Goal: Task Accomplishment & Management: Use online tool/utility

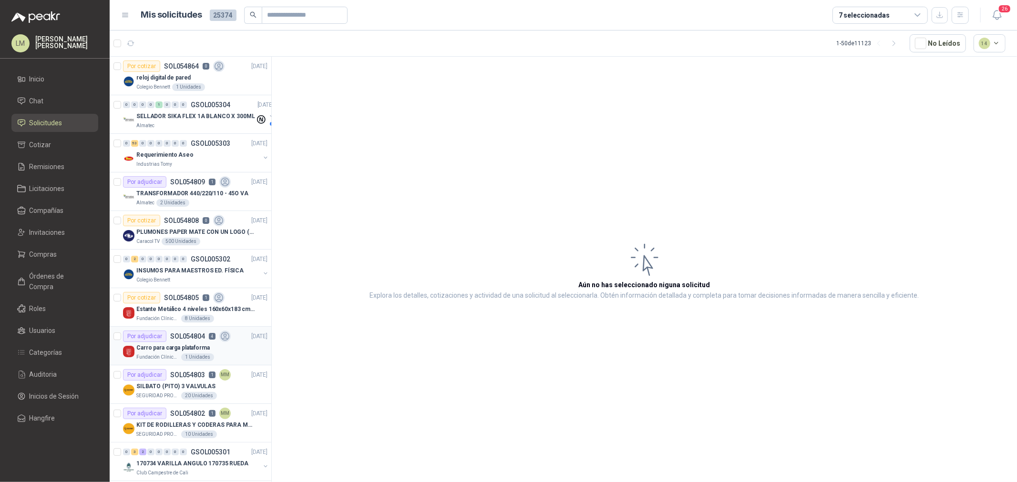
scroll to position [159, 0]
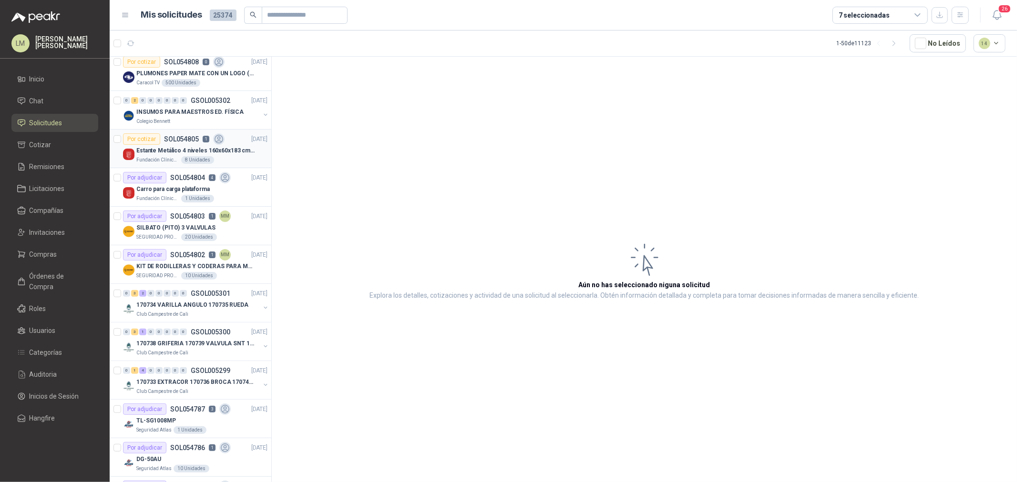
click at [166, 145] on div "Estante Metálico 4 niveles 160x60x183 cm Fixser" at bounding box center [201, 150] width 131 height 11
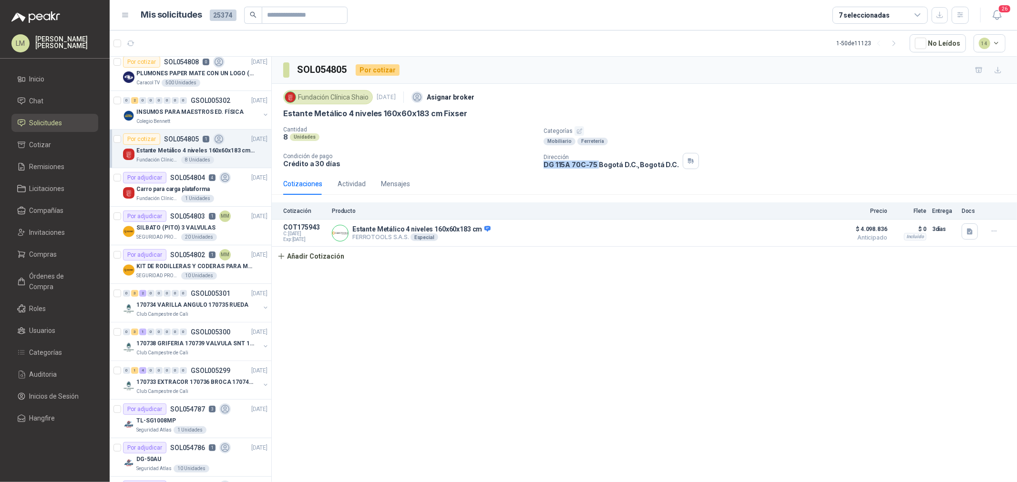
drag, startPoint x: 540, startPoint y: 165, endPoint x: 596, endPoint y: 164, distance: 55.3
click at [596, 164] on div "Cantidad 8 Unidades Categorías Mobiliario Ferretería Condición de pago Crédito …" at bounding box center [644, 147] width 722 height 43
copy p "DG 115A 70C-75"
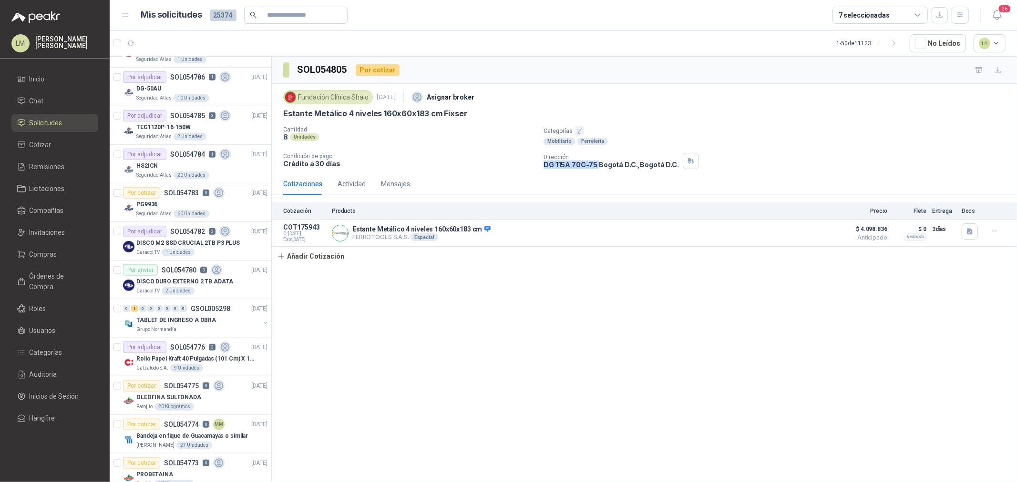
scroll to position [582, 0]
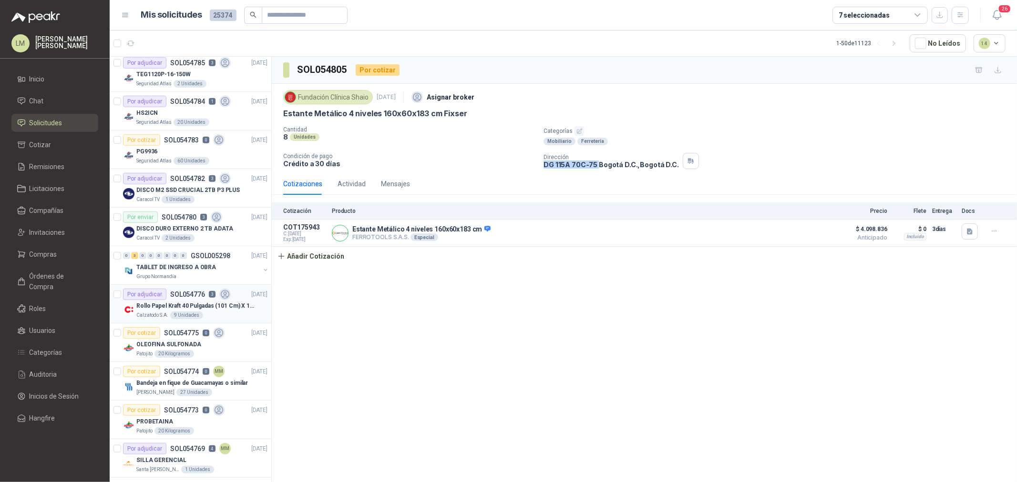
click at [183, 306] on p "Rollo Papel Kraft 40 Pulgadas (101 Cm) X 150 Mts 60 Gr" at bounding box center [195, 306] width 119 height 9
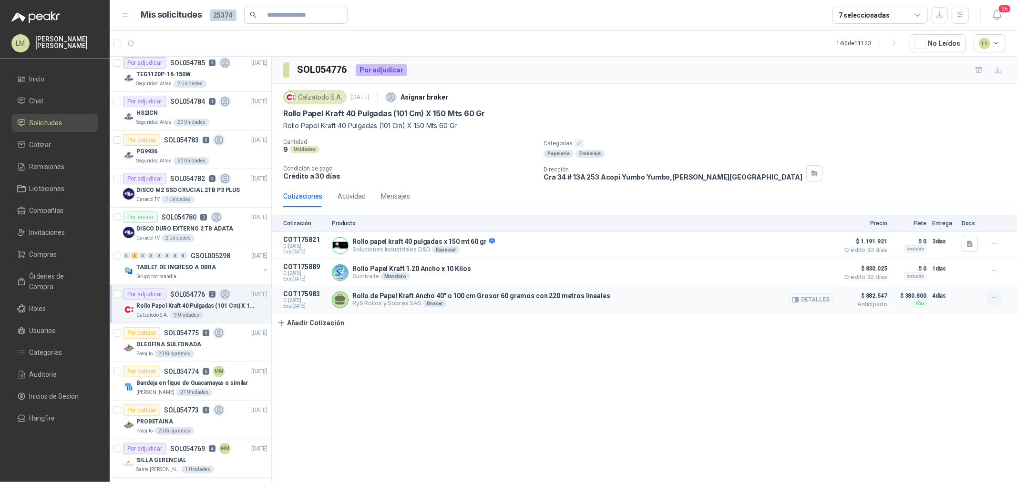
click at [991, 297] on icon "button" at bounding box center [994, 298] width 8 height 8
click at [950, 259] on button "Editar" at bounding box center [975, 260] width 76 height 15
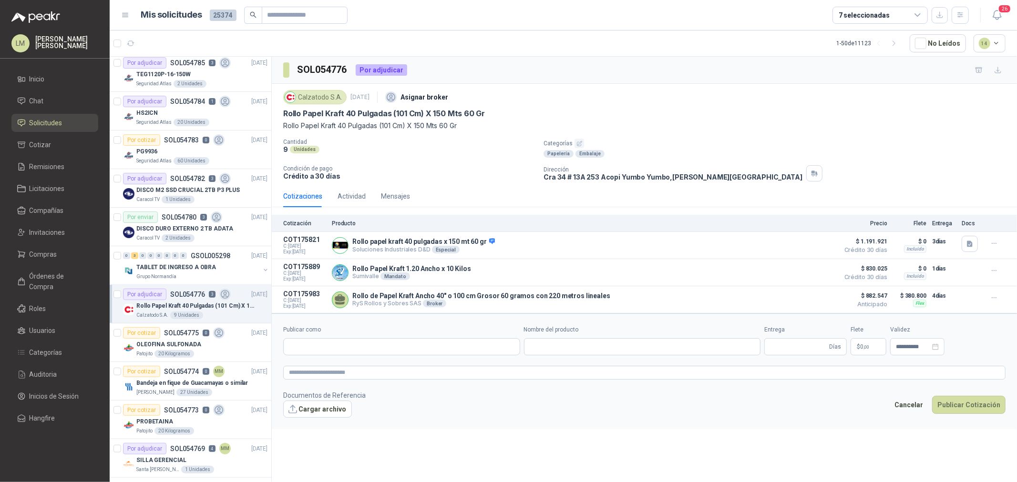
type input "**********"
type input "*"
type input "**********"
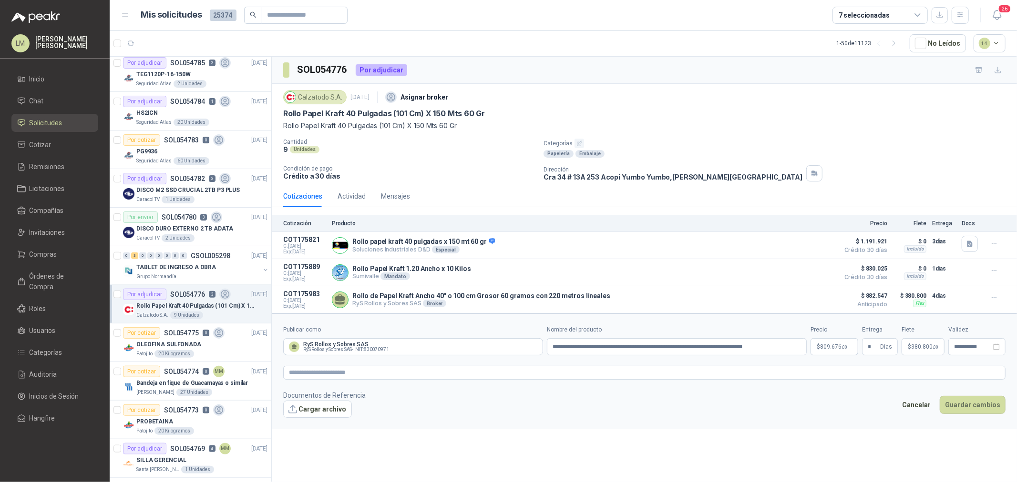
click at [917, 346] on span "380.800 ,00" at bounding box center [924, 347] width 27 height 6
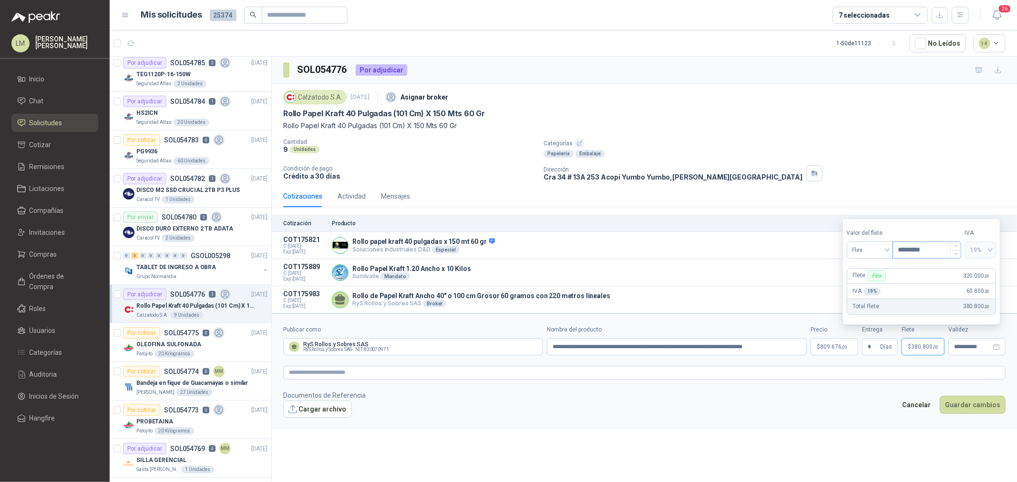
click at [909, 250] on input "*********" at bounding box center [927, 250] width 68 height 16
type input "*********"
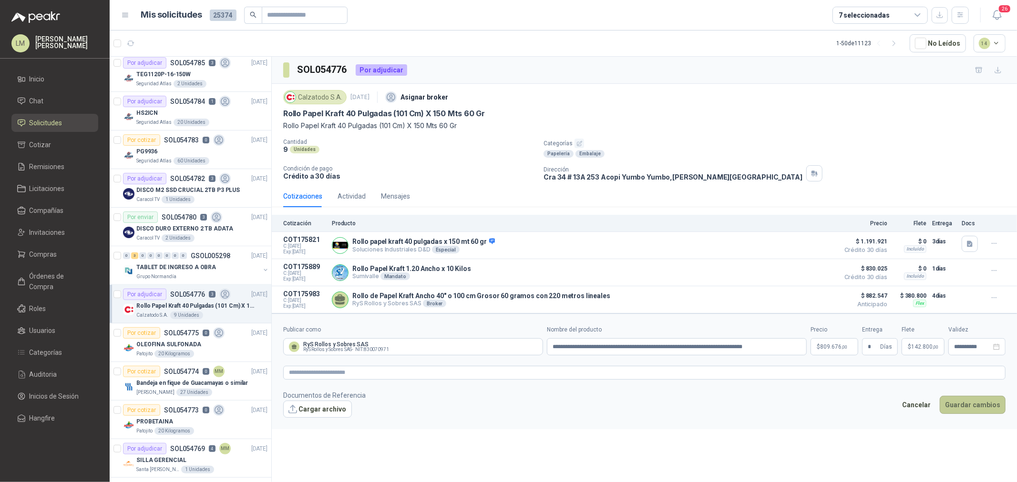
click at [971, 414] on button "Guardar cambios" at bounding box center [972, 405] width 66 height 18
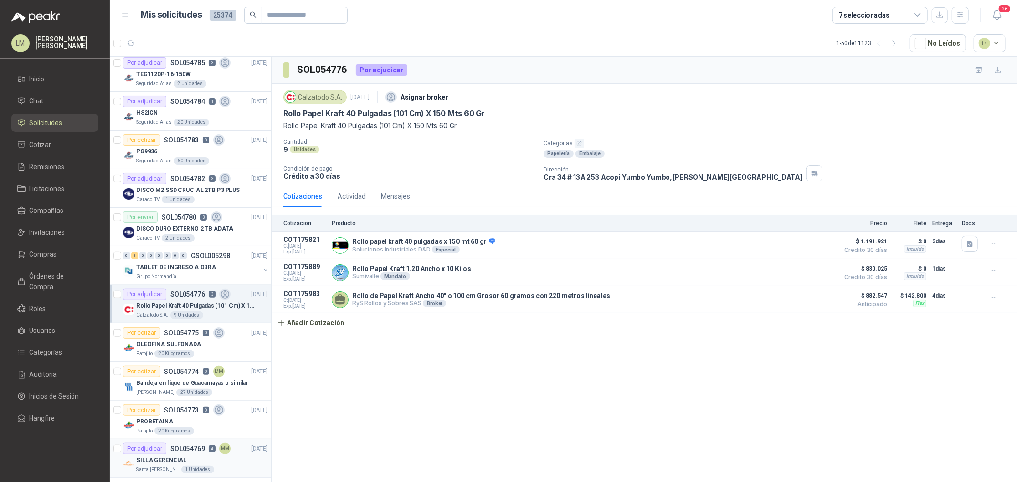
click at [160, 449] on div "Por adjudicar" at bounding box center [144, 448] width 43 height 11
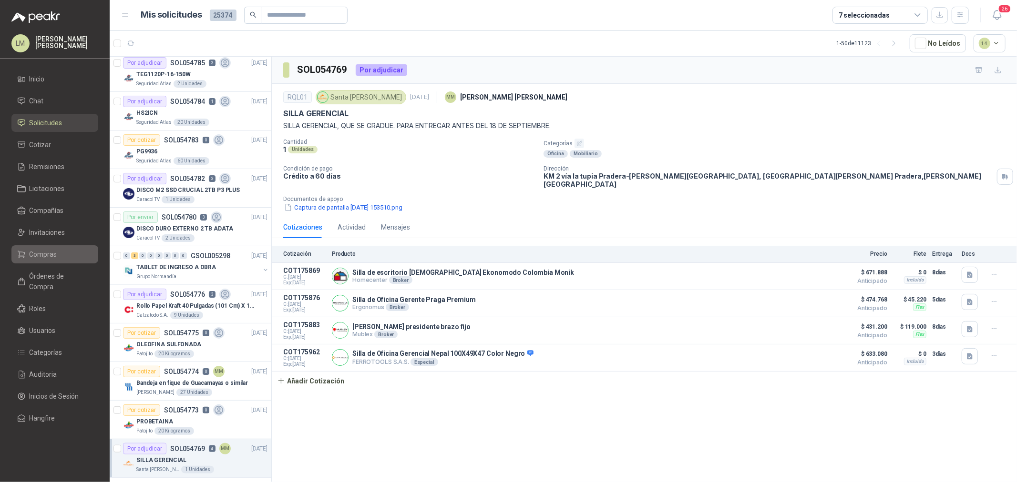
click at [46, 255] on span "Compras" at bounding box center [44, 254] width 28 height 10
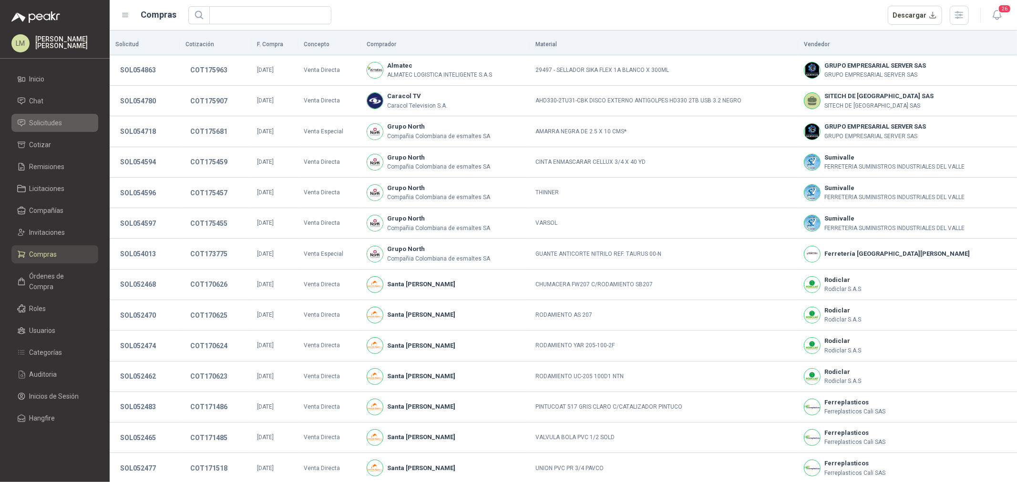
click at [52, 125] on span "Solicitudes" at bounding box center [46, 123] width 33 height 10
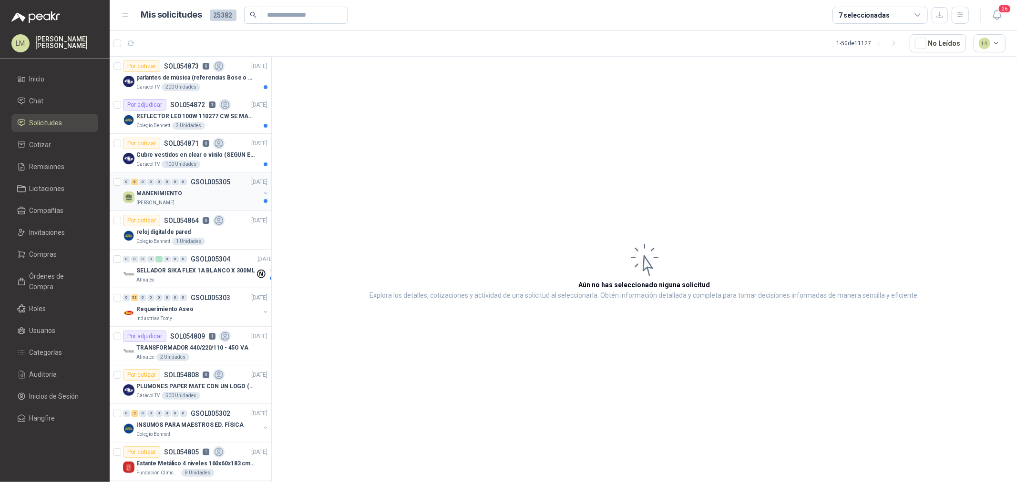
click at [169, 196] on p "MANENIMIENTO" at bounding box center [159, 193] width 46 height 9
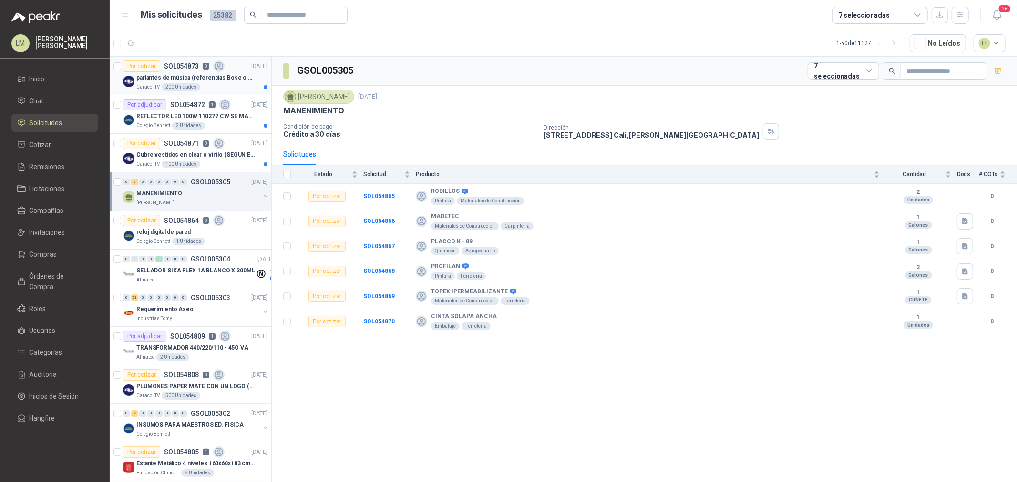
click at [183, 73] on p "parlantes de música (referencias Bose o Alexa) CON MARCACION 1 LOGO (Mas datos …" at bounding box center [195, 77] width 119 height 9
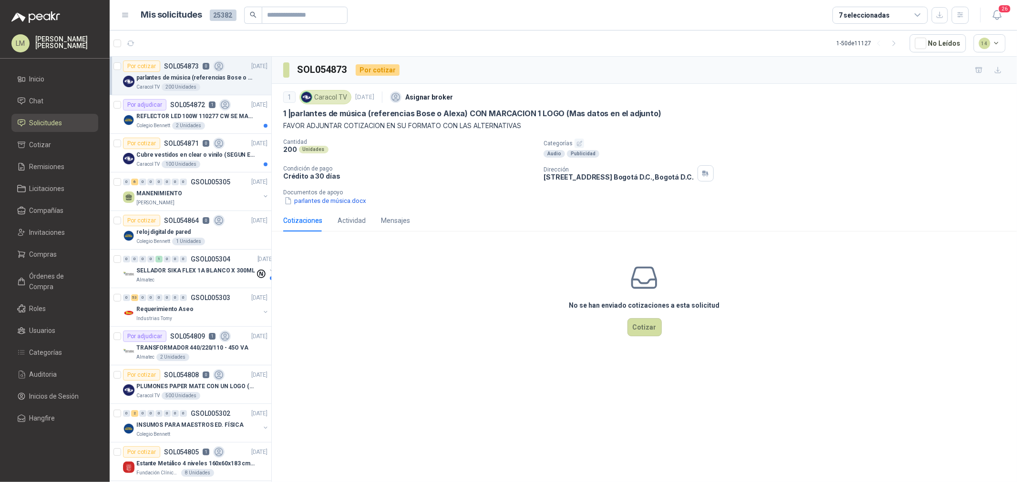
click at [577, 144] on icon "button" at bounding box center [579, 143] width 5 height 5
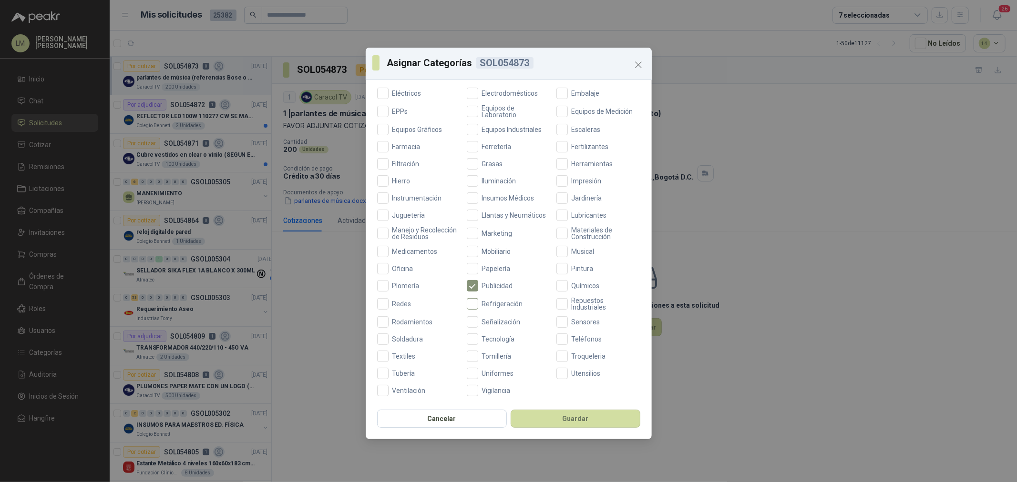
scroll to position [225, 0]
click at [487, 340] on span "Tecnología" at bounding box center [498, 339] width 41 height 7
drag, startPoint x: 500, startPoint y: 229, endPoint x: 567, endPoint y: 351, distance: 138.7
click at [501, 230] on span "Marketing" at bounding box center [497, 233] width 38 height 7
click at [562, 421] on button "Guardar" at bounding box center [575, 419] width 130 height 18
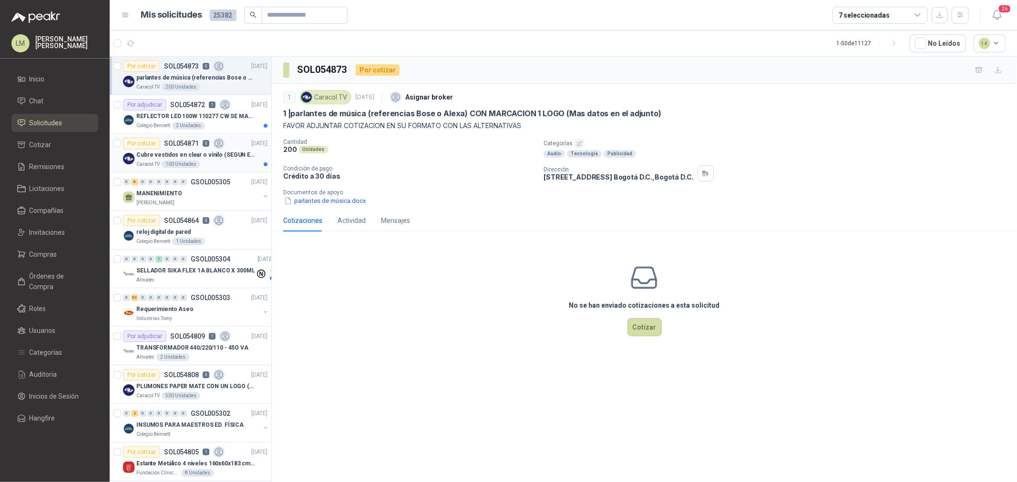
click at [185, 146] on p "SOL054871" at bounding box center [181, 143] width 35 height 7
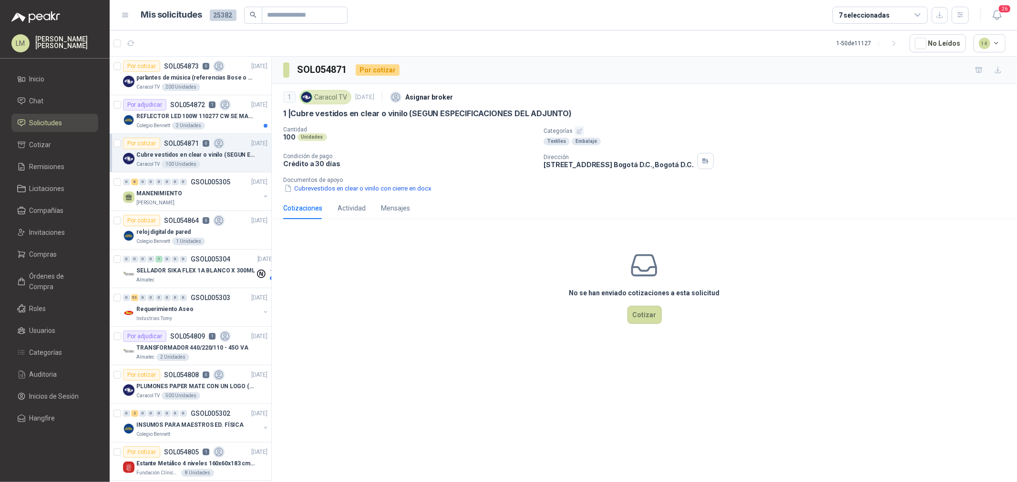
click at [578, 129] on icon "button" at bounding box center [579, 131] width 6 height 6
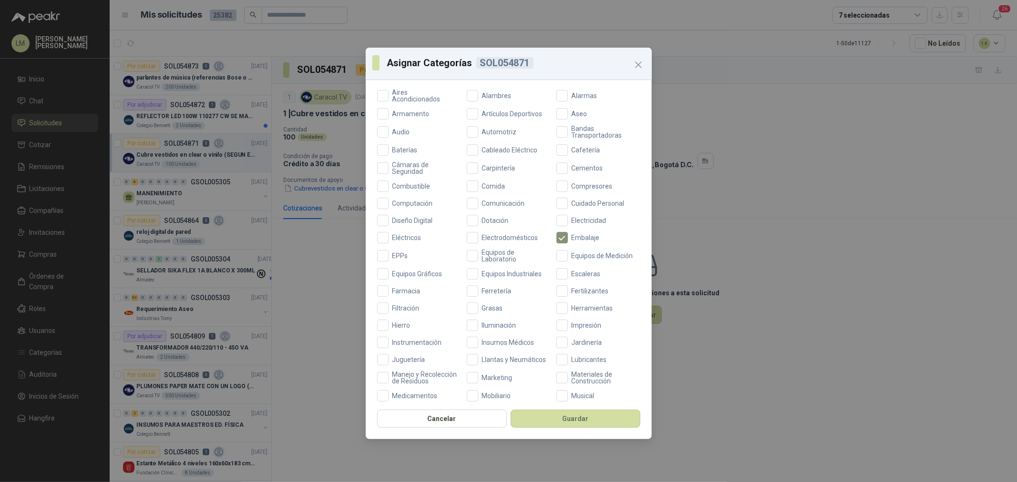
scroll to position [159, 0]
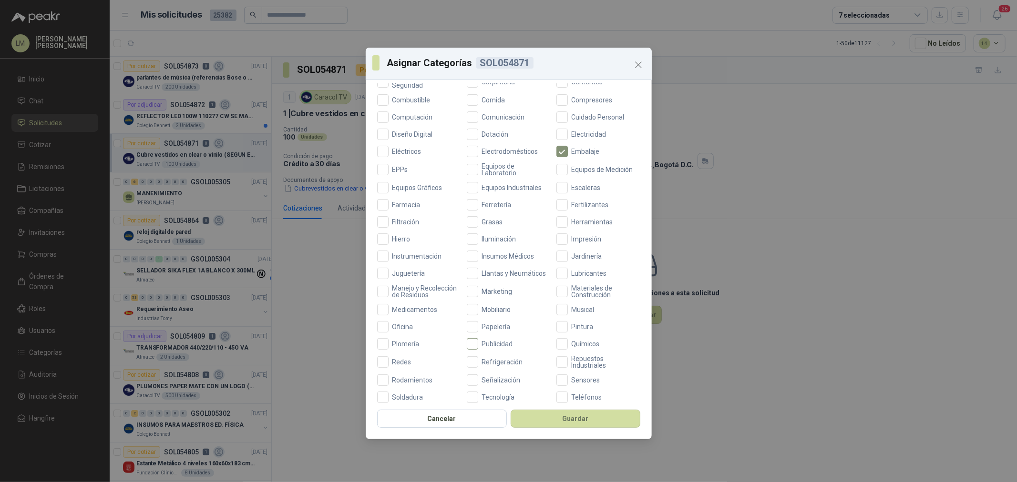
click at [490, 348] on label "Publicidad" at bounding box center [509, 343] width 84 height 11
click at [406, 330] on span "Oficina" at bounding box center [402, 327] width 29 height 7
click at [539, 415] on button "Guardar" at bounding box center [575, 419] width 130 height 18
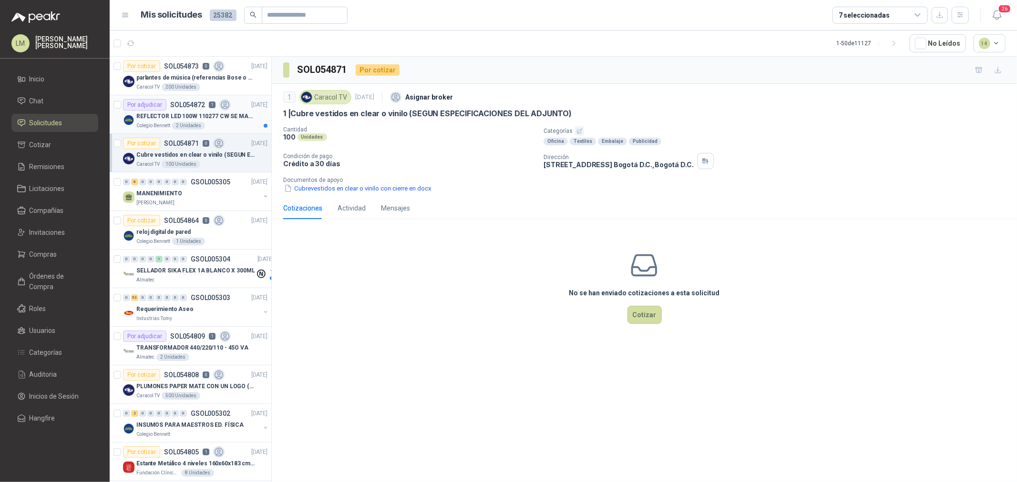
click at [166, 121] on div "REFLECTOR LED 100W 110277 CW SE MARCA: PILA BY PHILIPS" at bounding box center [201, 116] width 131 height 11
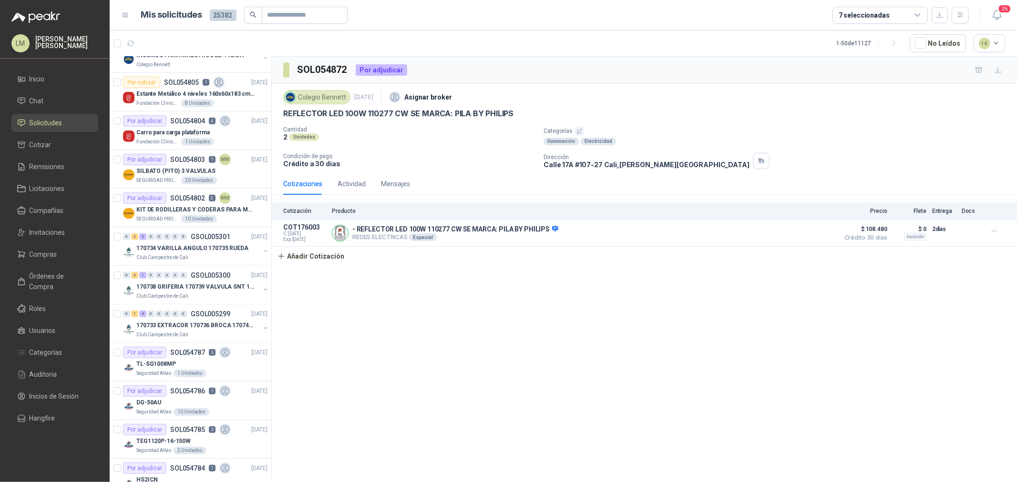
scroll to position [370, 0]
click at [182, 221] on div "10 Unidades" at bounding box center [199, 219] width 36 height 8
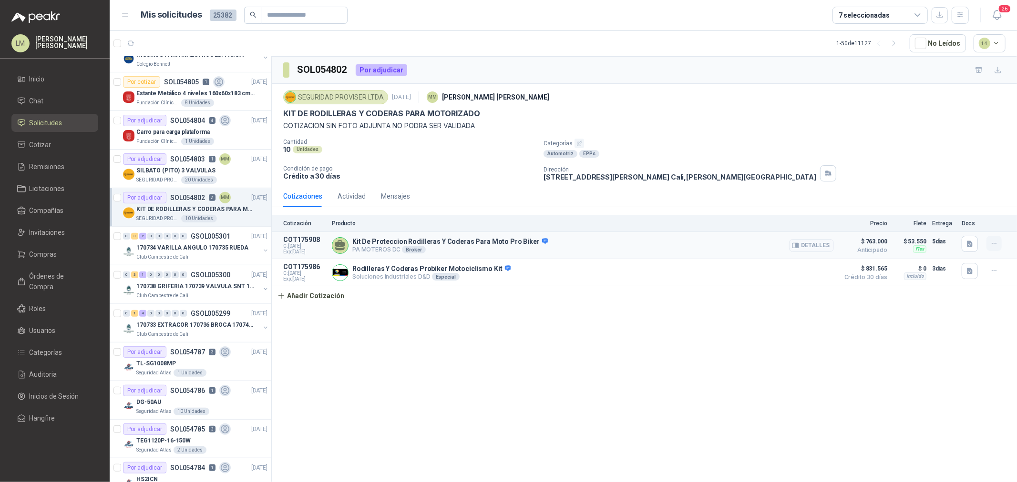
click at [990, 244] on icon "button" at bounding box center [994, 244] width 8 height 8
click at [655, 207] on div "Cotizaciones Actividad Mensajes" at bounding box center [644, 196] width 722 height 22
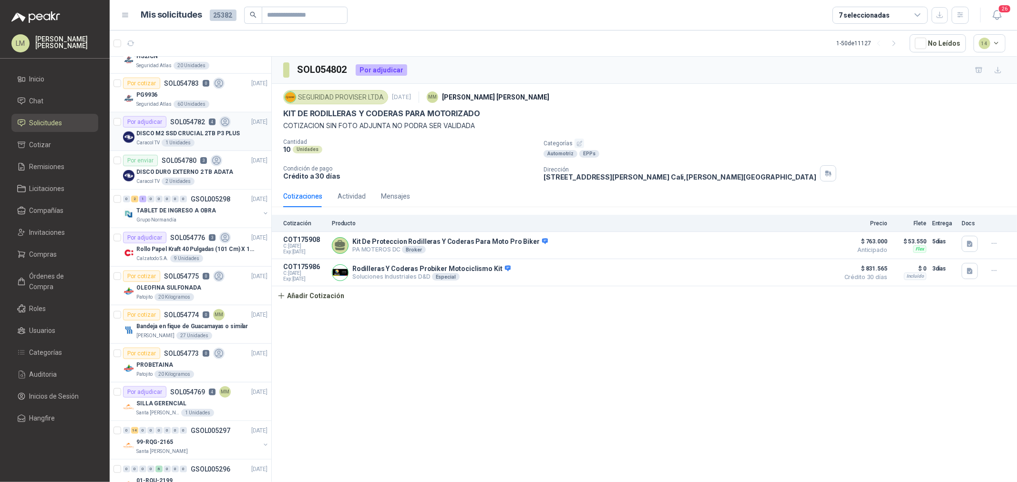
scroll to position [794, 0]
click at [262, 211] on button "button" at bounding box center [266, 213] width 8 height 8
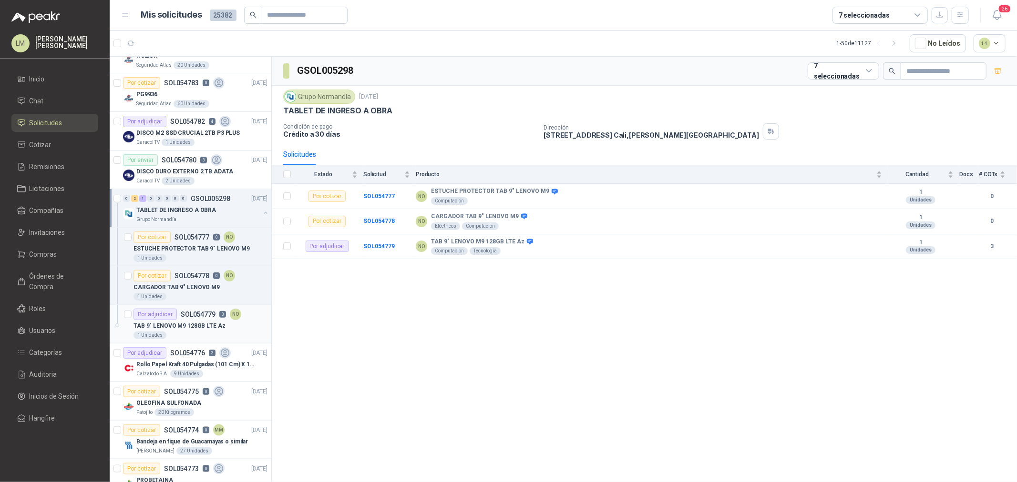
click at [191, 318] on p "SOL054779" at bounding box center [198, 314] width 35 height 7
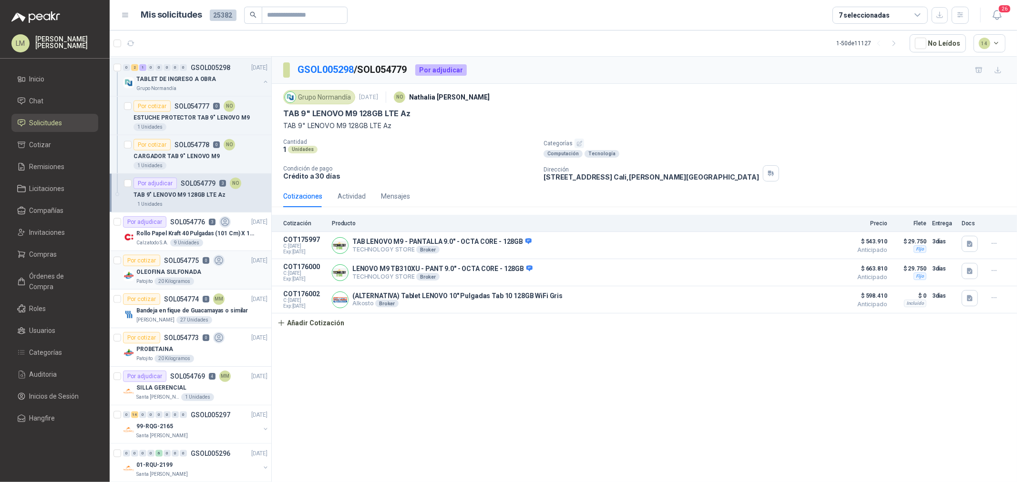
scroll to position [953, 0]
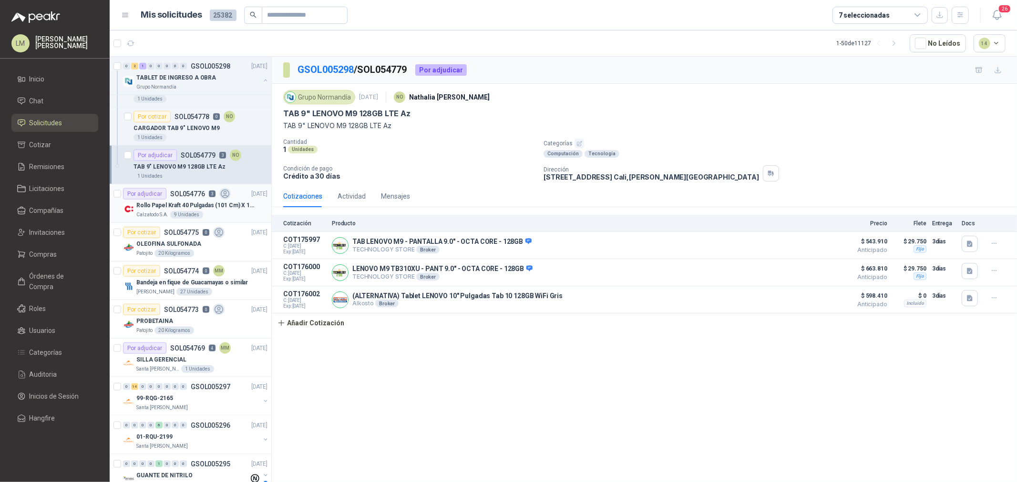
click at [161, 208] on p "Rollo Papel Kraft 40 Pulgadas (101 Cm) X 150 Mts 60 Gr" at bounding box center [195, 205] width 119 height 9
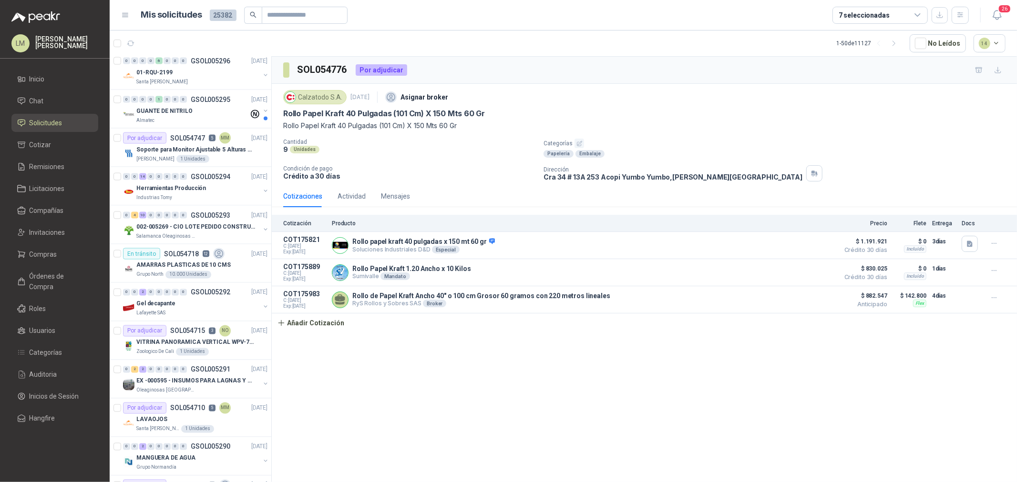
scroll to position [1324, 0]
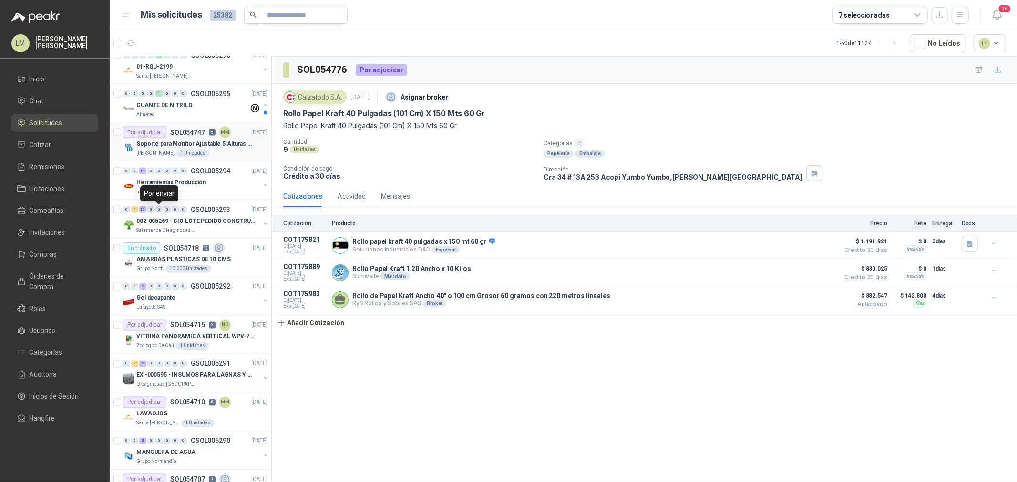
click at [176, 154] on div "1 Unidades" at bounding box center [192, 154] width 33 height 8
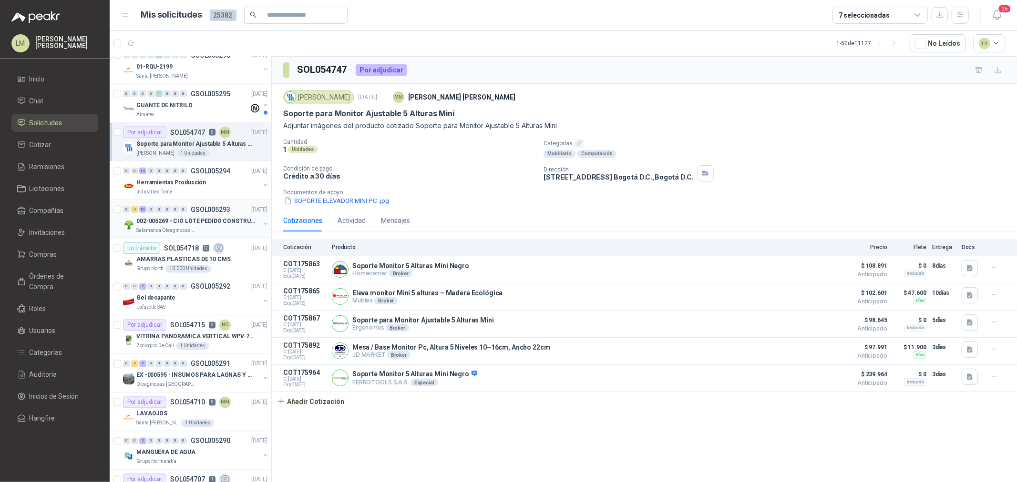
click at [168, 222] on p "002-005269 - CIO LOTE PEDIDO CONSTRUCCION" at bounding box center [195, 221] width 119 height 9
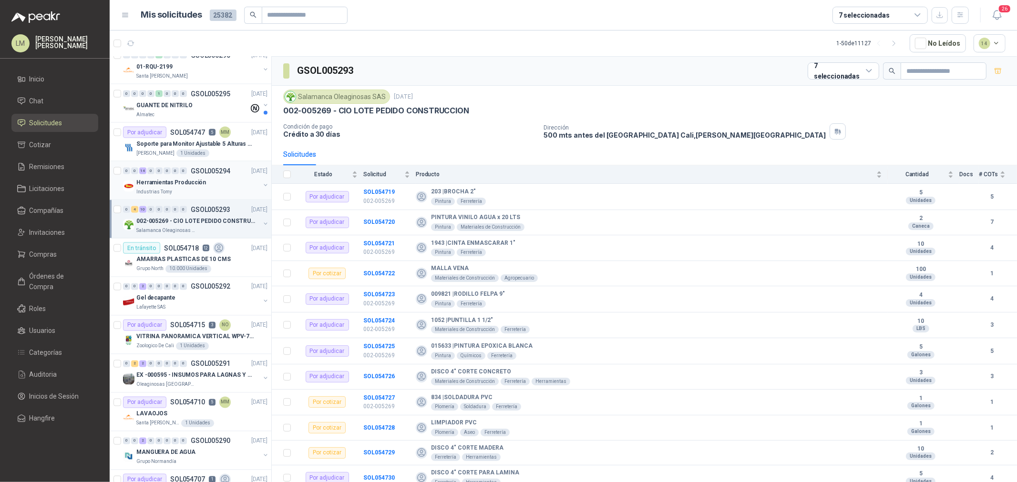
click at [167, 183] on p "Herramientas Producción" at bounding box center [171, 182] width 70 height 9
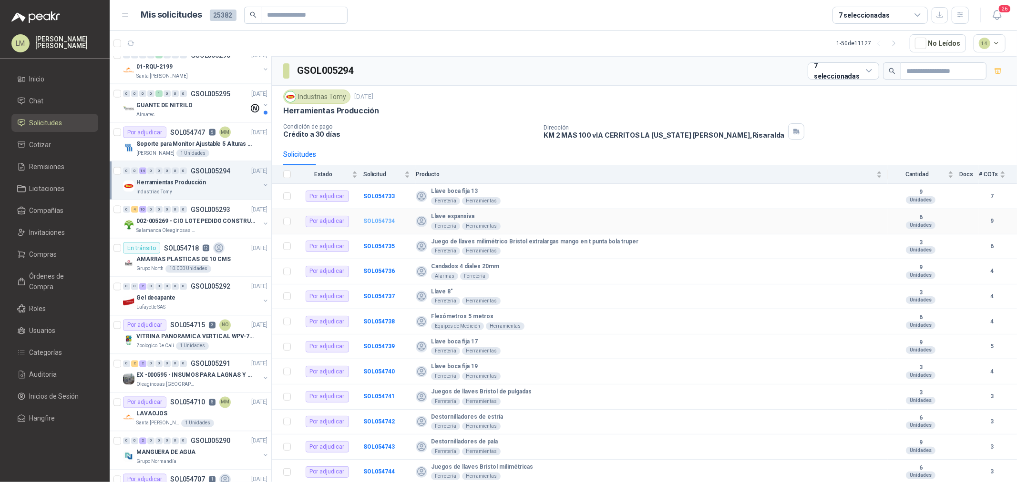
click at [370, 218] on b "SOL054734" at bounding box center [378, 221] width 31 height 7
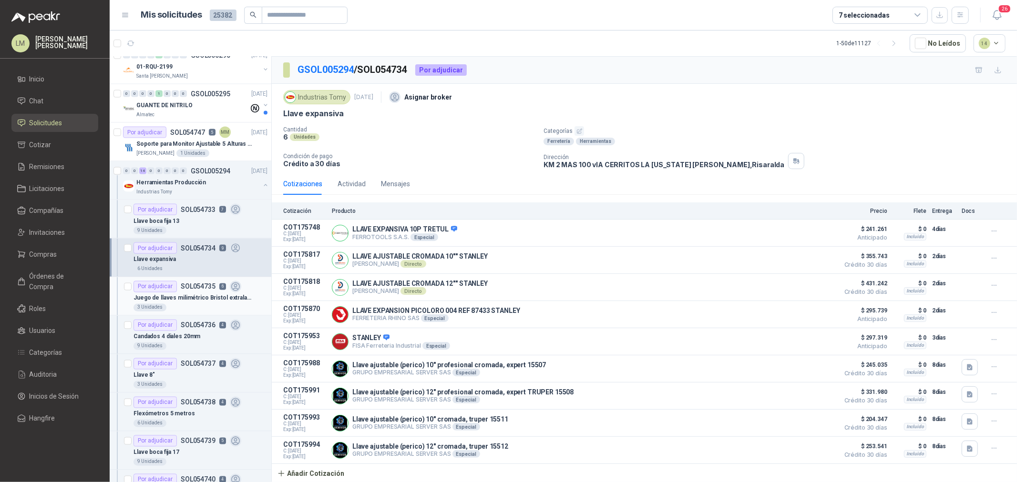
click at [177, 297] on p "Juego de llaves milimétrico Bristol extralargas mango en t punta bola truper" at bounding box center [192, 298] width 119 height 9
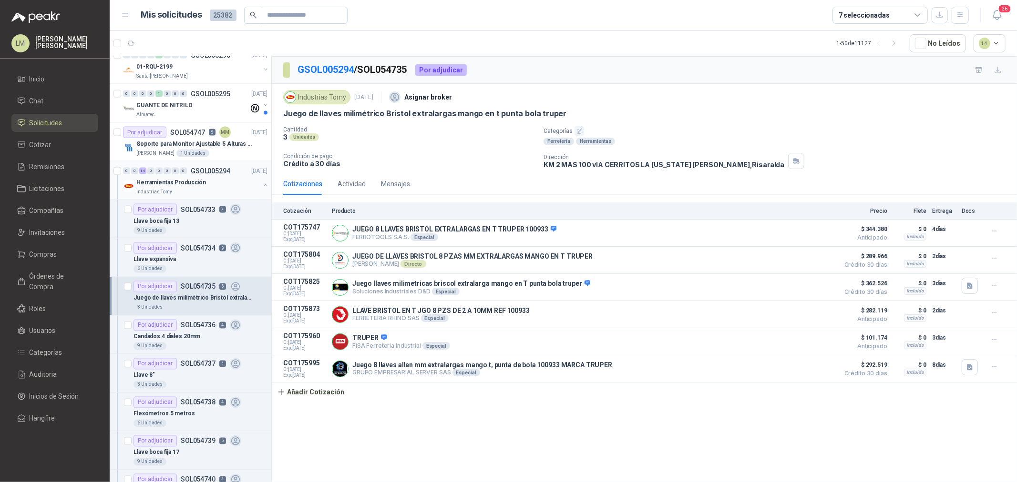
click at [262, 187] on button "button" at bounding box center [266, 186] width 8 height 8
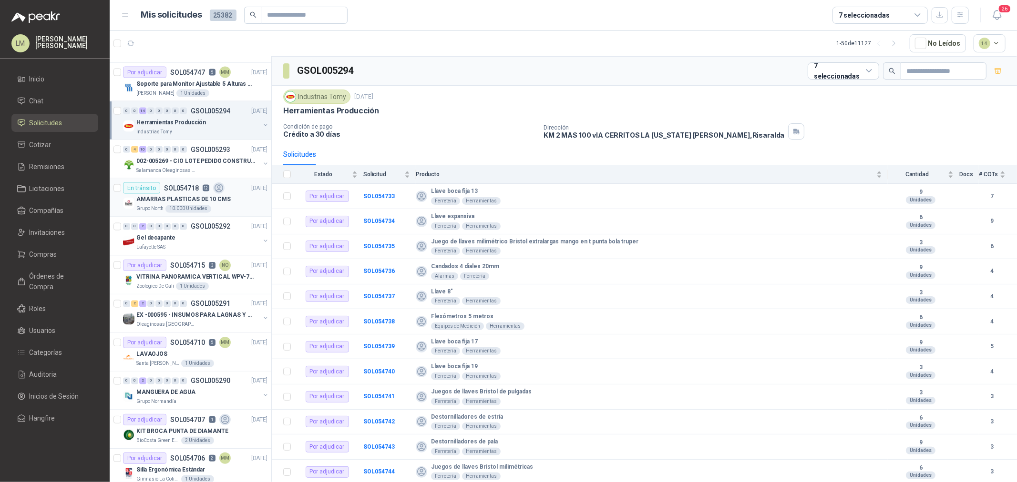
scroll to position [1430, 0]
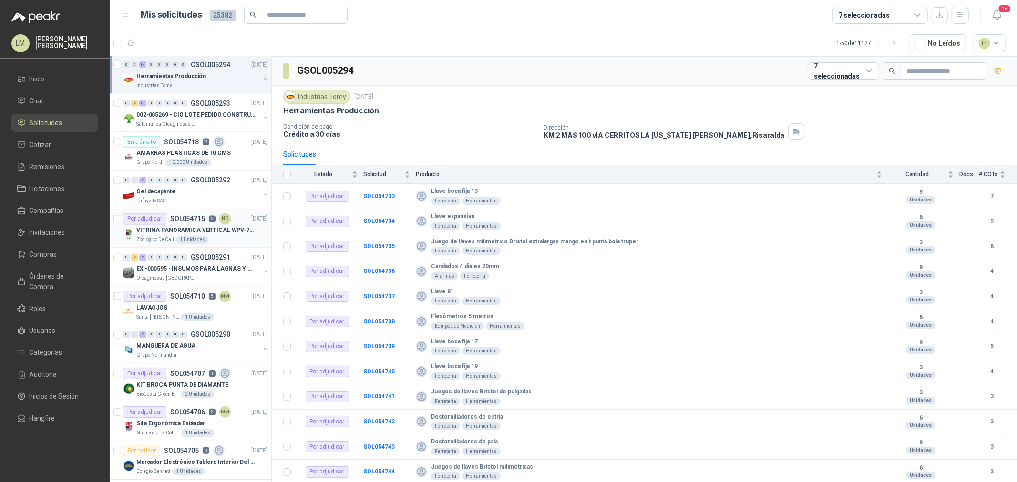
click at [194, 235] on p "VITRINA PANORAMICA VERTICAL WPV-700FA" at bounding box center [195, 230] width 119 height 9
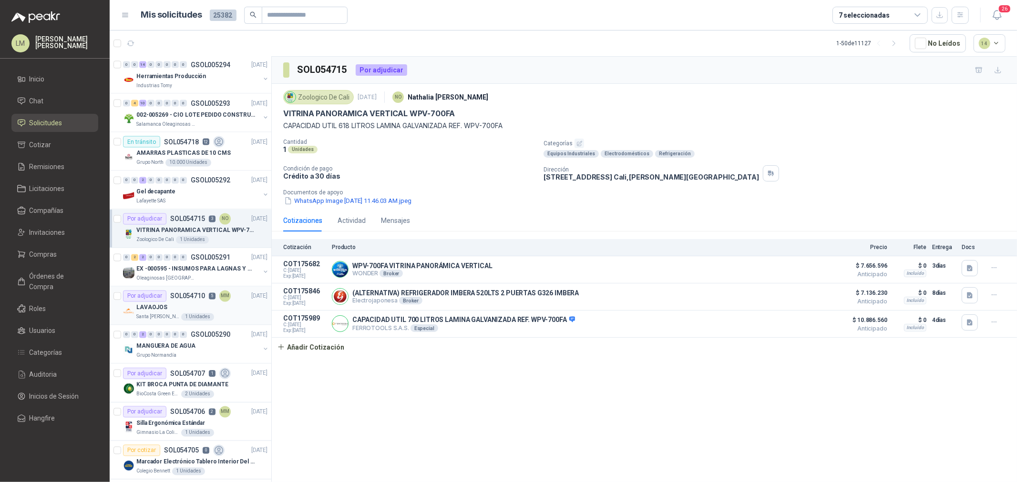
click at [177, 313] on div "LAVAOJOS" at bounding box center [201, 307] width 131 height 11
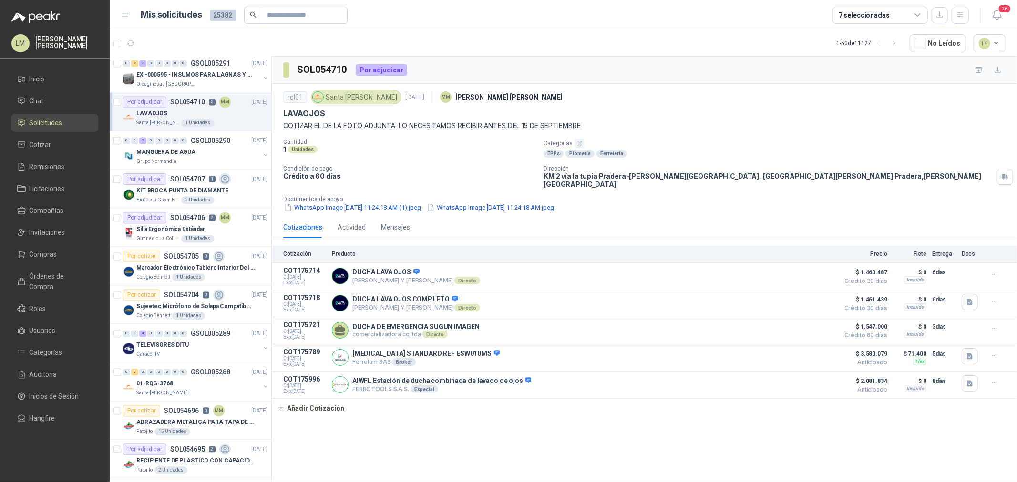
scroll to position [1639, 0]
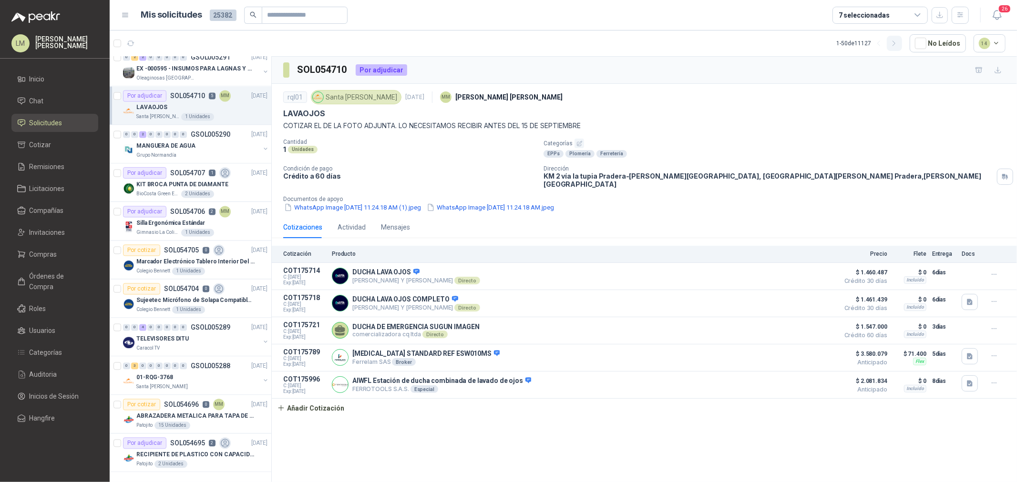
click at [892, 46] on icon "button" at bounding box center [894, 44] width 8 height 8
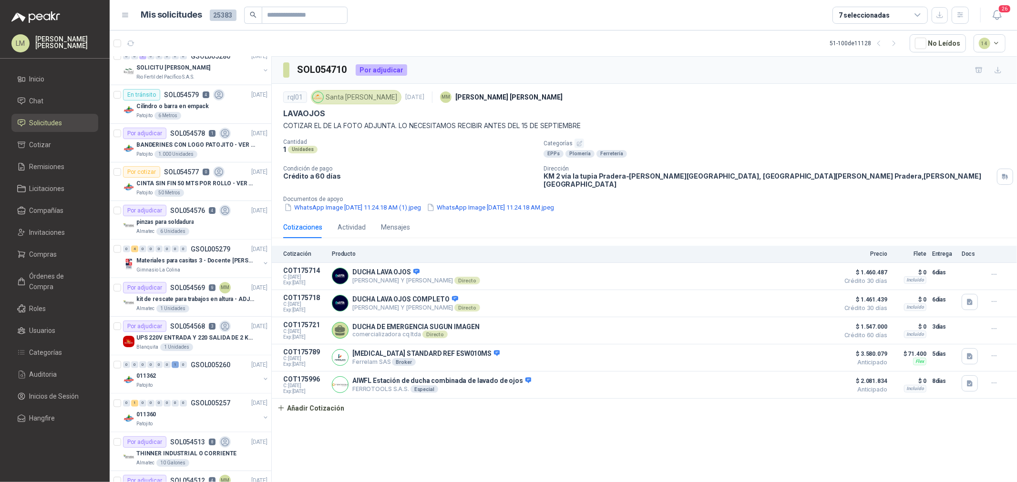
scroll to position [1206, 0]
click at [262, 379] on button "button" at bounding box center [266, 381] width 8 height 8
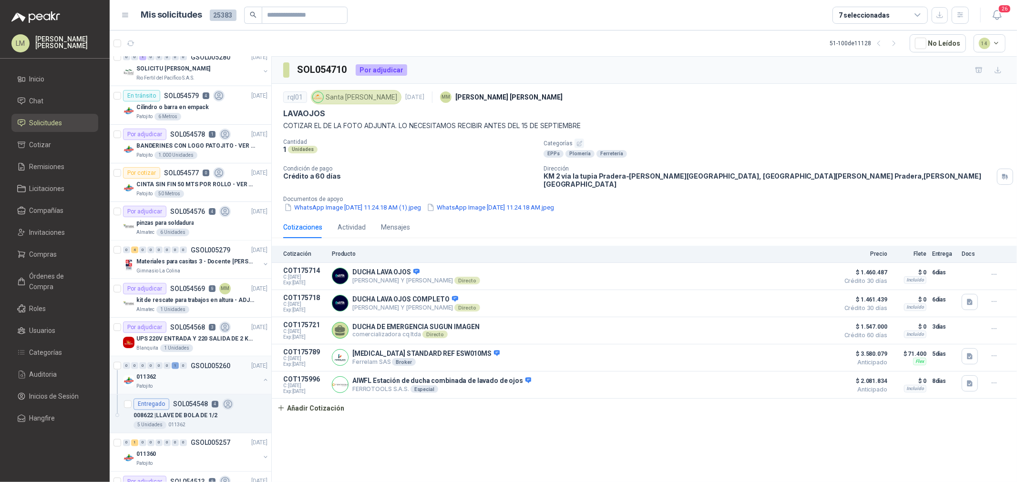
click at [262, 379] on button "button" at bounding box center [266, 381] width 8 height 8
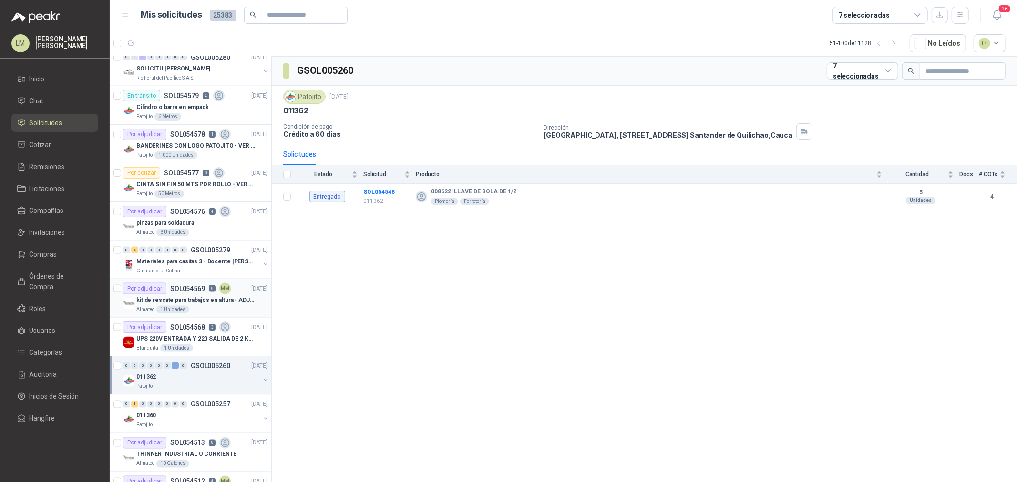
scroll to position [1152, 0]
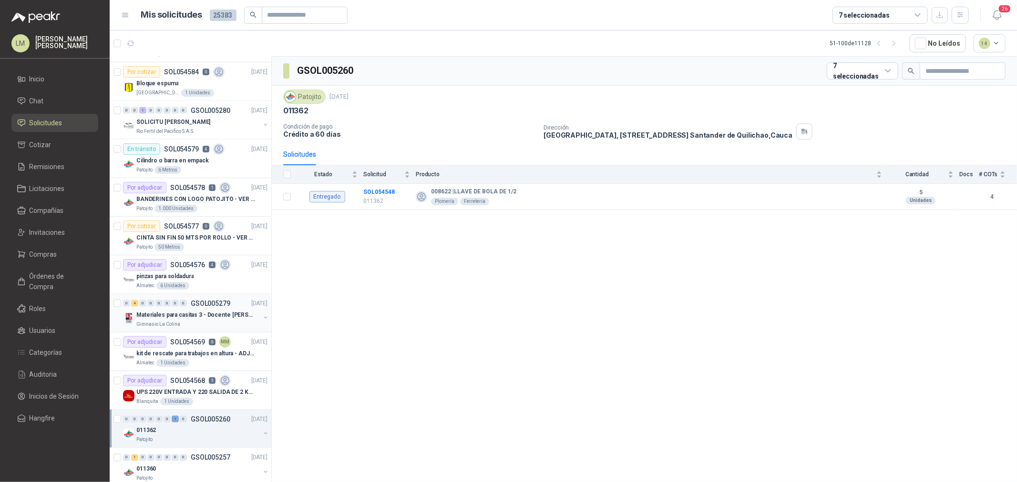
click at [193, 310] on div "Materiales para casitas 3 - Docente [PERSON_NAME]" at bounding box center [197, 314] width 123 height 11
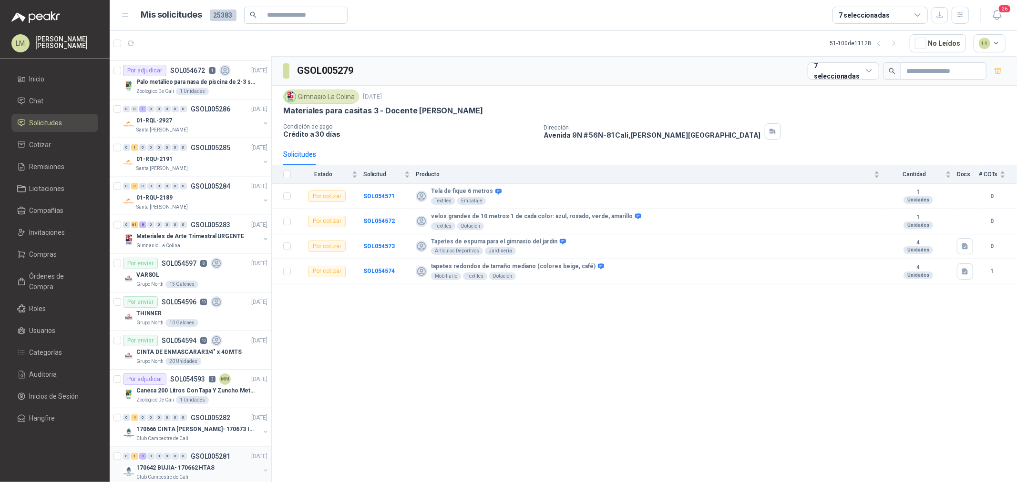
scroll to position [676, 0]
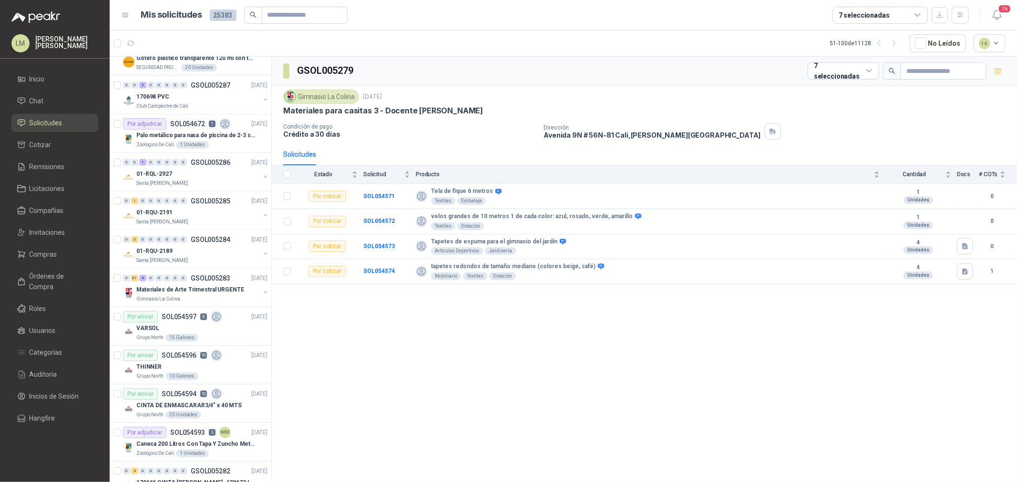
click at [854, 9] on div "7 seleccionadas" at bounding box center [879, 15] width 95 height 17
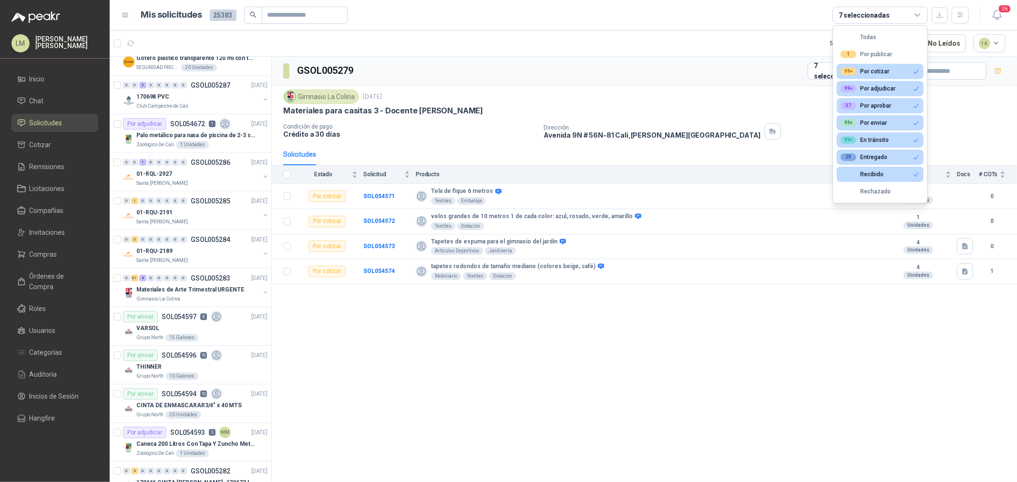
click at [854, 9] on div "7 seleccionadas" at bounding box center [879, 15] width 95 height 17
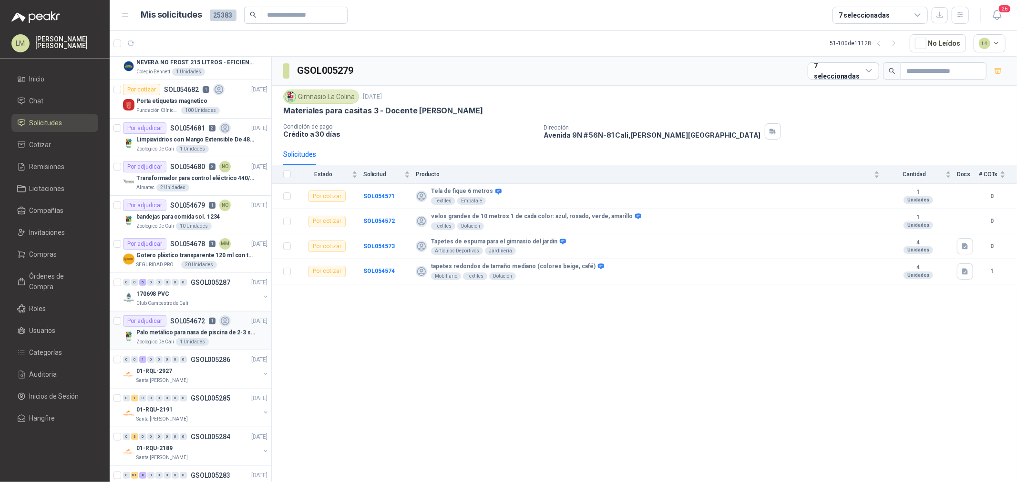
scroll to position [464, 0]
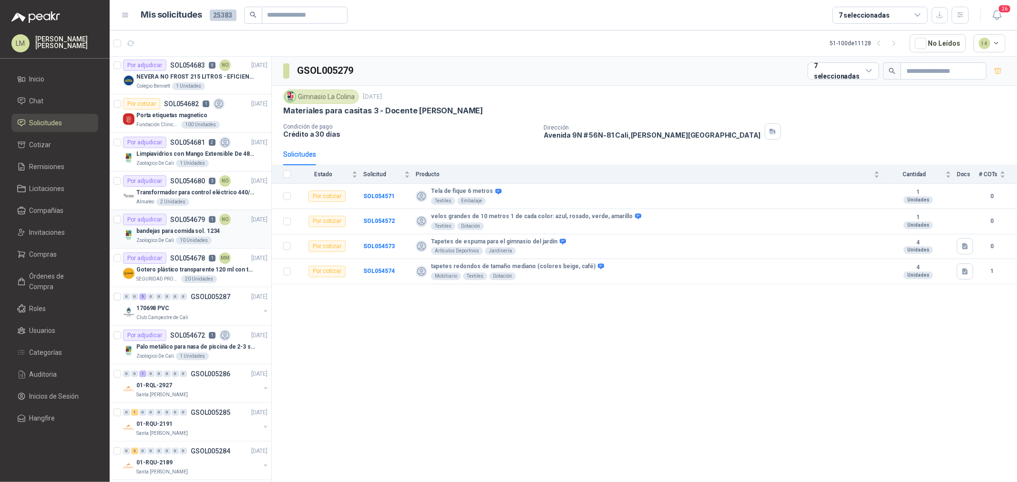
click at [170, 225] on div "bandejas para comida sol. 1234" at bounding box center [201, 230] width 131 height 11
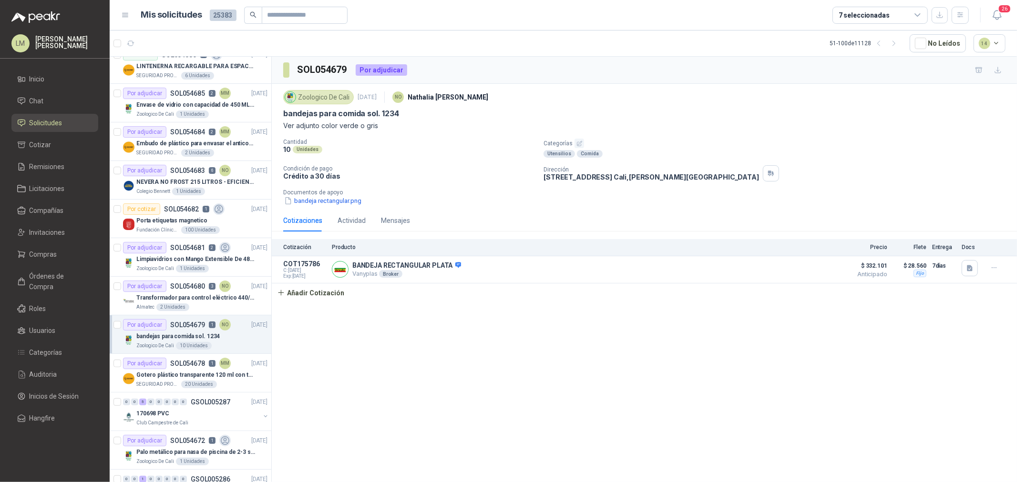
scroll to position [358, 0]
click at [173, 253] on div "Por adjudicar SOL054681 2" at bounding box center [177, 248] width 108 height 11
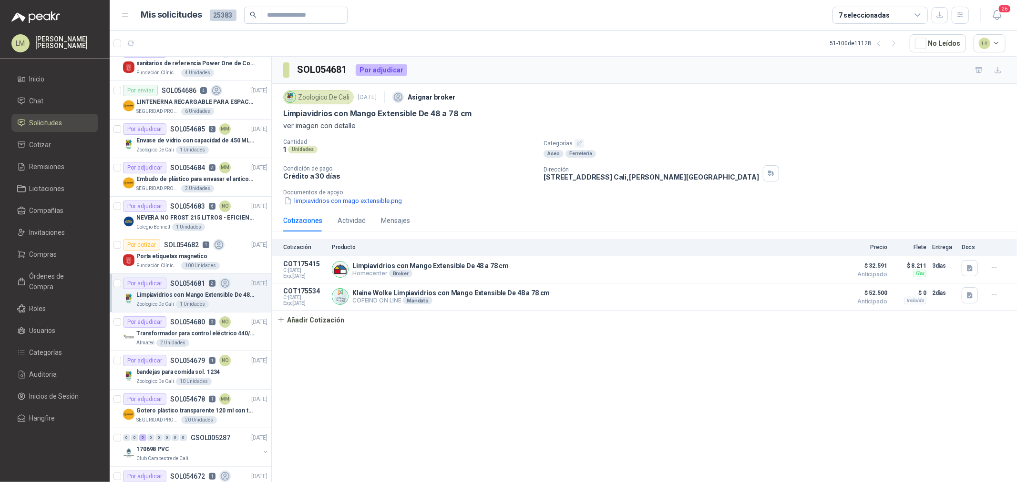
scroll to position [306, 0]
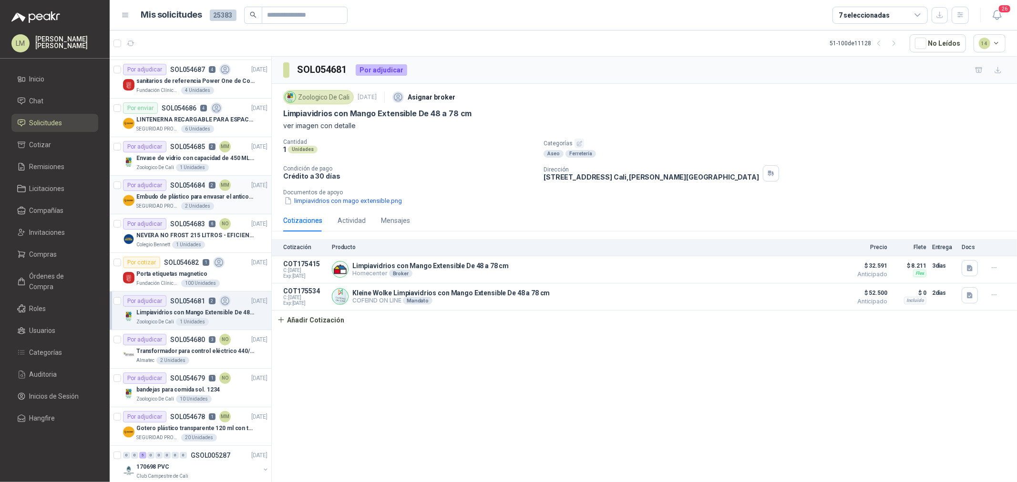
click at [183, 204] on div "2 Unidades" at bounding box center [197, 207] width 33 height 8
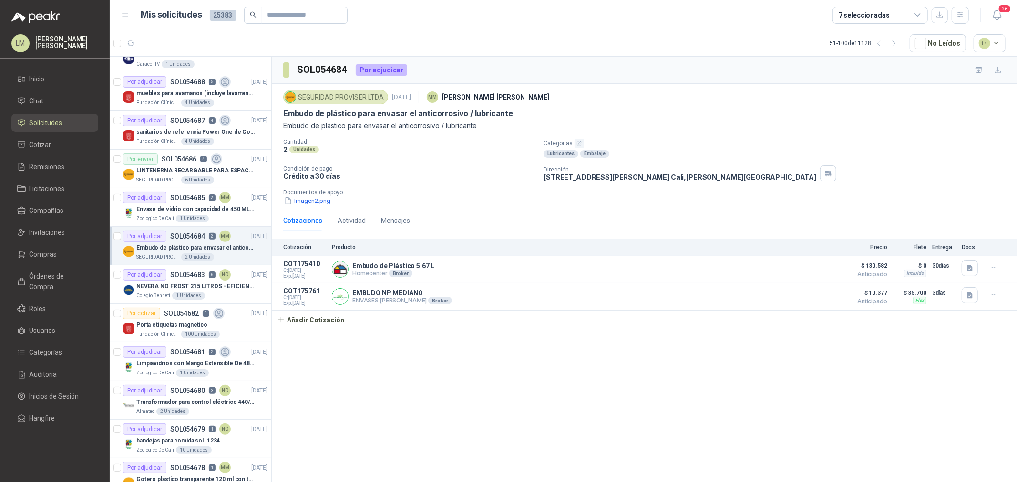
scroll to position [253, 0]
click at [183, 201] on p "SOL054685" at bounding box center [187, 199] width 35 height 7
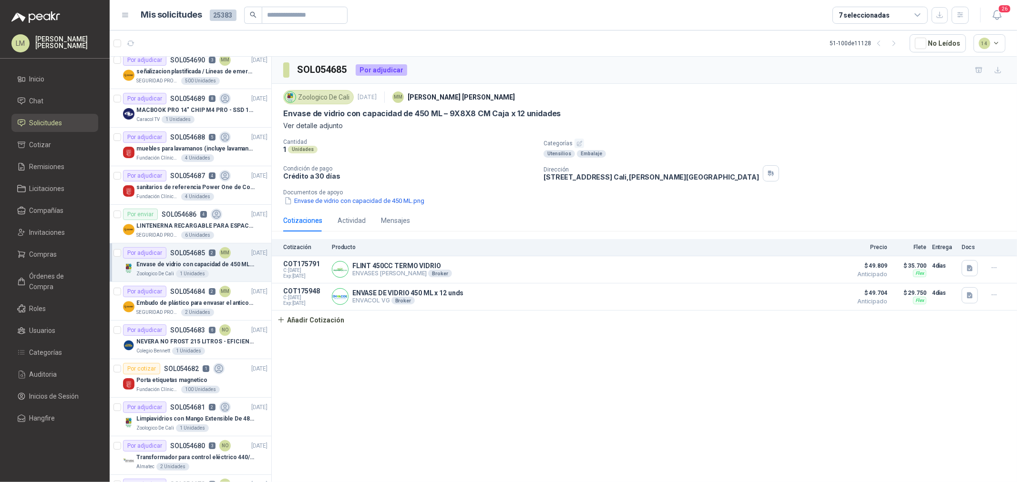
scroll to position [146, 0]
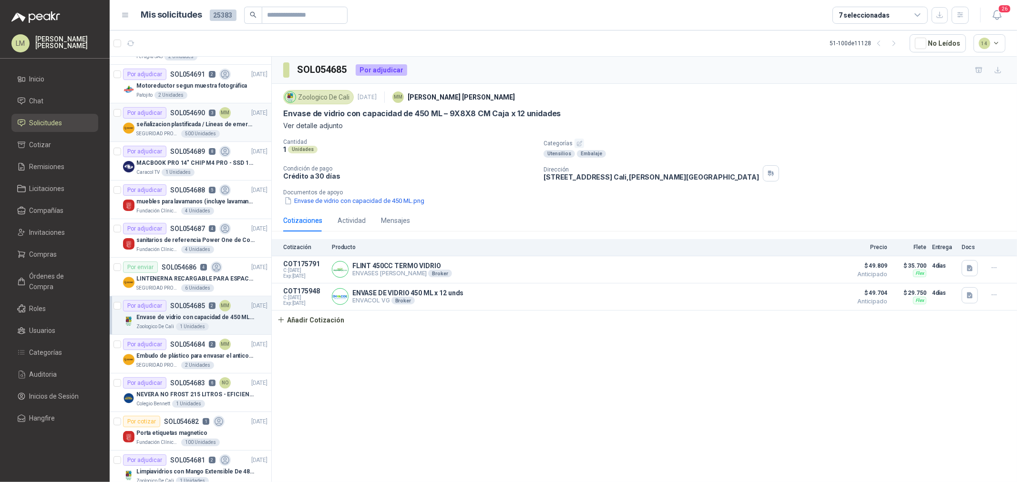
click at [180, 120] on p "señalizacion plastificada / Líneas de emergencia" at bounding box center [195, 124] width 119 height 9
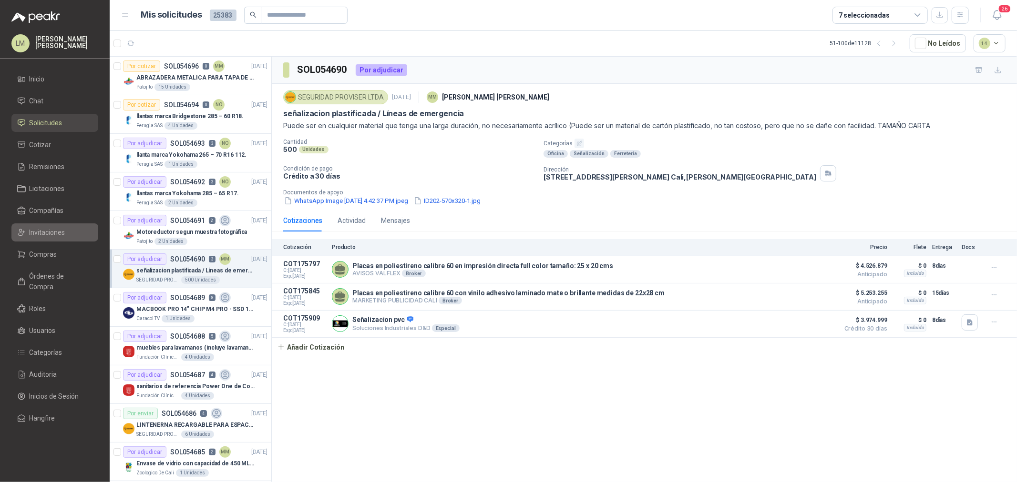
click at [45, 231] on span "Invitaciones" at bounding box center [48, 232] width 36 height 10
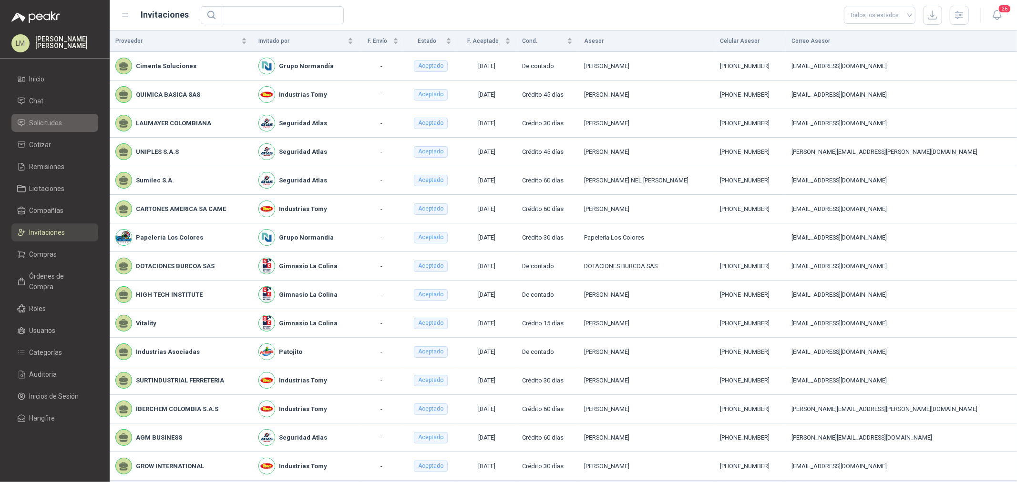
click at [46, 122] on span "Solicitudes" at bounding box center [46, 123] width 33 height 10
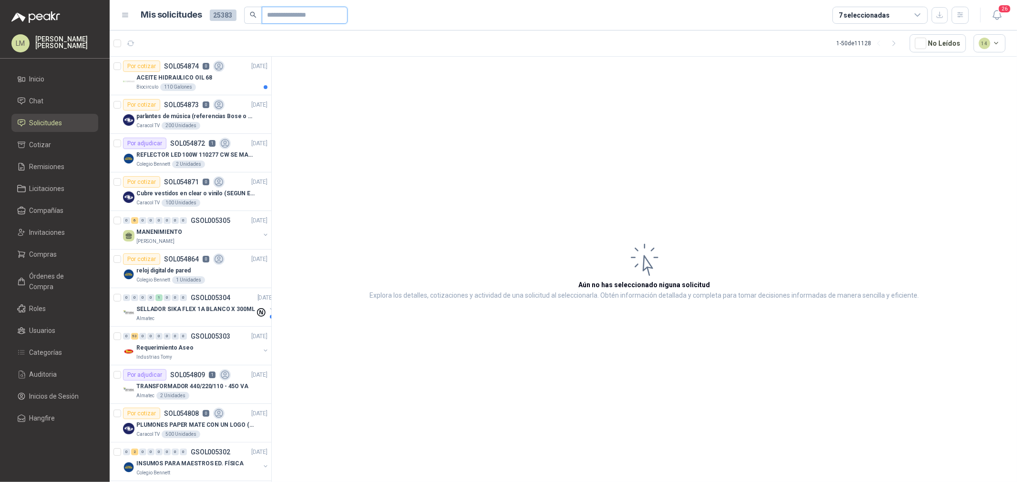
click at [289, 11] on input "text" at bounding box center [300, 15] width 67 height 16
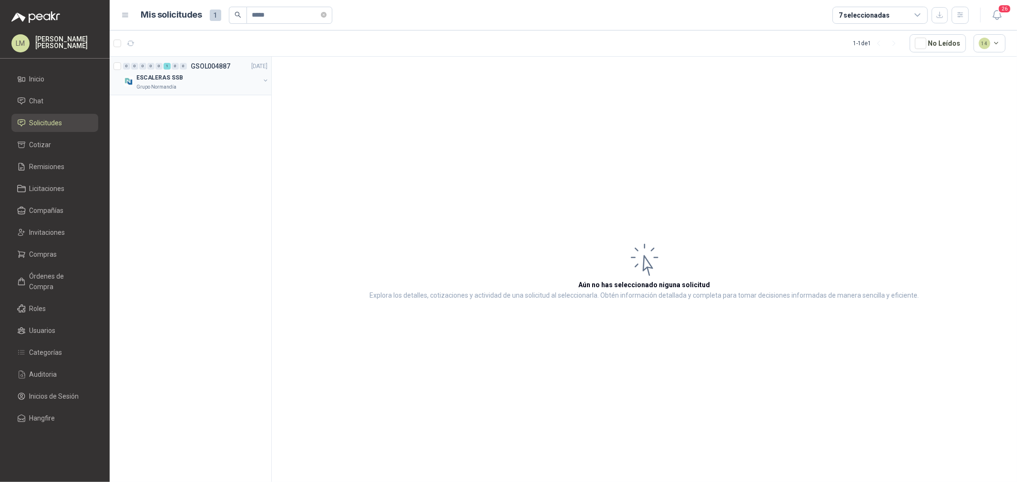
click at [267, 80] on button "button" at bounding box center [266, 81] width 8 height 8
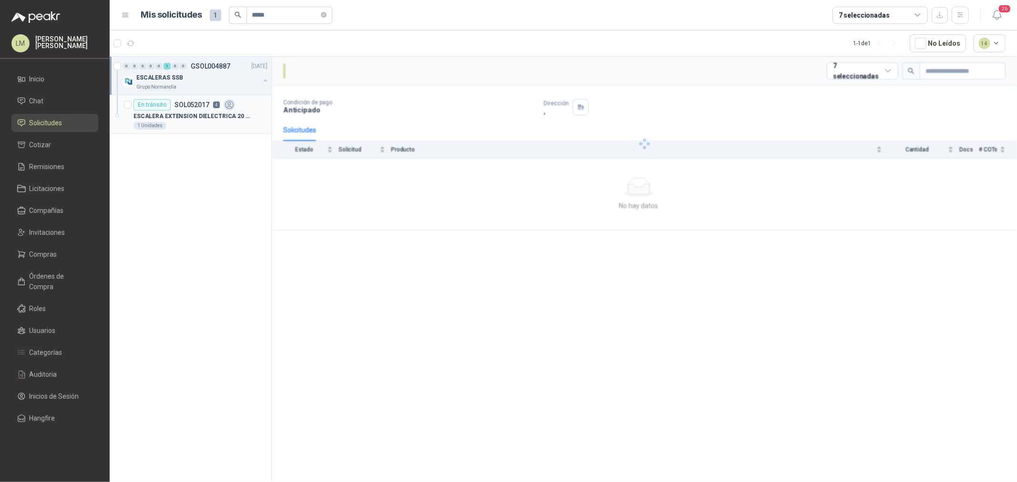
click at [201, 125] on div "1 Unidades" at bounding box center [200, 126] width 134 height 8
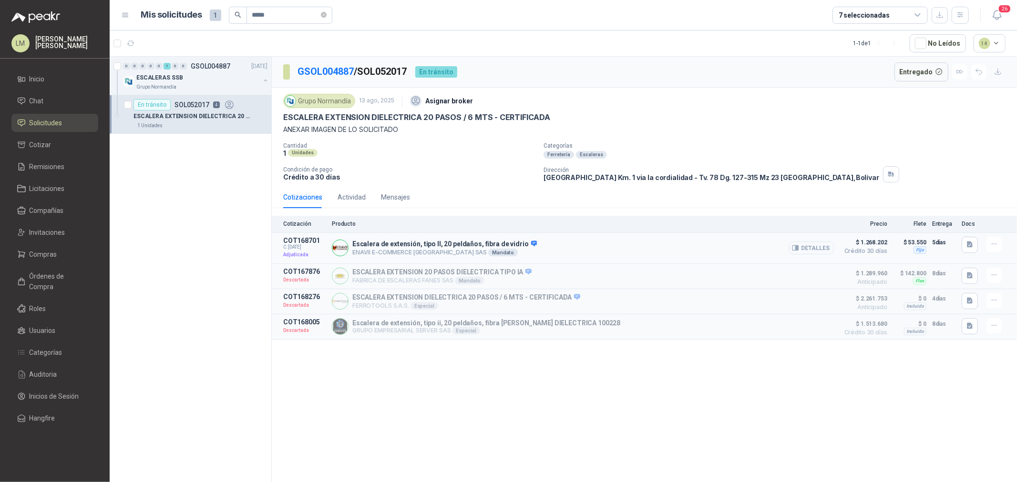
click at [794, 248] on icon "button" at bounding box center [795, 248] width 7 height 7
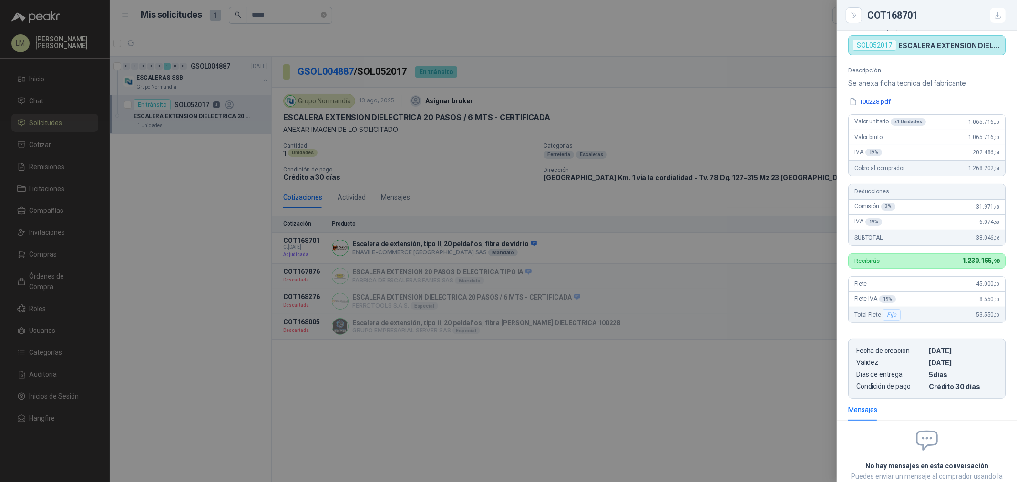
scroll to position [74, 0]
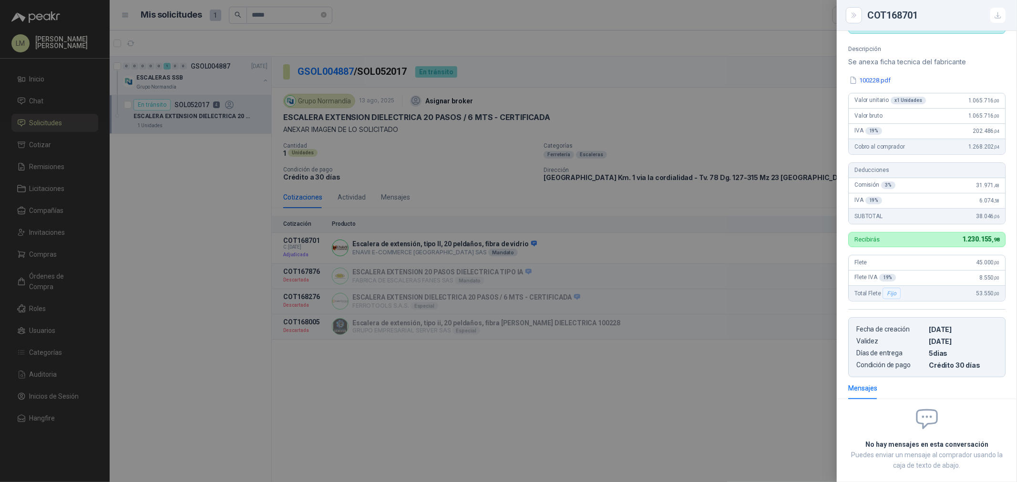
click at [421, 159] on div at bounding box center [508, 241] width 1017 height 482
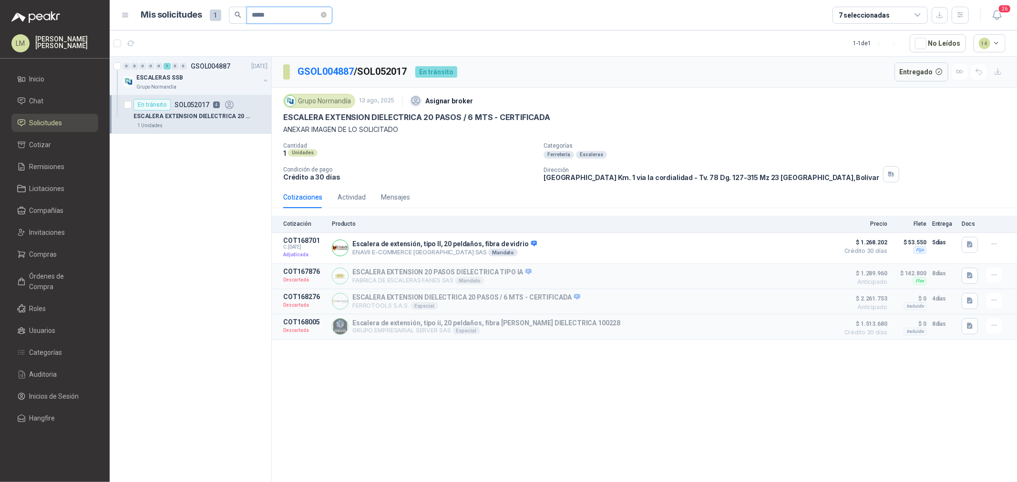
click at [308, 14] on input "*****" at bounding box center [285, 15] width 67 height 16
type input "*****"
click at [195, 116] on p "ESCALERA DE TIJERA ALUMINIO DE 2 MTS" at bounding box center [191, 116] width 117 height 9
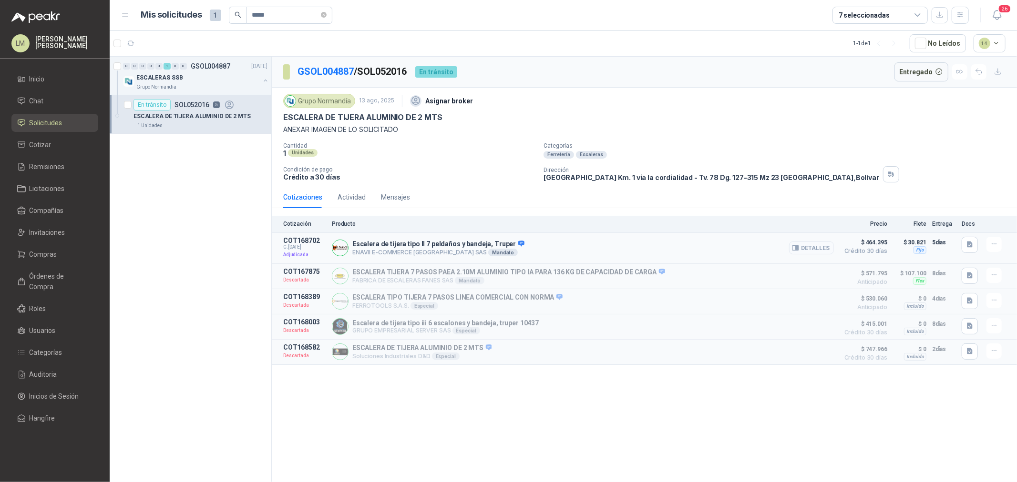
click at [815, 250] on button "Detalles" at bounding box center [811, 248] width 45 height 13
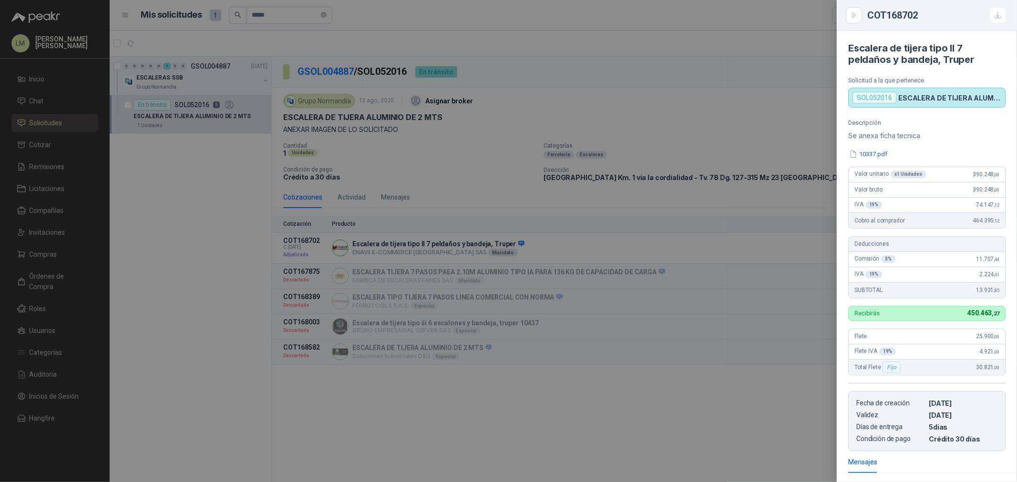
scroll to position [74, 0]
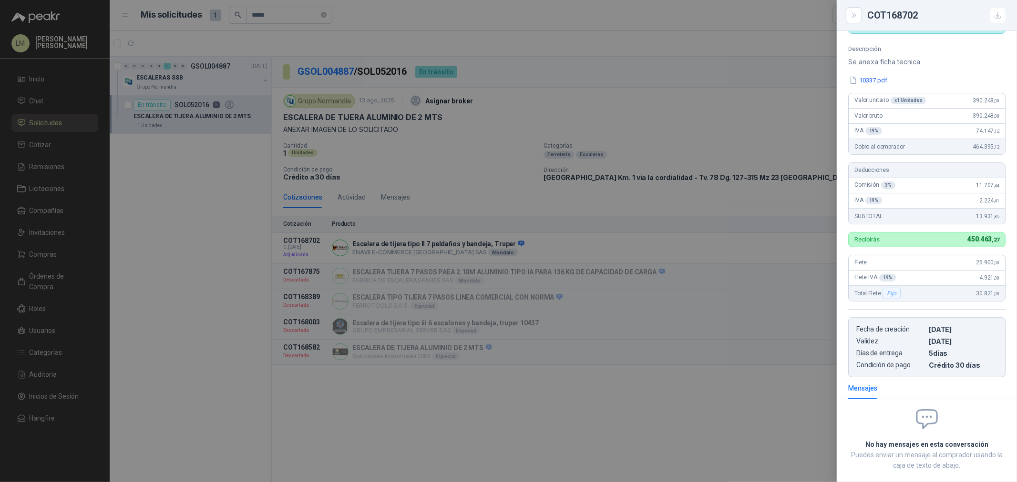
click at [699, 274] on div at bounding box center [508, 241] width 1017 height 482
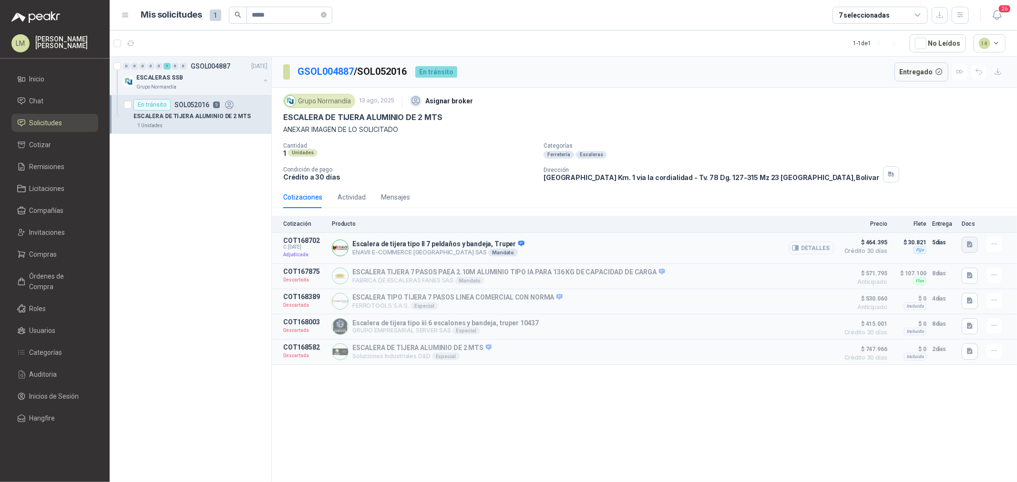
click at [973, 244] on icon "button" at bounding box center [970, 245] width 8 height 8
click at [943, 223] on button "10337.pdf" at bounding box center [951, 224] width 40 height 10
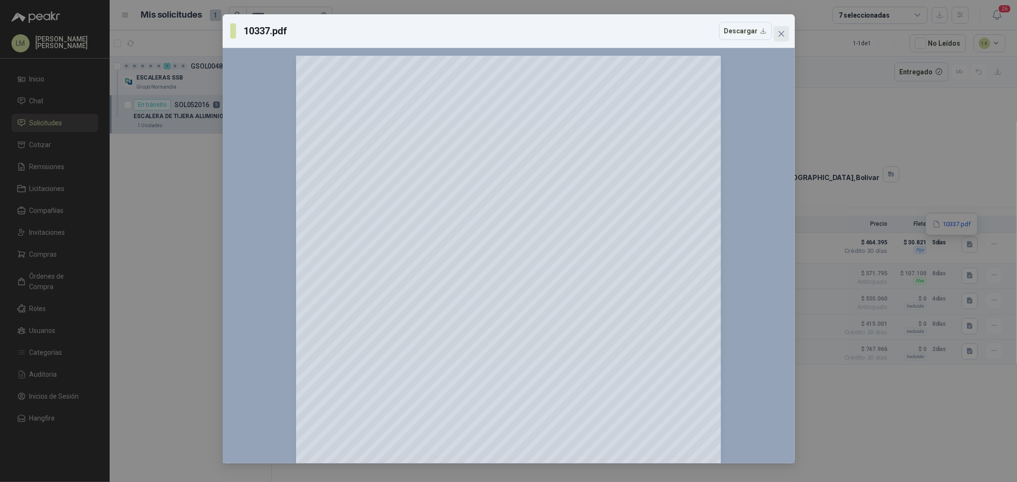
click at [782, 36] on icon "close" at bounding box center [781, 34] width 8 height 8
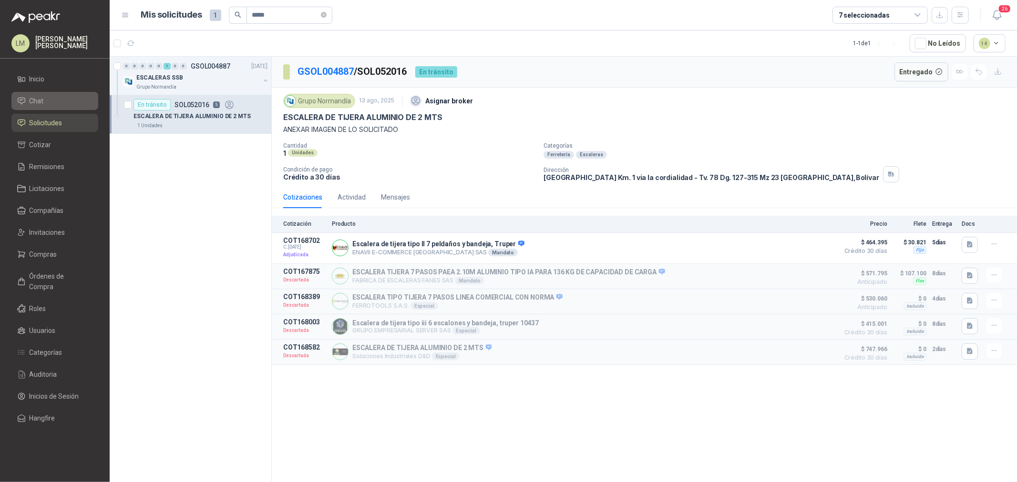
click at [48, 100] on li "Chat" at bounding box center [54, 101] width 75 height 10
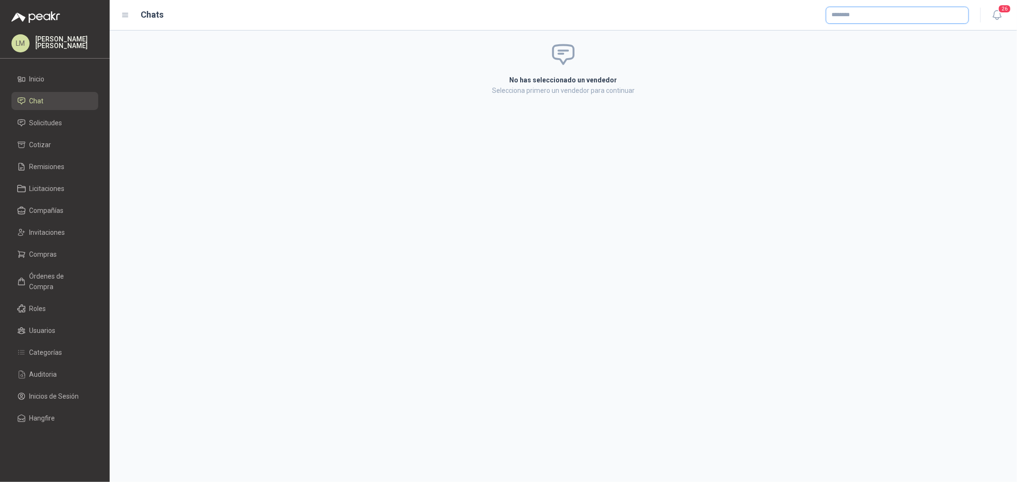
click at [861, 15] on input "text" at bounding box center [897, 15] width 142 height 16
type input "*****"
click at [861, 36] on p "ENAVII E-COMMERCE COLOMBIA SAS" at bounding box center [919, 35] width 143 height 6
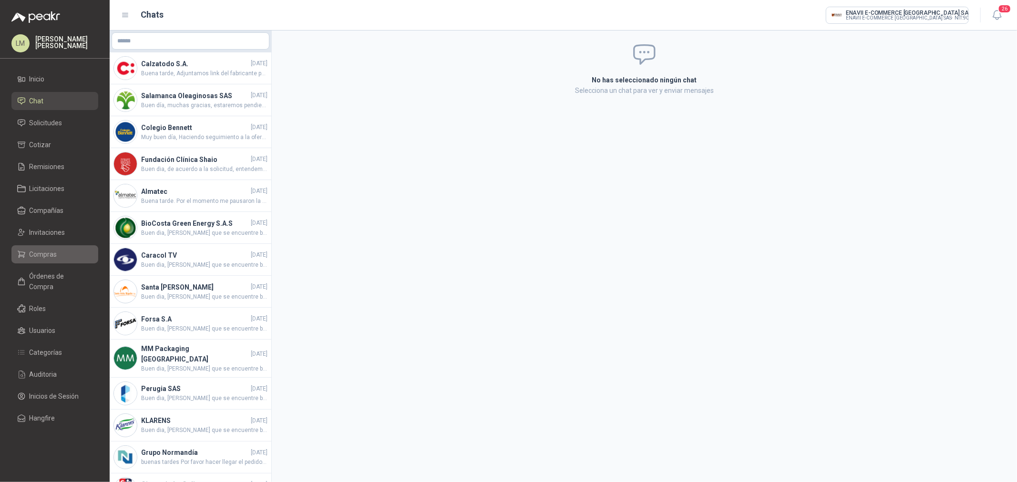
drag, startPoint x: 54, startPoint y: 257, endPoint x: 50, endPoint y: 253, distance: 6.1
click at [54, 257] on span "Compras" at bounding box center [44, 254] width 28 height 10
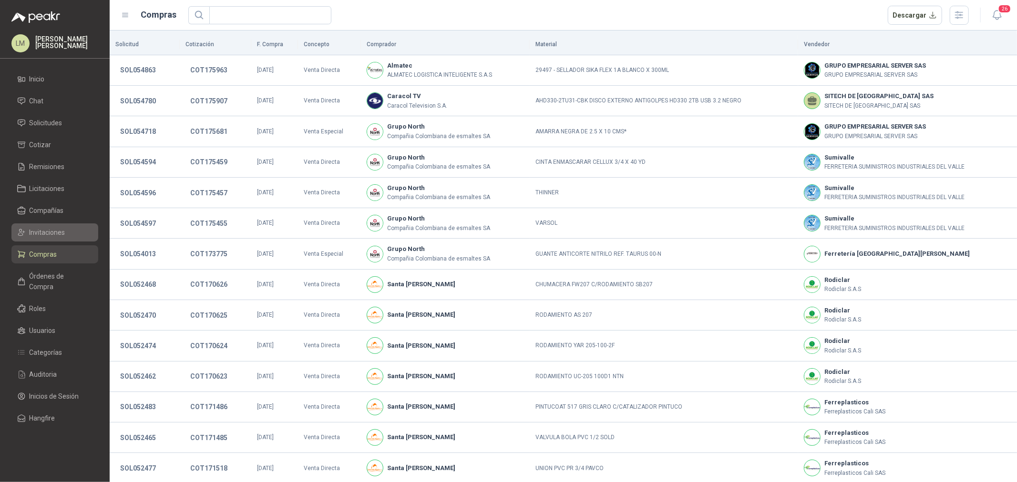
click at [45, 234] on span "Invitaciones" at bounding box center [48, 232] width 36 height 10
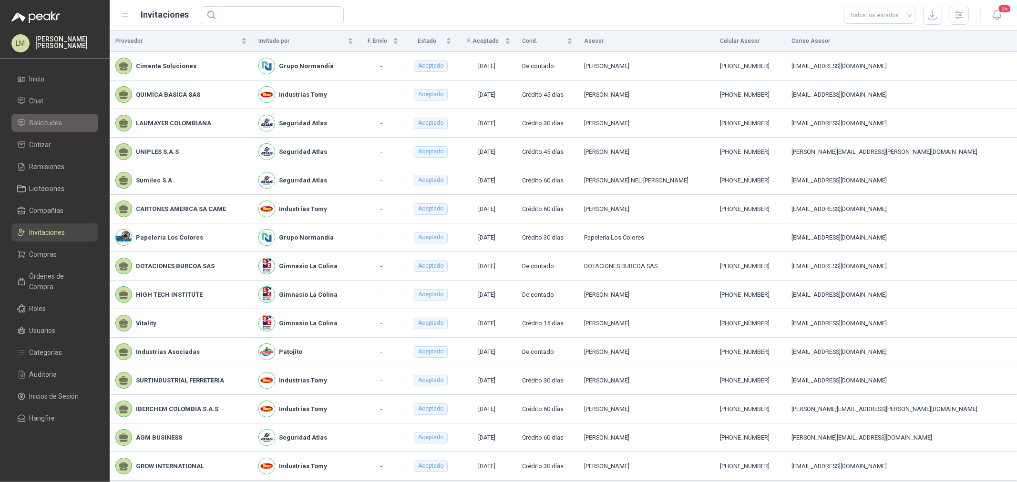
click at [41, 114] on link "Solicitudes" at bounding box center [54, 123] width 87 height 18
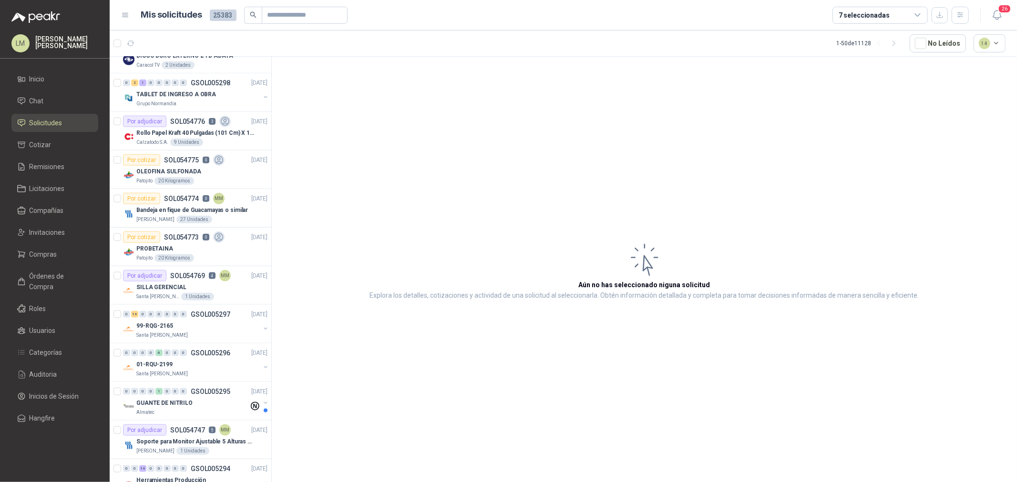
scroll to position [953, 0]
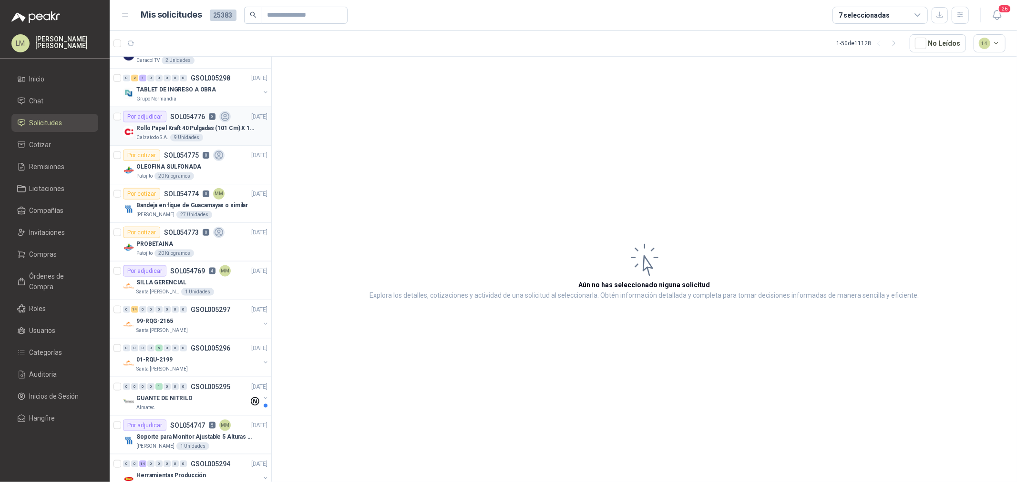
click at [182, 120] on p "SOL054776" at bounding box center [187, 116] width 35 height 7
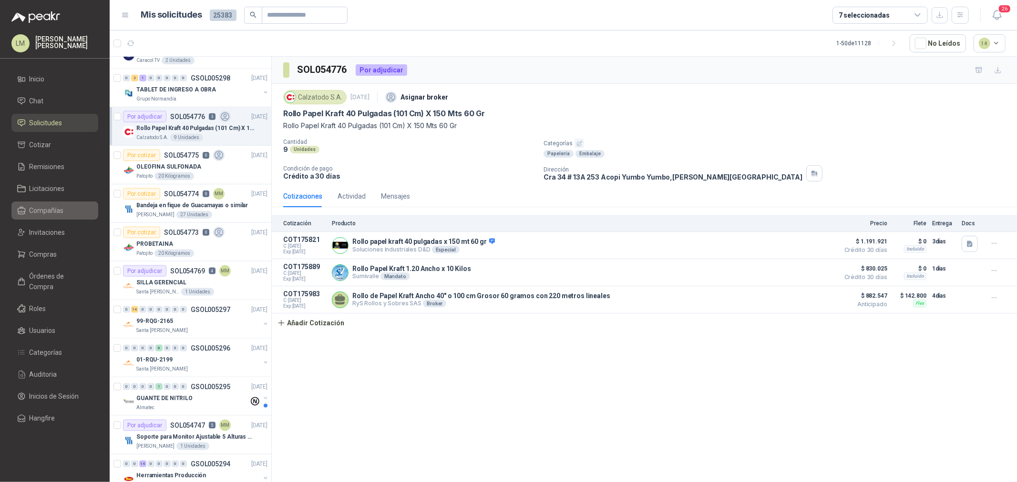
click at [51, 202] on link "Compañías" at bounding box center [54, 211] width 87 height 18
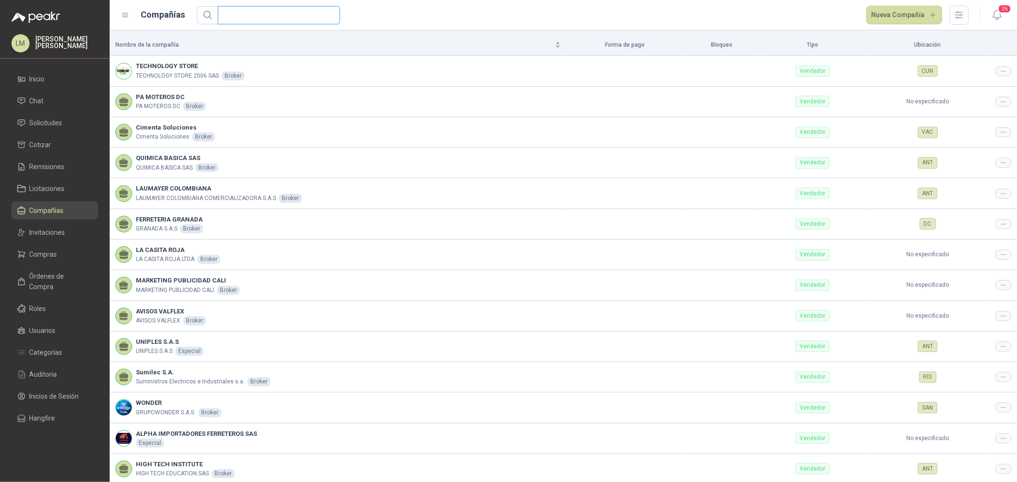
click at [241, 13] on input "text" at bounding box center [275, 15] width 103 height 17
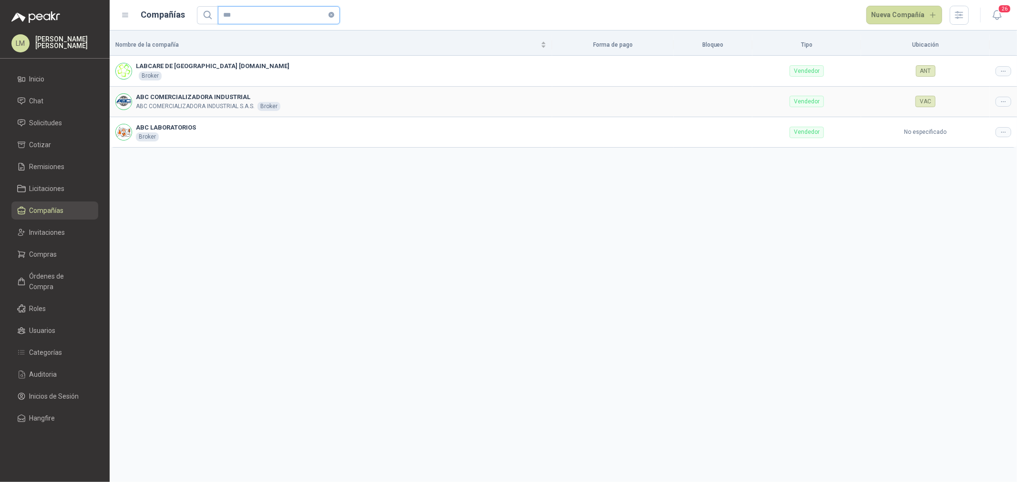
type input "***"
click at [999, 102] on div at bounding box center [1003, 102] width 16 height 10
click at [987, 121] on span "Editar compañía" at bounding box center [978, 118] width 49 height 10
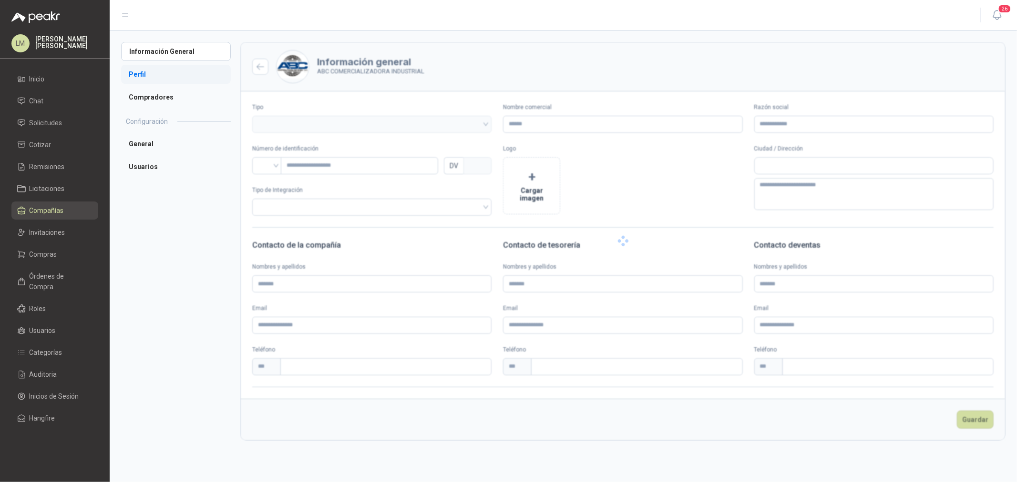
type input "**********"
type input "*********"
type input "*"
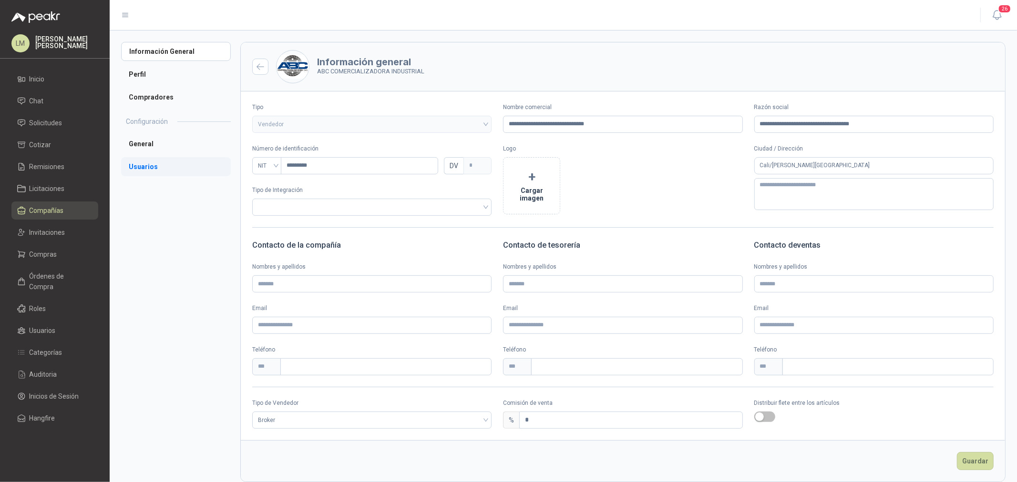
click at [140, 170] on li "Usuarios" at bounding box center [176, 166] width 110 height 19
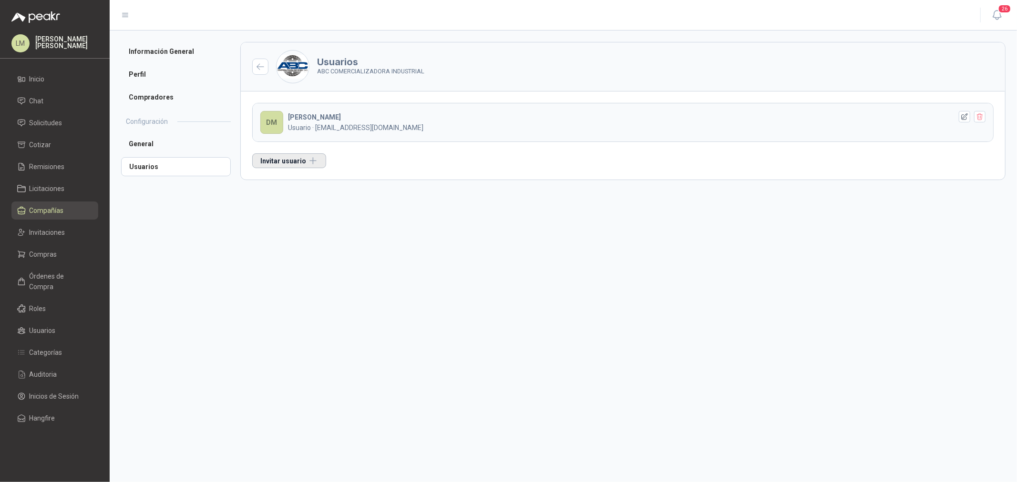
click at [301, 162] on button "Invitar usuario" at bounding box center [289, 160] width 74 height 15
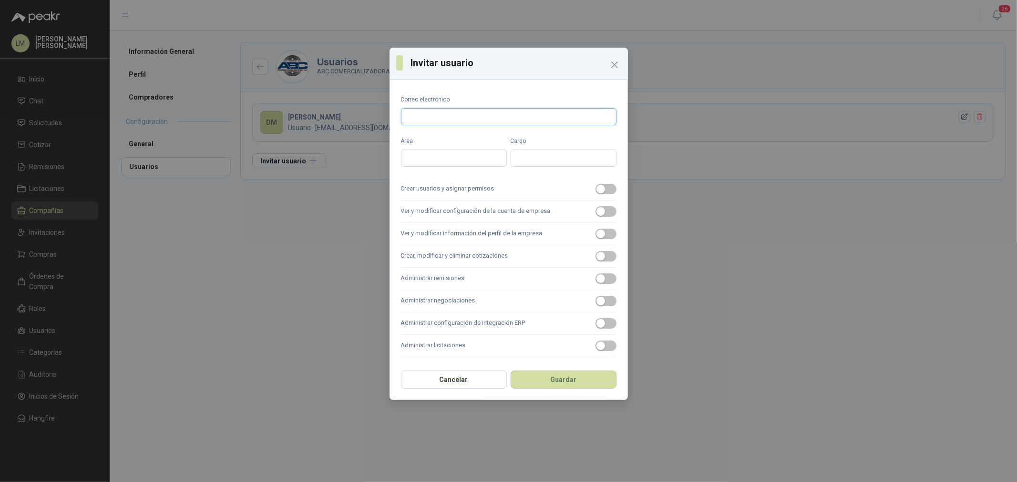
click at [447, 122] on input "Correo electrónico" at bounding box center [508, 116] width 215 height 17
paste input "**********"
type input "**********"
click at [604, 190] on button "Crear usuarios y asignar permisos" at bounding box center [605, 189] width 21 height 10
click at [601, 216] on span "button" at bounding box center [605, 211] width 21 height 10
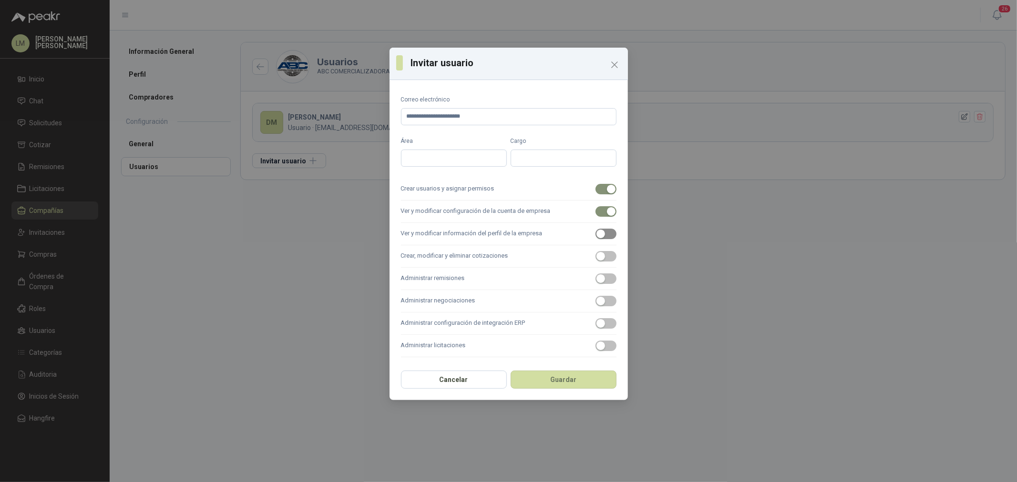
click at [607, 235] on span "button" at bounding box center [605, 234] width 21 height 10
click at [609, 258] on span "button" at bounding box center [605, 256] width 21 height 10
click at [606, 280] on span "button" at bounding box center [605, 279] width 21 height 10
click at [606, 306] on span "button" at bounding box center [605, 301] width 21 height 10
click at [607, 347] on span "button" at bounding box center [605, 346] width 21 height 10
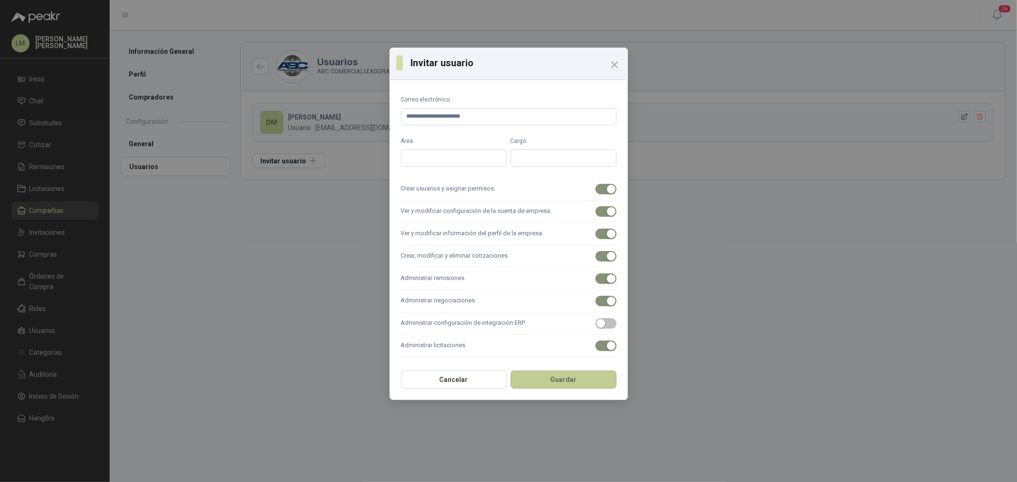
click at [588, 385] on button "Guardar" at bounding box center [563, 380] width 106 height 18
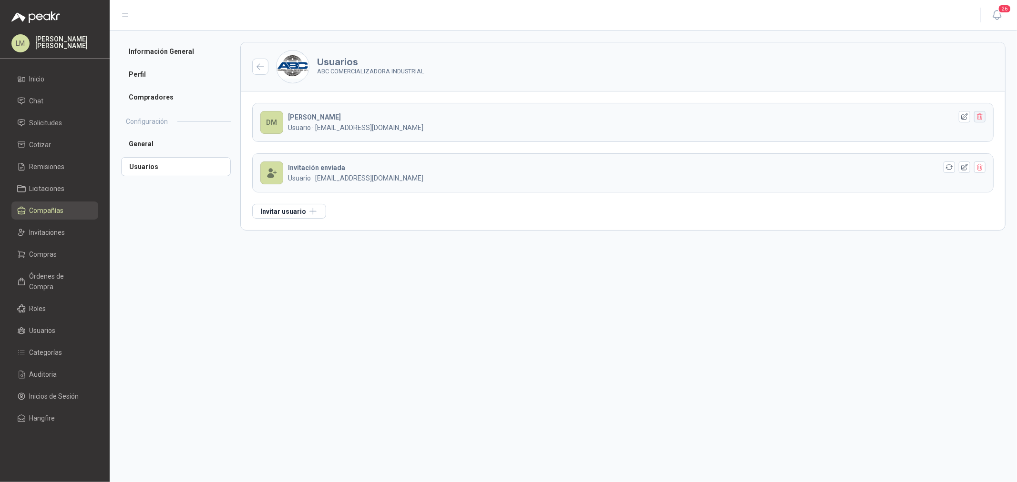
click at [978, 114] on icon "button" at bounding box center [980, 117] width 8 height 8
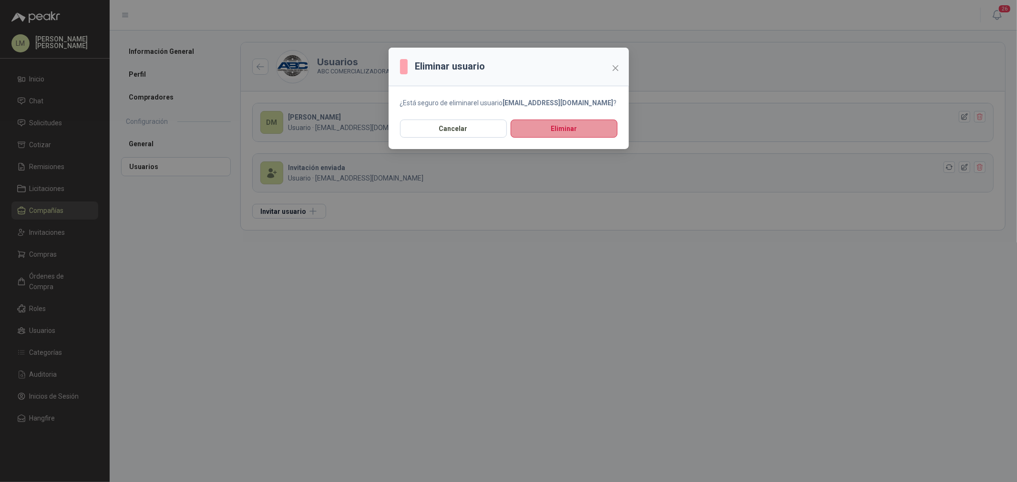
click at [565, 132] on button "Eliminar" at bounding box center [563, 129] width 107 height 18
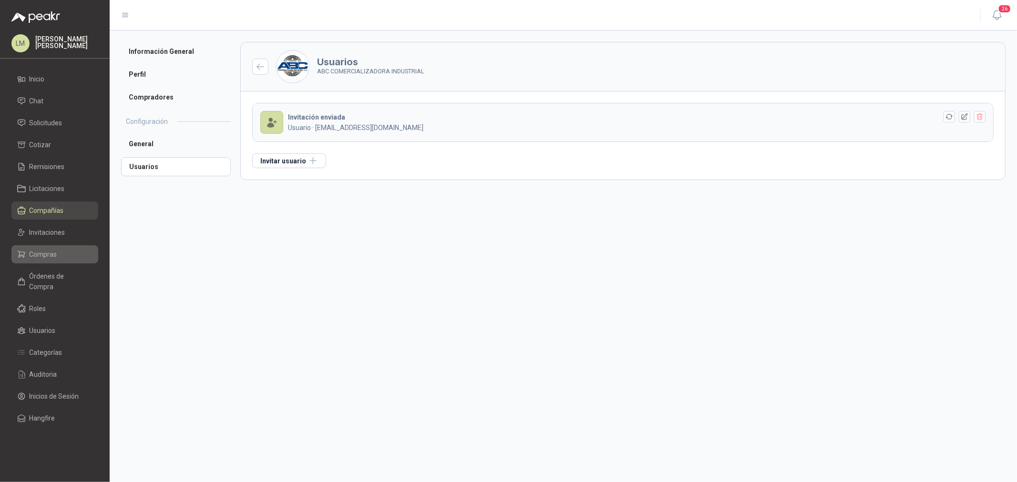
click at [48, 253] on span "Compras" at bounding box center [44, 254] width 28 height 10
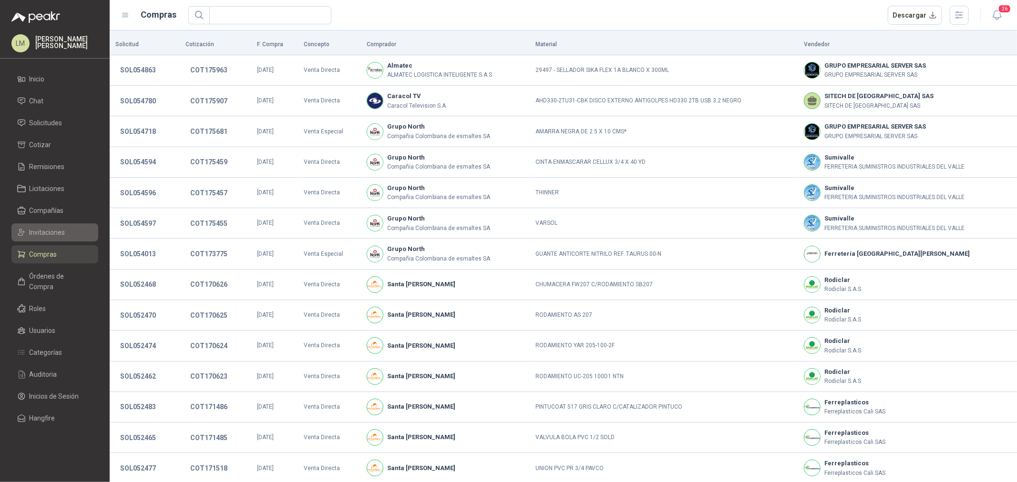
click at [44, 237] on span "Invitaciones" at bounding box center [48, 232] width 36 height 10
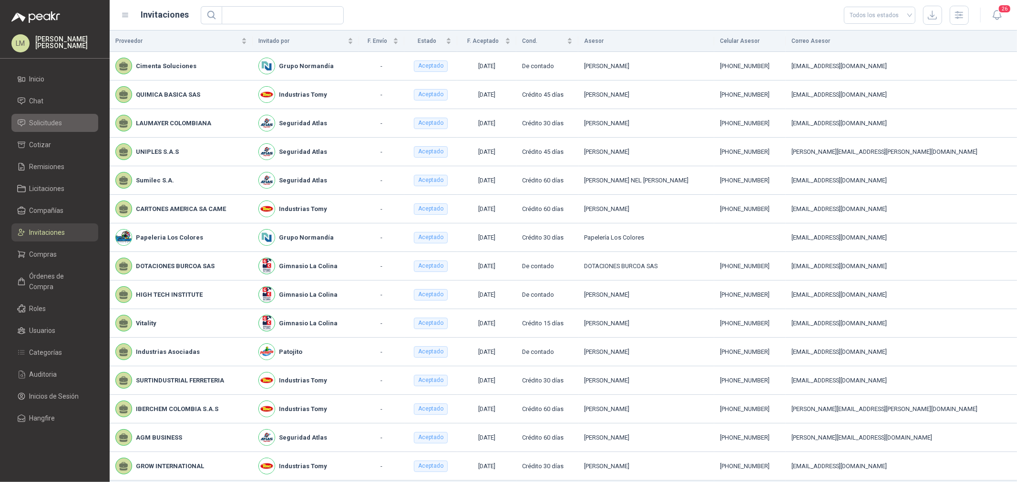
click at [48, 126] on span "Solicitudes" at bounding box center [46, 123] width 33 height 10
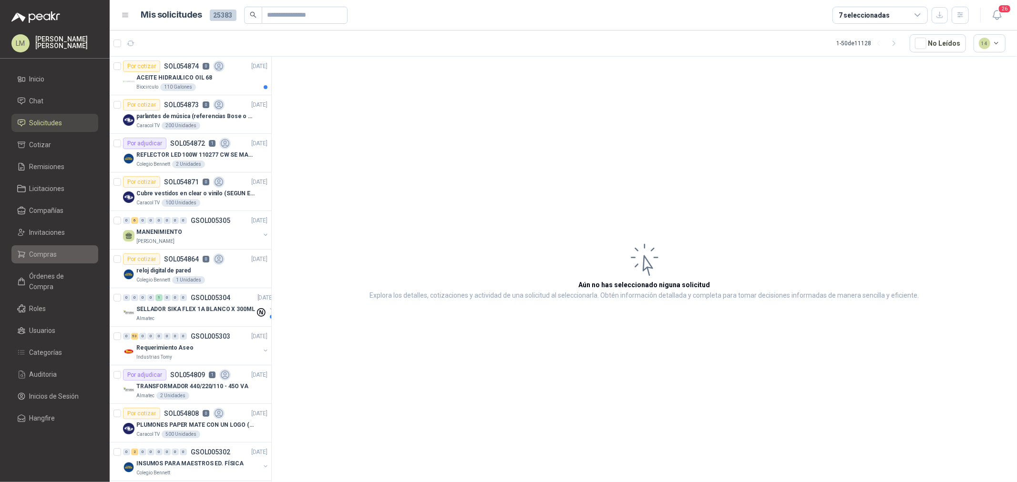
click at [41, 249] on span "Compras" at bounding box center [44, 254] width 28 height 10
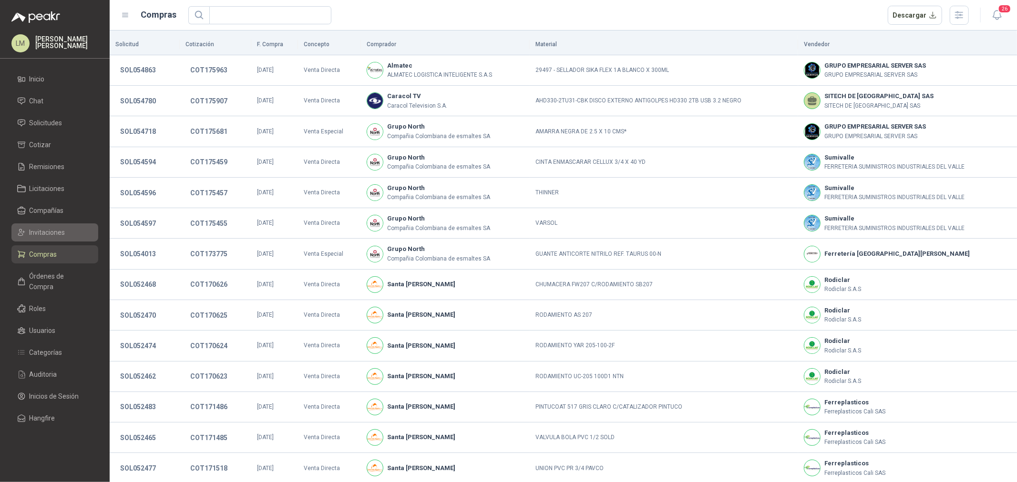
click at [41, 236] on span "Invitaciones" at bounding box center [48, 232] width 36 height 10
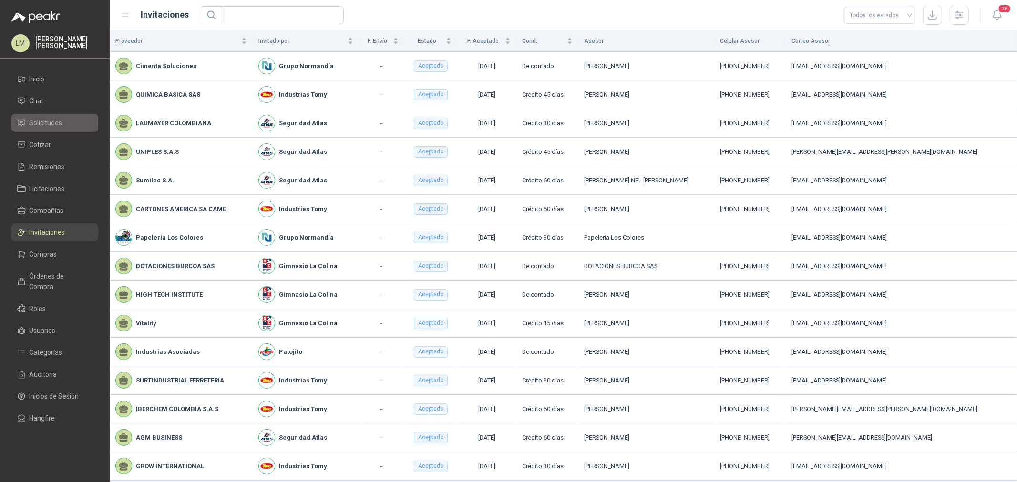
click at [44, 121] on span "Solicitudes" at bounding box center [46, 123] width 33 height 10
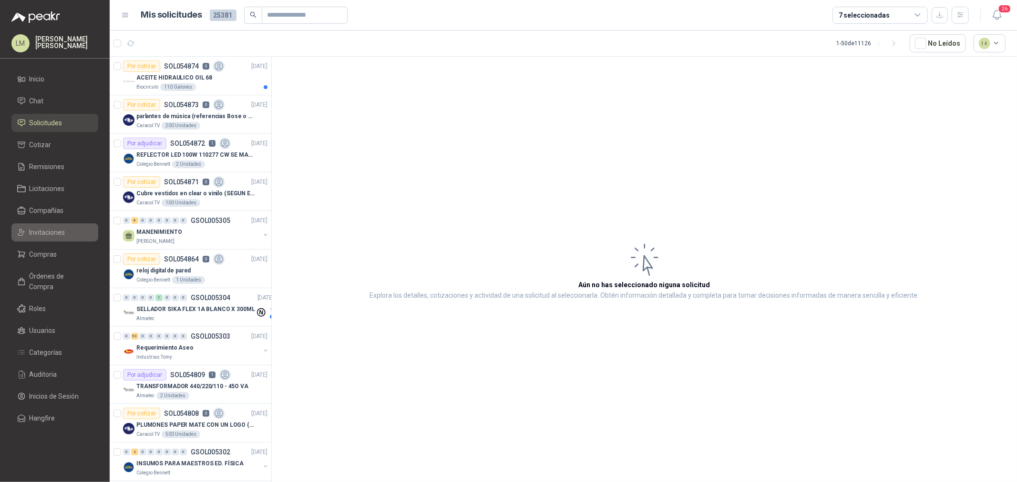
click at [37, 224] on link "Invitaciones" at bounding box center [54, 233] width 87 height 18
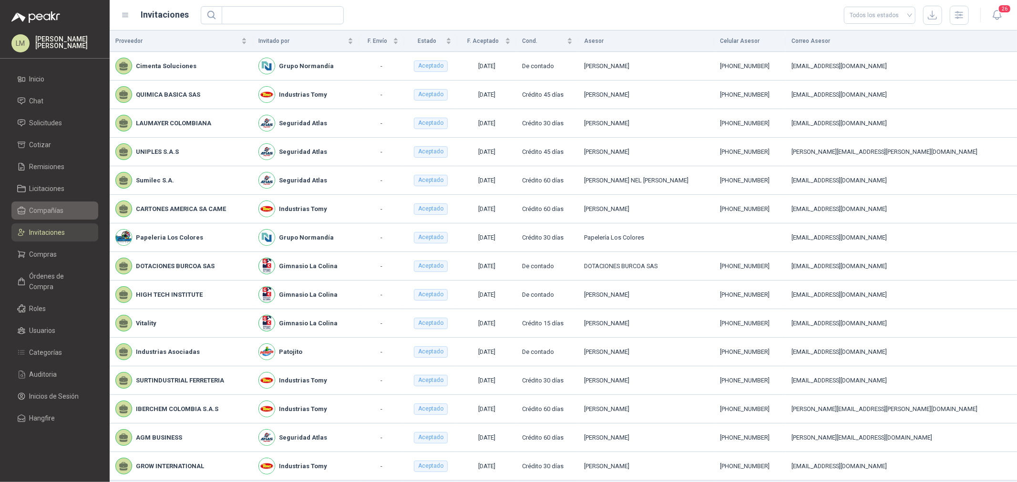
click at [48, 215] on span "Compañías" at bounding box center [47, 210] width 34 height 10
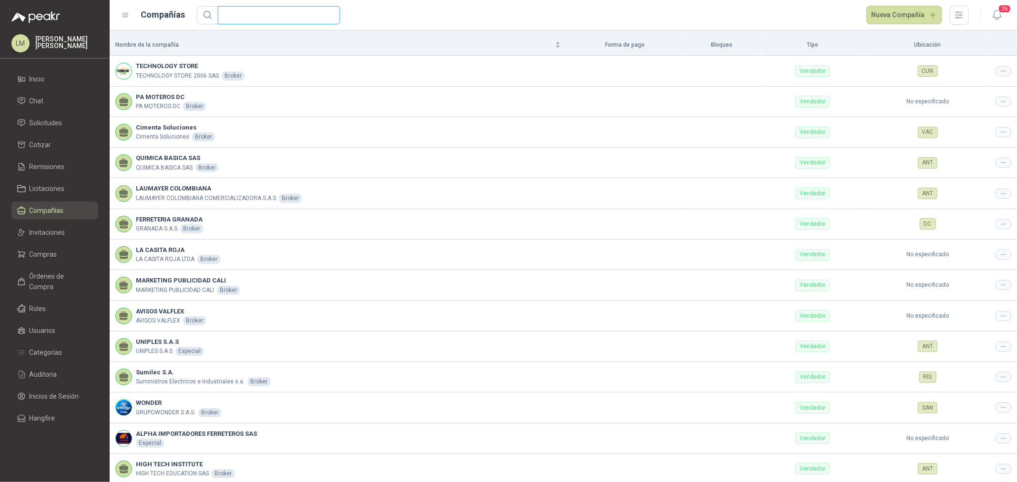
click at [265, 14] on input "text" at bounding box center [275, 15] width 103 height 17
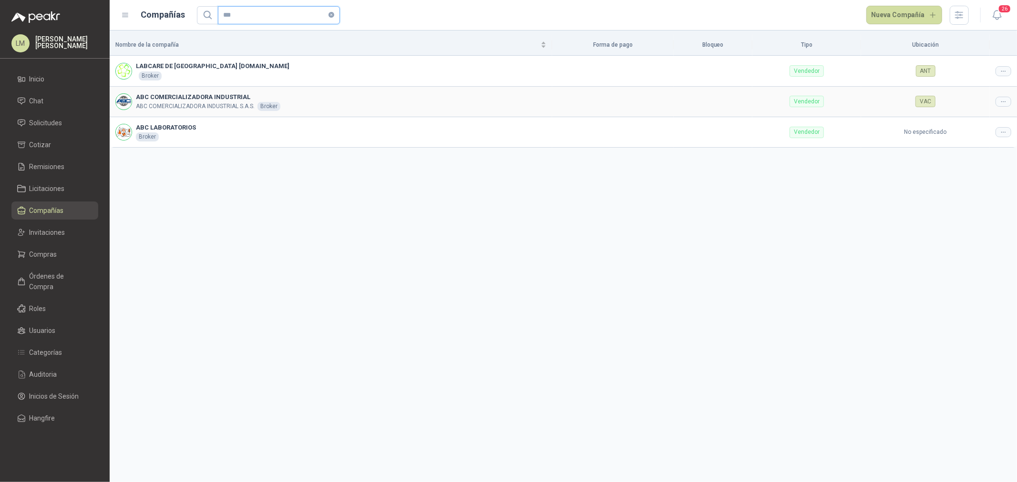
type input "***"
click at [1002, 103] on icon at bounding box center [1002, 101] width 7 height 7
click at [991, 121] on span "Editar compañía" at bounding box center [978, 118] width 49 height 10
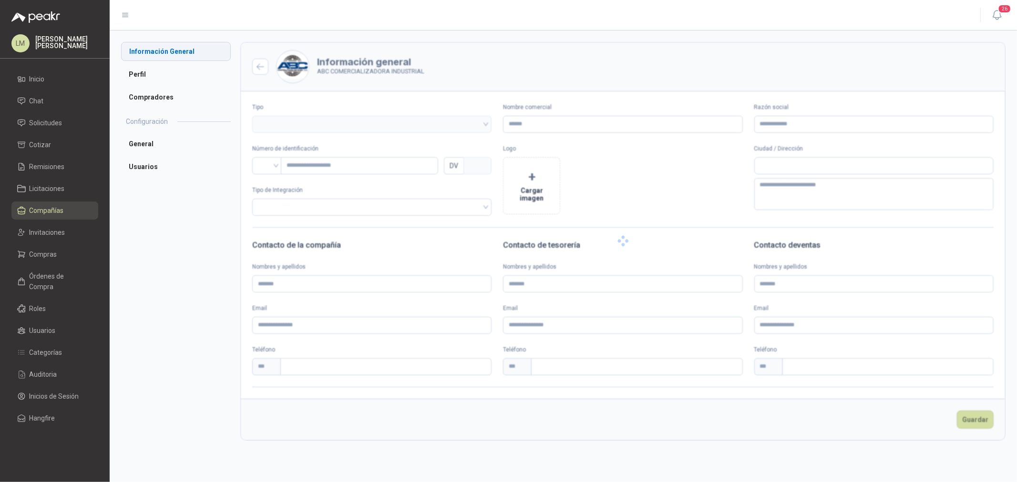
type input "**********"
type input "*********"
type input "*"
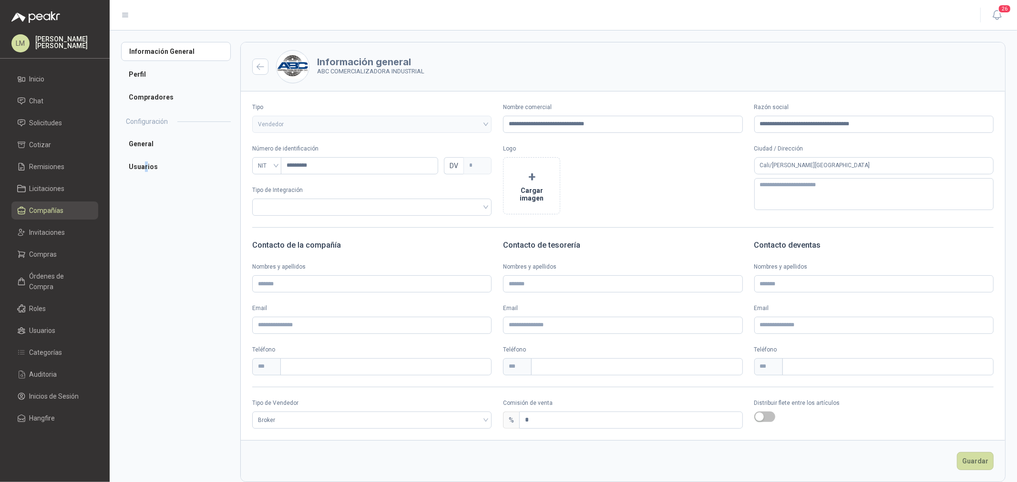
click at [145, 177] on div "Información General Perfil Compradores Configuración General Usuarios" at bounding box center [180, 262] width 119 height 440
click at [146, 168] on li "Usuarios" at bounding box center [176, 166] width 110 height 19
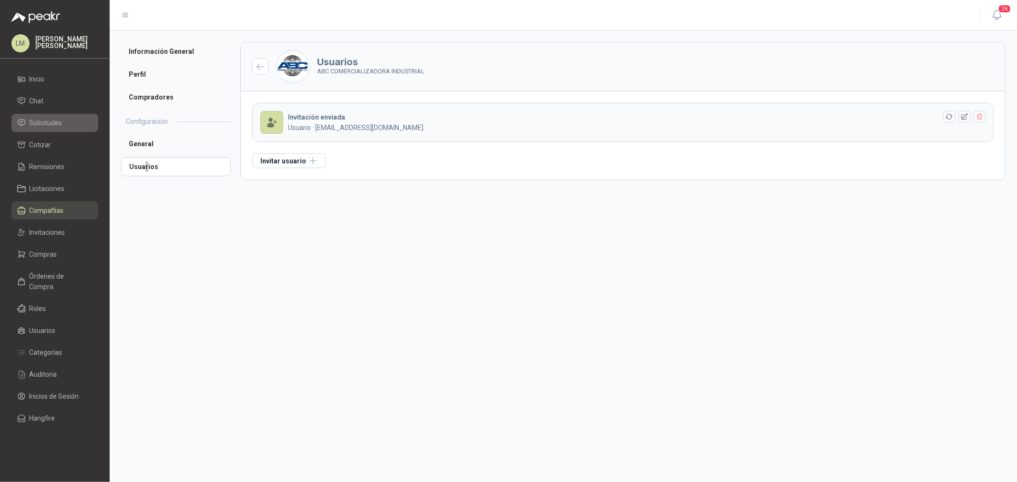
click at [44, 118] on span "Solicitudes" at bounding box center [46, 123] width 33 height 10
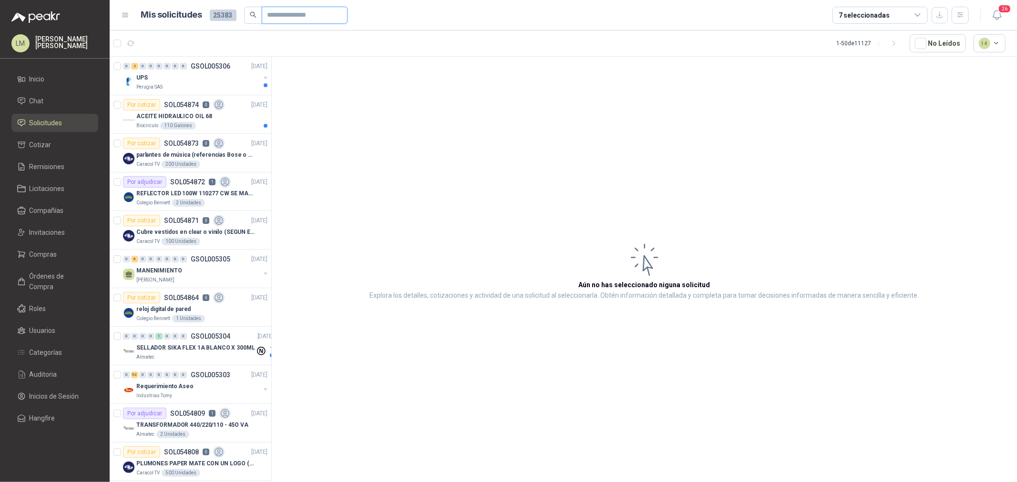
click at [267, 18] on input "text" at bounding box center [300, 15] width 67 height 16
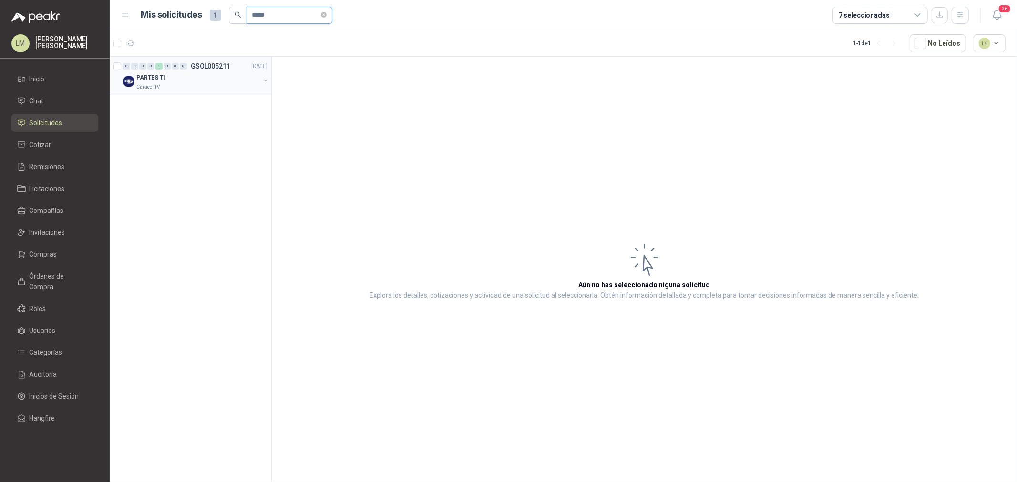
type input "*****"
click at [265, 78] on button "button" at bounding box center [266, 81] width 8 height 8
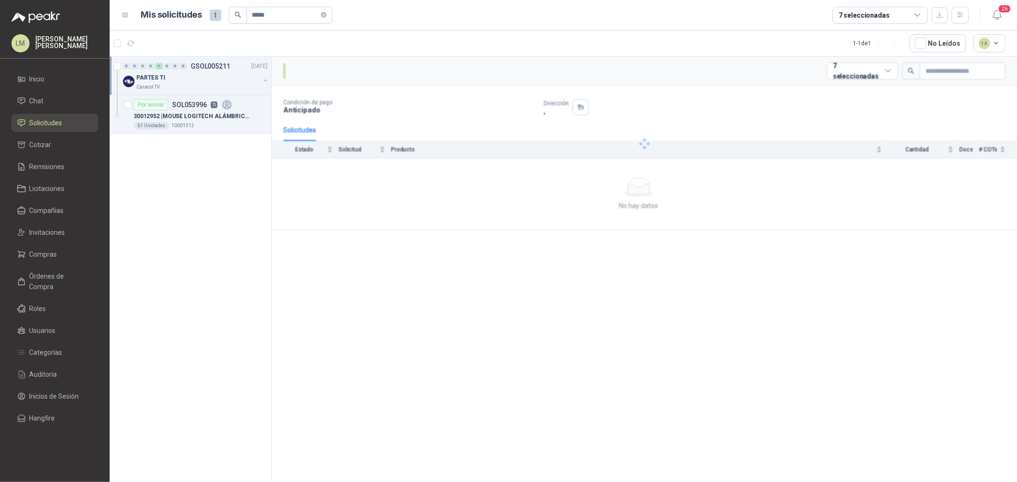
click at [219, 106] on div "Por enviar SOL053996 15" at bounding box center [182, 104] width 99 height 11
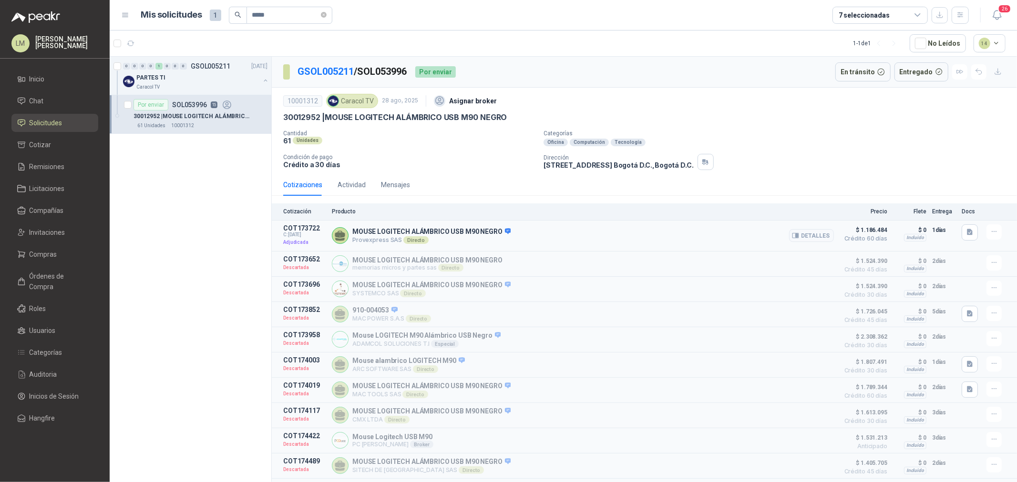
click at [810, 244] on div "Detalles" at bounding box center [811, 235] width 45 height 23
click at [809, 239] on button "Detalles" at bounding box center [811, 235] width 45 height 13
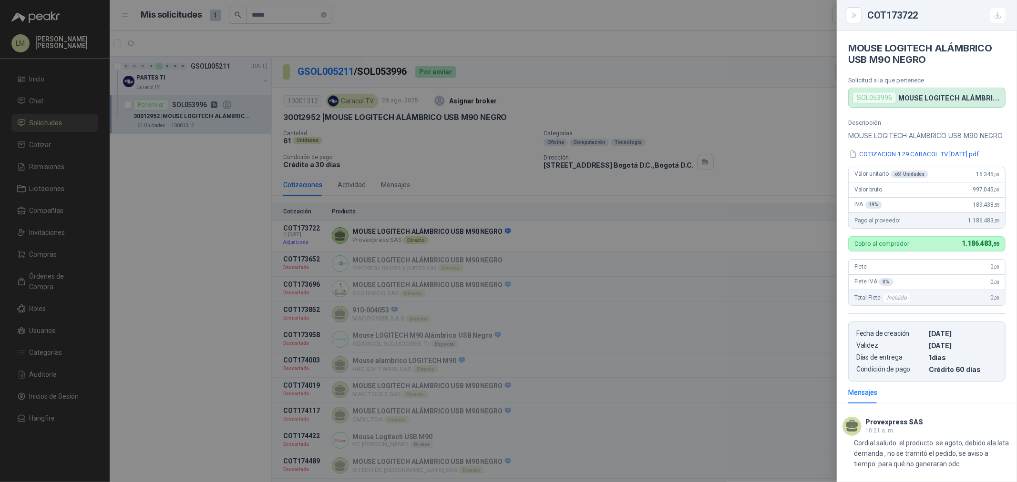
scroll to position [11, 0]
click at [733, 183] on div at bounding box center [508, 241] width 1017 height 482
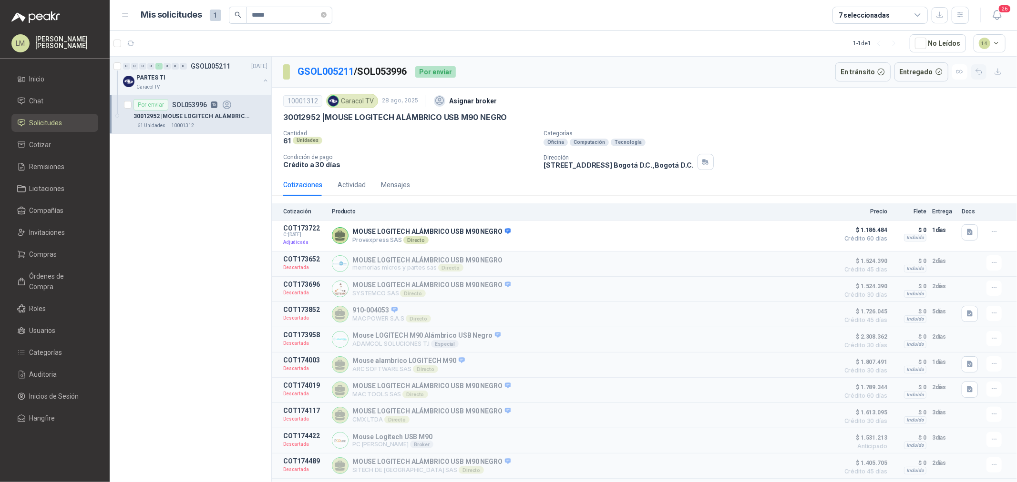
click at [971, 67] on button "button" at bounding box center [978, 71] width 15 height 15
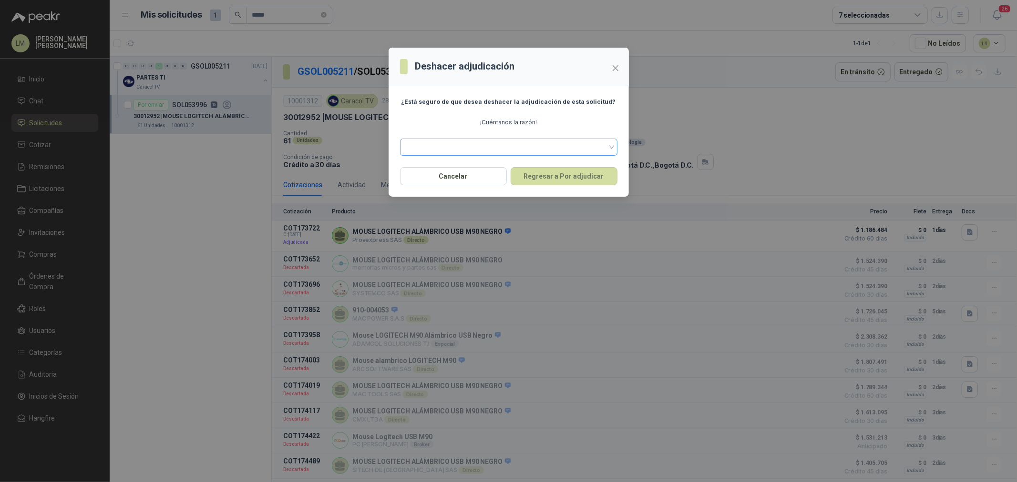
click at [515, 148] on span at bounding box center [509, 147] width 206 height 14
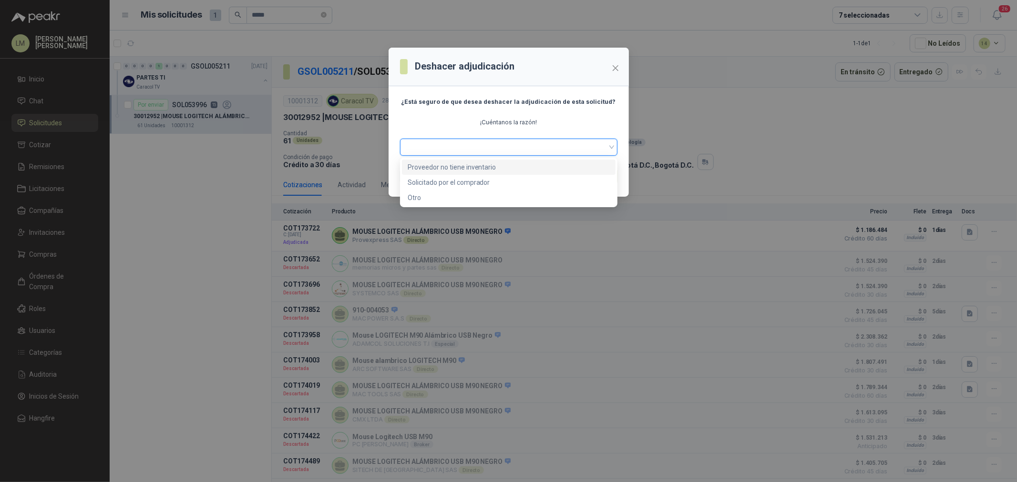
click at [464, 164] on div "Proveedor no tiene inventario" at bounding box center [509, 167] width 202 height 10
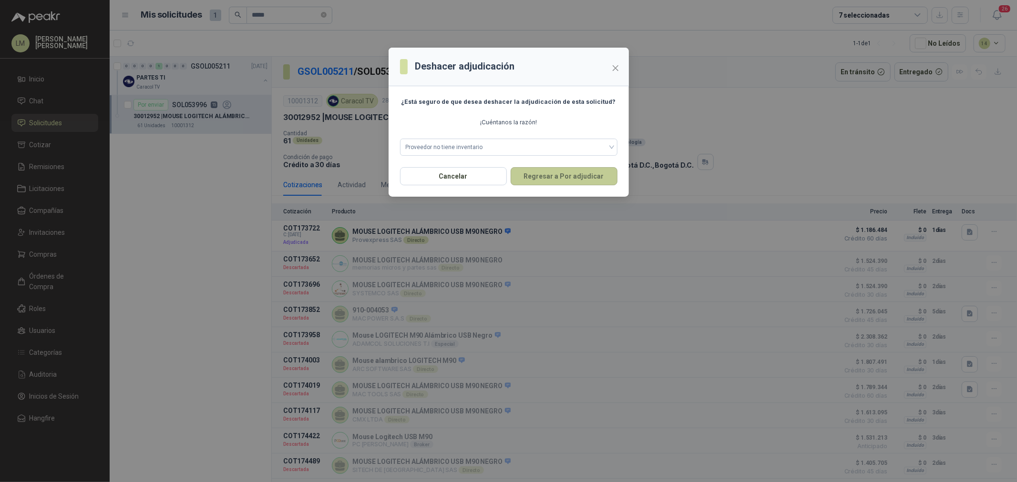
click at [550, 174] on button "Regresar a Por adjudicar" at bounding box center [563, 176] width 107 height 18
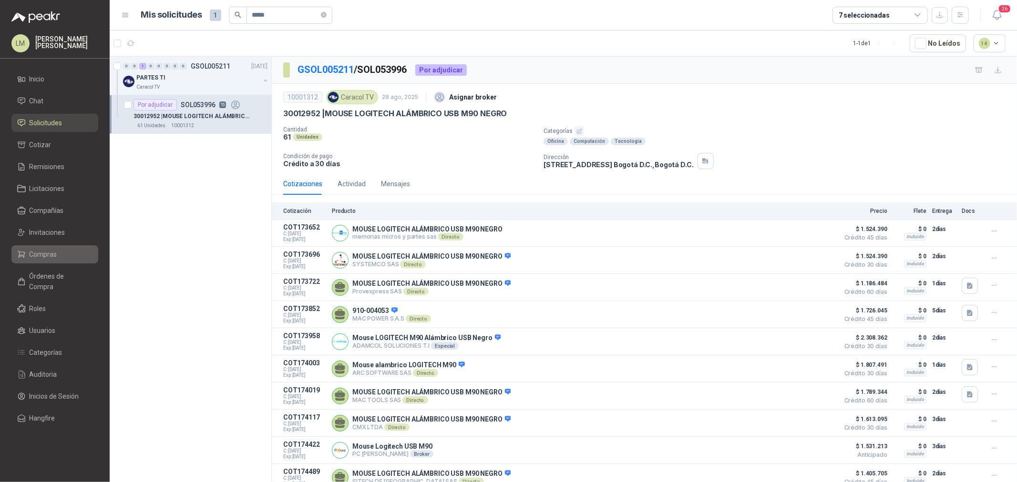
drag, startPoint x: 37, startPoint y: 266, endPoint x: 41, endPoint y: 259, distance: 7.7
click at [37, 266] on ul "Inicio Chat Solicitudes Cotizar Remisiones Licitaciones Compañías Invitaciones …" at bounding box center [55, 250] width 110 height 361
click at [41, 259] on span "Compras" at bounding box center [44, 254] width 28 height 10
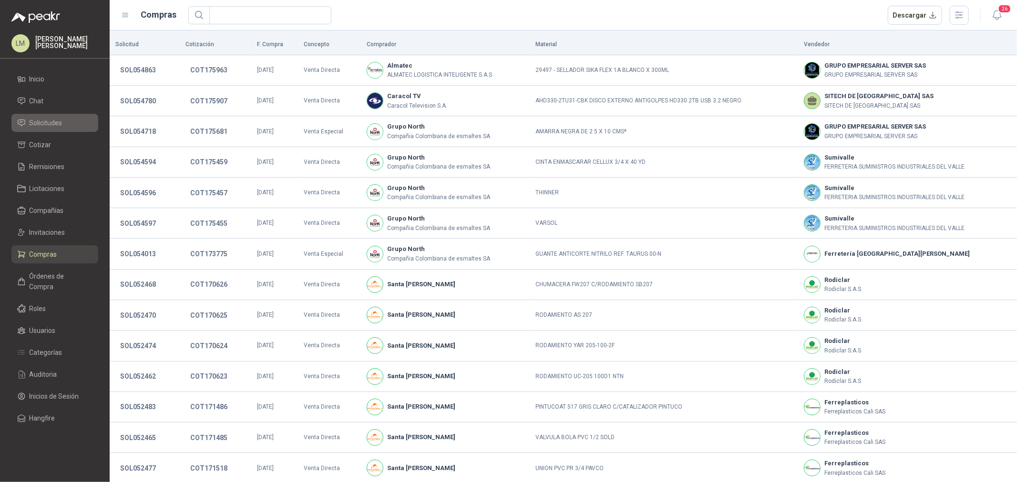
click at [34, 124] on span "Solicitudes" at bounding box center [46, 123] width 33 height 10
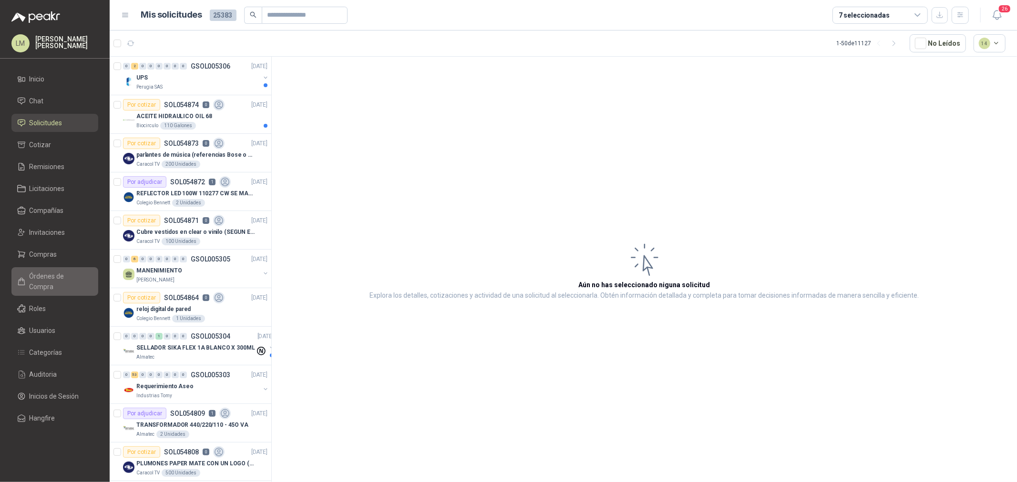
click at [61, 282] on link "Órdenes de Compra" at bounding box center [54, 281] width 87 height 29
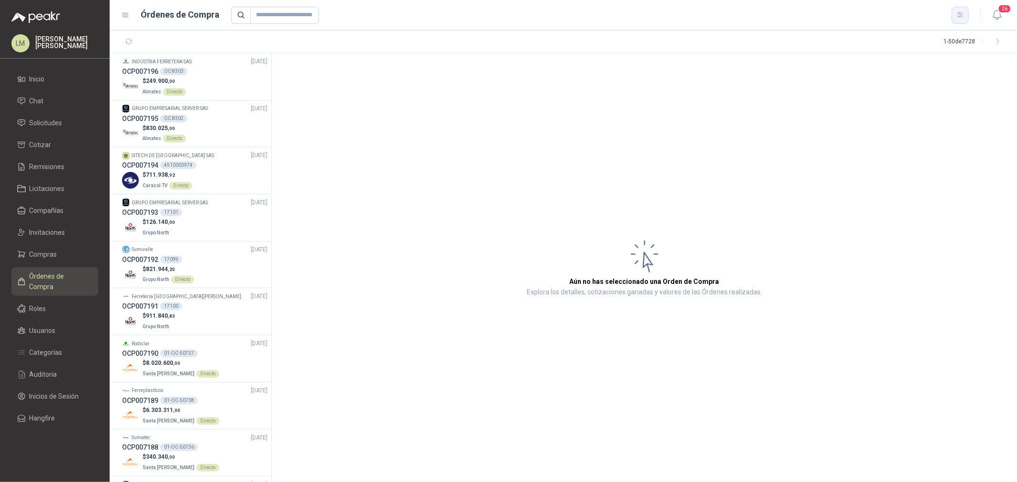
click at [961, 18] on icon "button" at bounding box center [960, 15] width 8 height 8
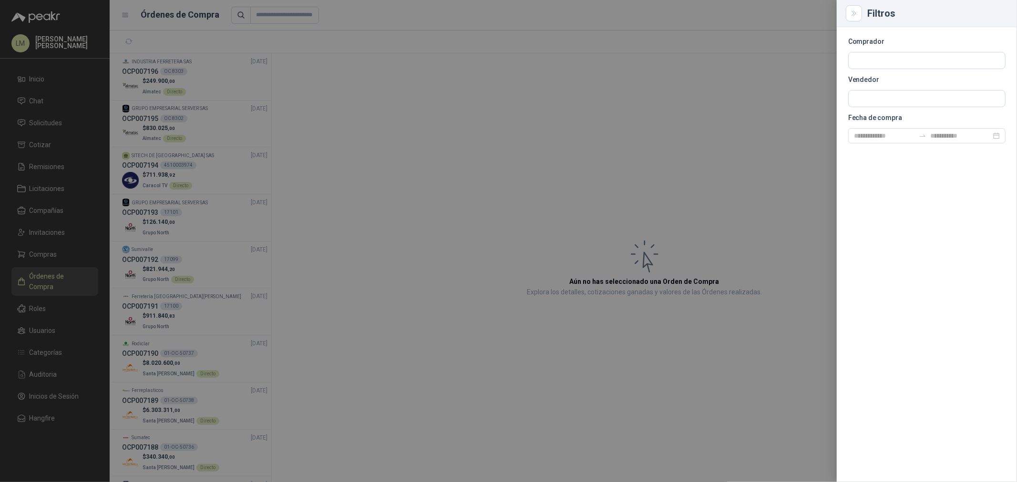
click at [882, 89] on section "Comprador Vendedor Fecha de compra" at bounding box center [926, 91] width 157 height 105
click at [884, 97] on input "text" at bounding box center [926, 99] width 156 height 16
type input "*********"
click at [888, 122] on span "NIT : 830034195" at bounding box center [887, 124] width 34 height 5
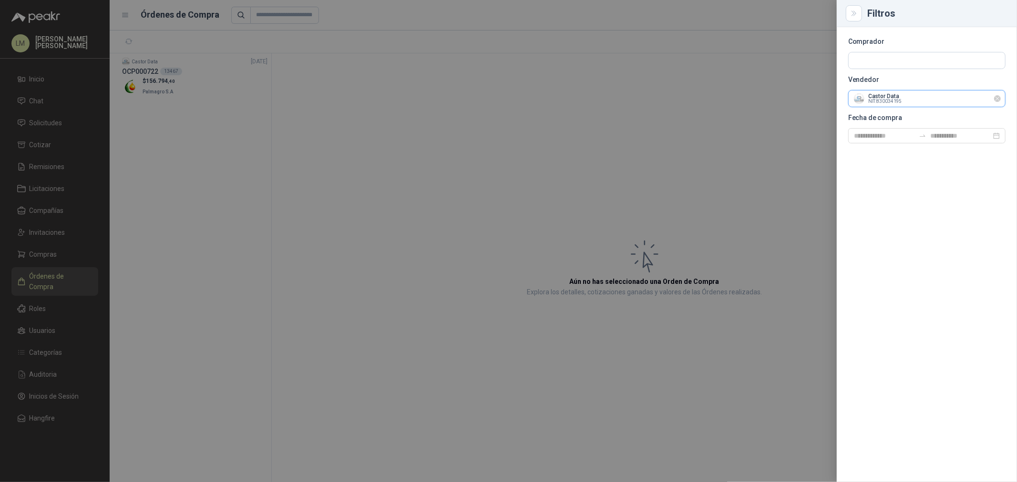
click at [888, 98] on input "text" at bounding box center [926, 99] width 156 height 16
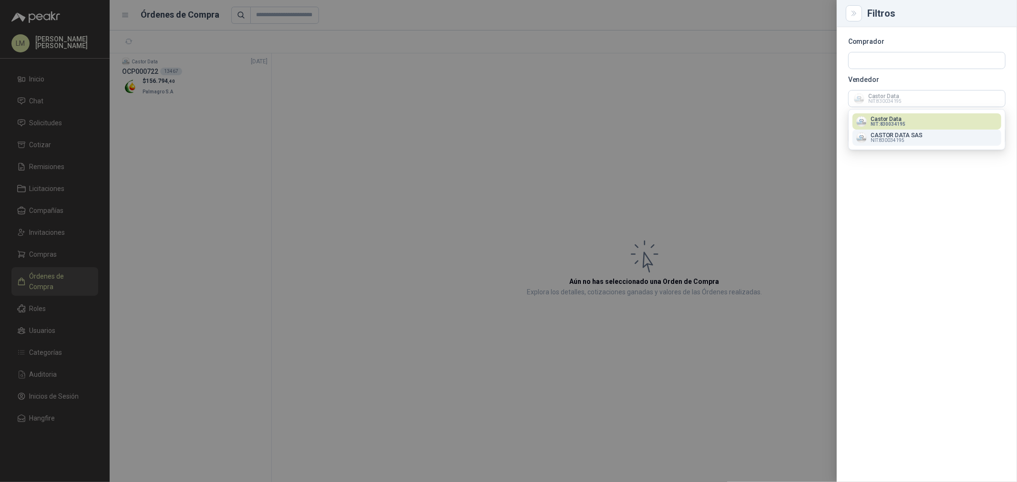
click at [885, 139] on span "NIT : 830034195" at bounding box center [887, 140] width 34 height 5
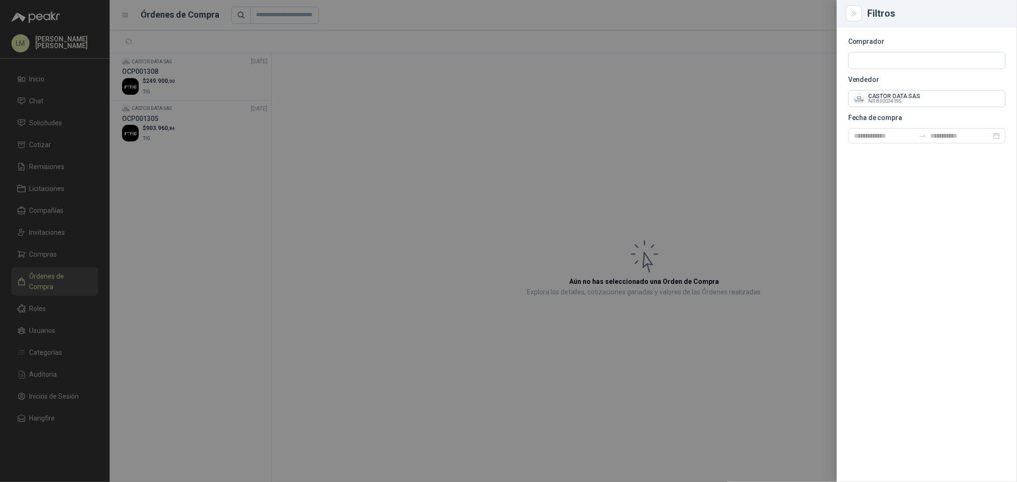
click at [404, 160] on div at bounding box center [508, 241] width 1017 height 482
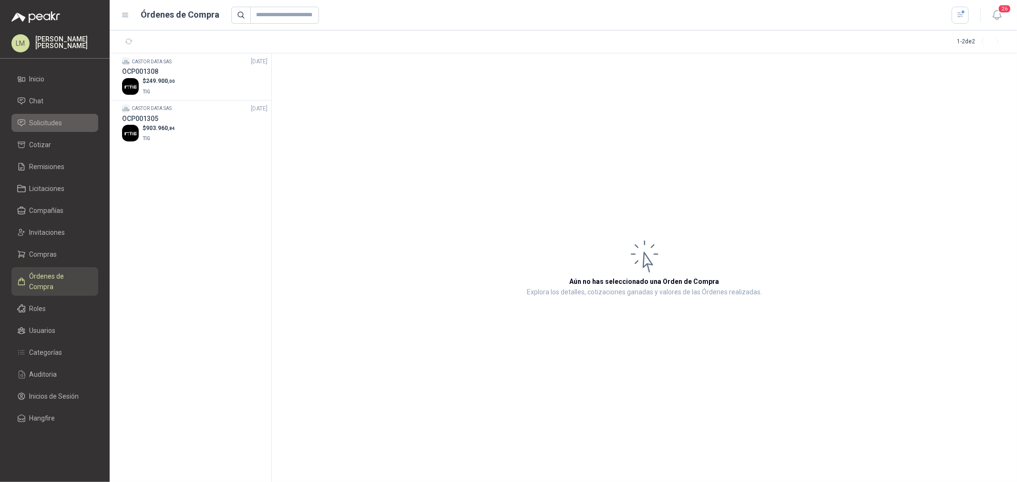
click at [37, 122] on span "Solicitudes" at bounding box center [46, 123] width 33 height 10
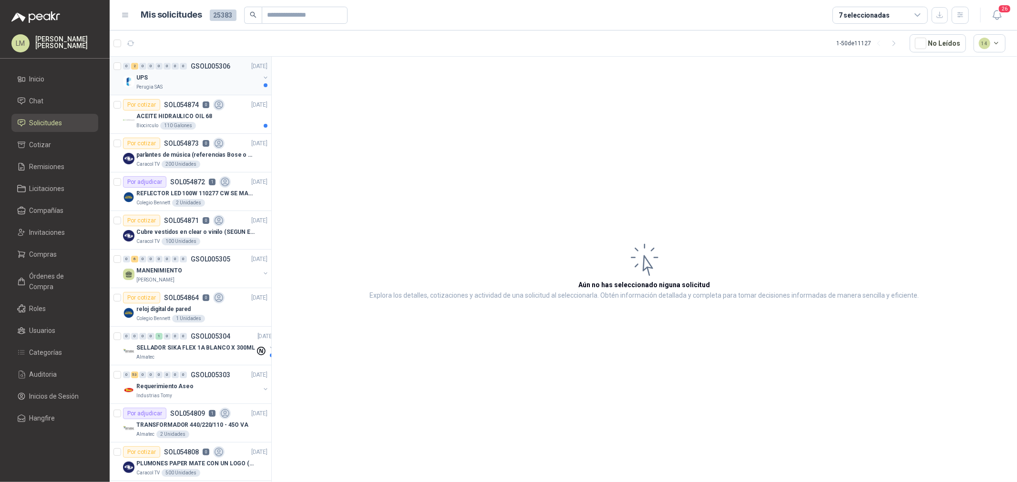
click at [262, 79] on button "button" at bounding box center [266, 78] width 8 height 8
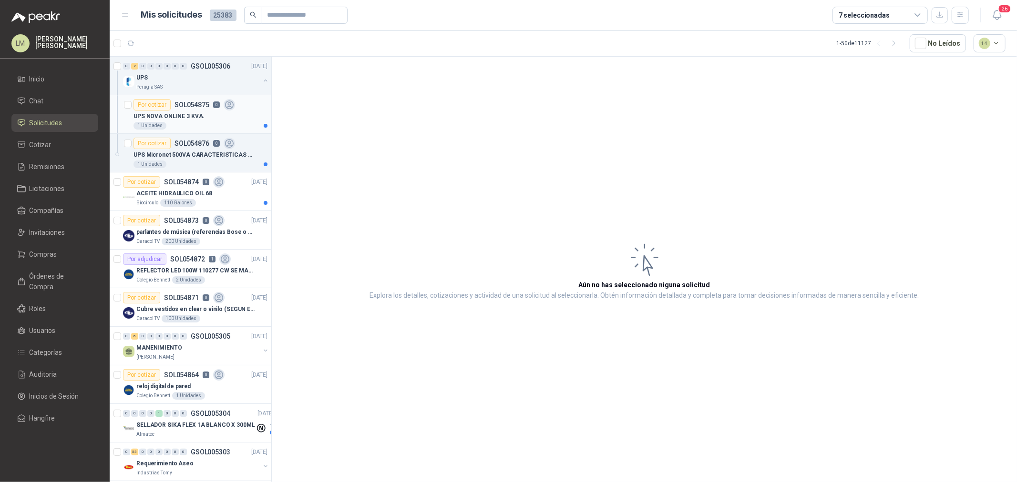
click at [164, 121] on div "UPS NOVA ONLINE 3 KVA." at bounding box center [200, 116] width 134 height 11
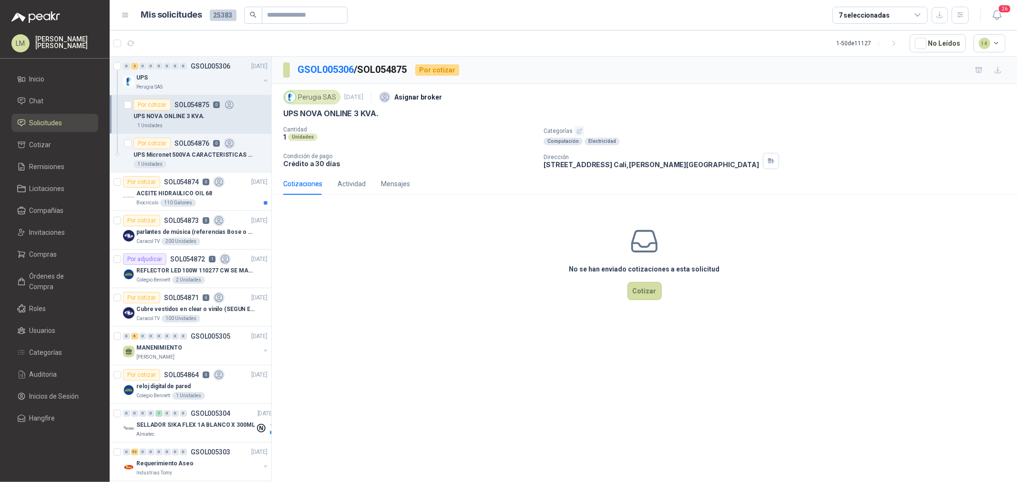
click at [577, 130] on icon "button" at bounding box center [579, 131] width 6 height 6
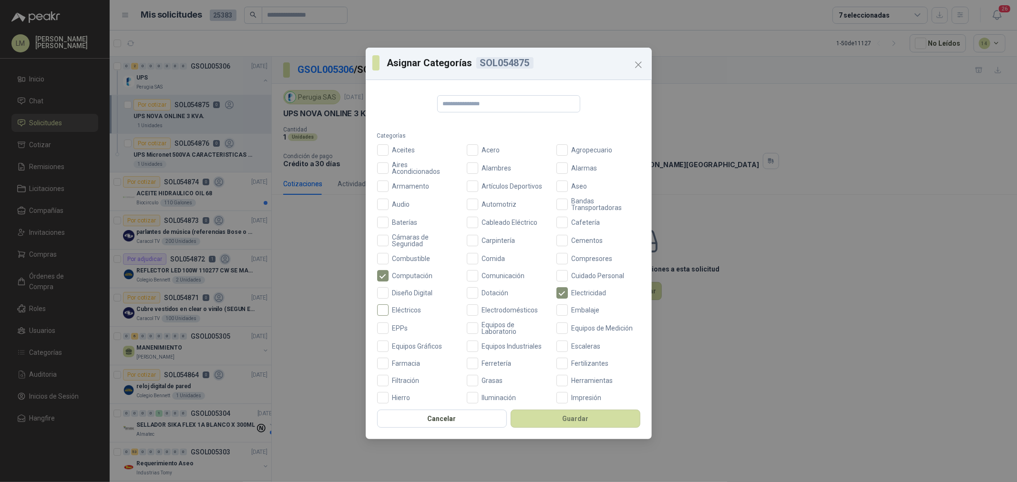
click at [399, 307] on span "Eléctricos" at bounding box center [406, 310] width 37 height 7
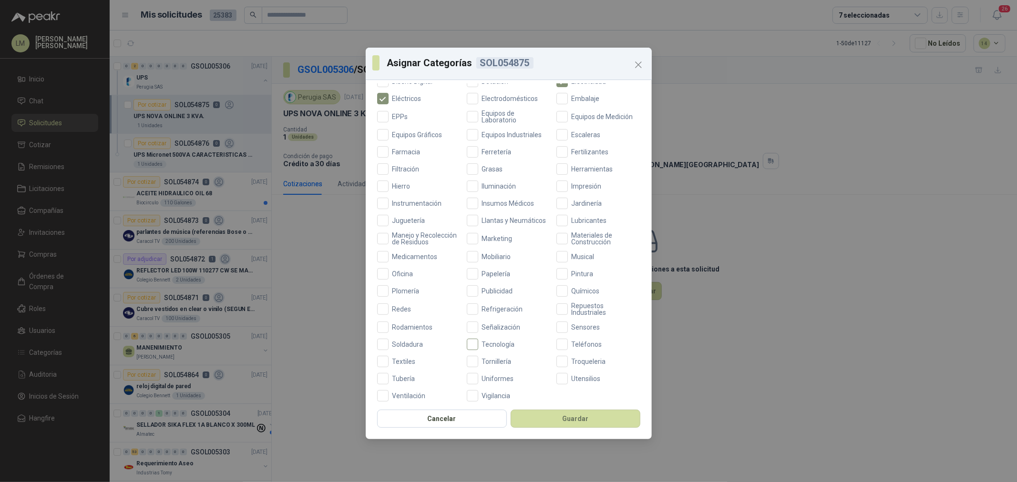
click at [498, 348] on span "Tecnología" at bounding box center [498, 344] width 41 height 7
click at [544, 417] on button "Guardar" at bounding box center [575, 419] width 130 height 18
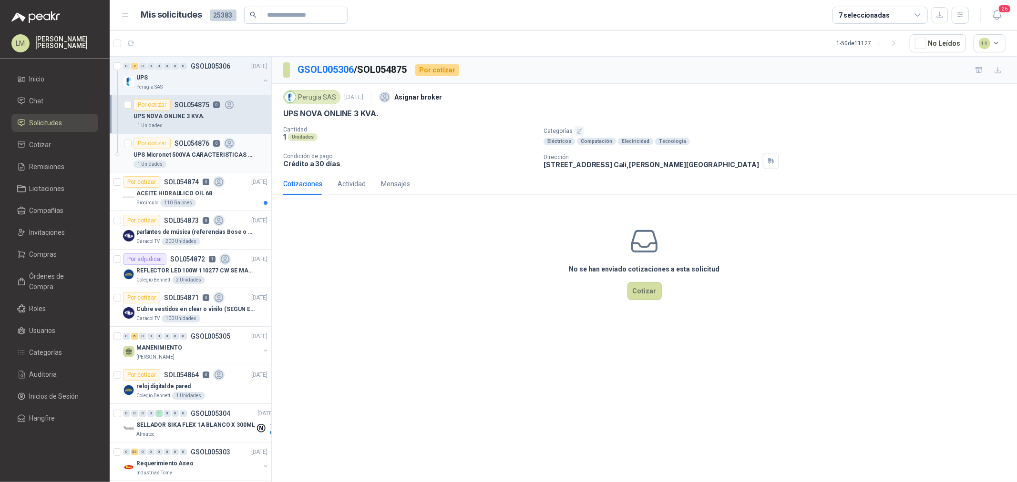
click at [165, 153] on p "UPS Micronet 500VA CARACTERISTICAS EN foto" at bounding box center [192, 155] width 119 height 9
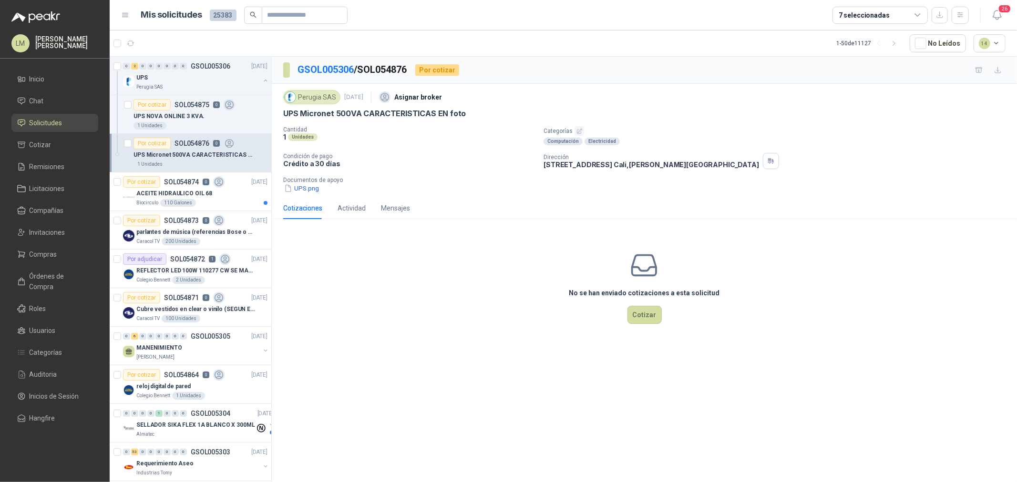
click at [574, 129] on button "button" at bounding box center [579, 131] width 10 height 10
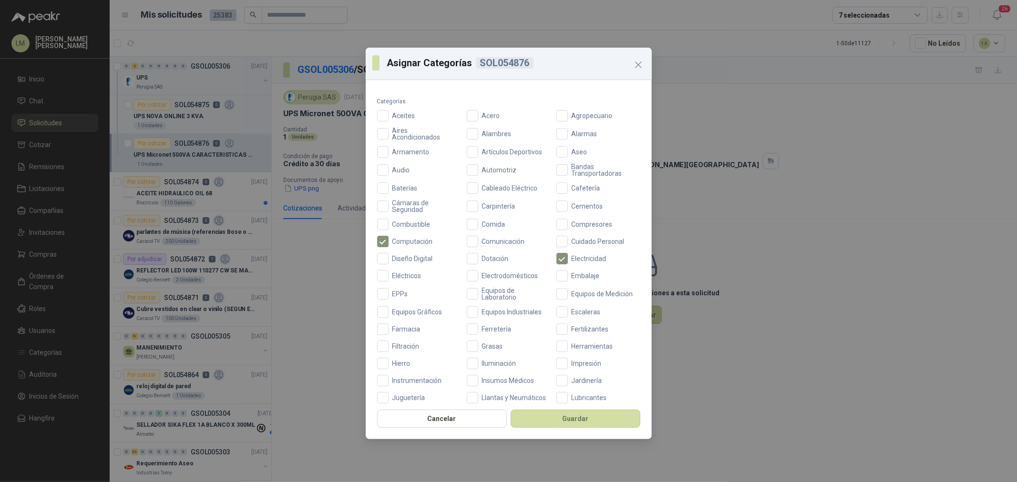
scroll to position [53, 0]
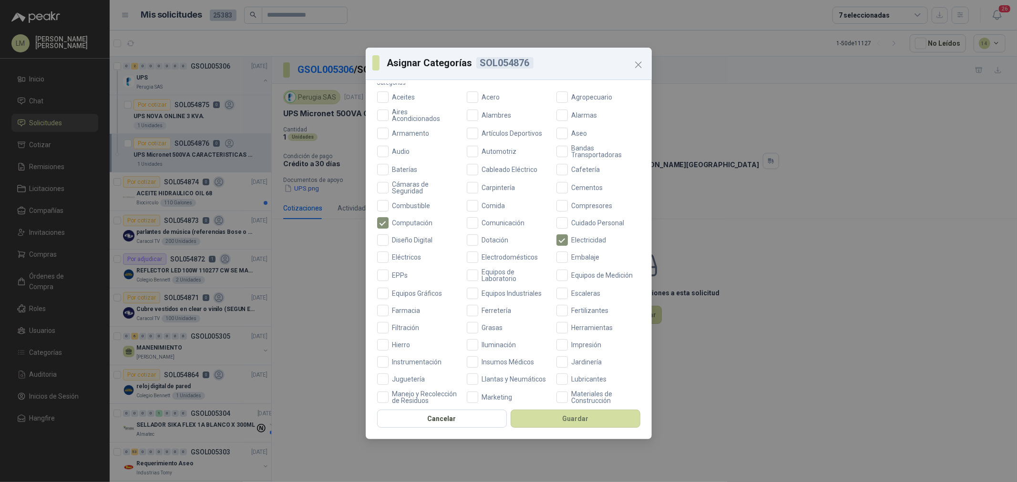
click at [397, 263] on div "Aceites Acero Agropecuario Aires Acondicionados Alambres Alarmas Armamento Artí…" at bounding box center [508, 326] width 263 height 469
click at [415, 250] on div "Aceites Acero Agropecuario Aires Acondicionados Alambres Alarmas Armamento Artí…" at bounding box center [508, 326] width 263 height 469
click at [416, 255] on span "Eléctricos" at bounding box center [406, 257] width 37 height 7
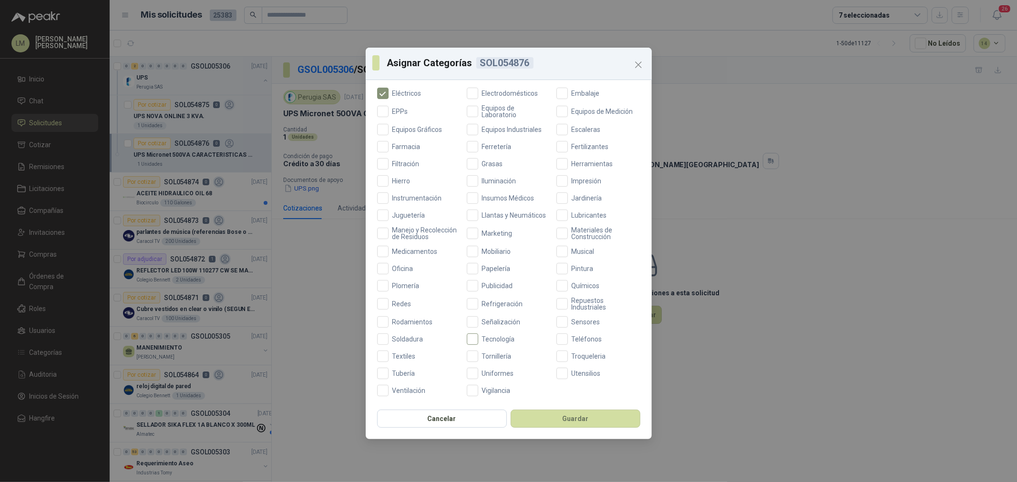
click at [507, 336] on span "Tecnología" at bounding box center [498, 339] width 41 height 7
click at [534, 421] on button "Guardar" at bounding box center [575, 419] width 130 height 18
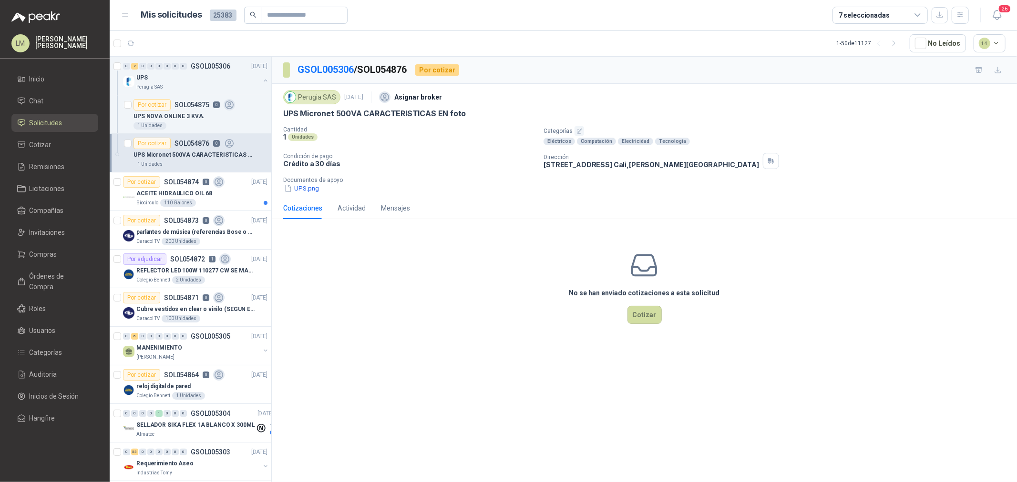
click at [366, 242] on div "No se han enviado cotizaciones a esta solicitud Cotizar" at bounding box center [644, 288] width 745 height 122
click at [312, 192] on button "UPS.png" at bounding box center [301, 188] width 37 height 10
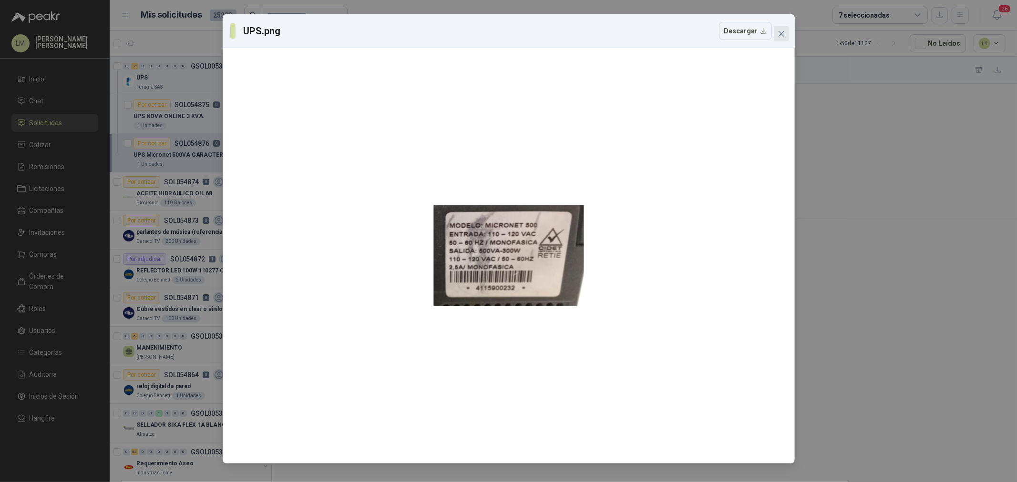
click at [783, 31] on icon "close" at bounding box center [781, 34] width 8 height 8
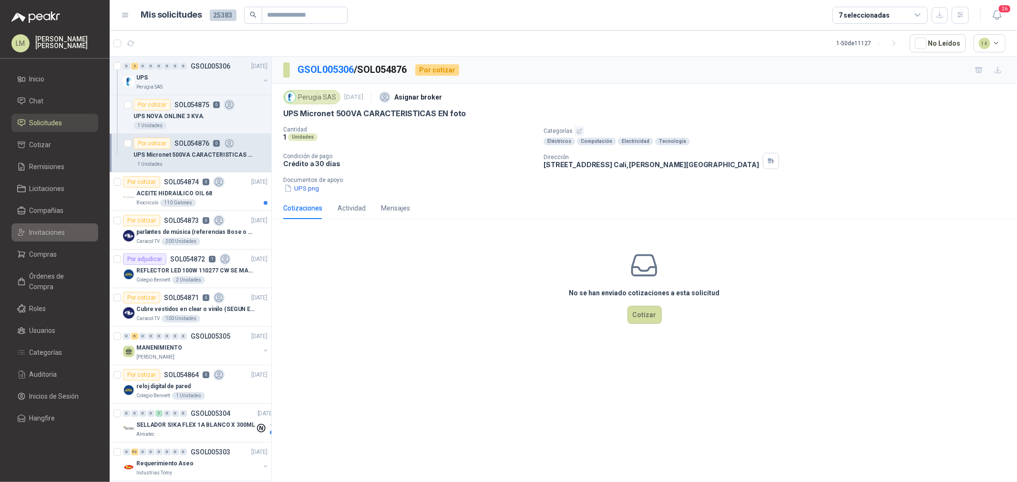
click at [41, 236] on span "Invitaciones" at bounding box center [48, 232] width 36 height 10
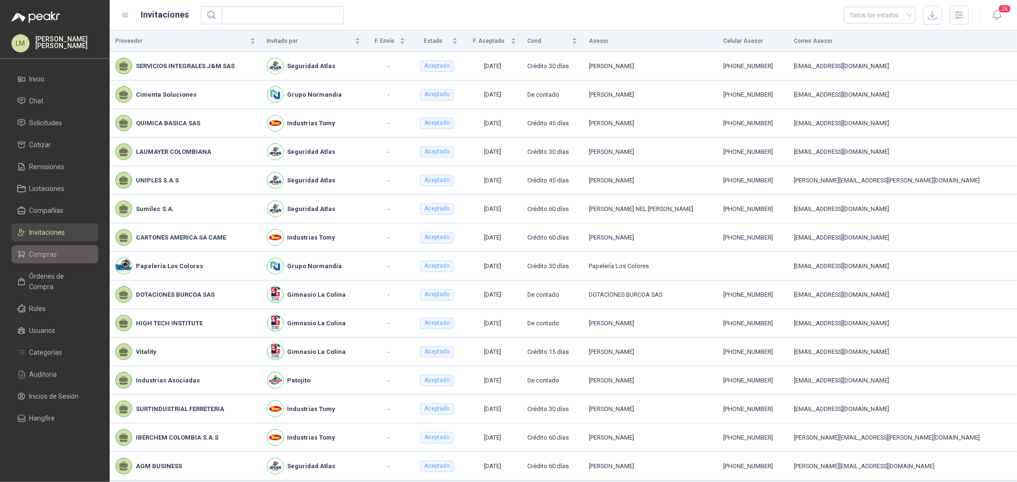
click at [44, 250] on span "Compras" at bounding box center [44, 254] width 28 height 10
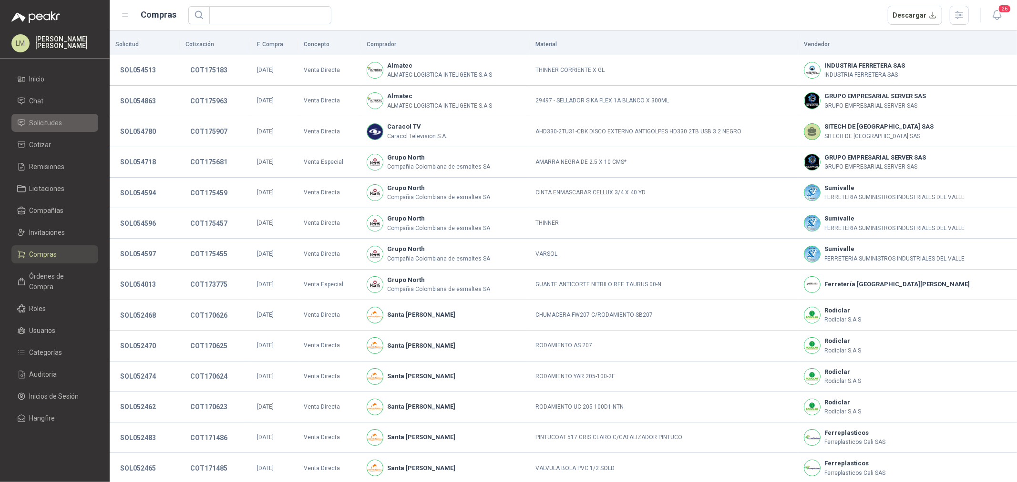
click at [41, 126] on span "Solicitudes" at bounding box center [46, 123] width 33 height 10
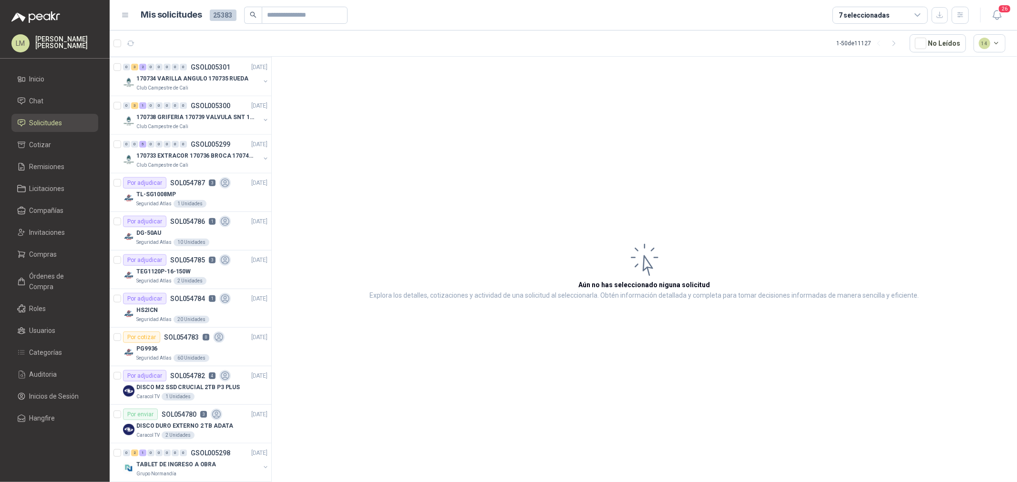
scroll to position [635, 0]
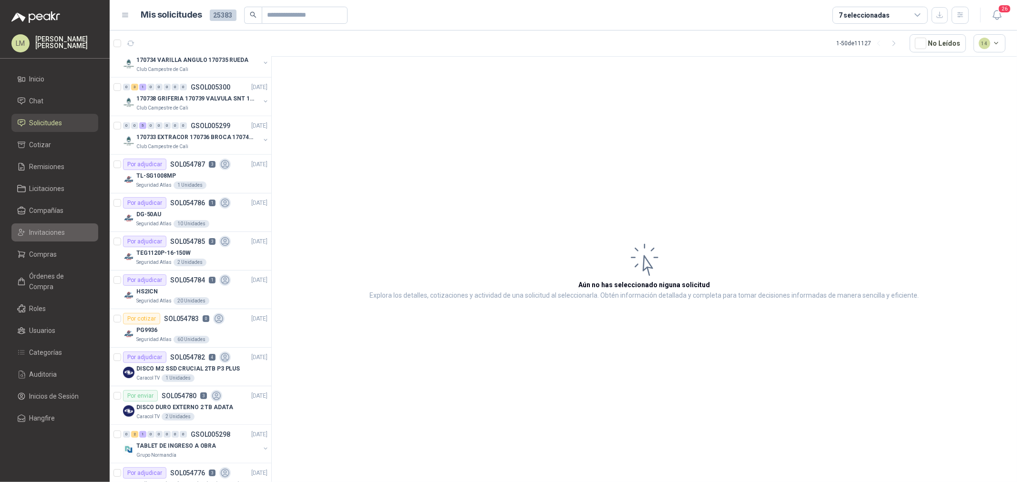
click at [43, 224] on link "Invitaciones" at bounding box center [54, 233] width 87 height 18
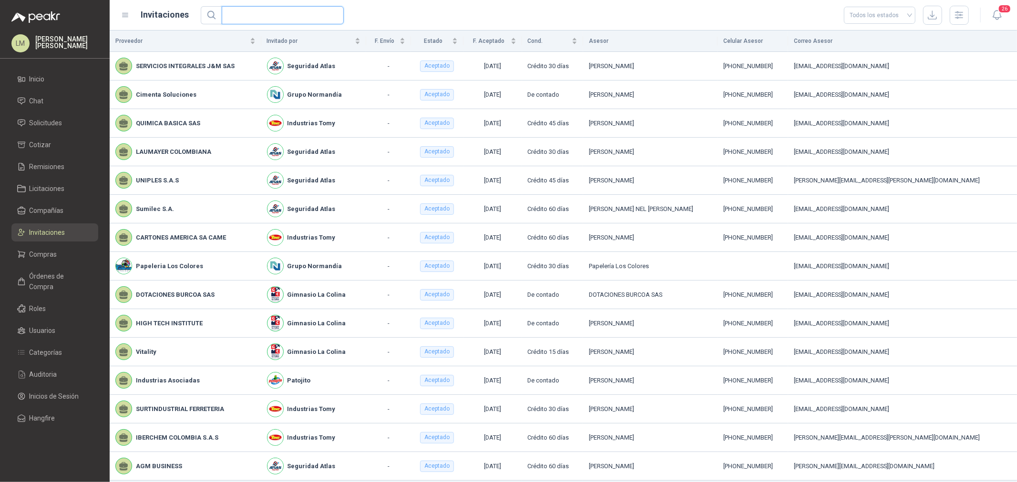
click at [258, 12] on input "text" at bounding box center [278, 15] width 103 height 17
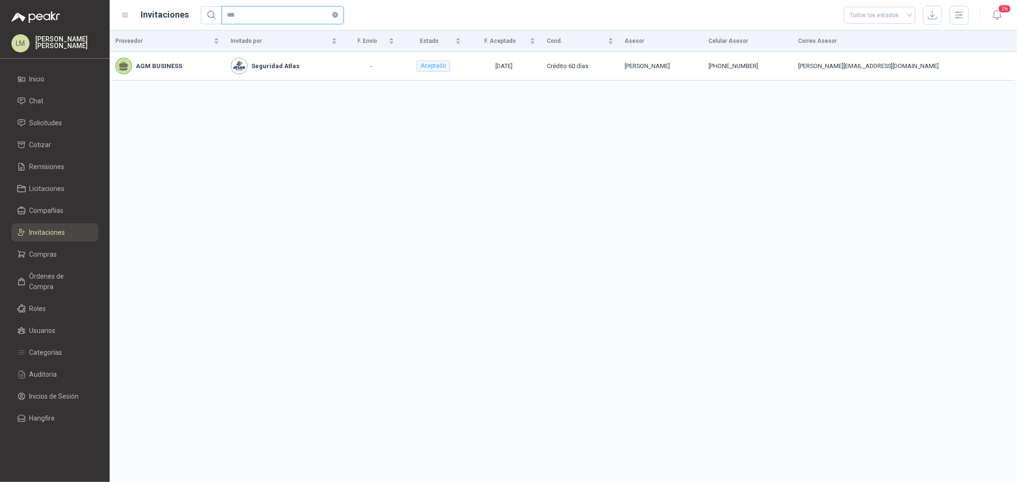
type input "***"
click at [50, 256] on span "Compras" at bounding box center [44, 254] width 28 height 10
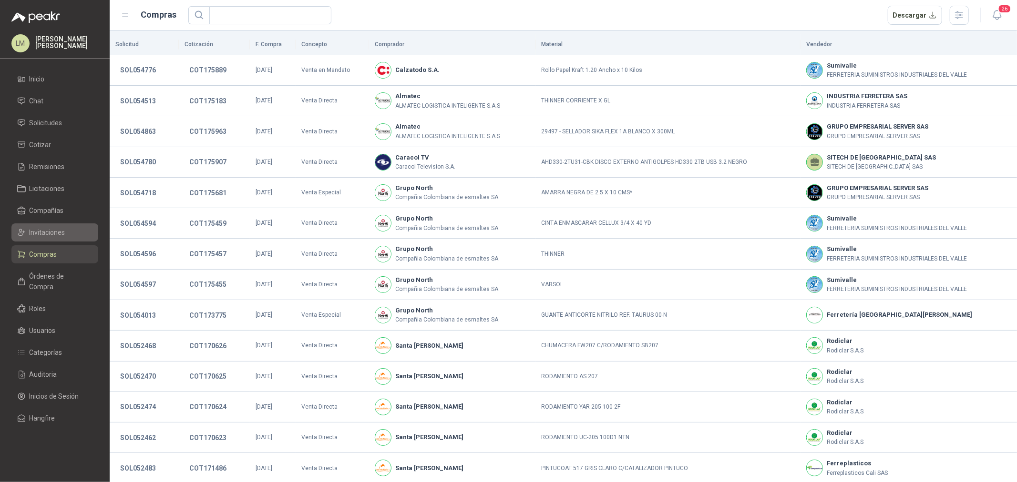
click at [50, 229] on span "Invitaciones" at bounding box center [48, 232] width 36 height 10
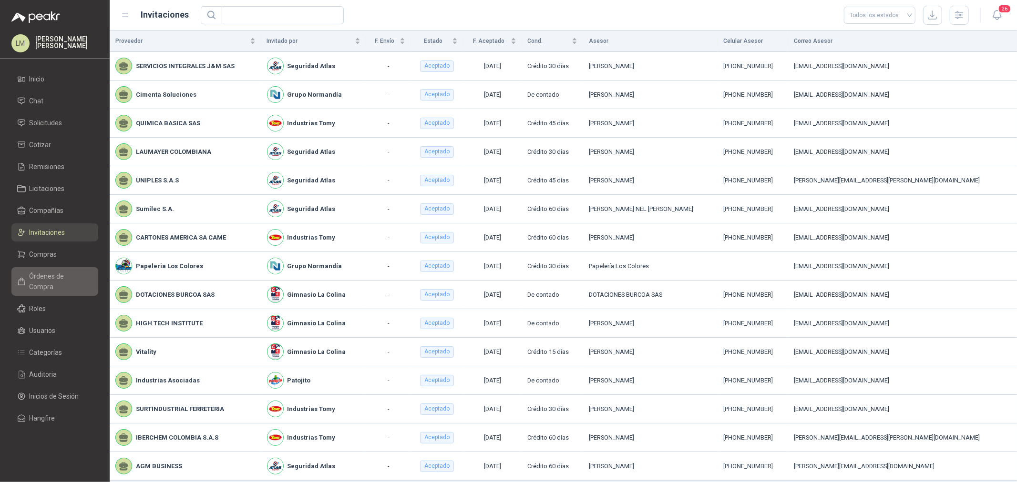
click at [58, 277] on span "Órdenes de Compra" at bounding box center [60, 281] width 60 height 21
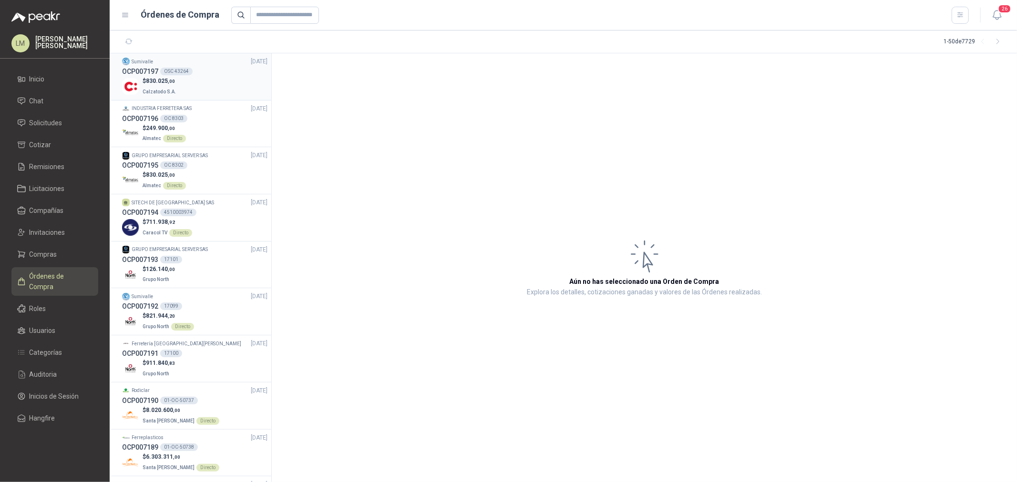
click at [183, 91] on div "$ 830.025 ,00 Calzatodo S.A." at bounding box center [194, 87] width 145 height 20
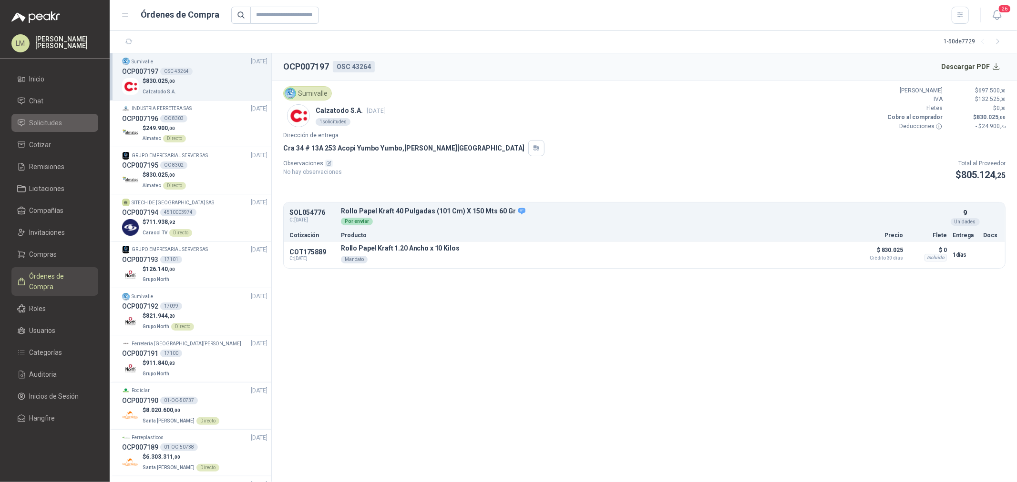
click at [54, 126] on span "Solicitudes" at bounding box center [46, 123] width 33 height 10
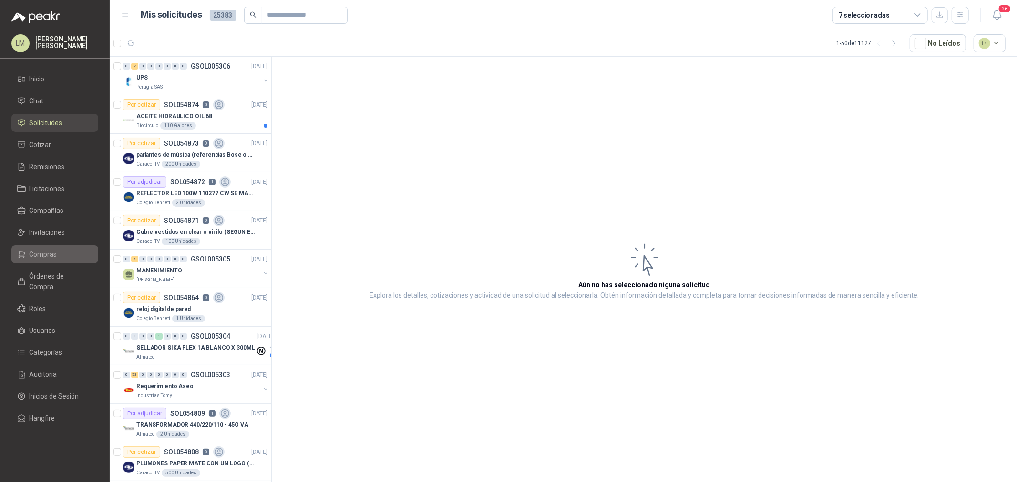
click at [49, 251] on span "Compras" at bounding box center [44, 254] width 28 height 10
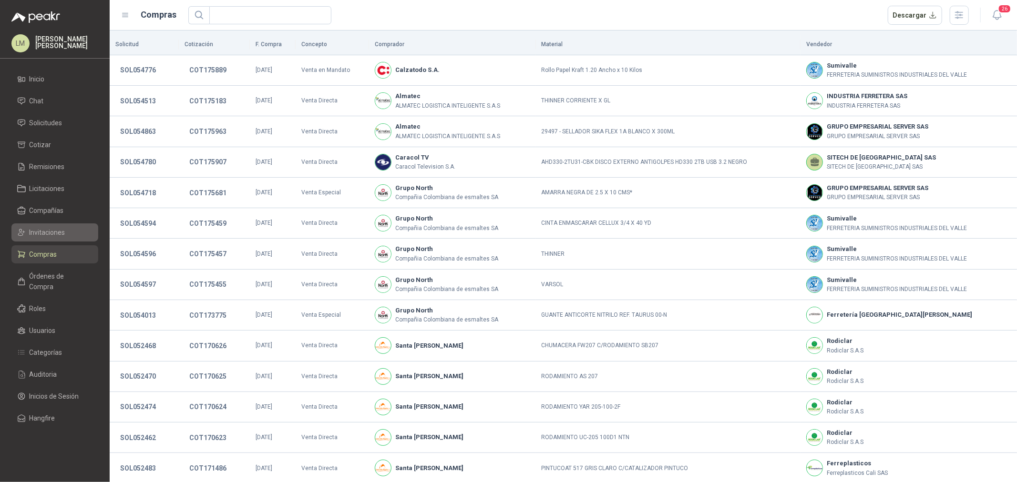
click at [56, 227] on span "Invitaciones" at bounding box center [48, 232] width 36 height 10
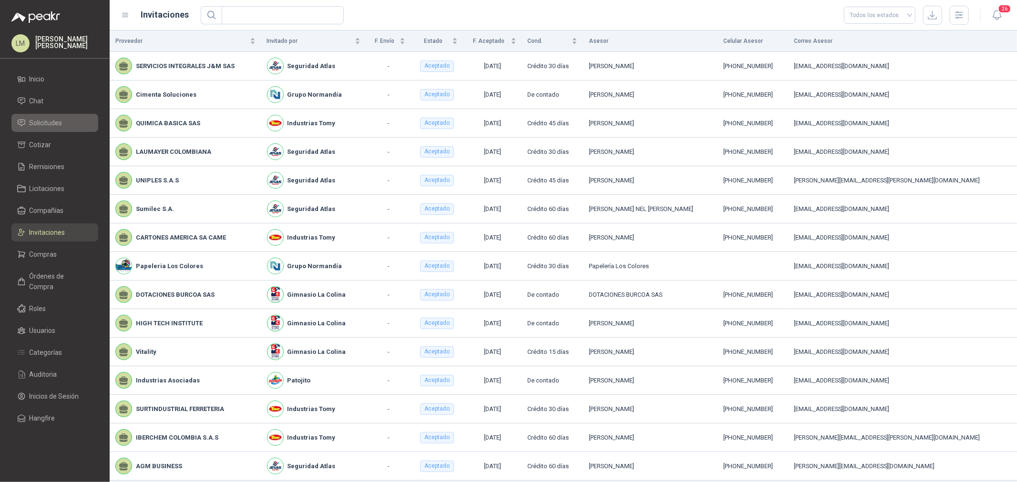
click at [35, 125] on span "Solicitudes" at bounding box center [46, 123] width 33 height 10
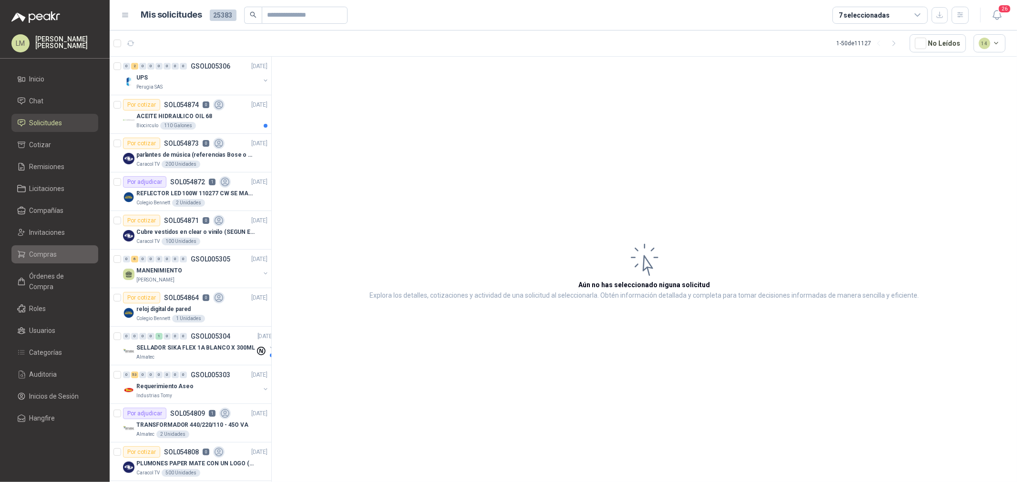
click at [48, 261] on link "Compras" at bounding box center [54, 254] width 87 height 18
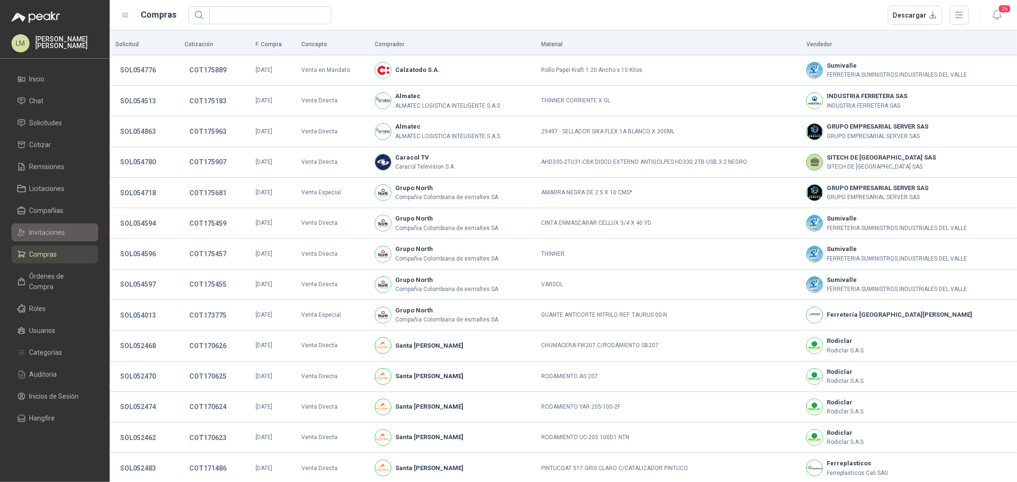
click at [48, 234] on span "Invitaciones" at bounding box center [48, 232] width 36 height 10
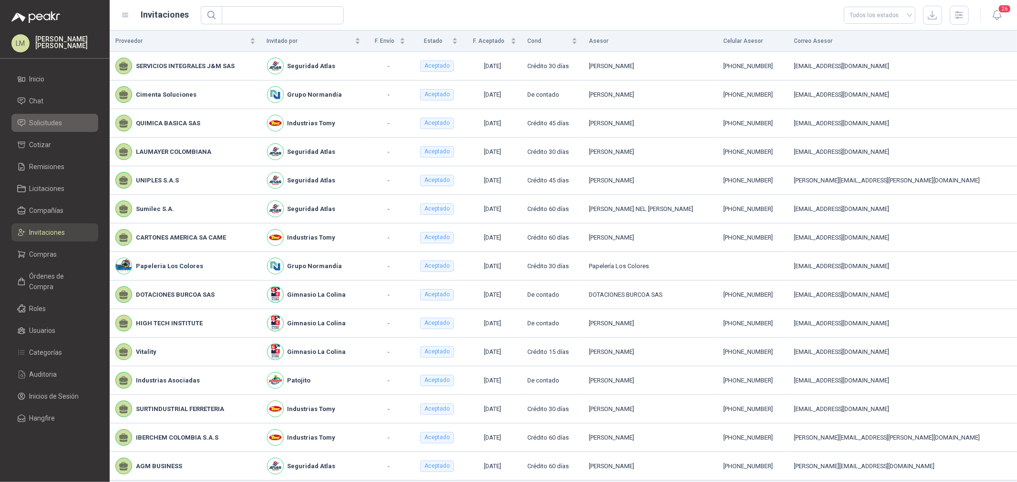
click at [50, 122] on span "Solicitudes" at bounding box center [46, 123] width 33 height 10
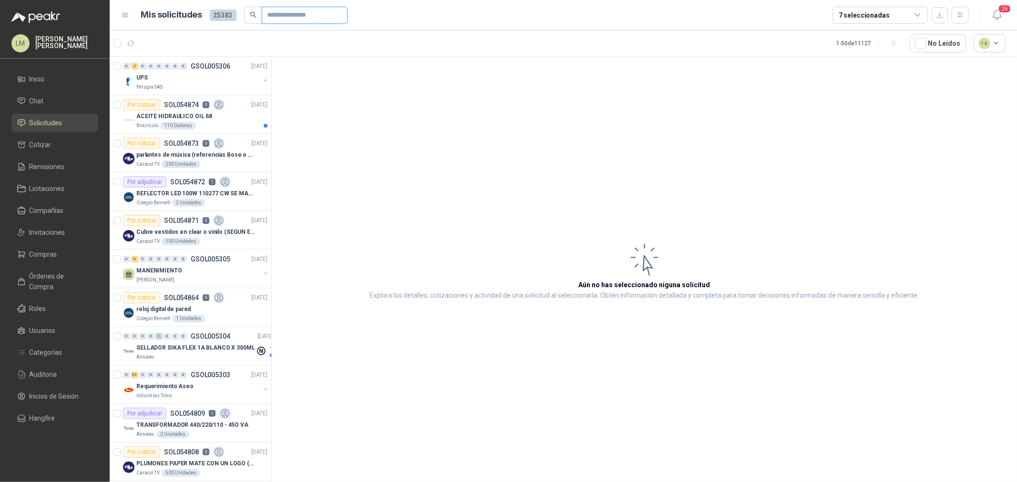
click at [270, 17] on input "text" at bounding box center [300, 15] width 67 height 16
click at [43, 231] on span "Invitaciones" at bounding box center [48, 232] width 36 height 10
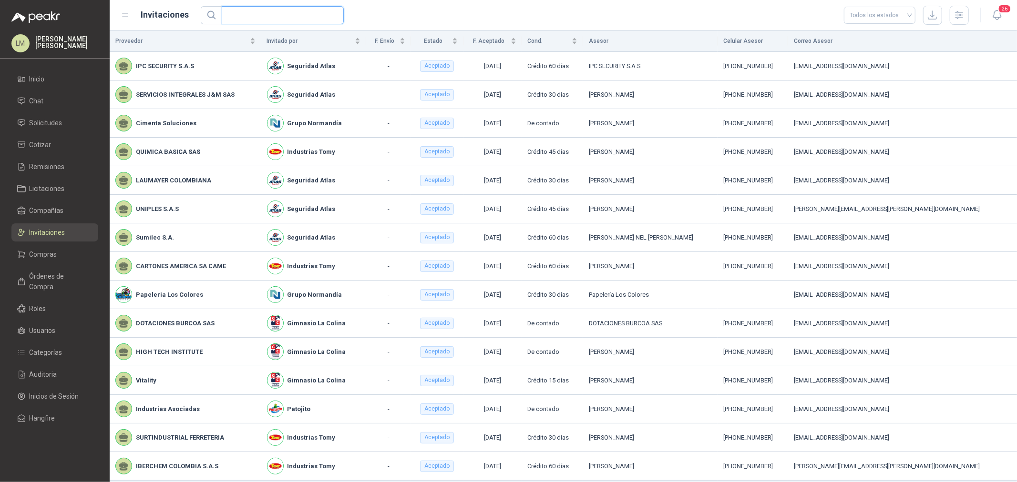
click at [273, 18] on input "text" at bounding box center [278, 15] width 103 height 17
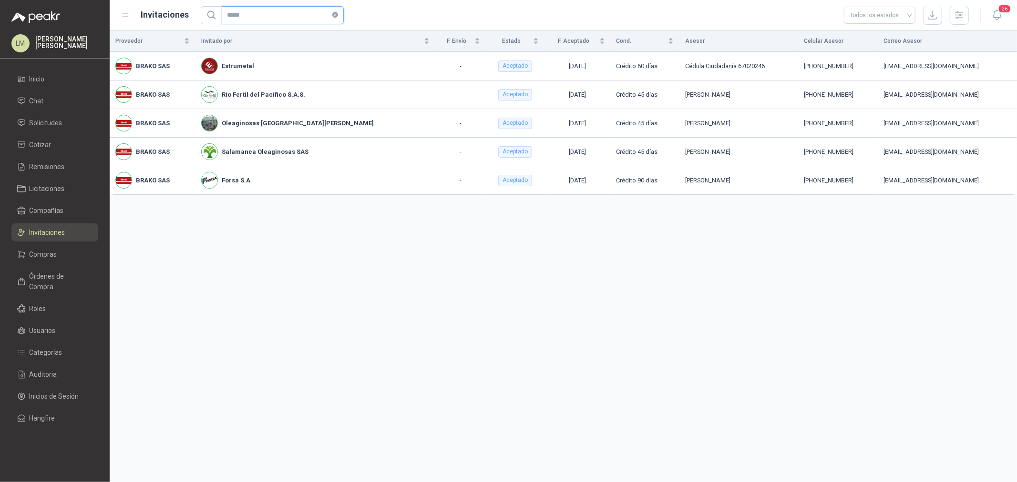
drag, startPoint x: 255, startPoint y: 12, endPoint x: 185, endPoint y: 19, distance: 70.4
click at [186, 18] on div "Invitaciones ***** Todos los estados" at bounding box center [544, 15] width 847 height 19
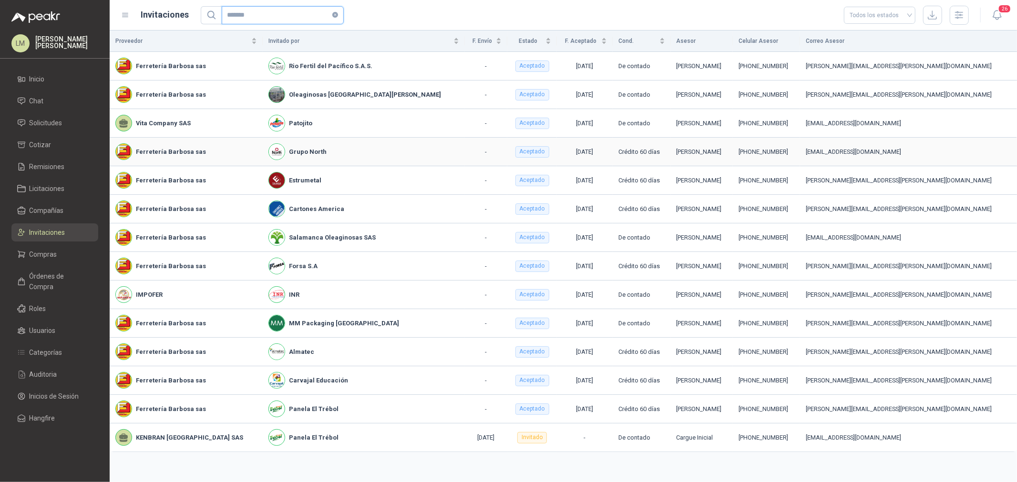
type input "*******"
click at [780, 154] on div "+57 3176683008" at bounding box center [766, 152] width 56 height 10
click at [44, 265] on ul "Inicio Chat Solicitudes Cotizar Remisiones Licitaciones Compañías Invitaciones …" at bounding box center [55, 250] width 110 height 361
click at [45, 251] on span "Compras" at bounding box center [44, 254] width 28 height 10
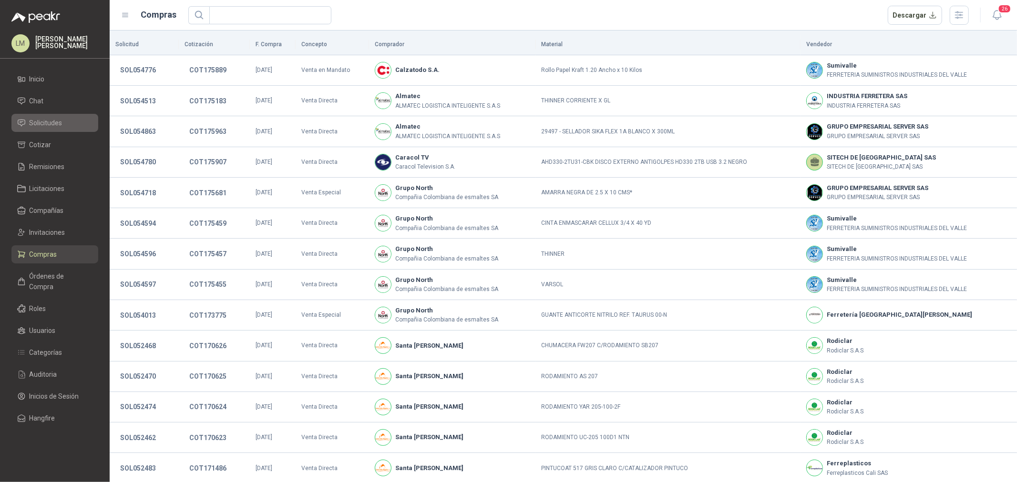
click at [49, 121] on span "Solicitudes" at bounding box center [46, 123] width 33 height 10
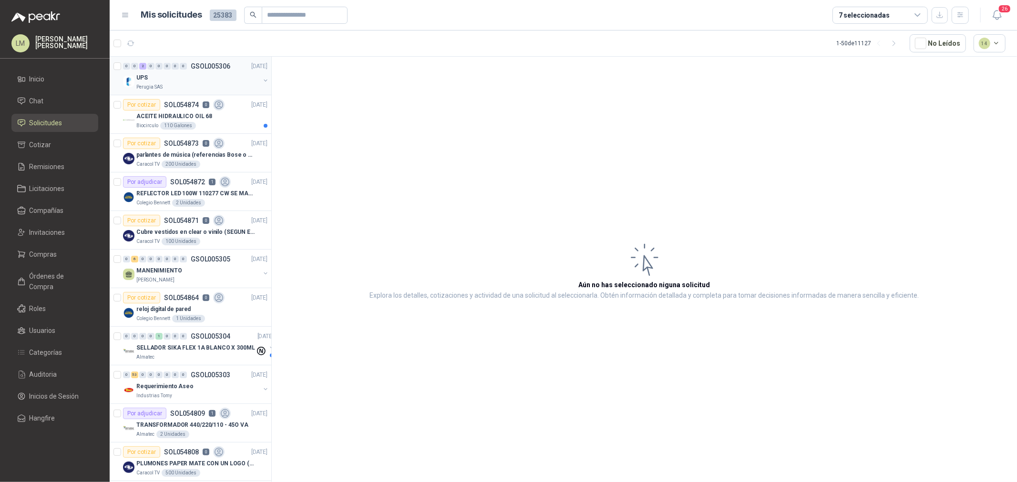
click at [262, 80] on button "button" at bounding box center [266, 81] width 8 height 8
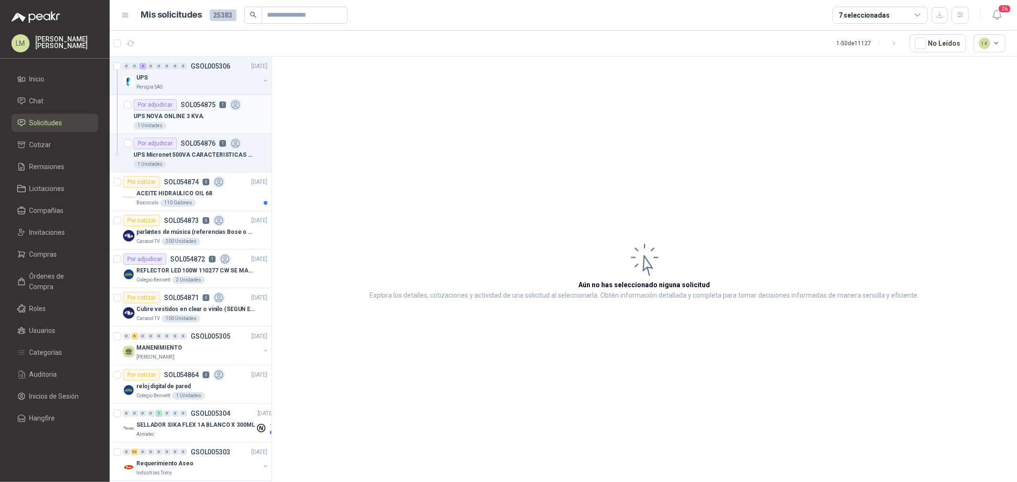
click at [207, 116] on div "UPS NOVA ONLINE 3 KVA." at bounding box center [200, 116] width 134 height 11
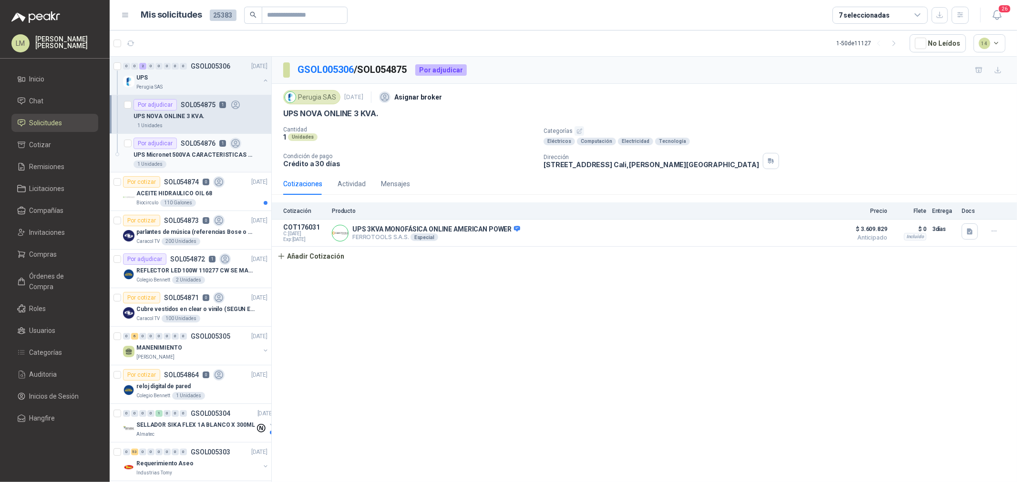
click at [197, 153] on p "UPS Micronet 500VA CARACTERISTICAS EN foto" at bounding box center [192, 155] width 119 height 9
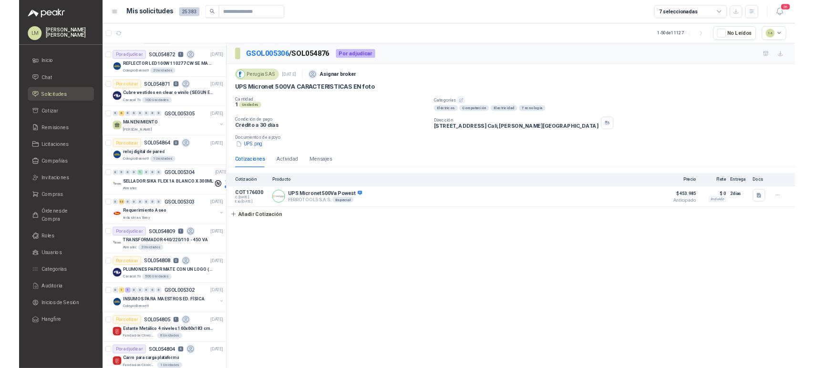
scroll to position [265, 0]
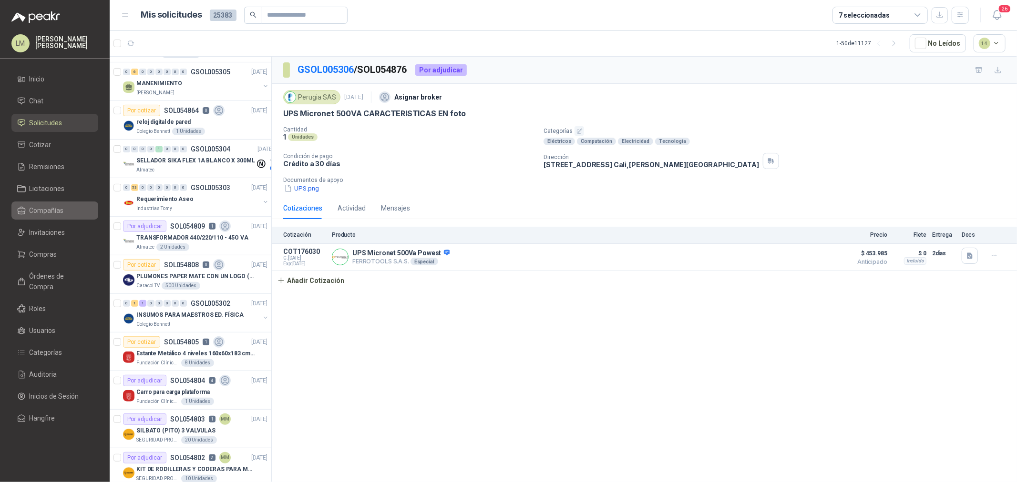
click at [48, 215] on span "Compañías" at bounding box center [47, 210] width 34 height 10
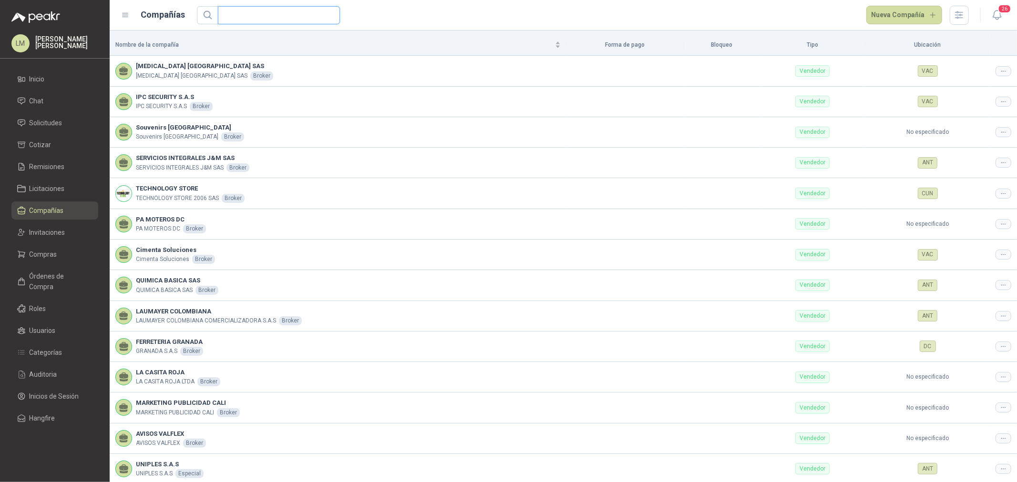
click at [276, 15] on input "text" at bounding box center [275, 15] width 103 height 17
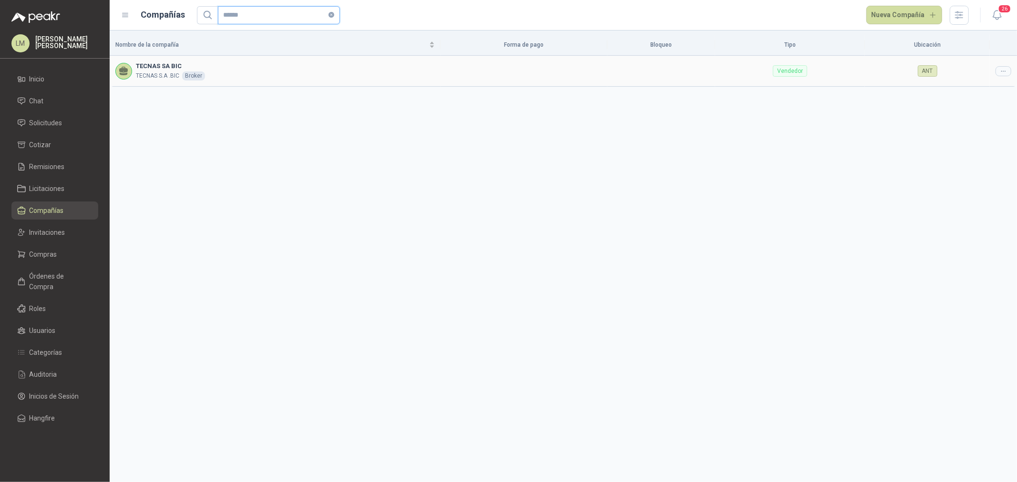
type input "******"
click at [999, 72] on icon at bounding box center [1002, 71] width 7 height 7
click at [992, 82] on li "Editar compañía" at bounding box center [978, 87] width 61 height 15
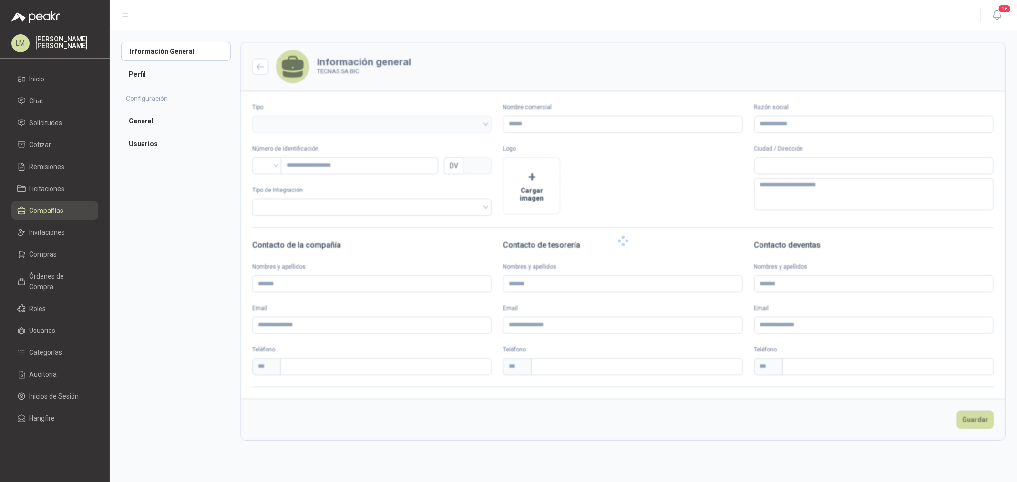
type input "**********"
type input "*********"
type input "*"
type textarea "**********"
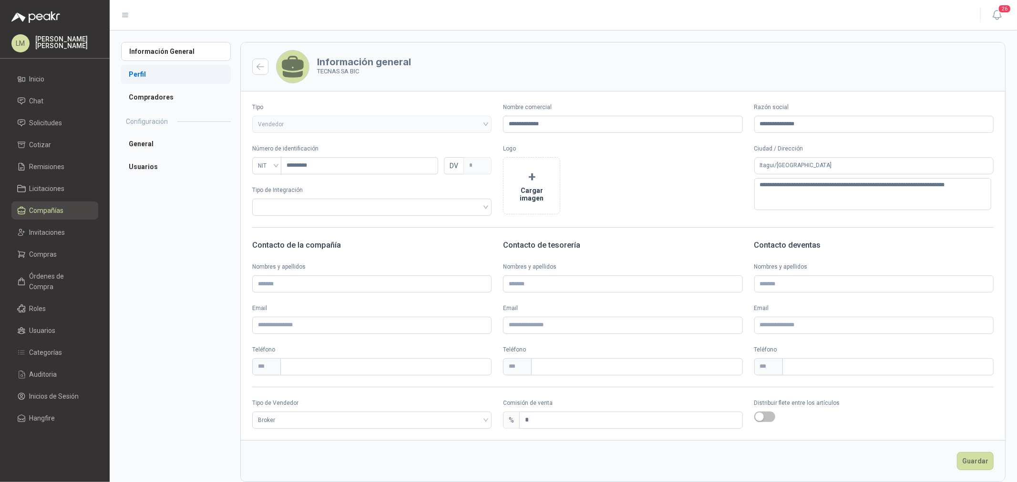
click at [167, 79] on li "Perfil" at bounding box center [176, 74] width 110 height 19
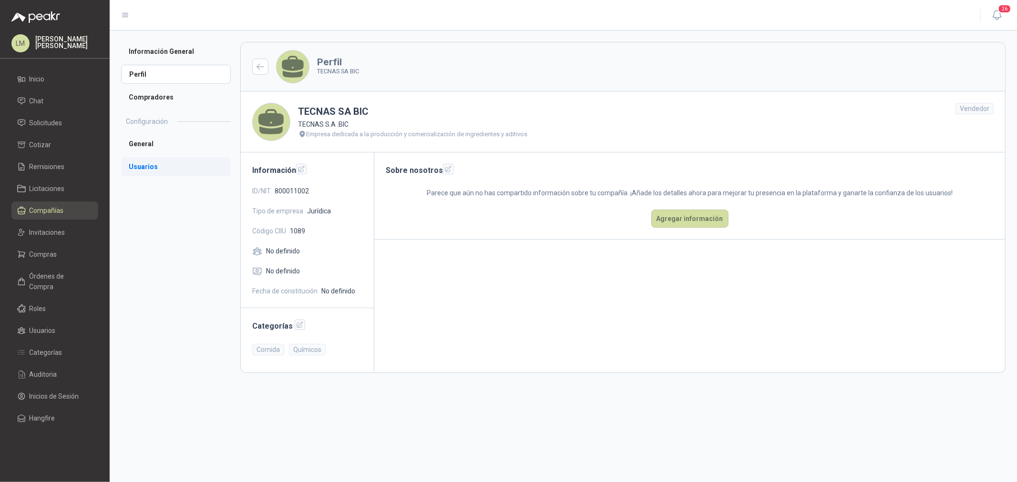
click at [138, 162] on li "Usuarios" at bounding box center [176, 166] width 110 height 19
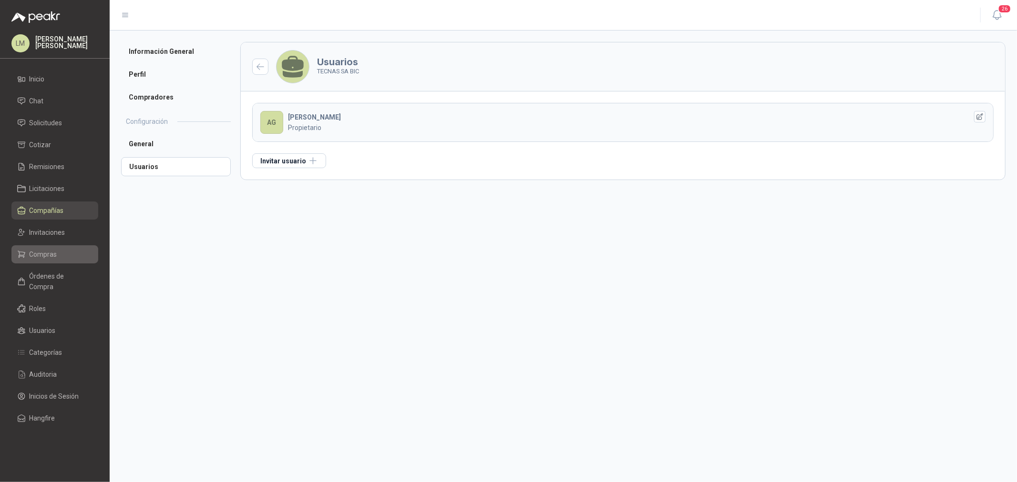
click at [50, 255] on span "Compras" at bounding box center [44, 254] width 28 height 10
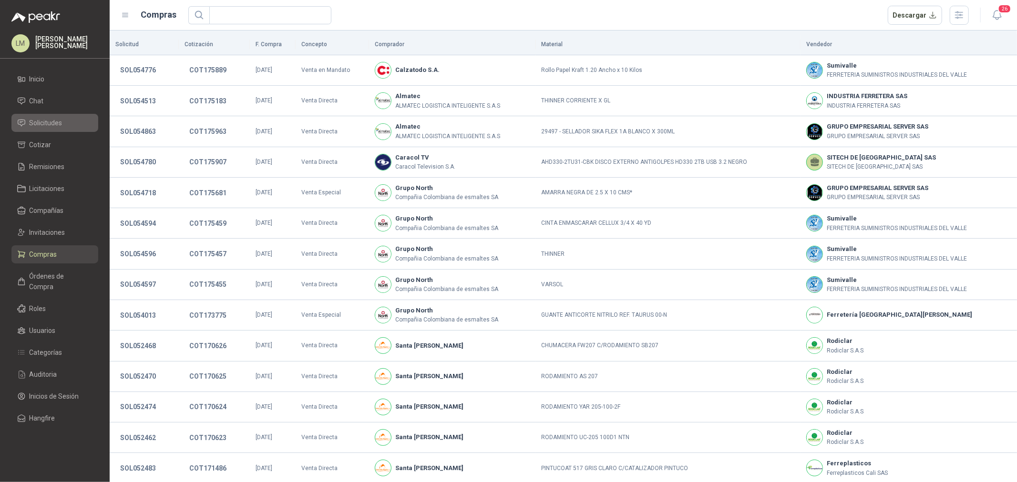
click at [47, 121] on span "Solicitudes" at bounding box center [46, 123] width 33 height 10
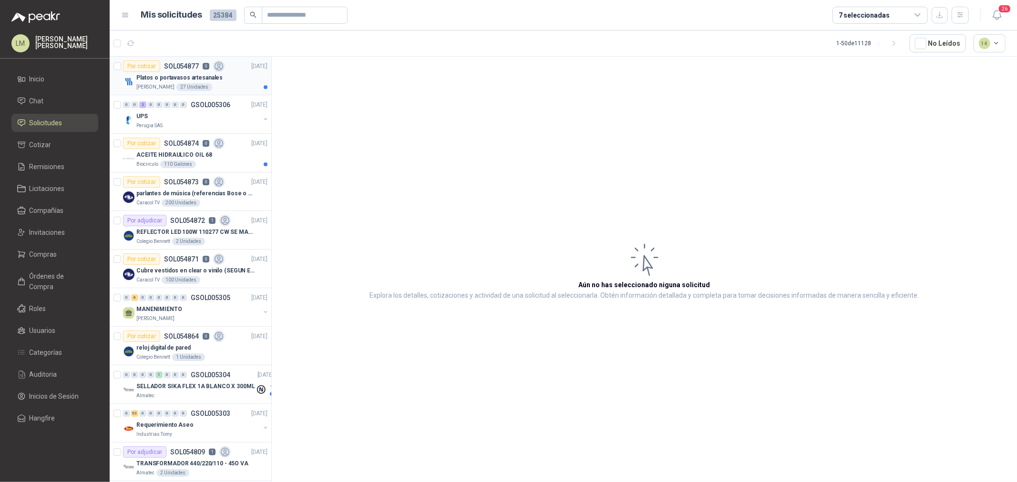
click at [187, 79] on p "Platos o portavasos artesanales" at bounding box center [179, 77] width 86 height 9
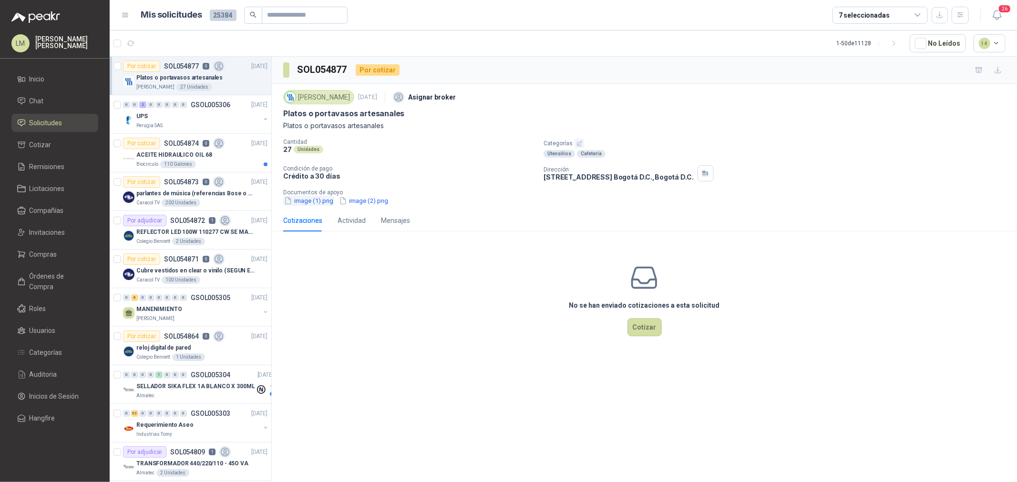
click at [299, 197] on button "image (1).png" at bounding box center [308, 201] width 51 height 10
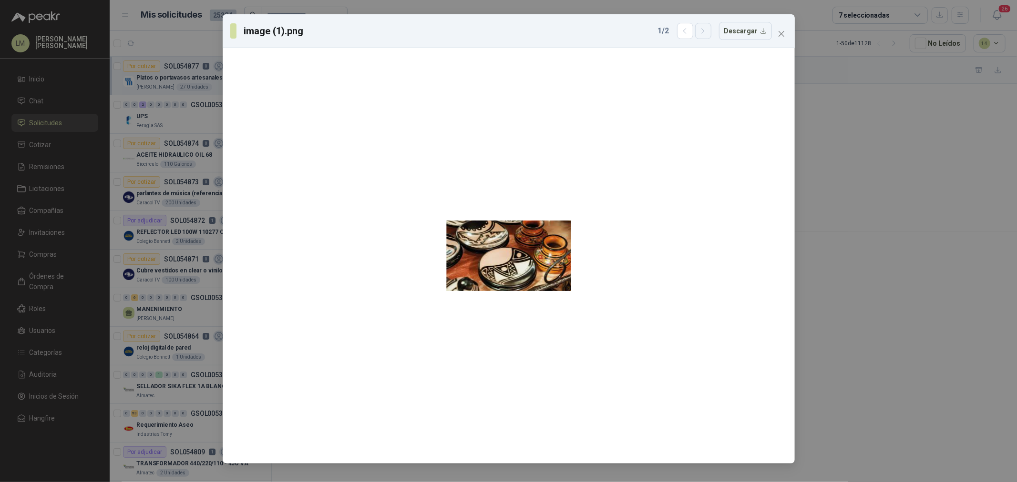
click at [707, 34] on icon "button" at bounding box center [703, 31] width 8 height 8
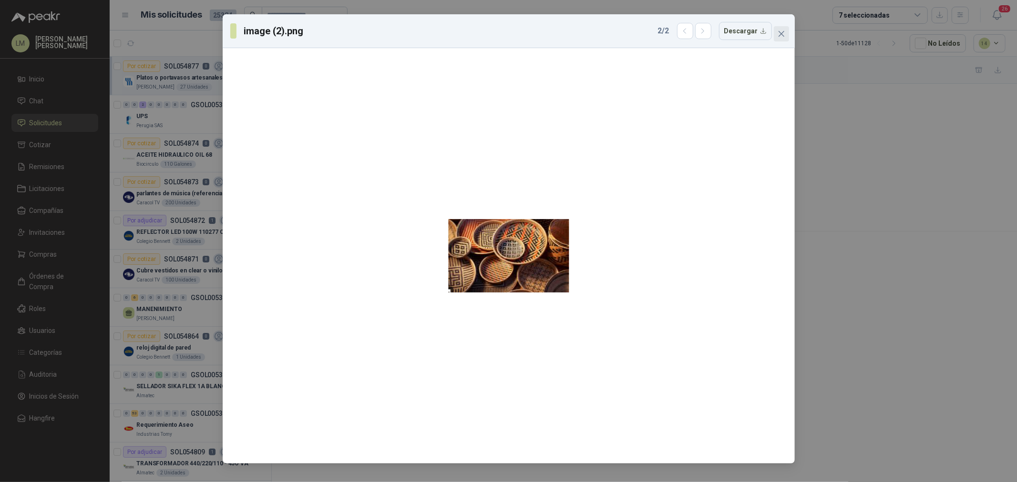
click at [777, 32] on icon "close" at bounding box center [781, 34] width 8 height 8
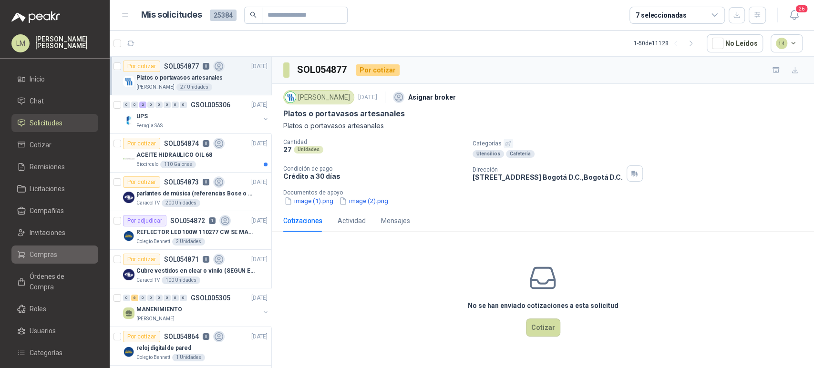
click at [27, 257] on li "Compras" at bounding box center [54, 254] width 75 height 10
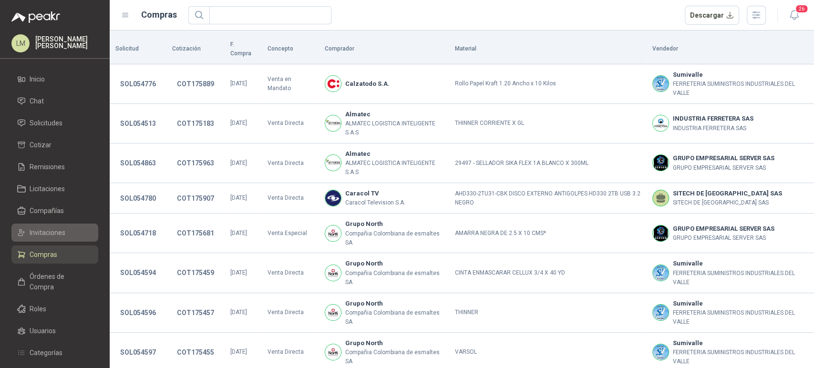
click at [43, 230] on span "Invitaciones" at bounding box center [48, 232] width 36 height 10
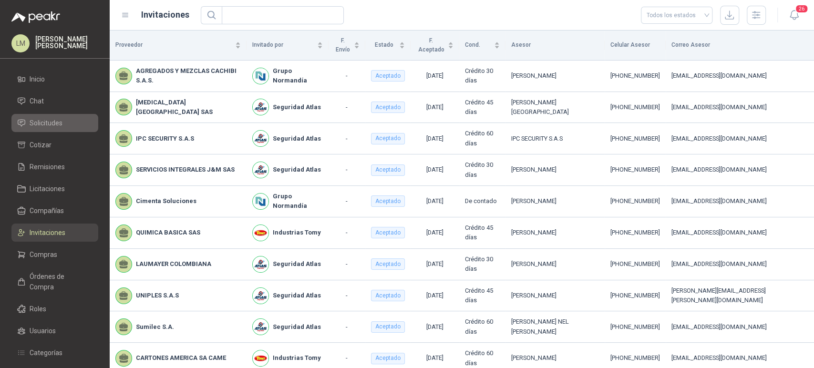
click at [59, 125] on span "Solicitudes" at bounding box center [46, 123] width 33 height 10
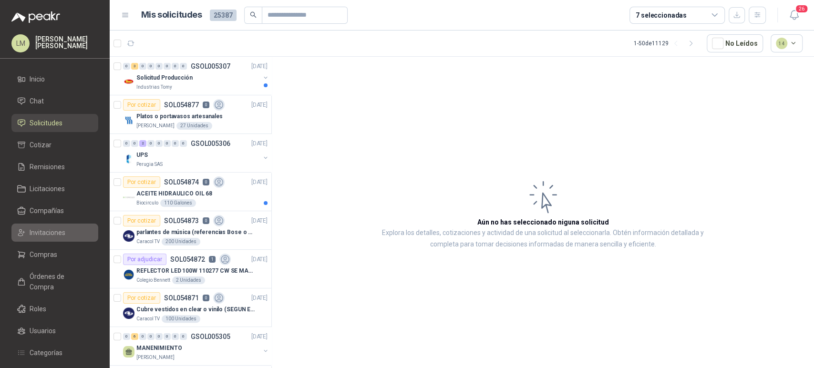
click at [45, 237] on span "Invitaciones" at bounding box center [48, 232] width 36 height 10
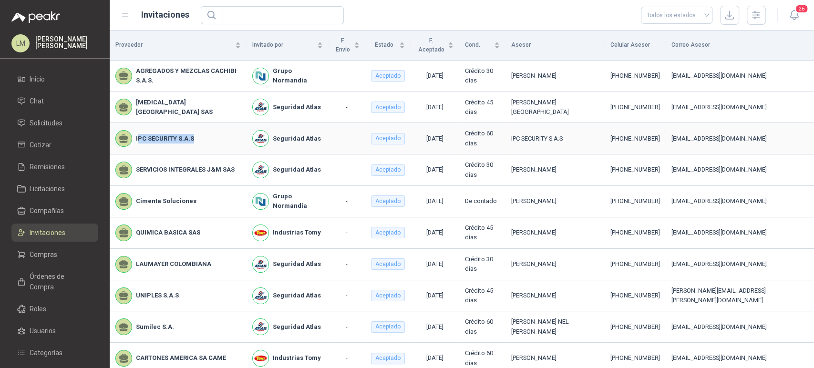
drag, startPoint x: 139, startPoint y: 121, endPoint x: 216, endPoint y: 135, distance: 78.9
click at [216, 135] on td "IPC SECURITY S.A.S" at bounding box center [178, 138] width 137 height 31
click at [48, 122] on span "Solicitudes" at bounding box center [46, 123] width 33 height 10
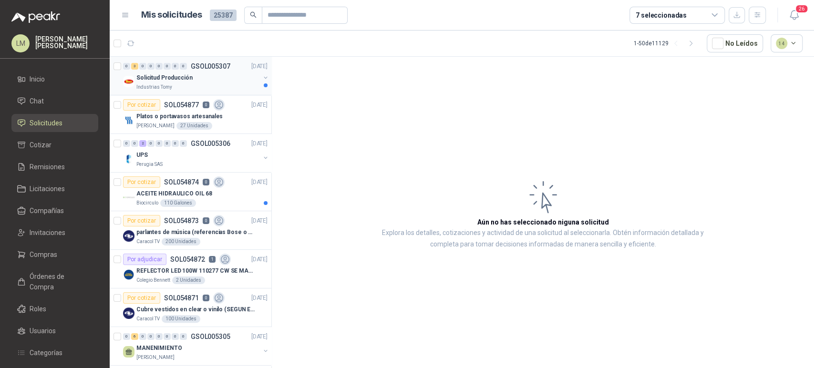
click at [194, 82] on div "Solicitud Producción" at bounding box center [197, 77] width 123 height 11
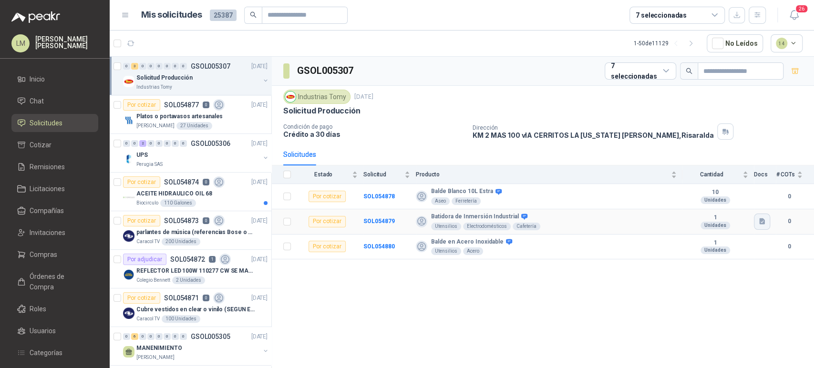
click at [761, 221] on icon "button" at bounding box center [762, 221] width 6 height 6
click at [740, 203] on button "Batidora .png" at bounding box center [739, 200] width 50 height 10
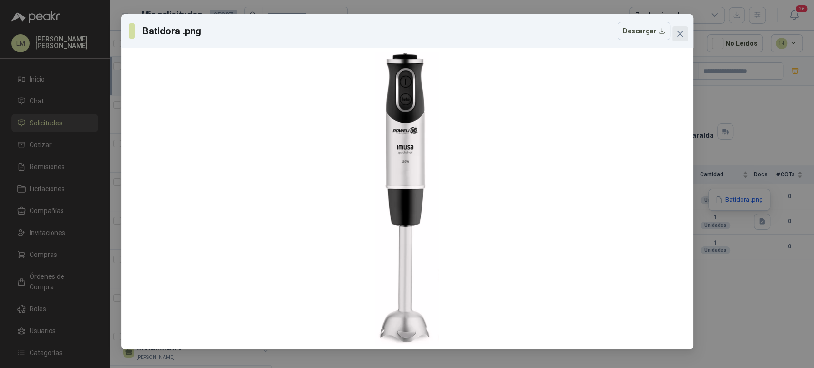
click at [677, 33] on icon "close" at bounding box center [680, 34] width 8 height 8
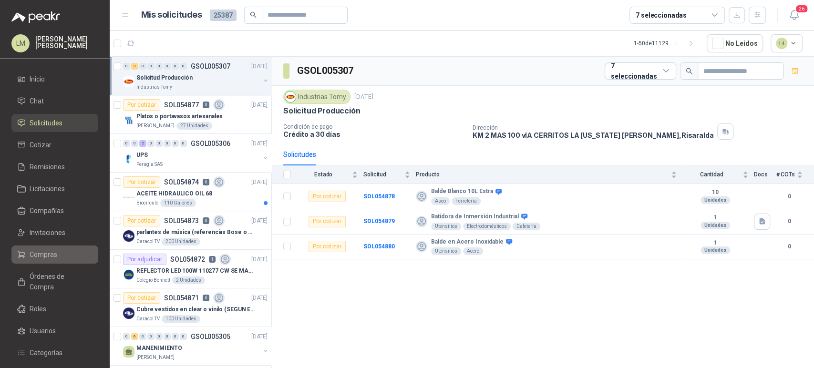
click at [40, 249] on span "Compras" at bounding box center [44, 254] width 28 height 10
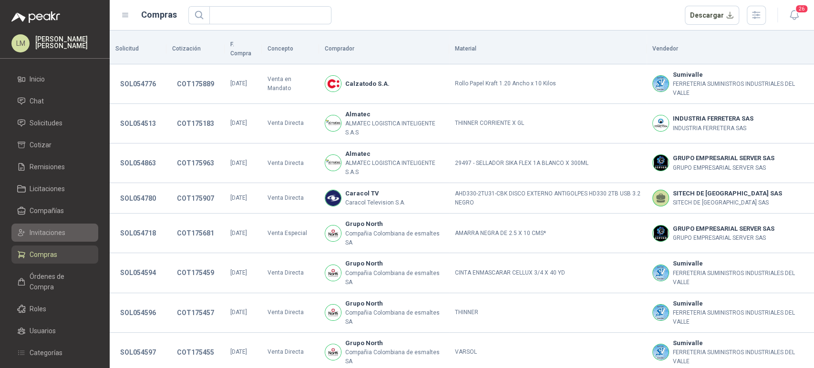
click at [45, 230] on span "Invitaciones" at bounding box center [48, 232] width 36 height 10
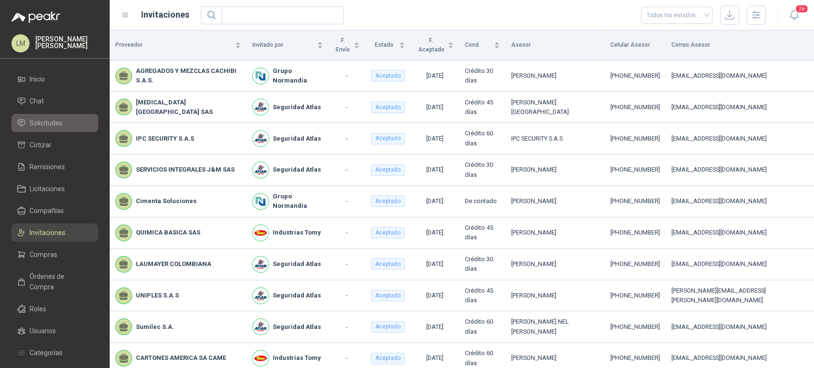
click at [50, 127] on span "Solicitudes" at bounding box center [46, 123] width 33 height 10
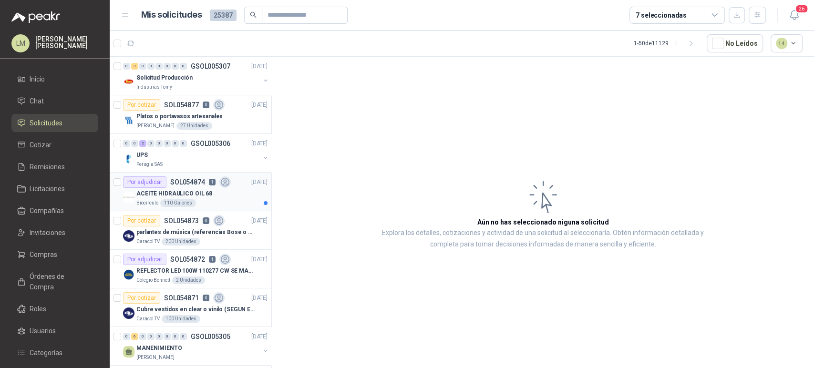
click at [150, 185] on div "Por adjudicar" at bounding box center [144, 181] width 43 height 11
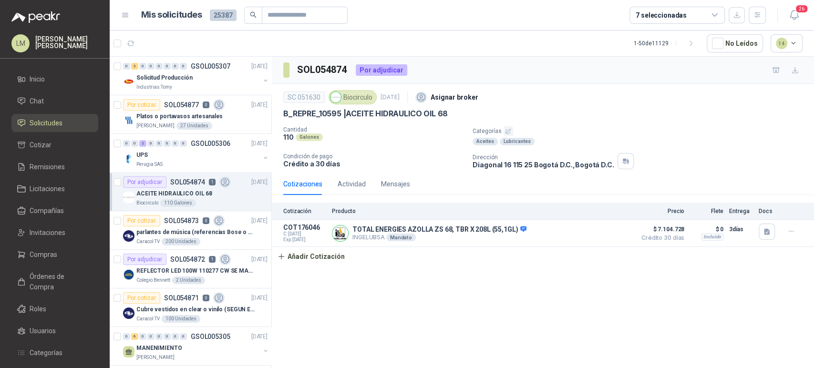
drag, startPoint x: 589, startPoint y: 0, endPoint x: 489, endPoint y: 30, distance: 104.4
click at [489, 30] on header "Mis solicitudes 25387 7 seleccionadas 26" at bounding box center [462, 15] width 704 height 31
click at [51, 233] on span "Invitaciones" at bounding box center [48, 232] width 36 height 10
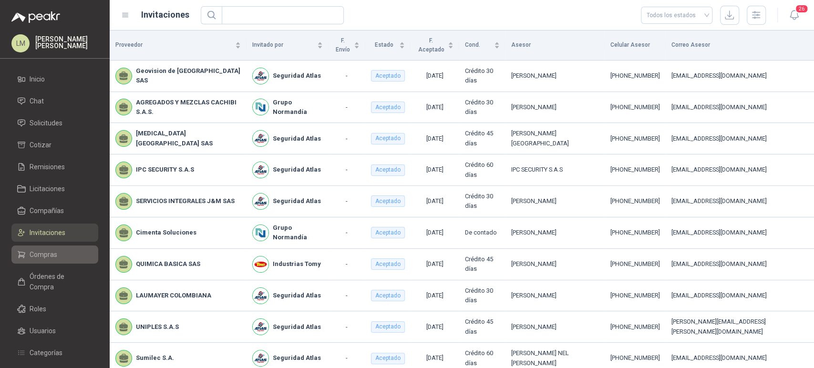
click at [56, 254] on li "Compras" at bounding box center [54, 254] width 75 height 10
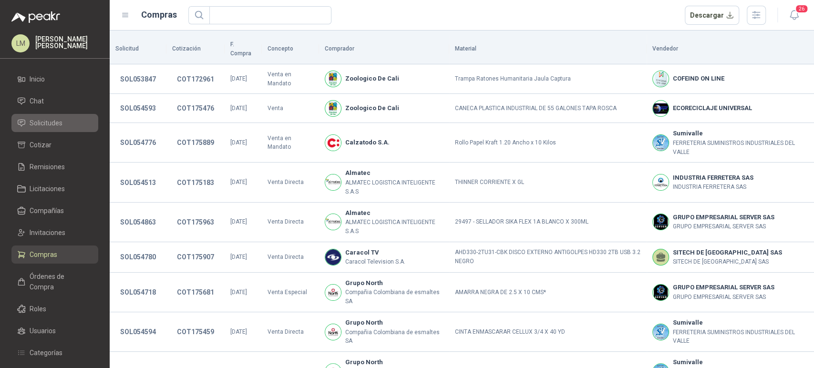
click at [49, 124] on span "Solicitudes" at bounding box center [46, 123] width 33 height 10
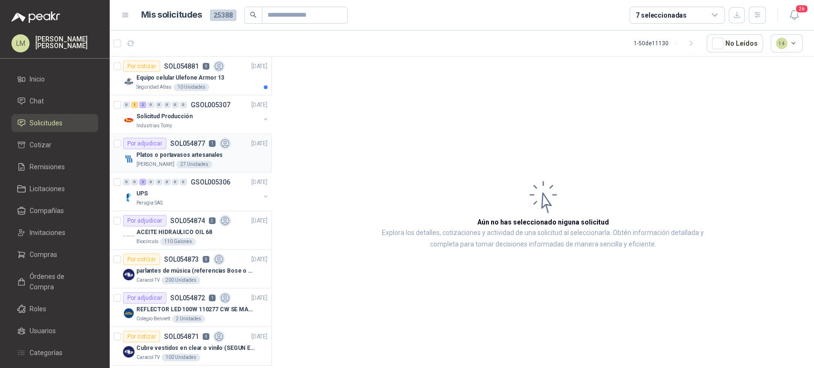
click at [183, 149] on div "Platos o portavasos artesanales" at bounding box center [201, 154] width 131 height 11
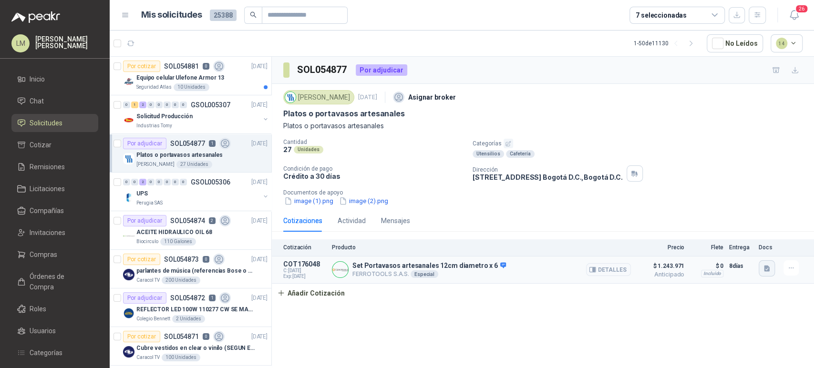
click at [767, 271] on icon "button" at bounding box center [767, 268] width 6 height 6
click at [750, 250] on button "image.png" at bounding box center [747, 247] width 41 height 10
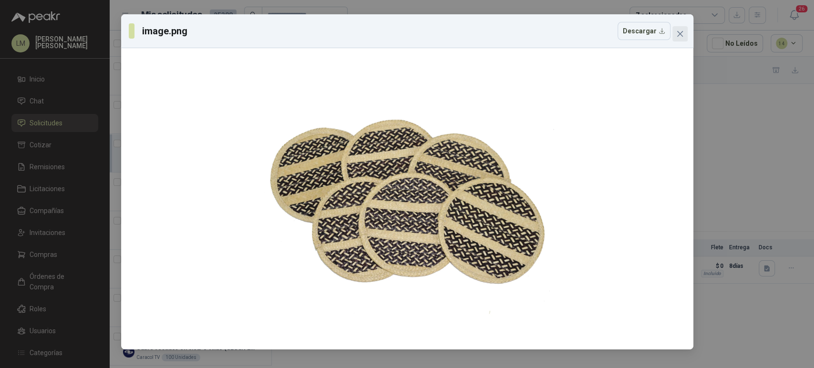
click at [679, 35] on icon "close" at bounding box center [680, 34] width 8 height 8
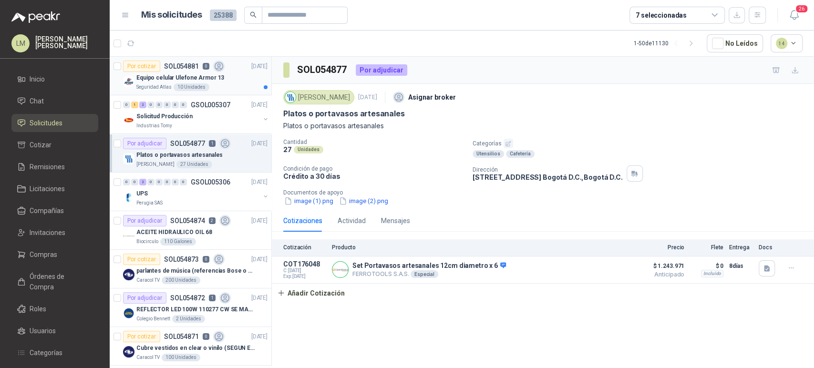
click at [199, 92] on article "Por cotizar SOL054881 0 04/09/25 Equipo celular Ulefone Armor 13 Seguridad Atla…" at bounding box center [191, 76] width 162 height 39
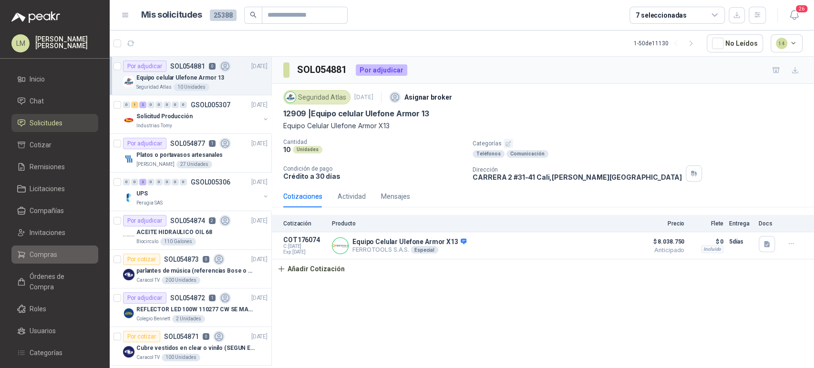
click at [32, 251] on span "Compras" at bounding box center [44, 254] width 28 height 10
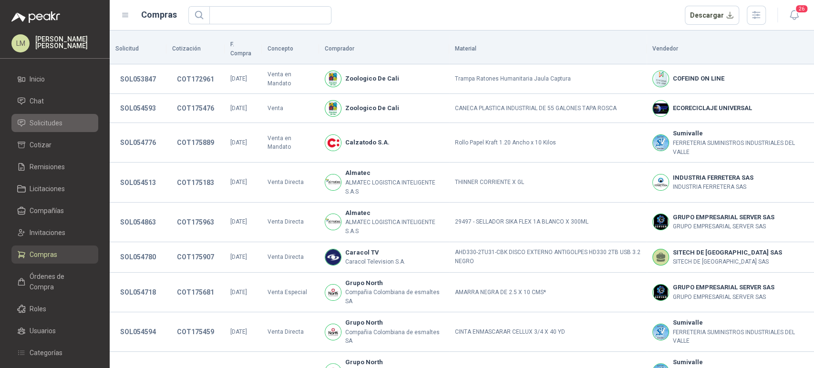
click at [44, 121] on span "Solicitudes" at bounding box center [46, 123] width 33 height 10
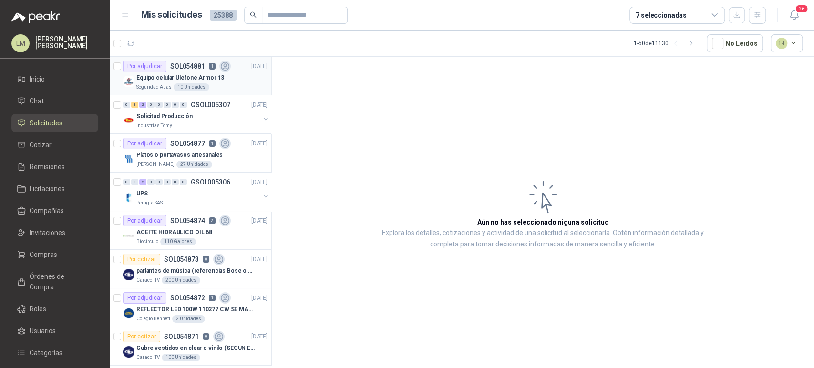
click at [155, 78] on p "Equipo celular Ulefone Armor 13" at bounding box center [180, 77] width 88 height 9
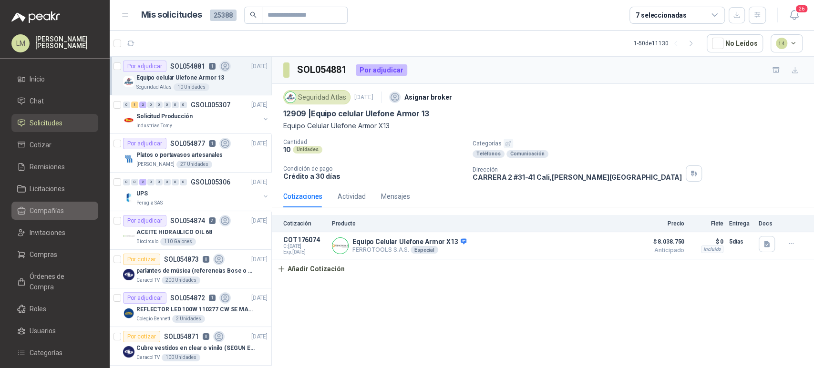
click at [43, 212] on span "Compañías" at bounding box center [47, 210] width 34 height 10
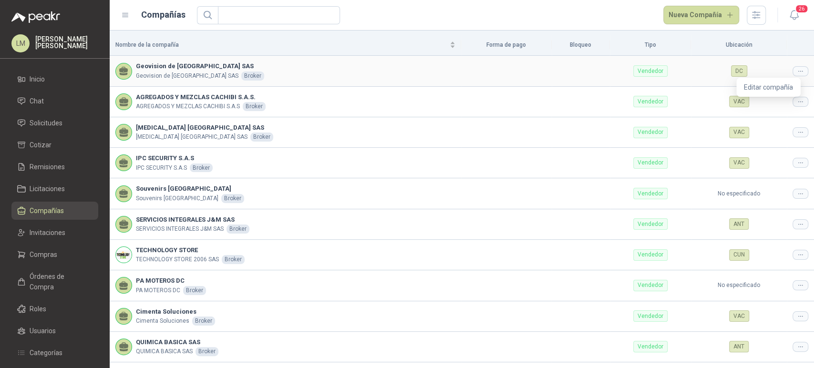
click at [796, 74] on icon at bounding box center [799, 71] width 7 height 7
click at [766, 84] on span "Editar compañía" at bounding box center [768, 87] width 49 height 10
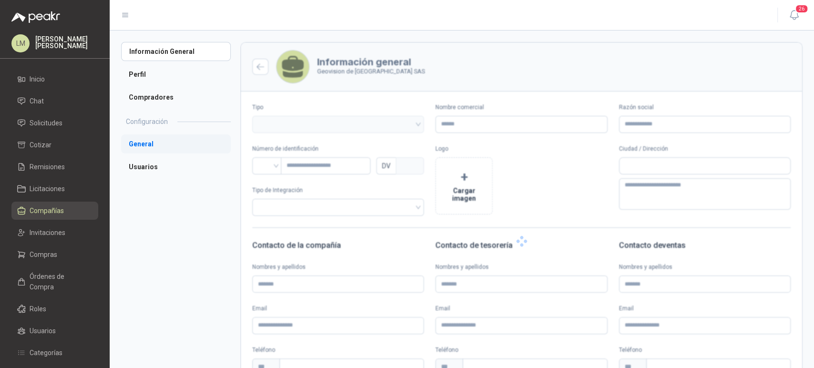
type input "**********"
type input "***"
type textarea "**********"
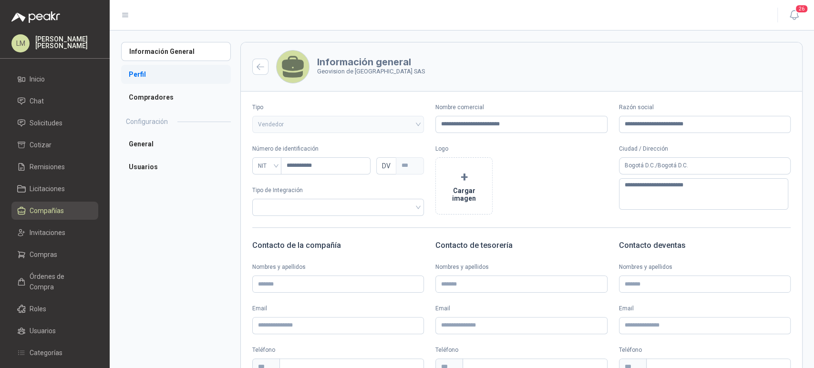
click at [138, 72] on li "Perfil" at bounding box center [176, 74] width 110 height 19
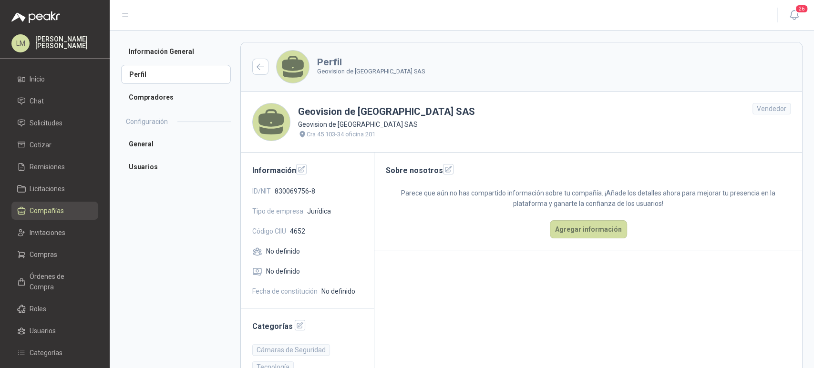
scroll to position [33, 0]
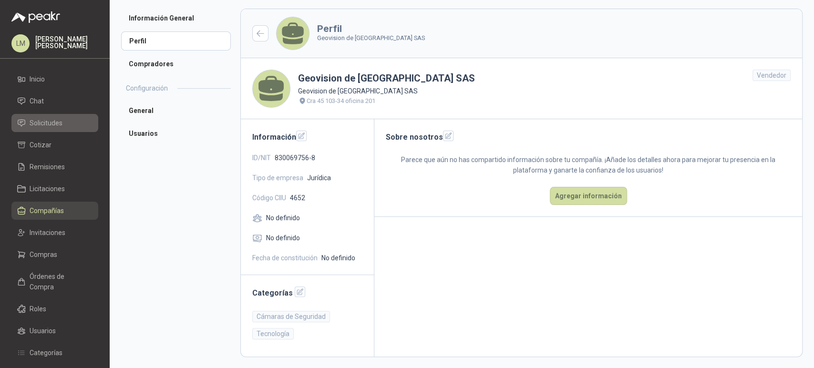
click at [47, 118] on span "Solicitudes" at bounding box center [46, 123] width 33 height 10
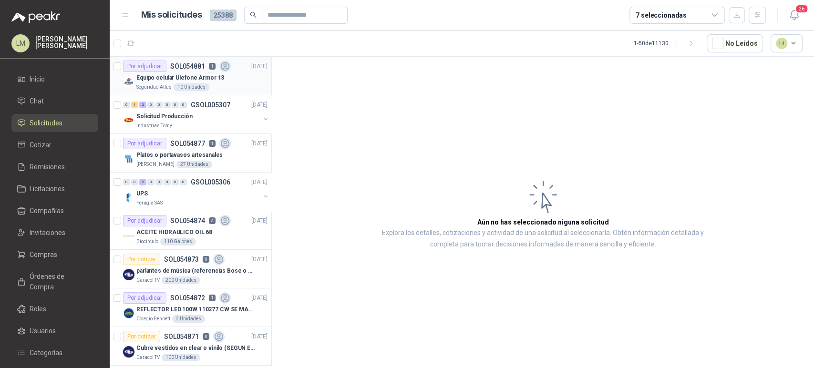
click at [210, 66] on p "1" at bounding box center [212, 66] width 7 height 7
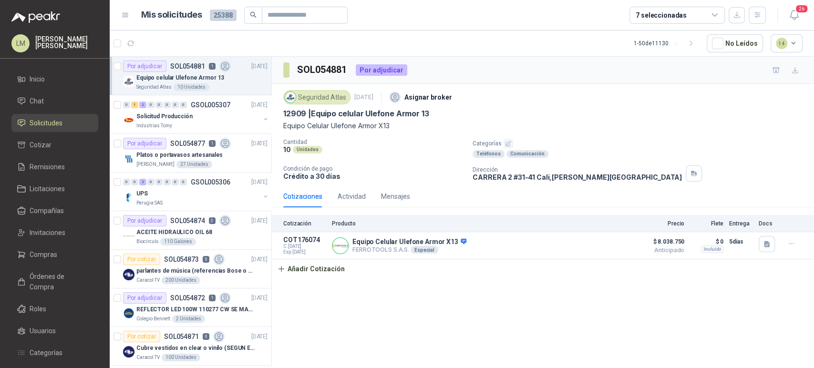
click at [508, 145] on icon "button" at bounding box center [508, 143] width 5 height 5
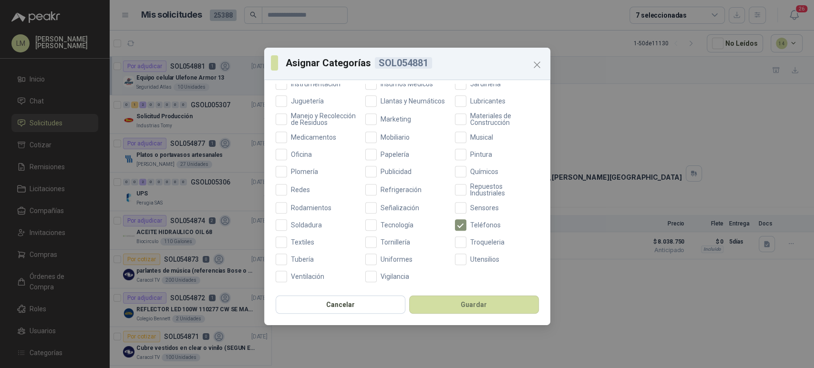
scroll to position [339, 0]
click at [377, 228] on span "Tecnología" at bounding box center [397, 225] width 41 height 7
click at [448, 303] on button "Guardar" at bounding box center [474, 305] width 130 height 18
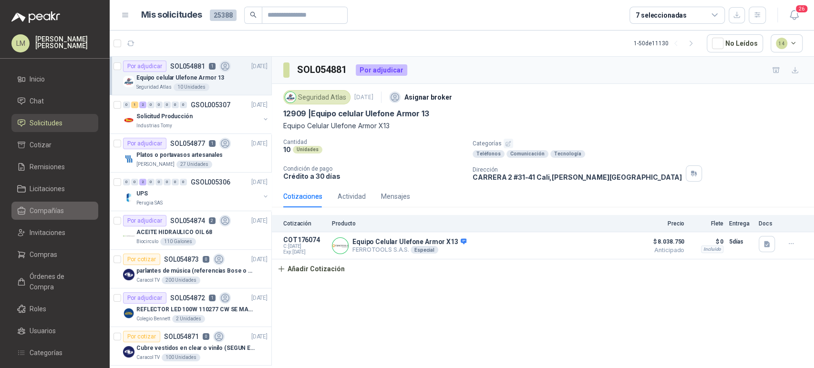
click at [41, 204] on link "Compañías" at bounding box center [54, 211] width 87 height 18
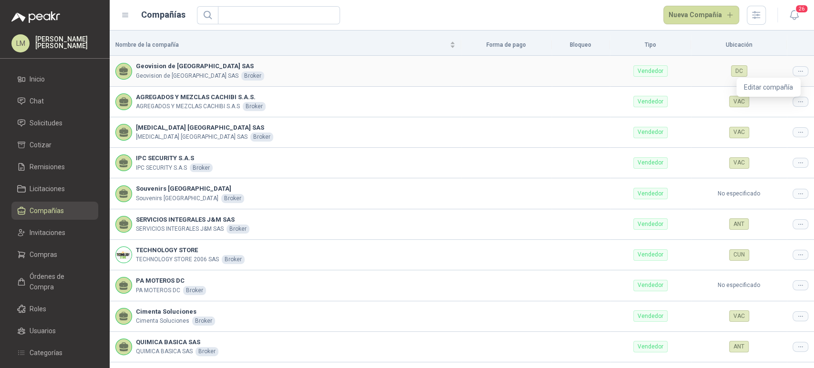
click at [796, 70] on icon at bounding box center [799, 71] width 7 height 7
click at [760, 83] on span "Editar compañía" at bounding box center [768, 87] width 49 height 10
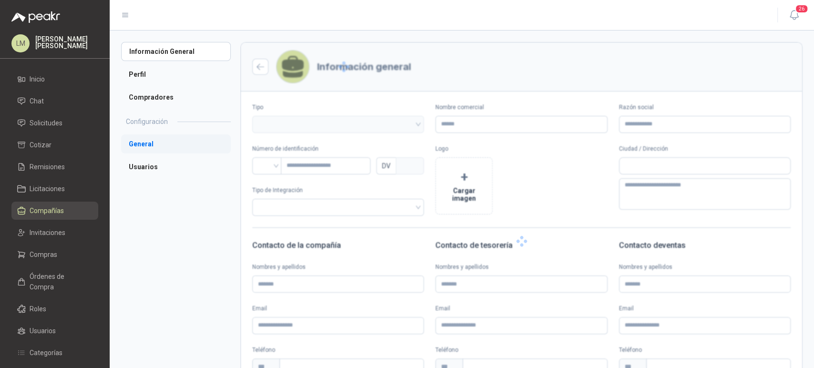
type input "**********"
type input "***"
type textarea "**********"
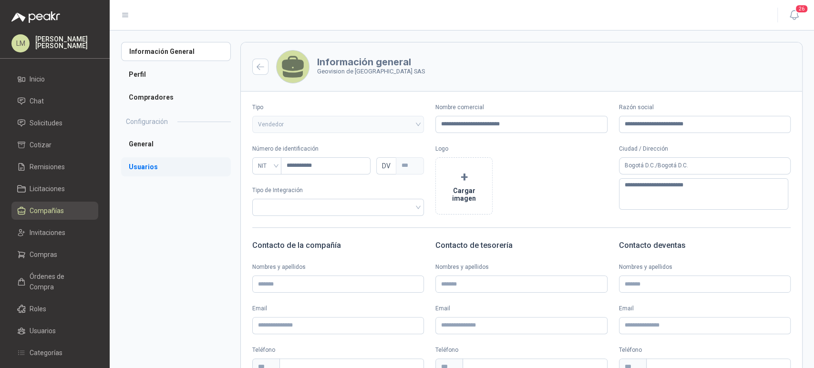
click at [154, 168] on li "Usuarios" at bounding box center [176, 166] width 110 height 19
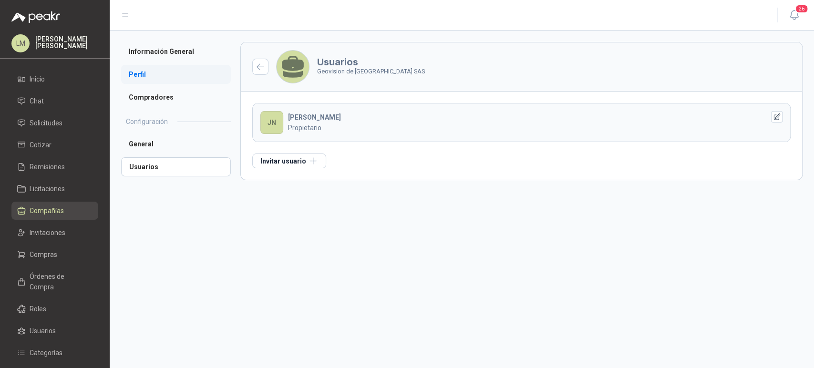
click at [161, 81] on li "Perfil" at bounding box center [176, 74] width 110 height 19
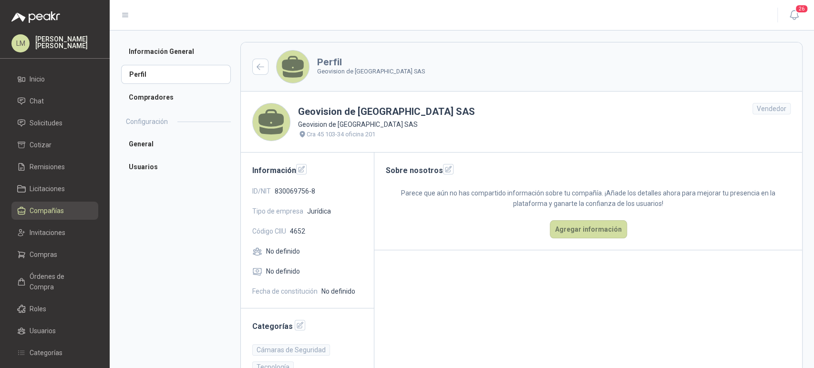
scroll to position [33, 0]
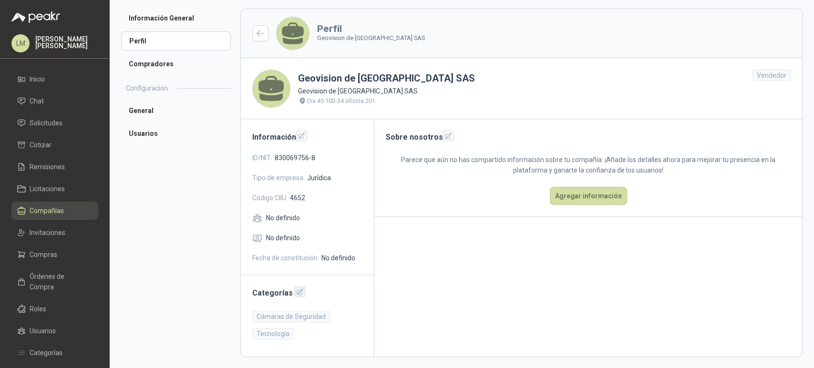
click at [297, 293] on icon "button" at bounding box center [300, 292] width 6 height 6
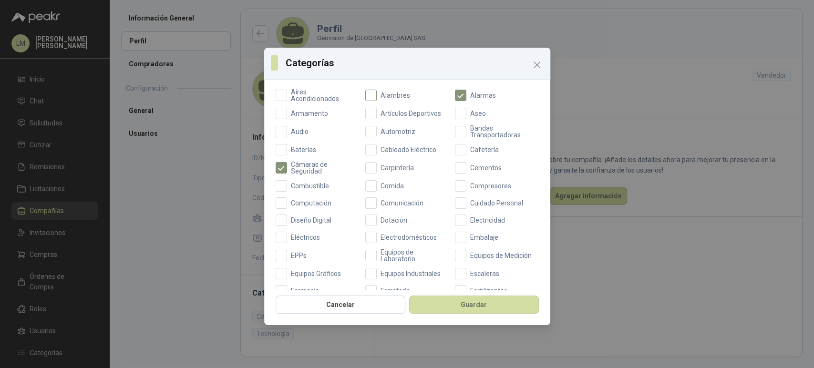
scroll to position [76, 0]
click at [306, 199] on span "Computación" at bounding box center [311, 200] width 48 height 7
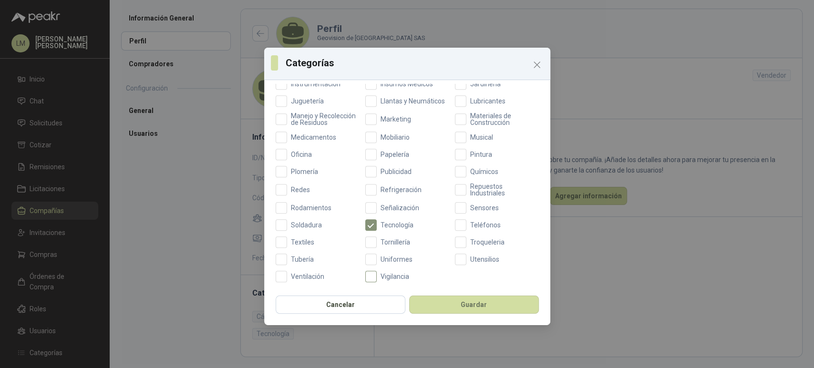
click at [381, 278] on span "Vigilancia" at bounding box center [395, 276] width 36 height 7
click at [295, 192] on span "Redes" at bounding box center [300, 189] width 27 height 7
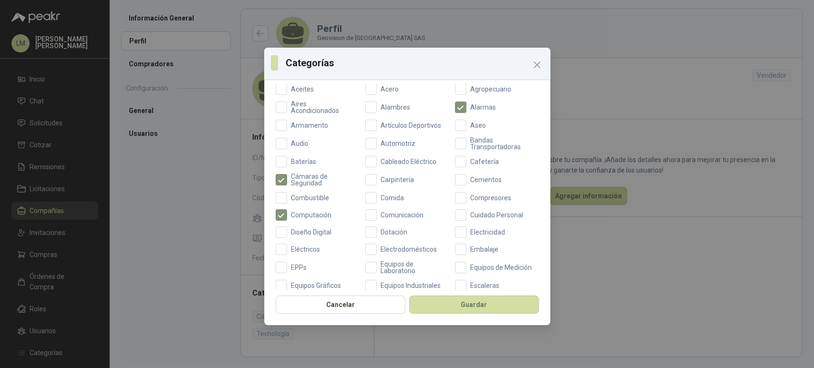
scroll to position [61, 0]
click at [472, 311] on button "Guardar" at bounding box center [474, 305] width 130 height 18
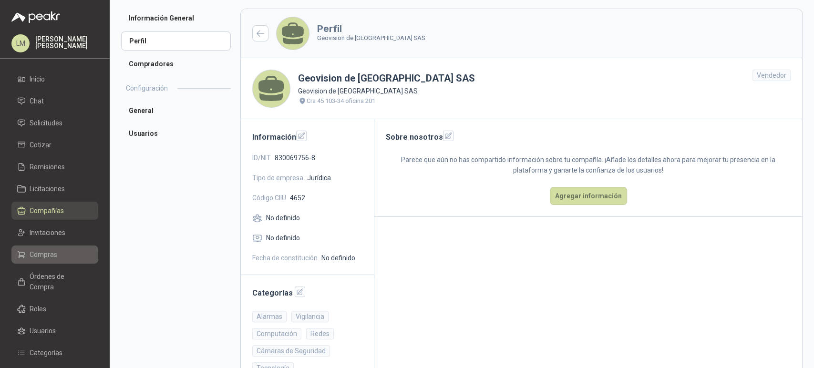
click at [42, 255] on span "Compras" at bounding box center [44, 254] width 28 height 10
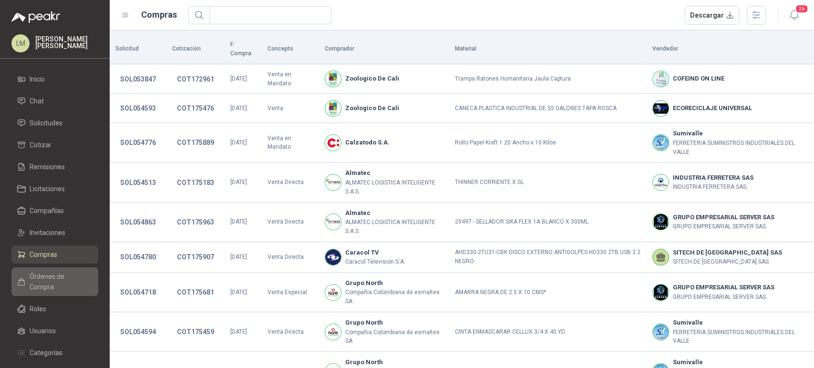
click at [62, 273] on span "Órdenes de Compra" at bounding box center [60, 281] width 60 height 21
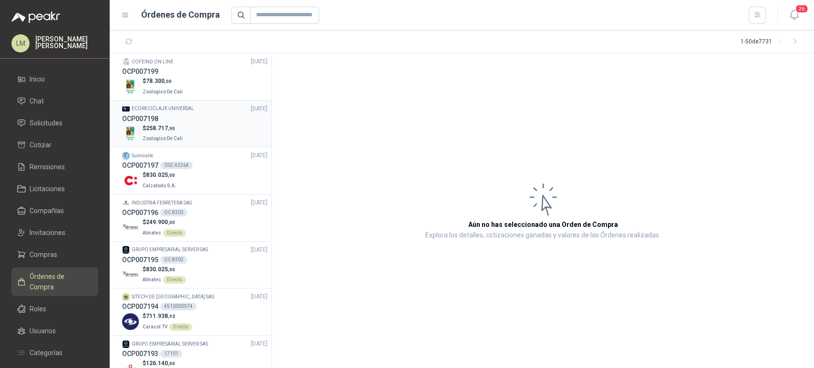
click at [177, 121] on div "OCP007198" at bounding box center [194, 118] width 145 height 10
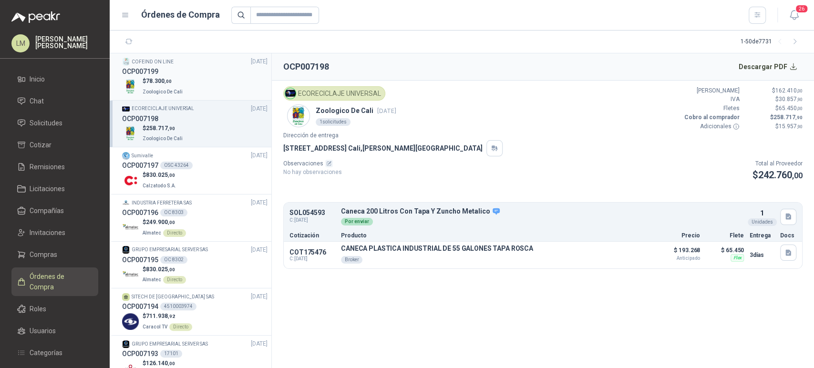
click at [183, 74] on div "OCP007199" at bounding box center [194, 71] width 145 height 10
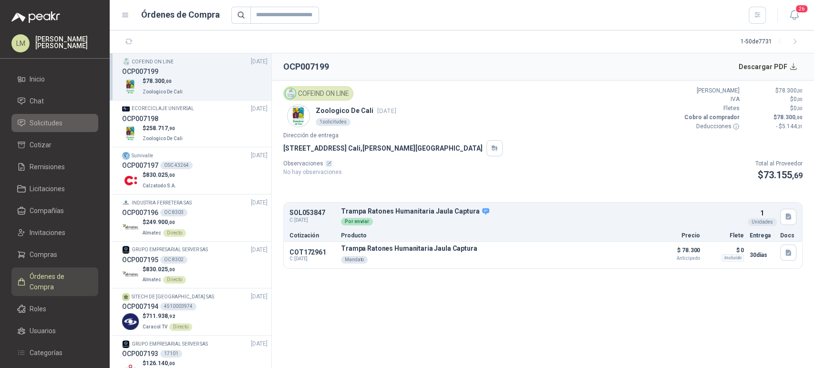
click at [40, 128] on link "Solicitudes" at bounding box center [54, 123] width 87 height 18
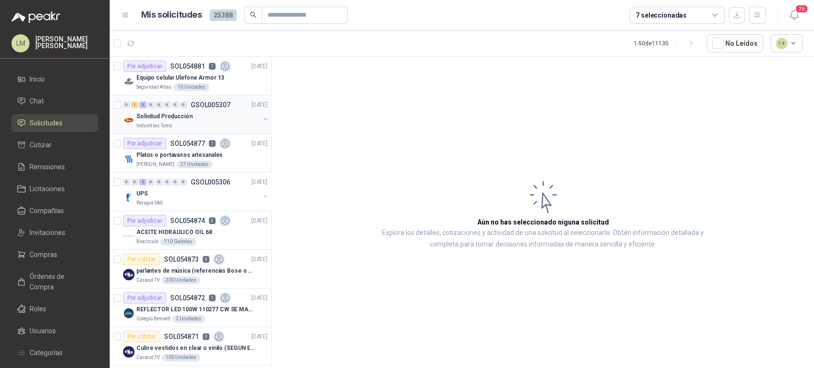
click at [262, 117] on button "button" at bounding box center [266, 119] width 8 height 8
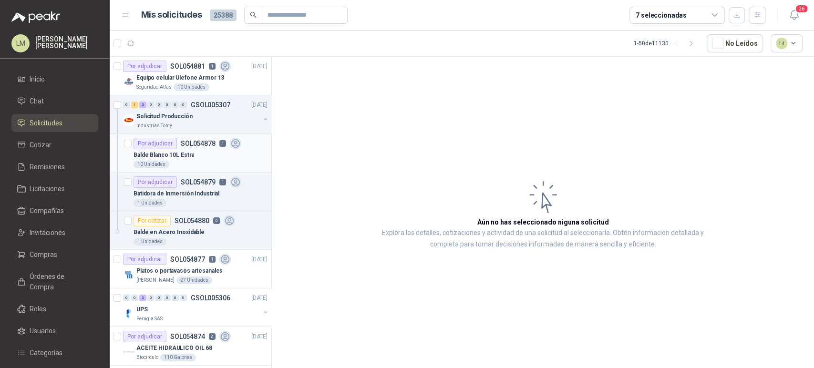
click at [208, 158] on div "Balde Blanco 10L Estra" at bounding box center [200, 154] width 134 height 11
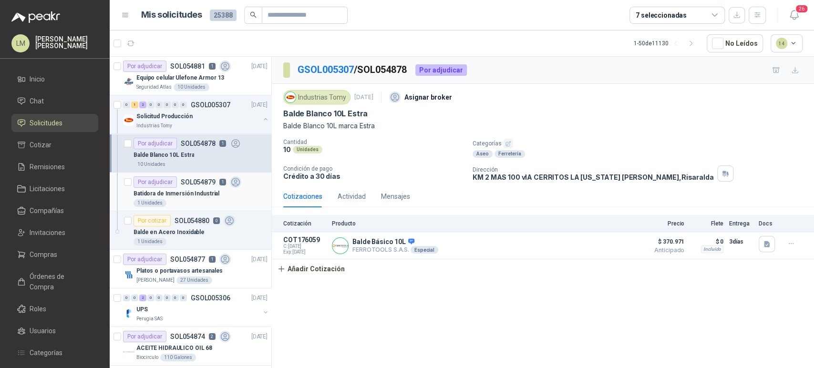
click at [200, 198] on div "Batidora de Inmersión Industrial" at bounding box center [200, 193] width 134 height 11
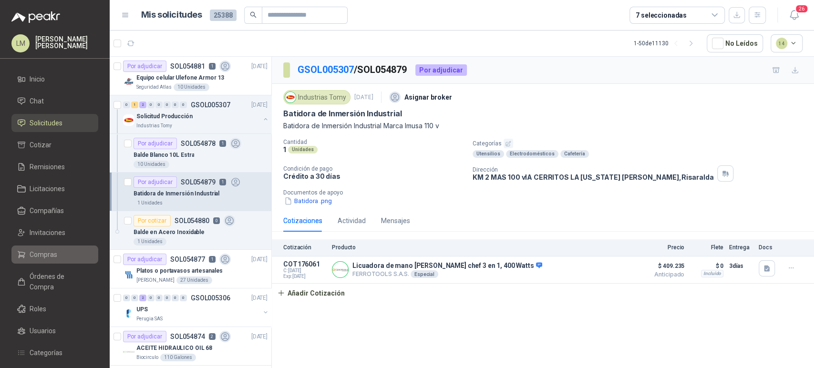
click at [50, 255] on span "Compras" at bounding box center [44, 254] width 28 height 10
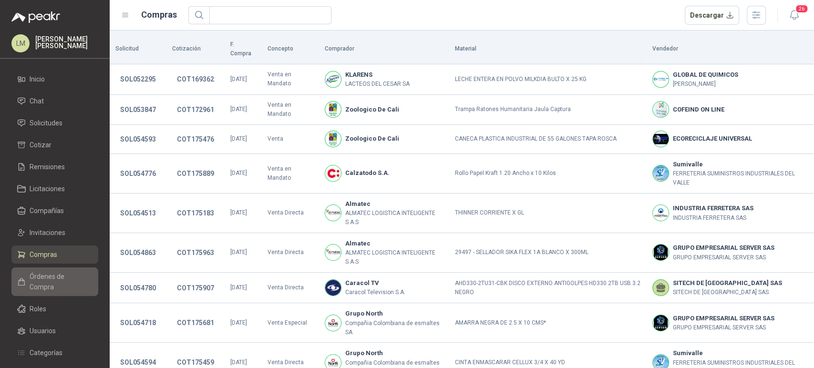
click at [61, 273] on span "Órdenes de Compra" at bounding box center [60, 281] width 60 height 21
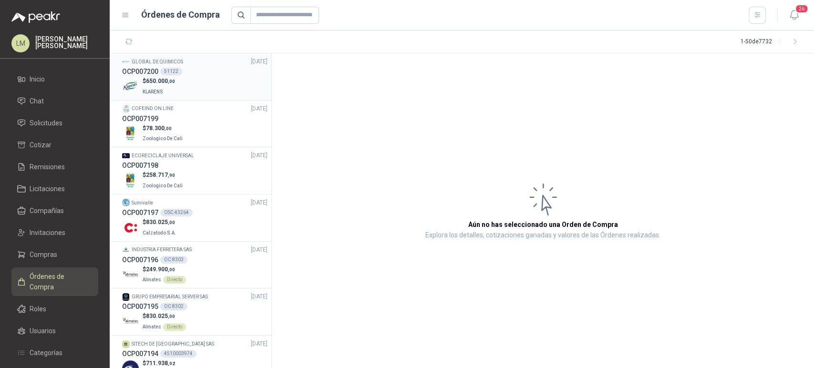
click at [164, 94] on p "KLARENS" at bounding box center [159, 91] width 32 height 10
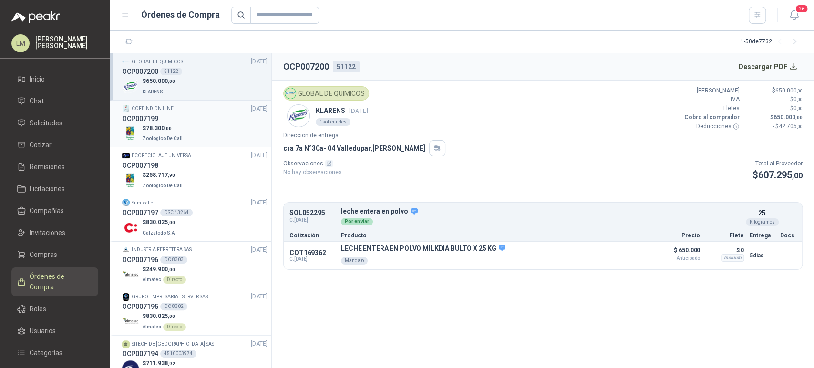
click at [164, 126] on span ",00" at bounding box center [167, 128] width 7 height 5
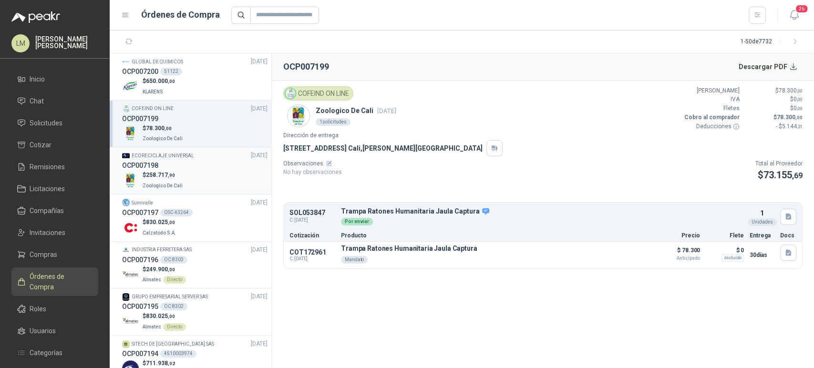
click at [163, 173] on span "258.717 ,90" at bounding box center [160, 175] width 29 height 7
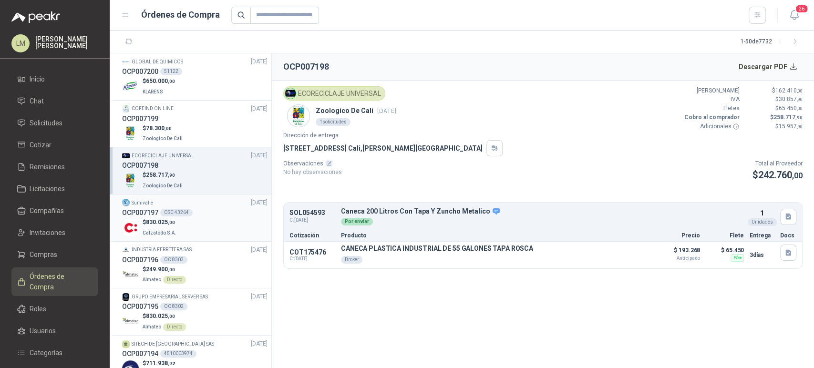
click at [179, 222] on div "$ 830.025 ,00 Calzatodo S.A." at bounding box center [194, 228] width 145 height 20
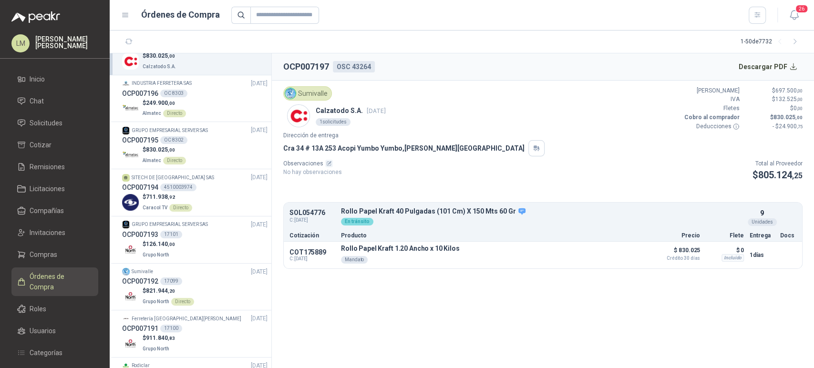
scroll to position [168, 0]
click at [175, 230] on div "17101" at bounding box center [171, 233] width 22 height 8
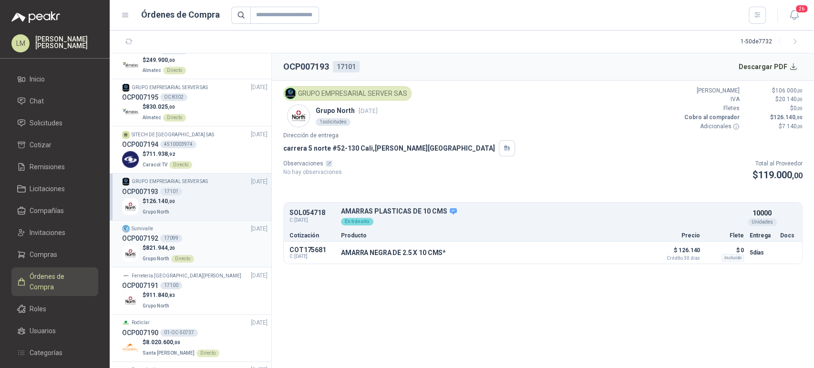
scroll to position [210, 0]
click at [179, 290] on div "$ 911.840 ,83 Grupo North" at bounding box center [194, 300] width 145 height 20
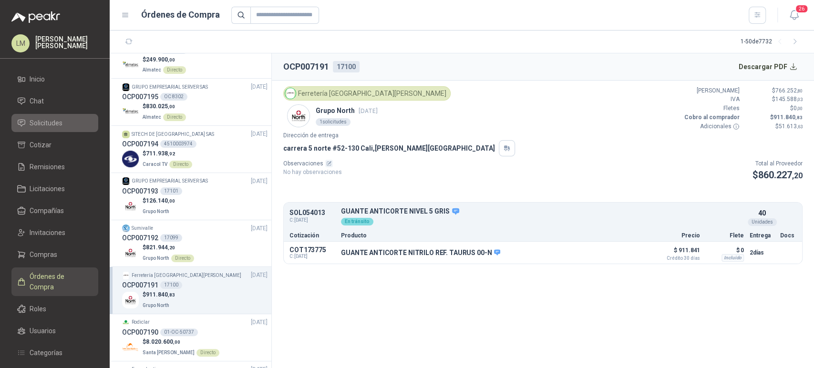
click at [46, 122] on span "Solicitudes" at bounding box center [46, 123] width 33 height 10
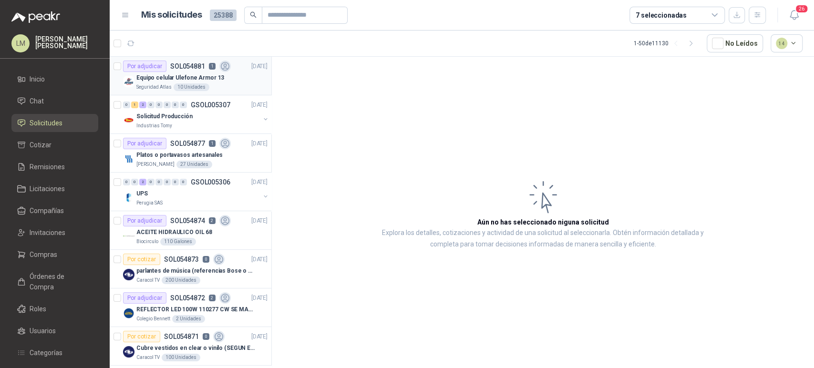
click at [165, 73] on p "Equipo celular Ulefone Armor 13" at bounding box center [180, 77] width 88 height 9
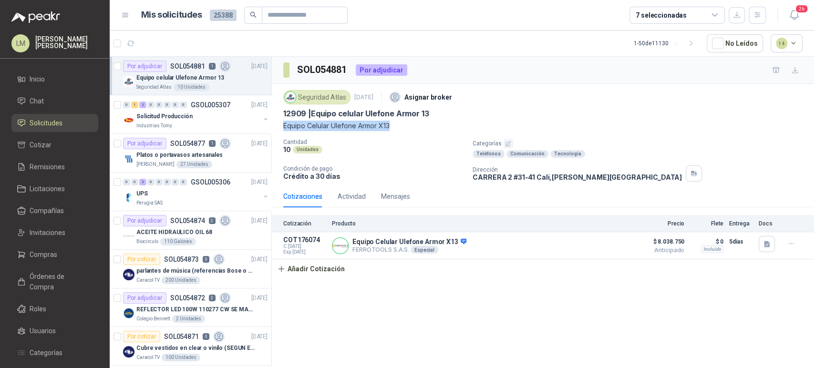
drag, startPoint x: 283, startPoint y: 125, endPoint x: 400, endPoint y: 126, distance: 117.3
click at [400, 126] on p "Equipo Celular Ulefone Armor X13" at bounding box center [542, 126] width 519 height 10
copy p "Equipo Celular Ulefone Armor X13"
click at [147, 43] on button "1" at bounding box center [154, 43] width 17 height 17
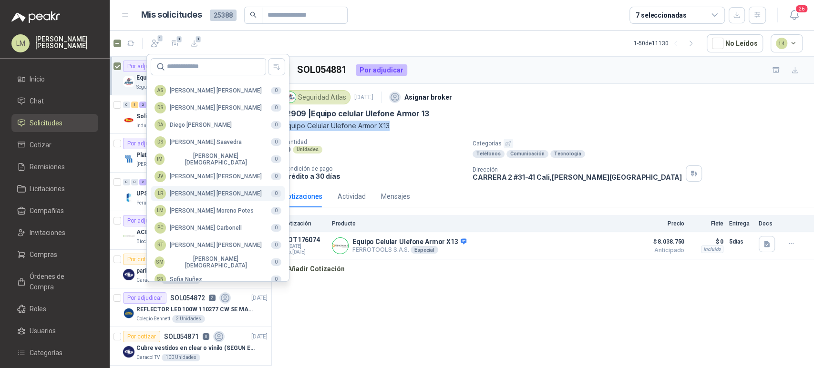
scroll to position [232, 0]
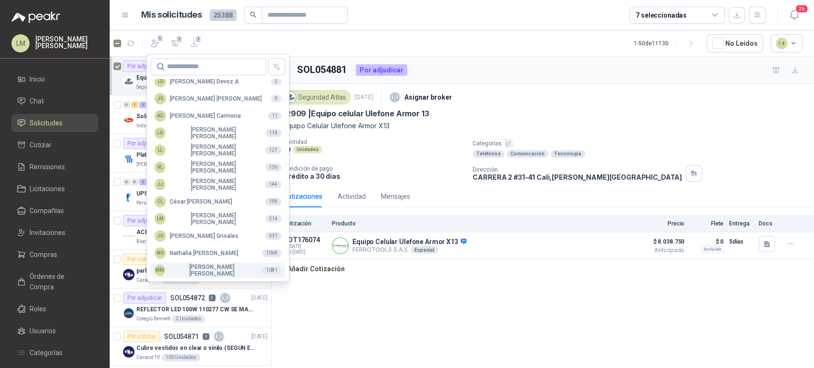
click at [196, 266] on div "MM Mauricio Martinez" at bounding box center [204, 270] width 100 height 13
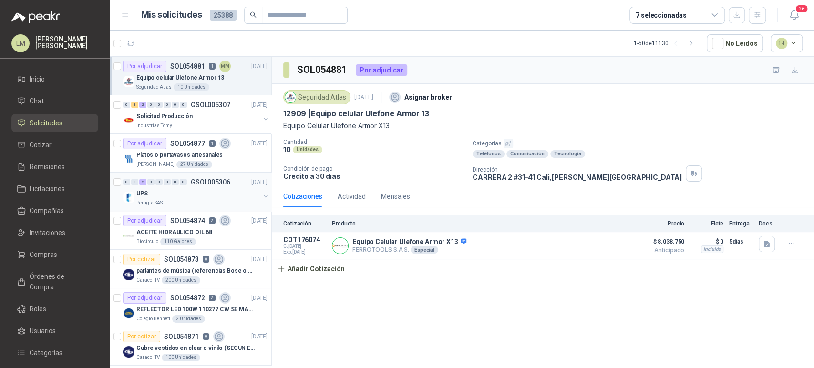
click at [183, 185] on div "0" at bounding box center [183, 182] width 7 height 7
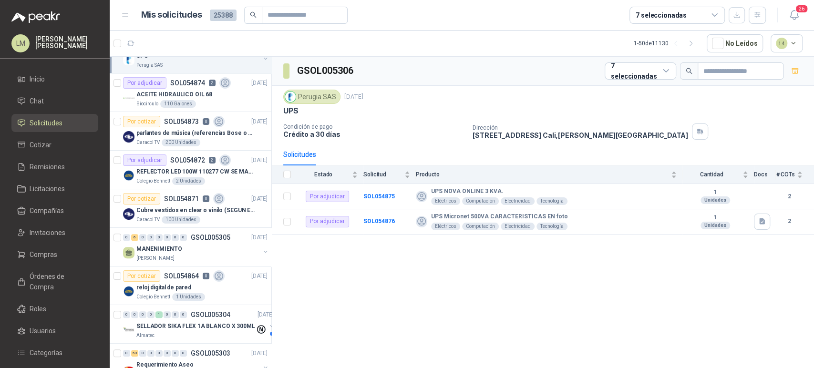
scroll to position [140, 0]
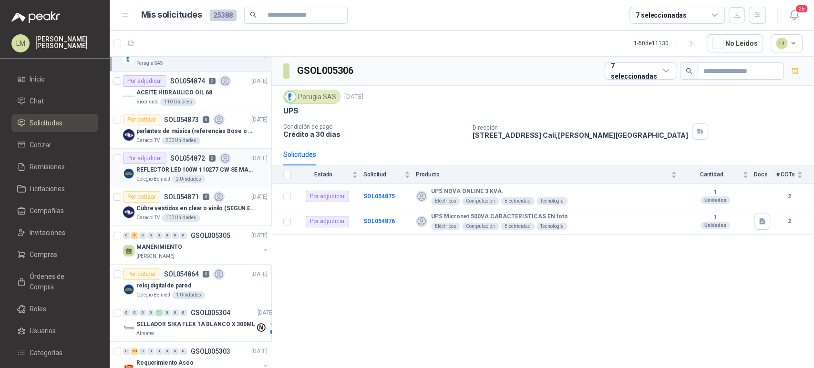
click at [179, 168] on p "REFLECTOR LED 100W 110277 CW SE MARCA: PILA BY PHILIPS" at bounding box center [195, 169] width 119 height 9
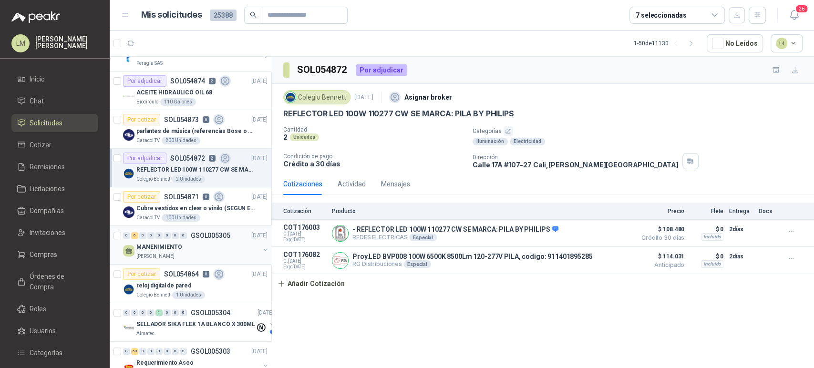
click at [179, 250] on div "MANENIMIENTO" at bounding box center [197, 246] width 123 height 11
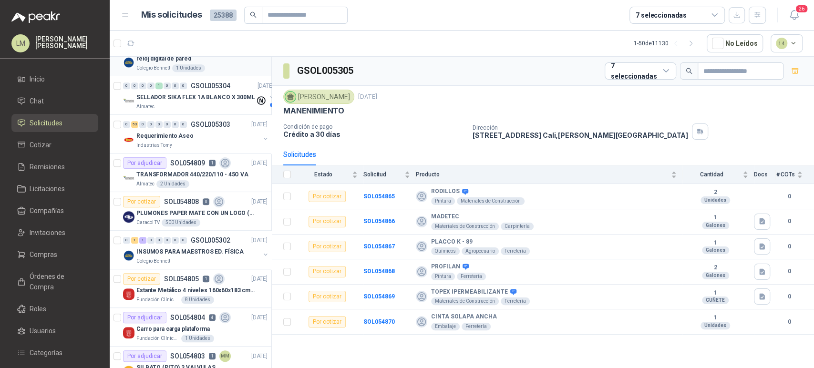
scroll to position [479, 0]
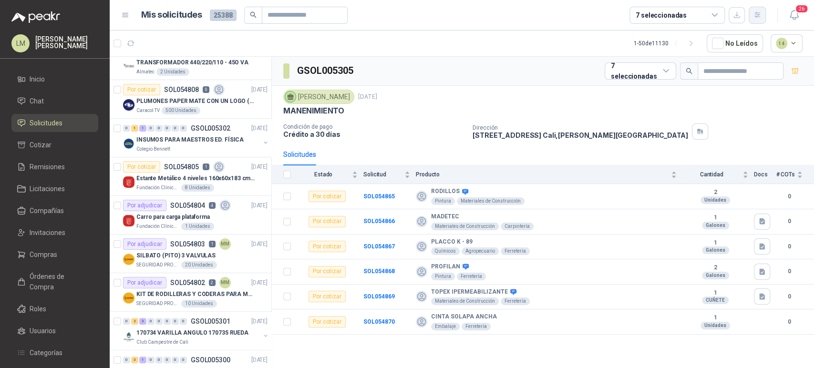
click at [759, 15] on icon "button" at bounding box center [757, 15] width 8 height 8
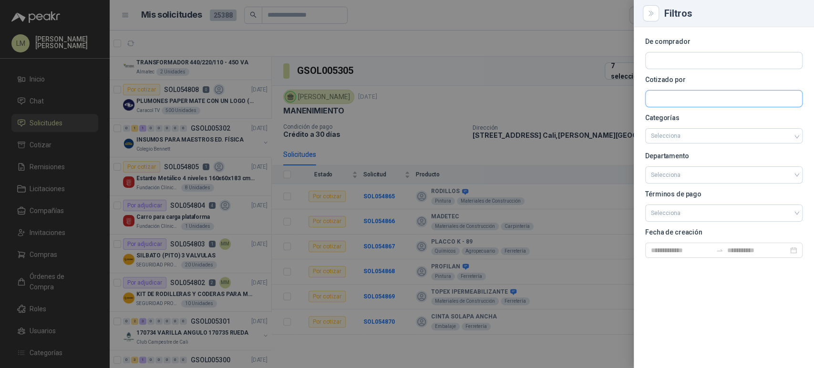
click at [671, 101] on input "text" at bounding box center [723, 99] width 156 height 16
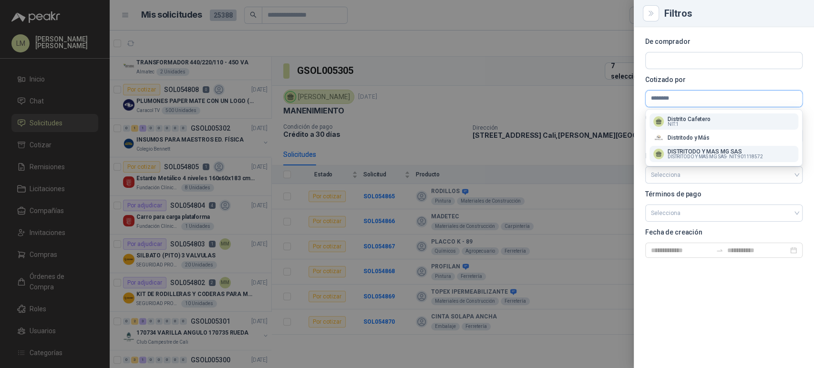
type input "********"
click at [681, 158] on span "DISTRITODO Y MAS MG SAS -" at bounding box center [697, 156] width 60 height 5
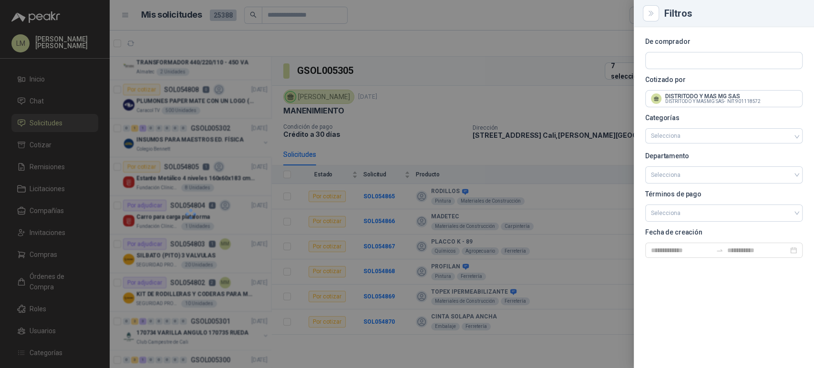
scroll to position [0, 0]
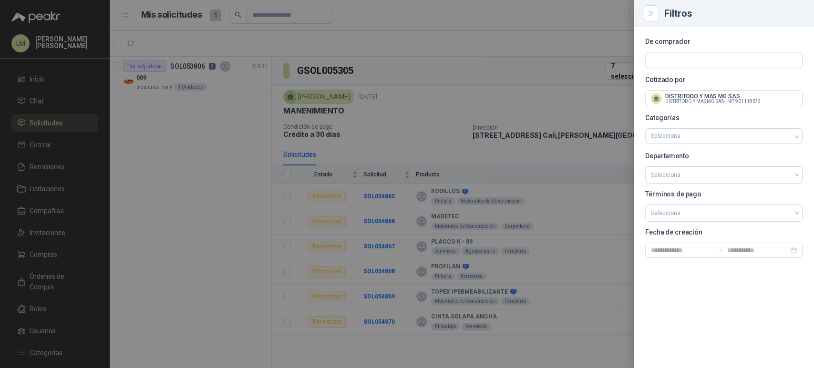
click at [458, 59] on div at bounding box center [407, 184] width 814 height 368
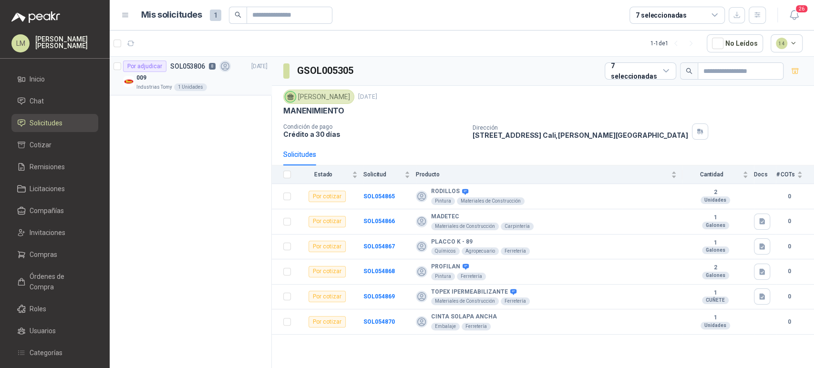
click at [210, 82] on div "009" at bounding box center [201, 77] width 131 height 11
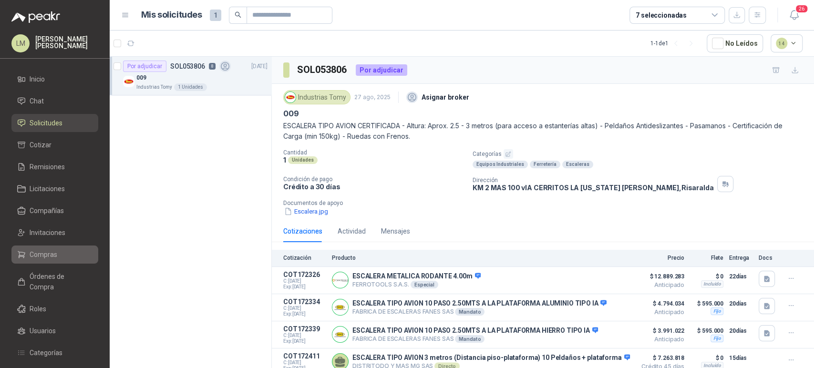
click at [47, 252] on span "Compras" at bounding box center [44, 254] width 28 height 10
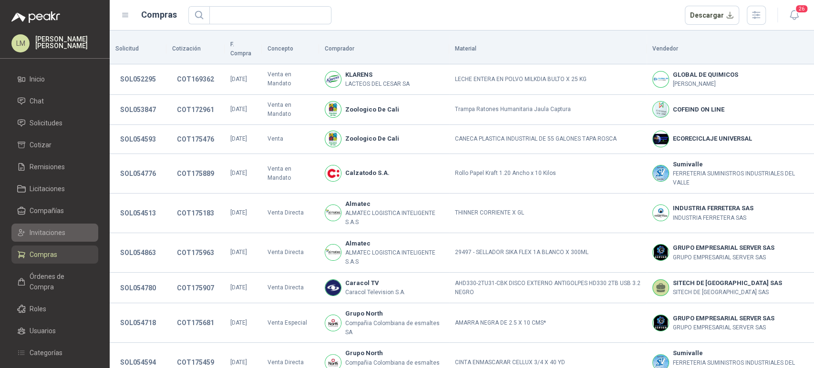
click at [50, 235] on span "Invitaciones" at bounding box center [48, 232] width 36 height 10
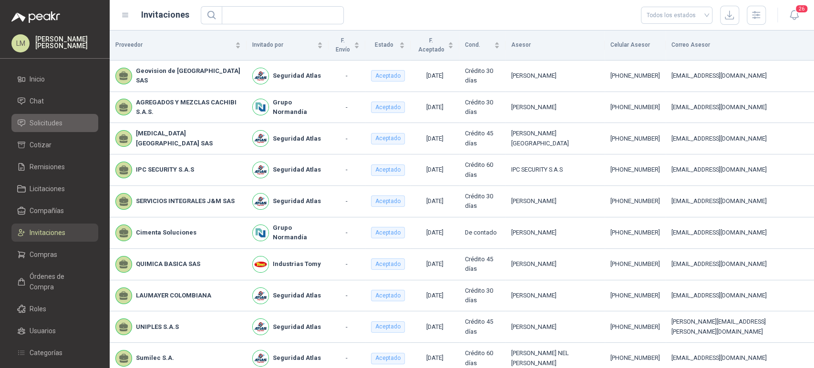
click at [47, 126] on span "Solicitudes" at bounding box center [46, 123] width 33 height 10
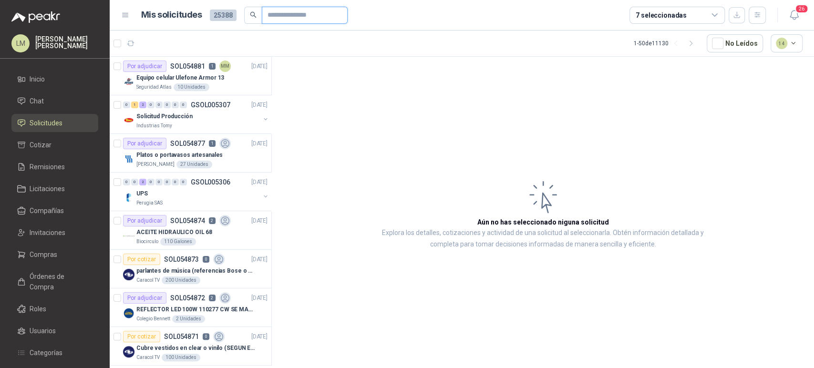
click at [271, 17] on input "text" at bounding box center [300, 15] width 67 height 16
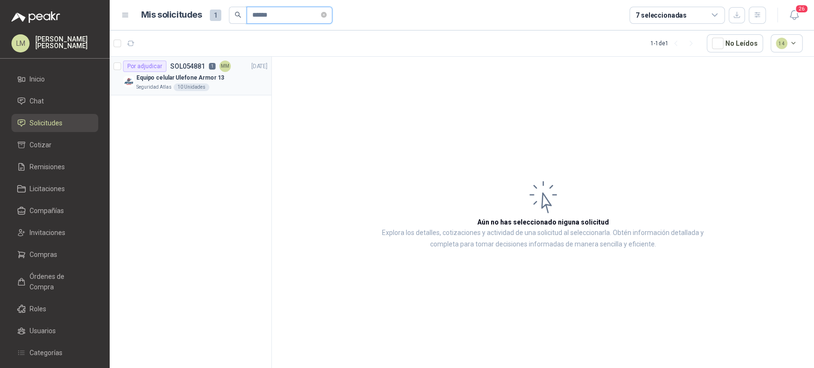
type input "******"
click at [186, 76] on p "Equipo celular Ulefone Armor 13" at bounding box center [180, 77] width 88 height 9
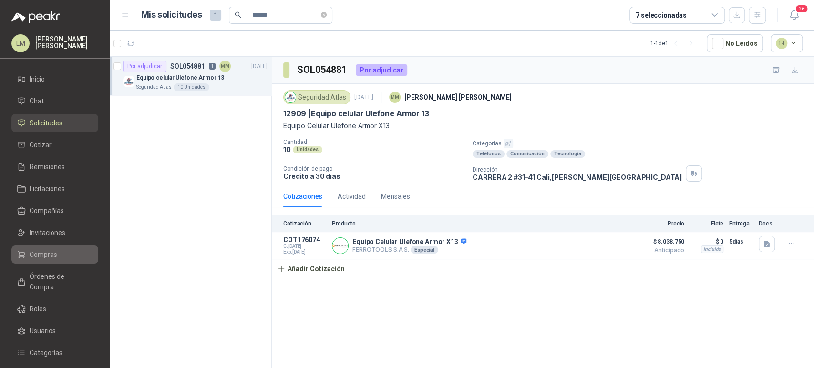
click at [43, 258] on span "Compras" at bounding box center [44, 254] width 28 height 10
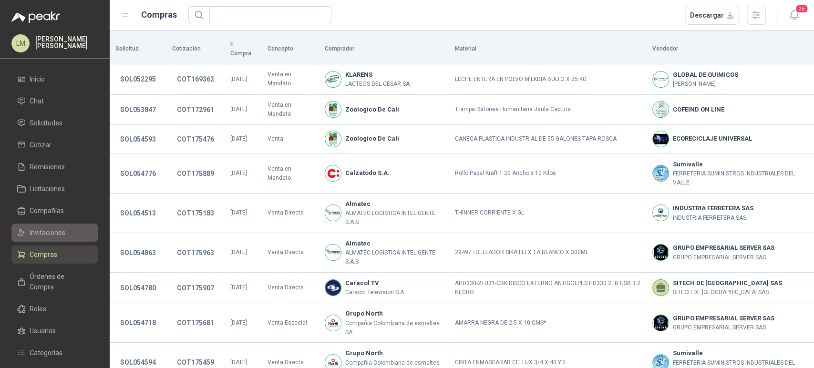
click at [51, 233] on span "Invitaciones" at bounding box center [48, 232] width 36 height 10
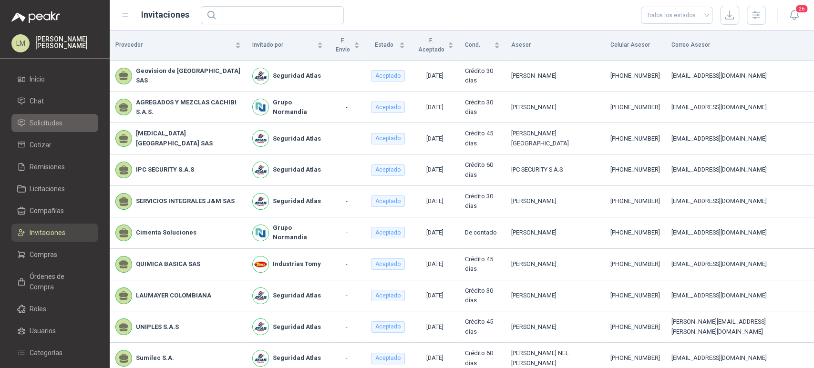
click at [41, 125] on span "Solicitudes" at bounding box center [46, 123] width 33 height 10
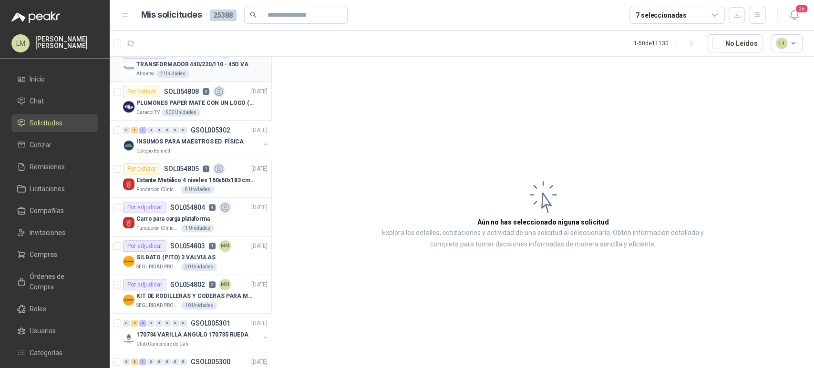
scroll to position [478, 0]
click at [262, 142] on button "button" at bounding box center [266, 144] width 8 height 8
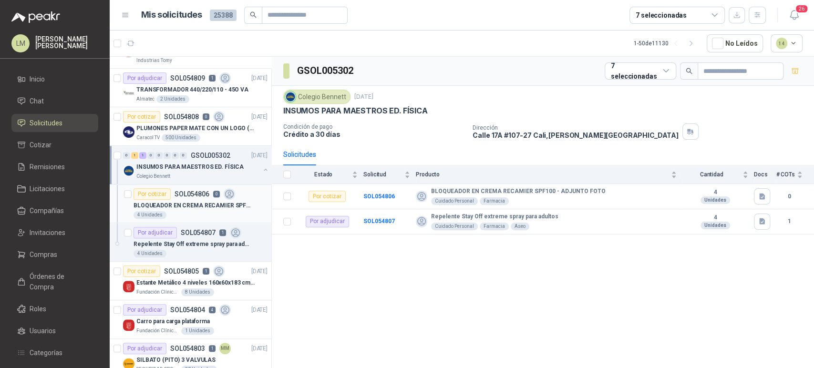
scroll to position [452, 0]
click at [189, 237] on div "Repelente Stay Off extreme spray para adultos" at bounding box center [200, 242] width 134 height 11
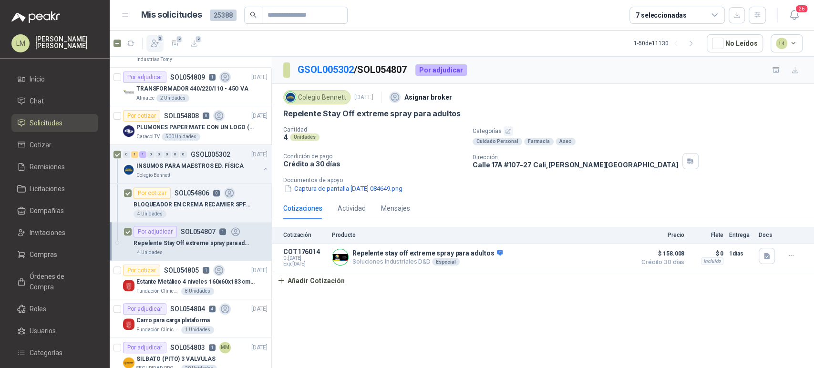
click at [158, 41] on span "2" at bounding box center [160, 38] width 7 height 8
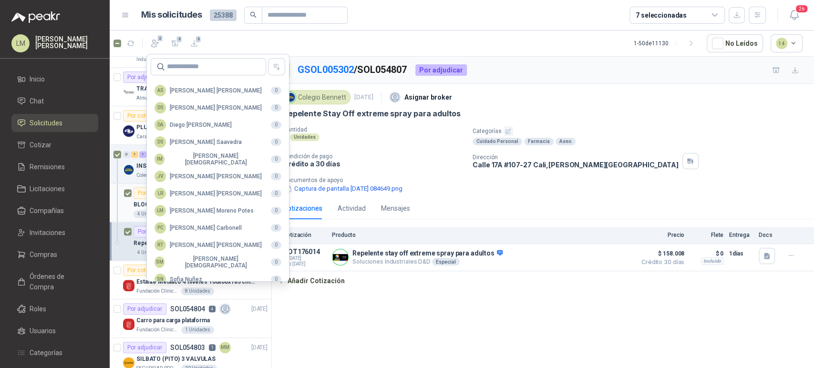
scroll to position [232, 0]
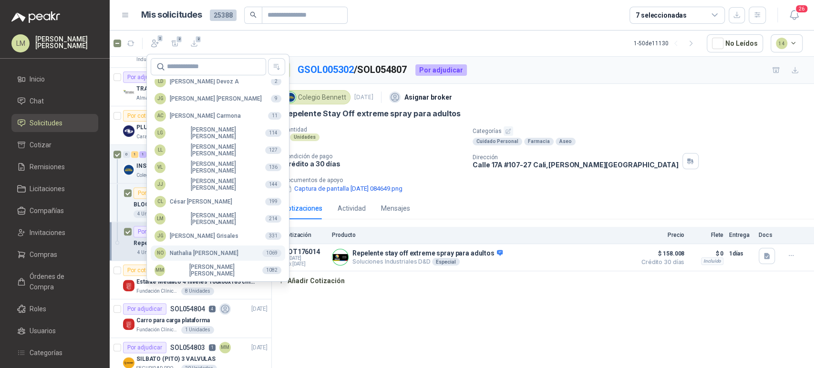
click at [191, 251] on div "NO [PERSON_NAME]" at bounding box center [196, 252] width 84 height 11
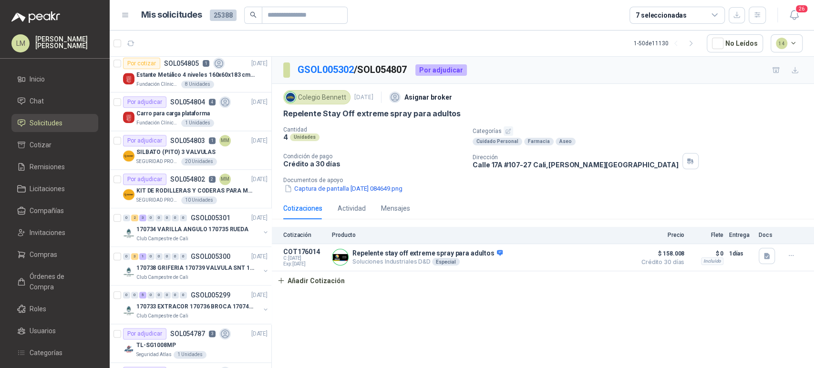
scroll to position [660, 0]
click at [41, 235] on span "Invitaciones" at bounding box center [48, 232] width 36 height 10
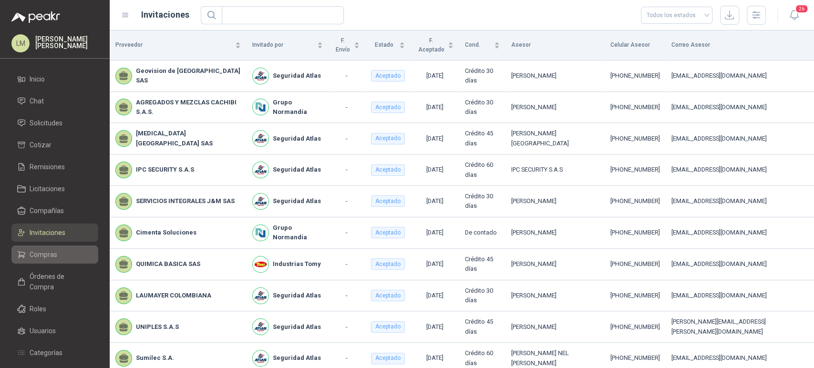
click at [42, 254] on span "Compras" at bounding box center [44, 254] width 28 height 10
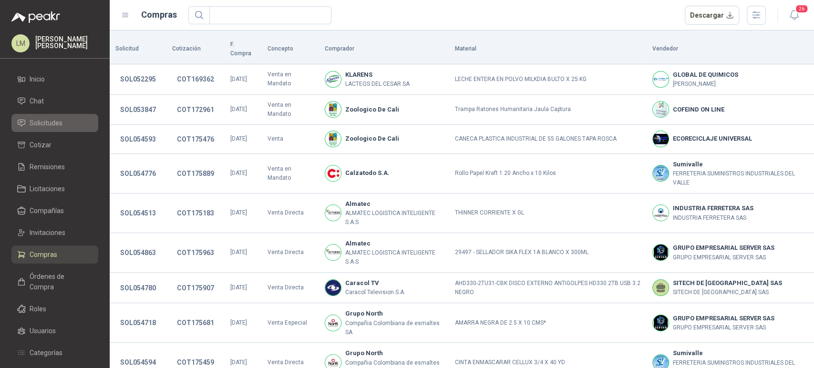
click at [52, 123] on span "Solicitudes" at bounding box center [46, 123] width 33 height 10
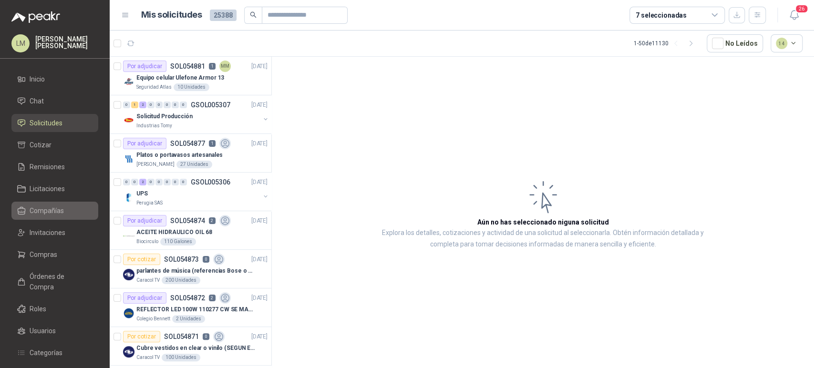
click at [41, 205] on link "Compañías" at bounding box center [54, 211] width 87 height 18
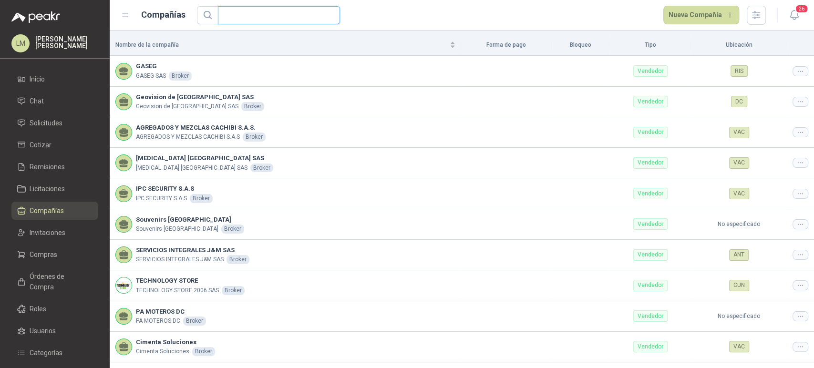
click at [241, 17] on input "text" at bounding box center [275, 15] width 103 height 17
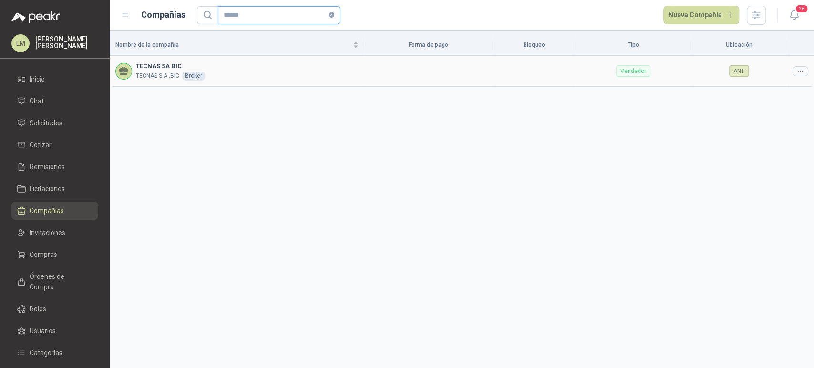
type input "******"
click at [801, 72] on icon at bounding box center [799, 71] width 7 height 7
click at [781, 91] on span "Editar compañía" at bounding box center [775, 87] width 49 height 10
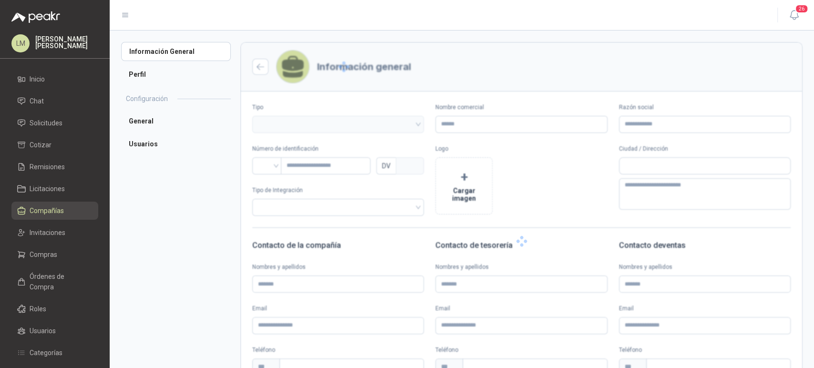
type input "**********"
type input "*********"
type input "*"
type textarea "**********"
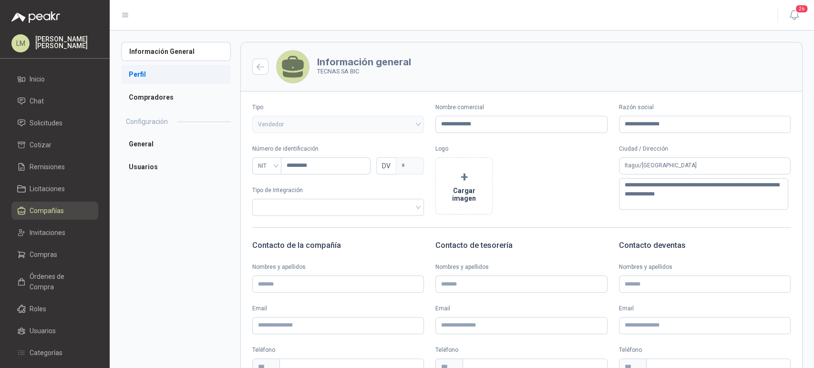
click at [138, 75] on li "Perfil" at bounding box center [176, 74] width 110 height 19
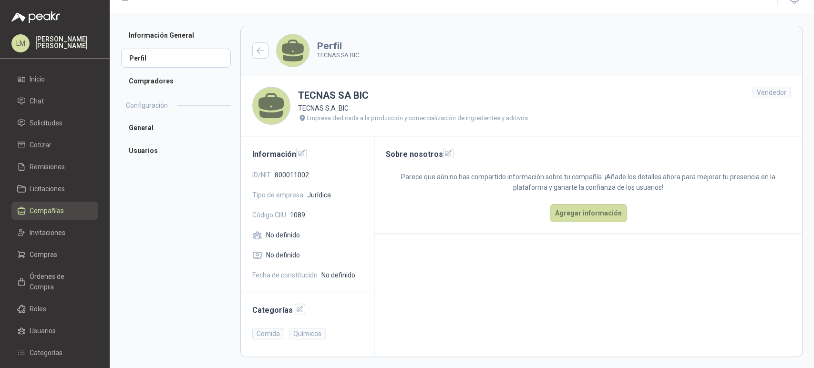
scroll to position [16, 0]
click at [295, 304] on button "button" at bounding box center [300, 309] width 10 height 10
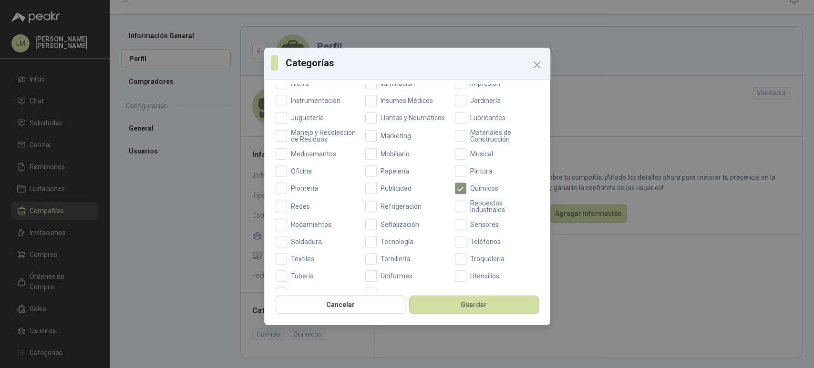
scroll to position [317, 0]
click at [454, 307] on button "Guardar" at bounding box center [474, 305] width 130 height 18
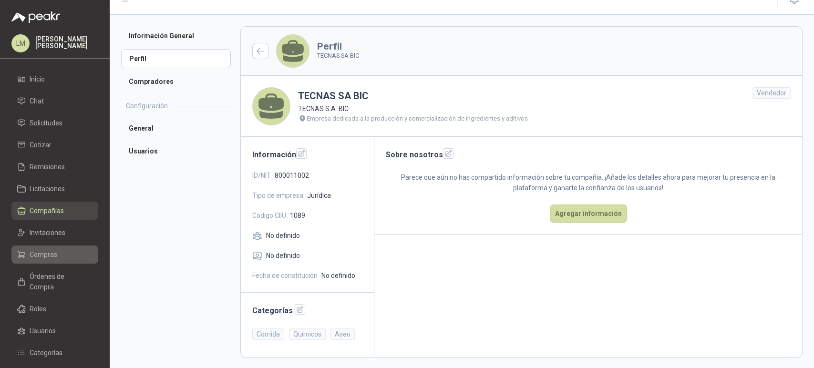
click at [38, 254] on span "Compras" at bounding box center [44, 254] width 28 height 10
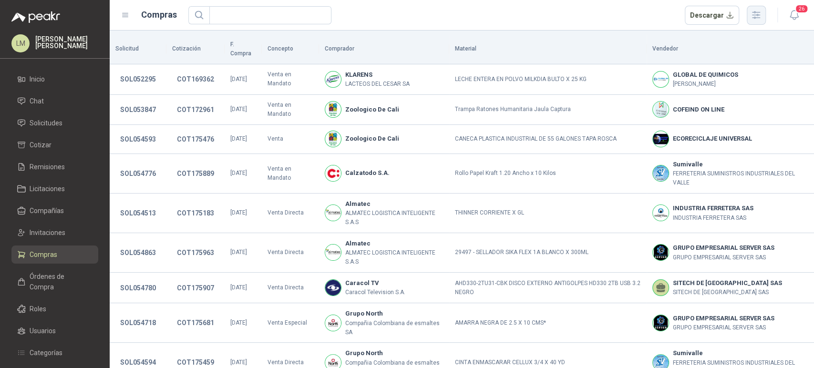
click at [754, 16] on icon "button" at bounding box center [755, 15] width 11 height 11
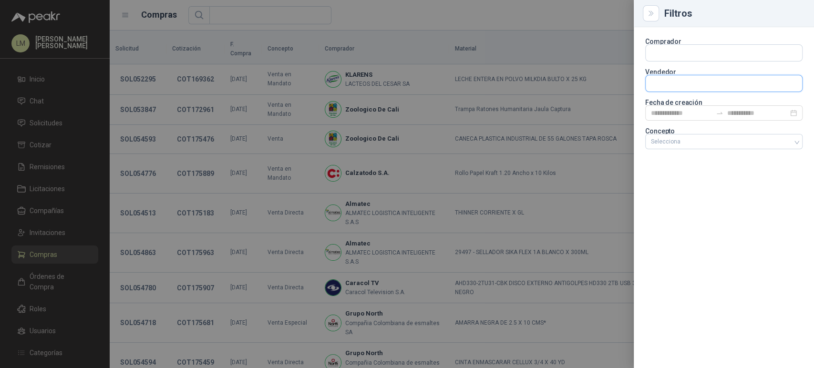
click at [675, 83] on input "text" at bounding box center [723, 83] width 156 height 16
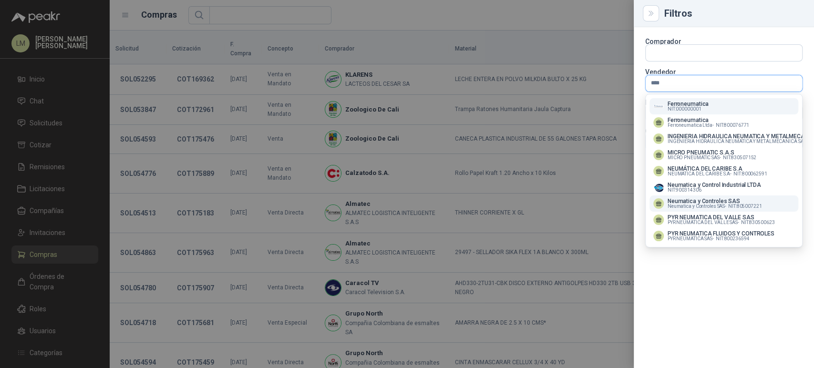
type input "****"
click at [683, 206] on span "Neumatica y Controles SAS -" at bounding box center [696, 206] width 59 height 5
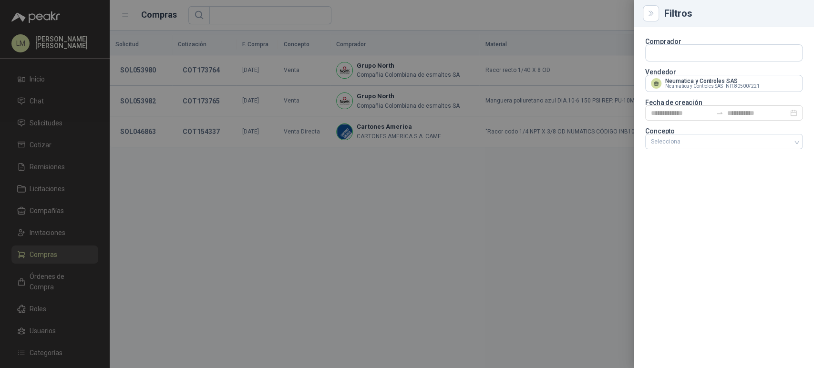
click at [264, 173] on div at bounding box center [407, 184] width 814 height 368
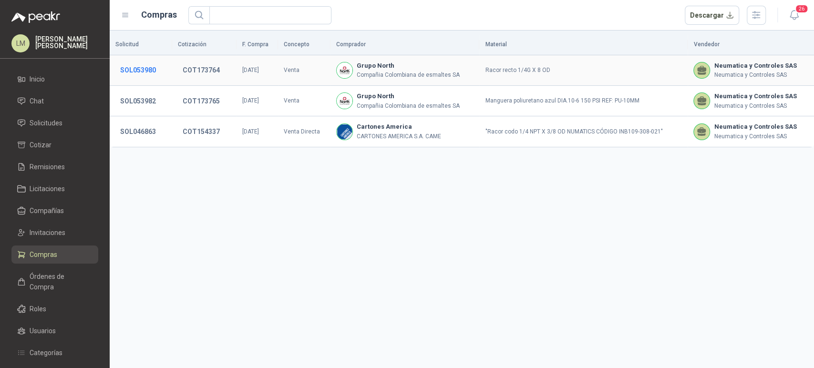
click at [141, 68] on button "SOL053980" at bounding box center [137, 69] width 45 height 17
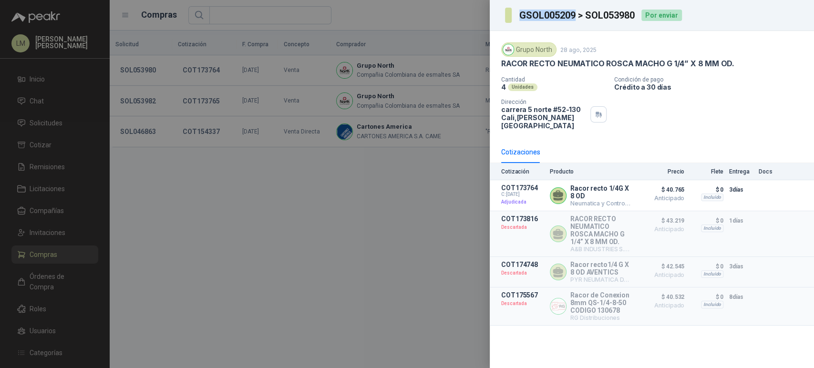
drag, startPoint x: 519, startPoint y: 15, endPoint x: 574, endPoint y: 17, distance: 55.8
click at [574, 17] on section "GSOL005209 > SOL053980" at bounding box center [570, 15] width 131 height 15
copy h3 "GSOL005209"
click at [230, 44] on div at bounding box center [407, 184] width 814 height 368
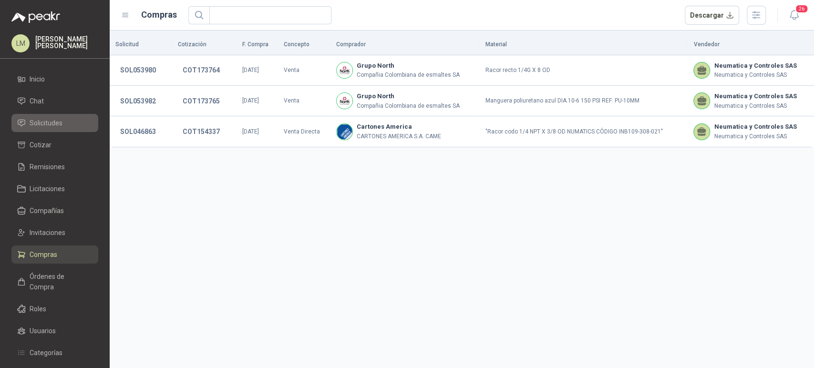
click at [48, 121] on span "Solicitudes" at bounding box center [46, 123] width 33 height 10
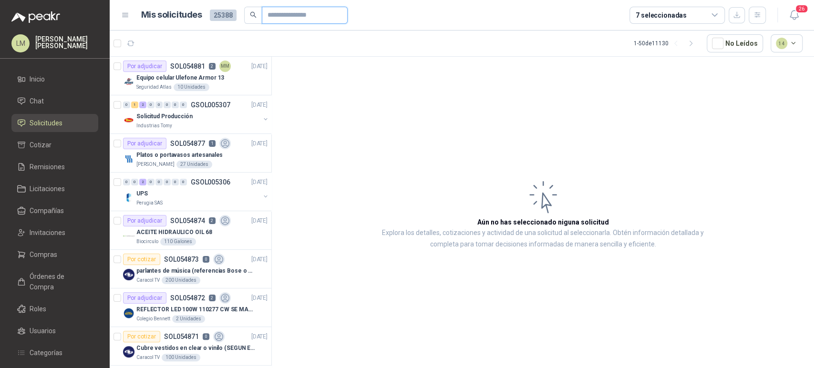
click at [271, 18] on input "text" at bounding box center [300, 15] width 67 height 16
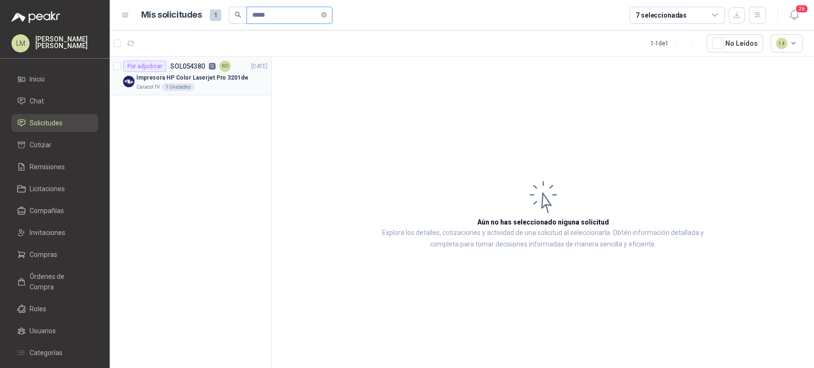
type input "*****"
click at [212, 84] on div "Caracol TV 1 Unidades" at bounding box center [201, 87] width 131 height 8
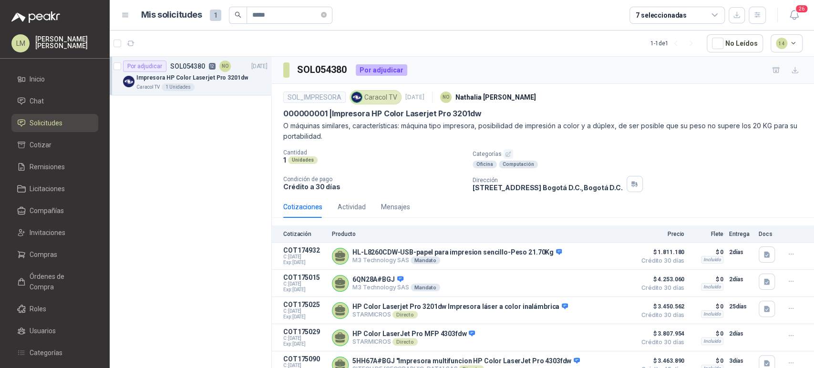
scroll to position [223, 0]
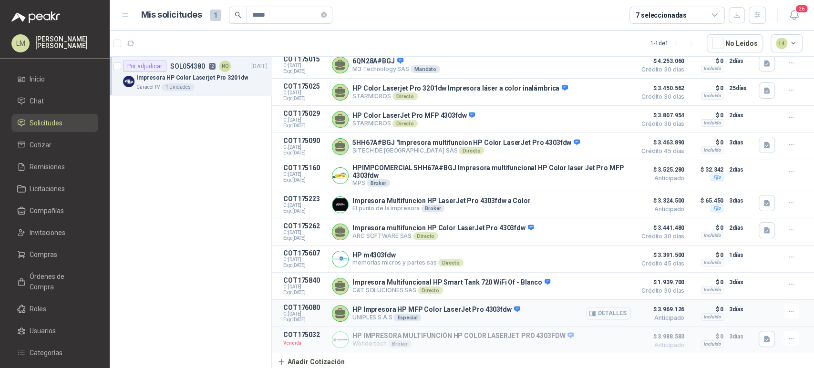
click at [594, 313] on button "Detalles" at bounding box center [608, 313] width 45 height 13
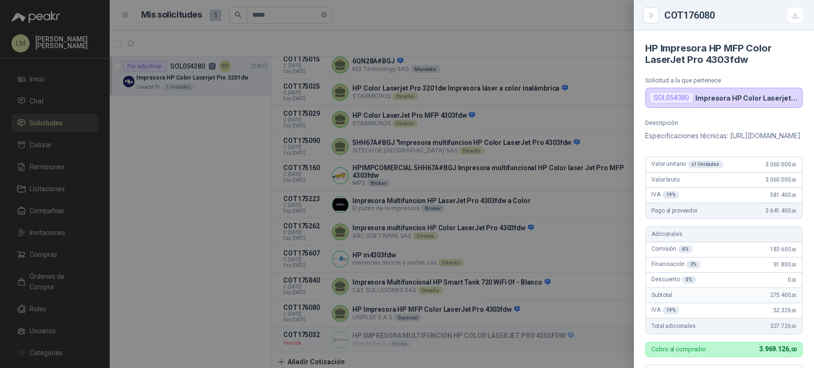
scroll to position [258, 0]
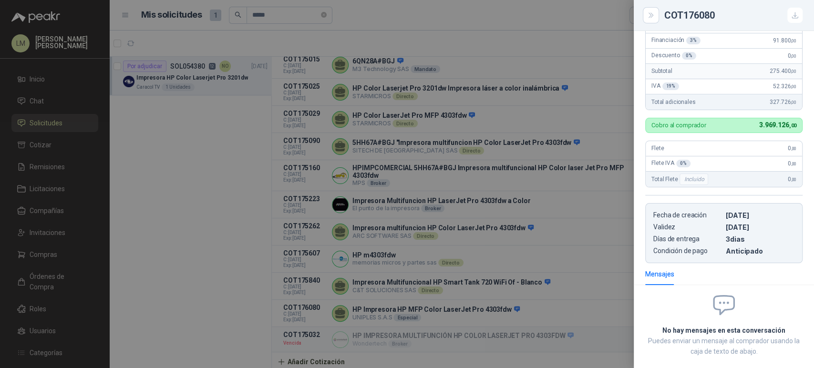
click at [511, 300] on div at bounding box center [407, 184] width 814 height 368
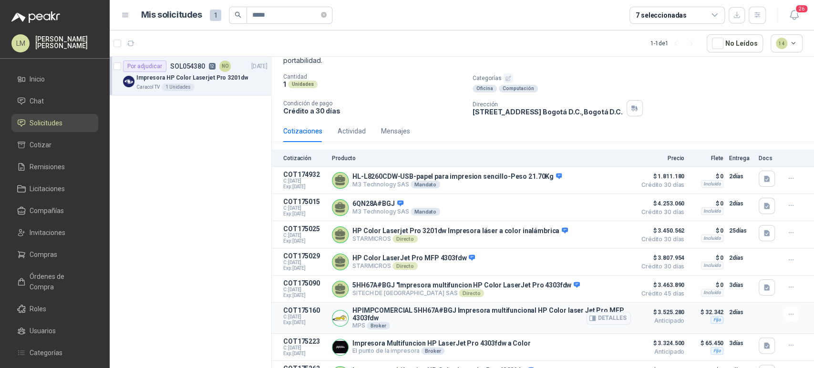
scroll to position [63, 0]
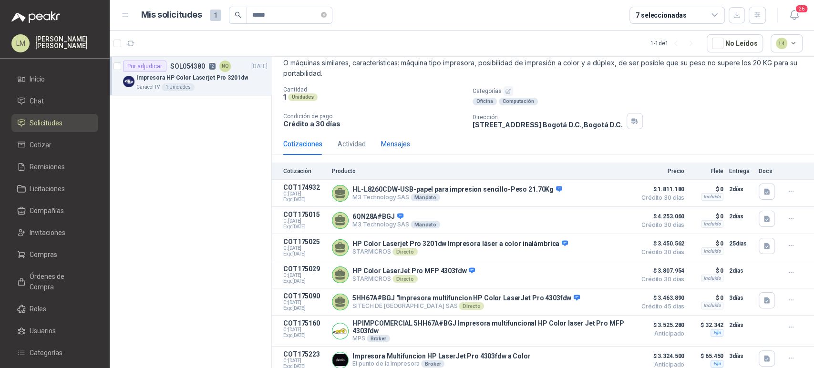
click at [393, 139] on div "Mensajes" at bounding box center [395, 144] width 29 height 10
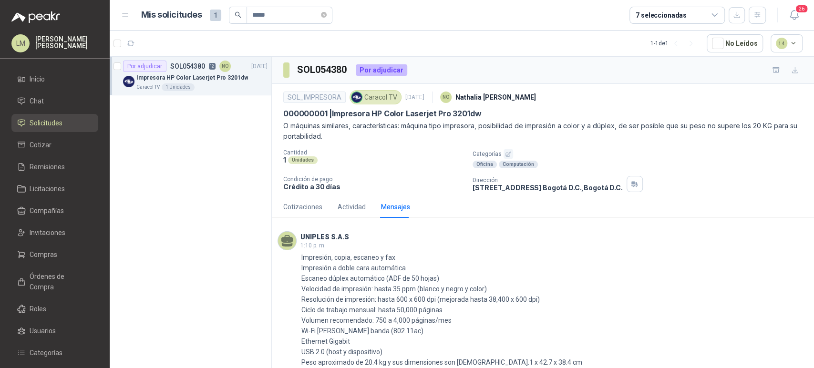
scroll to position [95, 0]
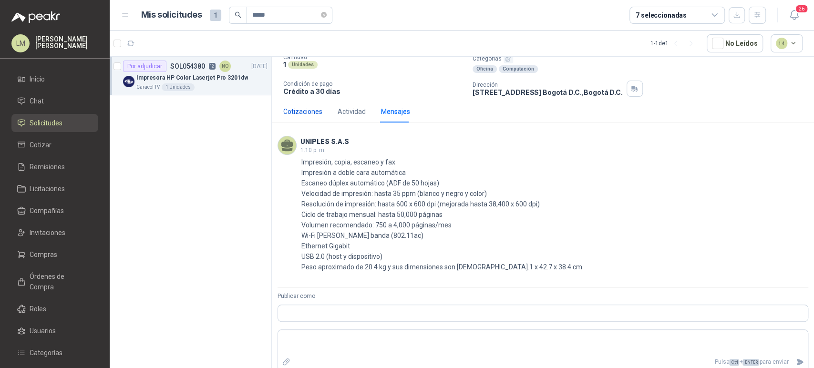
click at [295, 107] on div "Cotizaciones" at bounding box center [302, 111] width 39 height 10
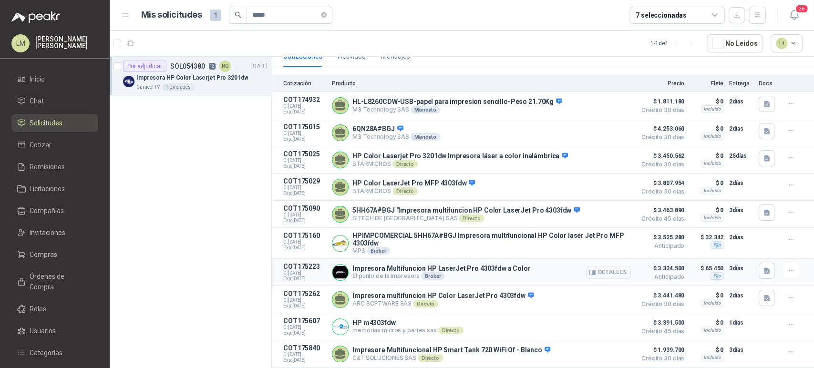
scroll to position [0, 0]
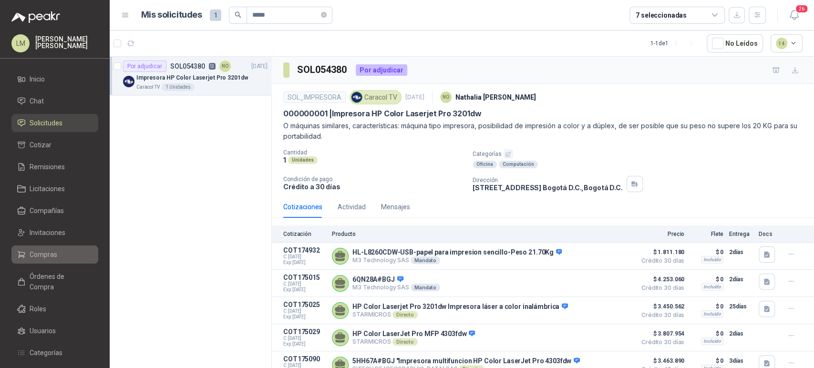
click at [53, 252] on span "Compras" at bounding box center [44, 254] width 28 height 10
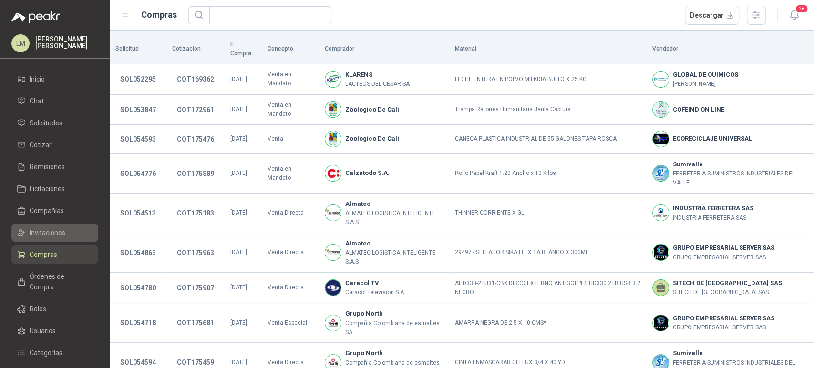
click at [53, 239] on link "Invitaciones" at bounding box center [54, 233] width 87 height 18
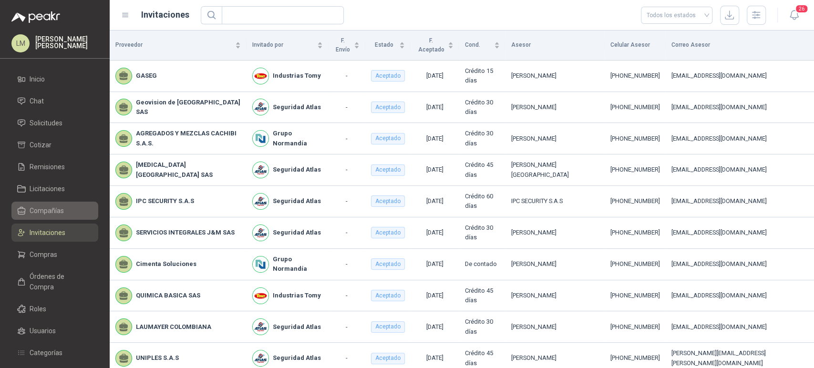
click at [41, 210] on span "Compañías" at bounding box center [47, 210] width 34 height 10
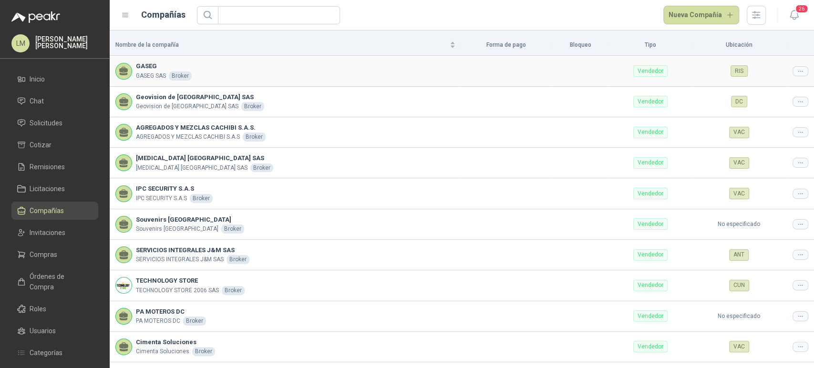
click at [792, 70] on div at bounding box center [800, 71] width 16 height 10
click at [765, 88] on td "DC" at bounding box center [739, 102] width 96 height 31
click at [783, 84] on span "Editar compañía" at bounding box center [768, 87] width 49 height 10
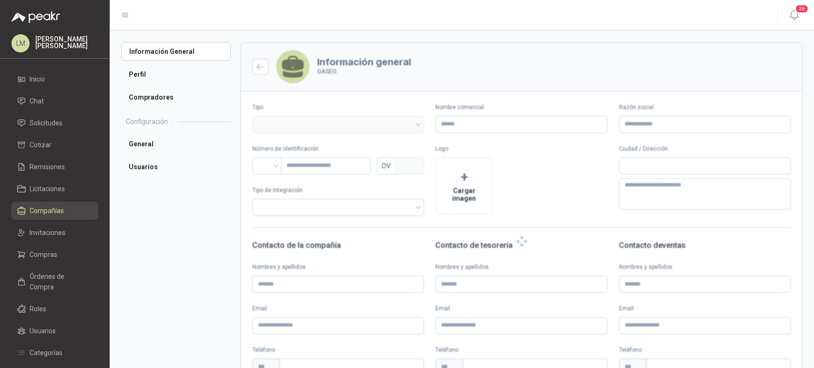
type input "*****"
type input "*********"
type input "*"
type textarea "**********"
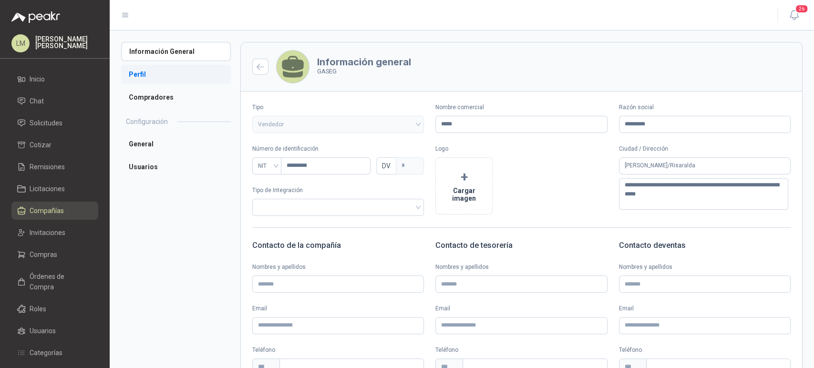
click at [144, 75] on li "Perfil" at bounding box center [176, 74] width 110 height 19
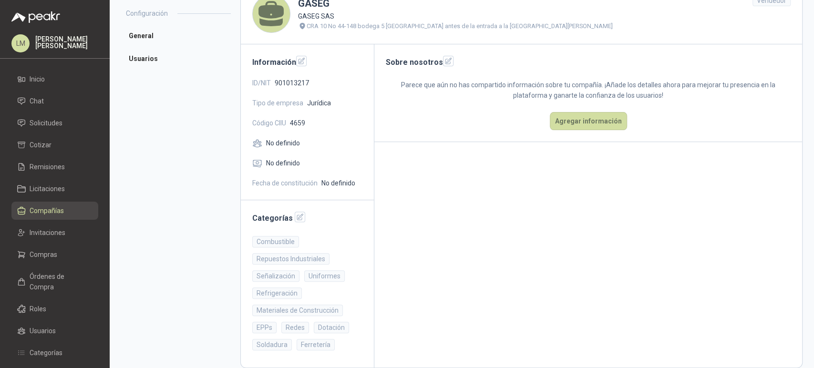
scroll to position [114, 0]
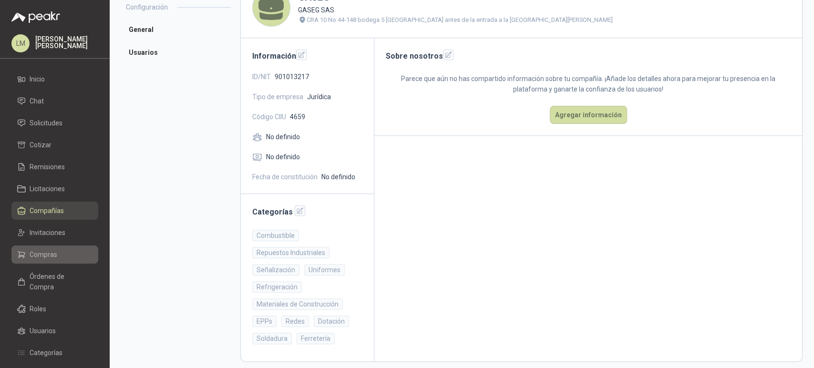
click at [45, 255] on span "Compras" at bounding box center [44, 254] width 28 height 10
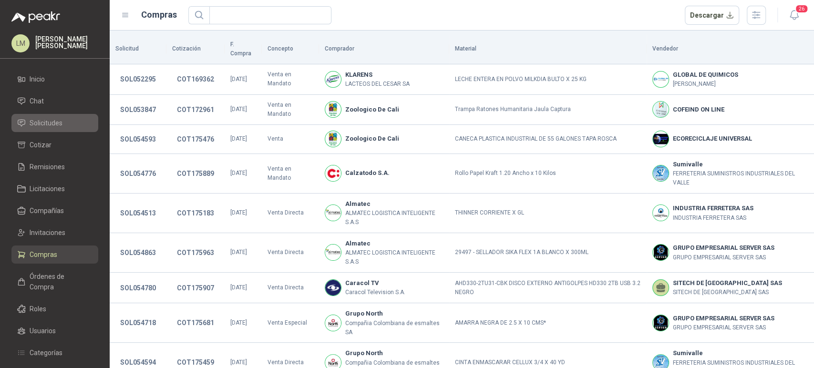
click at [52, 124] on span "Solicitudes" at bounding box center [46, 123] width 33 height 10
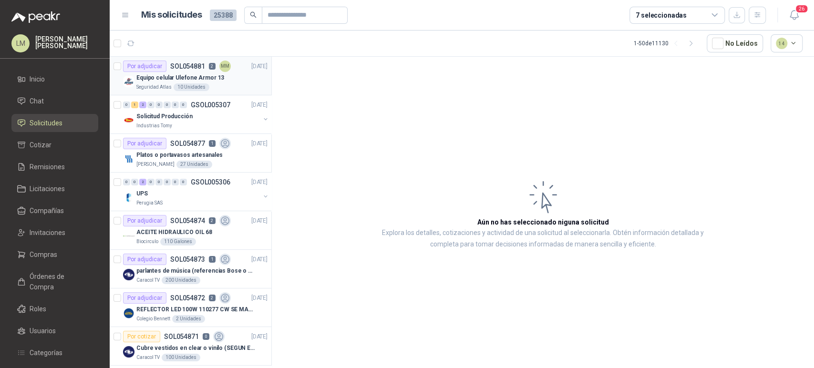
click at [172, 84] on div "Seguridad Atlas 10 Unidades" at bounding box center [201, 87] width 131 height 8
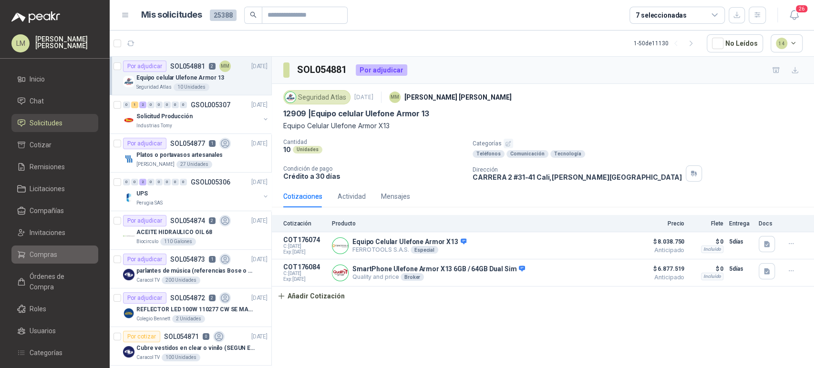
click at [51, 260] on link "Compras" at bounding box center [54, 254] width 87 height 18
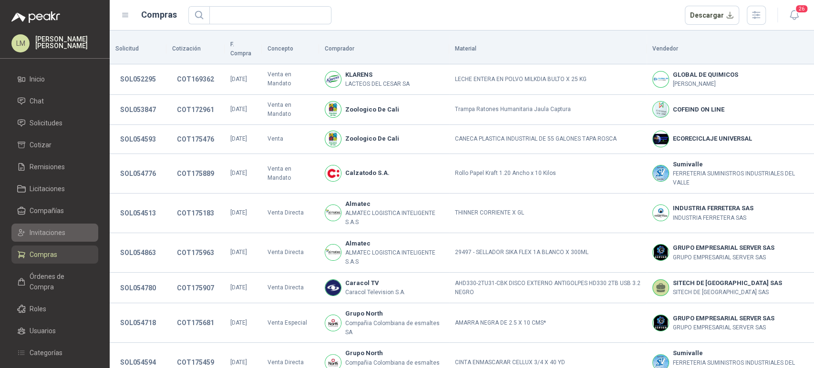
click at [53, 230] on span "Invitaciones" at bounding box center [48, 232] width 36 height 10
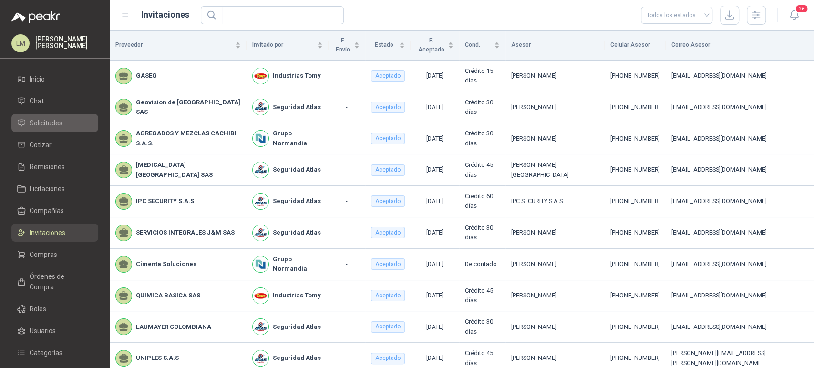
click at [50, 121] on span "Solicitudes" at bounding box center [46, 123] width 33 height 10
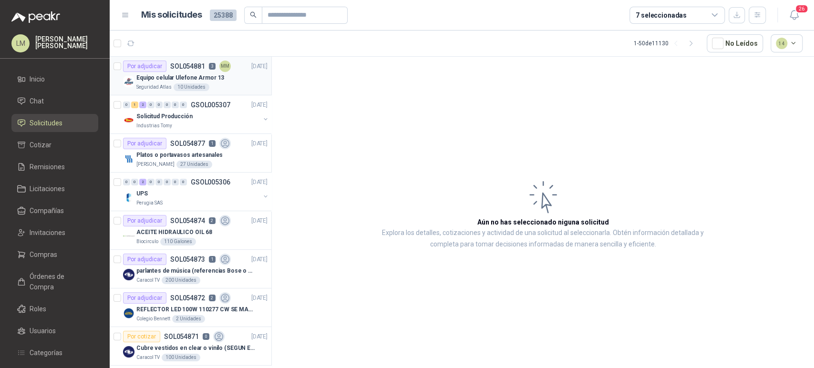
click at [194, 72] on div "Equipo celular Ulefone Armor 13" at bounding box center [201, 77] width 131 height 11
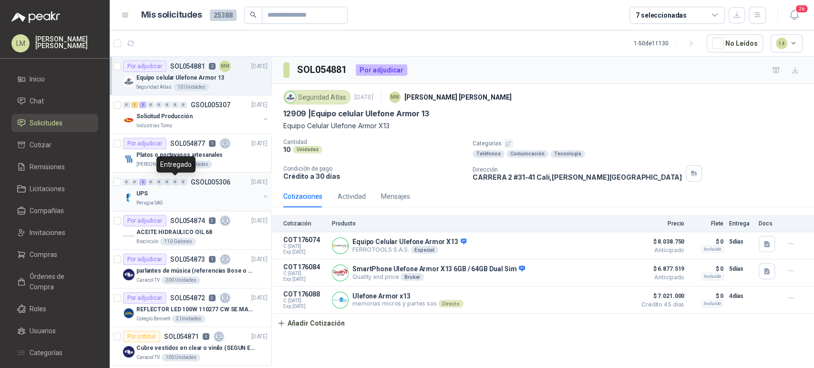
scroll to position [137, 0]
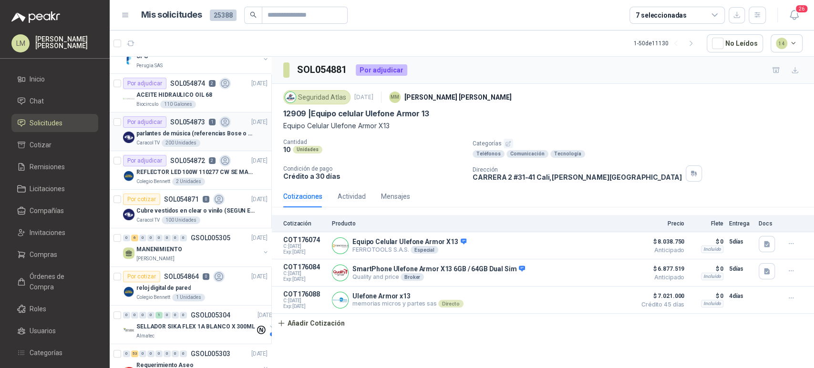
click at [190, 128] on div "parlantes de música (referencias Bose o Alexa) CON MARCACION 1 LOGO (Mas datos …" at bounding box center [201, 133] width 131 height 11
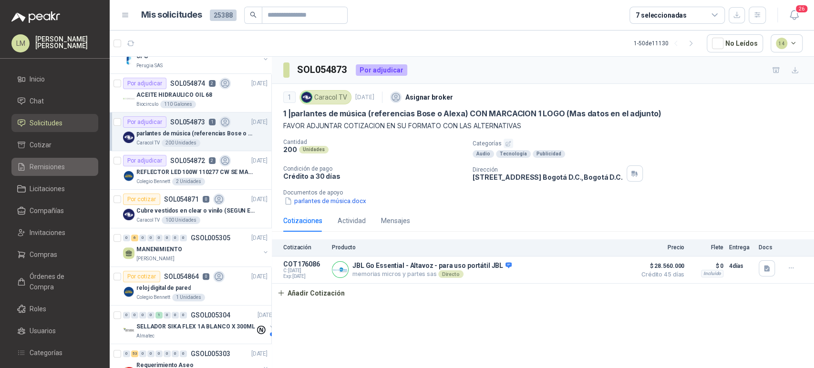
click at [39, 163] on span "Remisiones" at bounding box center [47, 167] width 35 height 10
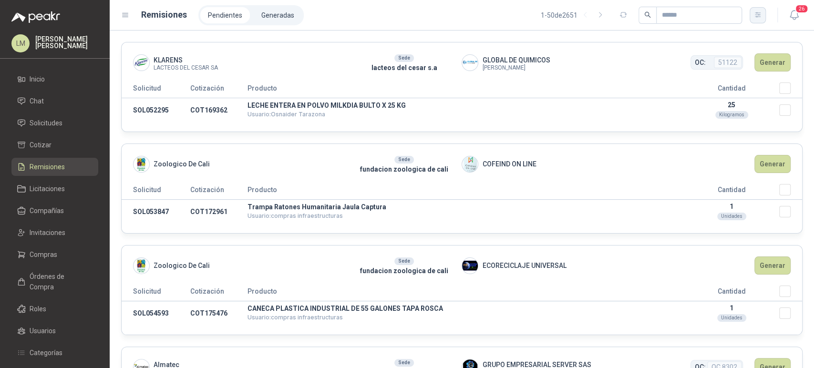
click at [755, 19] on icon "button" at bounding box center [758, 15] width 8 height 8
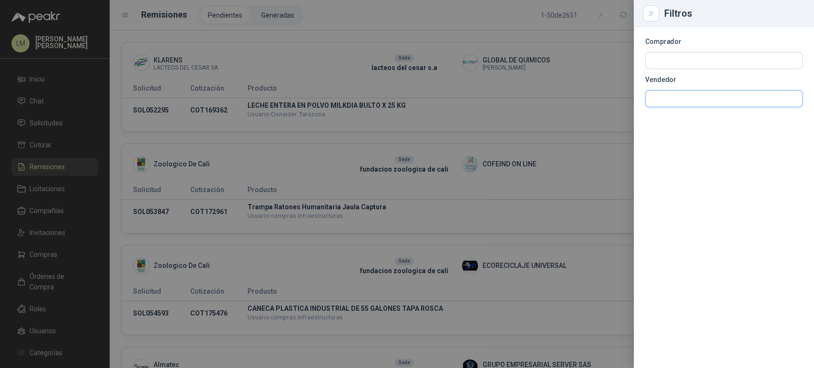
click at [657, 97] on input "text" at bounding box center [723, 99] width 156 height 16
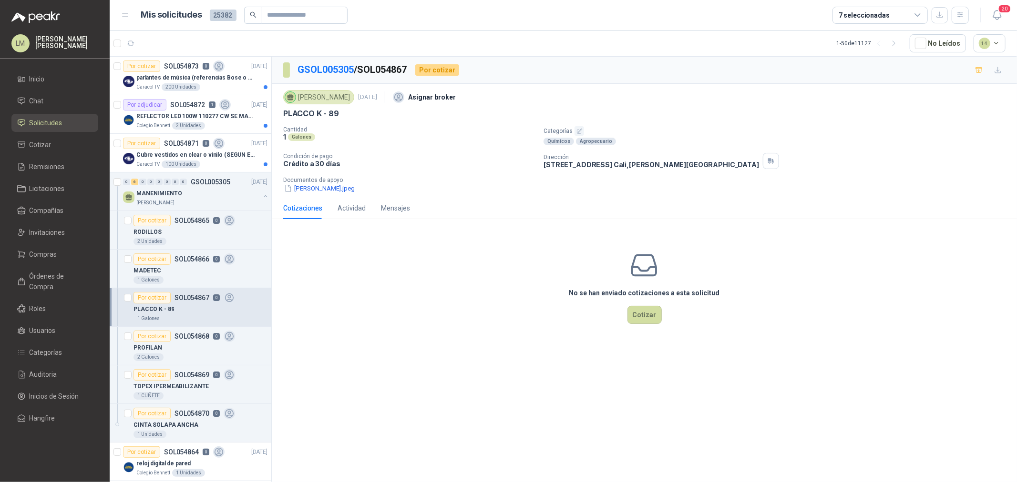
click at [578, 131] on icon "button" at bounding box center [579, 131] width 5 height 5
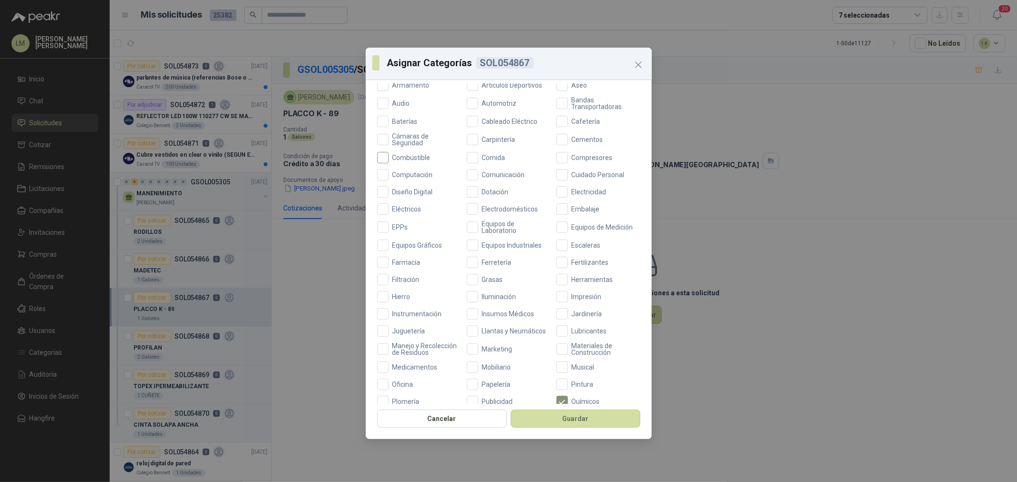
scroll to position [106, 0]
click at [494, 261] on label "Ferretería" at bounding box center [509, 257] width 84 height 11
click at [549, 416] on button "Guardar" at bounding box center [575, 419] width 130 height 18
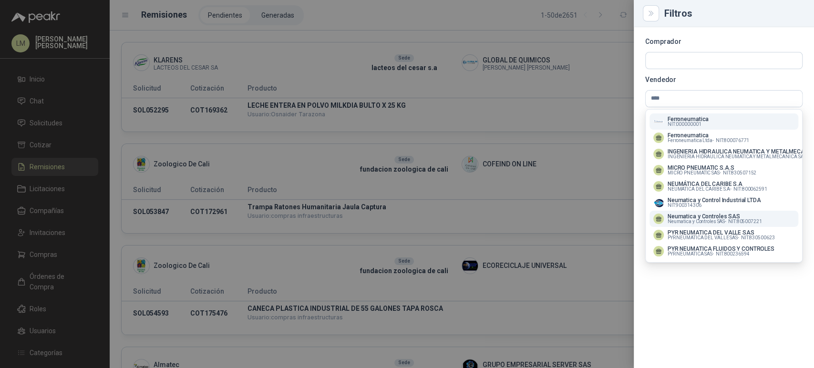
type input "****"
click at [683, 217] on p "Neumatica y Controles SAS" at bounding box center [714, 217] width 94 height 6
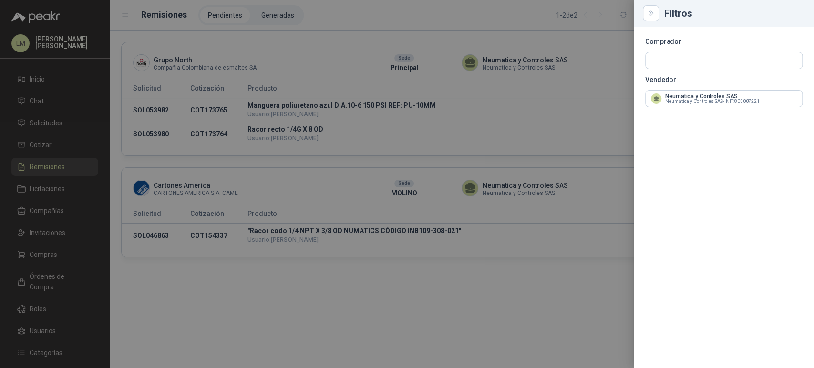
click at [275, 57] on div at bounding box center [407, 184] width 814 height 368
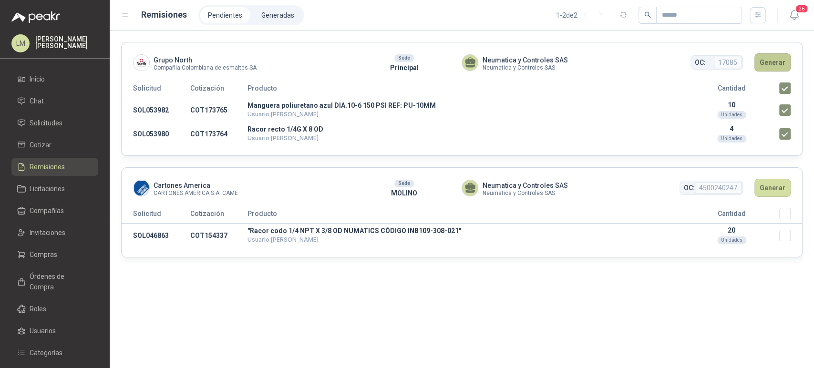
click at [772, 62] on button "Generar" at bounding box center [772, 62] width 36 height 18
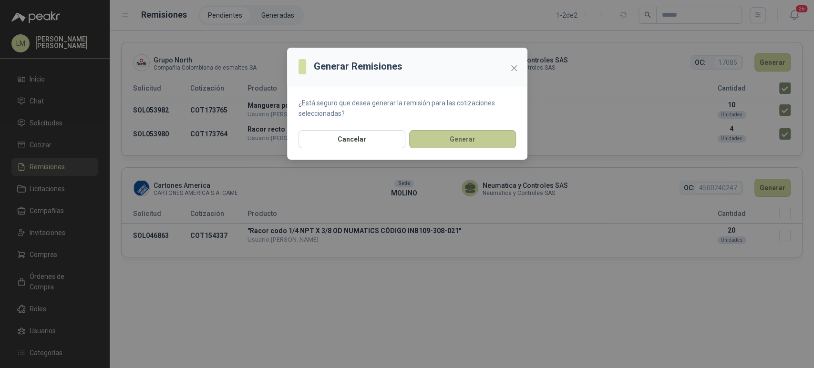
click at [440, 143] on button "Generar" at bounding box center [462, 139] width 107 height 18
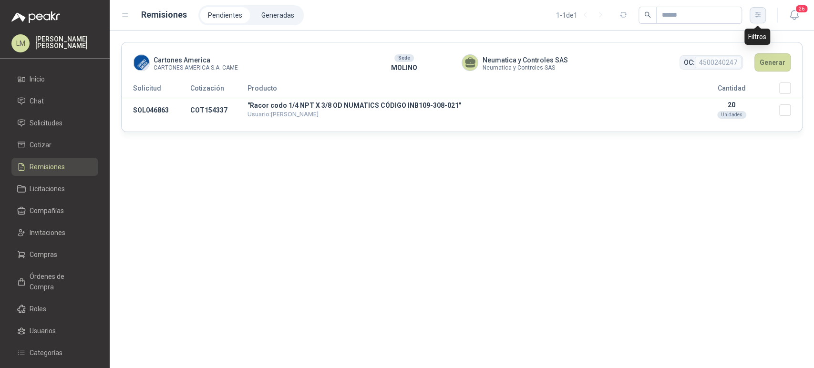
click at [760, 20] on button "button" at bounding box center [757, 15] width 16 height 16
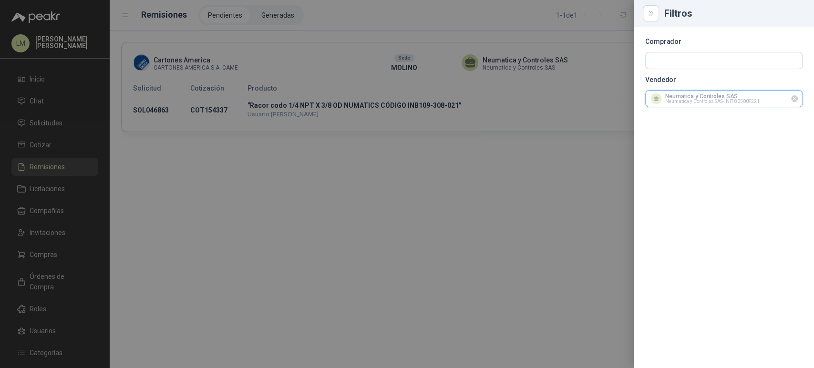
click at [716, 104] on input "text" at bounding box center [723, 99] width 156 height 16
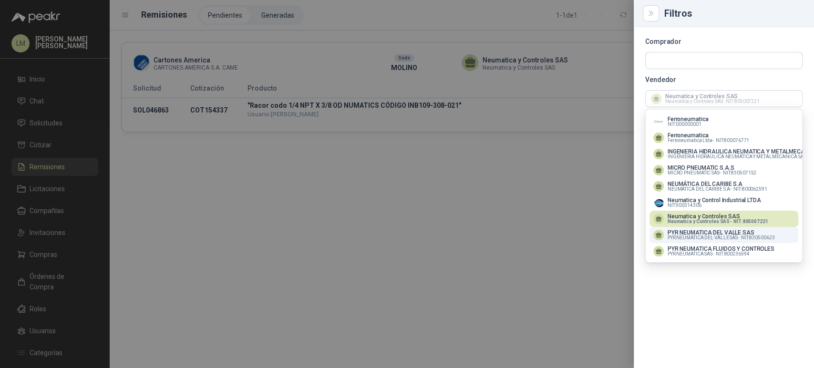
click at [688, 234] on p "PYR NEUMATICA DEL VALLE SAS" at bounding box center [720, 233] width 107 height 6
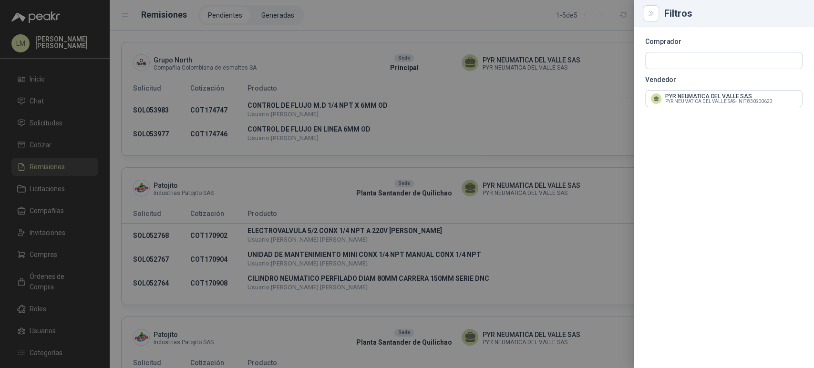
click at [506, 108] on div at bounding box center [407, 184] width 814 height 368
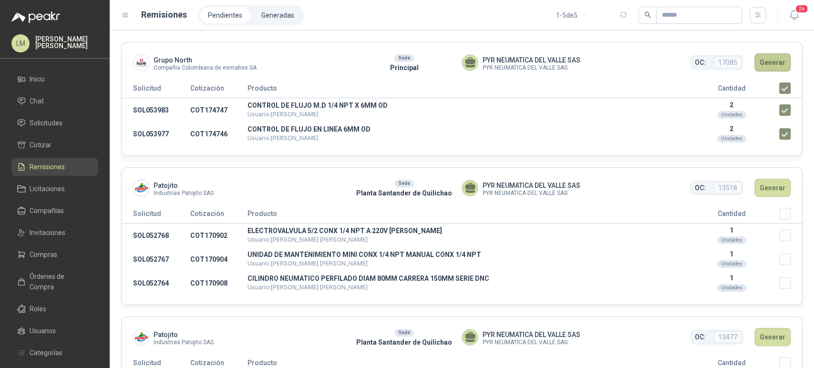
click at [763, 68] on button "Generar" at bounding box center [772, 62] width 36 height 18
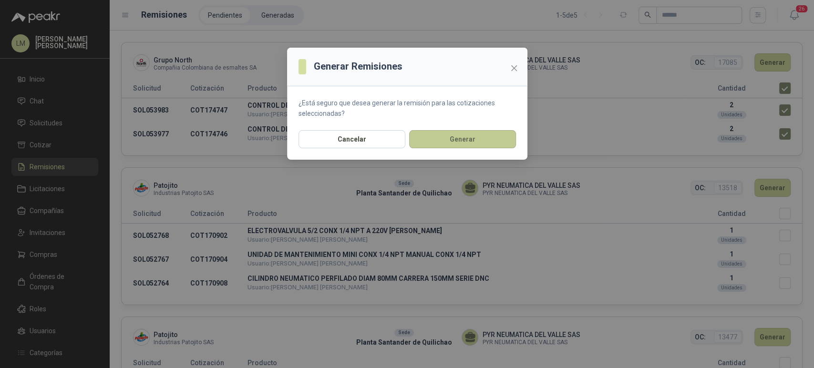
click at [477, 140] on button "Generar" at bounding box center [462, 139] width 107 height 18
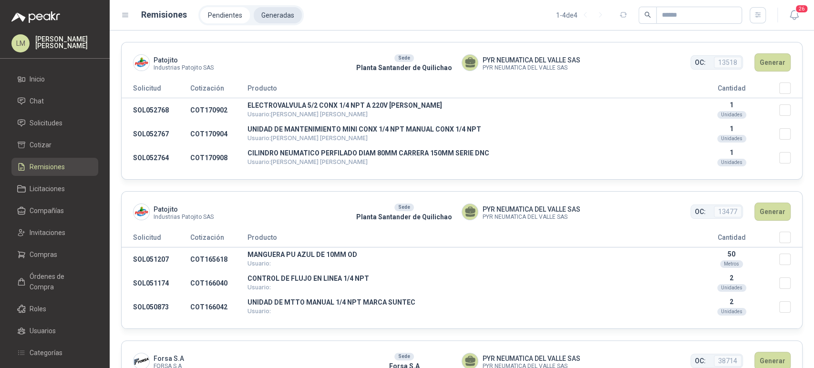
click at [270, 12] on li "Generadas" at bounding box center [278, 15] width 48 height 16
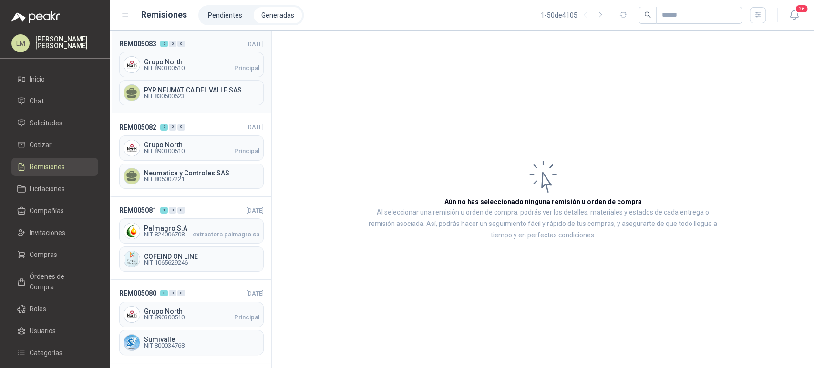
click at [166, 68] on span "NIT 890300510" at bounding box center [164, 68] width 41 height 6
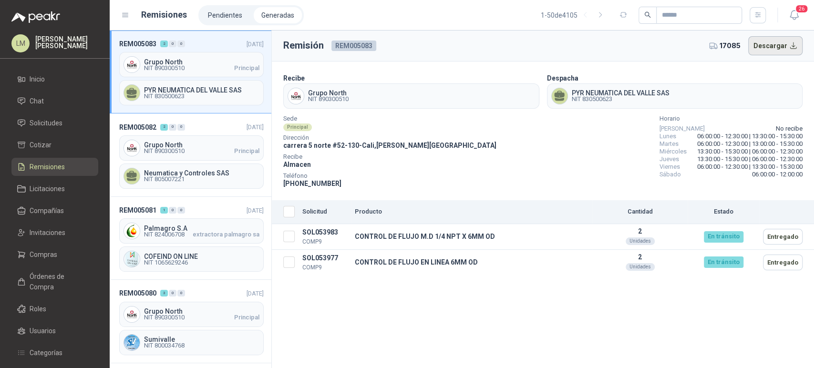
click at [776, 46] on button "Descargar" at bounding box center [775, 45] width 55 height 19
click at [168, 152] on span "NIT 890300510" at bounding box center [164, 151] width 41 height 6
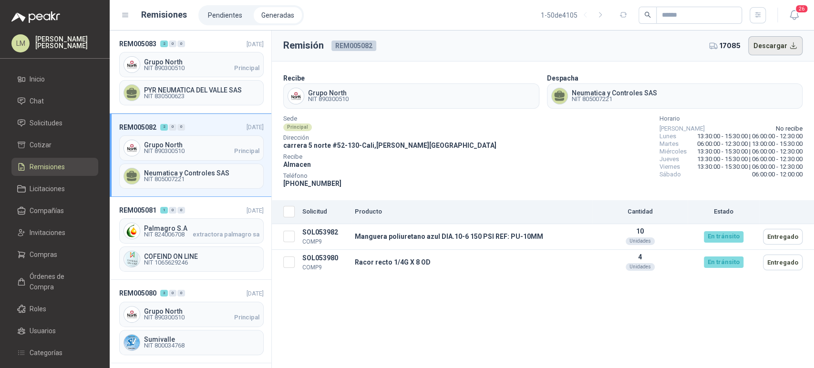
click at [774, 49] on button "Descargar" at bounding box center [775, 45] width 55 height 19
click at [41, 252] on span "Compras" at bounding box center [44, 254] width 28 height 10
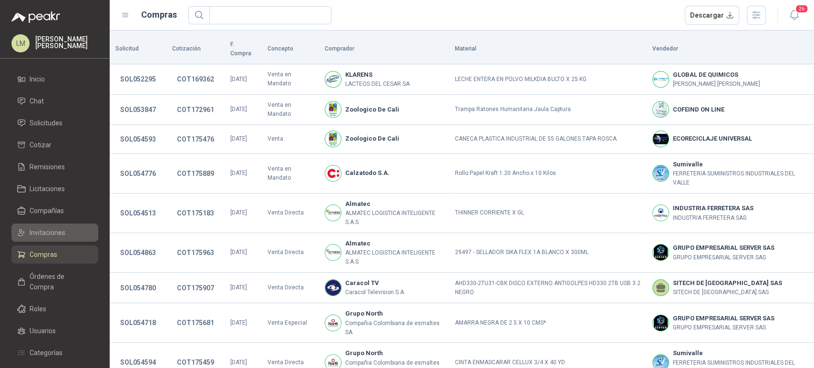
click at [50, 231] on span "Invitaciones" at bounding box center [48, 232] width 36 height 10
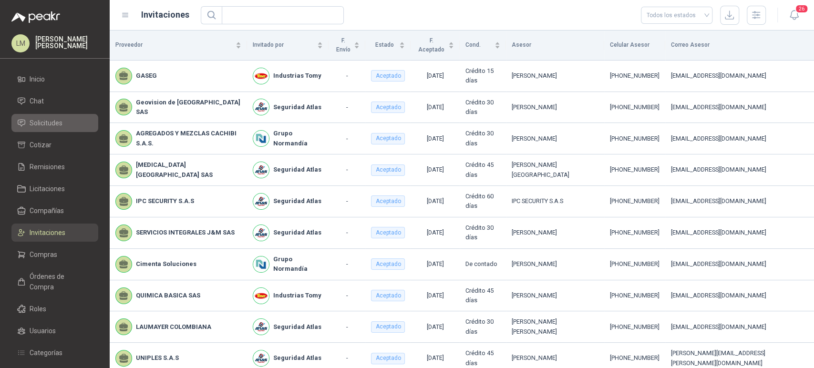
click at [62, 124] on li "Solicitudes" at bounding box center [54, 123] width 75 height 10
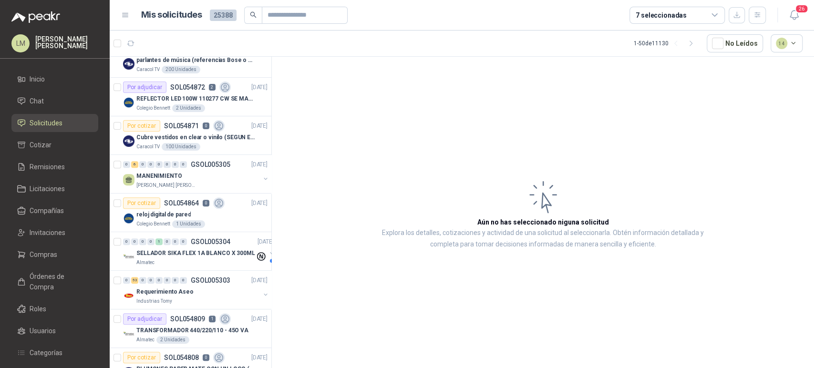
scroll to position [214, 0]
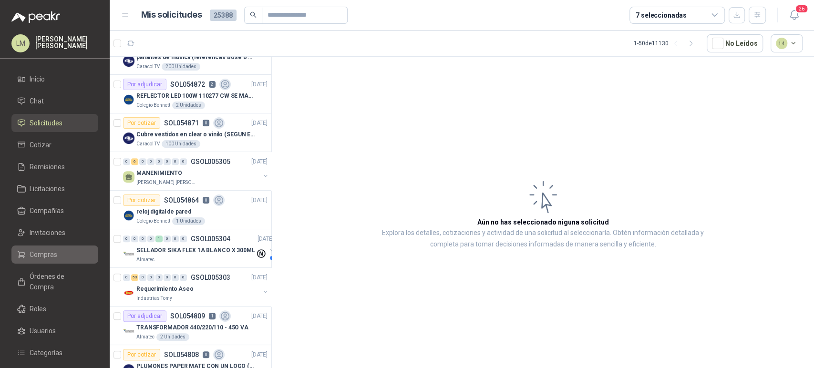
click at [38, 255] on span "Compras" at bounding box center [44, 254] width 28 height 10
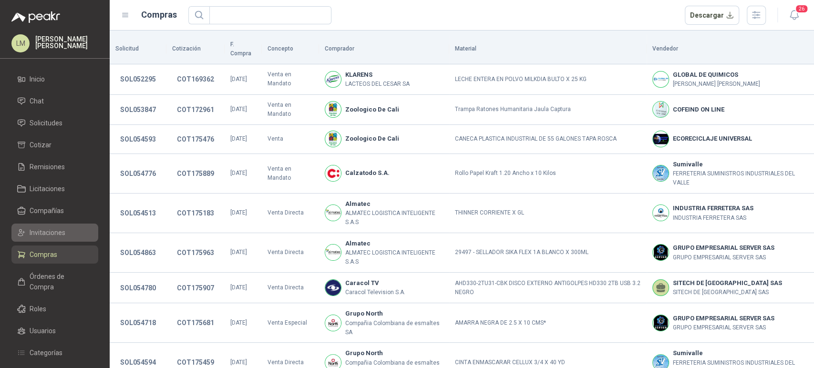
click at [58, 233] on span "Invitaciones" at bounding box center [48, 232] width 36 height 10
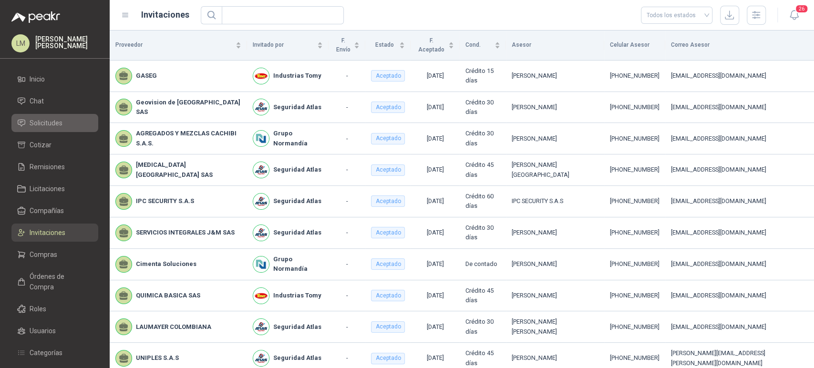
click at [64, 121] on li "Solicitudes" at bounding box center [54, 123] width 75 height 10
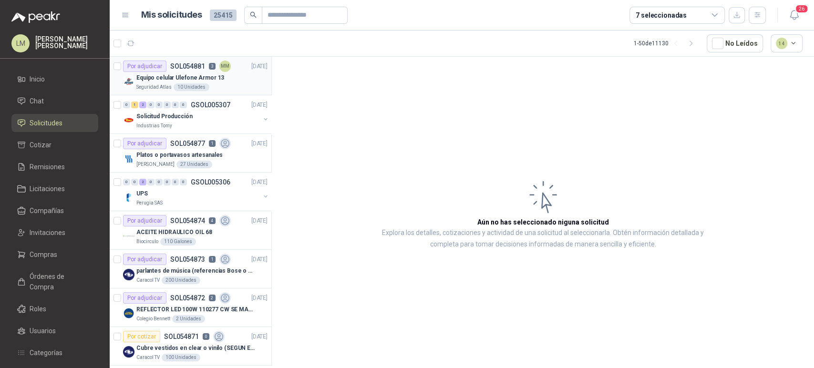
click at [183, 80] on p "Equipo celular Ulefone Armor 13" at bounding box center [180, 77] width 88 height 9
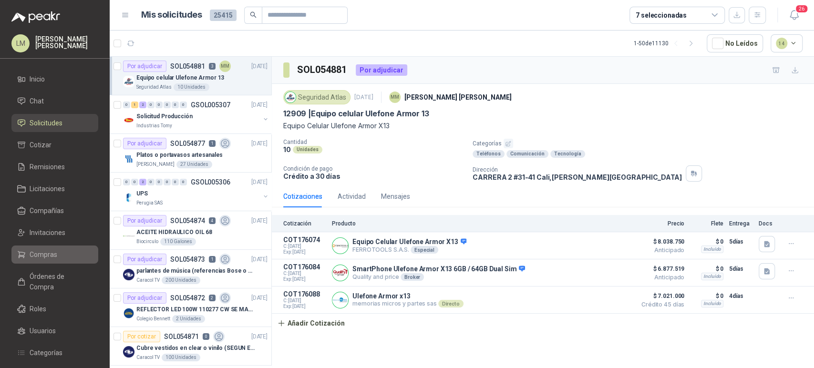
click at [53, 251] on span "Compras" at bounding box center [44, 254] width 28 height 10
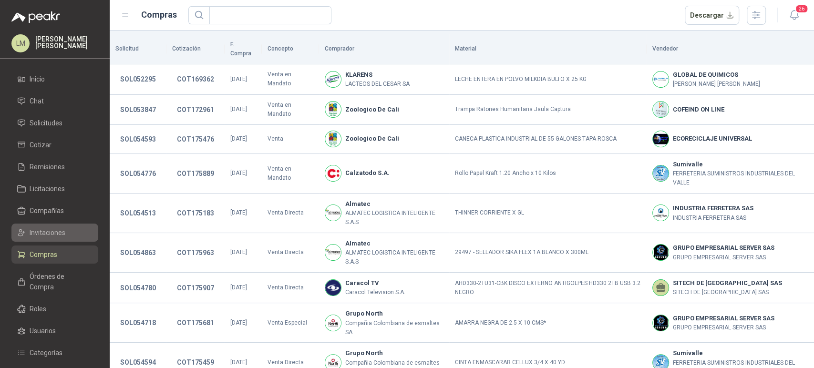
click at [52, 229] on span "Invitaciones" at bounding box center [48, 232] width 36 height 10
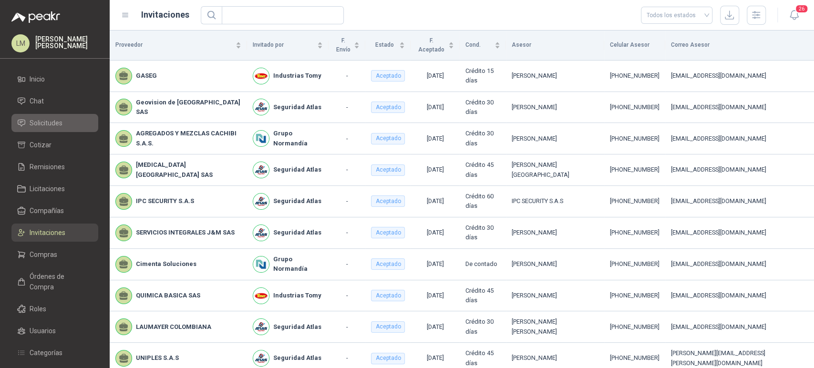
click at [57, 125] on span "Solicitudes" at bounding box center [46, 123] width 33 height 10
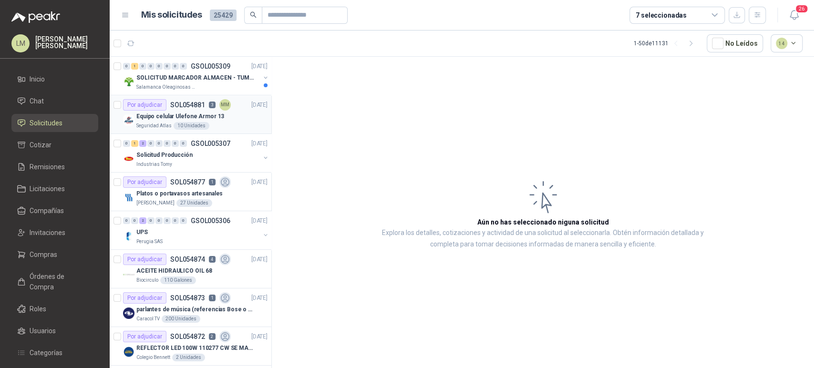
click at [204, 120] on p "Equipo celular Ulefone Armor 13" at bounding box center [180, 116] width 88 height 9
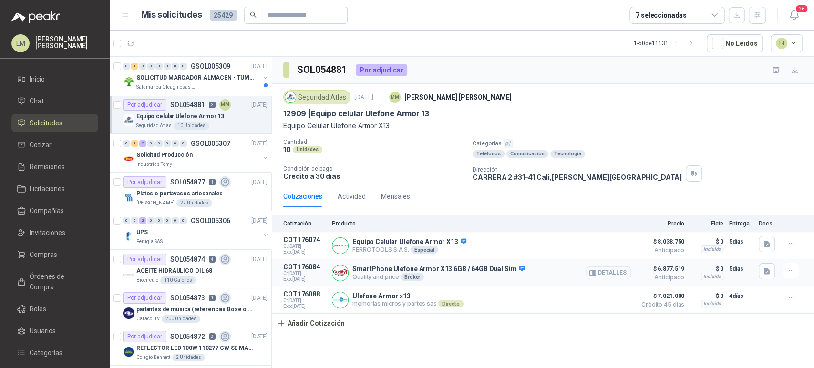
click at [597, 268] on button "Detalles" at bounding box center [608, 272] width 45 height 13
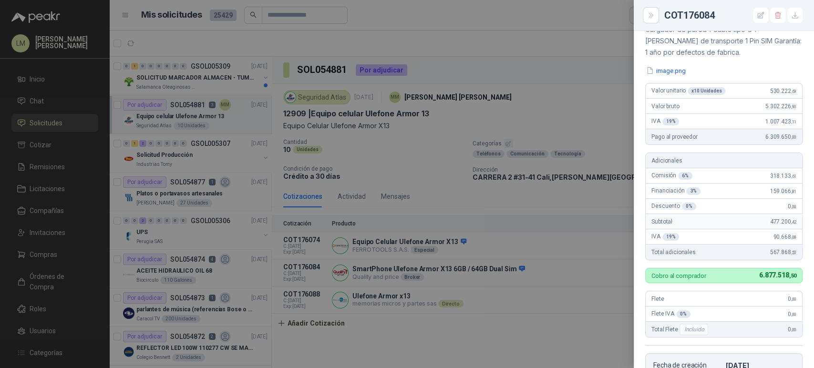
scroll to position [108, 0]
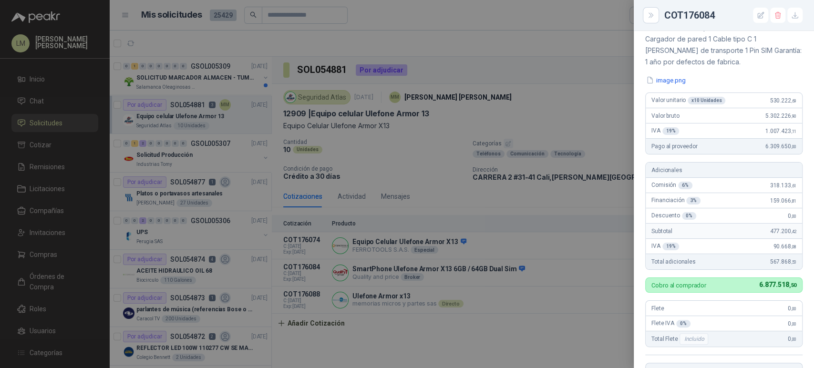
click at [517, 194] on div at bounding box center [407, 184] width 814 height 368
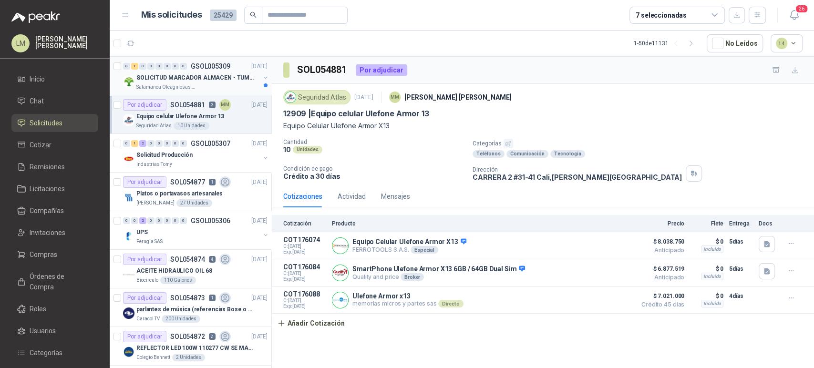
click at [262, 77] on button "button" at bounding box center [266, 78] width 8 height 8
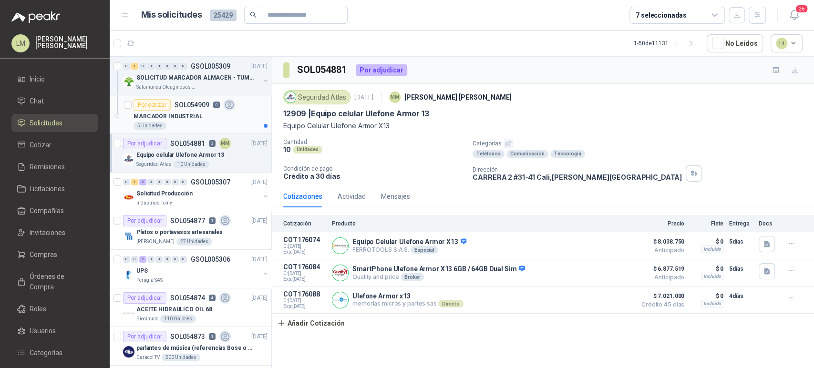
click at [178, 102] on p "SOL054909" at bounding box center [191, 105] width 35 height 7
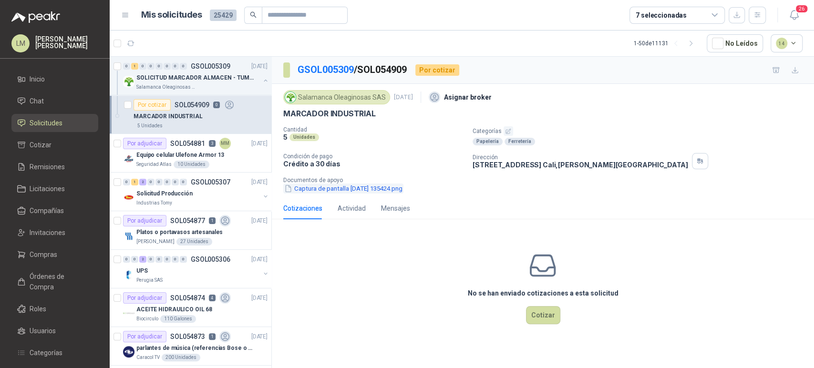
click at [363, 193] on button "Captura de pantalla [DATE] 135424.png" at bounding box center [343, 188] width 120 height 10
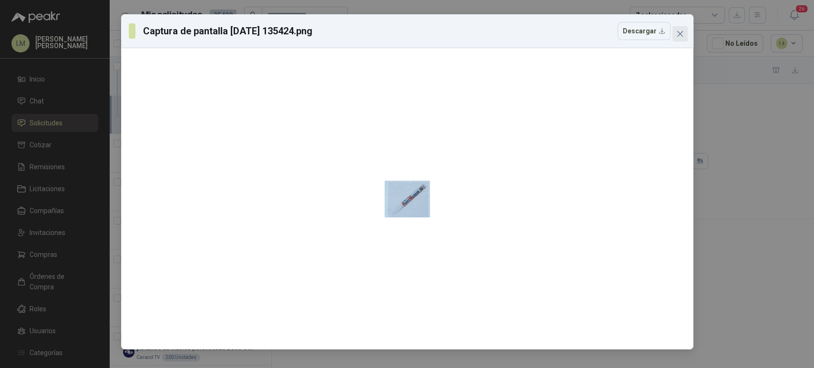
click at [678, 36] on icon "close" at bounding box center [680, 34] width 8 height 8
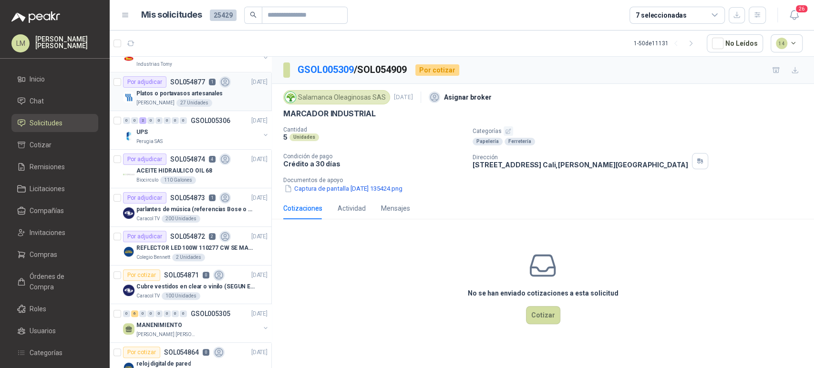
scroll to position [140, 0]
click at [180, 173] on p "ACEITE HIDRAULICO OIL 68" at bounding box center [174, 169] width 76 height 9
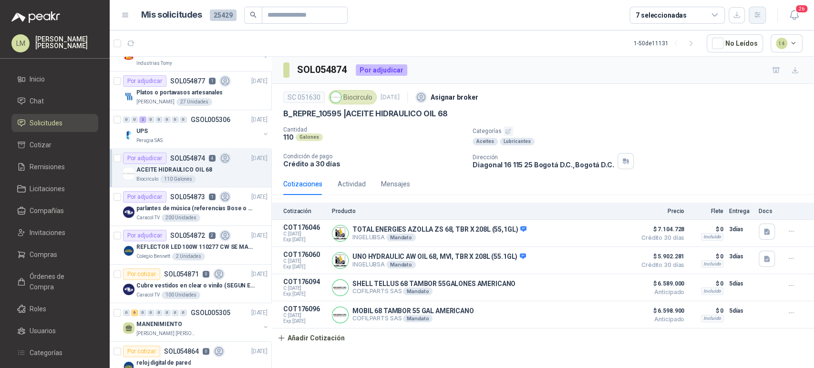
click at [755, 14] on icon "button" at bounding box center [757, 15] width 8 height 8
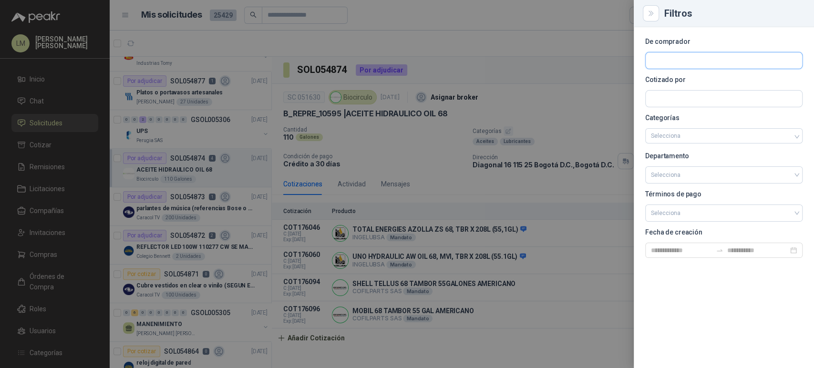
click at [663, 60] on input "text" at bounding box center [723, 60] width 156 height 16
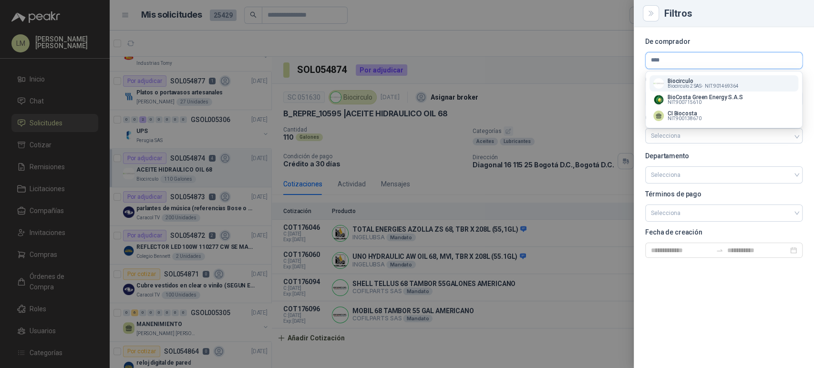
type input "****"
click at [675, 84] on span "Biocirculo 2 SAS -" at bounding box center [684, 86] width 35 height 5
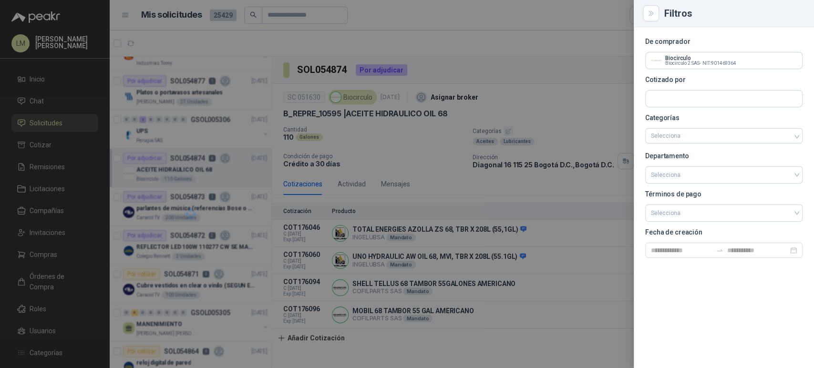
click at [529, 79] on div at bounding box center [407, 184] width 814 height 368
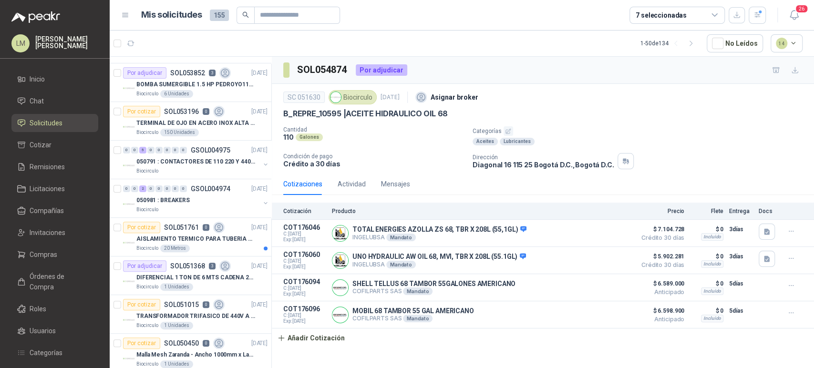
scroll to position [150, 0]
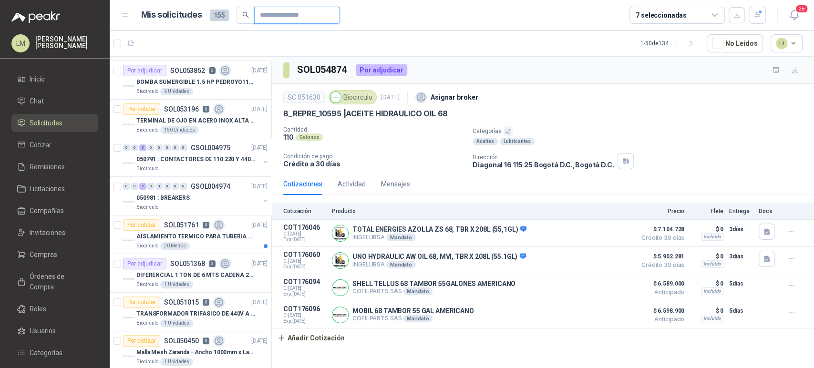
click at [267, 18] on input "text" at bounding box center [293, 15] width 67 height 16
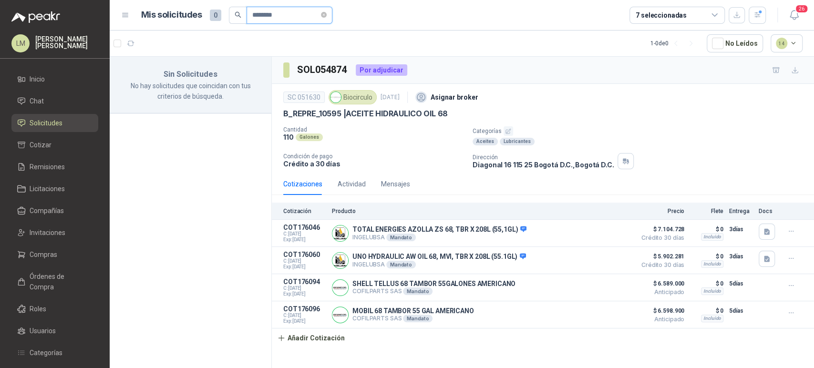
scroll to position [0, 0]
type input "********"
click at [755, 18] on icon "button" at bounding box center [757, 15] width 8 height 8
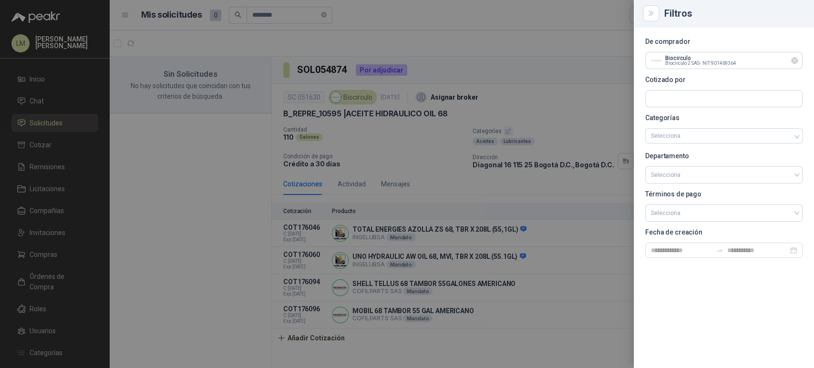
click at [793, 60] on icon "Limpiar" at bounding box center [794, 61] width 8 height 8
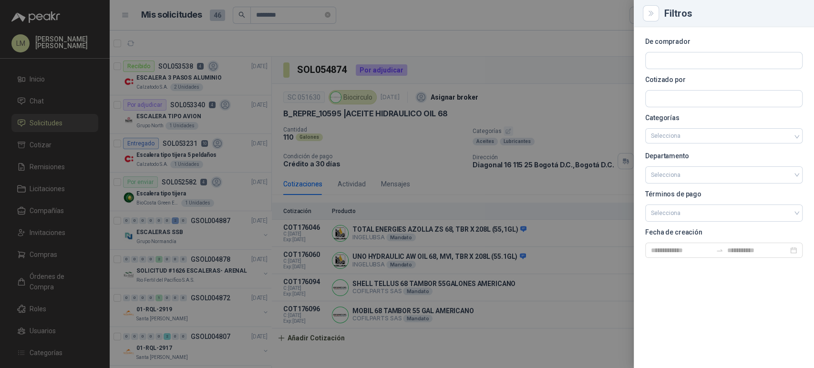
click at [472, 55] on div at bounding box center [407, 184] width 814 height 368
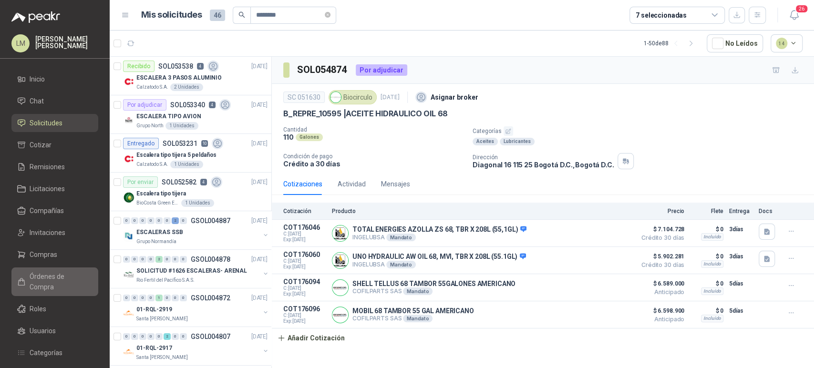
click at [46, 278] on span "Órdenes de Compra" at bounding box center [60, 281] width 60 height 21
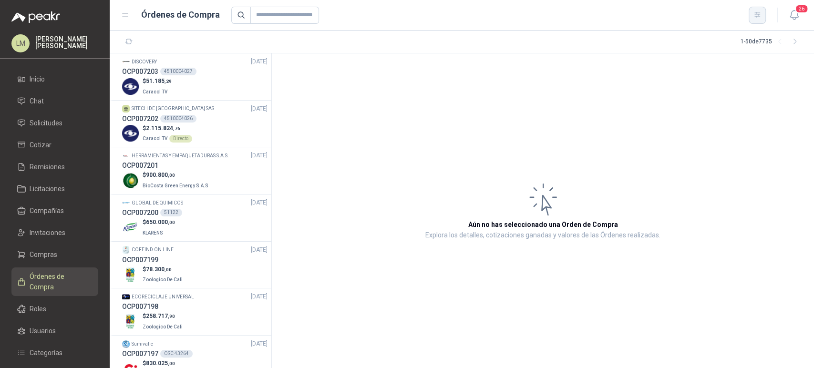
click at [753, 18] on icon "button" at bounding box center [757, 15] width 8 height 8
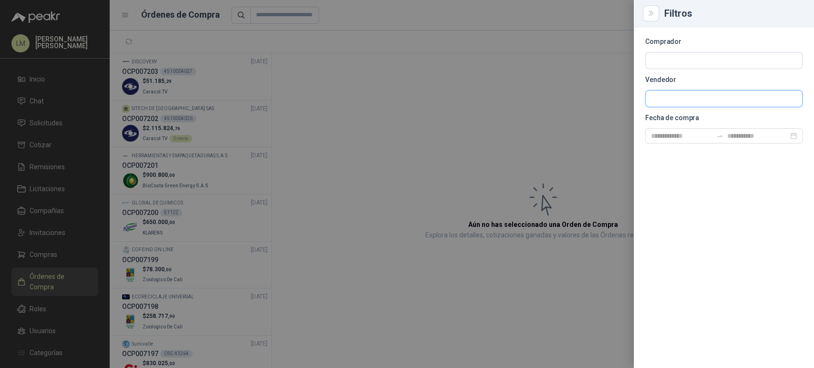
click at [670, 96] on input "text" at bounding box center [723, 99] width 156 height 16
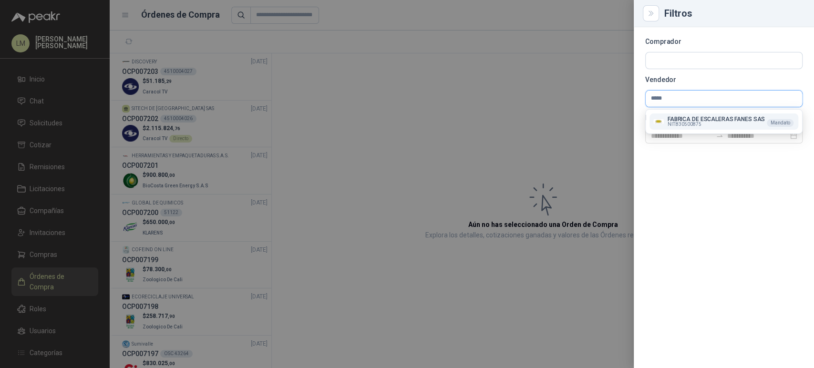
type input "*****"
click at [677, 118] on p "FABRICA DE ESCALERAS FANES SAS" at bounding box center [715, 119] width 97 height 6
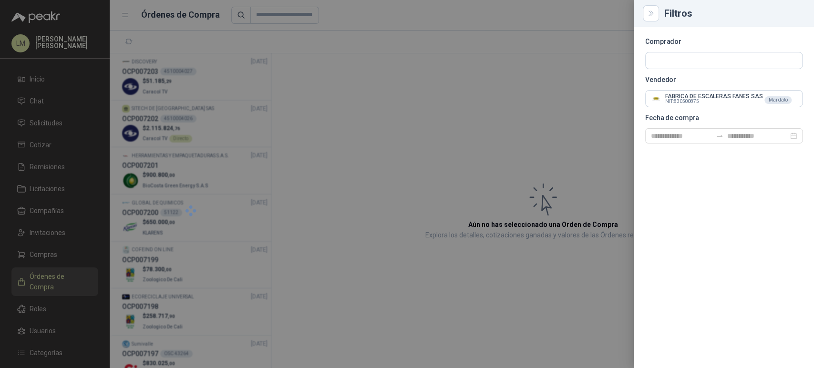
click at [383, 134] on div at bounding box center [407, 184] width 814 height 368
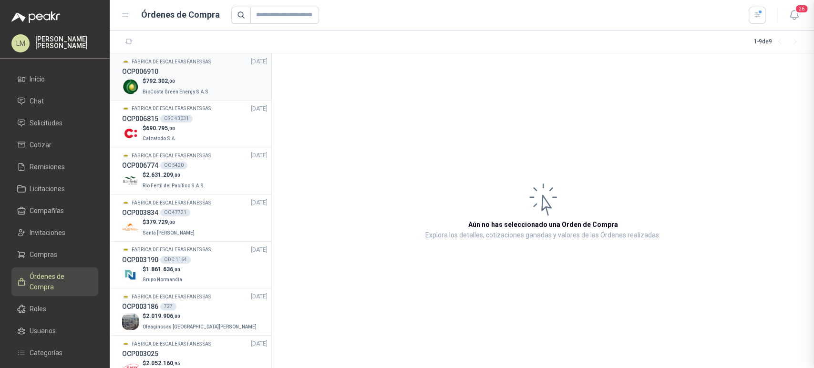
click at [141, 69] on h3 "OCP006910" at bounding box center [140, 71] width 36 height 10
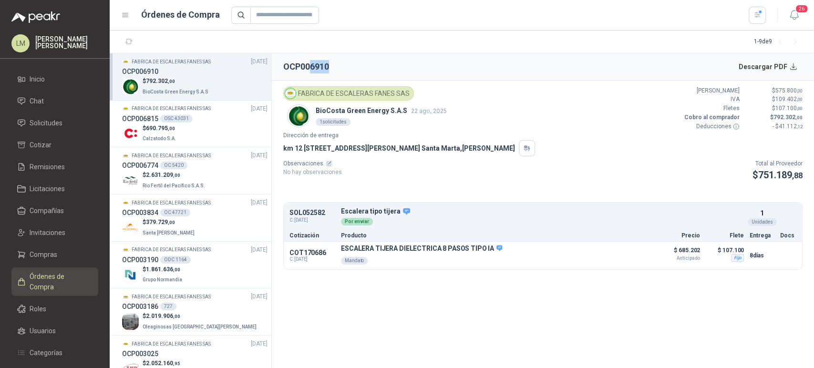
drag, startPoint x: 311, startPoint y: 66, endPoint x: 344, endPoint y: 67, distance: 32.9
click at [344, 67] on header "OCP006910 Descargar PDF" at bounding box center [543, 66] width 542 height 27
click at [39, 227] on span "Invitaciones" at bounding box center [48, 232] width 36 height 10
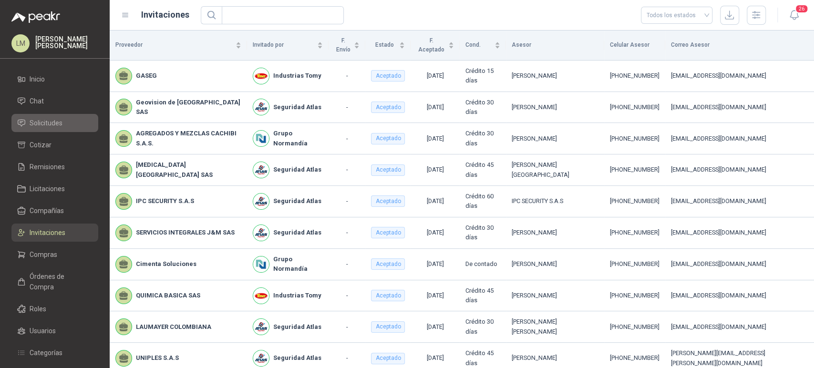
click at [59, 122] on span "Solicitudes" at bounding box center [46, 123] width 33 height 10
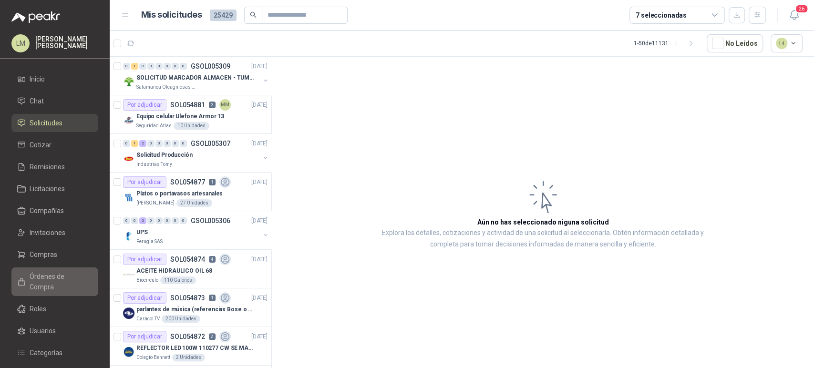
click at [41, 278] on span "Órdenes de Compra" at bounding box center [60, 281] width 60 height 21
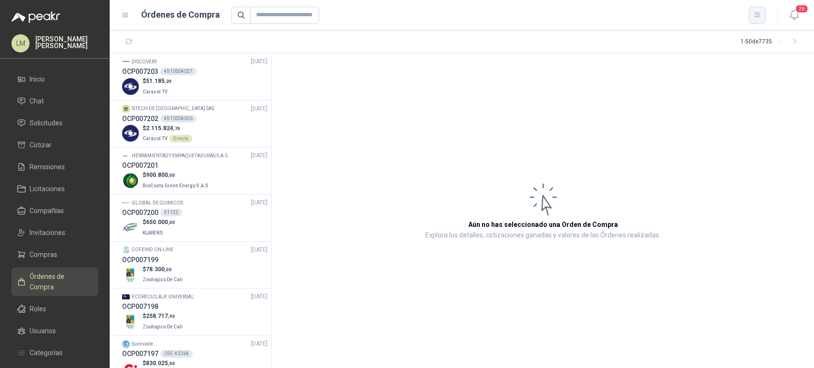
click at [761, 14] on button "button" at bounding box center [756, 15] width 17 height 17
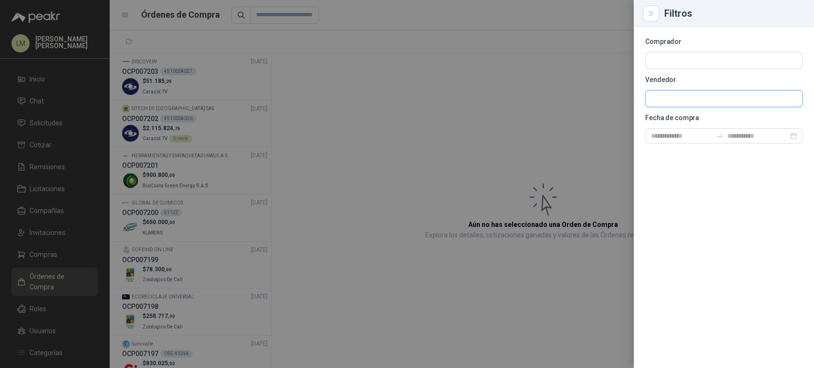
click at [669, 95] on input "text" at bounding box center [723, 99] width 156 height 16
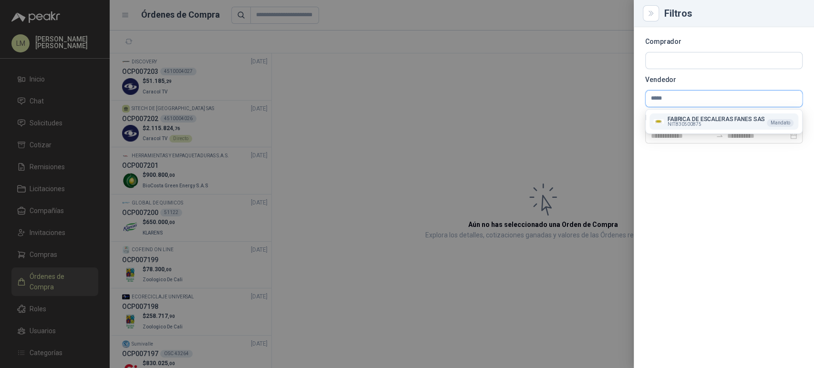
type input "*****"
click at [673, 122] on span "NIT : 830500875" at bounding box center [684, 124] width 34 height 5
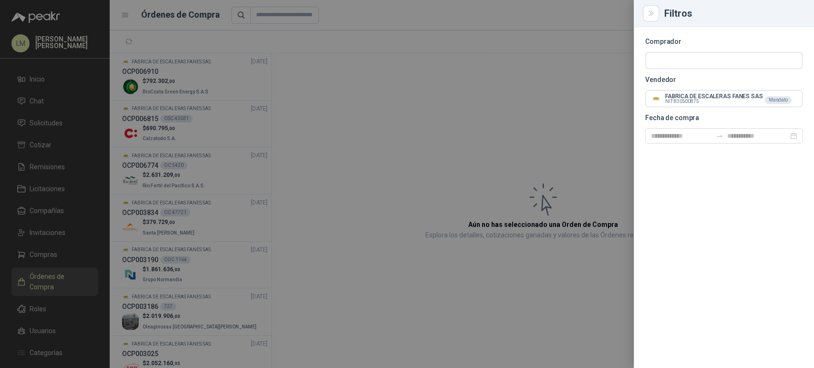
click at [327, 106] on div at bounding box center [407, 184] width 814 height 368
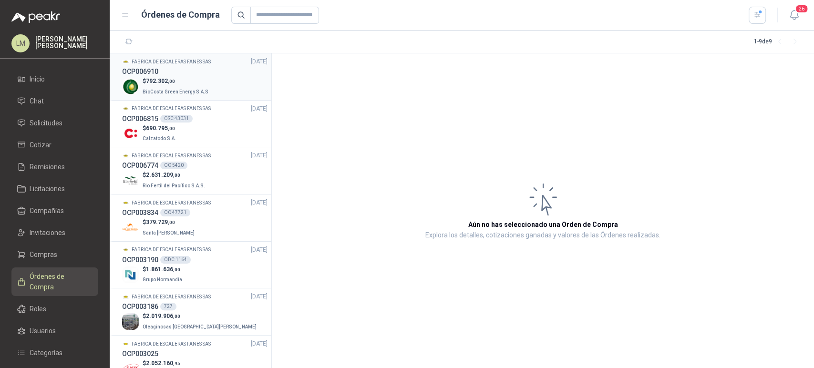
click at [138, 77] on div "$ 792.302 ,00 BioCosta Green Energy S.A.S" at bounding box center [194, 87] width 145 height 20
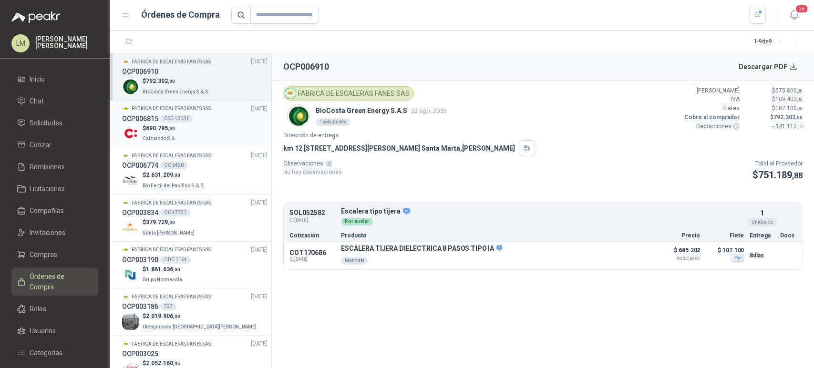
click at [179, 130] on div "$ 690.795 ,00 Calzatodo S.A." at bounding box center [194, 134] width 145 height 20
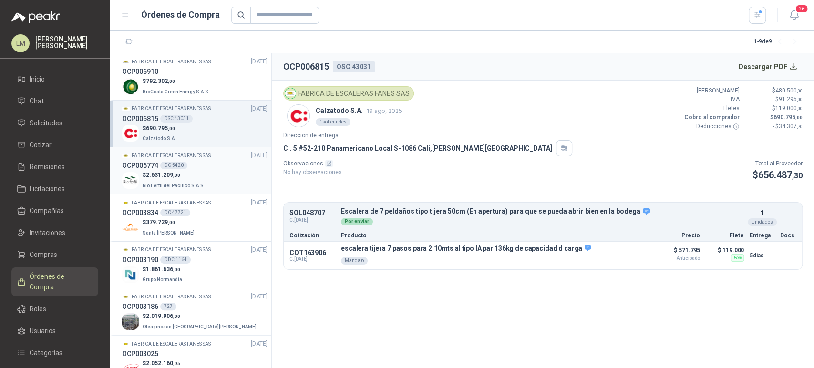
click at [180, 177] on p "$ 2.631.209 ,00" at bounding box center [175, 175] width 64 height 9
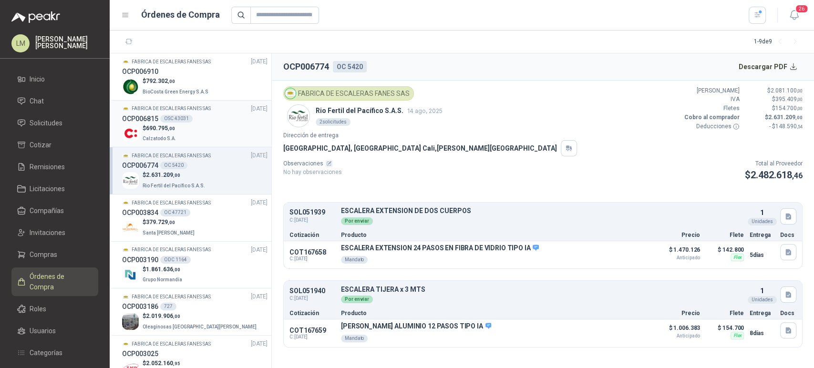
click at [180, 113] on div "OCP006815 OSC 43031" at bounding box center [194, 118] width 145 height 10
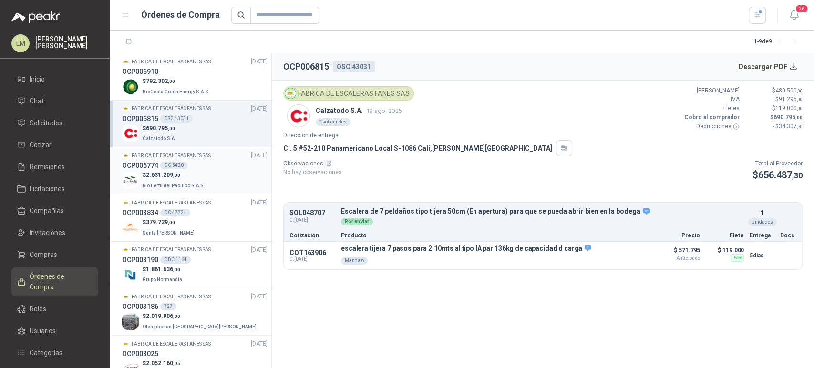
click at [190, 167] on div "OCP006774 OC 5420" at bounding box center [194, 165] width 145 height 10
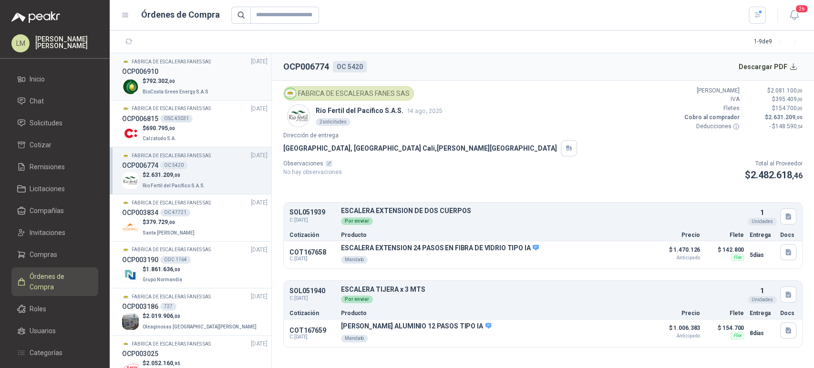
click at [201, 79] on p "$ 792.302 ,00" at bounding box center [177, 81] width 68 height 9
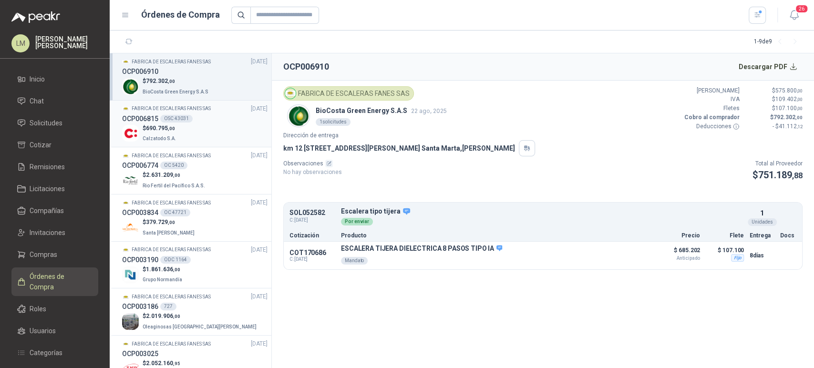
click at [204, 114] on div "OCP006815 OSC 43031" at bounding box center [194, 118] width 145 height 10
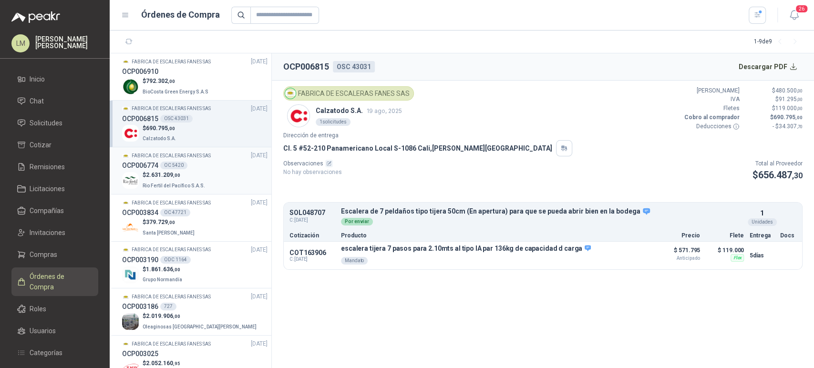
click at [212, 169] on div "OCP006774 OC 5420" at bounding box center [194, 165] width 145 height 10
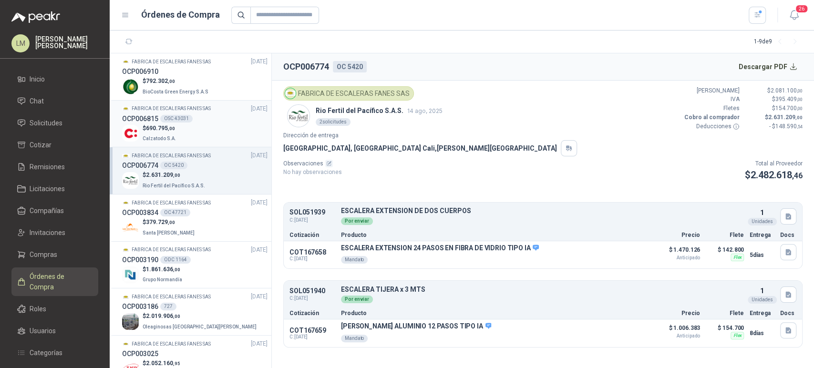
click at [213, 136] on div "$ 690.795 ,00 Calzatodo S.A." at bounding box center [194, 134] width 145 height 20
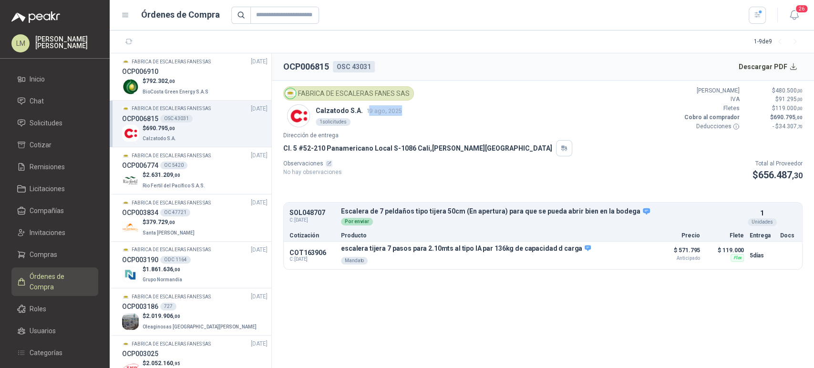
drag, startPoint x: 365, startPoint y: 108, endPoint x: 400, endPoint y: 110, distance: 35.8
click at [400, 110] on div "Calzatodo S.A. 19 ago, 2025 1 solicitudes" at bounding box center [348, 115] width 123 height 23
click at [458, 169] on div "Observaciones No hay observaciones Total al Proveedor $ 656.487 ,30" at bounding box center [542, 171] width 519 height 24
click at [538, 179] on div "Observaciones No hay observaciones Total al Proveedor $ 656.487 ,30" at bounding box center [542, 171] width 519 height 24
click at [197, 76] on div "OCP006910" at bounding box center [194, 71] width 145 height 10
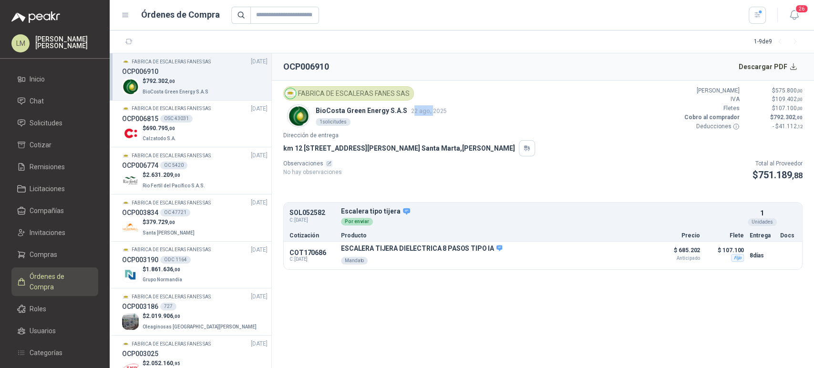
drag, startPoint x: 410, startPoint y: 110, endPoint x: 431, endPoint y: 112, distance: 21.0
click at [431, 112] on span "22 ago, 2025" at bounding box center [429, 110] width 36 height 7
click at [545, 139] on p "Dirección de entrega" at bounding box center [542, 135] width 519 height 9
click at [59, 256] on li "Compras" at bounding box center [54, 254] width 75 height 10
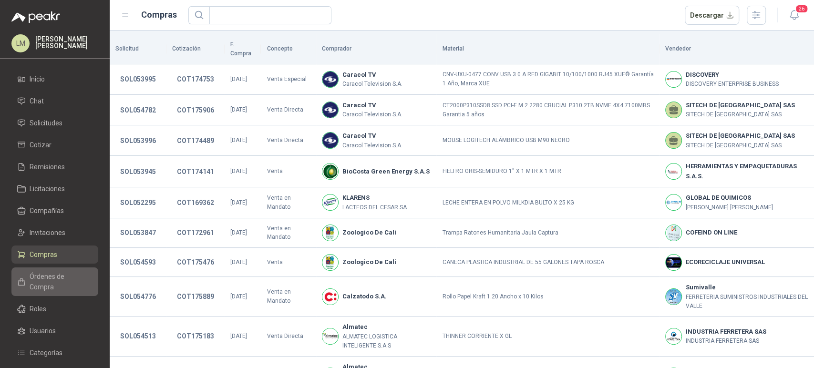
click at [57, 275] on span "Órdenes de Compra" at bounding box center [60, 281] width 60 height 21
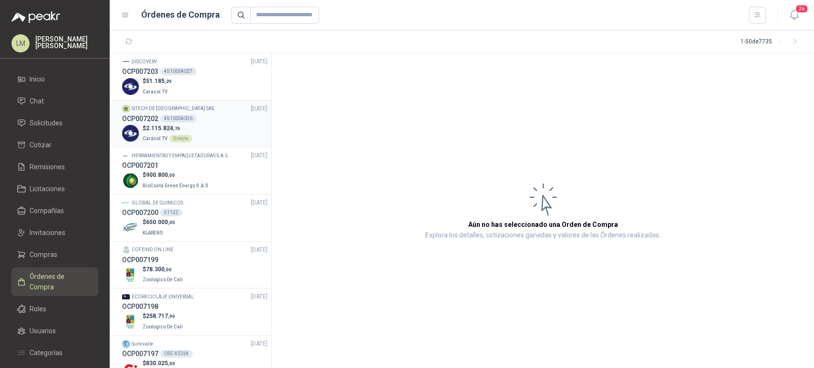
click at [183, 112] on p "SITECH DE [GEOGRAPHIC_DATA] SAS" at bounding box center [173, 109] width 82 height 8
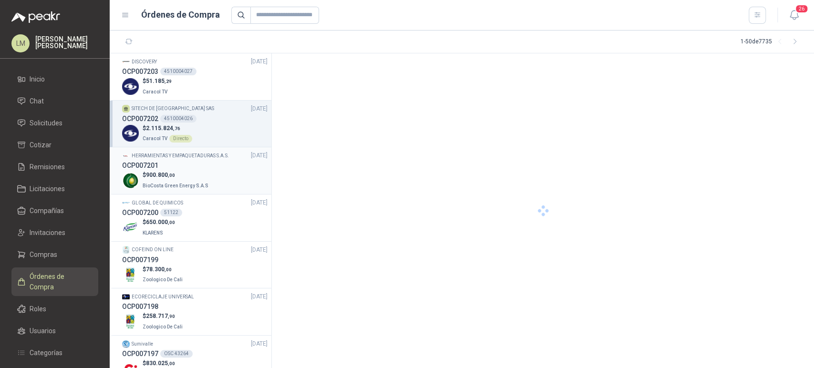
click at [177, 171] on p "$ 900.800 ,00" at bounding box center [177, 175] width 68 height 9
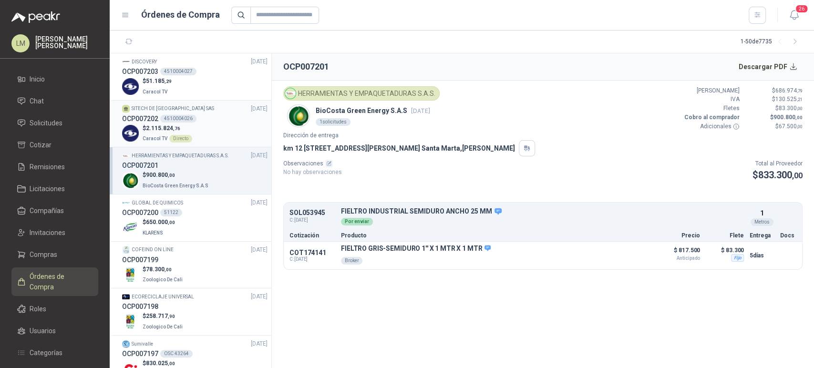
click at [161, 133] on p "Caracol TV Directo" at bounding box center [168, 138] width 50 height 10
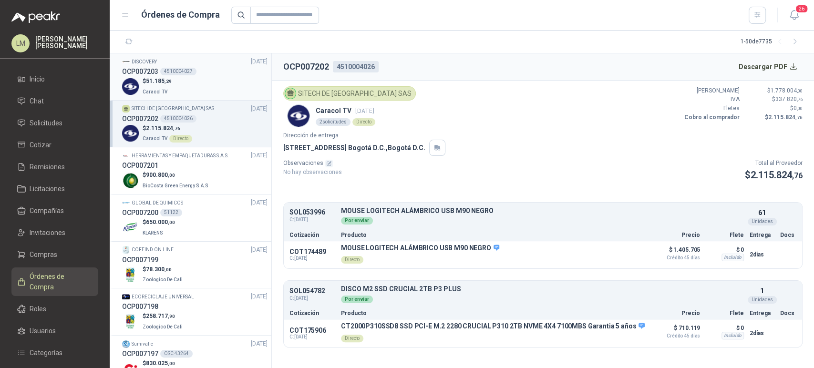
click at [181, 81] on div "$ 51.185 ,29 Caracol TV" at bounding box center [194, 87] width 145 height 20
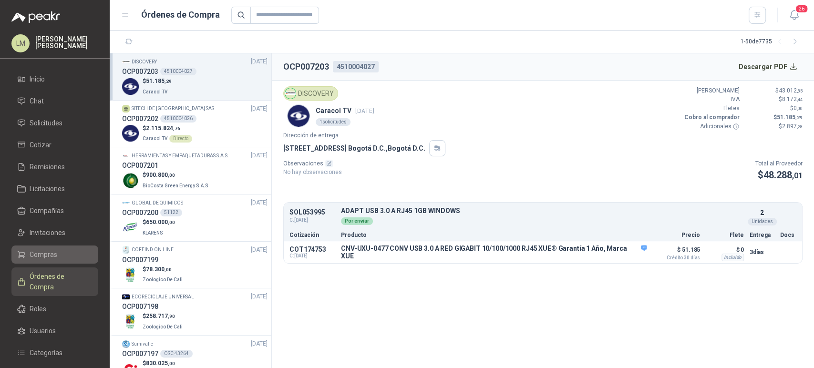
click at [44, 253] on span "Compras" at bounding box center [44, 254] width 28 height 10
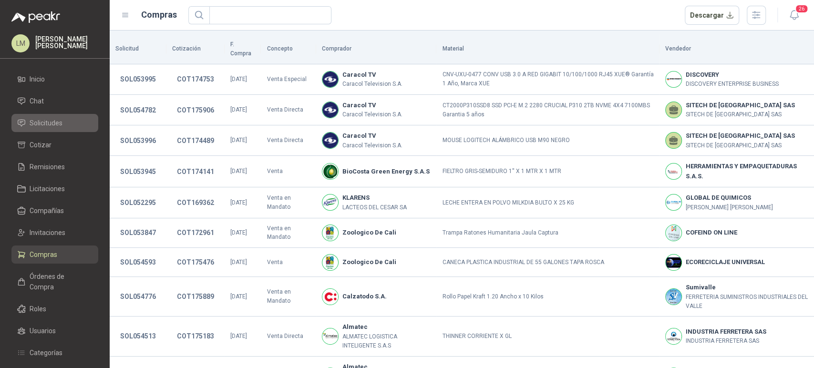
click at [41, 123] on span "Solicitudes" at bounding box center [46, 123] width 33 height 10
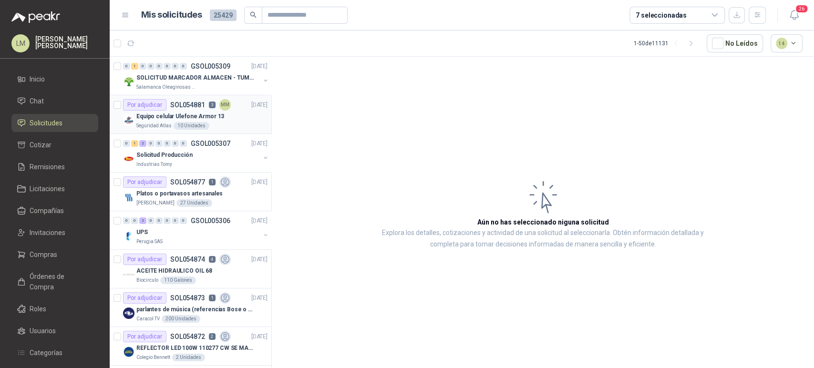
click at [194, 113] on p "Equipo celular Ulefone Armor 13" at bounding box center [180, 116] width 88 height 9
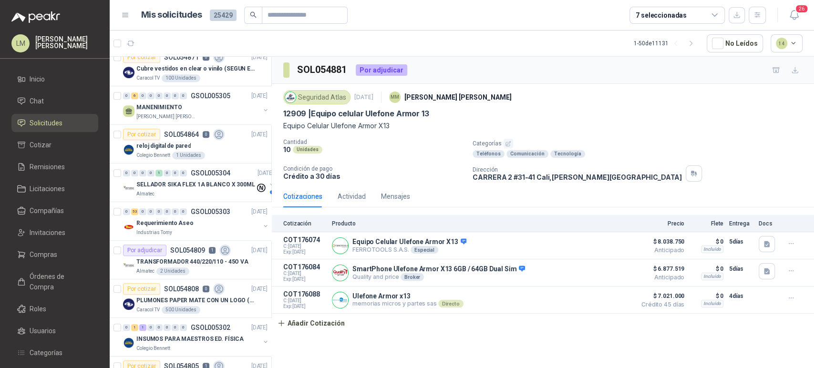
scroll to position [317, 0]
click at [182, 213] on div "0" at bounding box center [183, 212] width 7 height 7
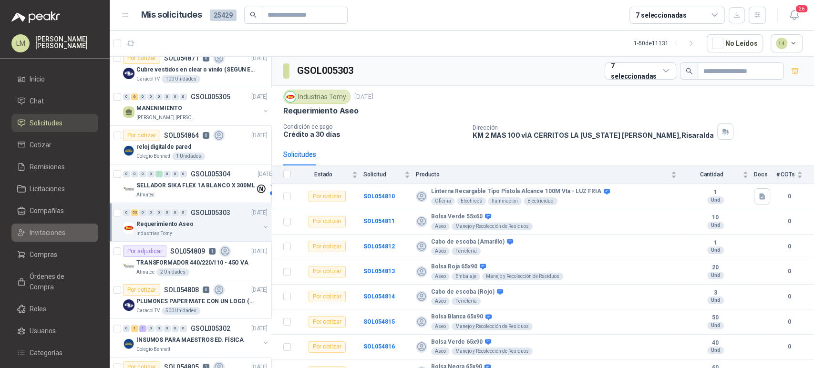
click at [37, 236] on span "Invitaciones" at bounding box center [48, 232] width 36 height 10
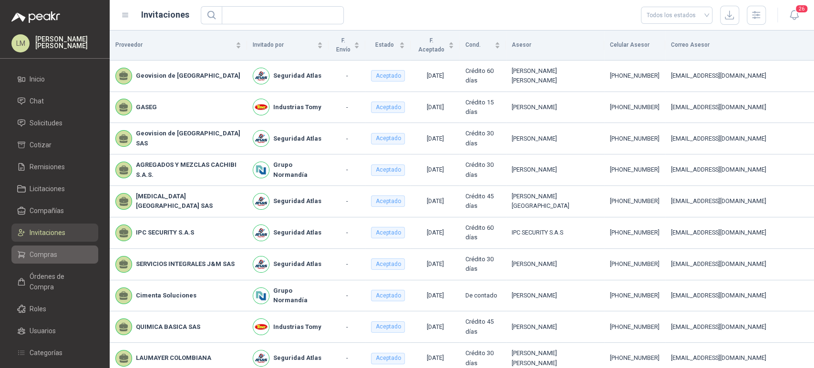
click at [56, 255] on li "Compras" at bounding box center [54, 254] width 75 height 10
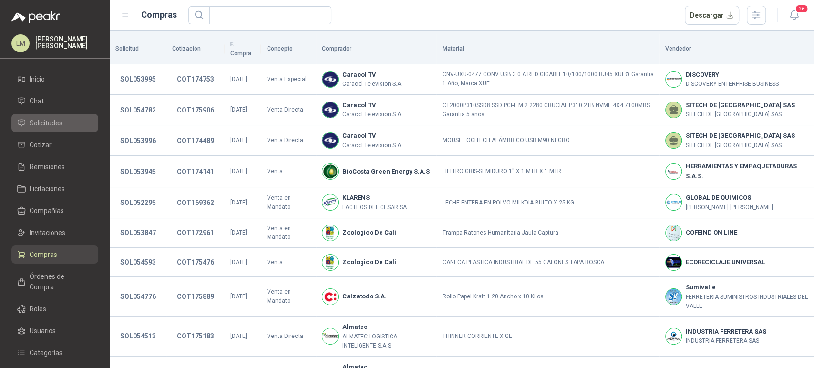
click at [50, 126] on span "Solicitudes" at bounding box center [46, 123] width 33 height 10
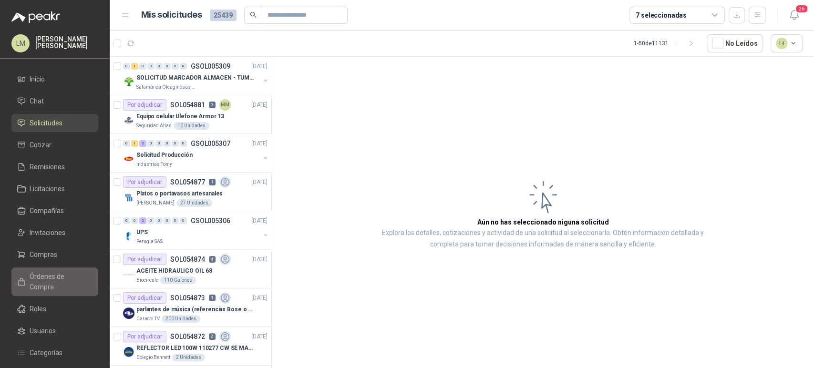
click at [42, 272] on span "Órdenes de Compra" at bounding box center [60, 281] width 60 height 21
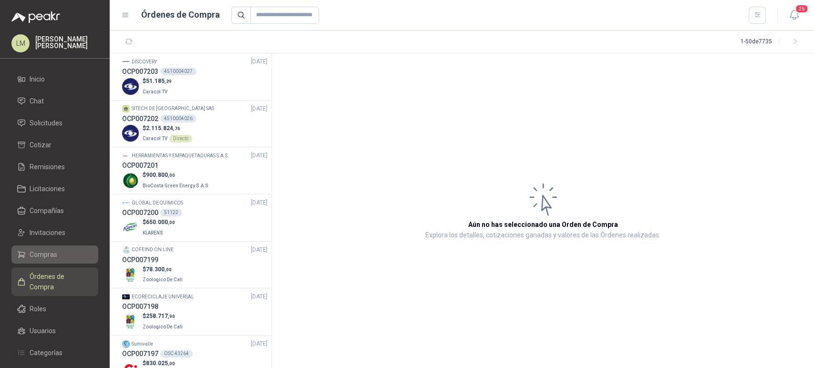
click at [50, 256] on span "Compras" at bounding box center [44, 254] width 28 height 10
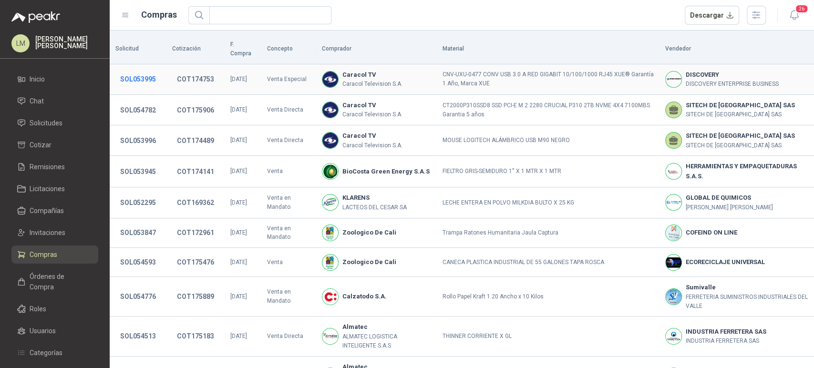
click at [142, 71] on button "SOL053995" at bounding box center [137, 79] width 45 height 17
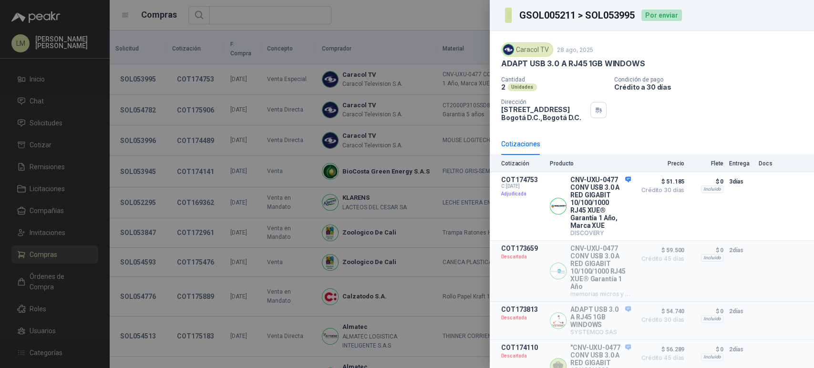
click at [50, 124] on div at bounding box center [407, 184] width 814 height 368
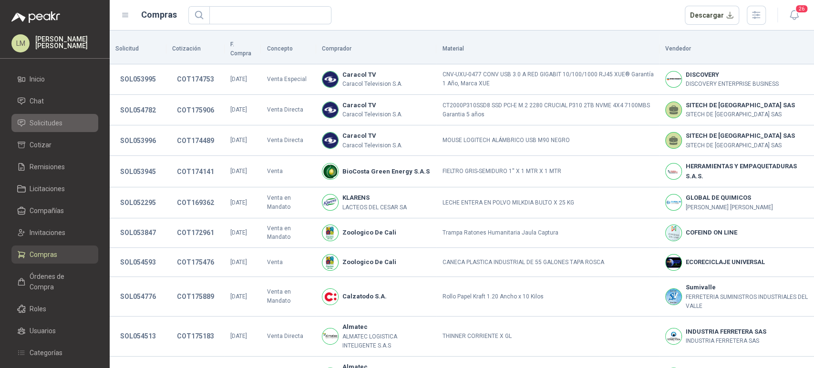
click at [50, 124] on span "Solicitudes" at bounding box center [46, 123] width 33 height 10
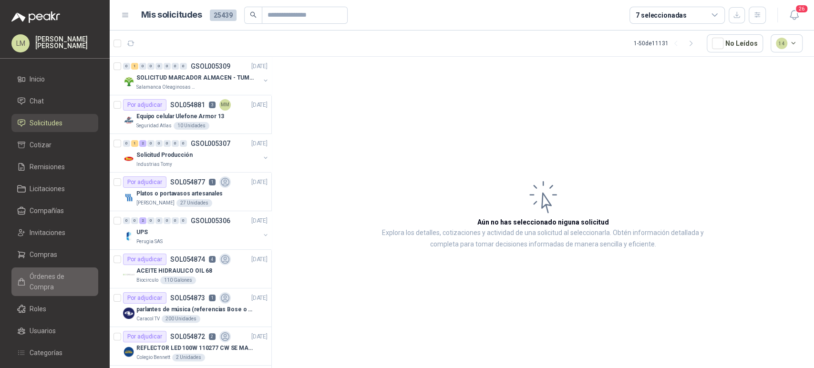
click at [46, 281] on span "Órdenes de Compra" at bounding box center [60, 281] width 60 height 21
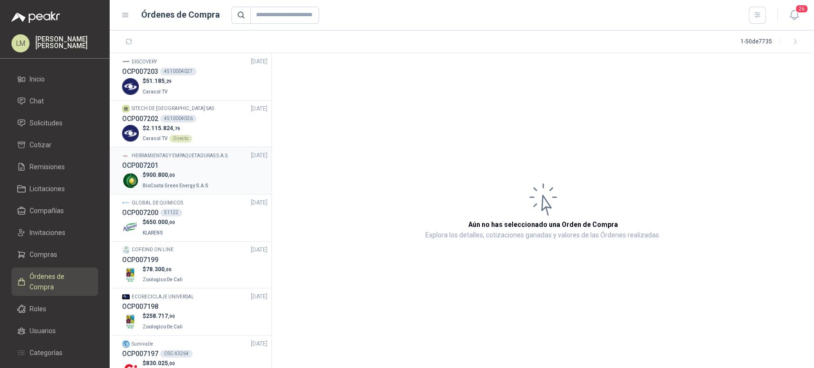
click at [176, 176] on p "$ 900.800 ,00" at bounding box center [177, 175] width 68 height 9
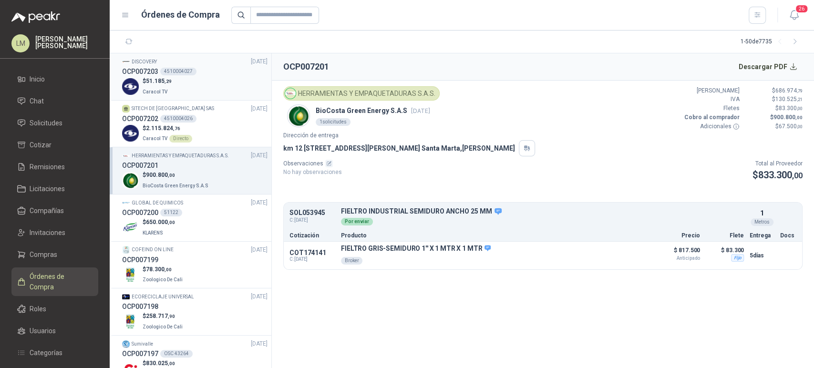
click at [190, 78] on div "$ 51.185 ,29 Caracol TV" at bounding box center [194, 87] width 145 height 20
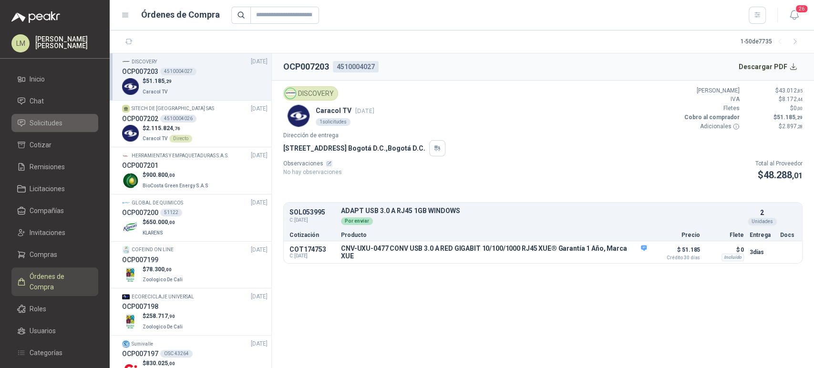
click at [51, 124] on span "Solicitudes" at bounding box center [46, 123] width 33 height 10
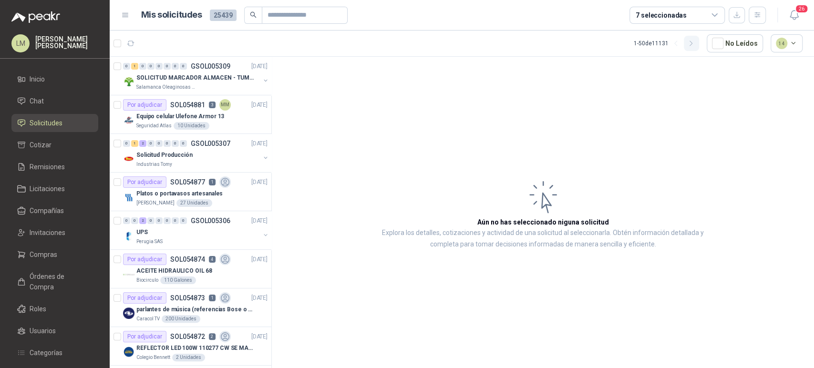
click at [690, 47] on icon "button" at bounding box center [691, 44] width 8 height 8
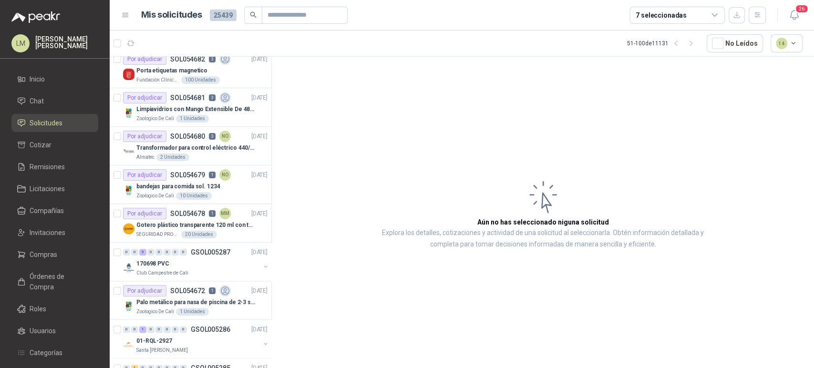
scroll to position [703, 0]
click at [165, 66] on p "Porta etiquetas magnetico" at bounding box center [171, 70] width 71 height 9
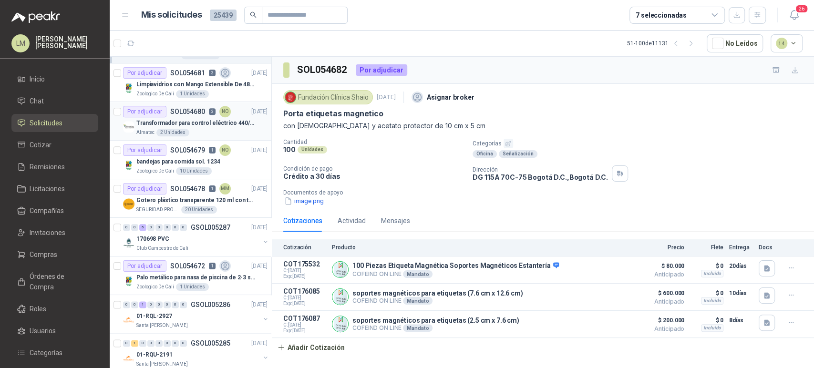
scroll to position [732, 0]
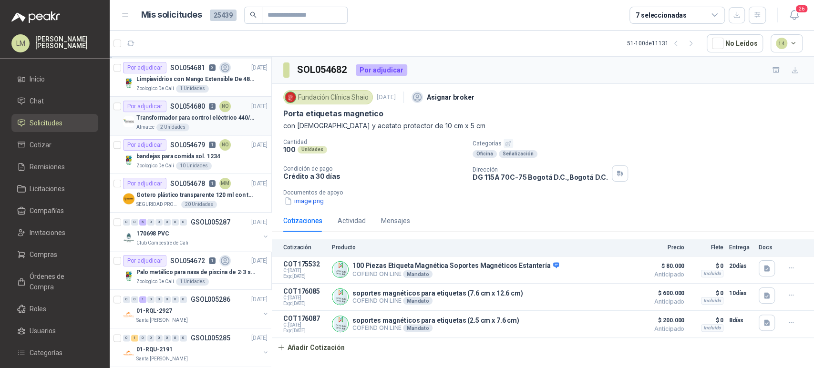
click at [188, 124] on div "Almatec 2 Unidades" at bounding box center [201, 127] width 131 height 8
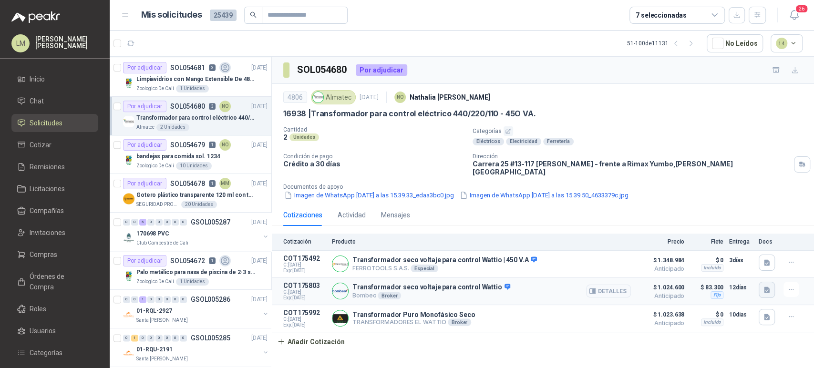
click at [764, 286] on icon "button" at bounding box center [767, 289] width 6 height 6
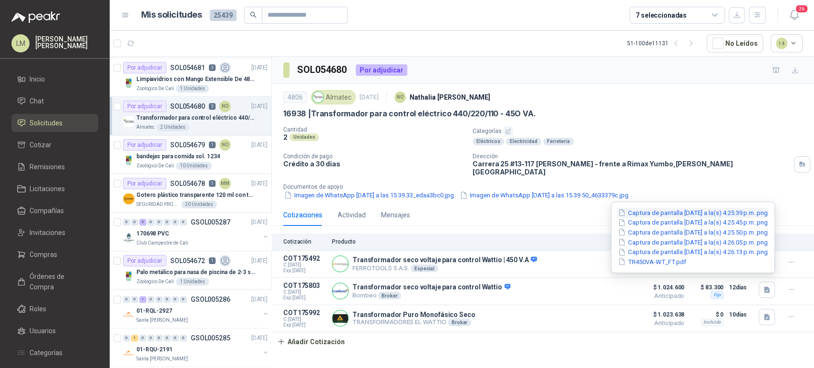
click at [660, 217] on button "Captura de pantalla [DATE] a la(s) 4.25.39 p.m..png" at bounding box center [693, 213] width 152 height 10
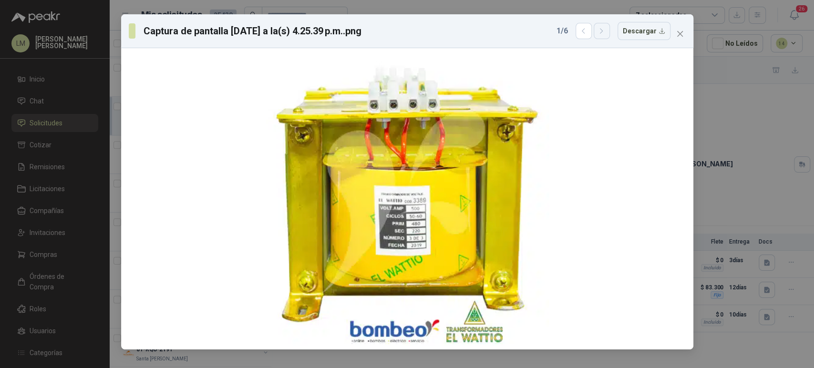
click at [599, 32] on button "button" at bounding box center [601, 31] width 16 height 16
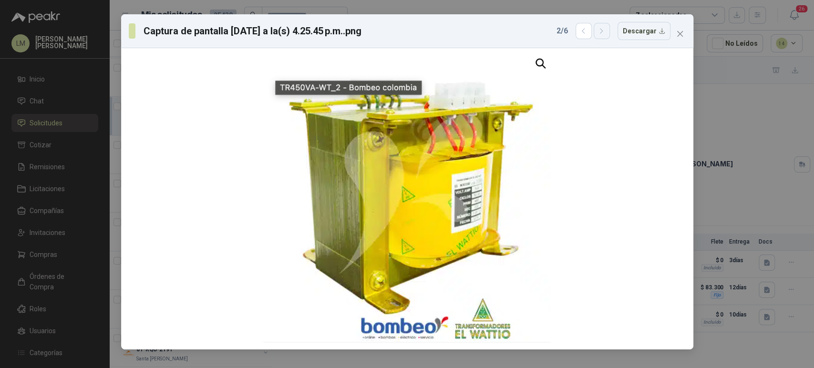
click at [599, 32] on button "button" at bounding box center [601, 31] width 16 height 16
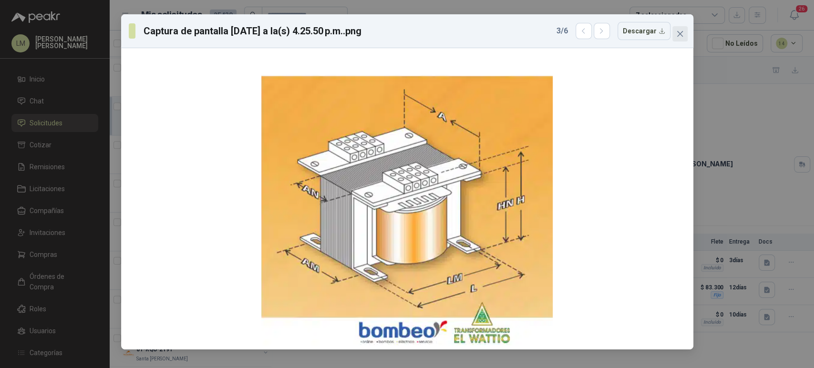
click at [680, 32] on icon "close" at bounding box center [680, 34] width 8 height 8
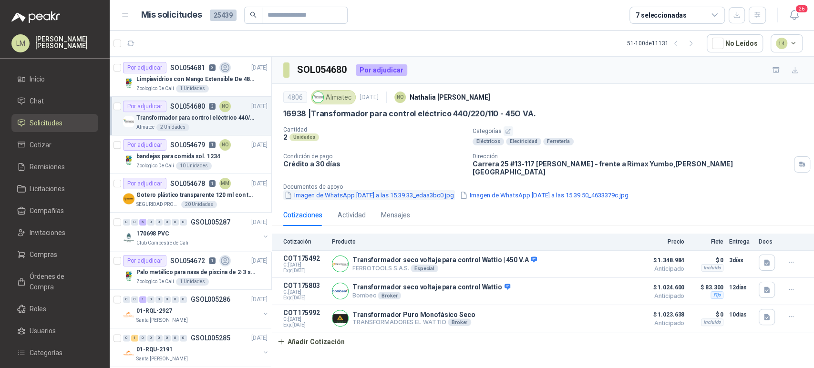
click at [402, 190] on button "Imagen de WhatsApp [DATE] a las 15.39.33_edaa3bc0.jpg" at bounding box center [369, 195] width 172 height 10
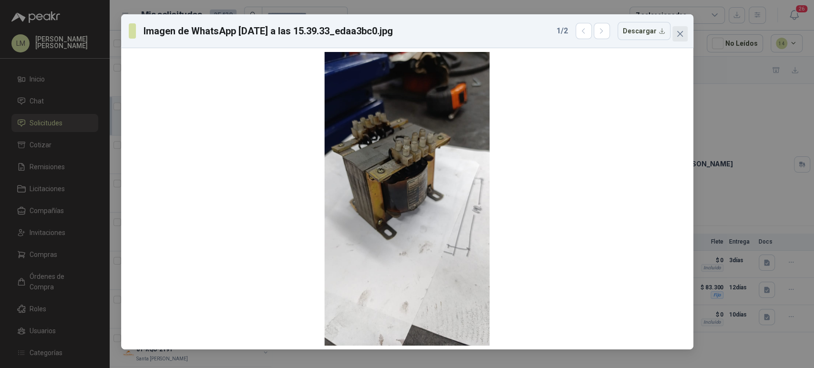
click at [681, 28] on button "Close" at bounding box center [679, 33] width 15 height 15
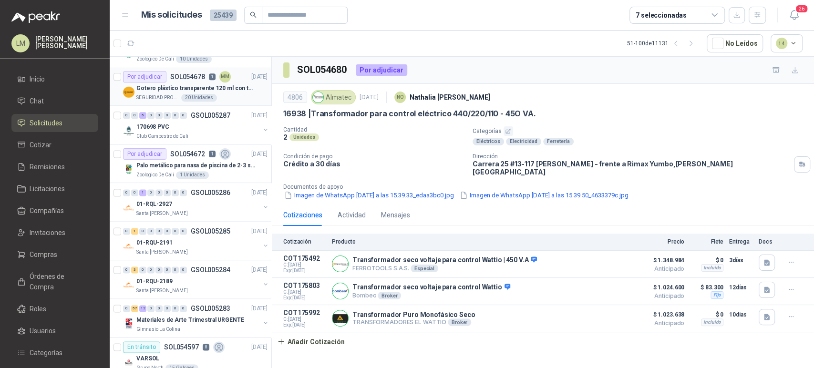
scroll to position [839, 0]
click at [162, 134] on p "Club Campestre de Cali" at bounding box center [162, 137] width 52 height 8
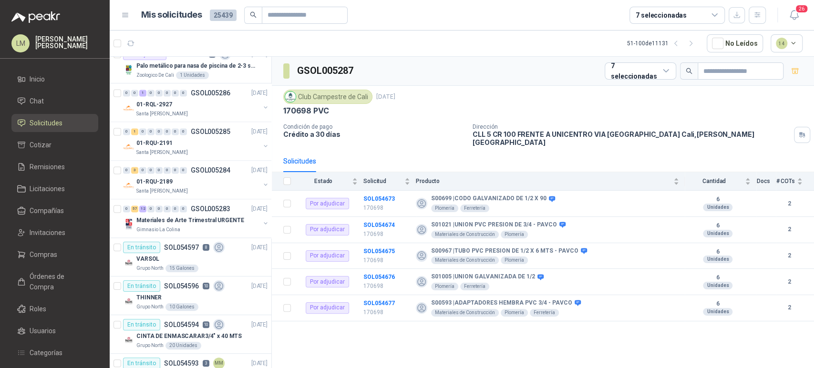
scroll to position [976, 0]
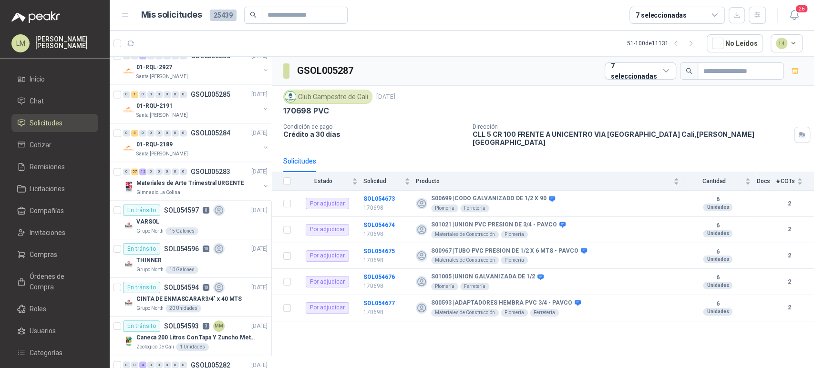
click at [673, 15] on div "7 seleccionadas" at bounding box center [660, 15] width 51 height 10
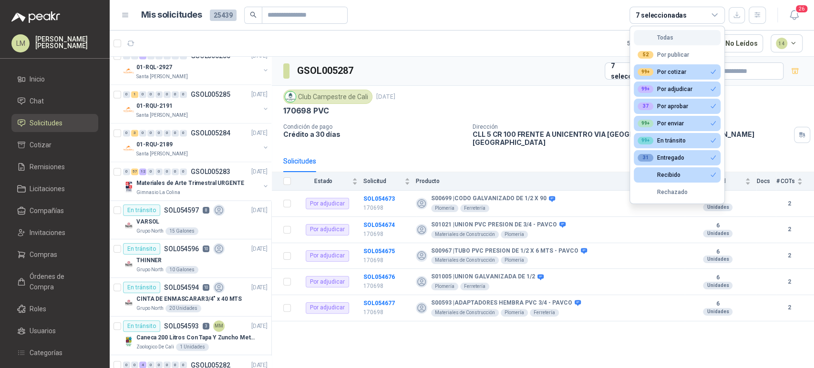
click at [664, 37] on div "Todas" at bounding box center [655, 37] width 36 height 7
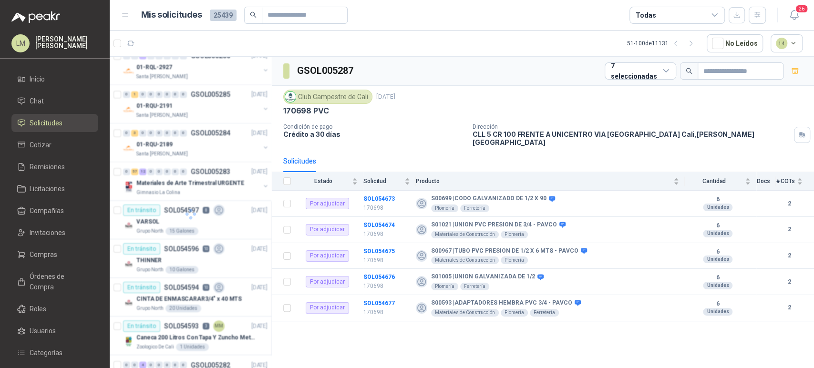
click at [664, 22] on div "Todas" at bounding box center [676, 15] width 95 height 17
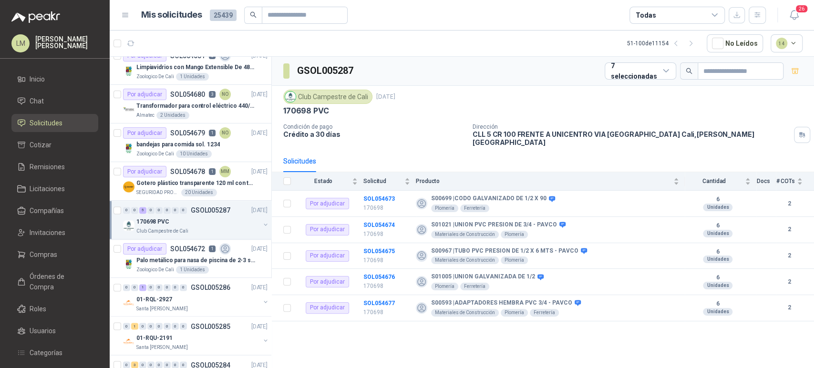
scroll to position [1207, 0]
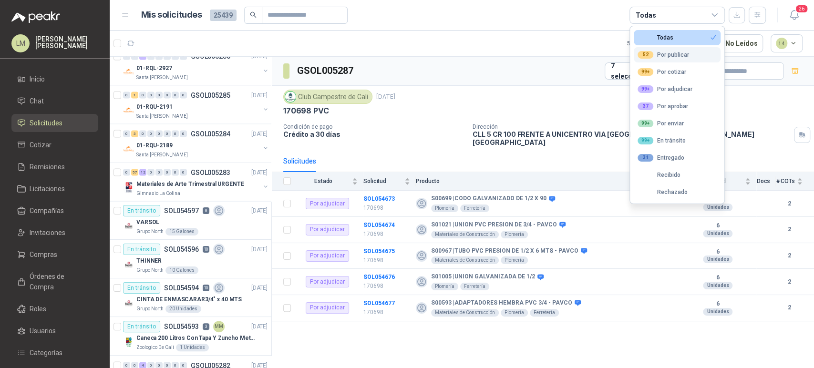
click at [659, 53] on div "52 Por publicar" at bounding box center [662, 55] width 51 height 8
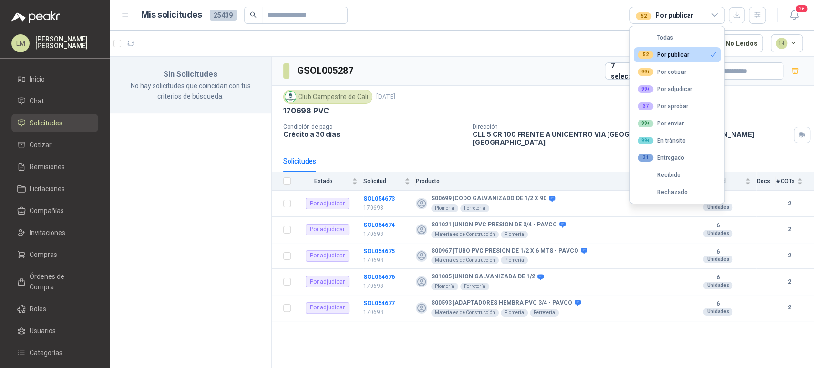
scroll to position [0, 0]
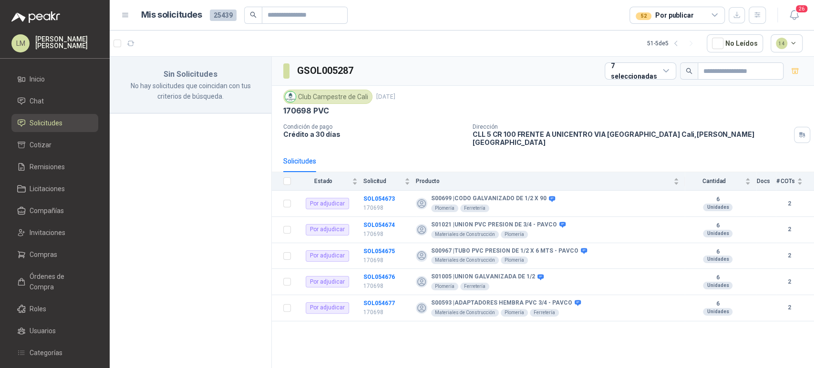
click at [470, 90] on div "Club Campestre de Cali [DATE]" at bounding box center [542, 97] width 519 height 14
click at [671, 45] on button "button" at bounding box center [675, 43] width 15 height 15
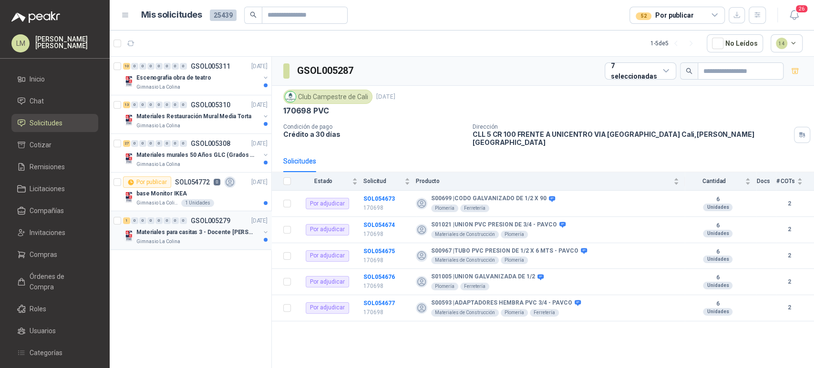
click at [211, 231] on p "Materiales para casitas 3 - Docente [PERSON_NAME]" at bounding box center [195, 232] width 119 height 9
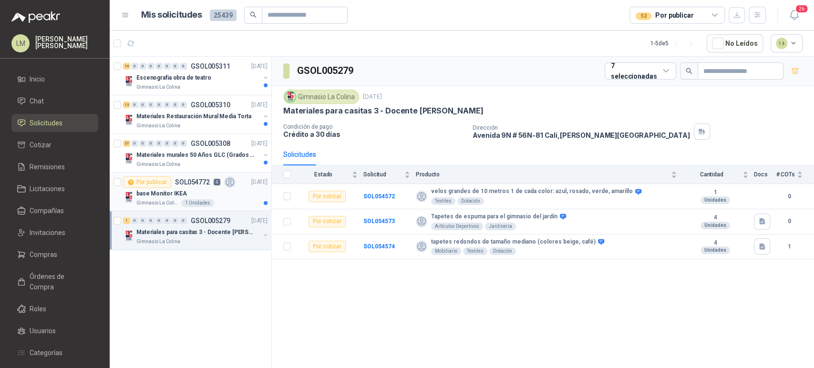
click at [178, 193] on p "base Monitor IKEA" at bounding box center [161, 193] width 51 height 9
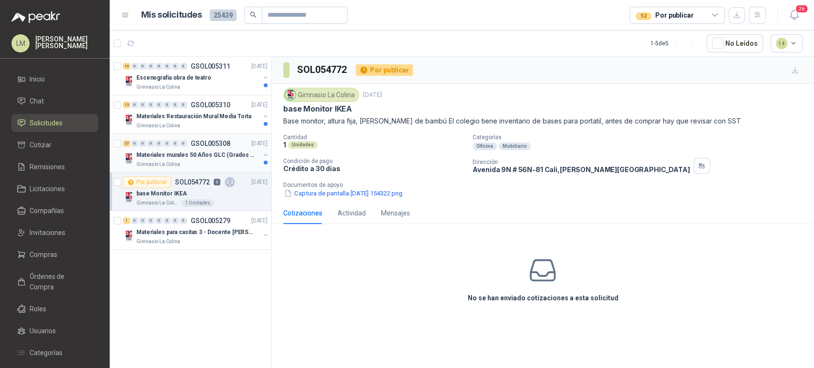
click at [180, 159] on div "Materiales murales 50 Años GLC (Grados 10 y 11)" at bounding box center [197, 154] width 123 height 11
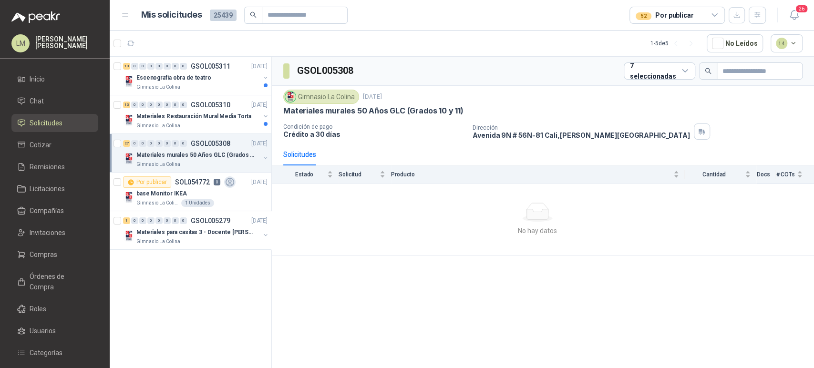
click at [264, 158] on button "button" at bounding box center [266, 158] width 8 height 8
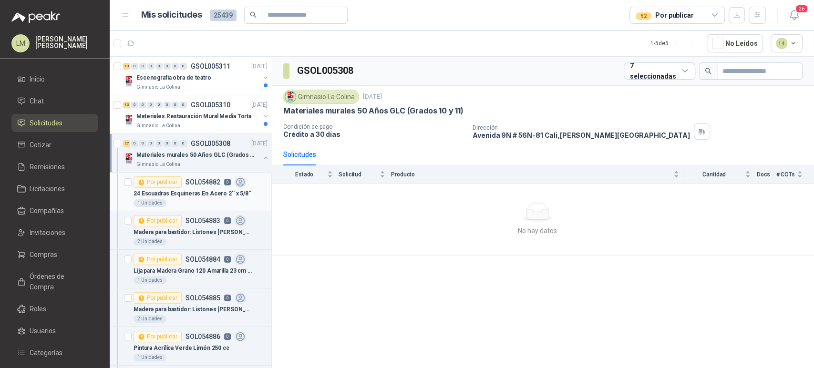
click at [204, 196] on p "24 Escuadras Esquineras En Acero 2'' x 5/8''" at bounding box center [192, 193] width 118 height 9
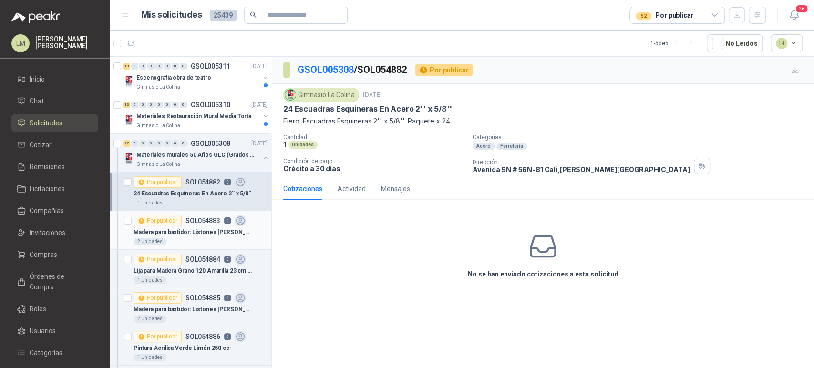
click at [195, 238] on div "2 Unidades" at bounding box center [200, 242] width 134 height 8
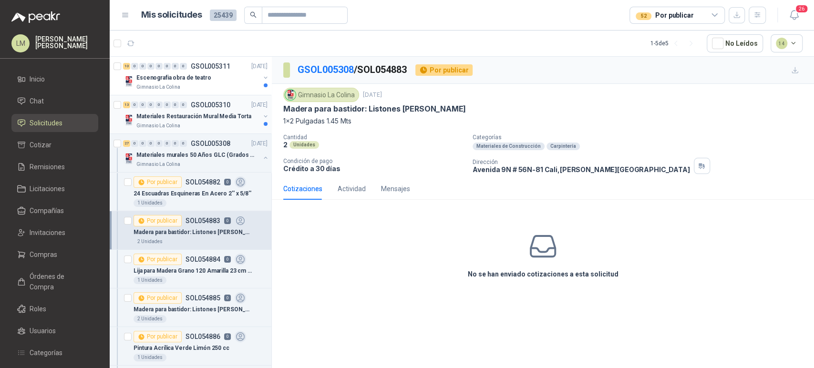
click at [262, 119] on button "button" at bounding box center [266, 116] width 8 height 8
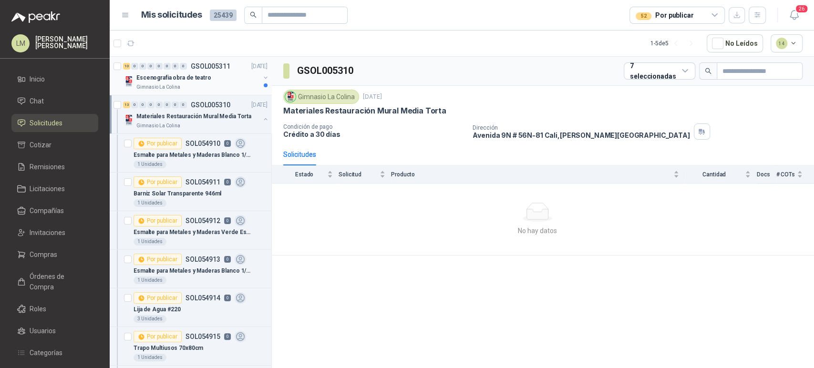
click at [262, 75] on button "button" at bounding box center [266, 78] width 8 height 8
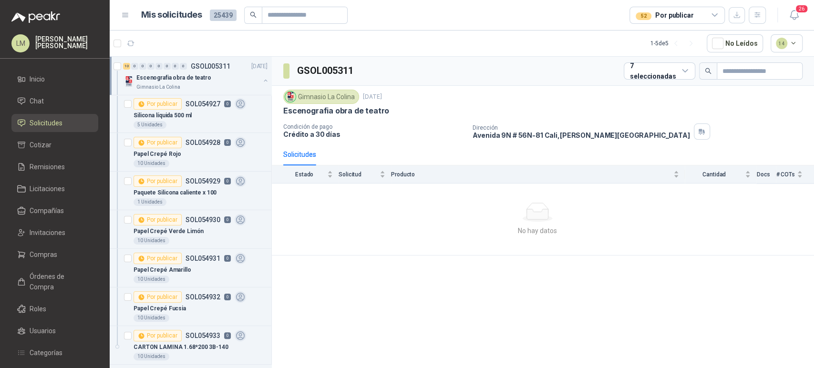
scroll to position [183, 0]
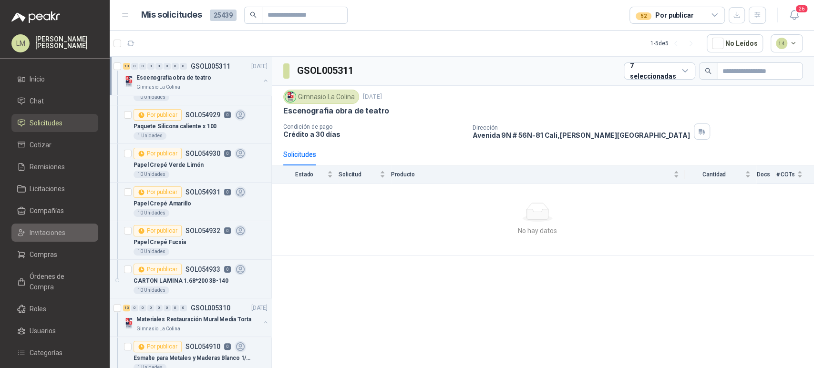
click at [48, 232] on span "Invitaciones" at bounding box center [48, 232] width 36 height 10
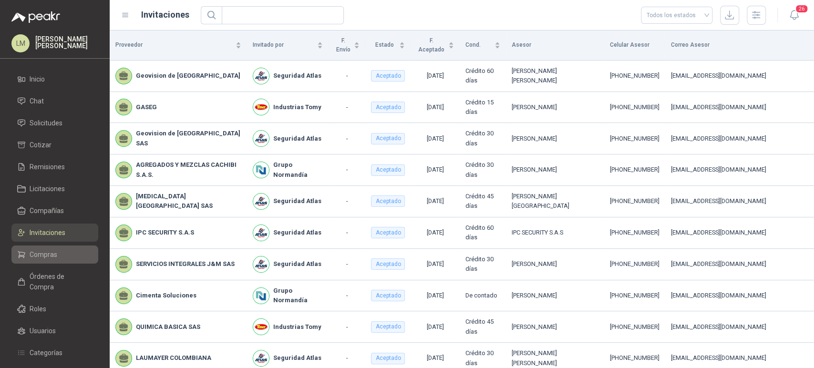
click at [46, 254] on span "Compras" at bounding box center [44, 254] width 28 height 10
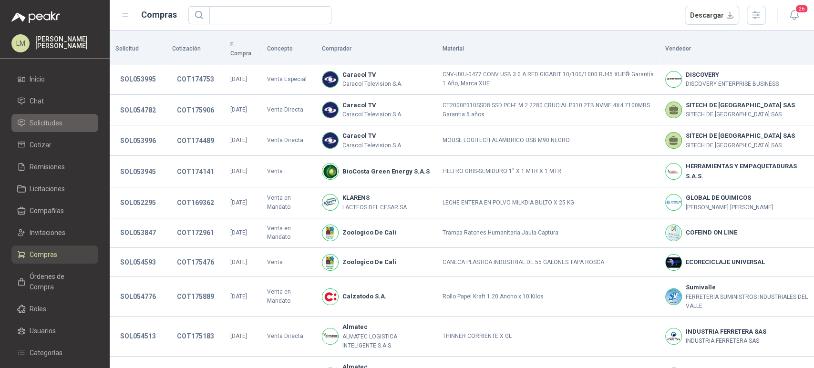
click at [58, 126] on span "Solicitudes" at bounding box center [46, 123] width 33 height 10
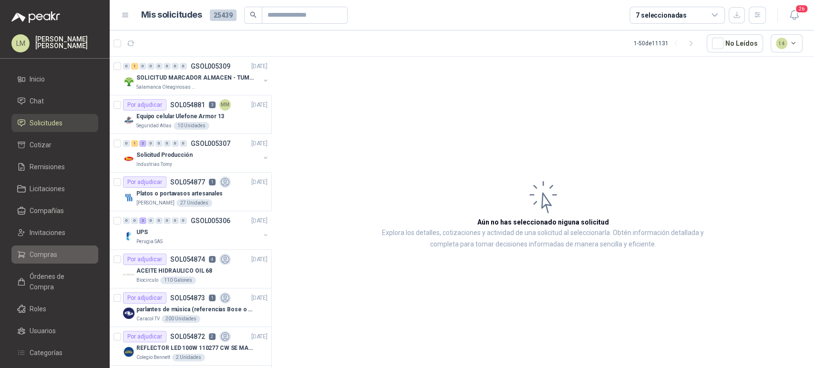
click at [35, 247] on link "Compras" at bounding box center [54, 254] width 87 height 18
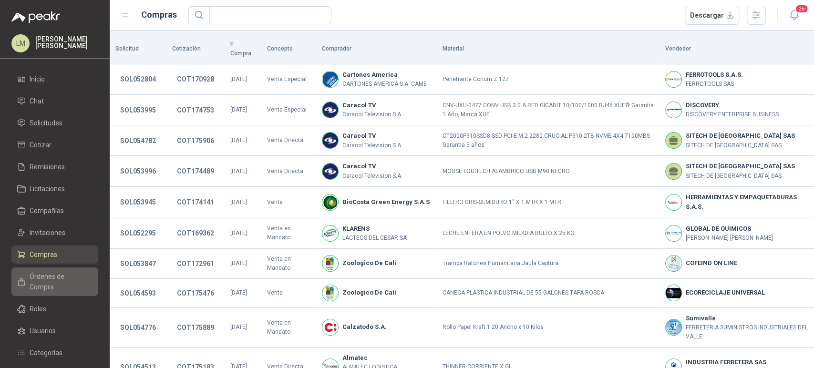
click at [54, 278] on span "Órdenes de Compra" at bounding box center [60, 281] width 60 height 21
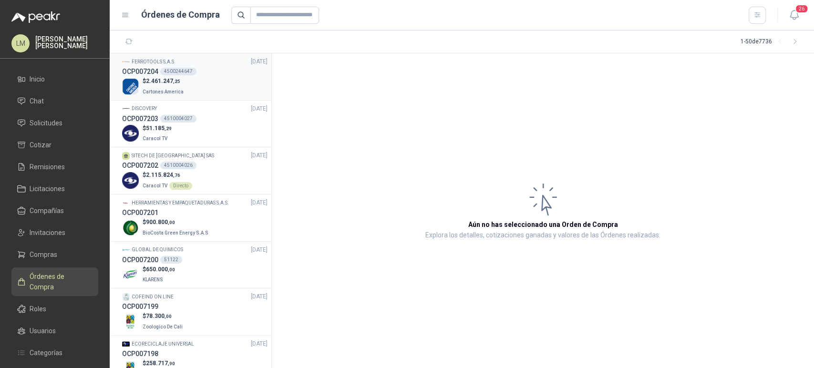
click at [195, 68] on div "OCP007204 4500244647" at bounding box center [194, 71] width 145 height 10
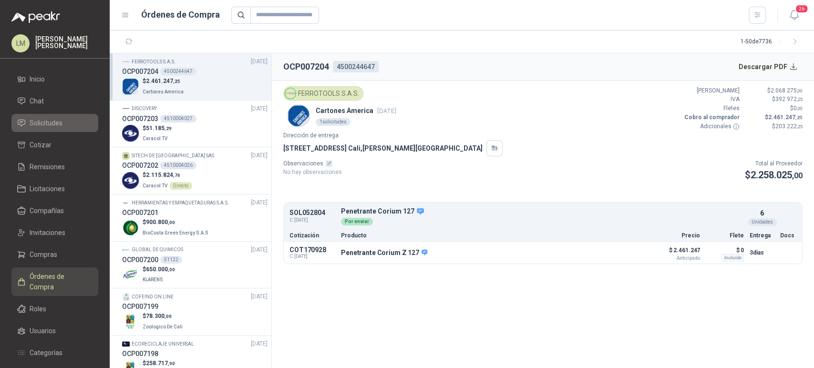
click at [44, 124] on span "Solicitudes" at bounding box center [46, 123] width 33 height 10
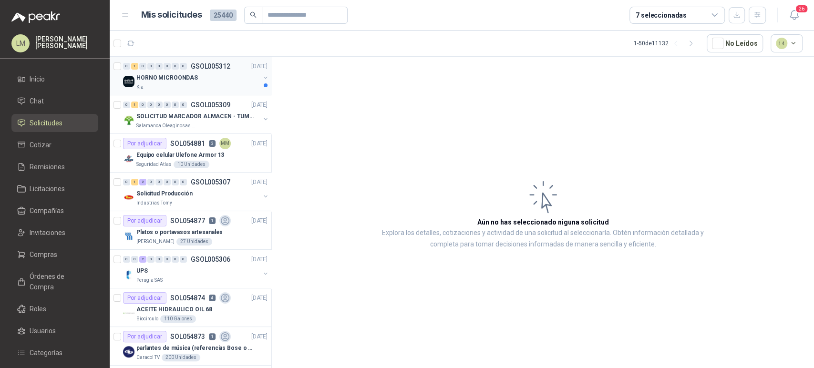
click at [262, 74] on button "button" at bounding box center [266, 78] width 8 height 8
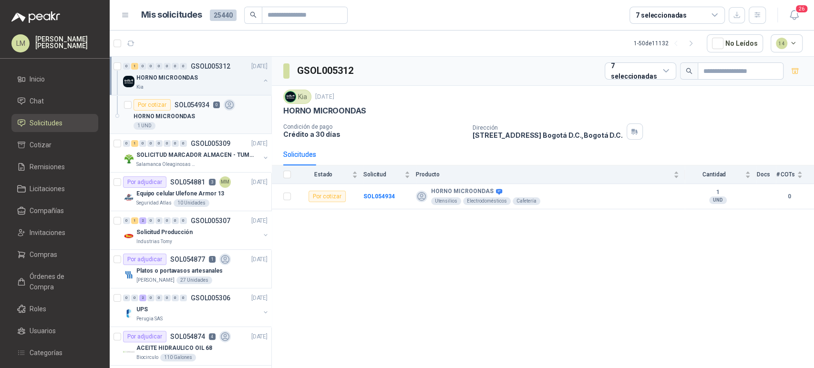
click at [179, 107] on p "SOL054934" at bounding box center [191, 105] width 35 height 7
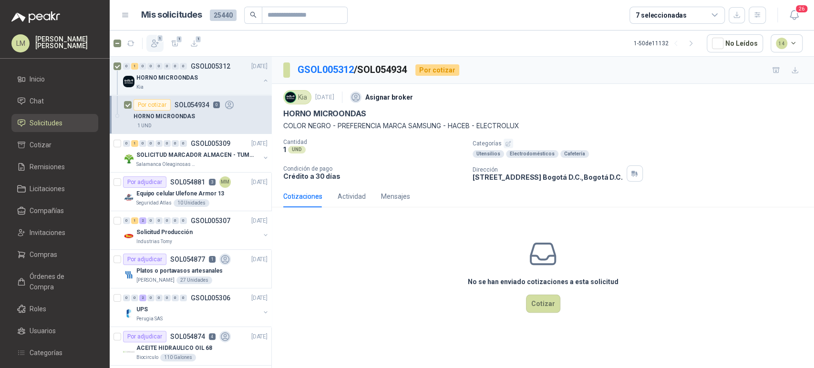
click at [150, 44] on icon "button" at bounding box center [155, 44] width 10 height 10
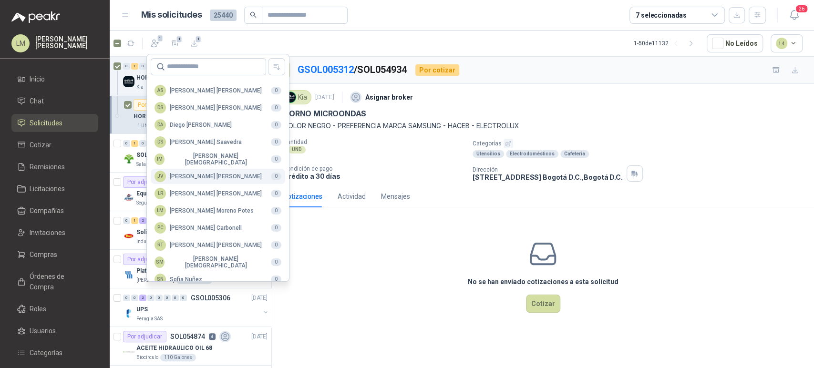
scroll to position [232, 0]
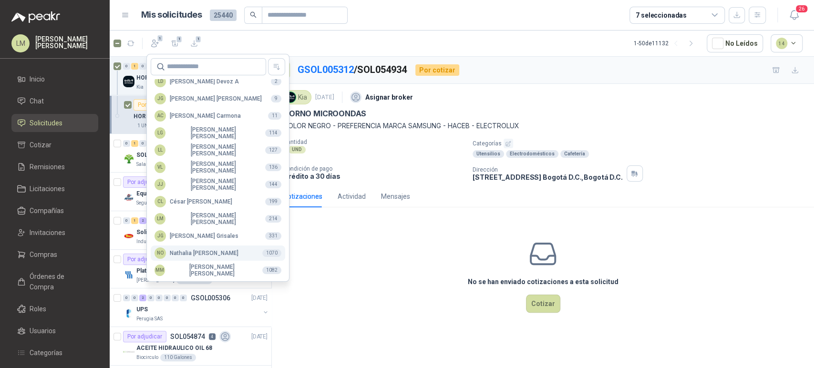
click at [194, 254] on div "NO [PERSON_NAME]" at bounding box center [196, 252] width 84 height 11
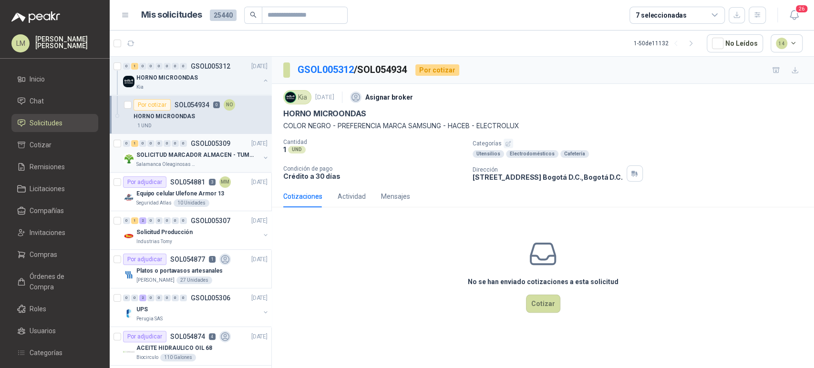
click at [212, 162] on div "Salamanca Oleaginosas SAS" at bounding box center [197, 165] width 123 height 8
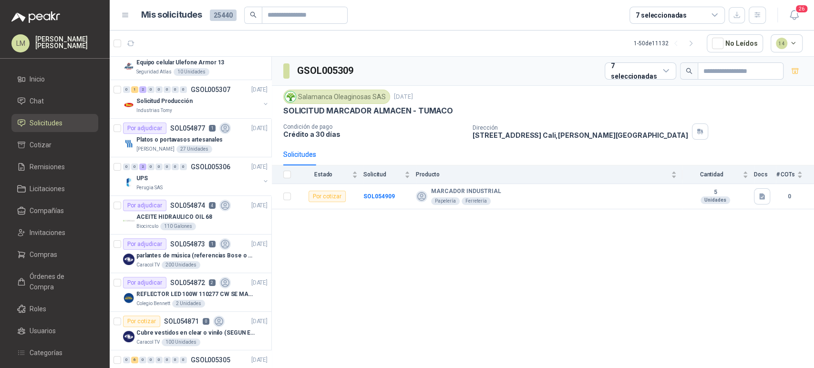
scroll to position [140, 0]
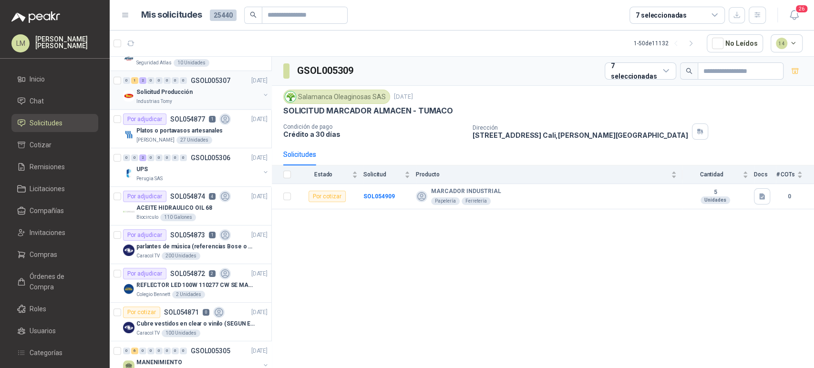
click at [193, 91] on div "Solicitud Producción" at bounding box center [197, 91] width 123 height 11
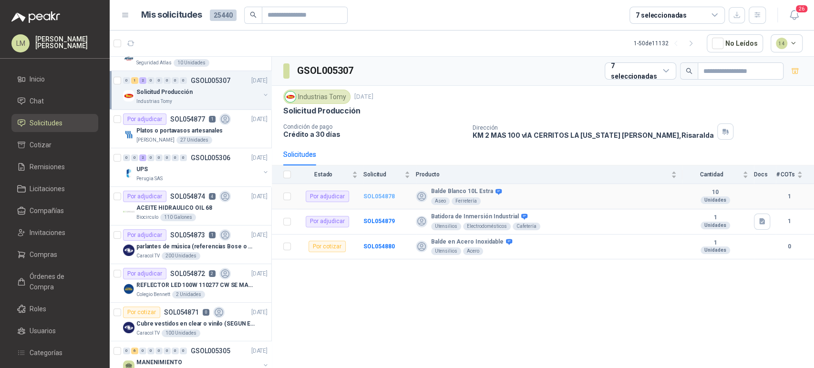
click at [373, 195] on b "SOL054878" at bounding box center [378, 196] width 31 height 7
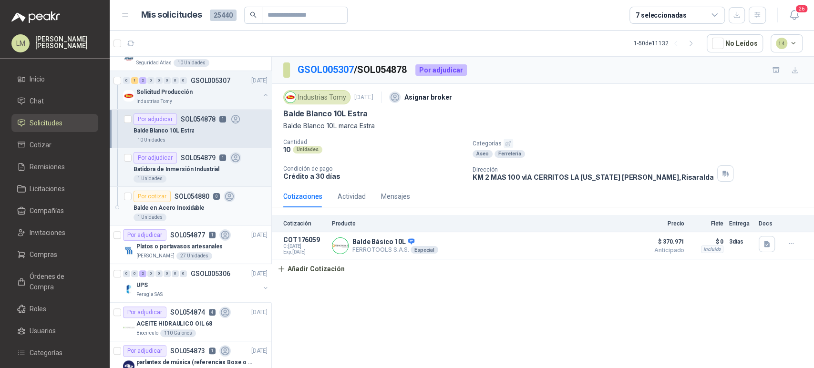
click at [206, 205] on div "Balde en Acero Inoxidable" at bounding box center [200, 207] width 134 height 11
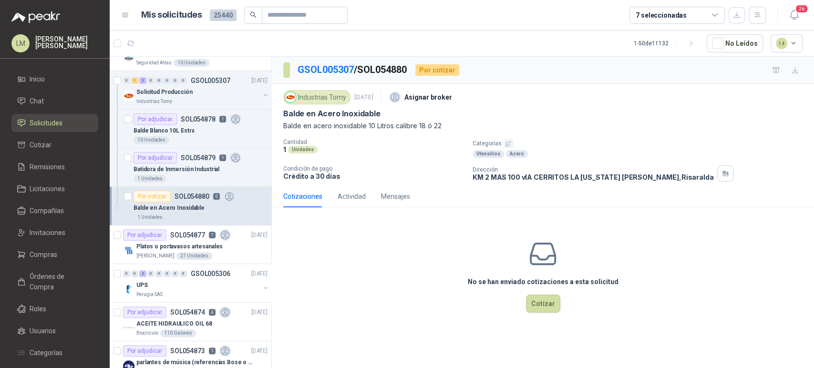
click at [507, 146] on icon "button" at bounding box center [508, 144] width 6 height 6
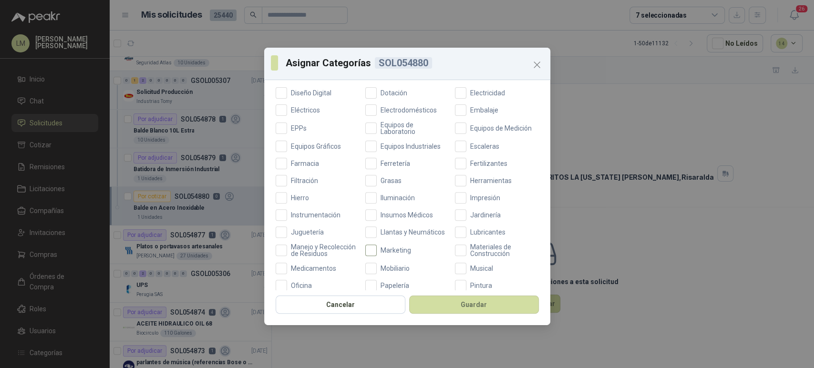
scroll to position [199, 0]
click at [395, 161] on span "Ferretería" at bounding box center [395, 164] width 37 height 7
click at [436, 305] on button "Guardar" at bounding box center [474, 305] width 130 height 18
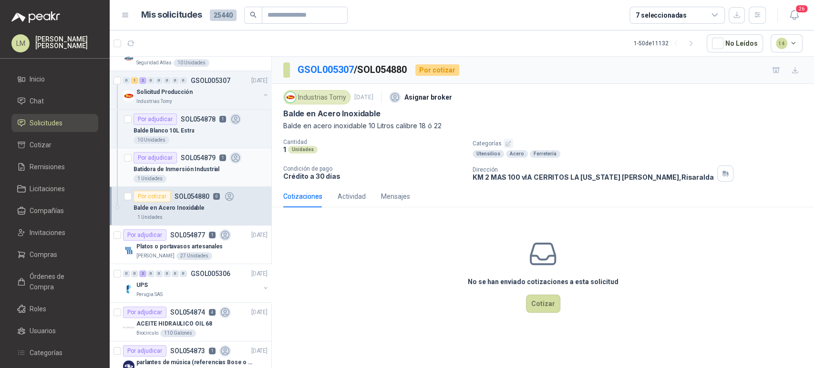
click at [175, 173] on div "Batidora de Inmersión Industrial" at bounding box center [200, 168] width 134 height 11
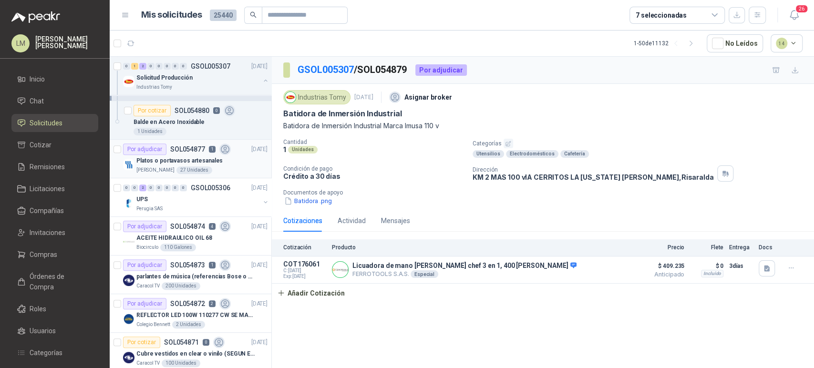
scroll to position [230, 0]
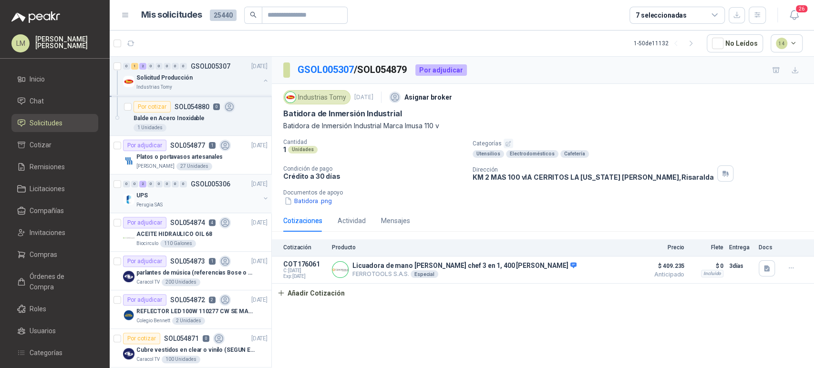
click at [262, 198] on button "button" at bounding box center [266, 198] width 8 height 8
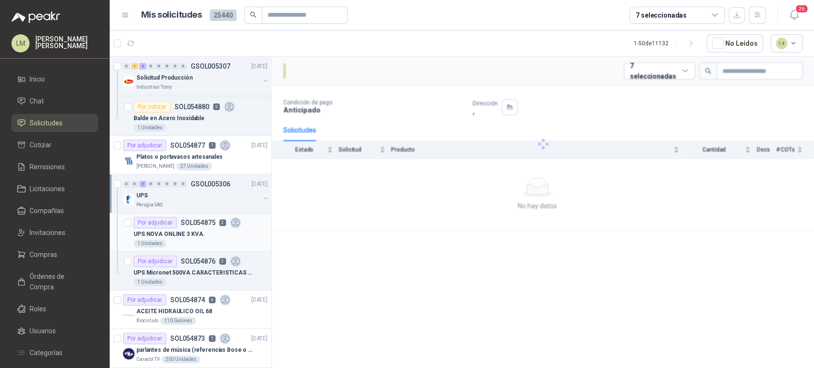
click at [184, 237] on p "UPS NOVA ONLINE 3 KVA." at bounding box center [168, 234] width 71 height 9
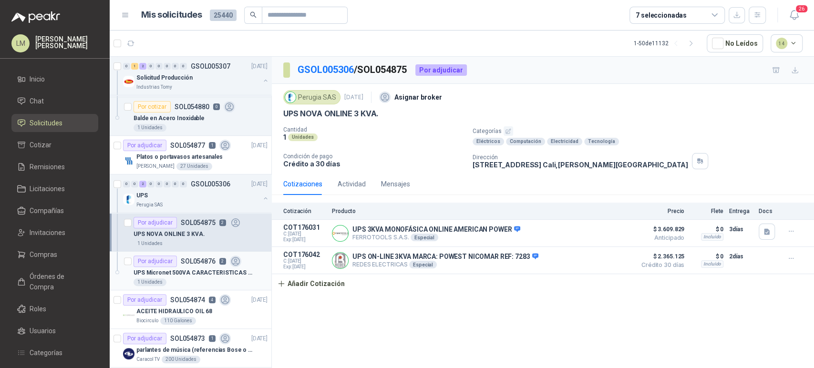
click at [182, 268] on p "UPS Micronet 500VA CARACTERISTICAS EN foto" at bounding box center [192, 272] width 119 height 9
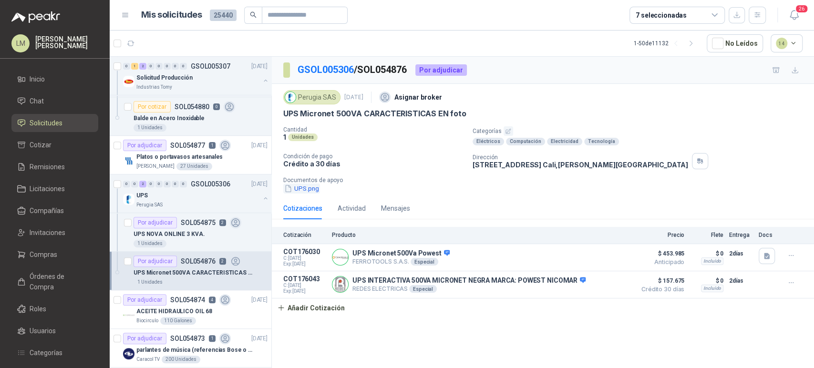
click at [297, 189] on button "UPS.png" at bounding box center [301, 188] width 37 height 10
click at [297, 189] on div at bounding box center [407, 198] width 572 height 301
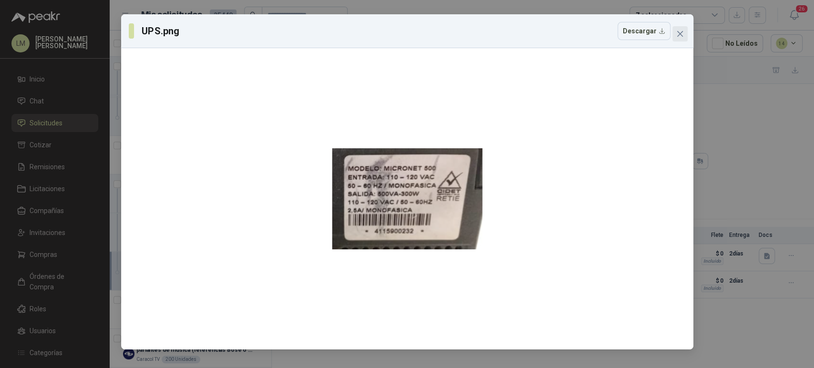
click at [676, 30] on icon "close" at bounding box center [680, 34] width 8 height 8
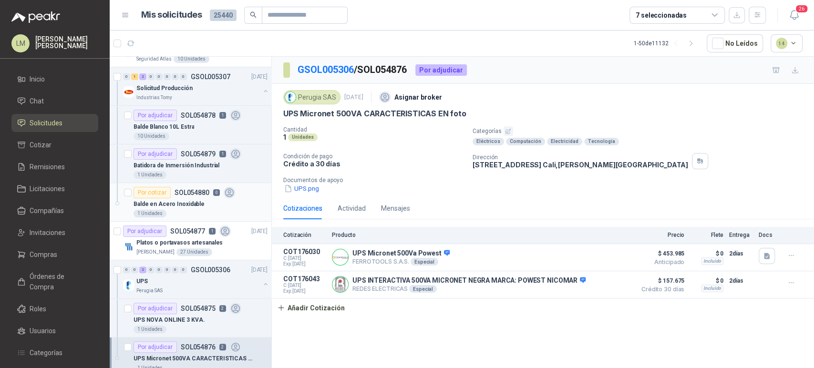
scroll to position [133, 0]
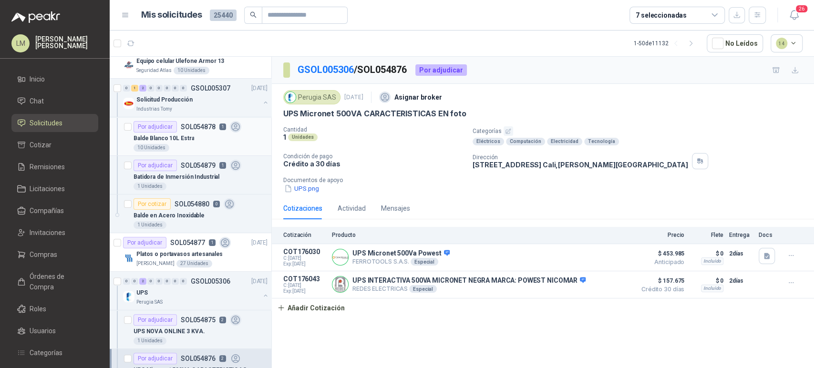
click at [178, 141] on p "Balde Blanco 10L Estra" at bounding box center [163, 138] width 61 height 9
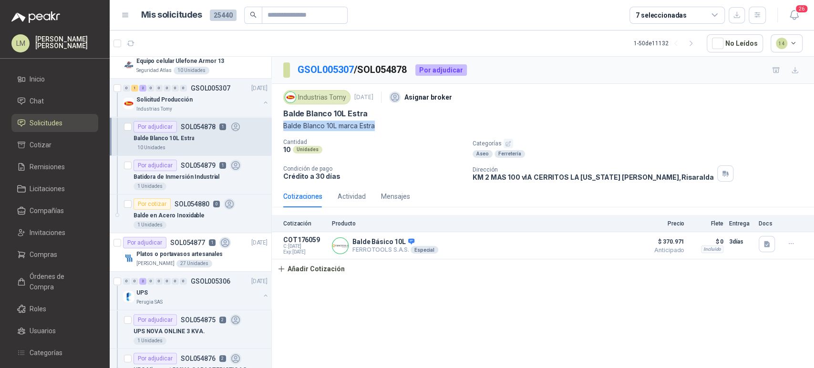
drag, startPoint x: 282, startPoint y: 122, endPoint x: 390, endPoint y: 124, distance: 107.7
click at [390, 124] on div "Industrias Tomy [DATE] Asignar broker [PERSON_NAME] 10L [PERSON_NAME] 10L [PERS…" at bounding box center [543, 135] width 542 height 102
drag, startPoint x: 282, startPoint y: 112, endPoint x: 378, endPoint y: 108, distance: 96.9
click at [378, 108] on div "Industrias Tomy [DATE] Asignar broker [PERSON_NAME] 10L [PERSON_NAME] 10L [PERS…" at bounding box center [543, 135] width 542 height 102
copy p "Balde Blanco 10L Estra"
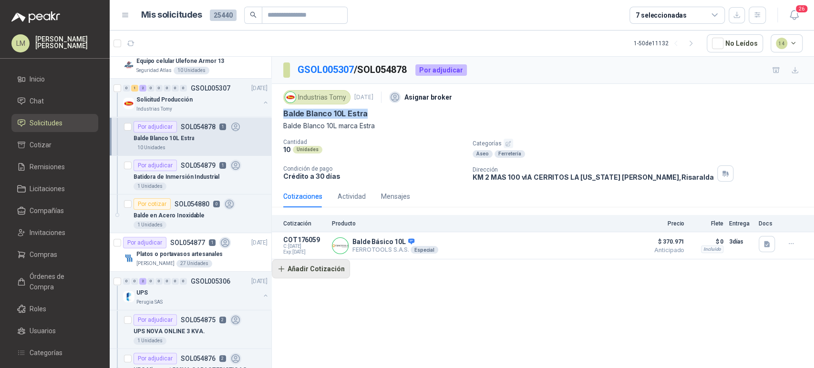
click at [320, 263] on button "Añadir Cotización" at bounding box center [311, 268] width 78 height 19
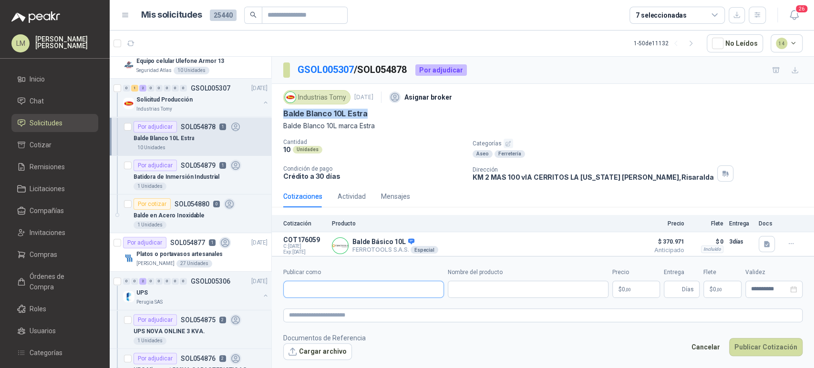
click at [337, 294] on input "Publicar como" at bounding box center [364, 289] width 160 height 16
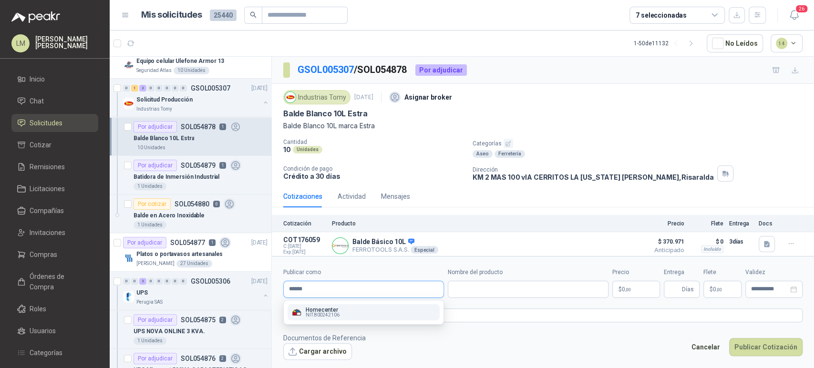
type input "******"
click at [325, 313] on span "NIT : 800242106" at bounding box center [323, 315] width 34 height 5
type input "**********"
click at [491, 281] on input "Nombre del producto" at bounding box center [528, 289] width 161 height 17
paste input "**********"
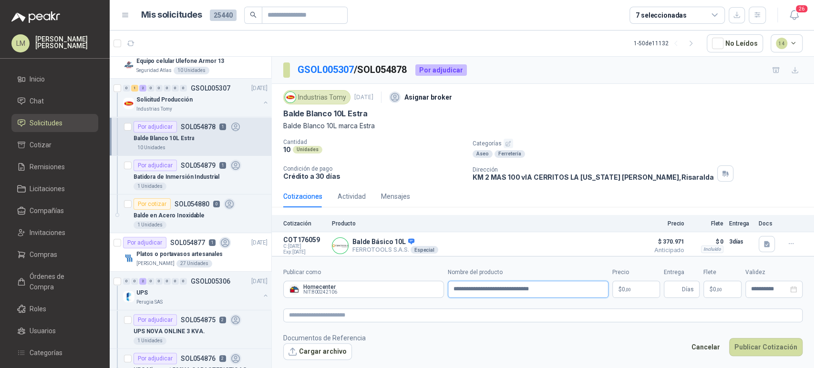
type input "**********"
click at [633, 285] on body "LM [PERSON_NAME] [PERSON_NAME] Inicio Chat Solicitudes Cotizar Remisiones Licit…" at bounding box center [407, 184] width 814 height 368
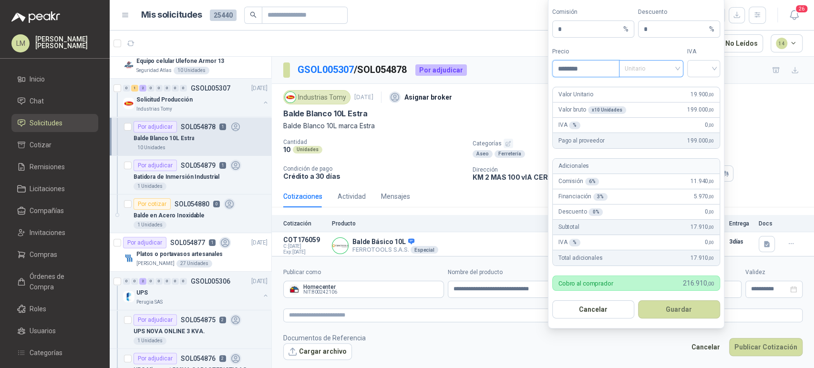
click at [656, 70] on span "Unitario" at bounding box center [650, 68] width 53 height 14
type input "********"
click at [644, 106] on div "Unitario con IVA" at bounding box center [650, 104] width 49 height 10
click at [690, 77] on div at bounding box center [703, 68] width 33 height 17
click at [690, 92] on div "19%" at bounding box center [703, 88] width 29 height 15
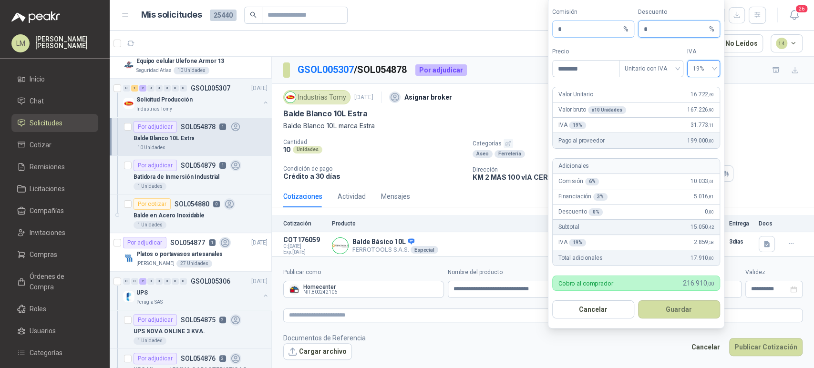
drag, startPoint x: 649, startPoint y: 26, endPoint x: 616, endPoint y: 28, distance: 32.5
click at [616, 28] on div "Comisión * % Descuento * %" at bounding box center [636, 23] width 168 height 30
type input "*"
click at [667, 306] on button "Guardar" at bounding box center [679, 309] width 82 height 18
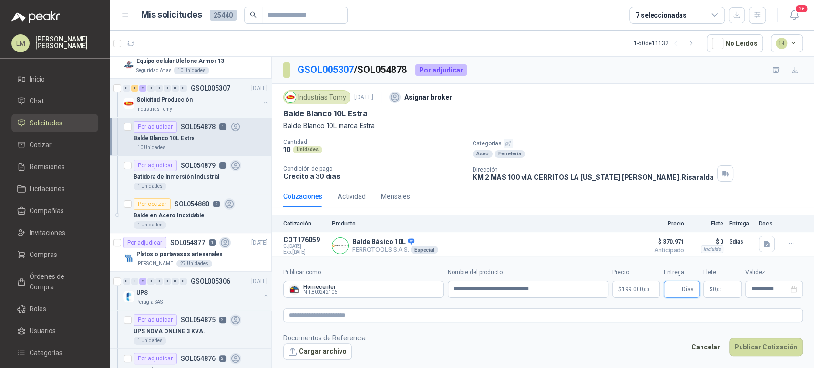
click at [673, 290] on input "Entrega" at bounding box center [674, 289] width 10 height 16
type input "*"
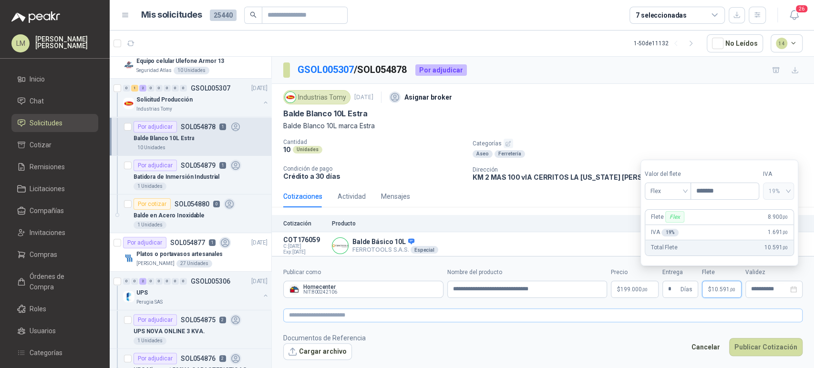
type input "*******"
click at [649, 315] on textarea at bounding box center [542, 315] width 519 height 14
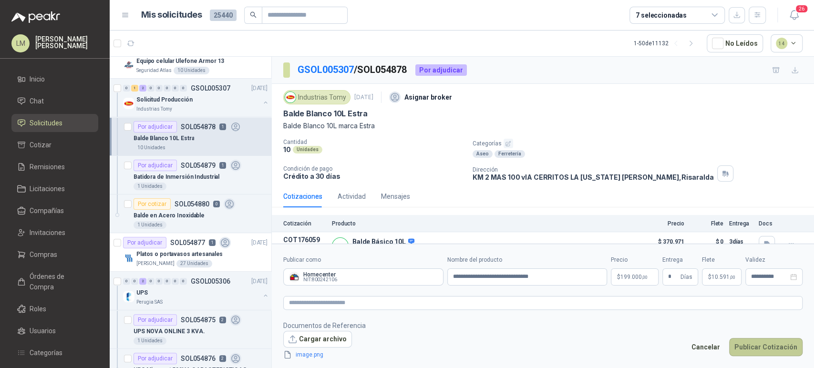
click at [753, 352] on button "Publicar Cotización" at bounding box center [765, 347] width 73 height 18
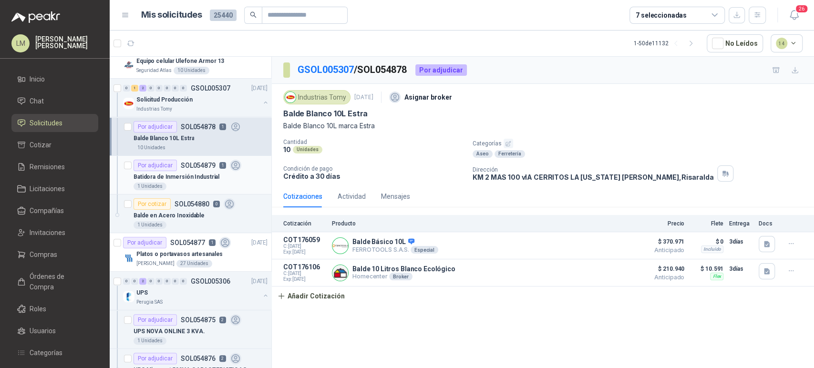
click at [176, 171] on div "Batidora de Inmersión Industrial" at bounding box center [200, 176] width 134 height 11
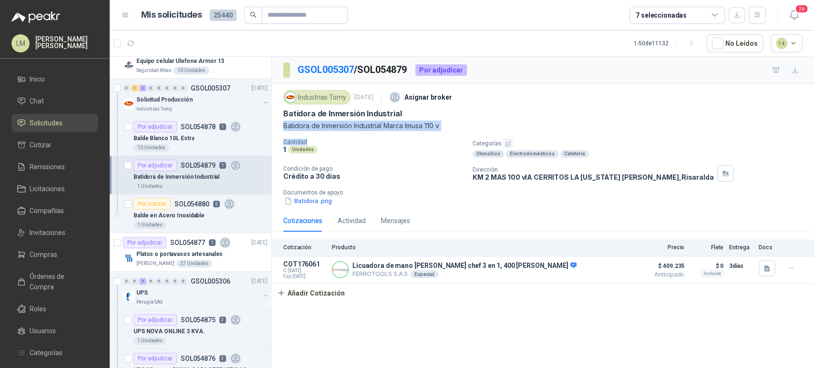
drag, startPoint x: 283, startPoint y: 124, endPoint x: 456, endPoint y: 134, distance: 173.3
click at [456, 134] on div "Industrias Tomy [DATE] Asignar broker Batidora de Inmersión Industrial Batidora…" at bounding box center [542, 147] width 519 height 118
click at [306, 113] on p "Batidora de Inmersión Industrial" at bounding box center [342, 114] width 118 height 10
drag, startPoint x: 281, startPoint y: 124, endPoint x: 453, endPoint y: 121, distance: 172.6
click at [453, 121] on div "Industrias Tomy [DATE] Asignar broker Batidora de Inmersión Industrial Batidora…" at bounding box center [543, 147] width 542 height 126
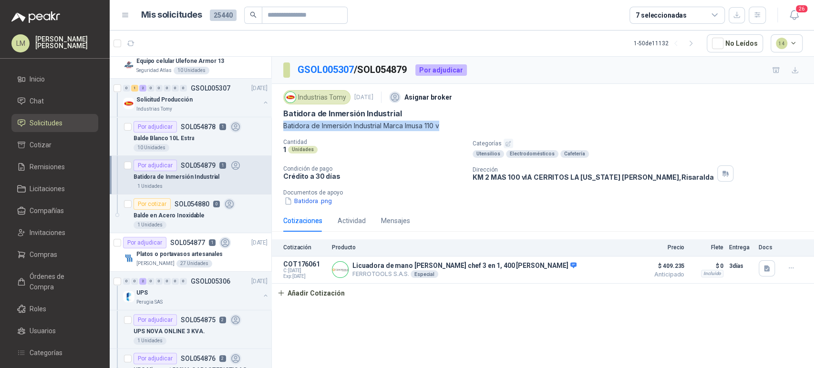
copy p "Batidora de Inmersión Industrial Marca Imusa 110 v"
click at [321, 208] on div "Industrias Tomy [DATE] Asignar broker Batidora de Inmersión Industrial Batidora…" at bounding box center [543, 147] width 542 height 126
click at [321, 204] on button "Batidora .png" at bounding box center [308, 201] width 50 height 10
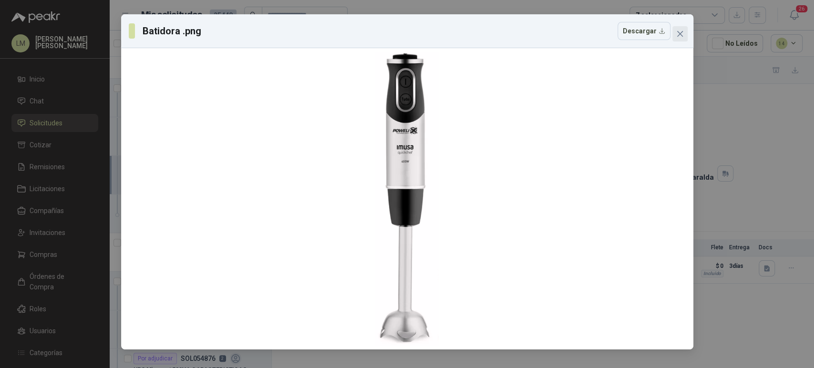
click at [682, 36] on icon "close" at bounding box center [679, 34] width 6 height 6
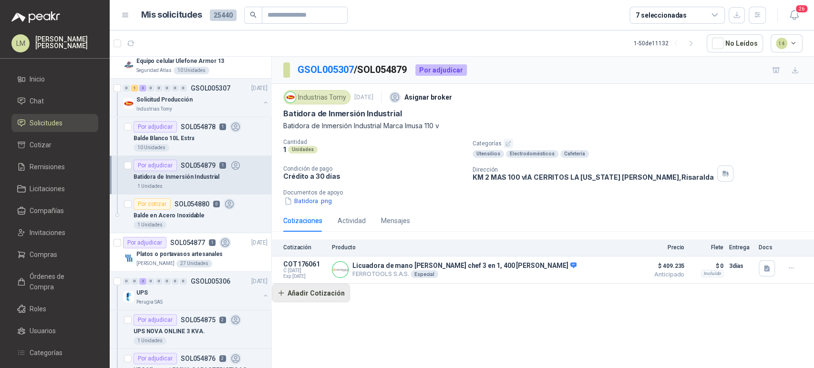
click at [310, 298] on button "Añadir Cotización" at bounding box center [311, 293] width 78 height 19
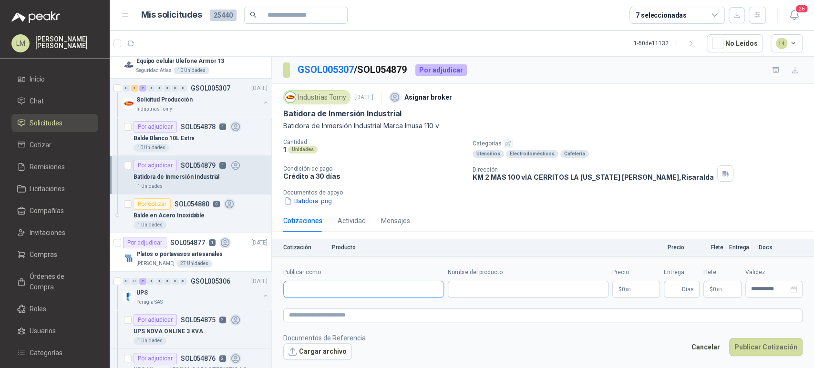
click at [313, 292] on input "Publicar como" at bounding box center [364, 289] width 160 height 16
type input "******"
click at [318, 313] on span "NIT : 800242106" at bounding box center [323, 315] width 34 height 5
type input "**********"
click at [477, 287] on input "Nombre del producto" at bounding box center [528, 289] width 161 height 17
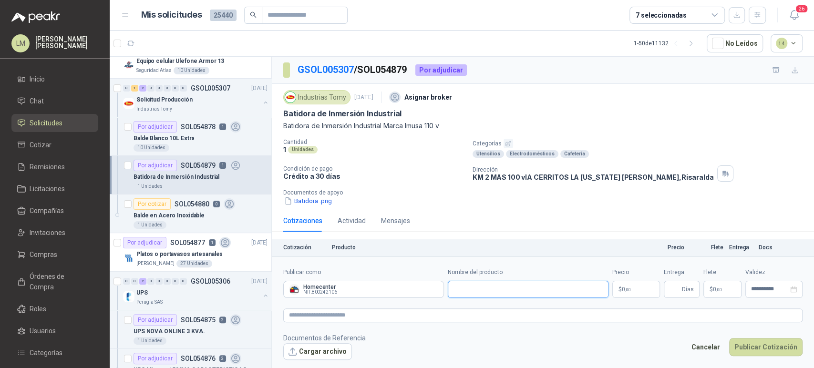
paste input "**********"
type input "**********"
click at [631, 291] on body "LM [PERSON_NAME] [PERSON_NAME] Inicio Chat Solicitudes Cotizar Remisiones Licit…" at bounding box center [407, 184] width 814 height 368
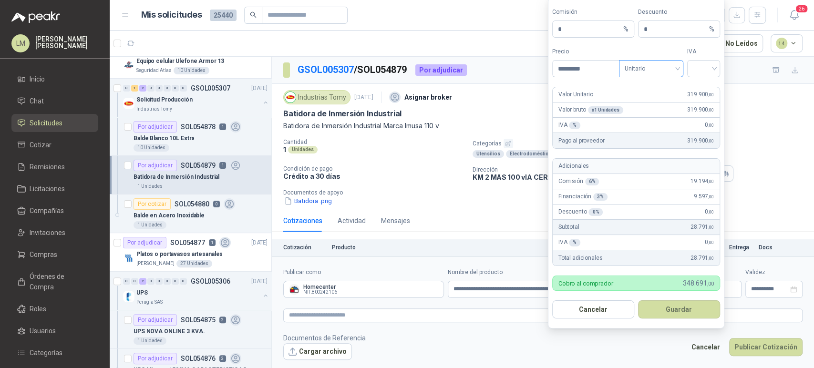
click at [646, 73] on span "Unitario" at bounding box center [650, 68] width 53 height 14
type input "*********"
click at [644, 104] on div "Unitario con IVA" at bounding box center [650, 104] width 49 height 10
click at [709, 72] on input "search" at bounding box center [703, 68] width 21 height 14
click at [703, 90] on div "19%" at bounding box center [703, 88] width 18 height 10
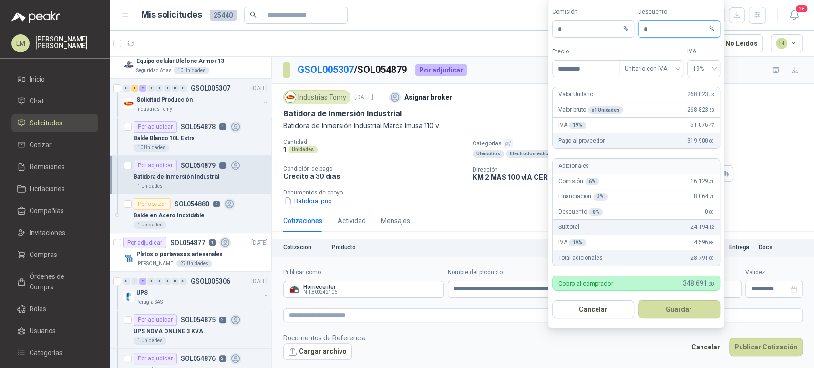
drag, startPoint x: 647, startPoint y: 33, endPoint x: 635, endPoint y: 32, distance: 11.5
click at [635, 32] on div "Comisión * % Descuento * %" at bounding box center [636, 23] width 168 height 30
type input "*"
click at [656, 312] on button "Guardar" at bounding box center [679, 309] width 82 height 18
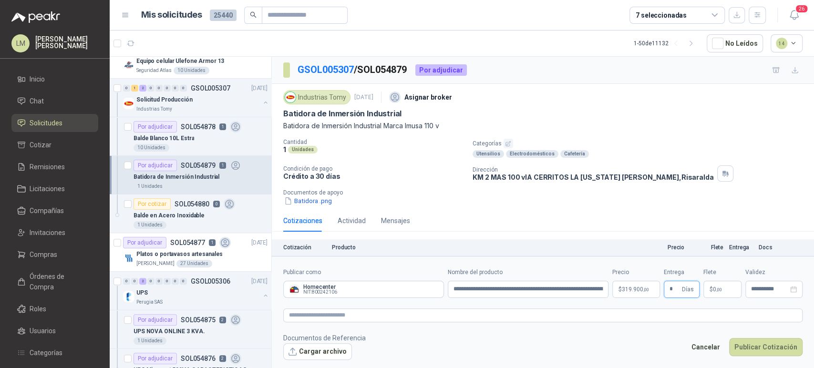
type input "*"
click at [716, 291] on span ",00" at bounding box center [719, 289] width 6 height 5
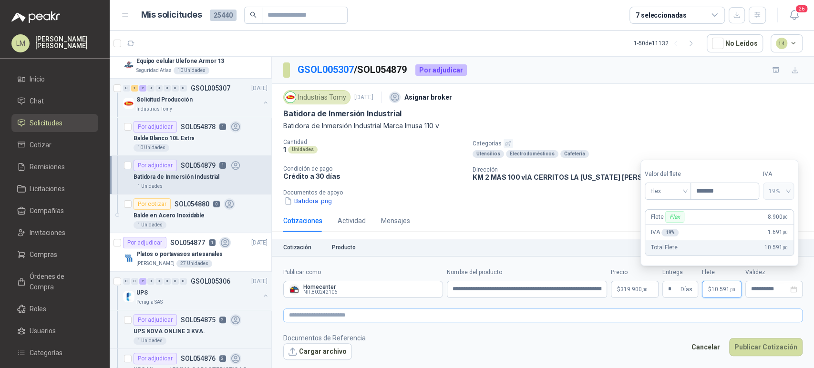
type input "*******"
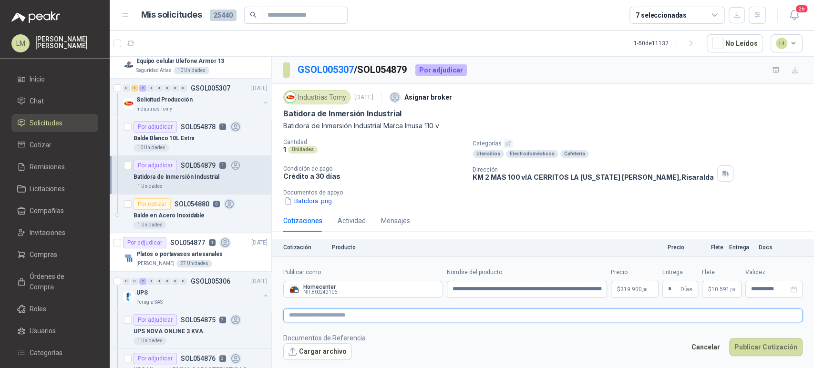
click at [693, 309] on textarea at bounding box center [542, 315] width 519 height 14
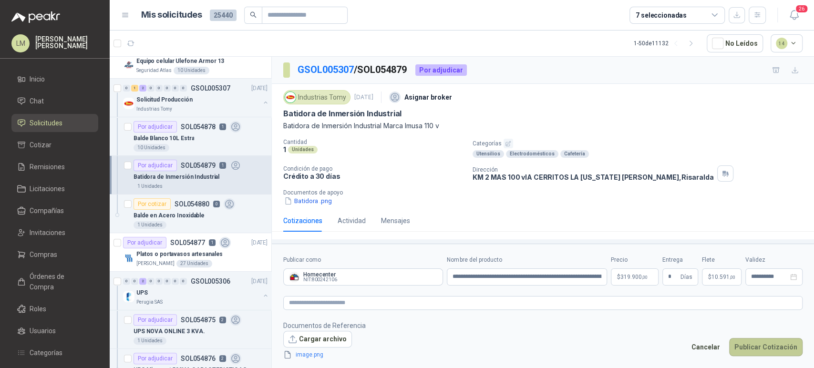
click at [747, 347] on button "Publicar Cotización" at bounding box center [765, 347] width 73 height 18
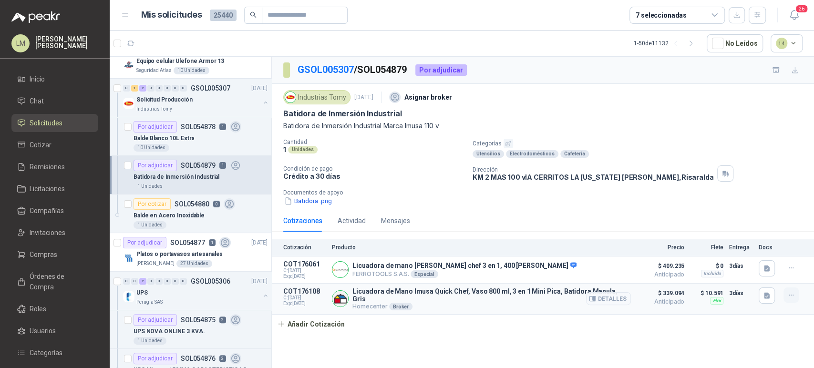
click at [787, 296] on icon "button" at bounding box center [791, 295] width 8 height 8
click at [751, 258] on button "Editar" at bounding box center [772, 256] width 76 height 15
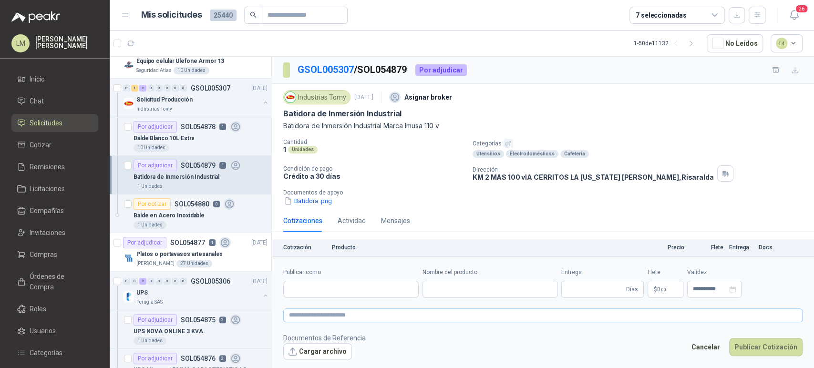
type input "**********"
type input "*"
type input "**********"
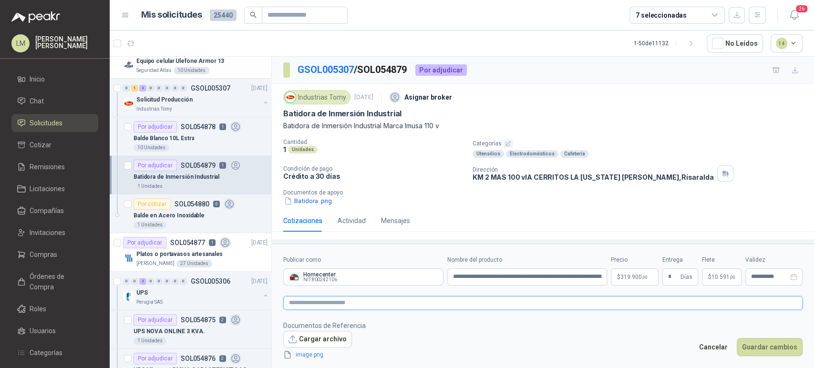
click at [473, 302] on textarea at bounding box center [542, 303] width 519 height 14
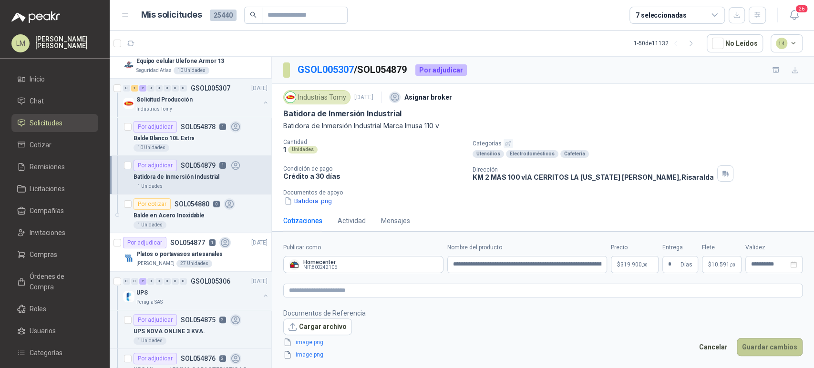
click at [756, 346] on button "Guardar cambios" at bounding box center [769, 347] width 66 height 18
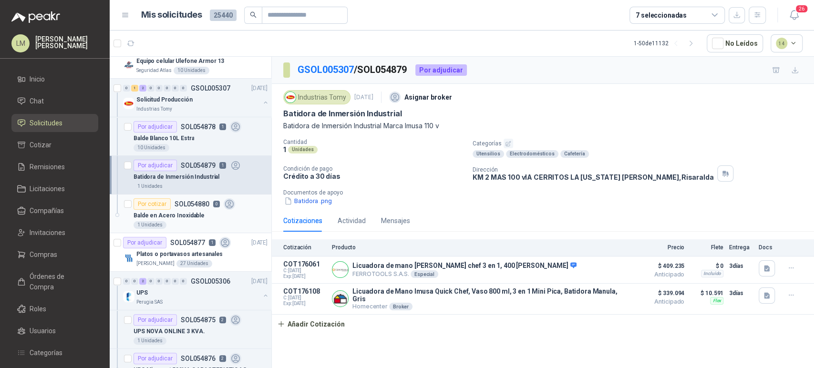
click at [172, 206] on div "Por cotizar SOL054880 0" at bounding box center [184, 203] width 102 height 11
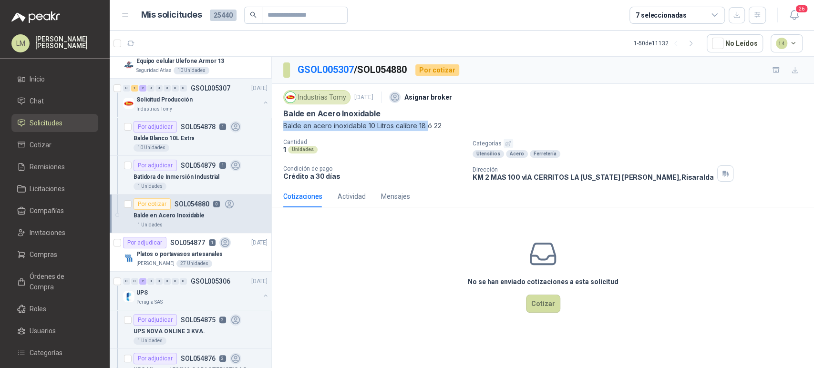
drag, startPoint x: 282, startPoint y: 127, endPoint x: 425, endPoint y: 129, distance: 143.0
click at [425, 129] on div "Industrias Tomy [DATE] Asignar broker Balde en Acero Inoxidable Balde en acero …" at bounding box center [543, 135] width 542 height 102
copy p "Balde en acero inoxidable 10 Litros calibre 18"
click at [40, 251] on span "Compras" at bounding box center [44, 254] width 28 height 10
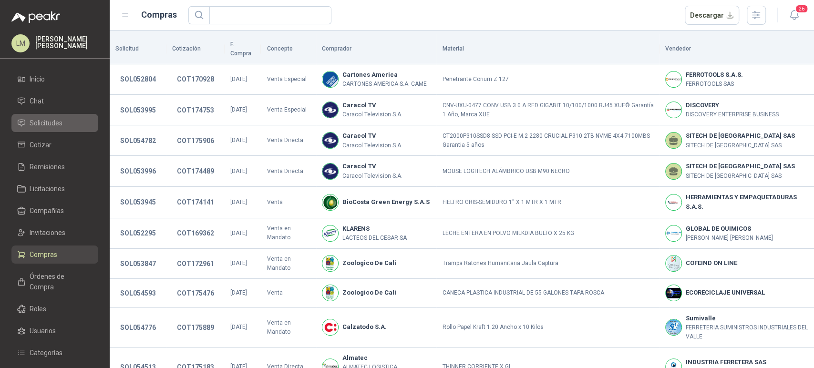
click at [45, 126] on span "Solicitudes" at bounding box center [46, 123] width 33 height 10
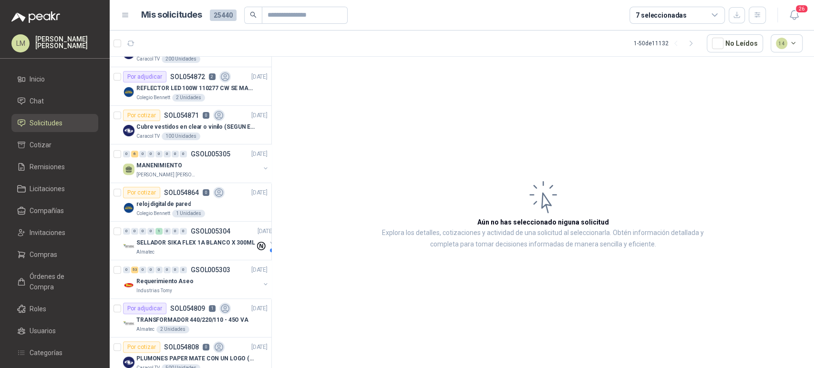
scroll to position [298, 0]
click at [47, 227] on span "Invitaciones" at bounding box center [48, 232] width 36 height 10
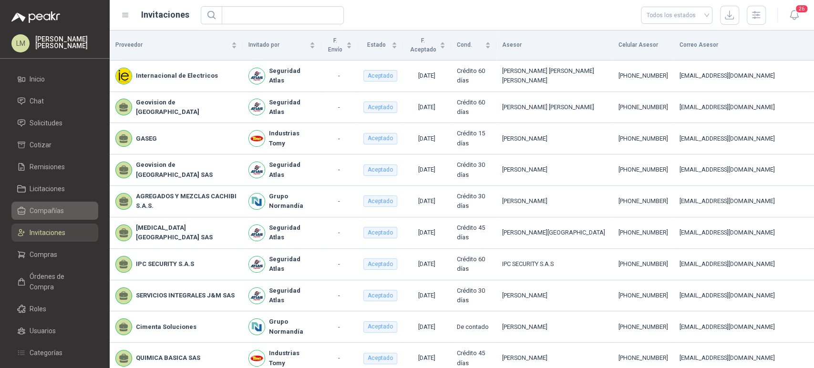
click at [56, 205] on link "Compañías" at bounding box center [54, 211] width 87 height 18
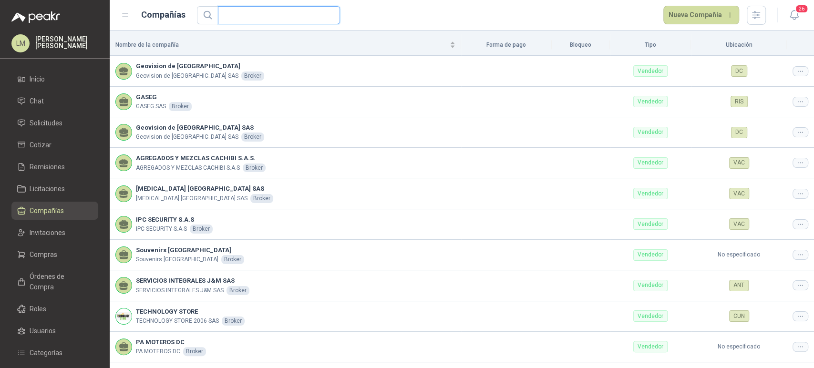
click at [264, 18] on input "text" at bounding box center [275, 15] width 103 height 17
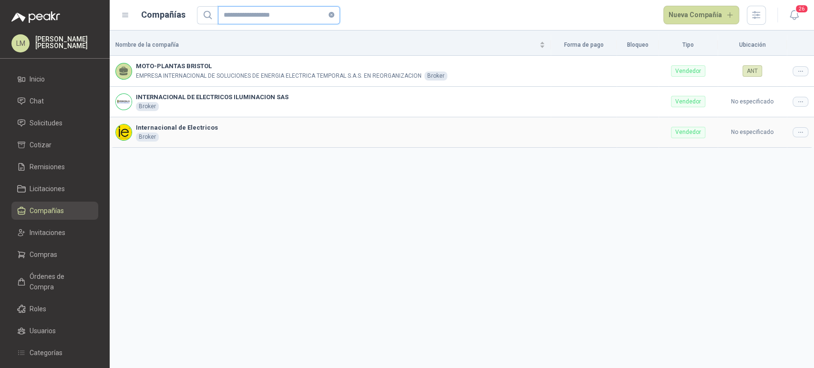
type input "**********"
click at [796, 133] on icon at bounding box center [799, 132] width 7 height 7
click at [776, 144] on span "Editar compañía" at bounding box center [775, 148] width 49 height 10
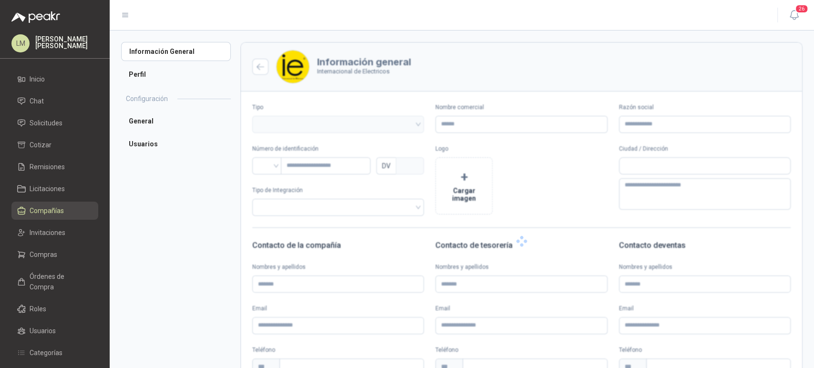
type input "**********"
type input "*********"
type input "*"
click at [150, 75] on li "Perfil" at bounding box center [176, 74] width 110 height 19
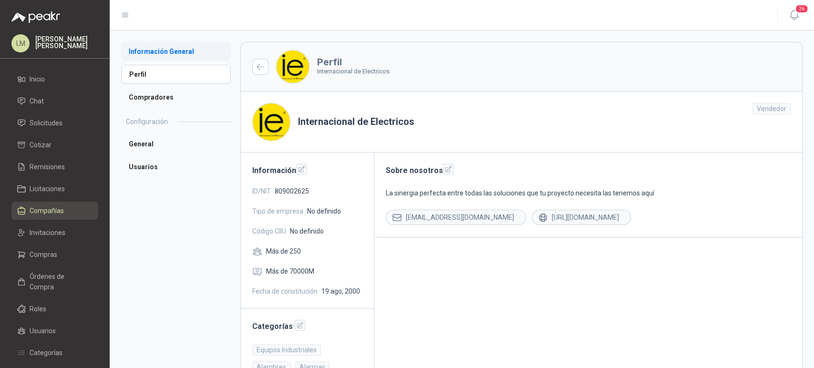
click at [163, 60] on li "Información General" at bounding box center [176, 51] width 110 height 19
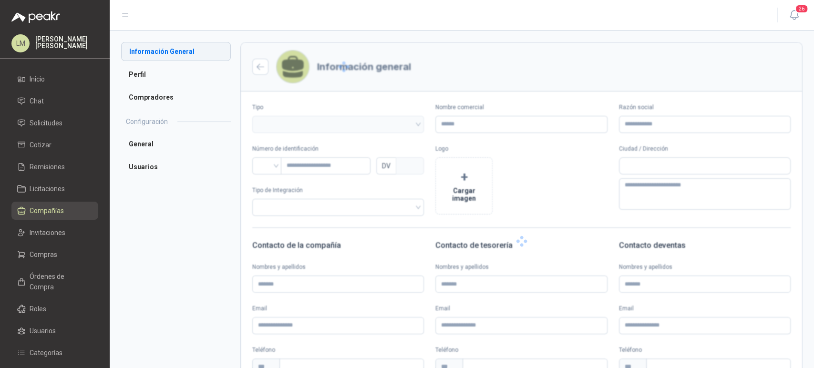
type input "**********"
type input "*********"
type input "*"
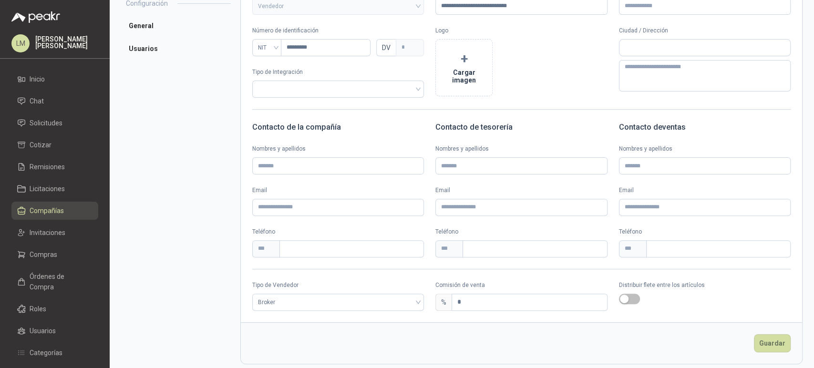
scroll to position [119, 0]
click at [49, 252] on span "Compras" at bounding box center [44, 254] width 28 height 10
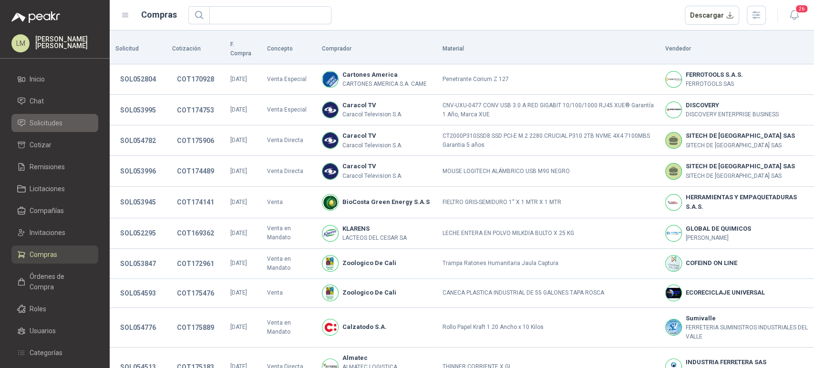
click at [52, 124] on span "Solicitudes" at bounding box center [46, 123] width 33 height 10
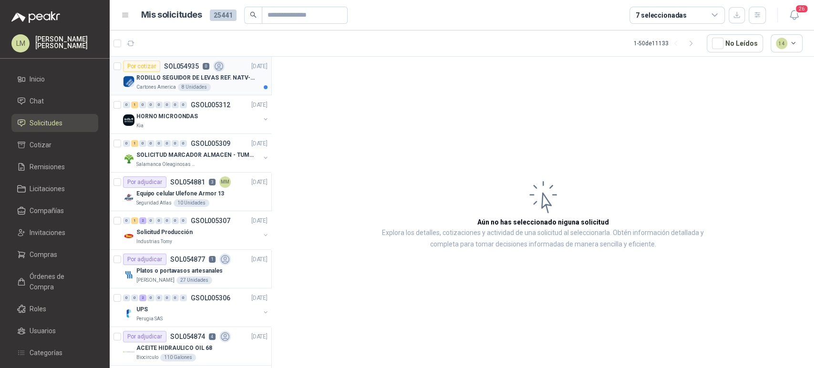
click at [172, 77] on p "RODILLO SEGUIDOR DE LEVAS REF. NATV-17-PPA MARCA MCG" at bounding box center [195, 77] width 119 height 9
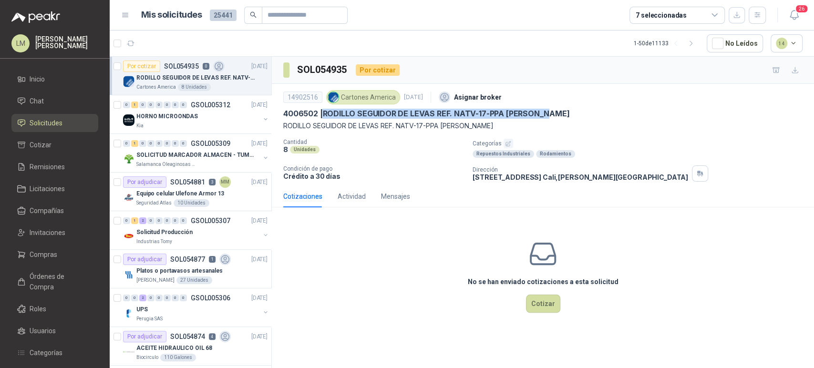
drag, startPoint x: 324, startPoint y: 113, endPoint x: 571, endPoint y: 110, distance: 246.9
click at [571, 110] on div "4006502 | RODILLO SEGUIDOR DE LEVAS REF. NATV-17-PPA MARCA MCG" at bounding box center [542, 114] width 519 height 10
copy p "RODILLO SEGUIDOR DE LEVAS REF. NATV-17-PPA MARCA MCG"
click at [399, 141] on p "Cantidad" at bounding box center [374, 142] width 182 height 7
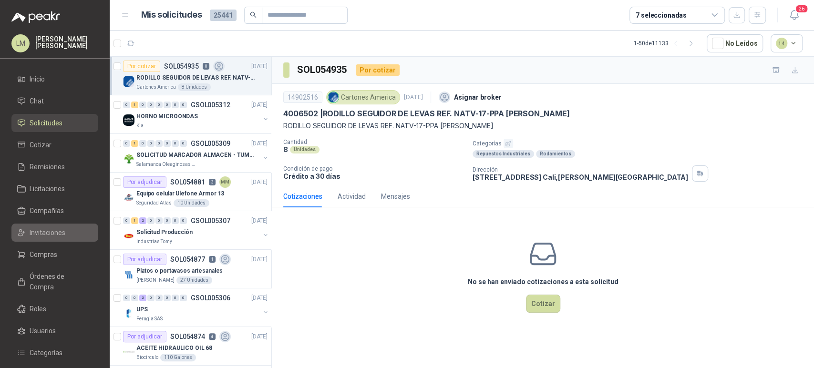
click at [47, 234] on span "Invitaciones" at bounding box center [48, 232] width 36 height 10
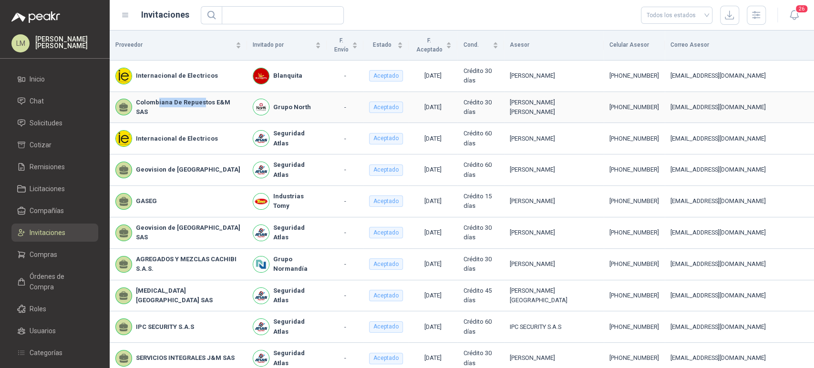
drag, startPoint x: 157, startPoint y: 94, endPoint x: 200, endPoint y: 96, distance: 42.9
click at [200, 98] on b "Colombiana De Repuestos E&M SAS" at bounding box center [188, 108] width 105 height 20
click at [47, 119] on span "Solicitudes" at bounding box center [46, 123] width 33 height 10
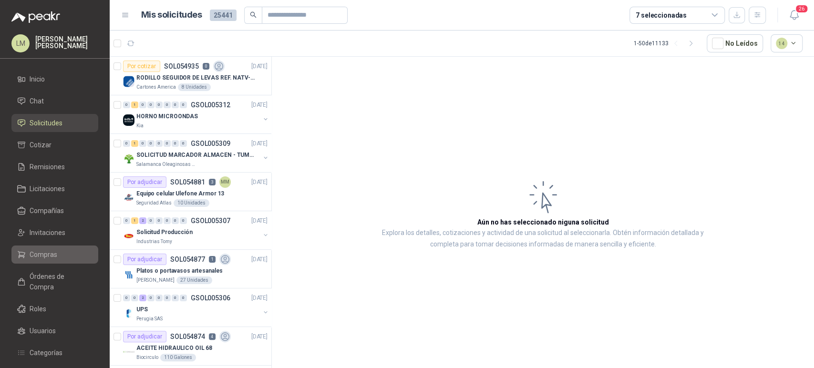
click at [46, 257] on span "Compras" at bounding box center [44, 254] width 28 height 10
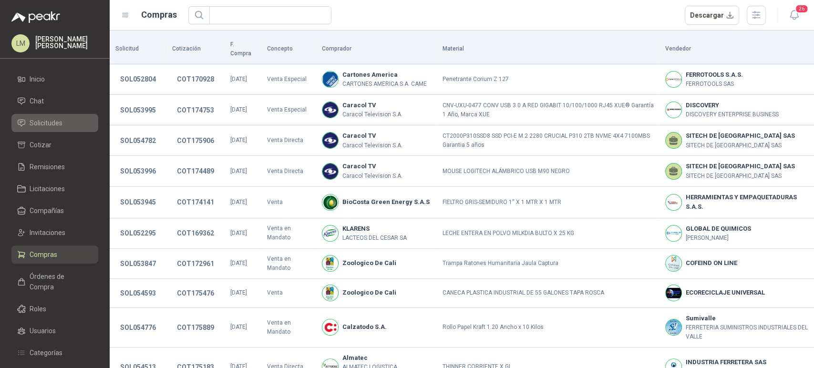
click at [54, 122] on span "Solicitudes" at bounding box center [46, 123] width 33 height 10
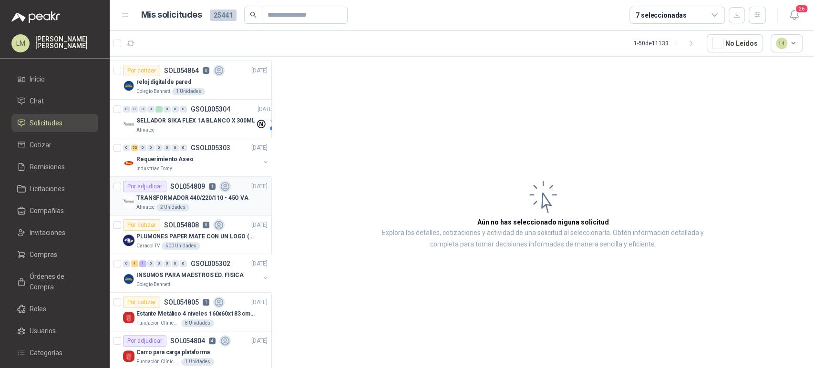
scroll to position [508, 0]
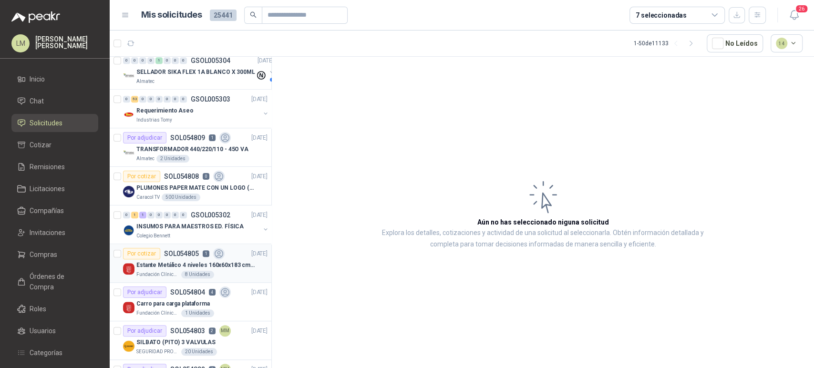
click at [171, 261] on p "Estante Metálico 4 niveles 160x60x183 cm Fixser" at bounding box center [195, 265] width 119 height 9
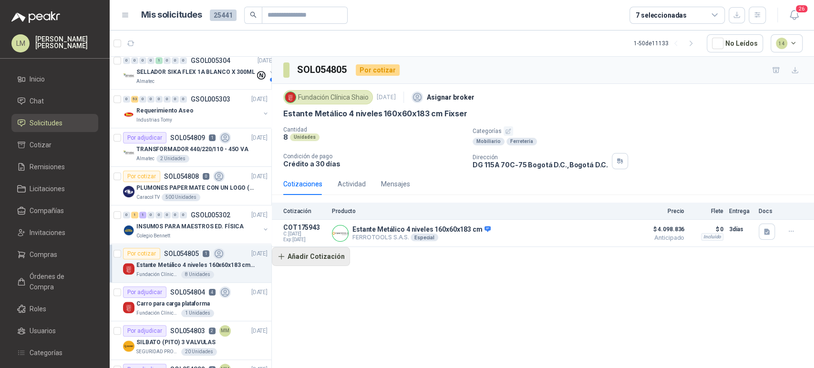
click at [317, 258] on button "Añadir Cotización" at bounding box center [311, 256] width 78 height 19
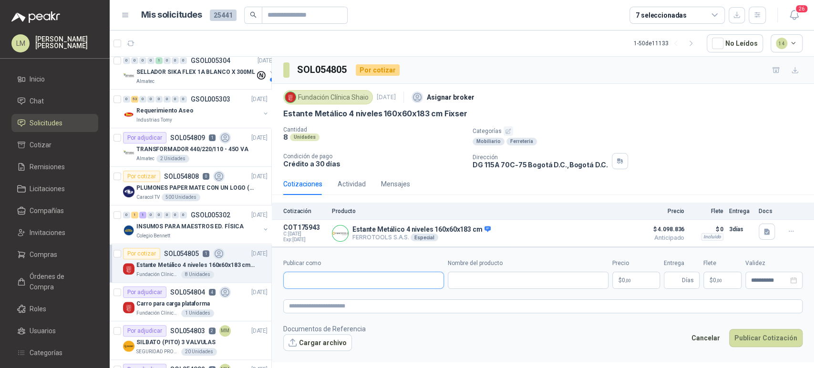
click at [331, 275] on input "Publicar como" at bounding box center [364, 280] width 160 height 16
type input "******"
click at [324, 307] on span "NIT : 800242106" at bounding box center [323, 306] width 34 height 5
type input "**********"
click at [469, 274] on input "Nombre del producto" at bounding box center [528, 280] width 161 height 17
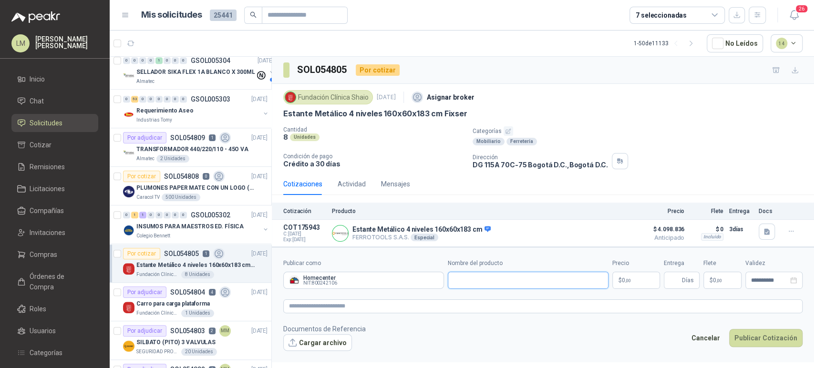
click at [519, 277] on input "Nombre del producto" at bounding box center [528, 280] width 161 height 17
paste input "**********"
type input "**********"
click at [637, 274] on p "$ 0 ,00" at bounding box center [636, 280] width 48 height 17
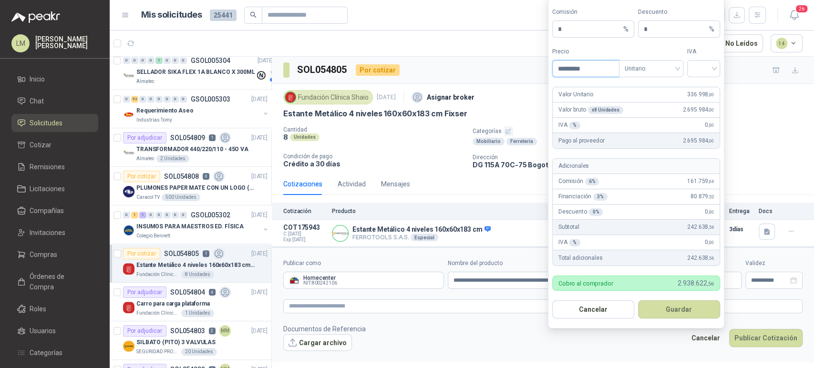
type input "*********"
click at [666, 71] on span "Unitario" at bounding box center [650, 68] width 53 height 14
click at [646, 105] on div "Unitario con IVA" at bounding box center [650, 104] width 49 height 10
click at [694, 74] on input "search" at bounding box center [703, 68] width 21 height 14
click at [694, 89] on div "19%" at bounding box center [703, 88] width 29 height 15
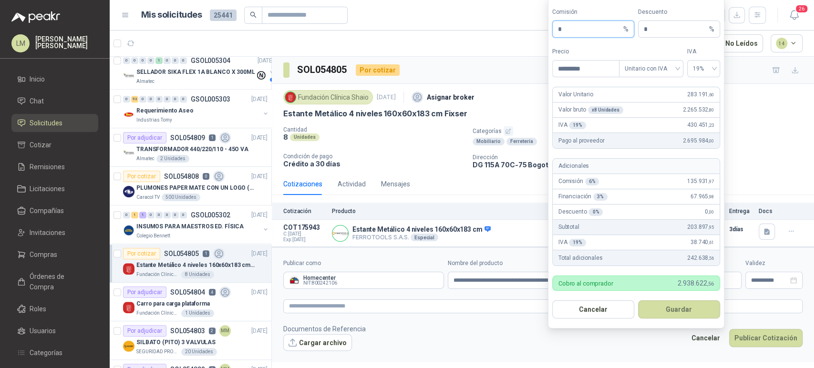
drag, startPoint x: 565, startPoint y: 31, endPoint x: 546, endPoint y: 33, distance: 19.2
click at [546, 33] on body "LM Luis Miguel Martinez Inicio Chat Solicitudes Cotizar Remisiones Licitaciones…" at bounding box center [407, 184] width 814 height 368
click at [666, 309] on button "Guardar" at bounding box center [679, 309] width 82 height 18
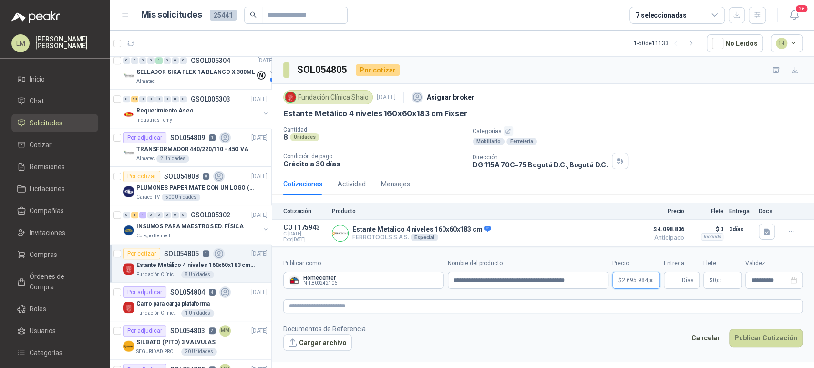
click at [632, 279] on body "LM Luis Miguel Martinez Inicio Chat Solicitudes Cotizar Remisiones Licitaciones…" at bounding box center [407, 184] width 814 height 368
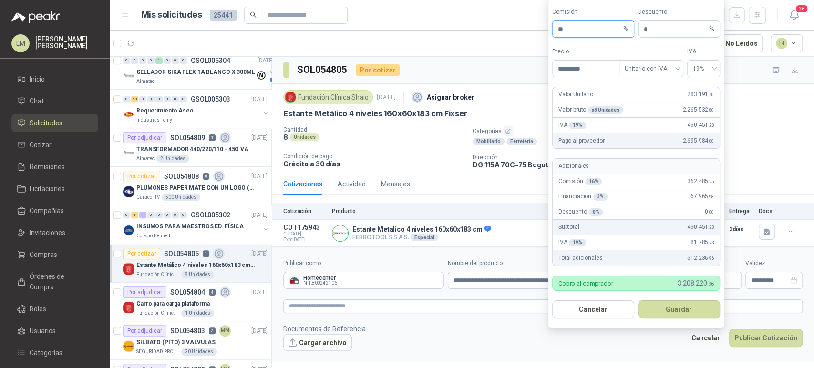
click at [571, 24] on input "**" at bounding box center [589, 29] width 63 height 16
type input "**"
click at [681, 307] on button "Guardar" at bounding box center [679, 309] width 82 height 18
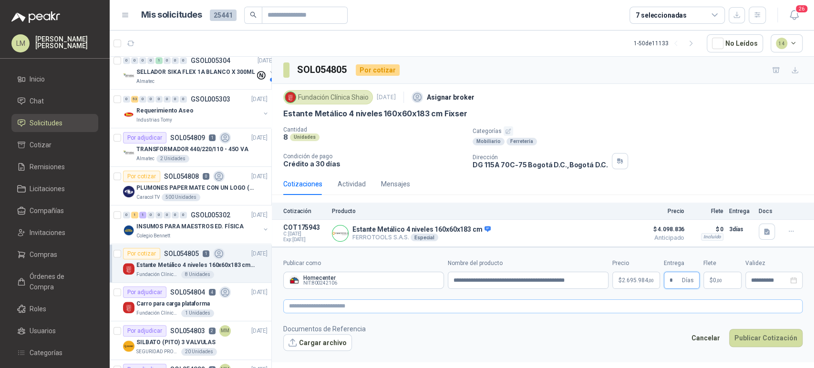
type input "*"
click at [645, 312] on textarea at bounding box center [542, 306] width 519 height 14
type textarea "*"
type textarea "**"
type textarea "***"
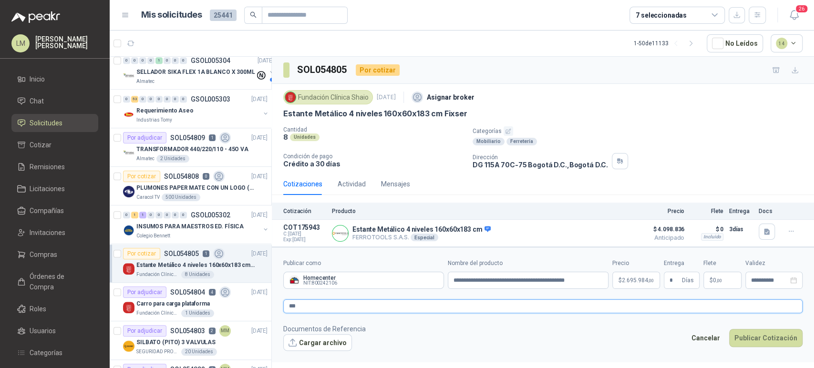
type textarea "****"
type textarea "******"
type textarea "********"
type textarea "*********"
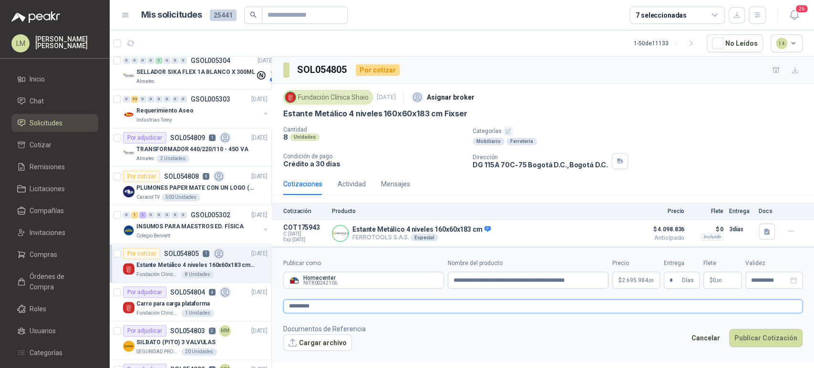
type textarea "*********"
type textarea "**********"
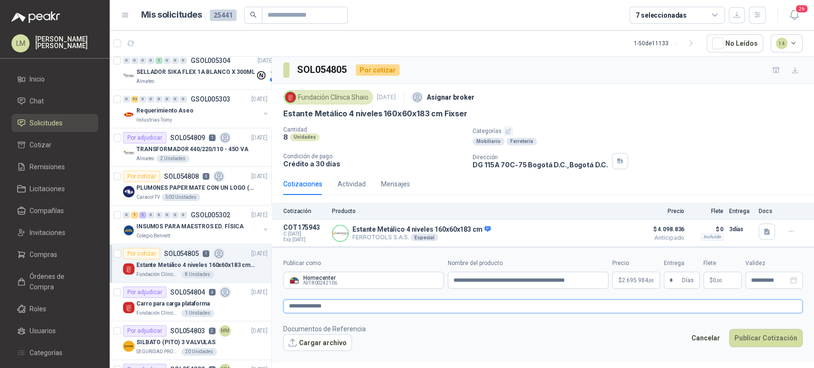
type textarea "**********"
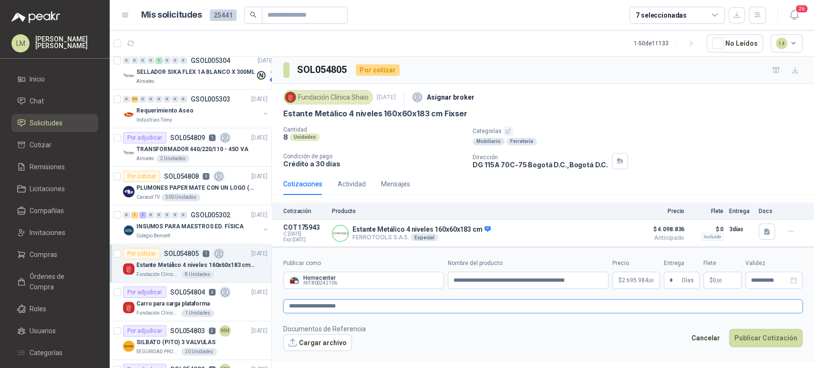
type textarea "**********"
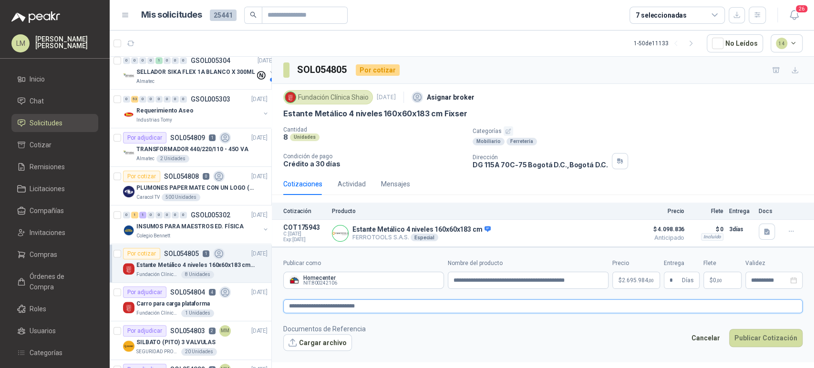
type textarea "**********"
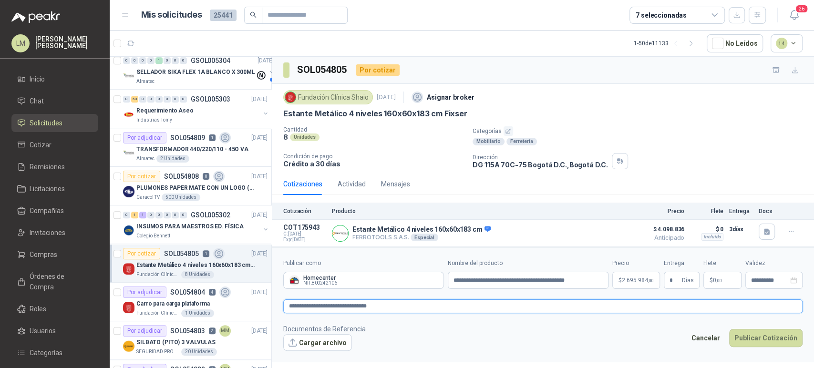
type textarea "**********"
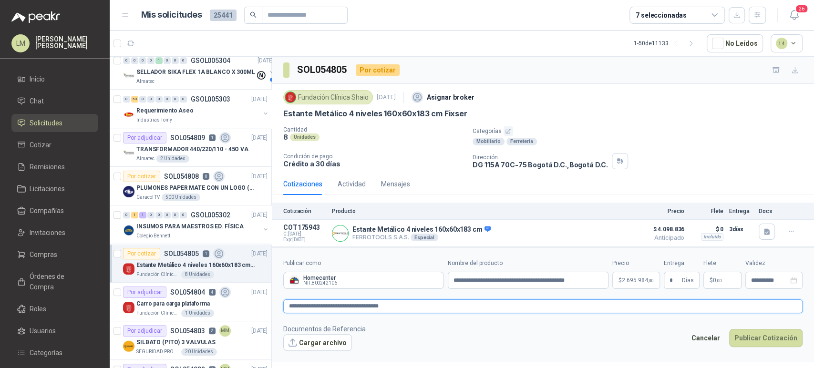
type textarea "**********"
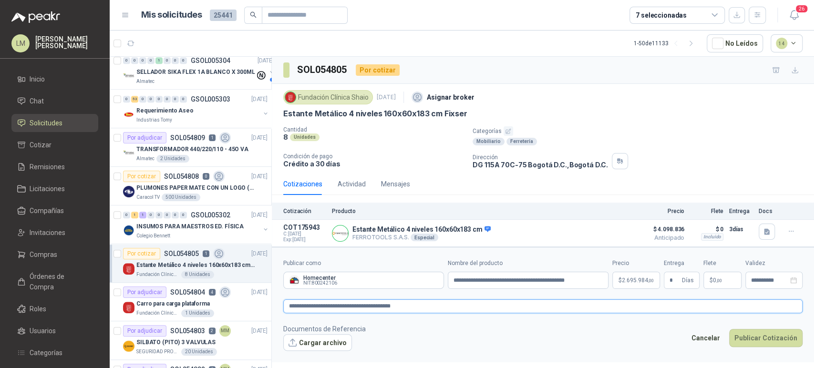
type textarea "**********"
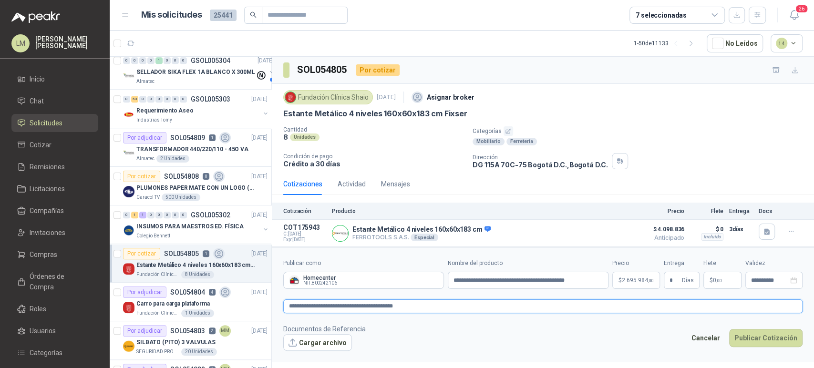
type textarea "**********"
click at [716, 279] on span ",00" at bounding box center [719, 280] width 6 height 5
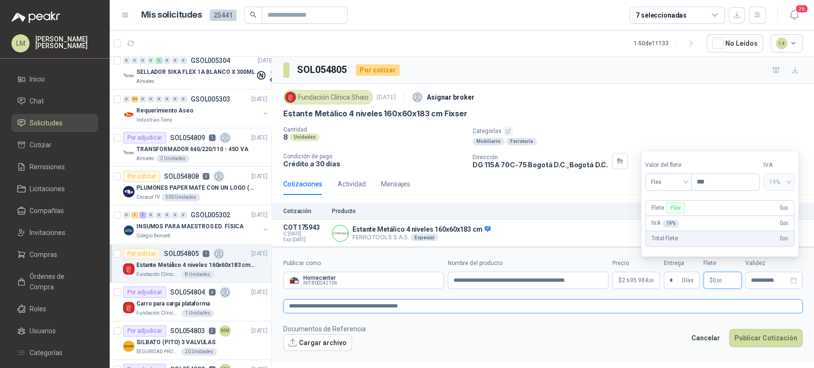
click at [446, 306] on textarea "**********" at bounding box center [542, 306] width 519 height 14
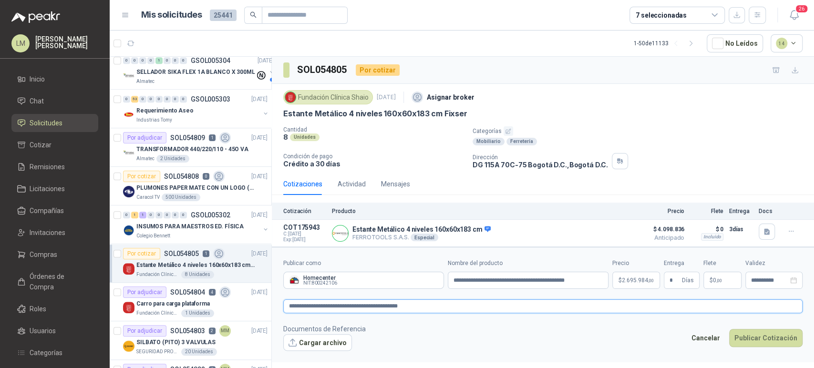
click at [451, 304] on textarea "**********" at bounding box center [542, 306] width 519 height 14
type textarea "**********"
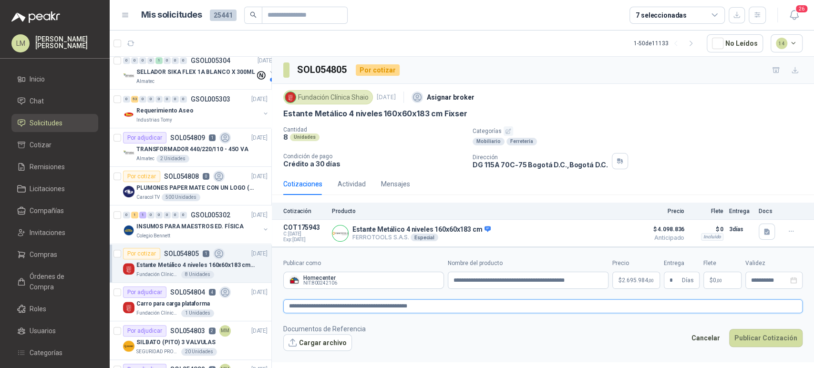
type textarea "**********"
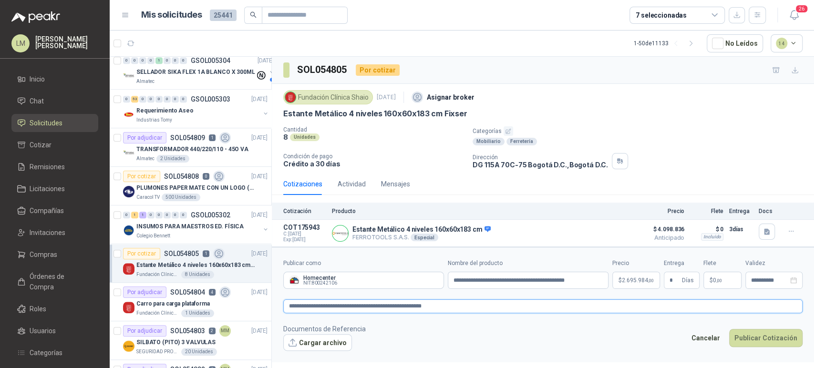
type textarea "**********"
click at [723, 282] on p "$ 0 ,00" at bounding box center [722, 280] width 38 height 17
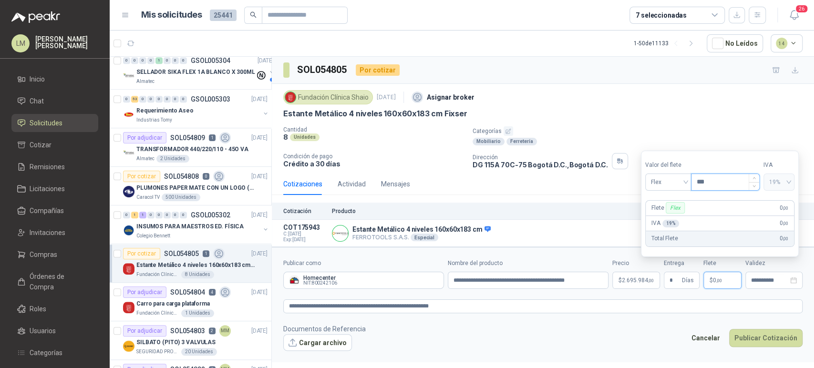
click at [702, 183] on input "***" at bounding box center [725, 182] width 68 height 16
type input "*********"
click at [580, 304] on textarea "**********" at bounding box center [542, 306] width 519 height 14
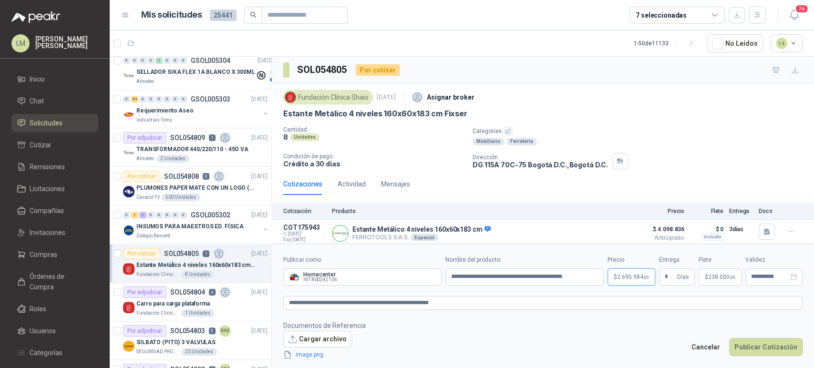
click at [635, 268] on body "LM Luis Miguel Martinez Inicio Chat Solicitudes Cotizar Remisiones Licitaciones…" at bounding box center [407, 184] width 814 height 368
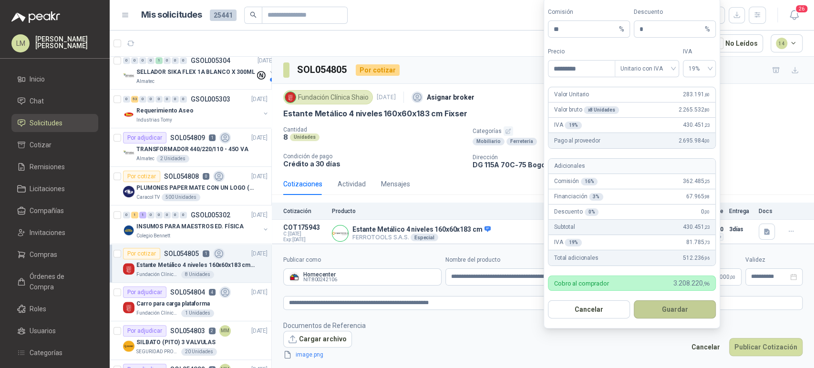
click at [651, 312] on button "Guardar" at bounding box center [674, 309] width 82 height 18
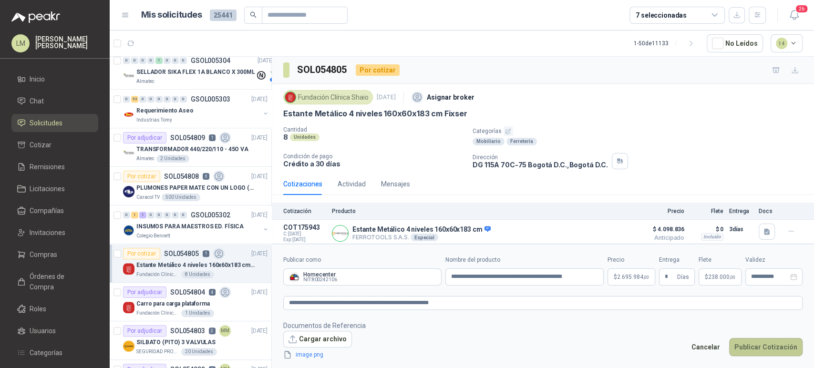
click at [773, 348] on button "Publicar Cotización" at bounding box center [765, 347] width 73 height 18
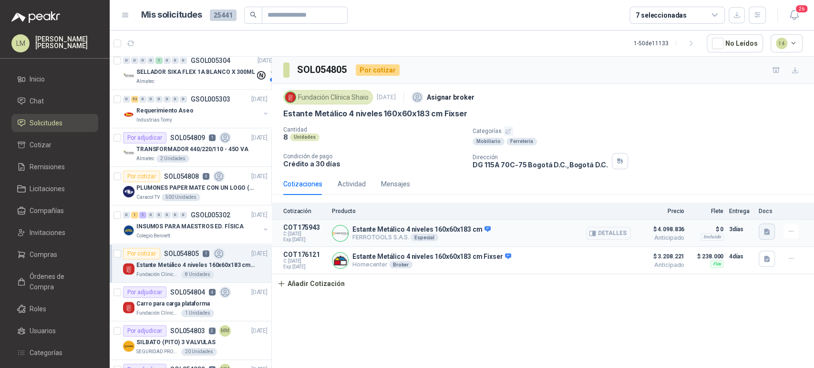
click at [759, 229] on button "button" at bounding box center [766, 232] width 16 height 16
click at [756, 203] on button "image.png" at bounding box center [747, 200] width 41 height 10
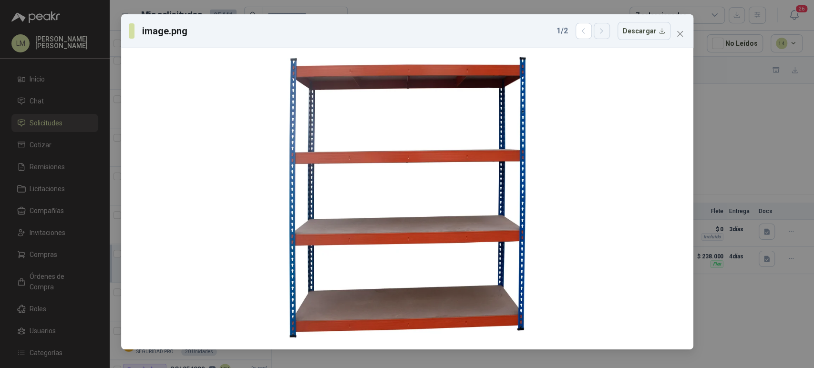
click at [605, 31] on icon "button" at bounding box center [601, 31] width 8 height 8
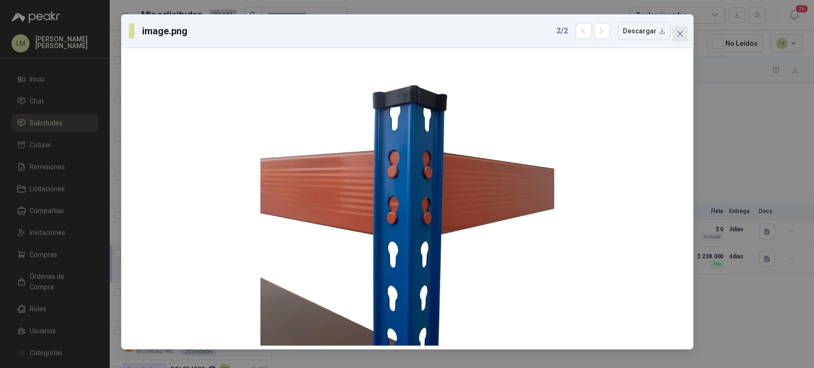
click at [681, 32] on icon "close" at bounding box center [680, 34] width 8 height 8
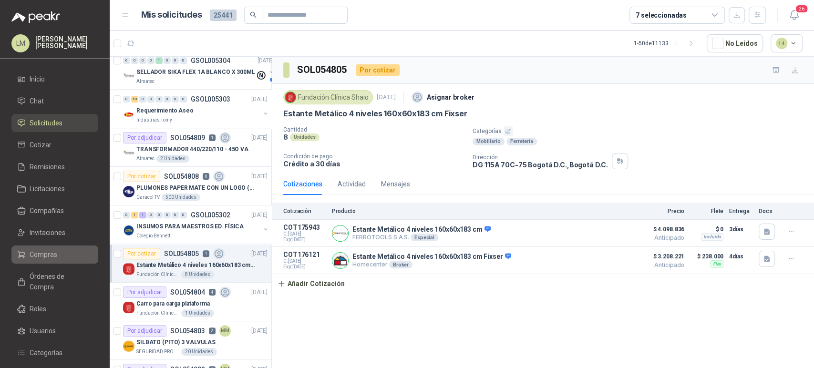
click at [43, 250] on span "Compras" at bounding box center [44, 254] width 28 height 10
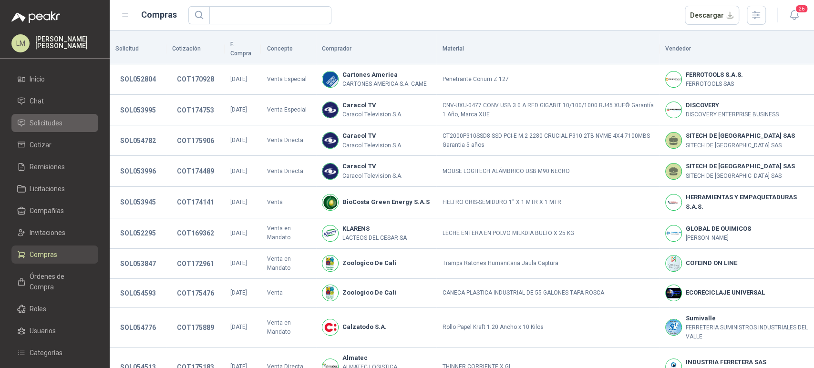
click at [57, 120] on span "Solicitudes" at bounding box center [46, 123] width 33 height 10
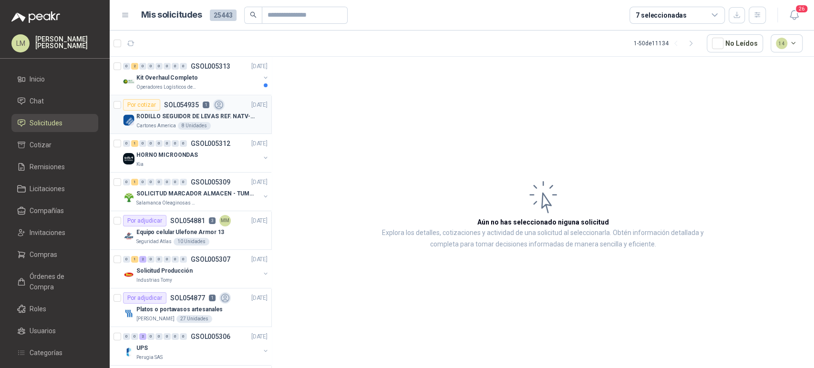
click at [209, 116] on p "RODILLO SEGUIDOR DE LEVAS REF. NATV-17-PPA MARCA MCG" at bounding box center [195, 116] width 119 height 9
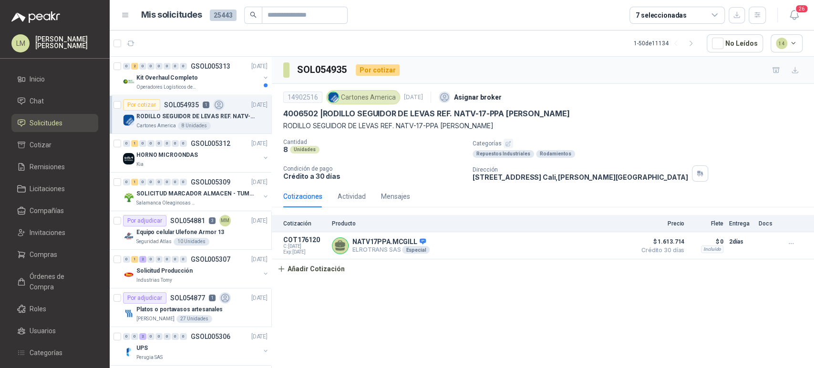
click at [379, 144] on p "Cantidad" at bounding box center [374, 142] width 182 height 7
click at [34, 235] on span "Invitaciones" at bounding box center [48, 232] width 36 height 10
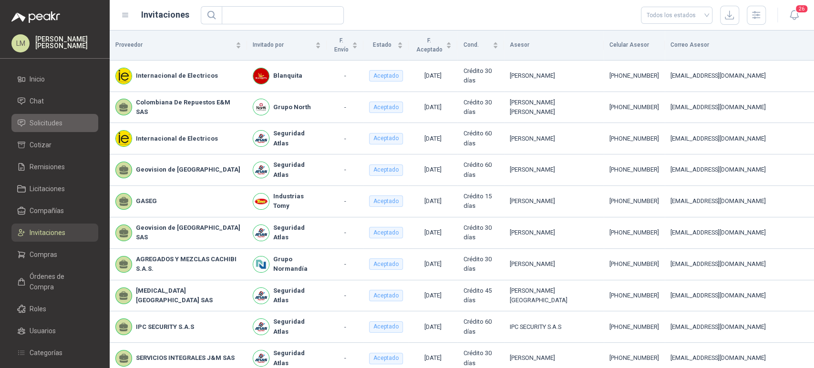
click at [49, 125] on span "Solicitudes" at bounding box center [46, 123] width 33 height 10
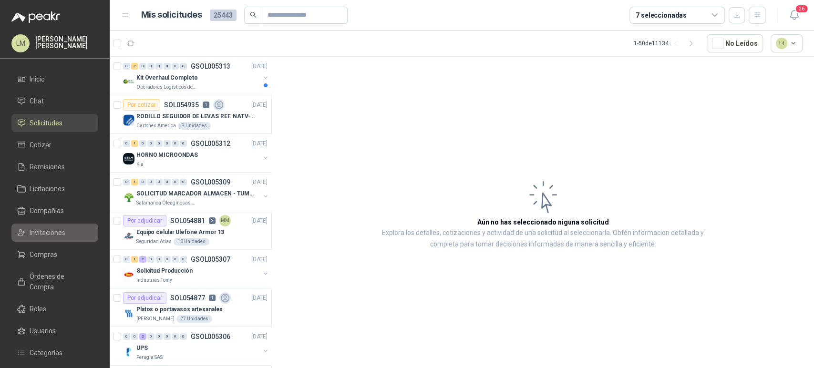
click at [48, 232] on span "Invitaciones" at bounding box center [48, 232] width 36 height 10
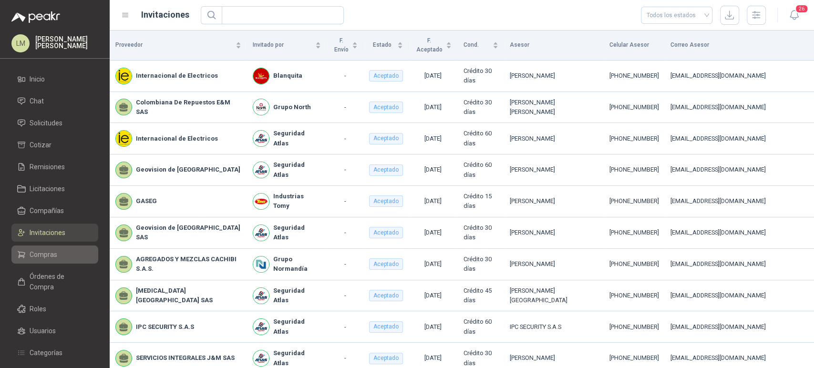
click at [41, 255] on span "Compras" at bounding box center [44, 254] width 28 height 10
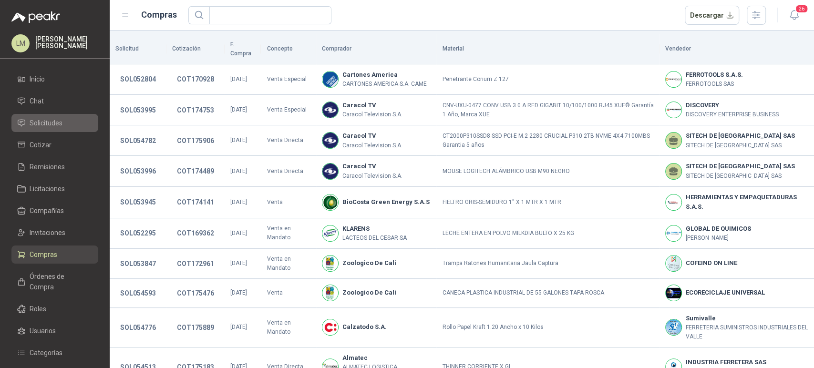
click at [48, 125] on span "Solicitudes" at bounding box center [46, 123] width 33 height 10
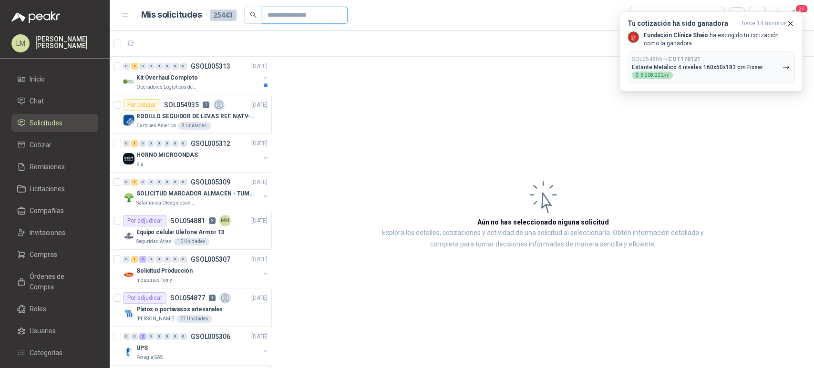
click at [286, 14] on input "text" at bounding box center [300, 15] width 67 height 16
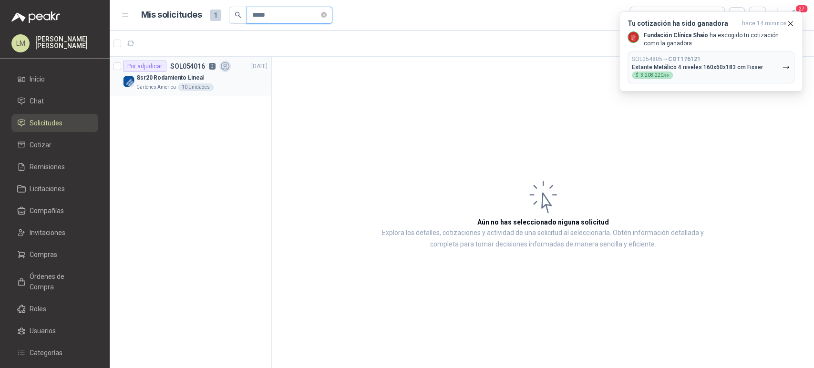
type input "*****"
click at [198, 74] on p "Ssr20 Rodamiento Lineal" at bounding box center [169, 77] width 67 height 9
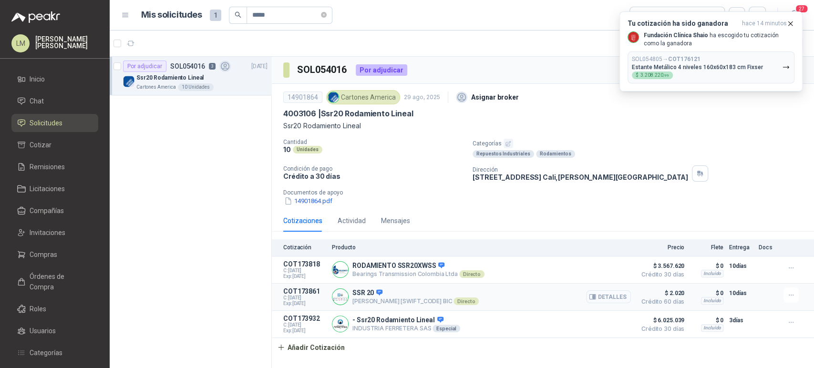
click at [606, 297] on button "Detalles" at bounding box center [608, 296] width 45 height 13
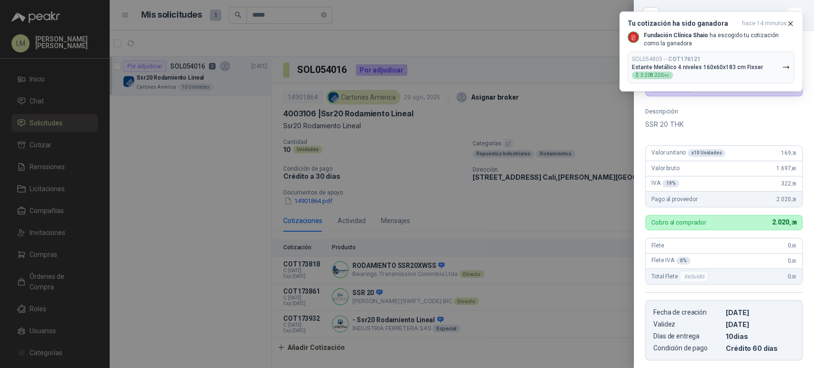
scroll to position [65, 0]
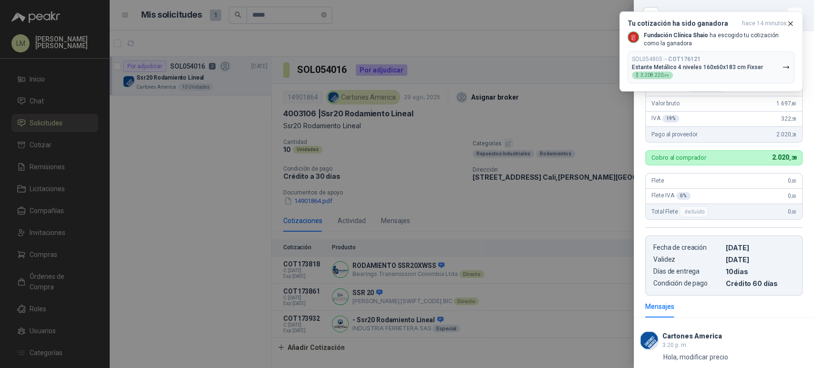
click at [408, 169] on div at bounding box center [407, 184] width 814 height 368
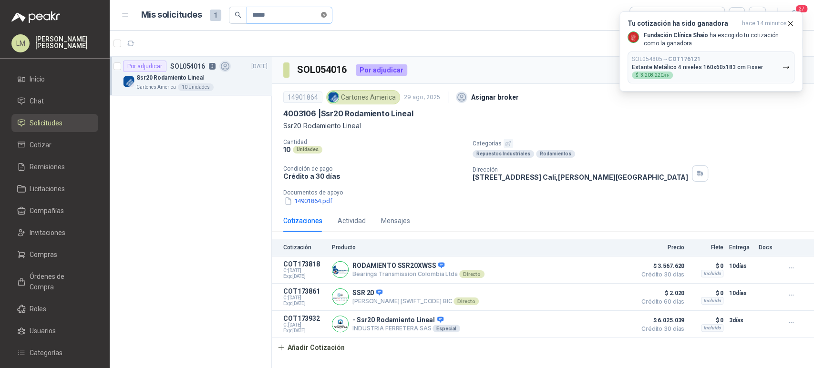
click at [326, 18] on span at bounding box center [324, 14] width 6 height 9
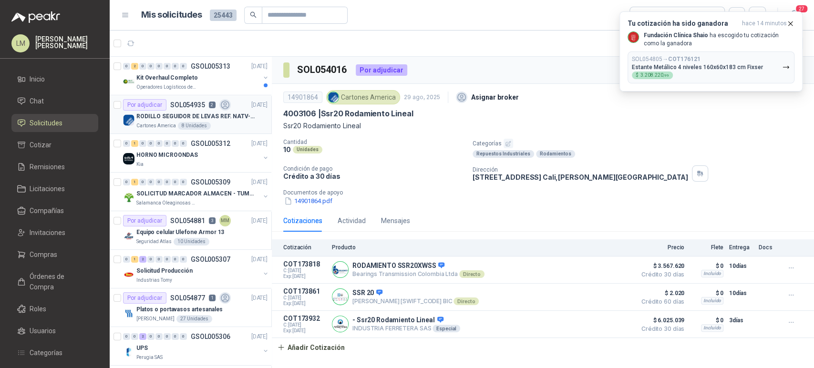
click at [153, 103] on div "Por adjudicar" at bounding box center [144, 104] width 43 height 11
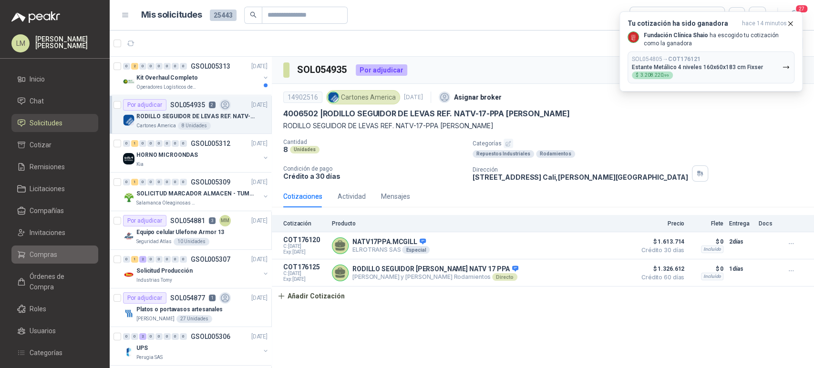
click at [42, 251] on span "Compras" at bounding box center [44, 254] width 28 height 10
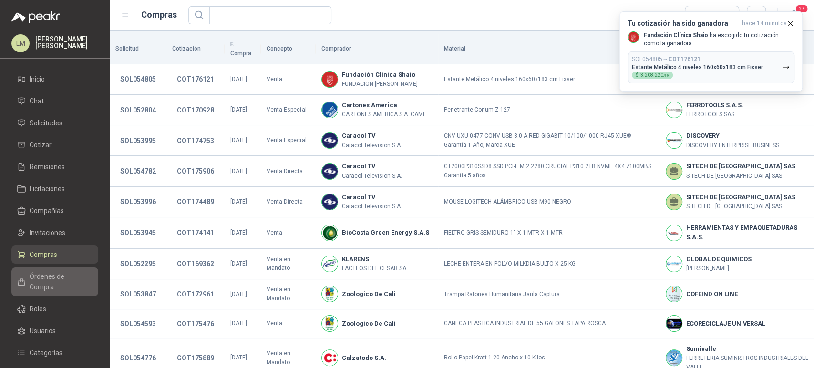
click at [48, 273] on span "Órdenes de Compra" at bounding box center [60, 281] width 60 height 21
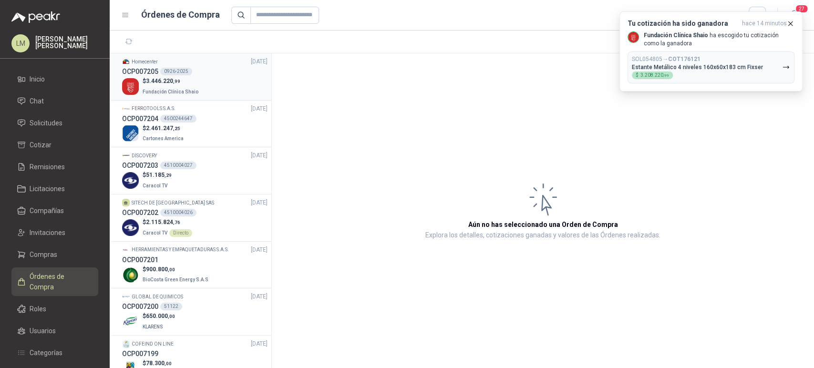
click at [167, 79] on span "3.446.220 ,99" at bounding box center [163, 81] width 34 height 7
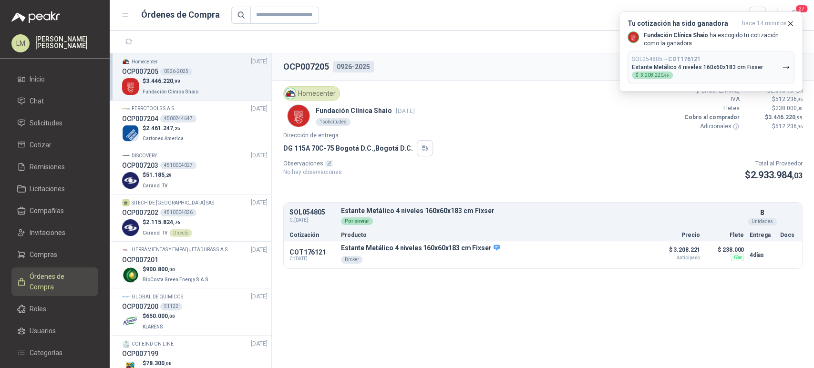
click at [467, 119] on div "Homecenter Fundación Clínica Shaio 4 sept, 2025 1 solicitudes Valor Bruto $ 2.6…" at bounding box center [542, 108] width 519 height 45
click at [790, 21] on icon "button" at bounding box center [790, 24] width 8 height 8
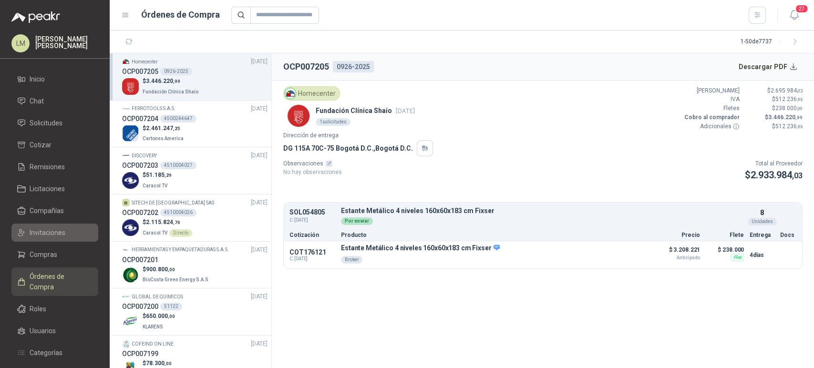
click at [46, 230] on span "Invitaciones" at bounding box center [48, 232] width 36 height 10
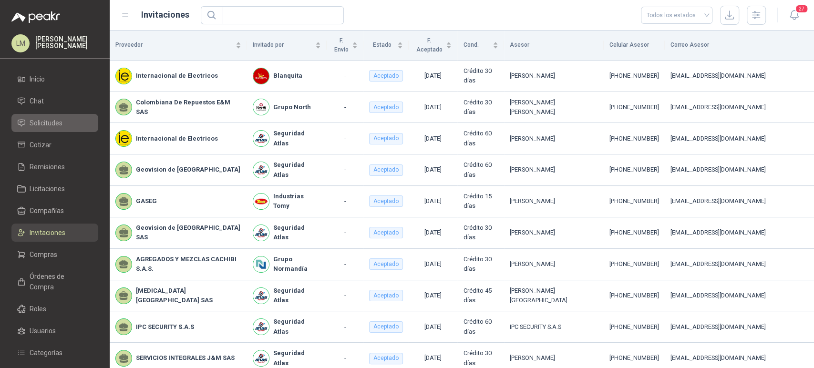
click at [52, 124] on span "Solicitudes" at bounding box center [46, 123] width 33 height 10
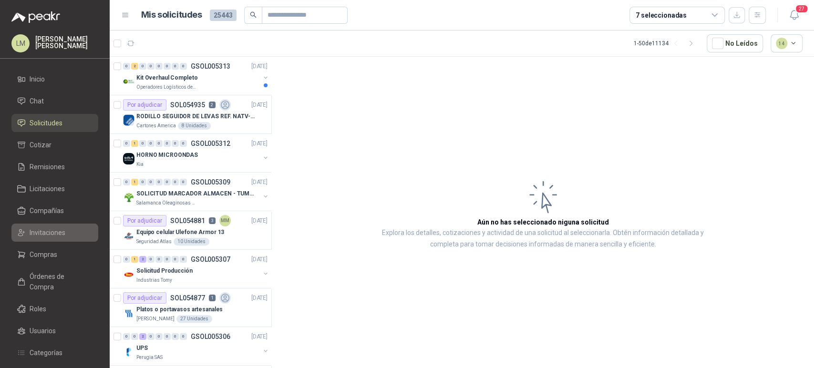
click at [48, 234] on span "Invitaciones" at bounding box center [48, 232] width 36 height 10
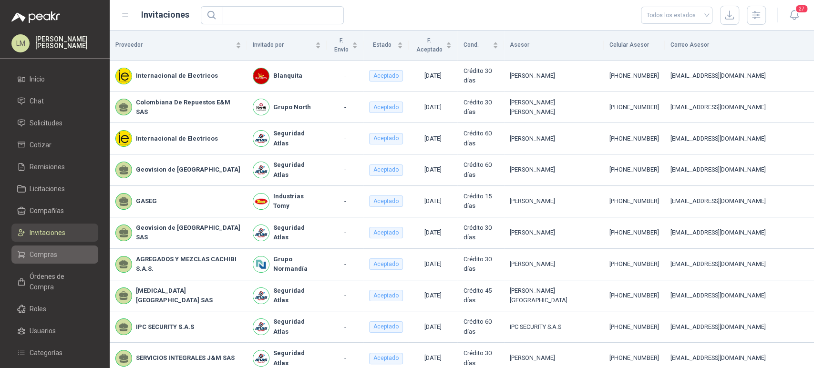
click at [46, 250] on span "Compras" at bounding box center [44, 254] width 28 height 10
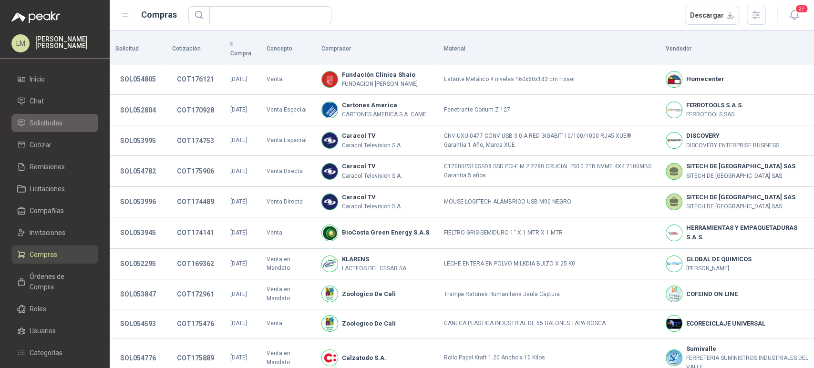
click at [51, 124] on span "Solicitudes" at bounding box center [46, 123] width 33 height 10
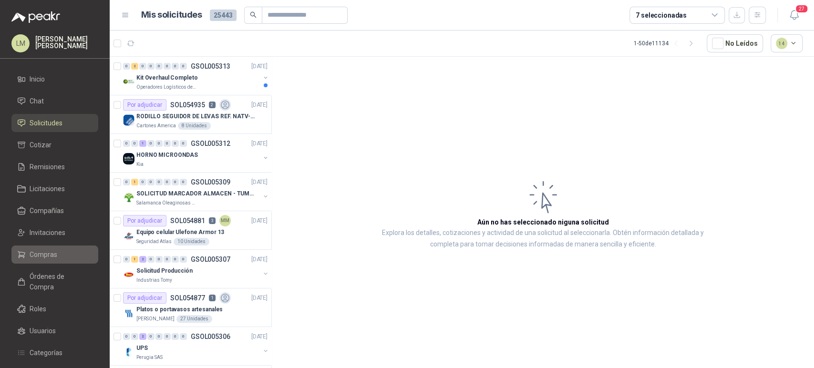
click at [35, 253] on span "Compras" at bounding box center [44, 254] width 28 height 10
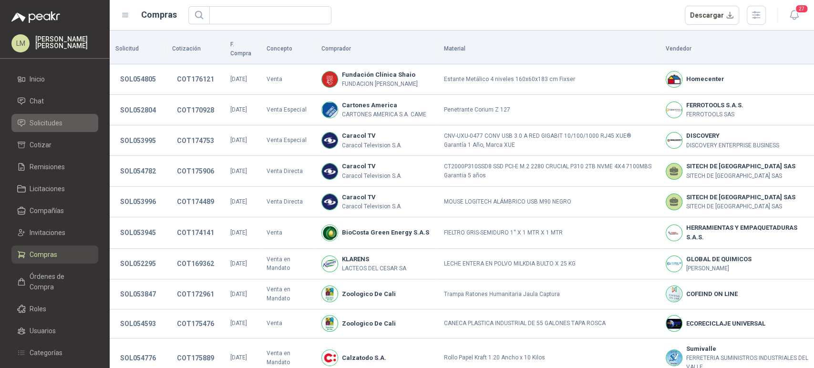
click at [55, 121] on span "Solicitudes" at bounding box center [46, 123] width 33 height 10
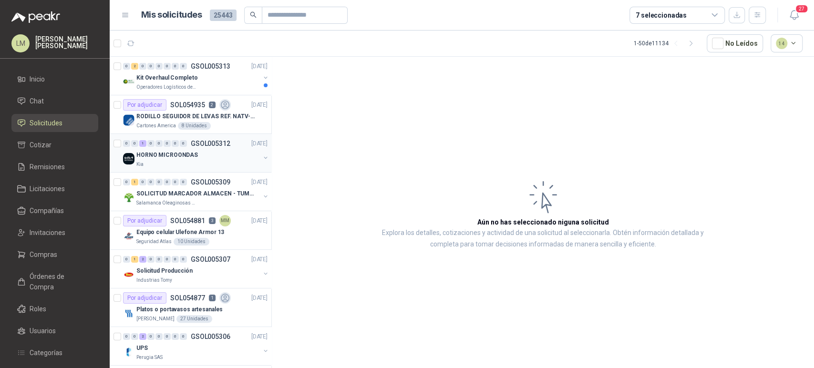
click at [262, 156] on button "button" at bounding box center [266, 158] width 8 height 8
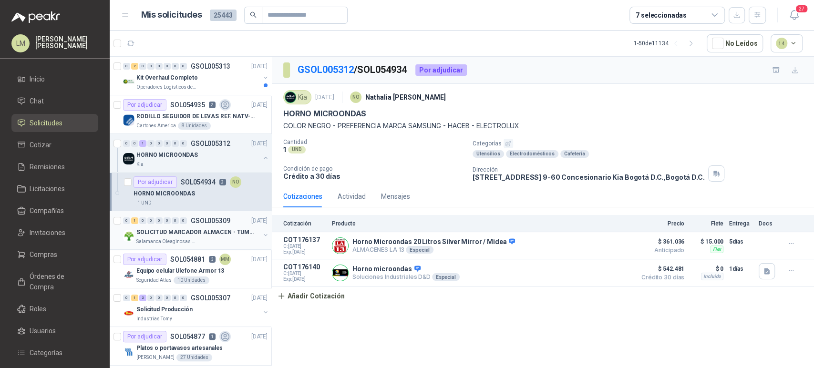
click at [168, 229] on p "SOLICITUD MARCADOR ALMACEN - TUMACO" at bounding box center [195, 232] width 119 height 9
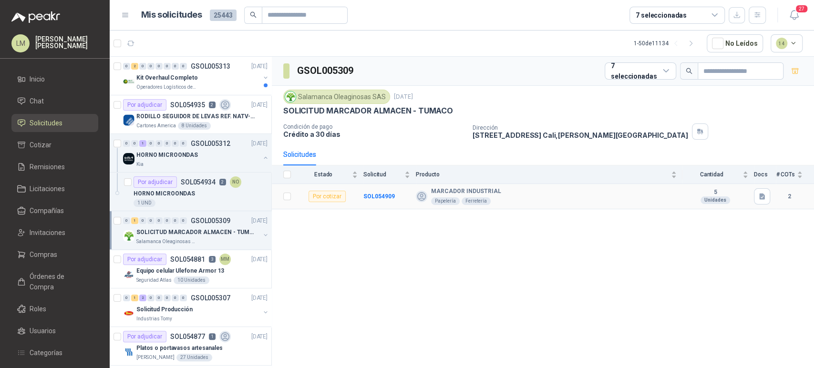
click at [395, 196] on td "SOL054909" at bounding box center [389, 196] width 52 height 25
click at [387, 196] on b "SOL054909" at bounding box center [378, 196] width 31 height 7
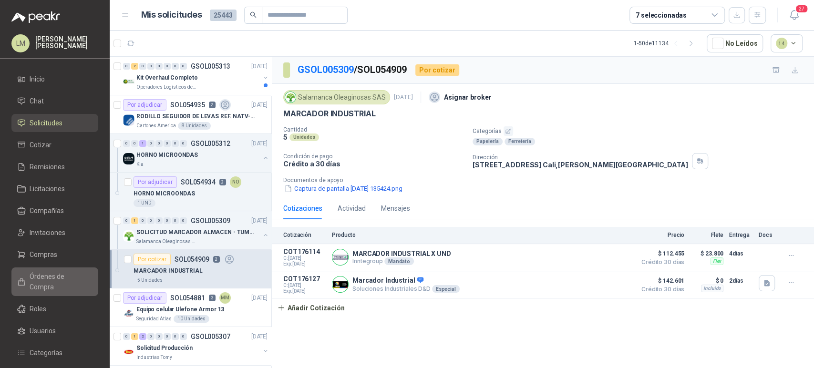
click at [50, 275] on span "Órdenes de Compra" at bounding box center [60, 281] width 60 height 21
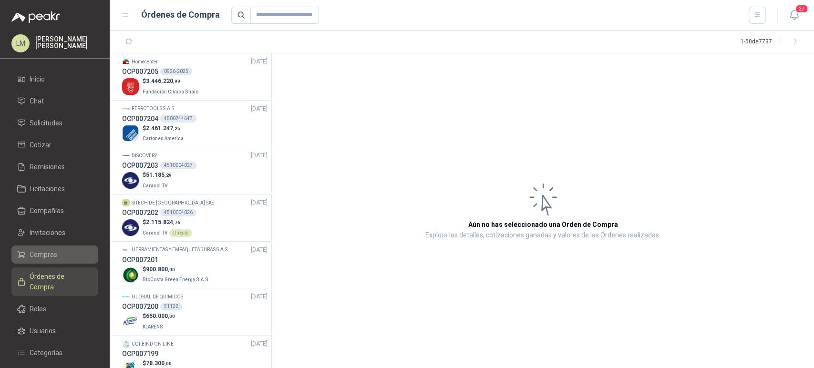
click at [50, 252] on span "Compras" at bounding box center [44, 254] width 28 height 10
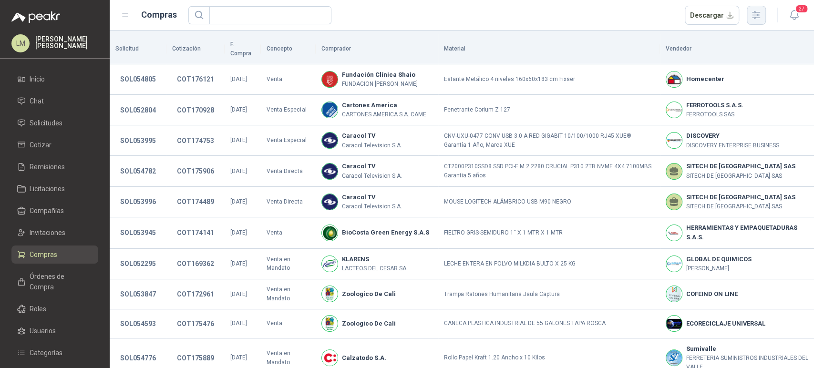
click at [754, 18] on icon "button" at bounding box center [756, 14] width 8 height 7
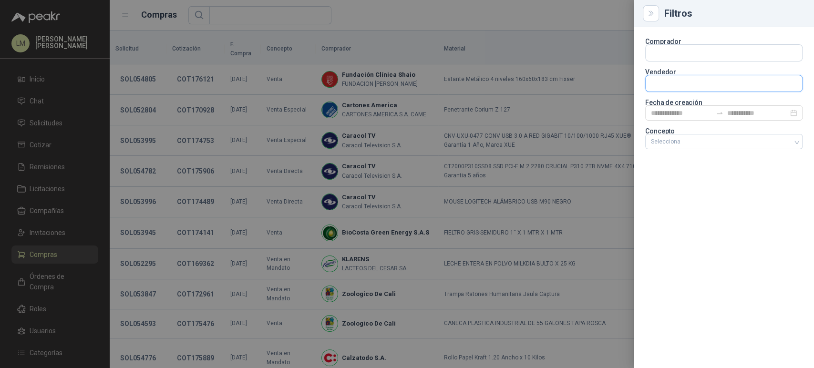
click at [677, 91] on input "text" at bounding box center [723, 83] width 156 height 16
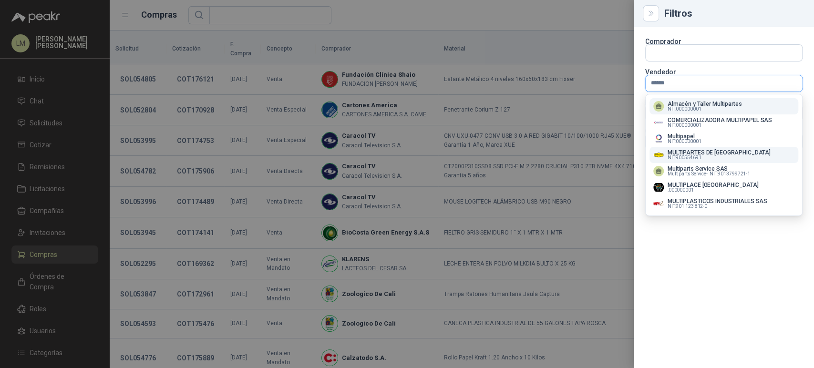
type input "******"
click at [679, 156] on span "NIT : 900554691" at bounding box center [684, 157] width 34 height 5
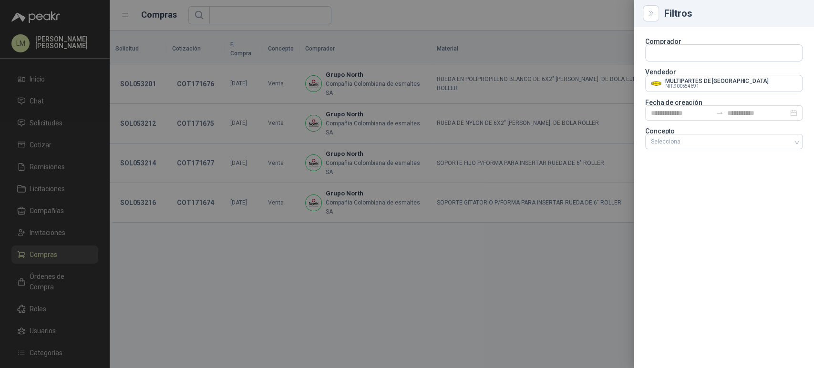
click at [458, 24] on div at bounding box center [407, 184] width 814 height 368
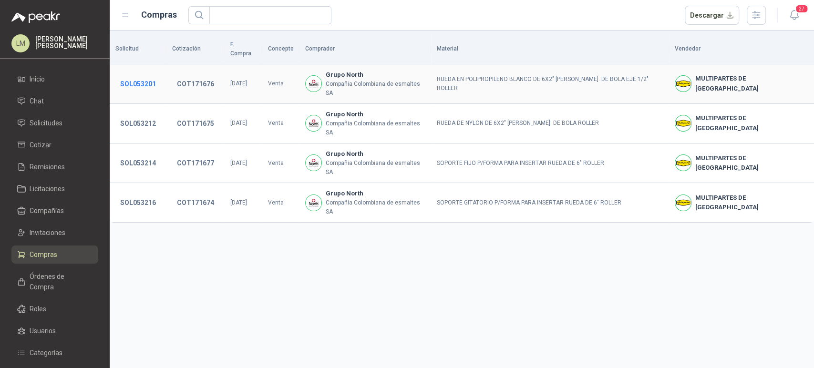
click at [141, 75] on button "SOL053201" at bounding box center [137, 83] width 45 height 17
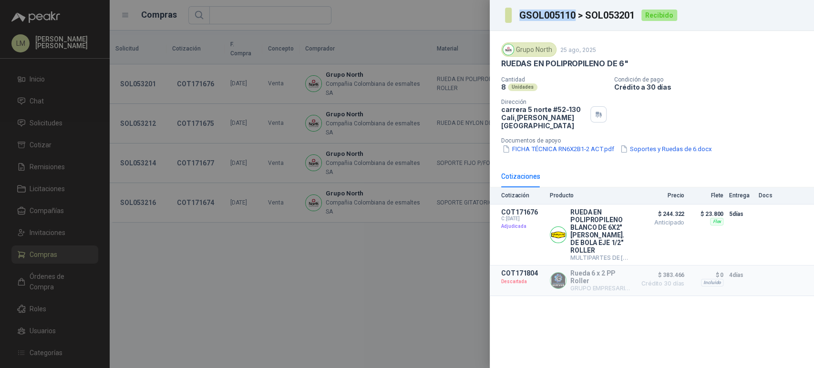
drag, startPoint x: 520, startPoint y: 14, endPoint x: 573, endPoint y: 14, distance: 53.4
click at [573, 14] on h3 "GSOL005110 > SOL053201" at bounding box center [577, 15] width 116 height 10
copy h3 "GSOL005110"
click at [347, 183] on div at bounding box center [407, 184] width 814 height 368
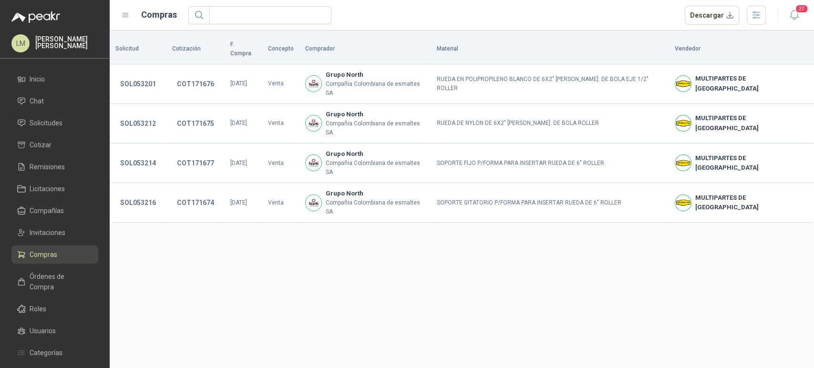
click at [50, 112] on ul "Inicio Chat Solicitudes Cotizar Remisiones Licitaciones Compañías Invitaciones …" at bounding box center [55, 250] width 110 height 361
click at [47, 118] on span "Solicitudes" at bounding box center [46, 123] width 33 height 10
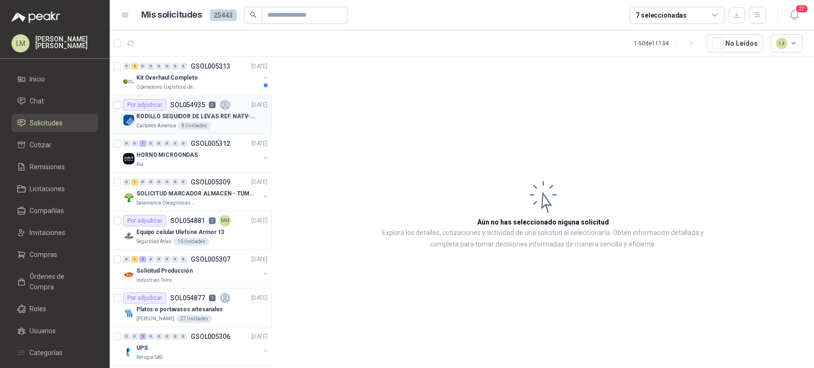
click at [202, 102] on p "SOL054935" at bounding box center [187, 105] width 35 height 7
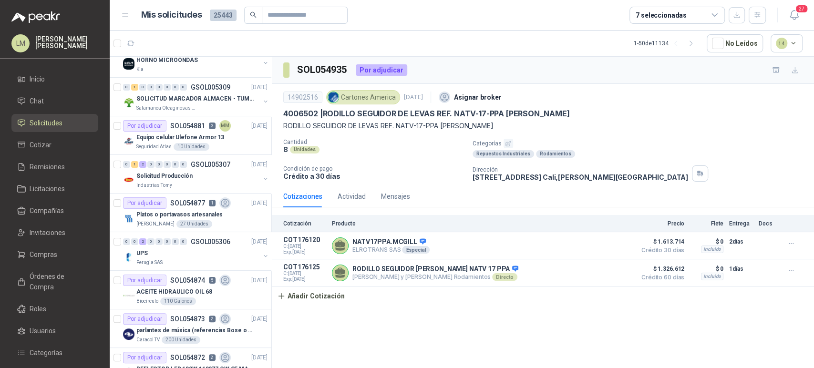
scroll to position [95, 0]
click at [187, 134] on p "Equipo celular Ulefone Armor 13" at bounding box center [180, 137] width 88 height 9
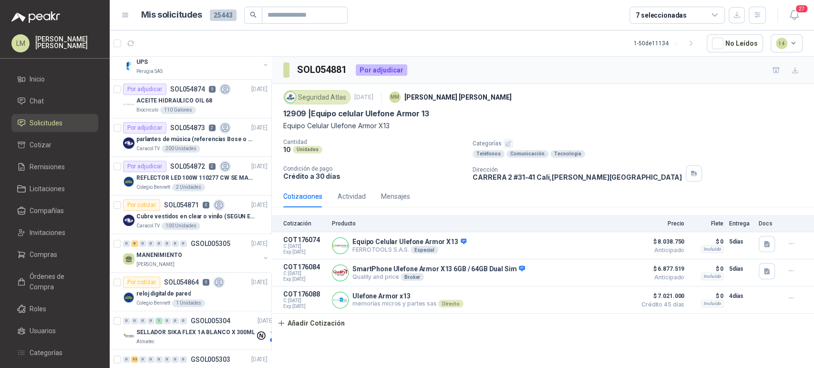
scroll to position [286, 0]
click at [178, 137] on p "parlantes de música (referencias Bose o Alexa) CON MARCACION 1 LOGO (Mas datos …" at bounding box center [195, 139] width 119 height 9
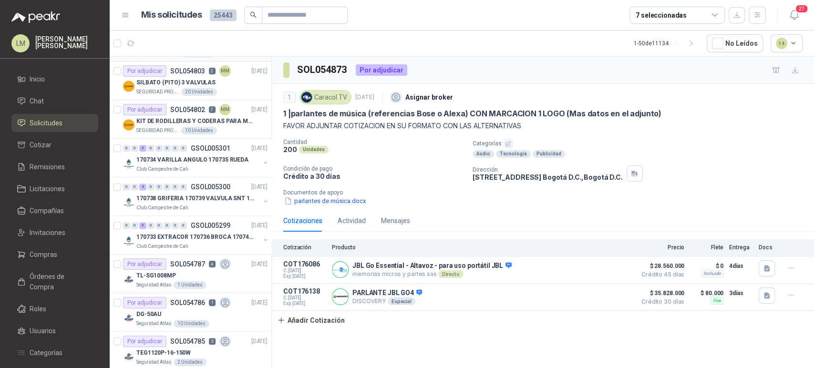
scroll to position [853, 0]
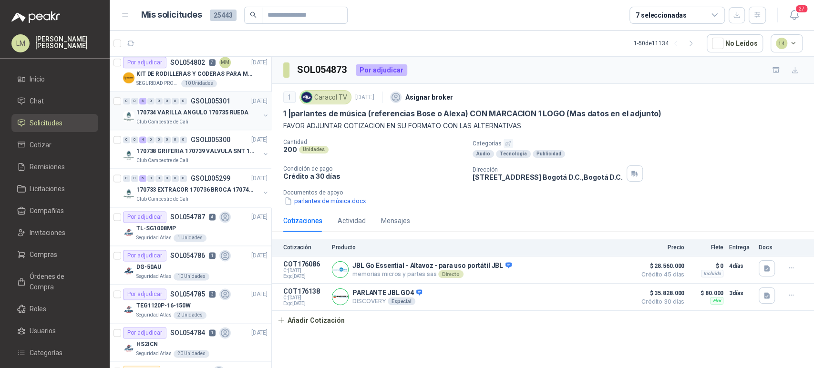
click at [184, 122] on p "Club Campestre de Cali" at bounding box center [162, 122] width 52 height 8
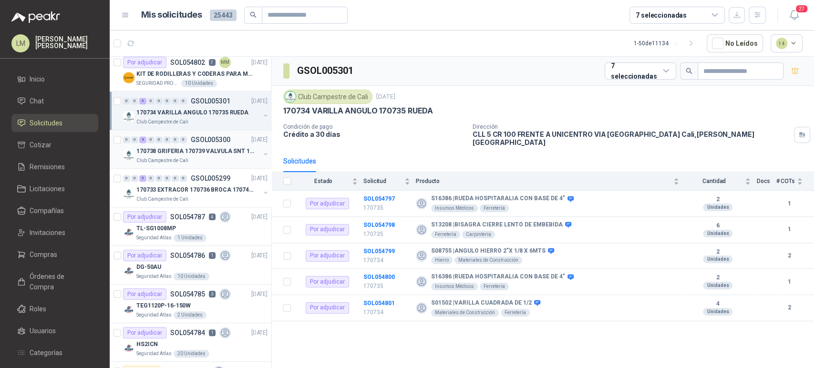
click at [183, 162] on p "Club Campestre de Cali" at bounding box center [162, 161] width 52 height 8
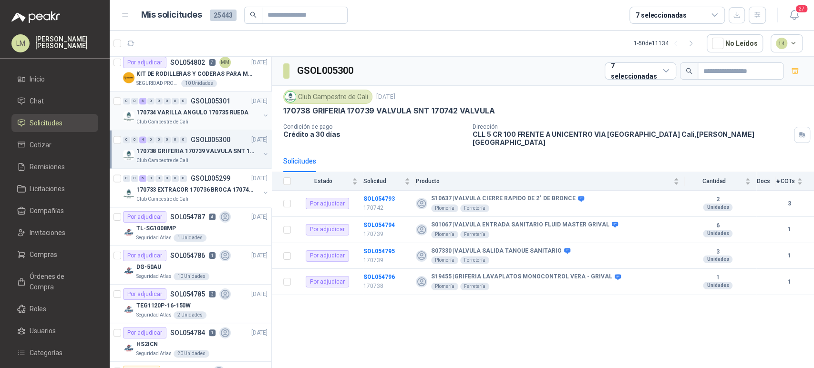
click at [194, 113] on p "170734 VARILLA ANGULO 170735 RUEDA" at bounding box center [192, 112] width 112 height 9
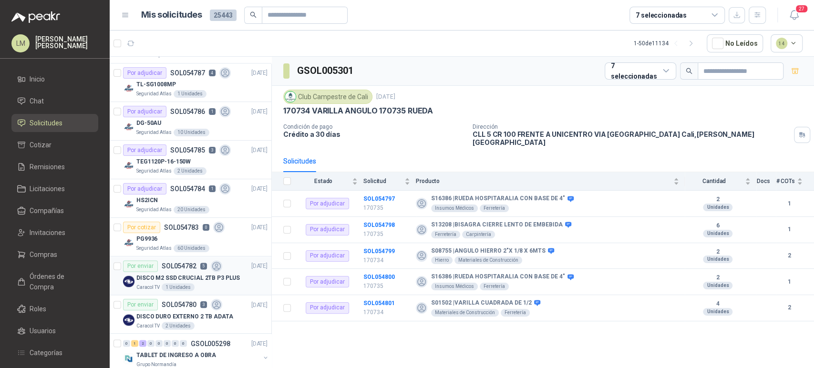
scroll to position [987, 0]
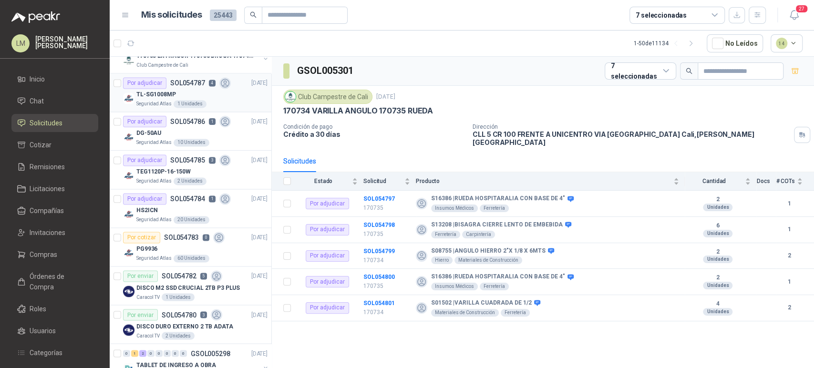
click at [198, 92] on div "TL-SG1008MP" at bounding box center [201, 94] width 131 height 11
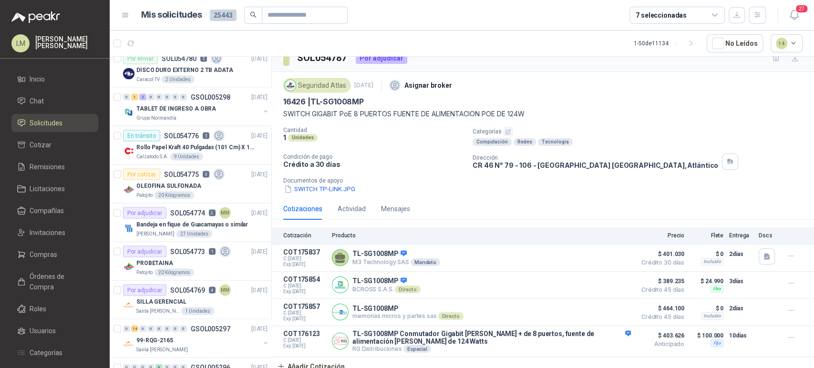
scroll to position [1244, 0]
click at [176, 251] on p "SOL054773" at bounding box center [187, 250] width 35 height 7
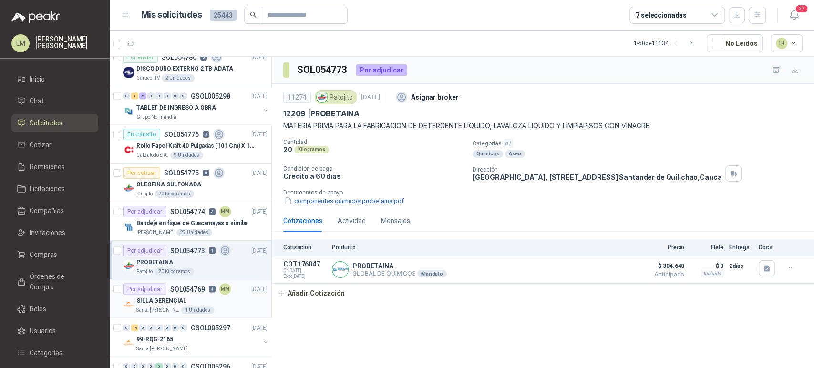
click at [169, 306] on p "Santa [PERSON_NAME]" at bounding box center [157, 310] width 43 height 8
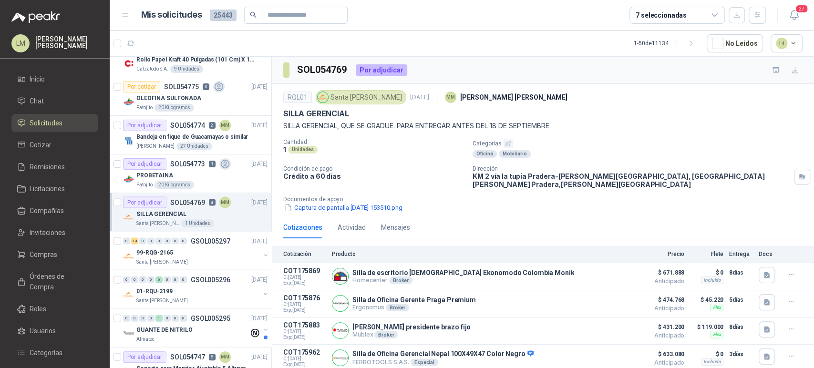
scroll to position [1333, 0]
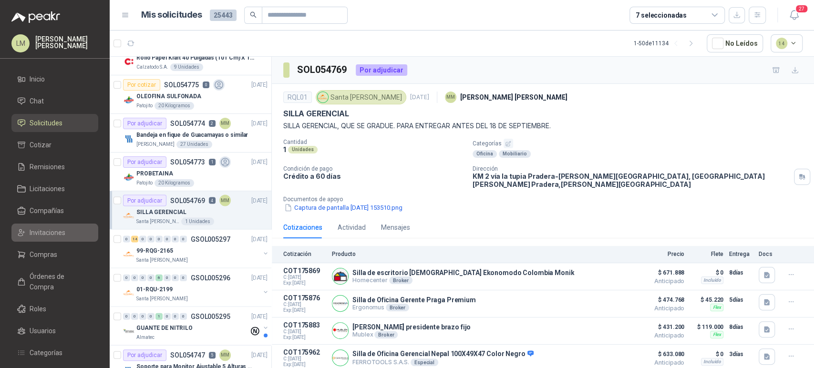
click at [40, 234] on span "Invitaciones" at bounding box center [48, 232] width 36 height 10
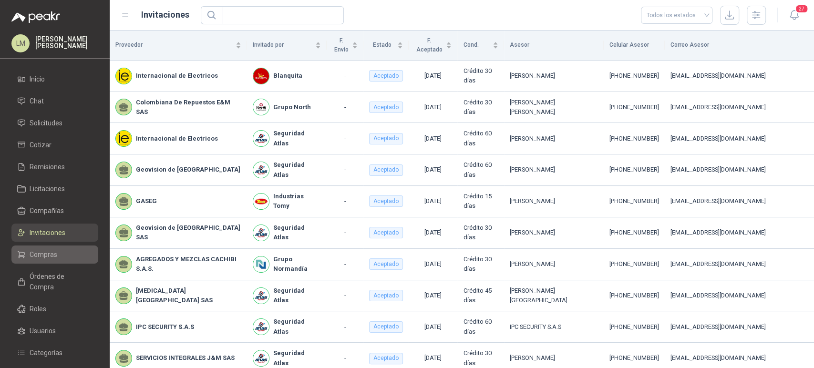
click at [50, 250] on span "Compras" at bounding box center [44, 254] width 28 height 10
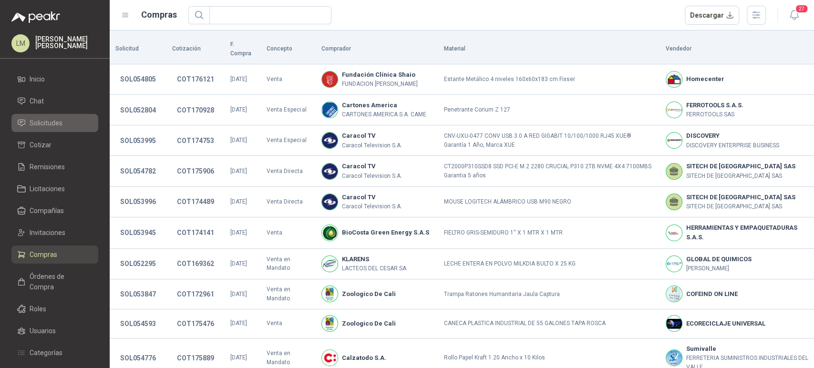
click at [61, 123] on span "Solicitudes" at bounding box center [46, 123] width 33 height 10
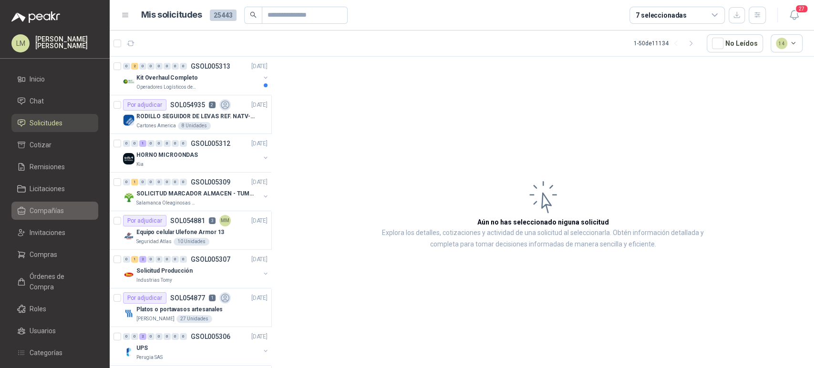
click at [32, 209] on span "Compañías" at bounding box center [47, 210] width 34 height 10
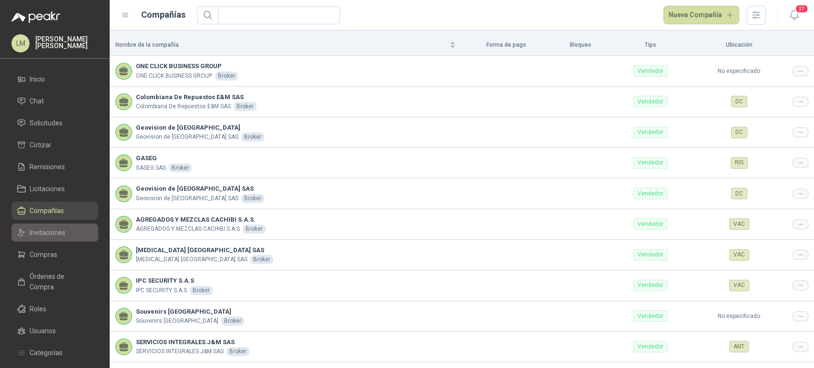
click at [41, 236] on span "Invitaciones" at bounding box center [48, 232] width 36 height 10
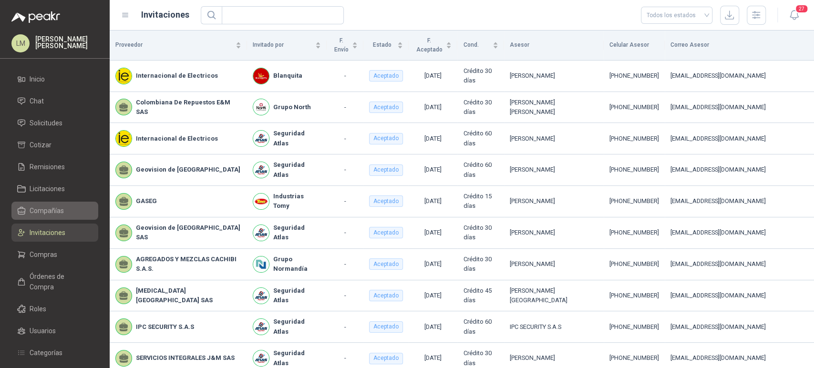
click at [46, 209] on span "Compañías" at bounding box center [47, 210] width 34 height 10
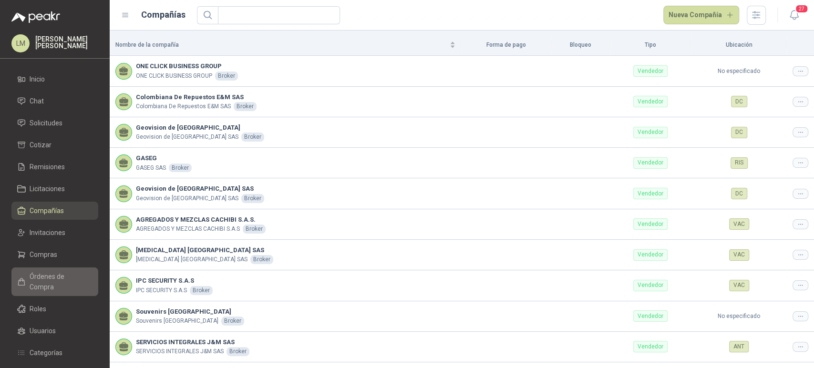
click at [45, 279] on span "Órdenes de Compra" at bounding box center [60, 281] width 60 height 21
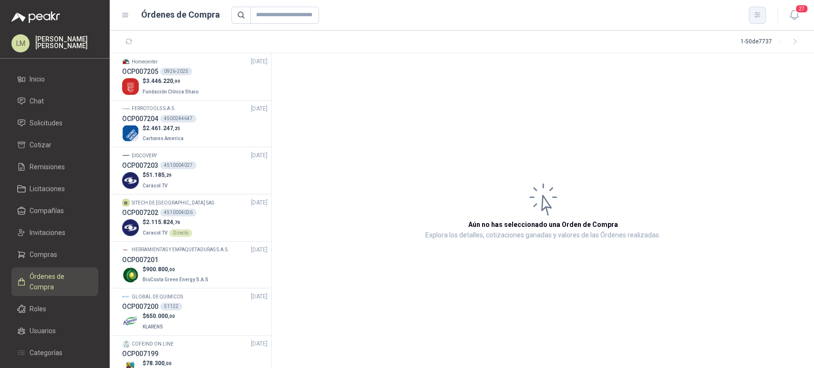
click at [759, 20] on button "button" at bounding box center [756, 15] width 17 height 17
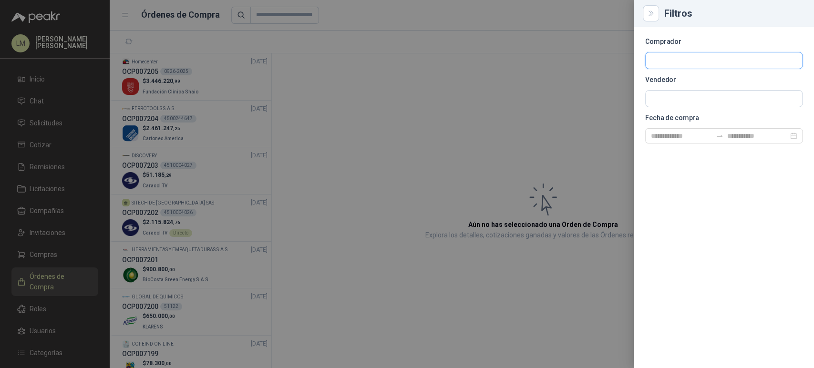
click at [653, 64] on input "text" at bounding box center [723, 60] width 156 height 16
type input "*****"
drag, startPoint x: 669, startPoint y: 64, endPoint x: 584, endPoint y: 63, distance: 85.3
click at [584, 63] on div "Filtros Comprador ***** Vendedor Fecha de compra" at bounding box center [407, 184] width 814 height 368
click at [653, 98] on input "text" at bounding box center [723, 99] width 156 height 16
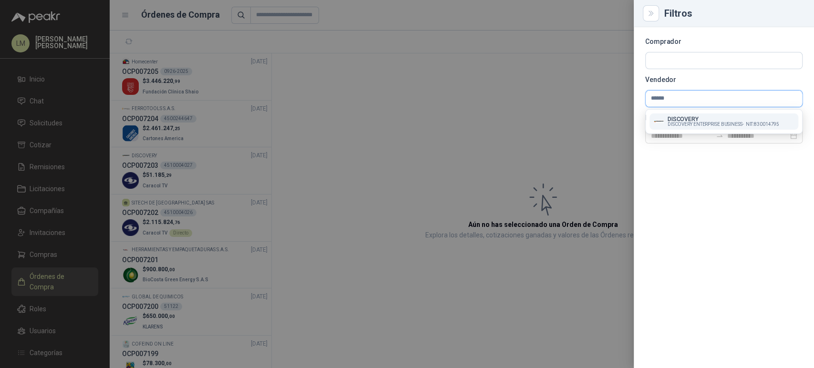
type input "******"
click at [694, 125] on span "DISCOVERY ENTERPRISE BUSINESS -" at bounding box center [705, 124] width 76 height 5
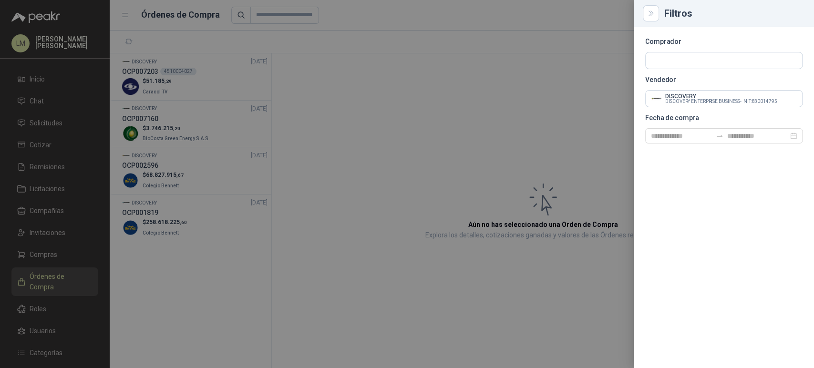
click at [358, 153] on div at bounding box center [407, 184] width 814 height 368
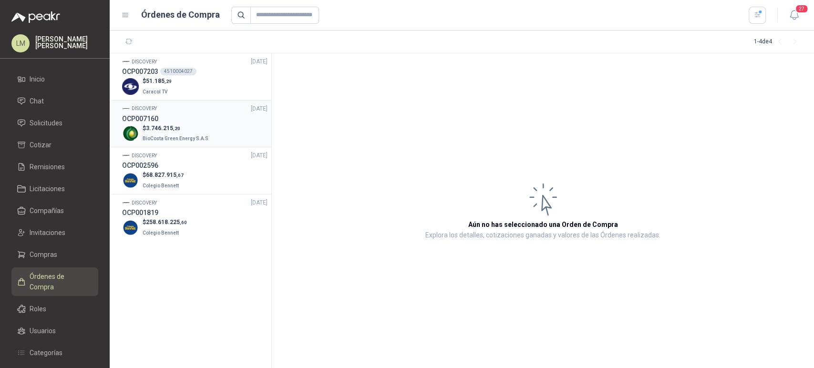
click at [137, 125] on div "$ 3.746.215 ,20 BioCosta Green Energy S.A.S" at bounding box center [194, 134] width 145 height 20
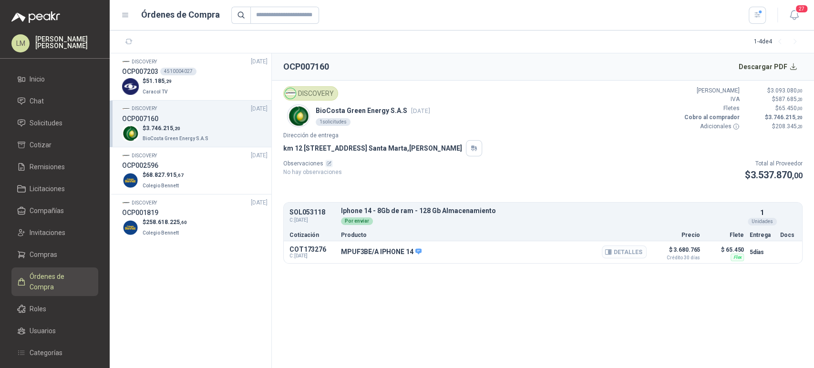
click at [618, 251] on button "Detalles" at bounding box center [623, 251] width 45 height 13
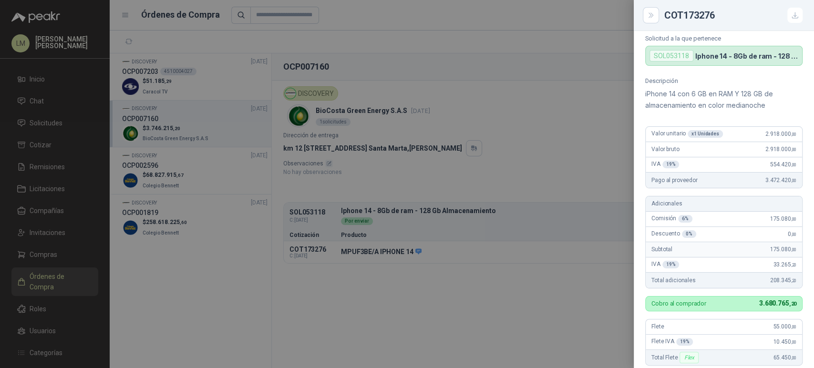
scroll to position [31, 0]
click at [221, 121] on div at bounding box center [407, 184] width 814 height 368
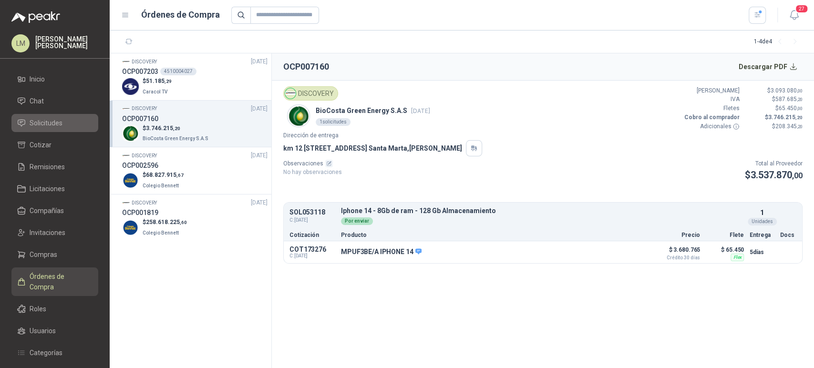
click at [50, 126] on span "Solicitudes" at bounding box center [46, 123] width 33 height 10
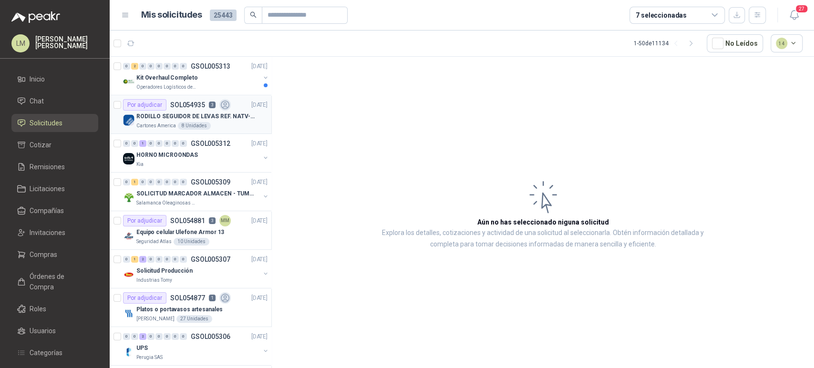
click at [189, 98] on article "Por adjudicar SOL054935 3 04/09/25 RODILLO SEGUIDOR DE LEVAS REF. NATV-17-PPA M…" at bounding box center [191, 114] width 162 height 39
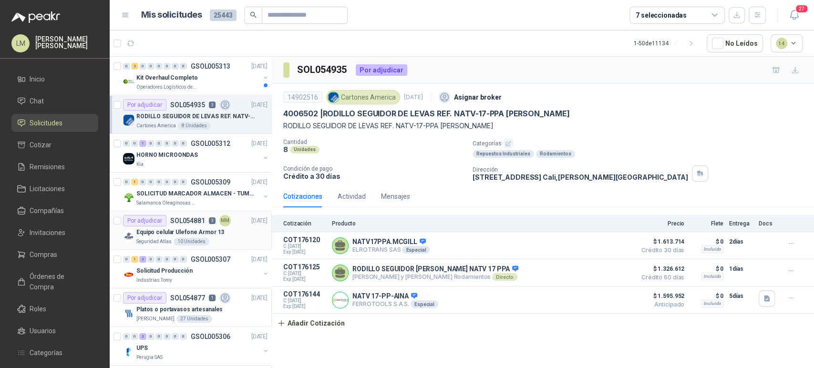
click at [194, 233] on p "Equipo celular Ulefone Armor 13" at bounding box center [180, 232] width 88 height 9
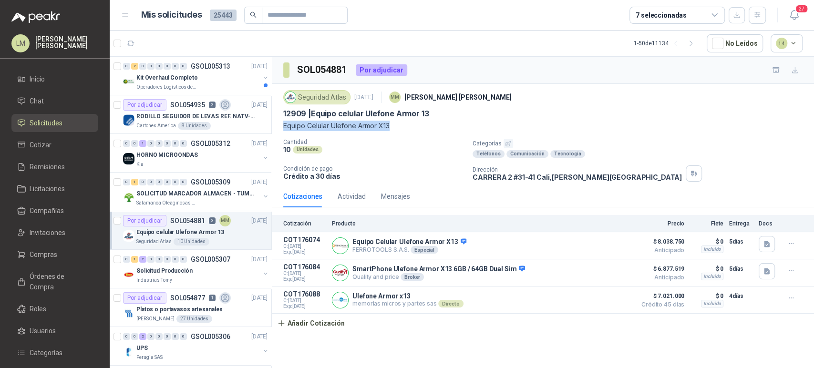
drag, startPoint x: 282, startPoint y: 124, endPoint x: 408, endPoint y: 121, distance: 125.9
click at [408, 121] on div "Seguridad Atlas 4 sept, 2025 MM Mauricio Martinez 12909 | Equipo celular Ulefon…" at bounding box center [543, 135] width 542 height 102
copy p "Equipo Celular Ulefone Armor X13"
click at [598, 270] on button "Detalles" at bounding box center [608, 272] width 45 height 13
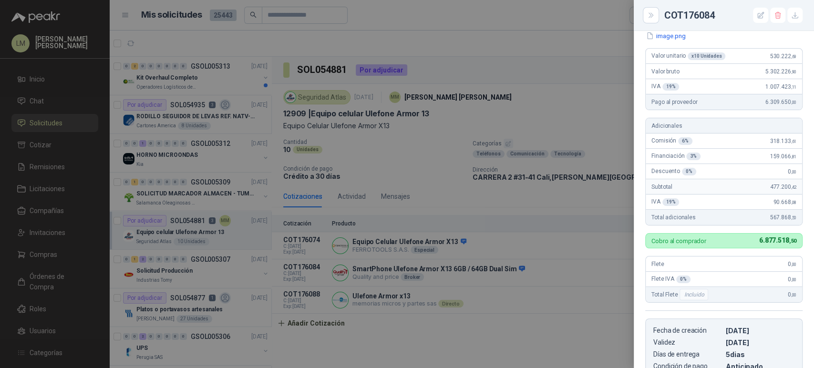
scroll to position [153, 0]
click at [533, 255] on div at bounding box center [407, 184] width 814 height 368
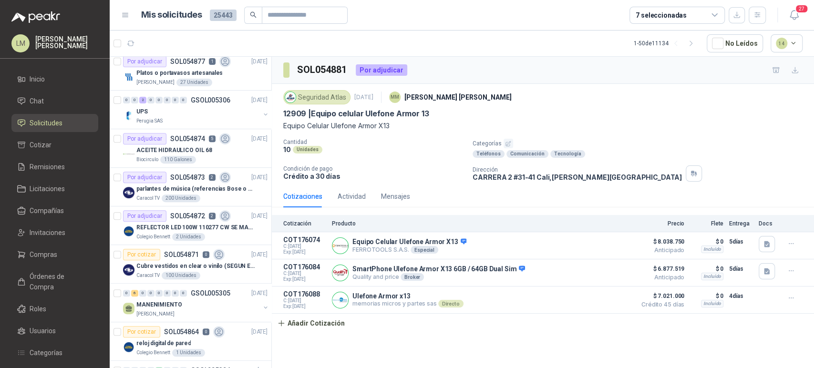
scroll to position [236, 0]
click at [34, 255] on span "Compras" at bounding box center [44, 254] width 28 height 10
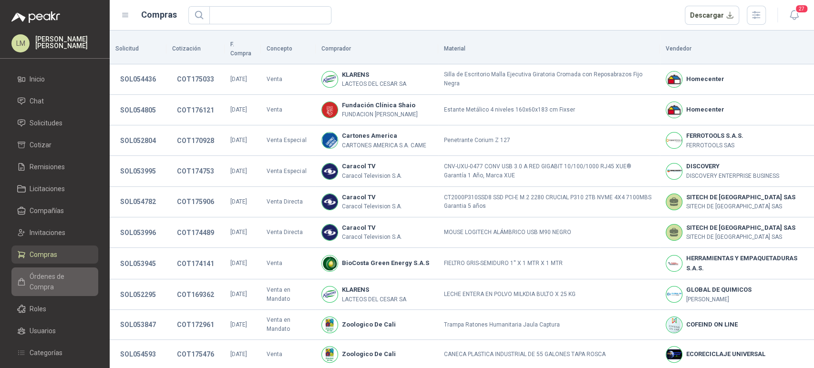
click at [53, 275] on span "Órdenes de Compra" at bounding box center [60, 281] width 60 height 21
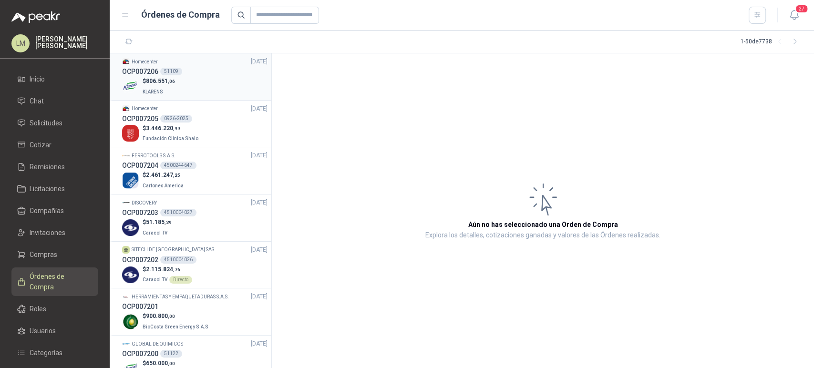
click at [189, 70] on div "OCP007206 51109" at bounding box center [194, 71] width 145 height 10
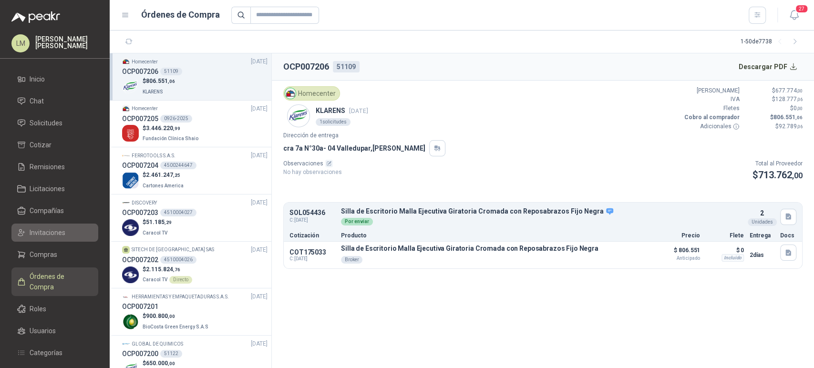
click at [44, 230] on span "Invitaciones" at bounding box center [48, 232] width 36 height 10
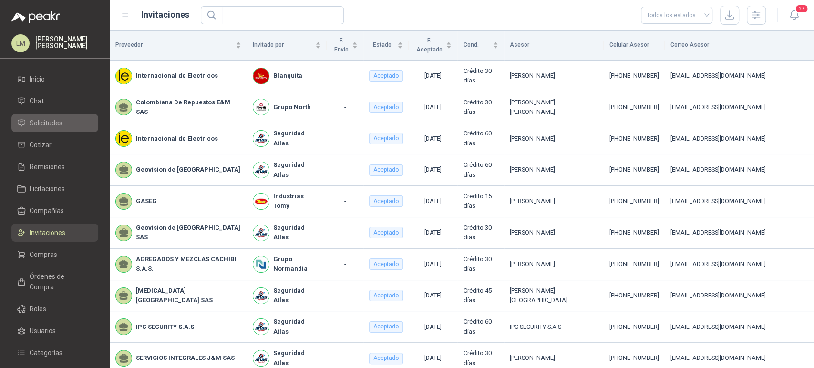
click at [47, 122] on span "Solicitudes" at bounding box center [46, 123] width 33 height 10
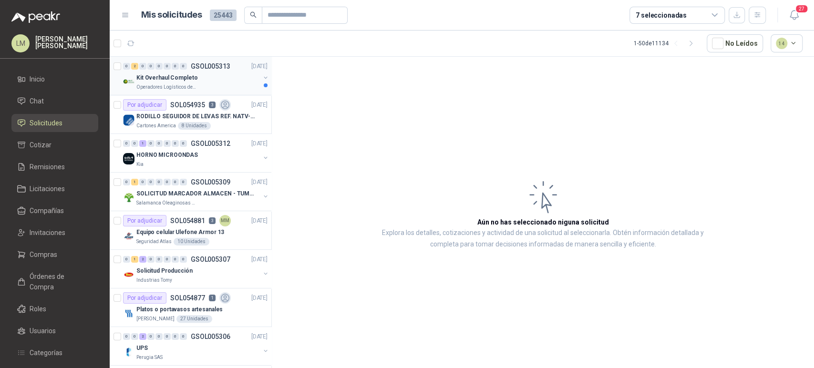
click at [262, 75] on button "button" at bounding box center [266, 78] width 8 height 8
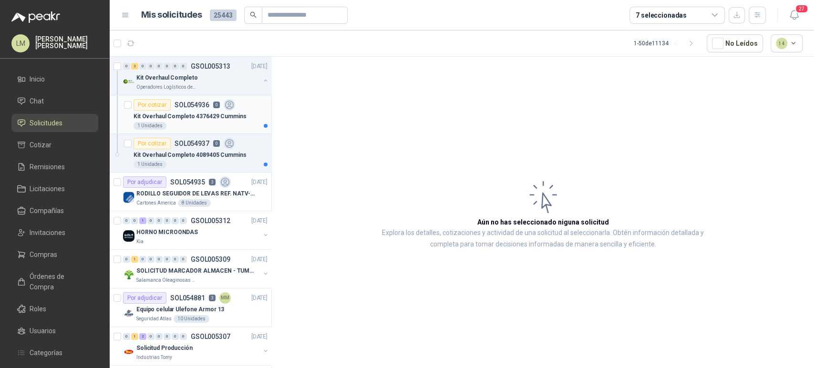
click at [193, 114] on p "Kit Overhaul Completo 4376429 Cummins" at bounding box center [189, 116] width 113 height 9
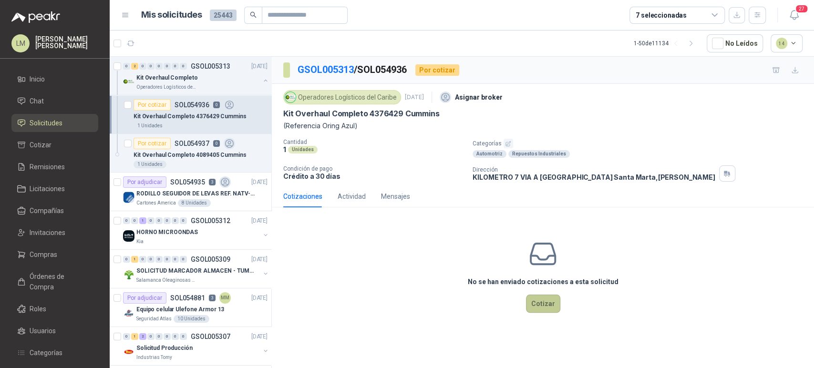
click at [546, 306] on button "Cotizar" at bounding box center [543, 304] width 34 height 18
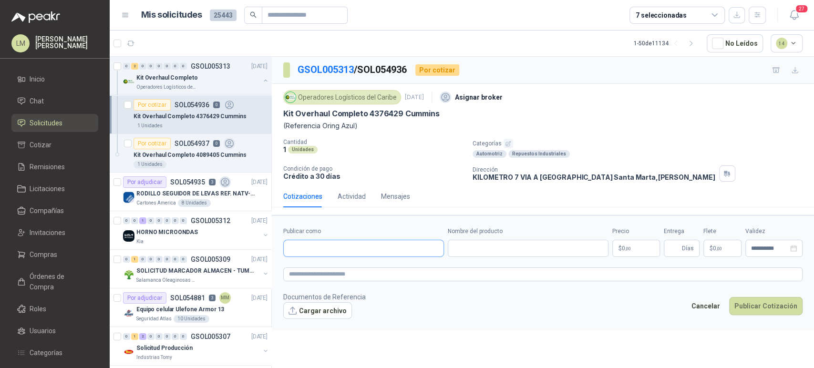
click at [312, 243] on input "Publicar como" at bounding box center [364, 248] width 160 height 16
type input "****"
click at [327, 277] on button "Kenworth Colombia Kenworth de la Montaña S.A.S. - NIT : 800125639" at bounding box center [363, 271] width 152 height 16
type input "**********"
click at [450, 253] on input "Nombre del producto" at bounding box center [528, 248] width 161 height 17
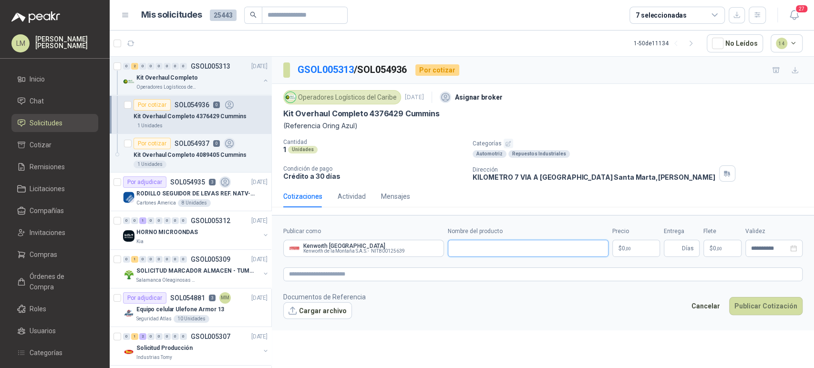
click at [452, 254] on input "Nombre del producto" at bounding box center [528, 248] width 161 height 17
type input "**********"
click at [629, 247] on body "LM Luis Miguel Martinez Inicio Chat Solicitudes Cotizar Remisiones Licitaciones…" at bounding box center [407, 184] width 814 height 368
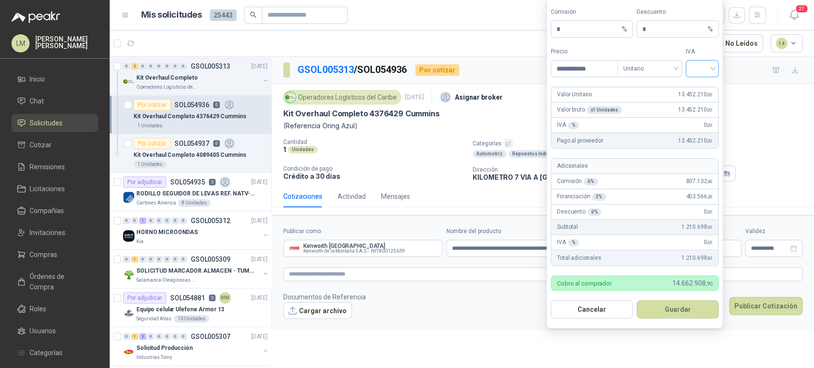
type input "**********"
click at [710, 68] on input "search" at bounding box center [701, 68] width 21 height 14
click at [698, 91] on div "19%" at bounding box center [702, 88] width 18 height 10
click at [669, 306] on button "Guardar" at bounding box center [677, 309] width 82 height 18
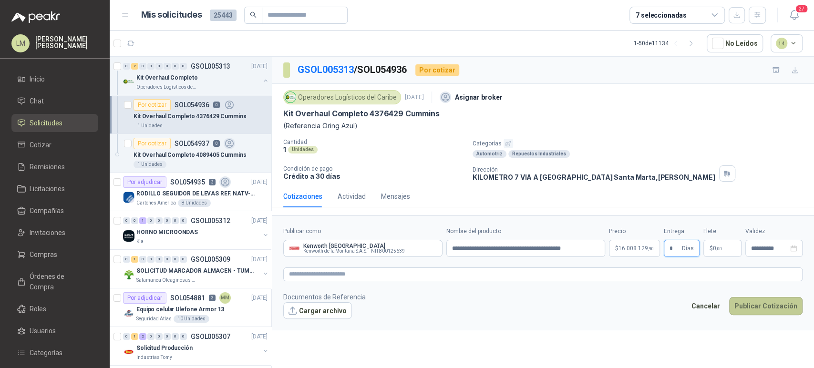
type input "*"
click at [750, 302] on button "Publicar Cotización" at bounding box center [765, 306] width 73 height 18
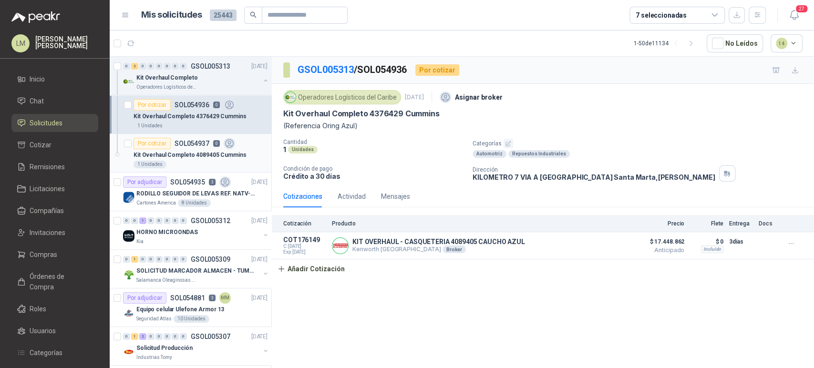
click at [196, 149] on div "Kit Overhaul Completo 4089405 Cummins" at bounding box center [200, 154] width 134 height 11
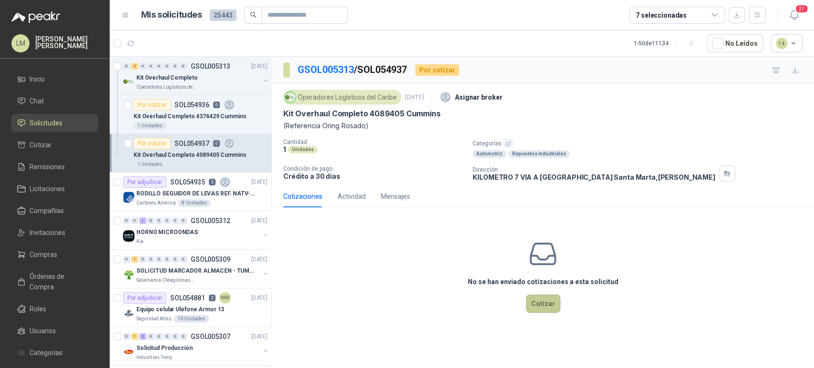
click at [536, 300] on button "Cotizar" at bounding box center [543, 304] width 34 height 18
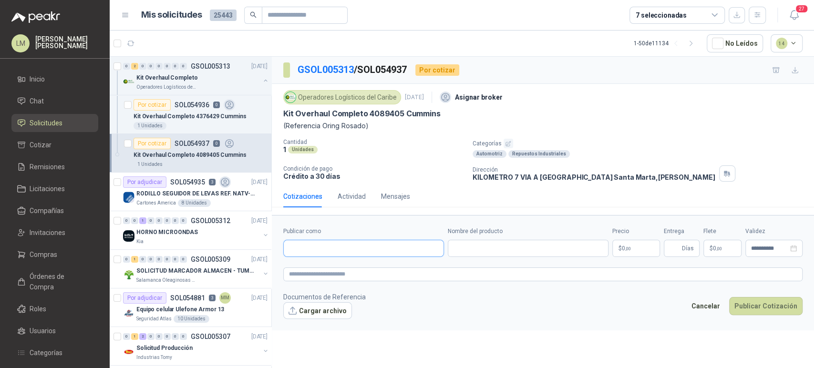
click at [350, 242] on input "Publicar como" at bounding box center [364, 248] width 160 height 16
type input "***"
type input "****"
click at [341, 208] on p "Kenworth Colombia" at bounding box center [356, 210] width 101 height 6
type input "**********"
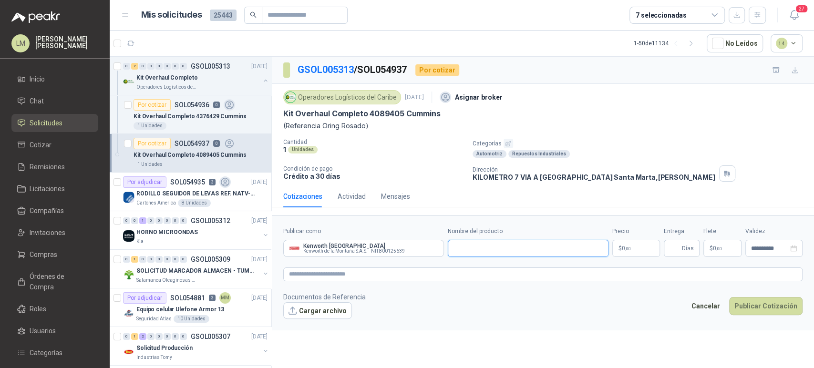
click at [459, 250] on input "Nombre del producto" at bounding box center [528, 248] width 161 height 17
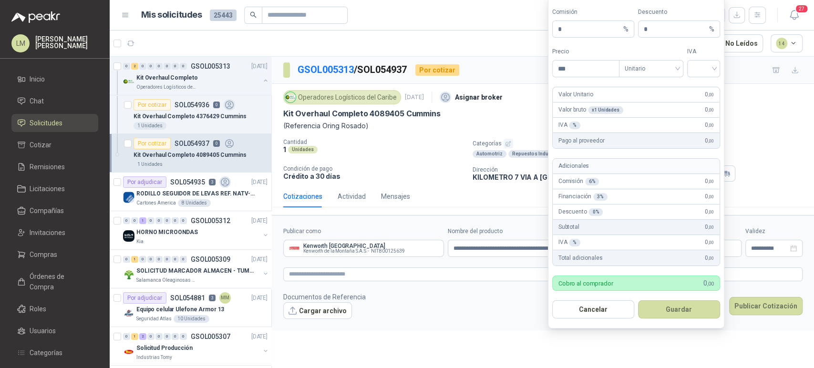
click at [524, 322] on form "**********" at bounding box center [543, 272] width 542 height 115
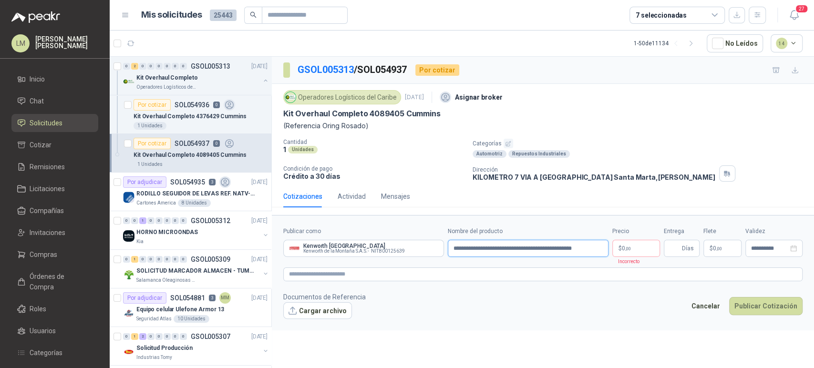
click at [607, 248] on input "**********" at bounding box center [528, 248] width 161 height 17
click at [605, 247] on input "**********" at bounding box center [528, 248] width 161 height 17
click at [599, 248] on input "**********" at bounding box center [528, 248] width 161 height 17
click at [601, 248] on input "**********" at bounding box center [528, 248] width 161 height 17
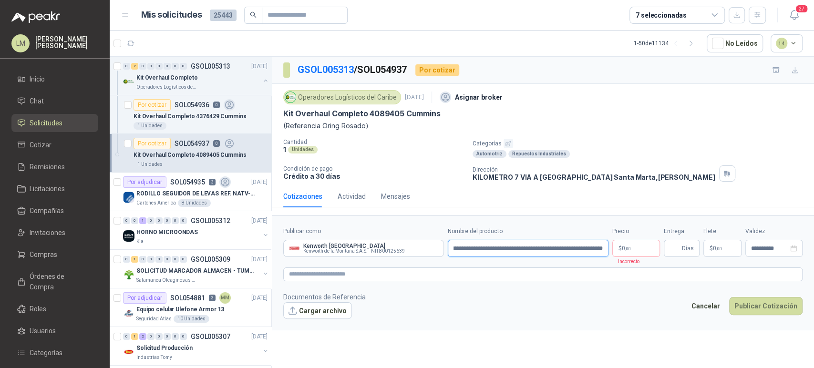
type input "**********"
click at [627, 252] on body "LM Luis Miguel Martinez Inicio Chat Solicitudes Cotizar Remisiones Licitaciones…" at bounding box center [407, 184] width 814 height 368
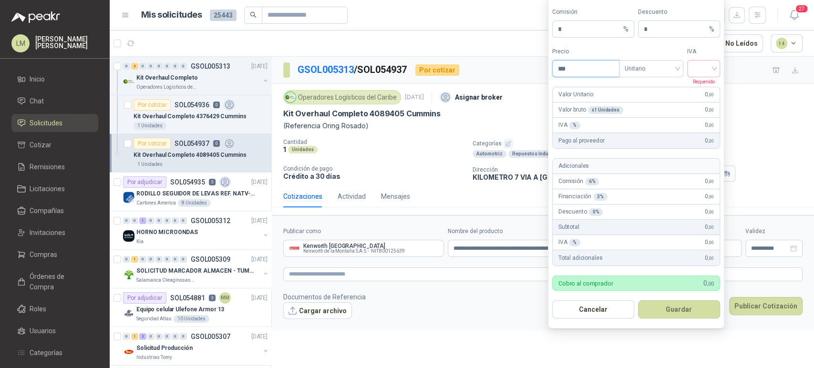
click at [572, 73] on input "***" at bounding box center [585, 69] width 66 height 16
type input "**********"
click at [692, 64] on input "search" at bounding box center [701, 68] width 21 height 14
click at [698, 86] on div "19%" at bounding box center [702, 88] width 18 height 10
click at [666, 306] on button "Guardar" at bounding box center [677, 309] width 82 height 18
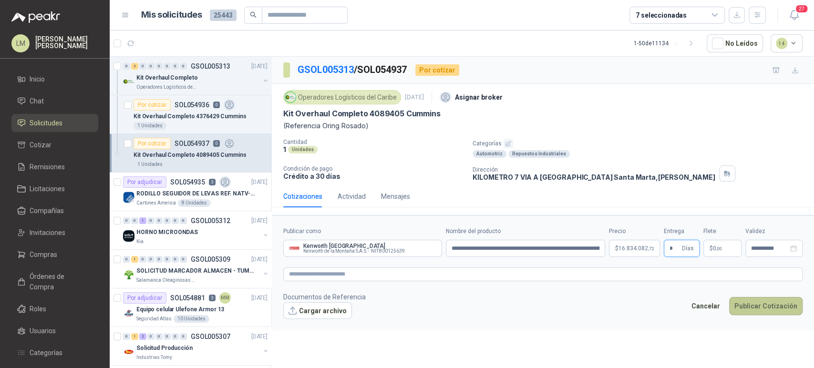
type input "*"
click at [765, 306] on button "Publicar Cotización" at bounding box center [765, 306] width 73 height 18
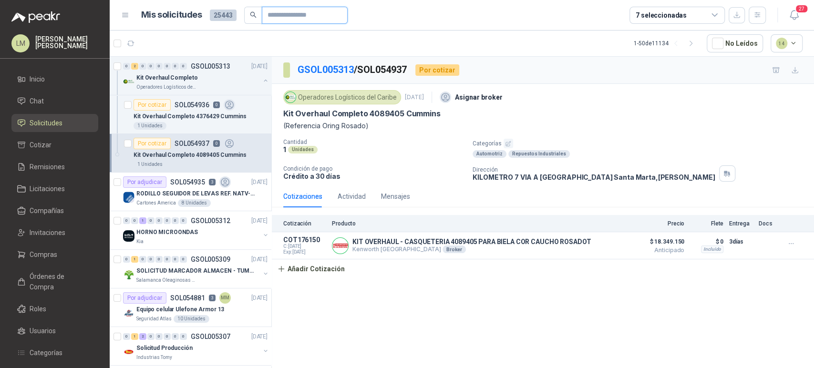
click at [284, 22] on input "text" at bounding box center [300, 15] width 67 height 16
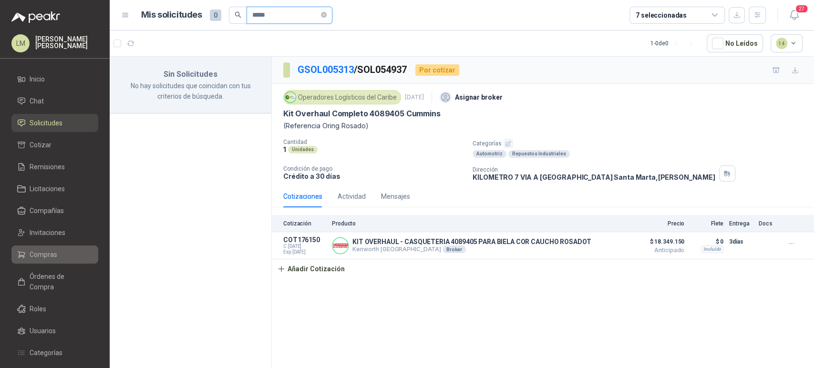
type input "*****"
click at [38, 259] on span "Compras" at bounding box center [44, 254] width 28 height 10
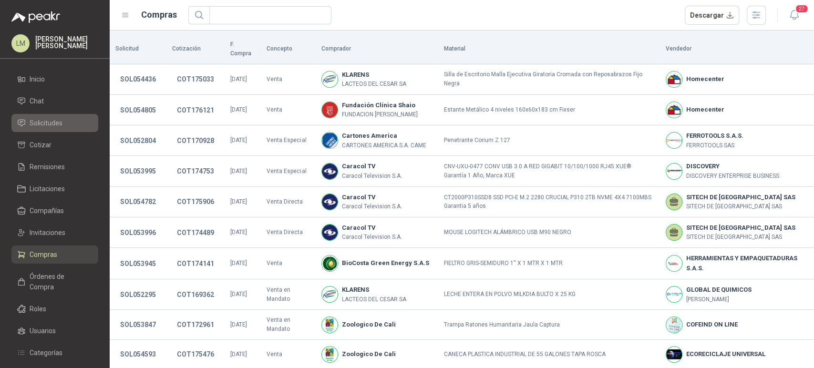
click at [47, 122] on span "Solicitudes" at bounding box center [46, 123] width 33 height 10
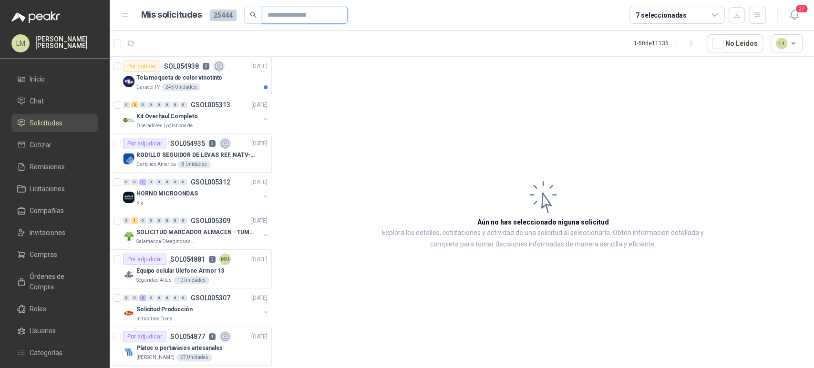
click at [280, 13] on input "text" at bounding box center [300, 15] width 67 height 16
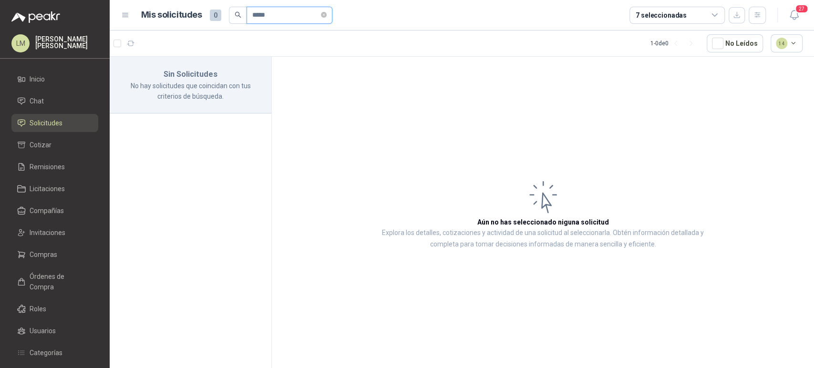
type input "*****"
click at [38, 98] on span "Chat" at bounding box center [37, 101] width 14 height 10
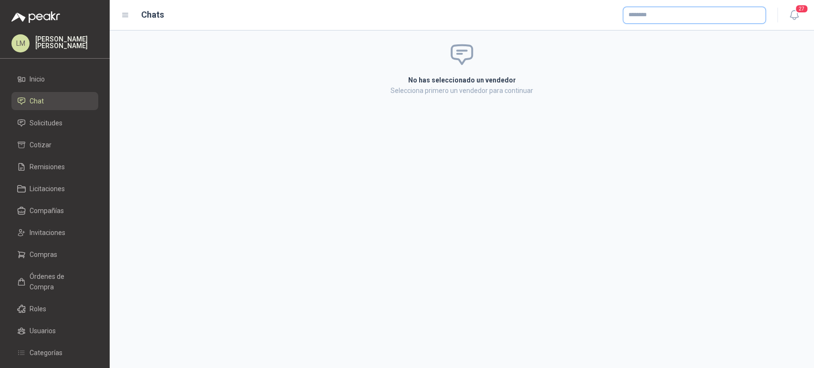
click at [641, 15] on input "text" at bounding box center [694, 15] width 142 height 16
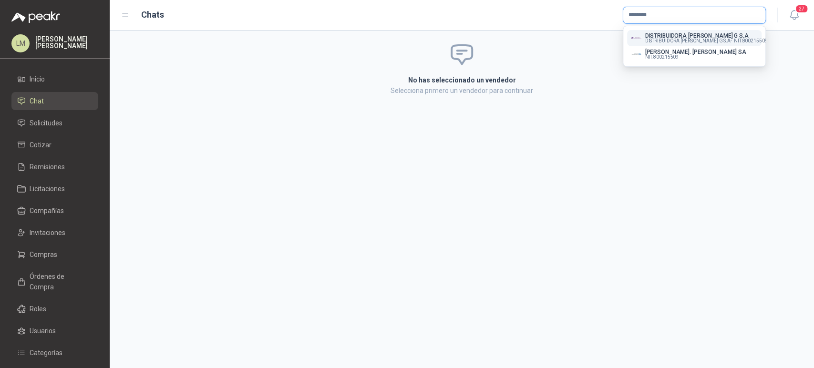
type input "********"
click at [676, 39] on span "DISTRIBUIDORA JORGE MARIO URIBE G S.A -" at bounding box center [688, 41] width 87 height 5
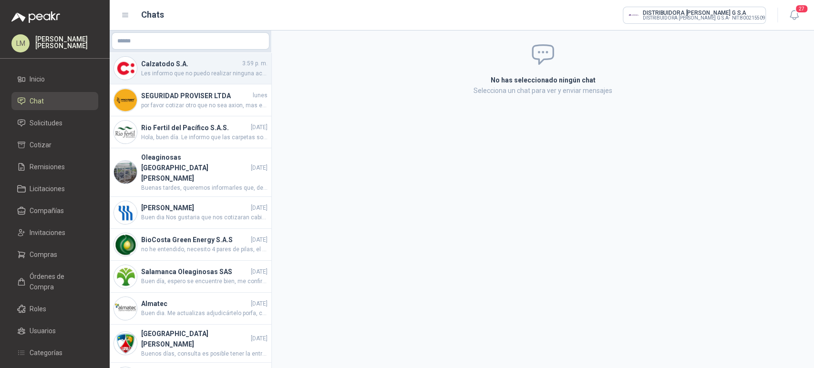
click at [198, 75] on span "Les informo que no puedo realizar ninguna accion puesto que ambas solicitudes a…" at bounding box center [204, 73] width 126 height 9
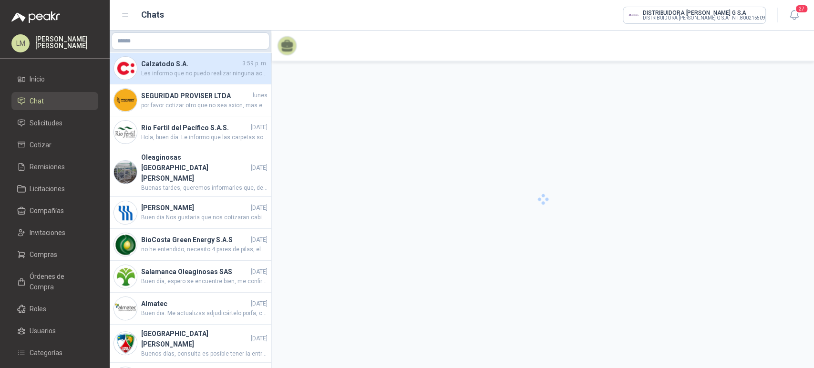
scroll to position [332, 0]
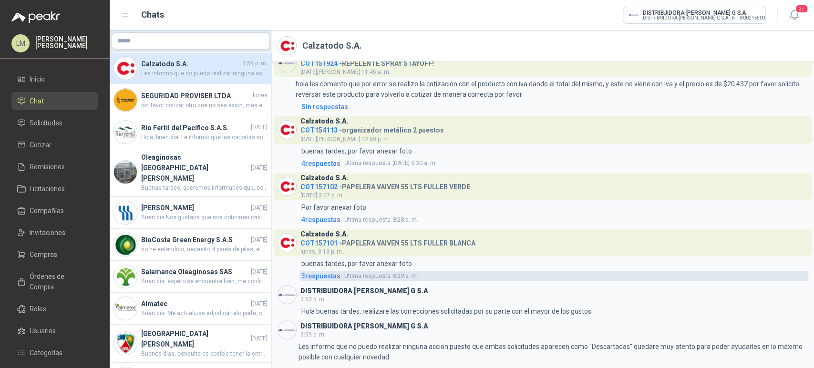
click at [324, 276] on span "3 respuesta s" at bounding box center [320, 276] width 39 height 10
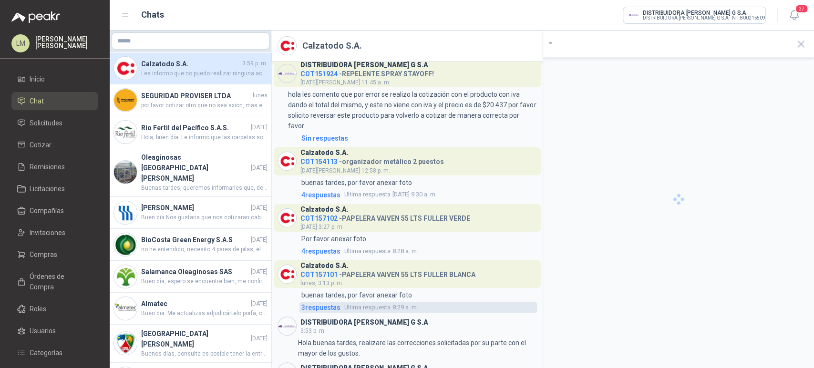
scroll to position [347, 0]
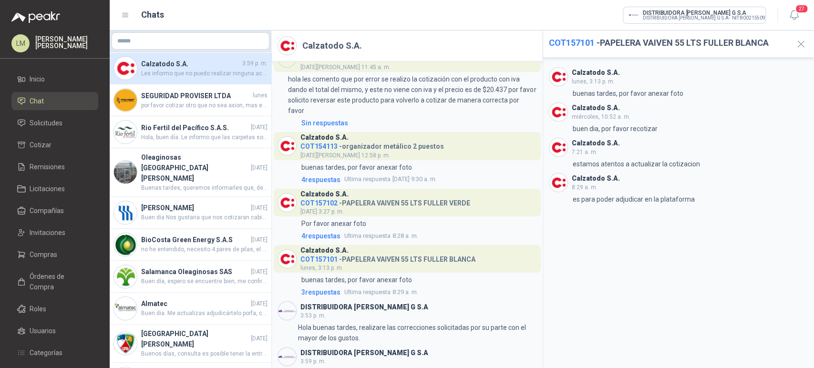
click at [330, 207] on span "COT157102" at bounding box center [318, 203] width 37 height 8
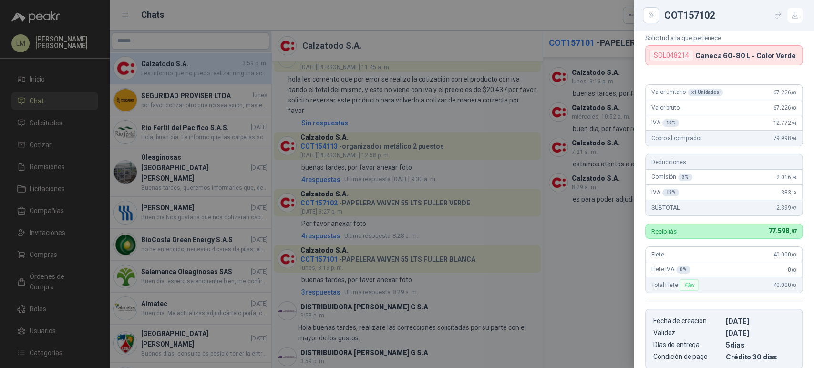
scroll to position [0, 0]
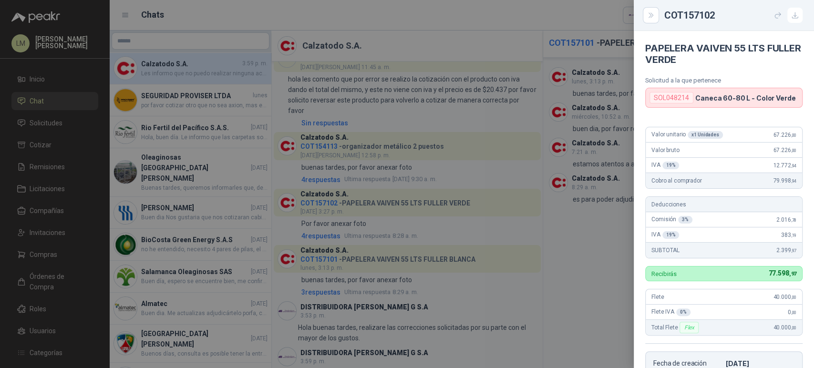
click at [324, 245] on div at bounding box center [407, 184] width 814 height 368
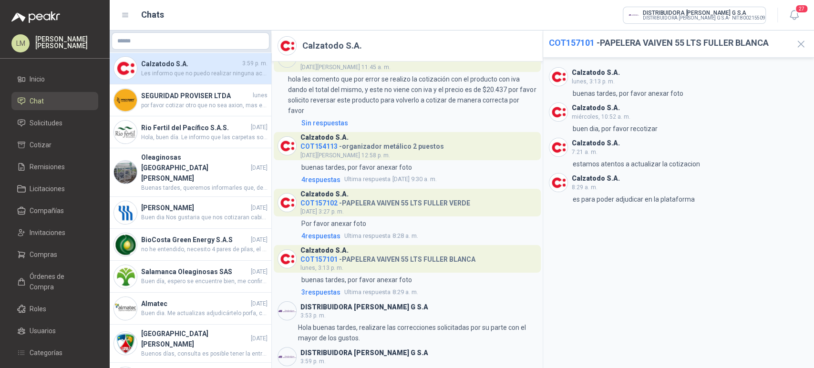
click at [323, 262] on span "COT157101" at bounding box center [318, 259] width 37 height 8
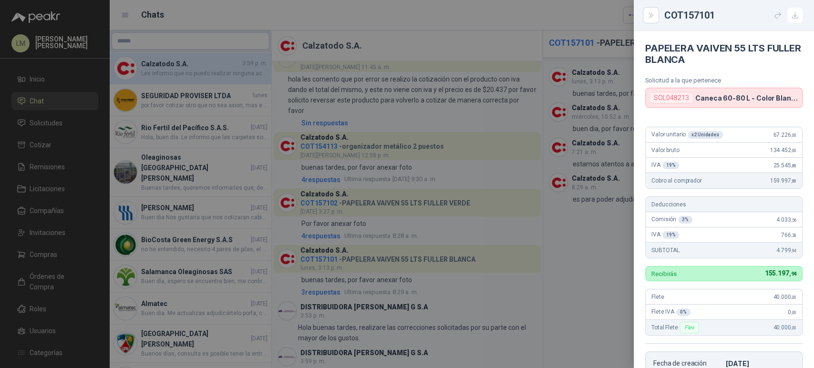
scroll to position [42, 0]
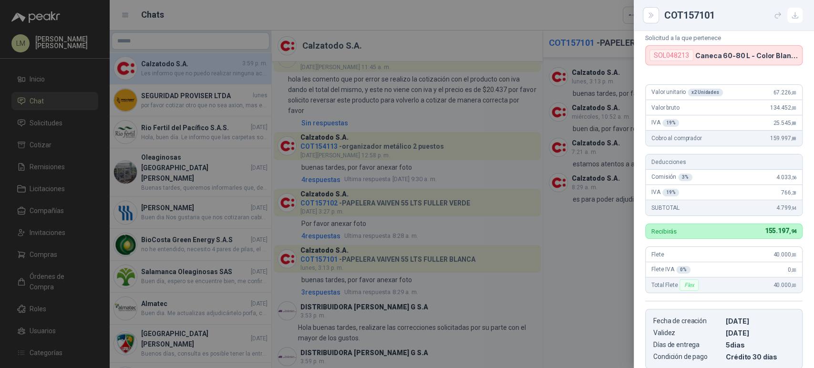
click at [367, 263] on div at bounding box center [407, 184] width 814 height 368
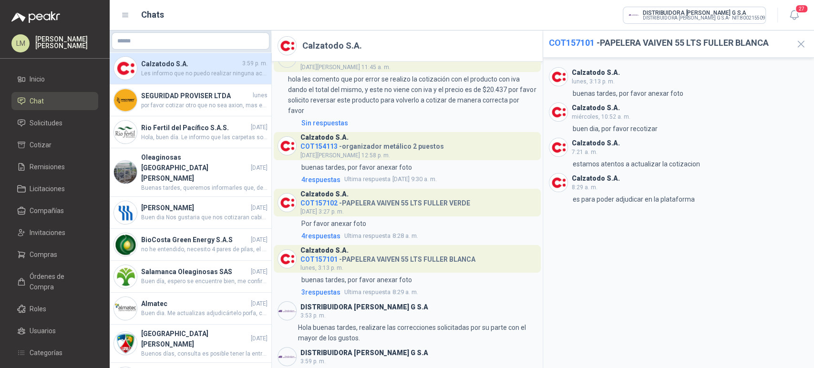
scroll to position [389, 0]
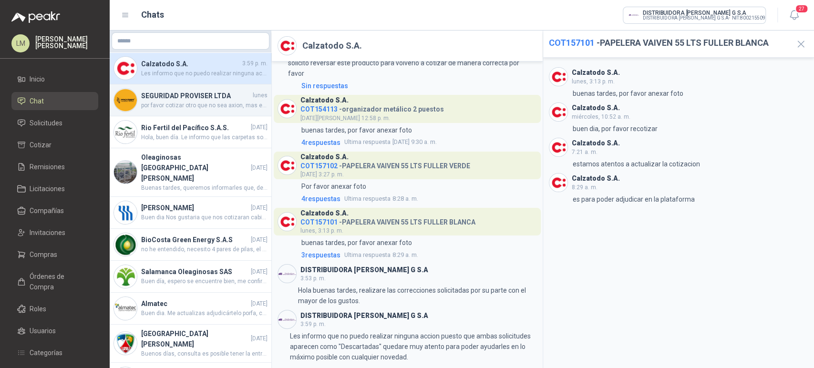
click at [190, 97] on h4 "SEGURIDAD PROVISER LTDA" at bounding box center [196, 96] width 110 height 10
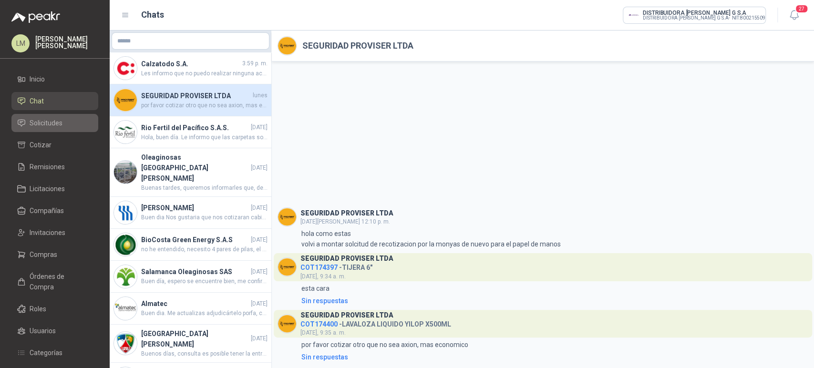
click at [54, 120] on span "Solicitudes" at bounding box center [46, 123] width 33 height 10
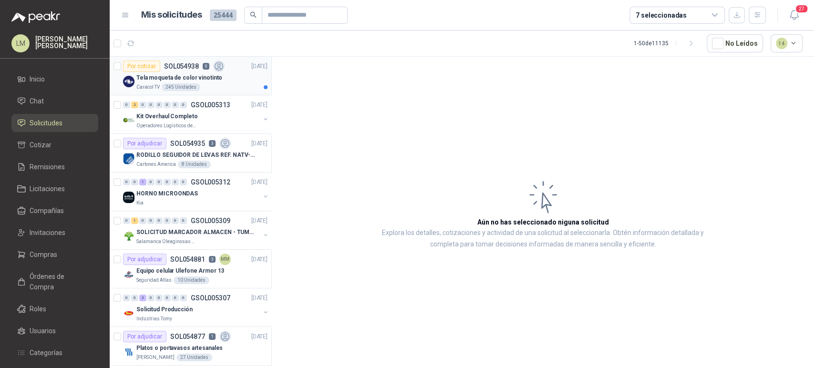
click at [205, 66] on p "0" at bounding box center [206, 66] width 7 height 7
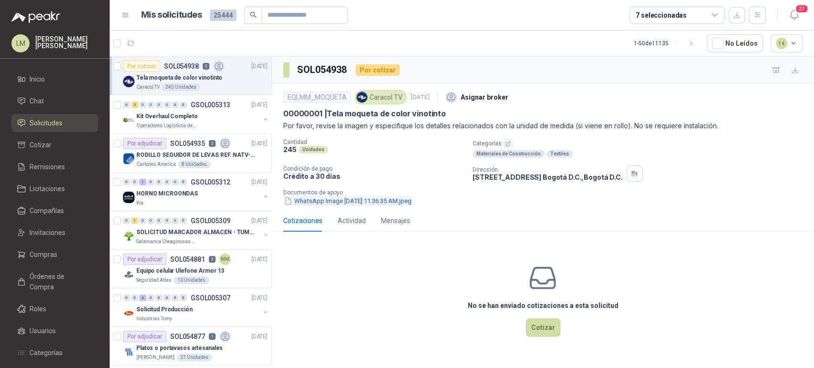
click at [373, 196] on button "WhatsApp Image 2025-09-04 at 11.36.35 AM.jpeg" at bounding box center [347, 201] width 129 height 10
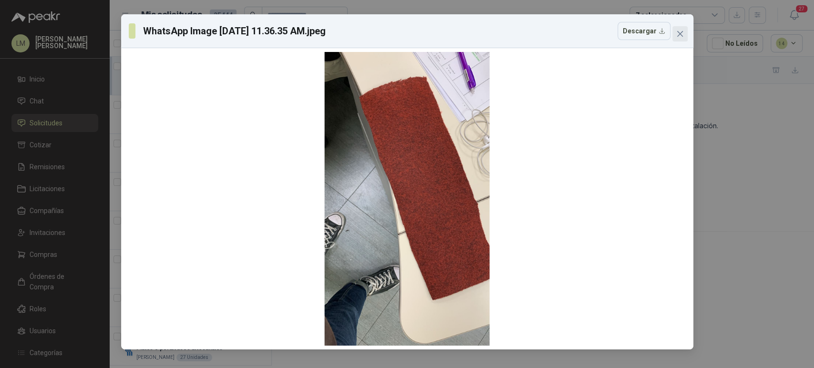
click at [681, 32] on icon "close" at bounding box center [679, 34] width 6 height 6
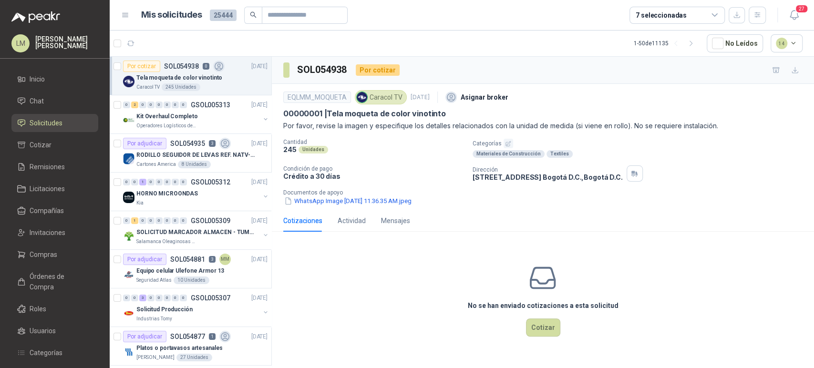
click at [509, 144] on icon "button" at bounding box center [508, 144] width 6 height 6
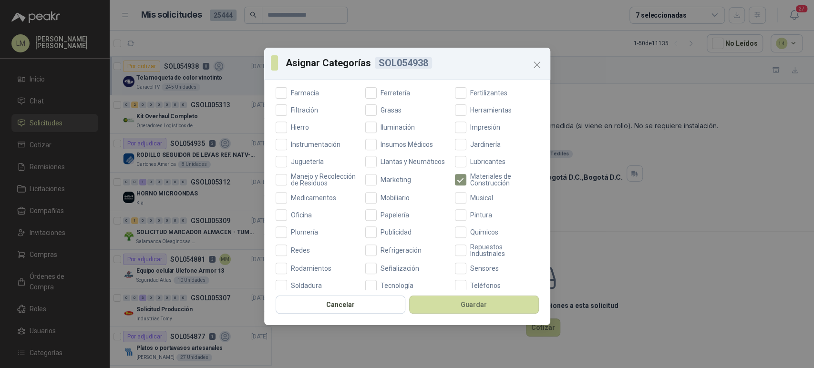
scroll to position [330, 0]
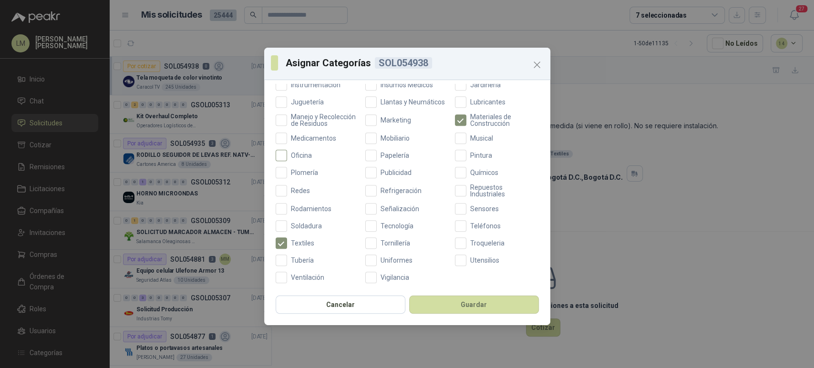
click at [301, 159] on span "Oficina" at bounding box center [301, 155] width 29 height 7
click at [385, 176] on span "Publicidad" at bounding box center [396, 172] width 39 height 7
click at [428, 308] on button "Guardar" at bounding box center [474, 305] width 130 height 18
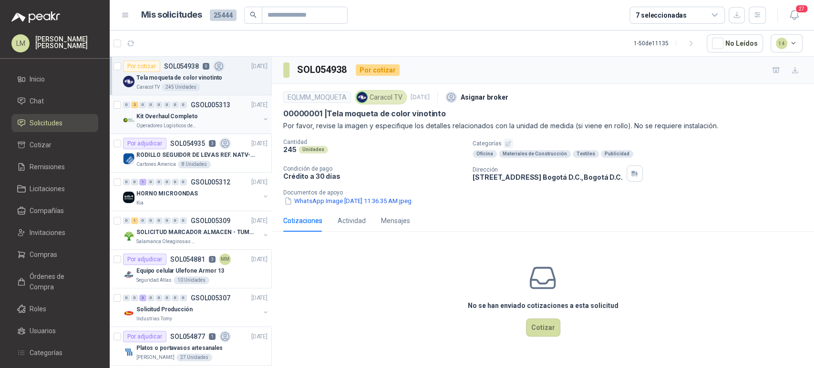
click at [262, 117] on button "button" at bounding box center [266, 119] width 8 height 8
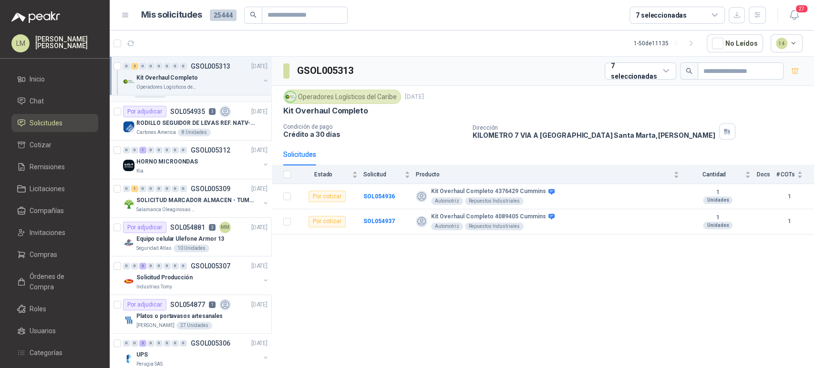
scroll to position [127, 0]
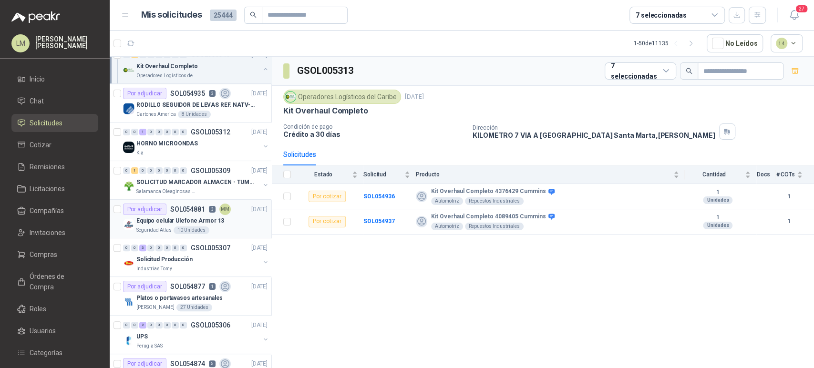
click at [170, 223] on p "Equipo celular Ulefone Armor 13" at bounding box center [180, 220] width 88 height 9
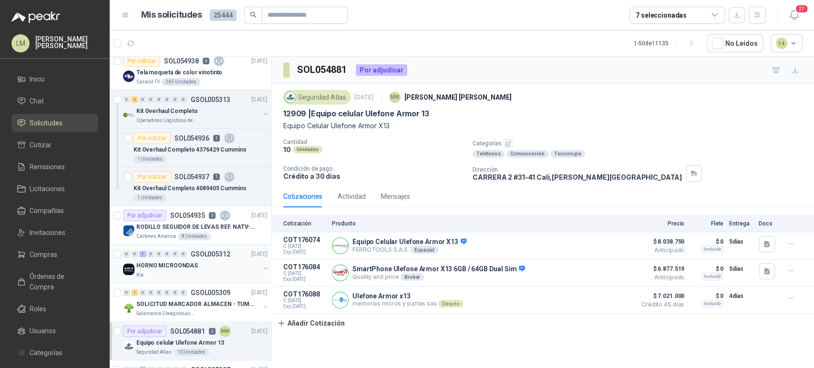
scroll to position [4, 0]
click at [197, 189] on p "Kit Overhaul Completo 4089405 Cummins" at bounding box center [189, 189] width 113 height 9
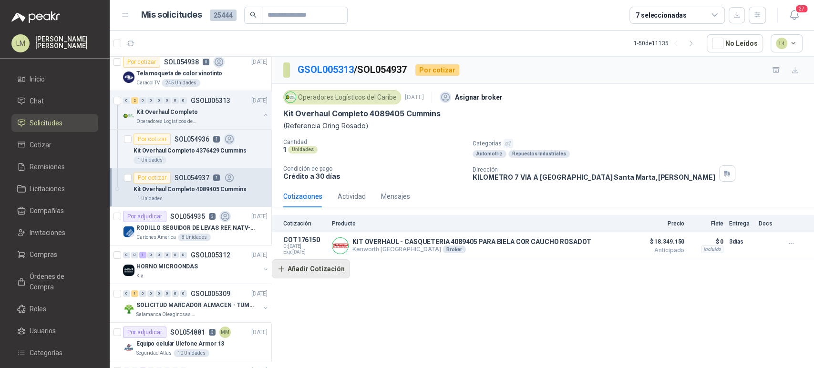
click at [315, 269] on button "Añadir Cotización" at bounding box center [311, 268] width 78 height 19
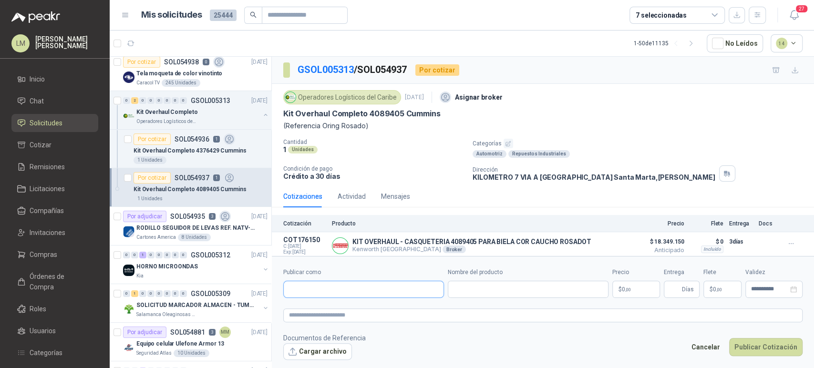
click at [334, 289] on input "Publicar como" at bounding box center [364, 289] width 160 height 16
type input "*********"
click at [335, 309] on p "HEROES DEL TIMON" at bounding box center [365, 310] width 118 height 6
type input "**********"
click at [476, 286] on input "Nombre del producto" at bounding box center [528, 289] width 161 height 17
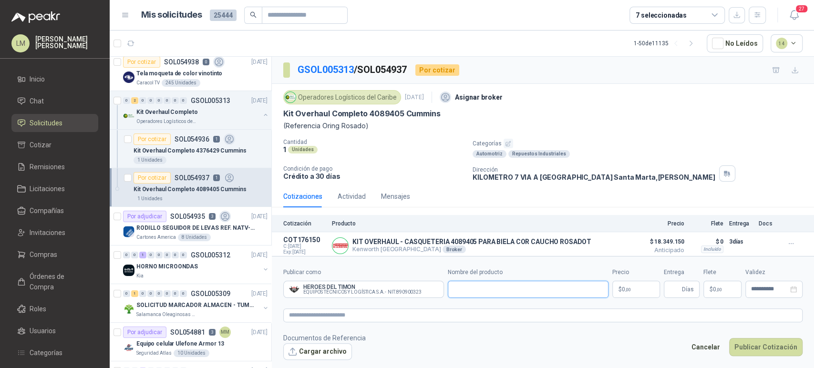
paste input "**********"
type input "**********"
click at [704, 346] on button "Cancelar" at bounding box center [705, 347] width 39 height 18
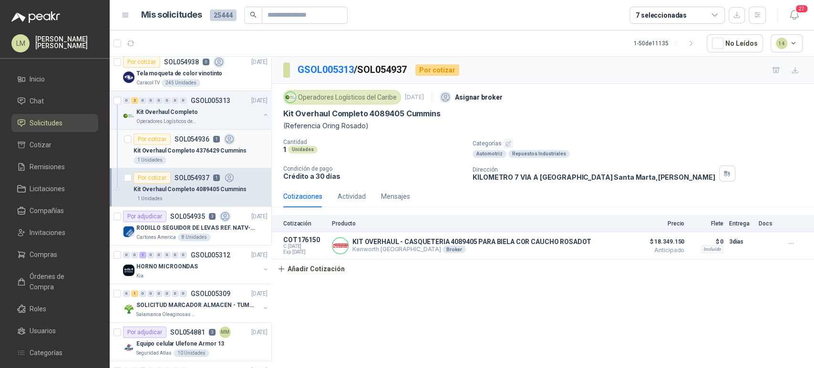
click at [184, 145] on div "Kit Overhaul Completo 4376429 Cummins" at bounding box center [200, 150] width 134 height 11
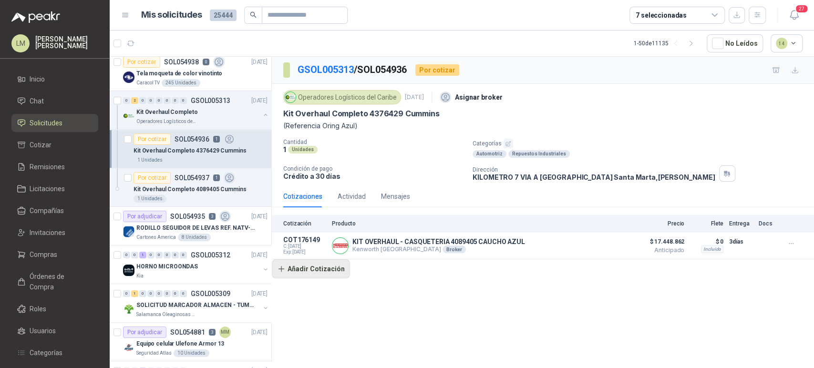
click at [336, 269] on button "Añadir Cotización" at bounding box center [311, 268] width 78 height 19
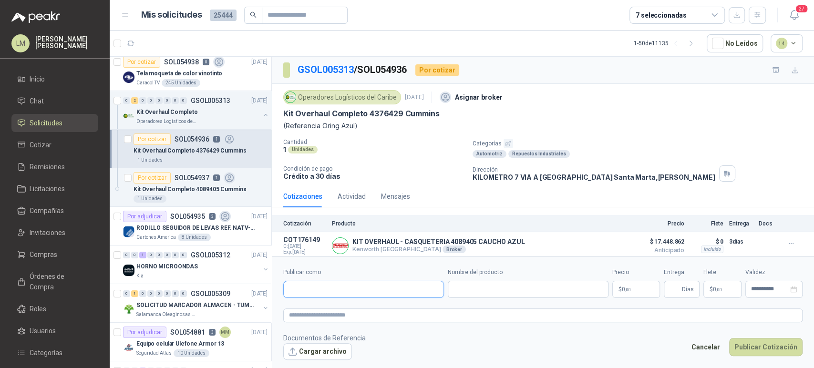
click at [336, 293] on input "Publicar como" at bounding box center [364, 289] width 160 height 16
type input "*********"
click at [331, 317] on span "EQUIPOS TÉCNICOS Y LOGÍSTICA S.A. -" at bounding box center [347, 315] width 82 height 5
type input "**********"
click at [507, 279] on div "Nombre del producto" at bounding box center [528, 283] width 161 height 30
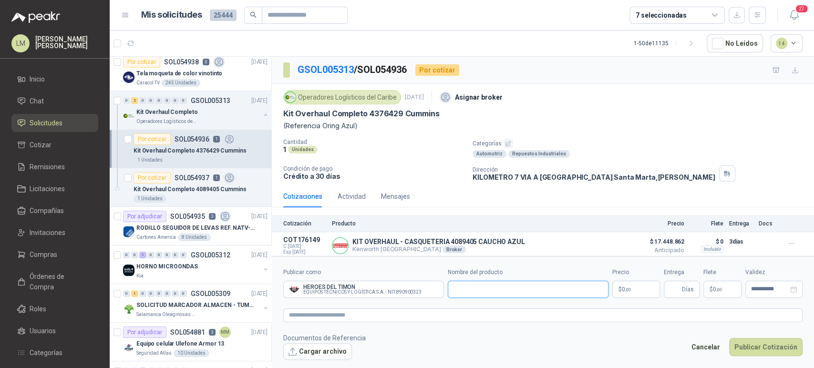
click at [504, 282] on input "Nombre del producto" at bounding box center [528, 289] width 161 height 17
paste input "**********"
type input "**********"
click at [632, 287] on body "LM Luis Miguel Martinez Inicio Chat Solicitudes Cotizar Remisiones Licitaciones…" at bounding box center [407, 184] width 814 height 368
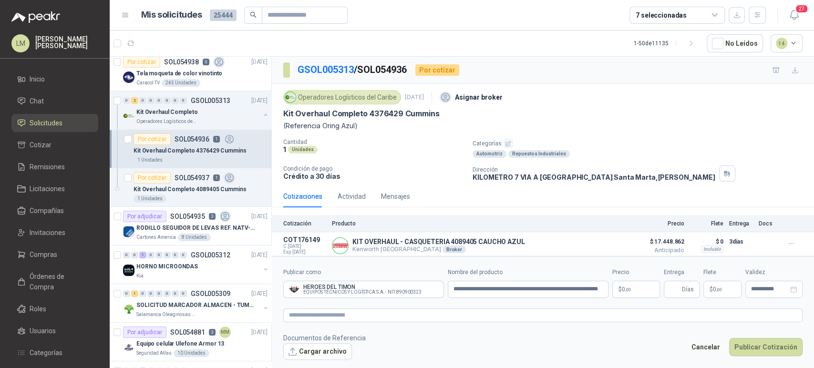
scroll to position [0, 0]
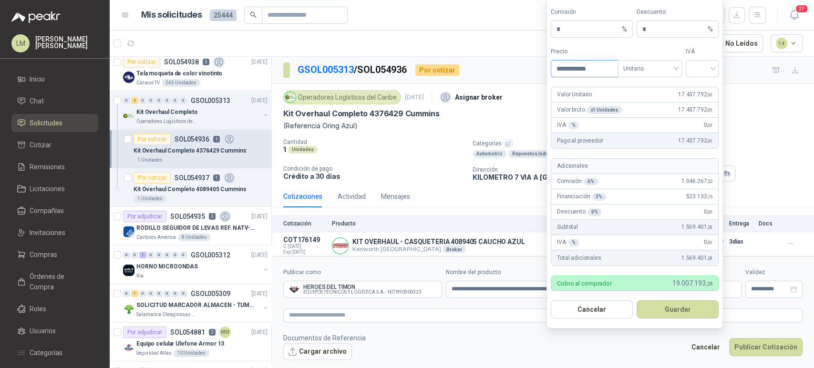
click at [582, 67] on input "**********" at bounding box center [584, 69] width 66 height 16
click at [666, 74] on span "Unitario" at bounding box center [649, 68] width 53 height 14
type input "**********"
click at [662, 98] on div "Unitario con IVA" at bounding box center [649, 103] width 61 height 15
click at [703, 69] on input "search" at bounding box center [701, 68] width 21 height 14
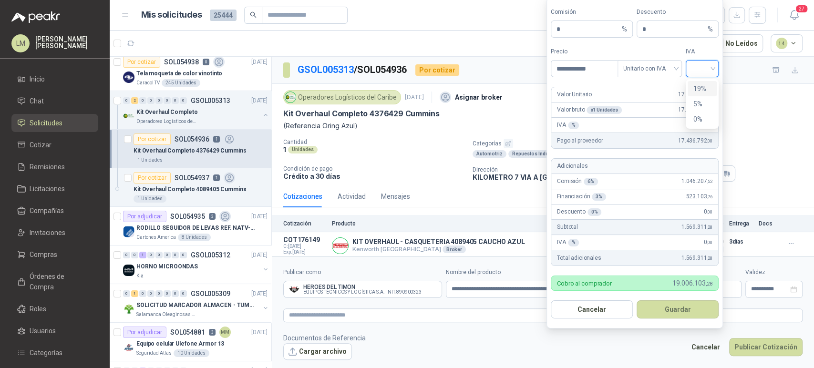
click at [699, 86] on div "19%" at bounding box center [702, 88] width 18 height 10
click at [669, 306] on button "Guardar" at bounding box center [677, 309] width 82 height 18
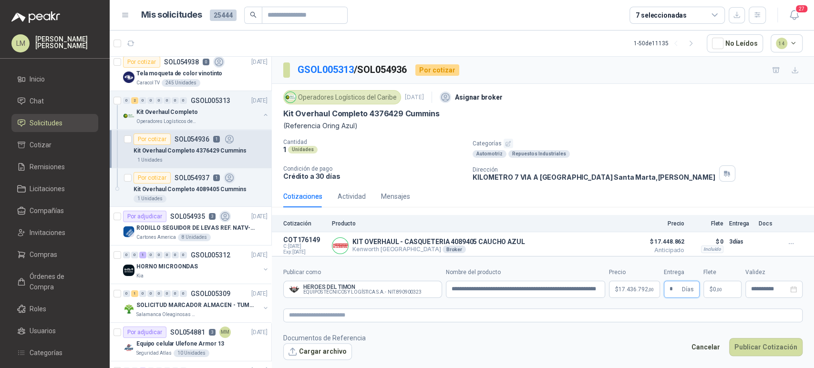
type input "*"
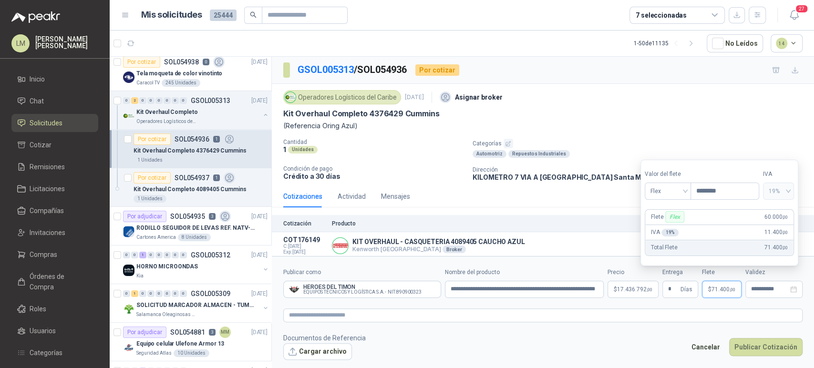
type input "********"
click at [321, 313] on textarea at bounding box center [542, 315] width 519 height 14
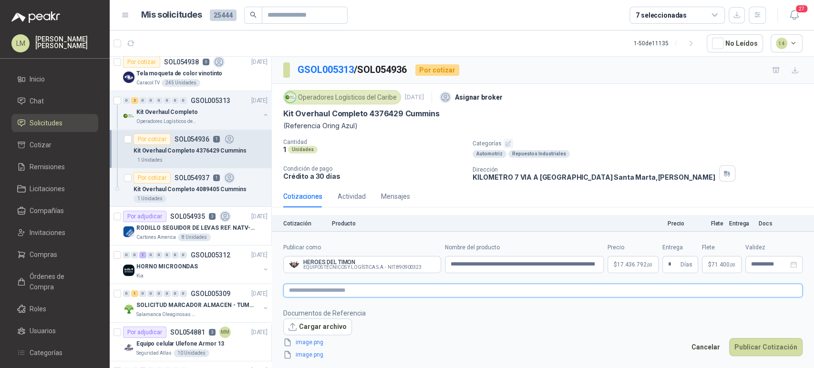
paste textarea "**********"
type textarea "**********"
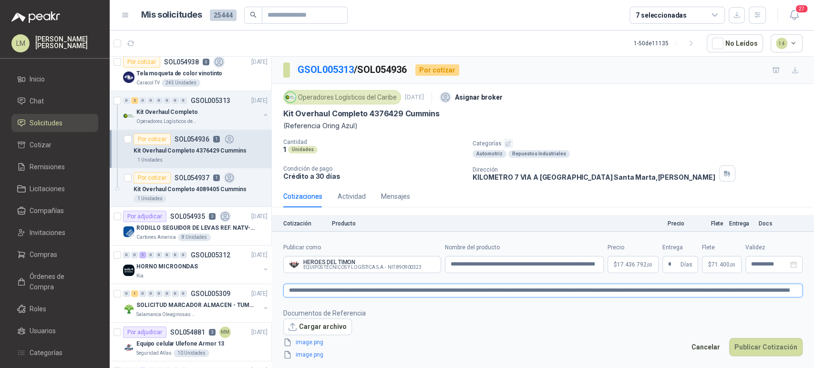
scroll to position [5, 0]
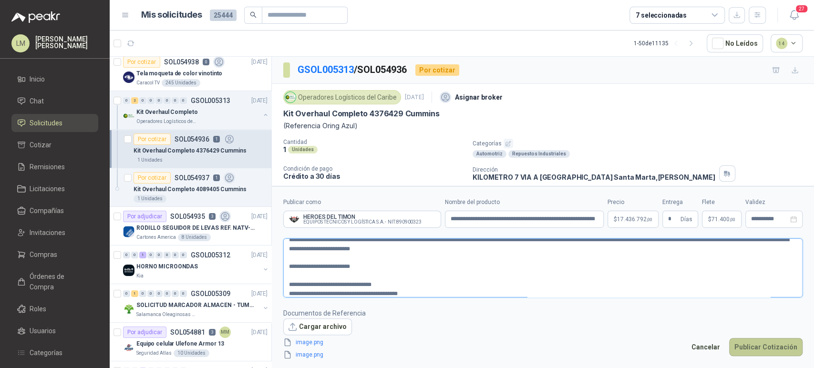
type textarea "**********"
click at [749, 350] on button "Publicar Cotización" at bounding box center [765, 347] width 73 height 18
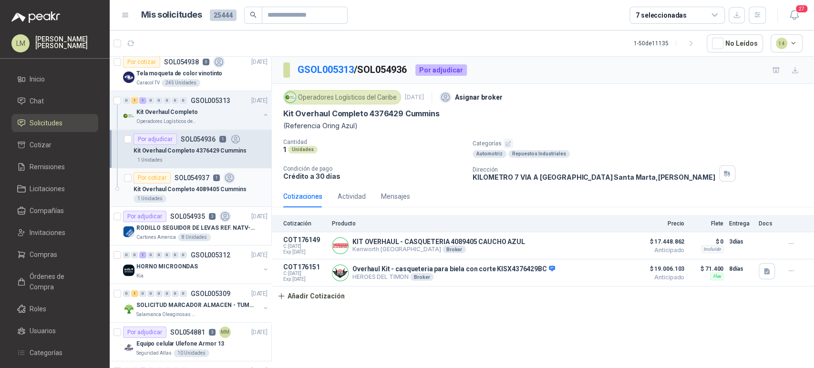
click at [177, 195] on div "1 Unidades" at bounding box center [200, 199] width 134 height 8
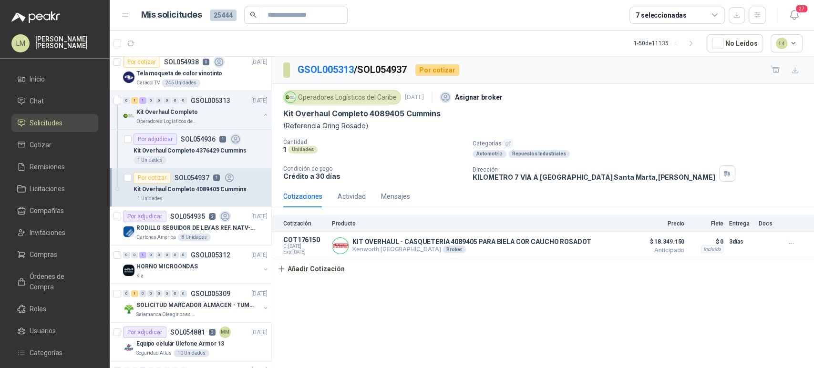
click at [769, 18] on div "27" at bounding box center [783, 15] width 37 height 15
click at [762, 18] on button "button" at bounding box center [756, 15] width 17 height 17
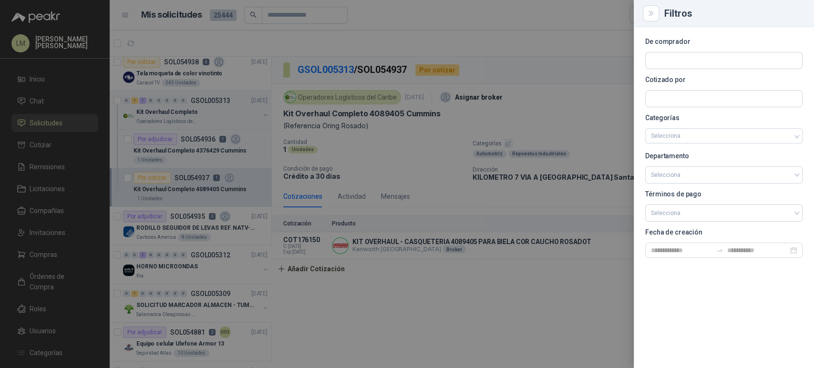
click at [464, 37] on div at bounding box center [407, 184] width 814 height 368
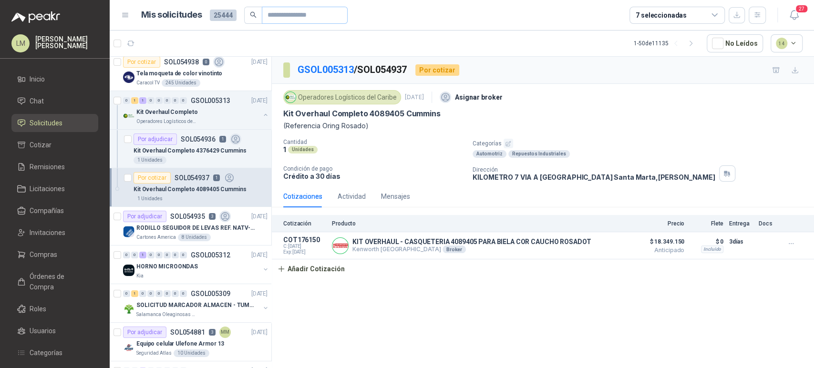
click at [296, 23] on span at bounding box center [305, 15] width 86 height 17
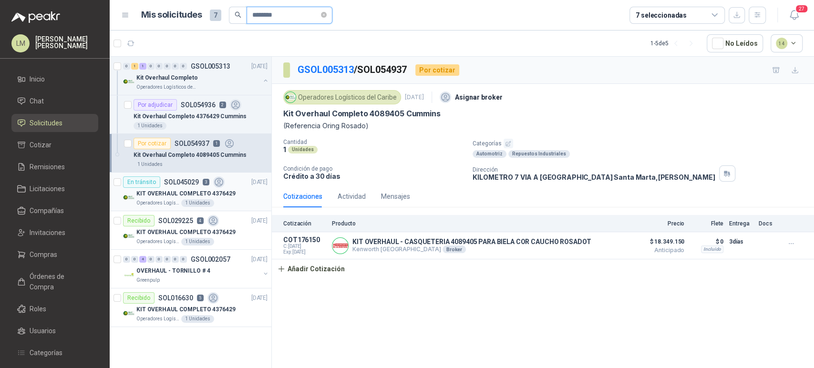
type input "********"
click at [208, 188] on div "KIT OVERHAUL COMPLETO 4376429" at bounding box center [201, 193] width 131 height 11
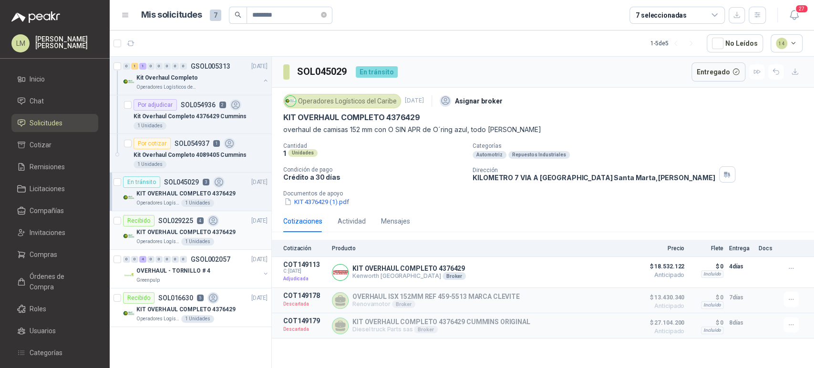
click at [194, 235] on p "KIT OVERHAUL COMPLETO 4376429" at bounding box center [185, 232] width 99 height 9
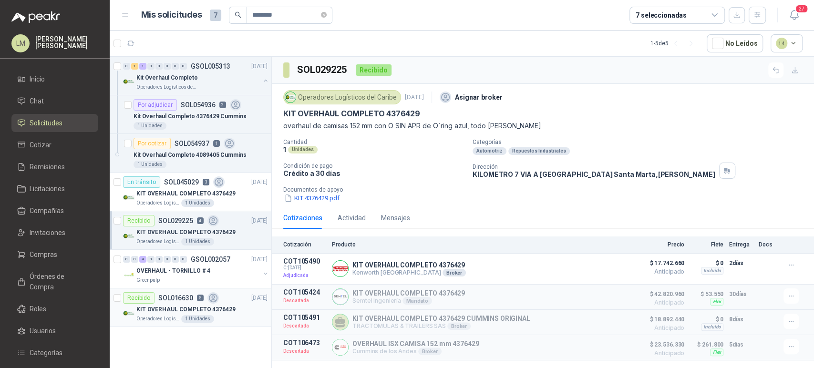
click at [215, 316] on div "Operadores Logísticos del Caribe 1 Unidades" at bounding box center [201, 319] width 131 height 8
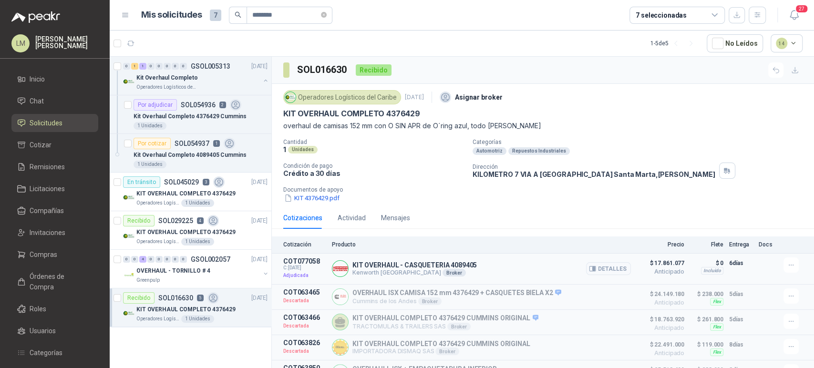
scroll to position [15, 0]
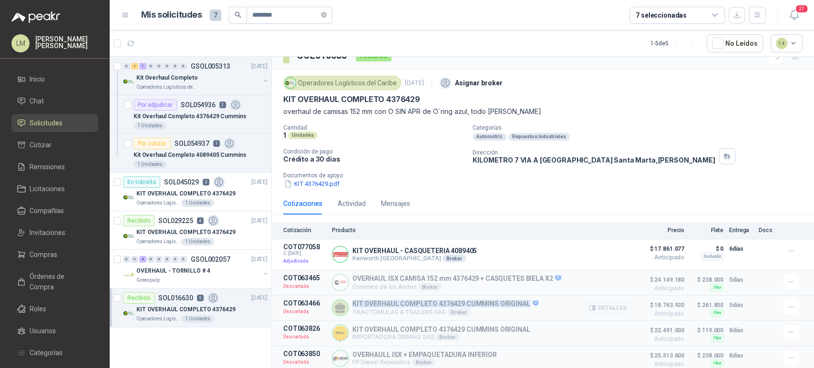
drag, startPoint x: 352, startPoint y: 304, endPoint x: 523, endPoint y: 303, distance: 171.1
click at [523, 303] on p "KIT OVERHAUL COMPLETO 4376429 CUMMINS ORIGINAL" at bounding box center [445, 304] width 186 height 9
copy p "KIT OVERHAUL COMPLETO 4376429 CUMMINS ORIGINAL"
click at [184, 118] on p "Kit Overhaul Completo 4376429 Cummins" at bounding box center [189, 116] width 113 height 9
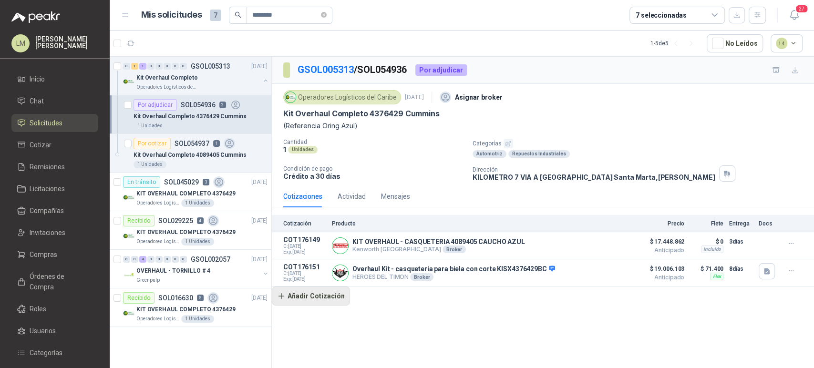
click at [317, 295] on button "Añadir Cotización" at bounding box center [311, 295] width 78 height 19
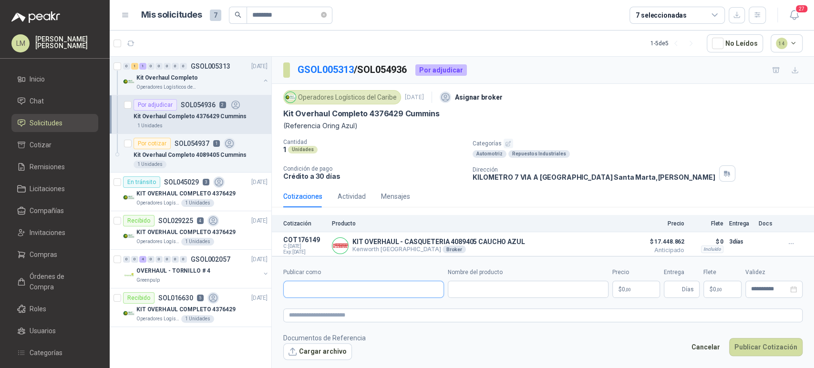
click at [310, 288] on input "Publicar como" at bounding box center [364, 289] width 160 height 16
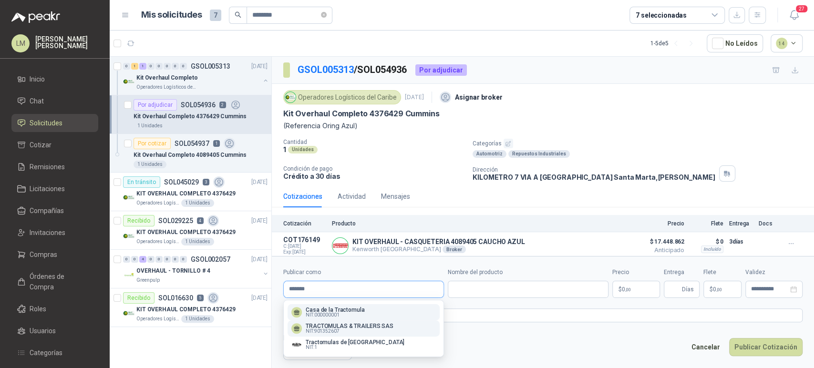
type input "*******"
click at [341, 328] on p "TRACTOMULAS & TRAILERS SAS" at bounding box center [350, 326] width 88 height 6
type input "**********"
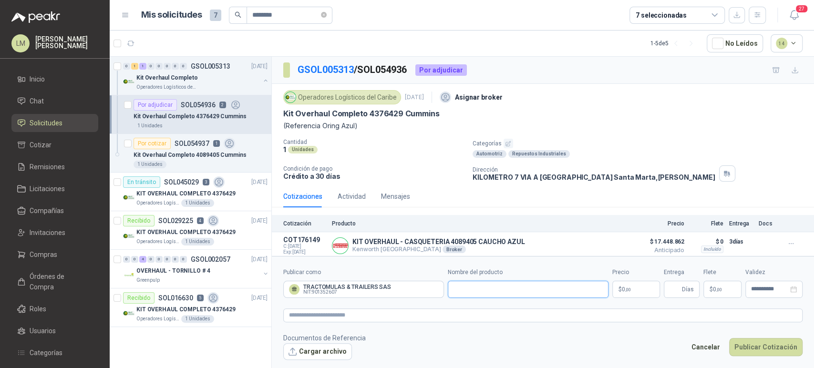
click at [469, 284] on input "Nombre del producto" at bounding box center [528, 289] width 161 height 17
paste input "**********"
type input "**********"
click at [612, 243] on button "Detalles" at bounding box center [608, 245] width 45 height 13
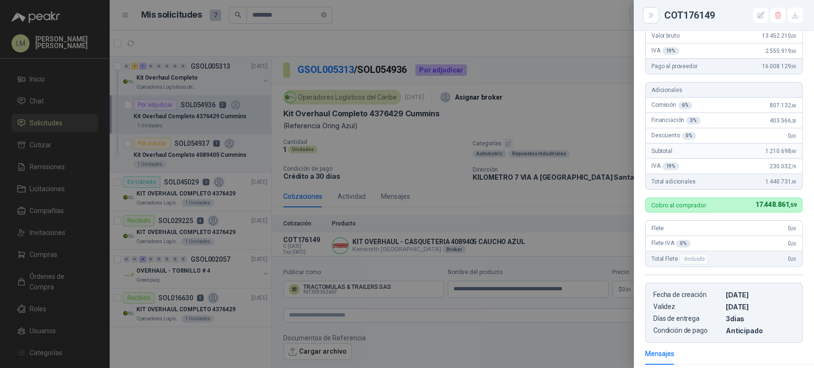
scroll to position [31, 0]
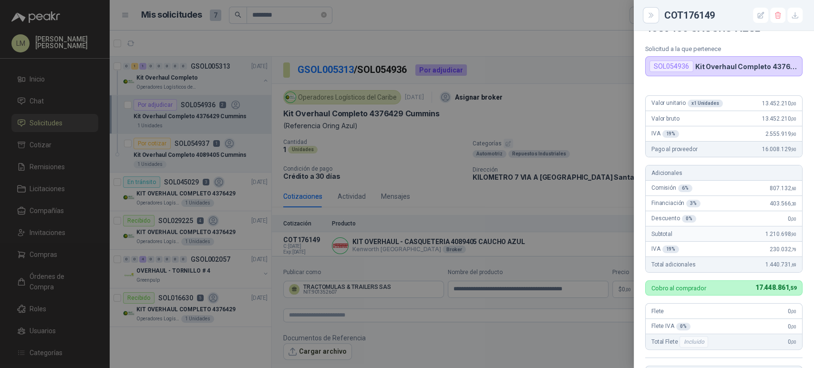
click at [544, 198] on div at bounding box center [407, 184] width 814 height 368
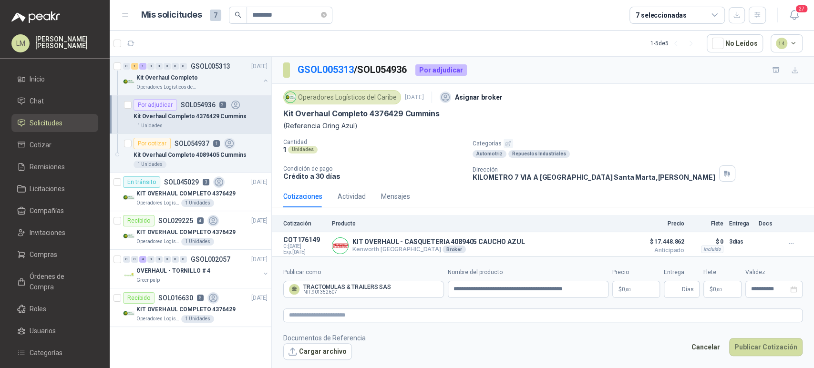
click at [618, 283] on body "LM Luis Miguel Martinez Inicio Chat Solicitudes Cotizar Remisiones Licitaciones…" at bounding box center [407, 184] width 814 height 368
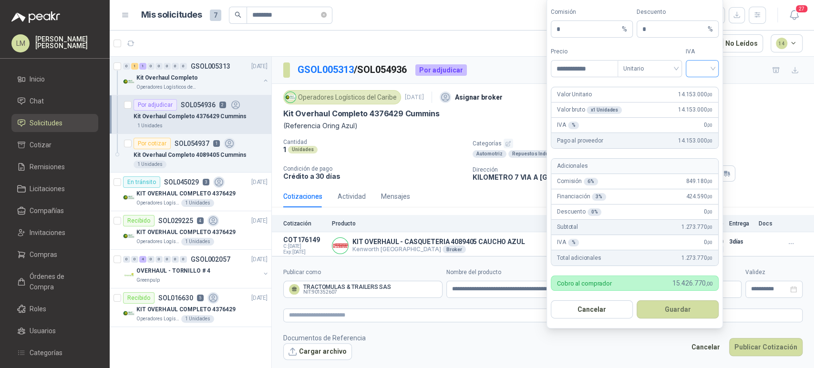
type input "**********"
click at [699, 70] on input "search" at bounding box center [701, 68] width 21 height 14
click at [697, 87] on div "19%" at bounding box center [702, 88] width 18 height 10
click at [676, 317] on button "Guardar" at bounding box center [677, 309] width 82 height 18
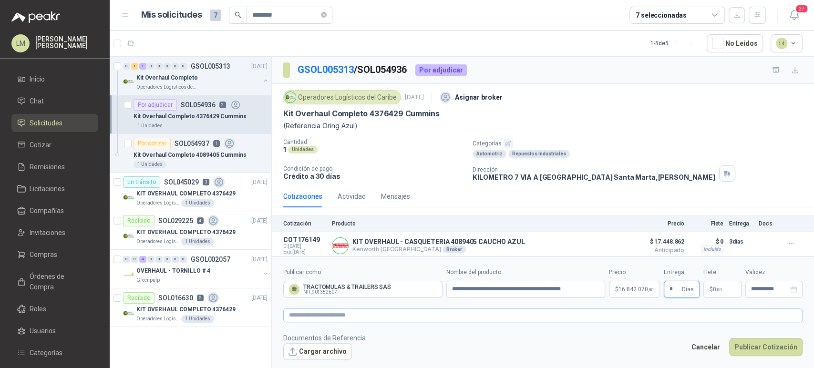
type input "*"
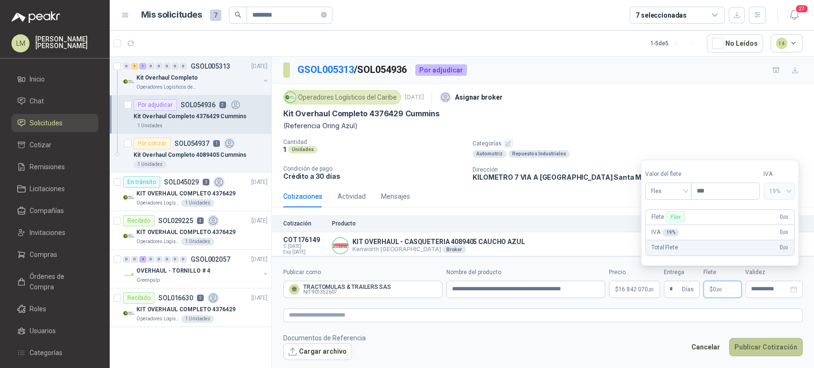
click at [760, 346] on button "Publicar Cotización" at bounding box center [765, 347] width 73 height 18
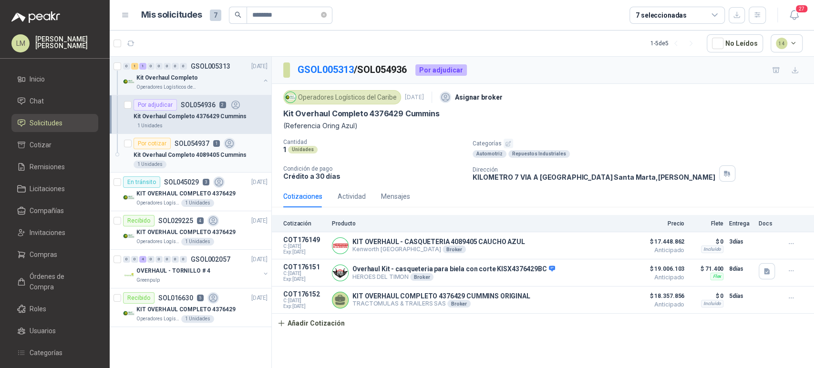
click at [201, 153] on p "Kit Overhaul Completo 4089405 Cummins" at bounding box center [189, 155] width 113 height 9
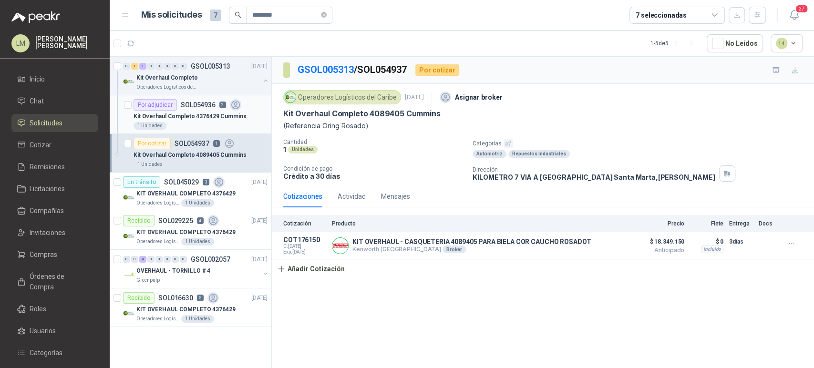
click at [200, 111] on div "Kit Overhaul Completo 4376429 Cummins" at bounding box center [200, 116] width 134 height 11
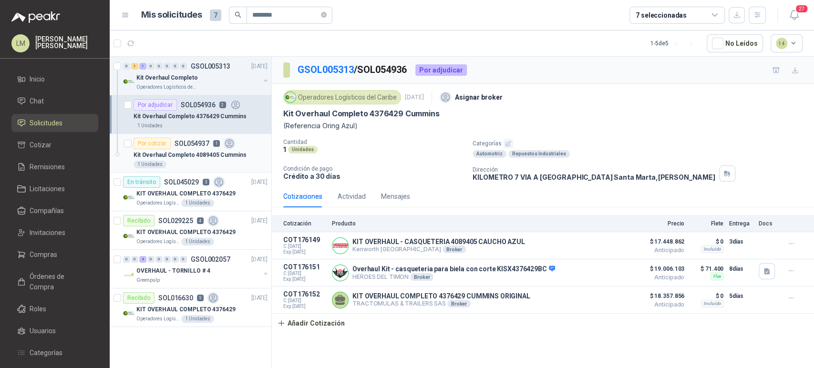
click at [195, 142] on p "SOL054937" at bounding box center [191, 143] width 35 height 7
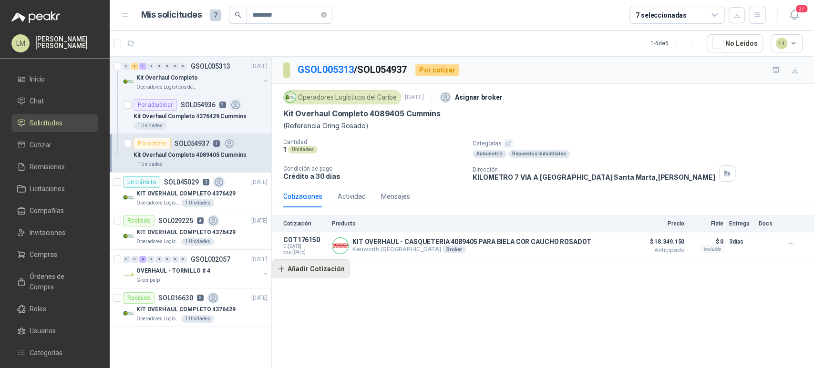
click at [316, 272] on button "Añadir Cotización" at bounding box center [311, 268] width 78 height 19
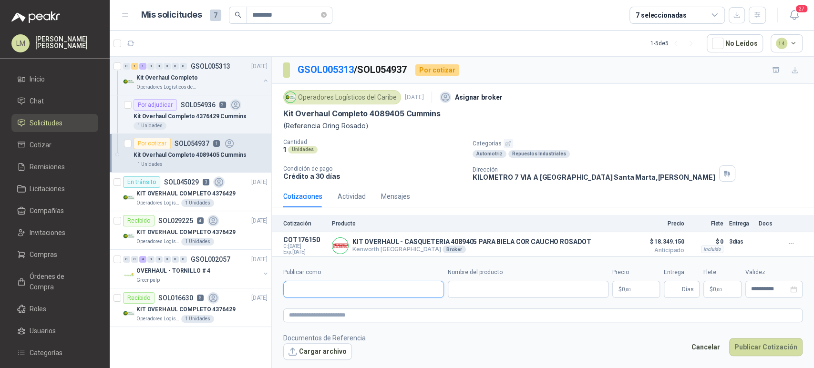
click at [321, 286] on input "Publicar como" at bounding box center [364, 289] width 160 height 16
type input "*****"
click at [329, 313] on span "EQUIPOS TÉCNICOS Y LOGÍSTICA S.A. -" at bounding box center [347, 315] width 82 height 5
type input "**********"
click at [498, 292] on input "Nombre del producto" at bounding box center [528, 289] width 161 height 17
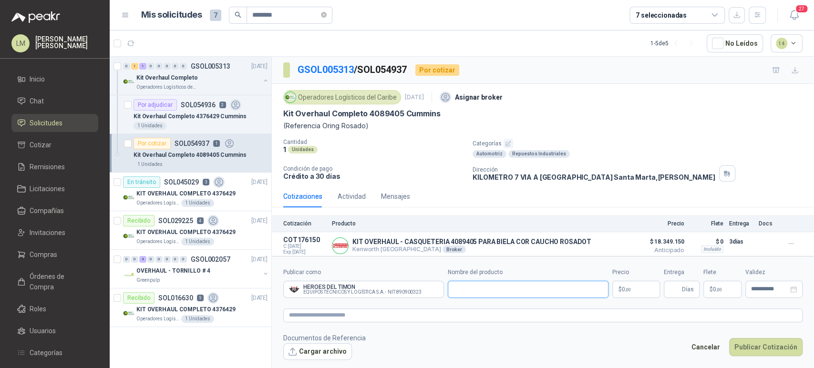
paste input "**********"
type input "**********"
click at [630, 291] on body "LM Luis Miguel Martinez Inicio Chat Solicitudes Cotizar Remisiones Licitaciones…" at bounding box center [407, 184] width 814 height 368
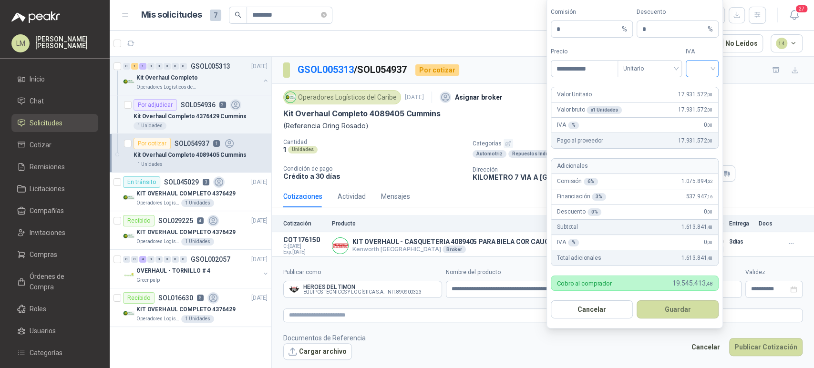
type input "**********"
click at [698, 72] on input "search" at bounding box center [701, 68] width 21 height 14
click at [698, 84] on div "19%" at bounding box center [702, 88] width 18 height 10
click at [676, 311] on button "Guardar" at bounding box center [677, 309] width 82 height 18
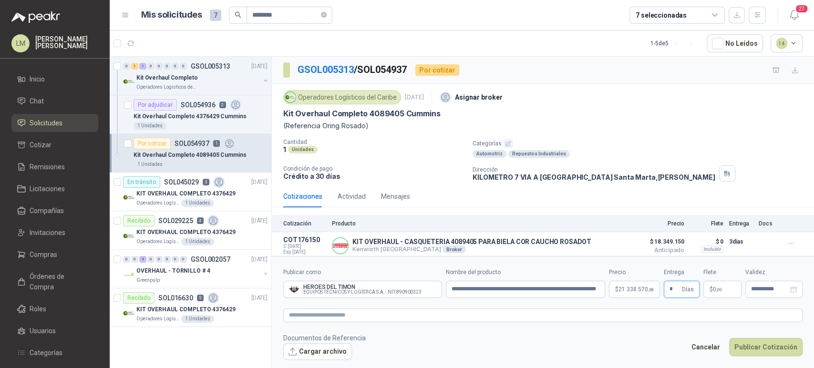
type input "*"
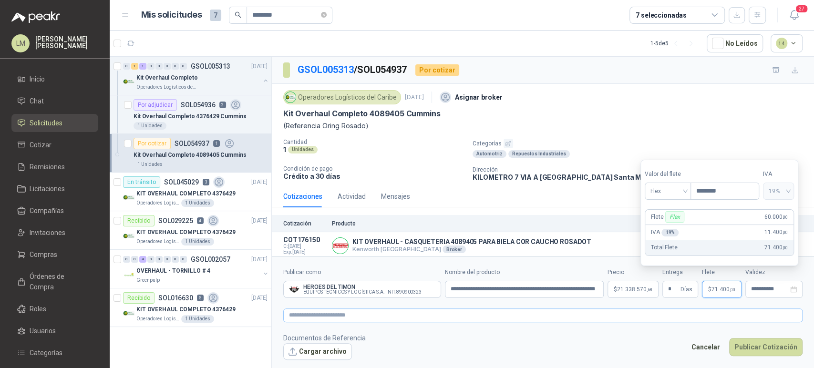
type input "********"
click at [456, 316] on textarea at bounding box center [542, 315] width 519 height 14
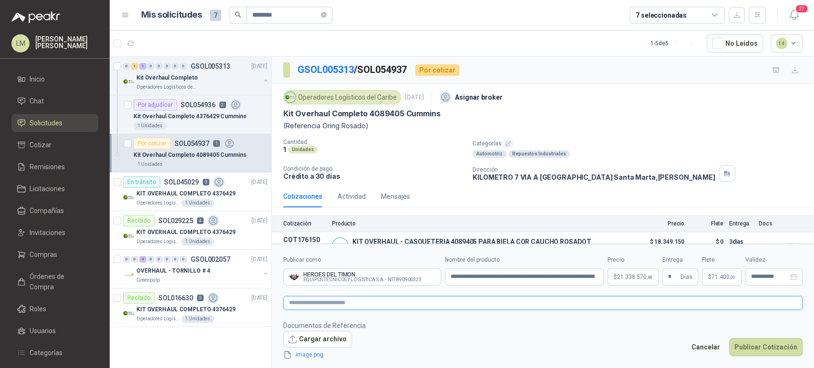
paste textarea "**********"
type textarea "**********"
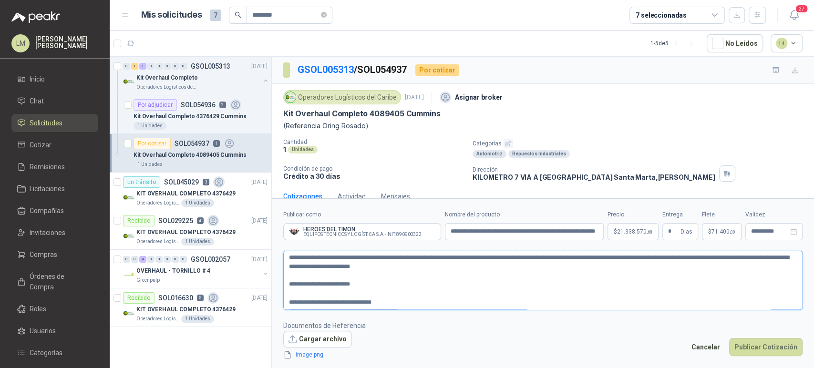
scroll to position [5, 0]
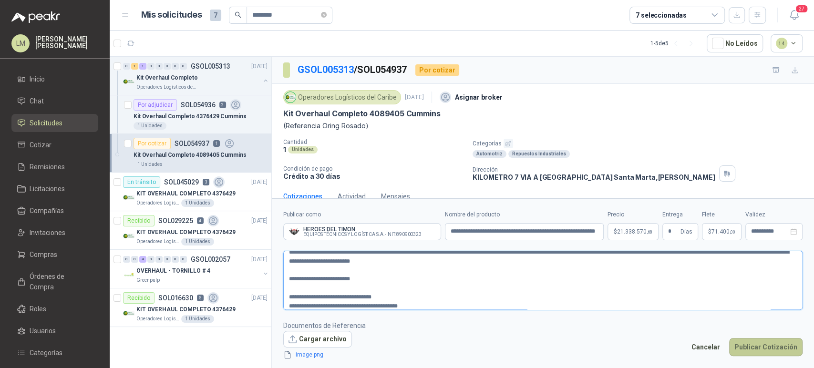
type textarea "**********"
click at [763, 338] on button "Publicar Cotización" at bounding box center [765, 347] width 73 height 18
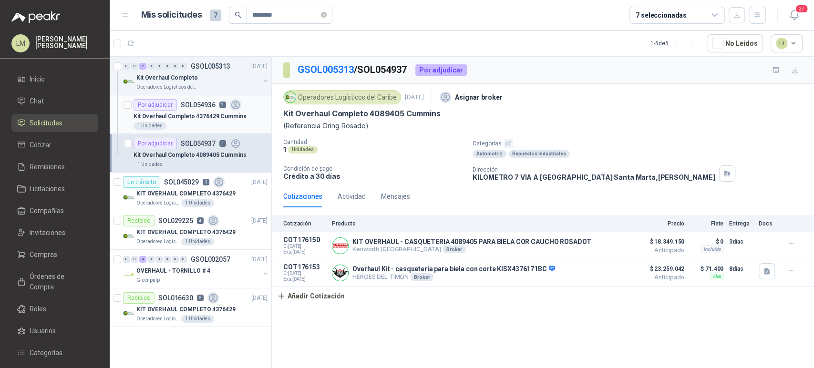
click at [204, 117] on p "Kit Overhaul Completo 4376429 Cummins" at bounding box center [189, 116] width 113 height 9
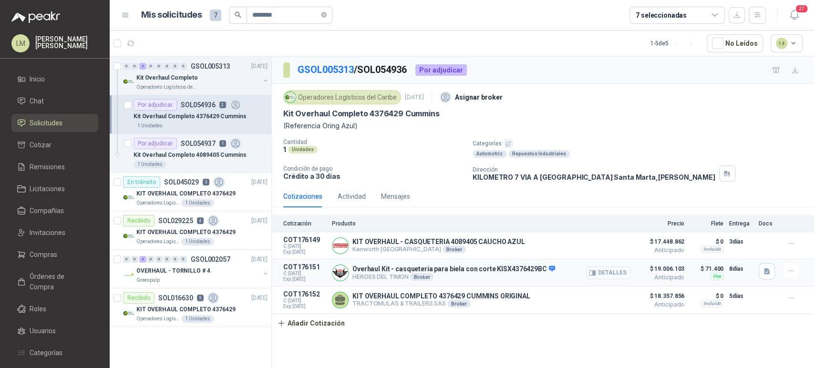
click at [595, 270] on icon "button" at bounding box center [592, 272] width 6 height 5
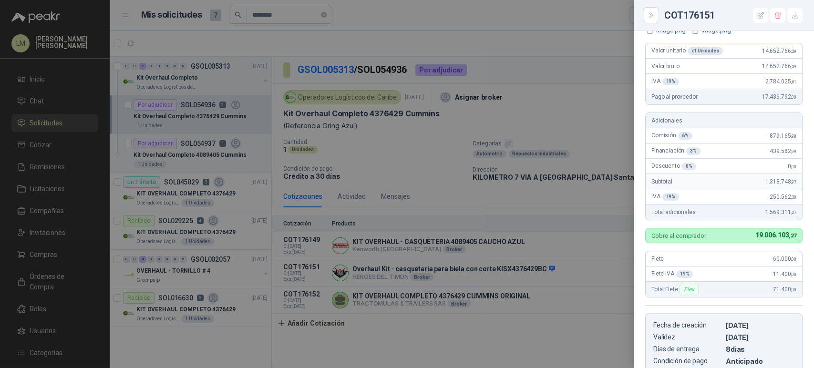
scroll to position [180, 0]
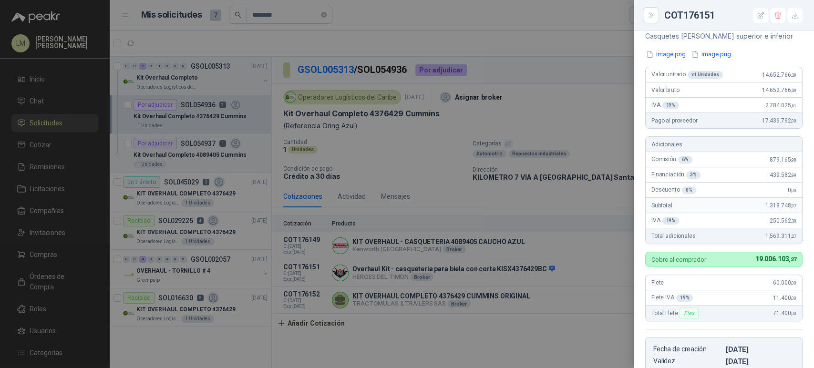
click at [413, 163] on div at bounding box center [407, 184] width 814 height 368
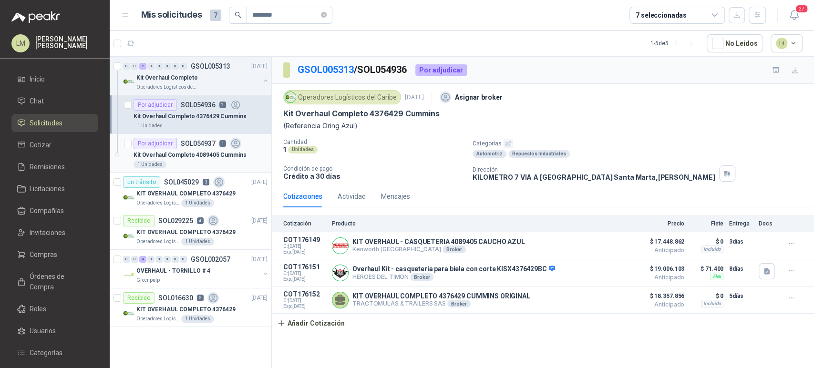
click at [179, 148] on div "Por adjudicar SOL054937 1" at bounding box center [187, 143] width 108 height 11
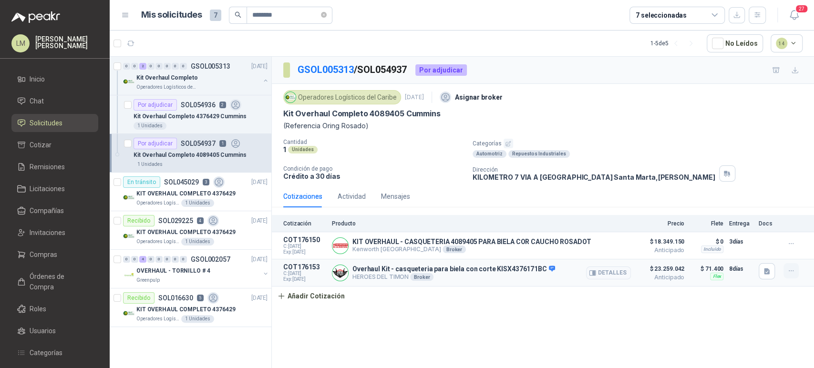
click at [787, 269] on icon "button" at bounding box center [791, 271] width 8 height 8
click at [757, 235] on button "Editar" at bounding box center [772, 232] width 76 height 15
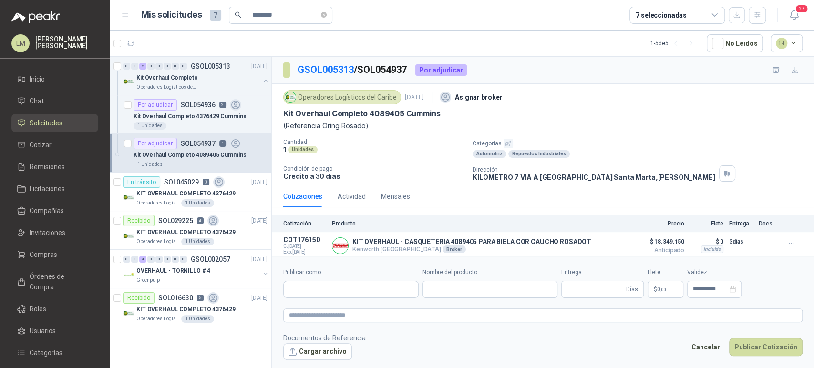
type input "**********"
type input "*"
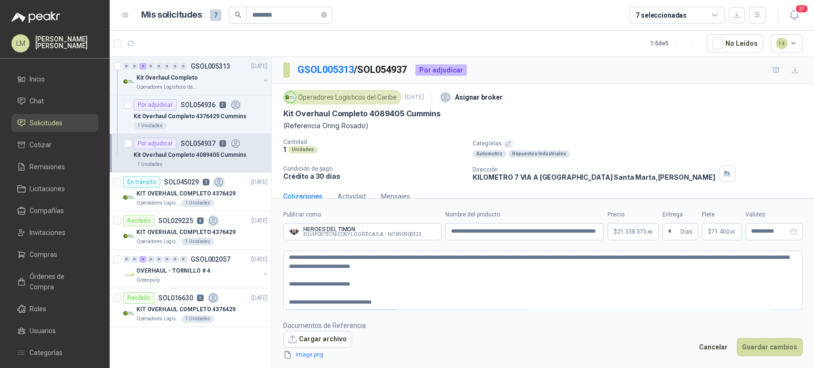
click at [641, 237] on body "LM Luis Miguel Martinez Inicio Chat Solicitudes Cotizar Remisiones Licitaciones…" at bounding box center [407, 184] width 814 height 368
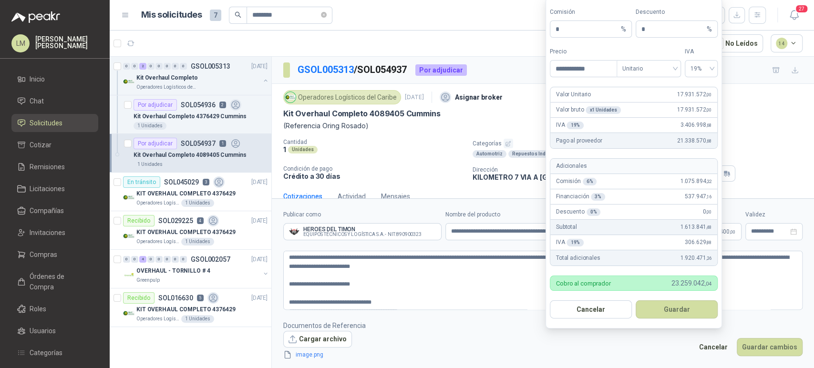
click at [633, 82] on form "**********" at bounding box center [633, 163] width 176 height 331
click at [642, 72] on span "Unitario" at bounding box center [648, 68] width 53 height 14
click at [650, 106] on div "Unitario con IVA" at bounding box center [648, 104] width 49 height 10
click at [661, 306] on button "Guardar" at bounding box center [676, 309] width 82 height 18
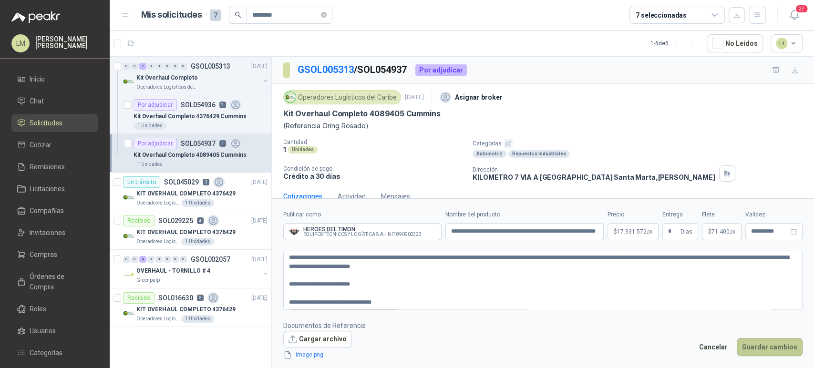
click at [760, 342] on button "Guardar cambios" at bounding box center [769, 347] width 66 height 18
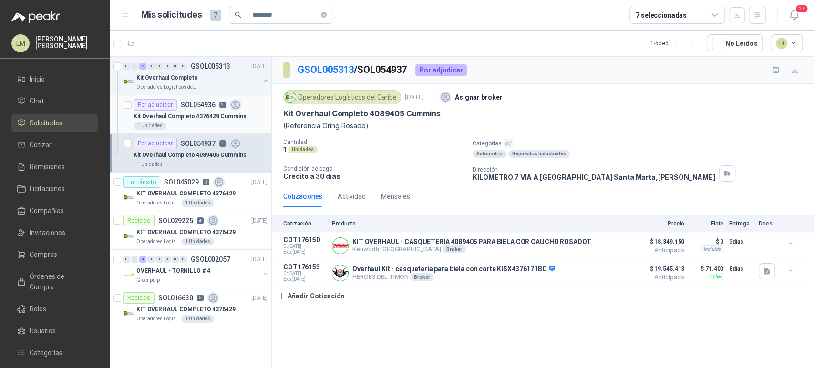
click at [209, 116] on p "Kit Overhaul Completo 4376429 Cummins" at bounding box center [189, 116] width 113 height 9
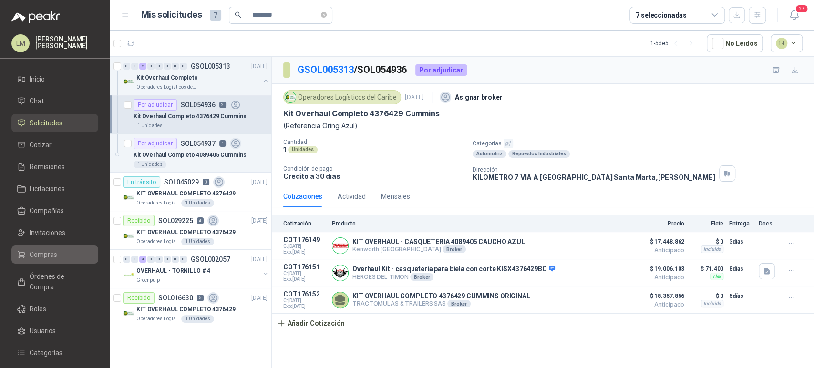
click at [37, 256] on span "Compras" at bounding box center [44, 254] width 28 height 10
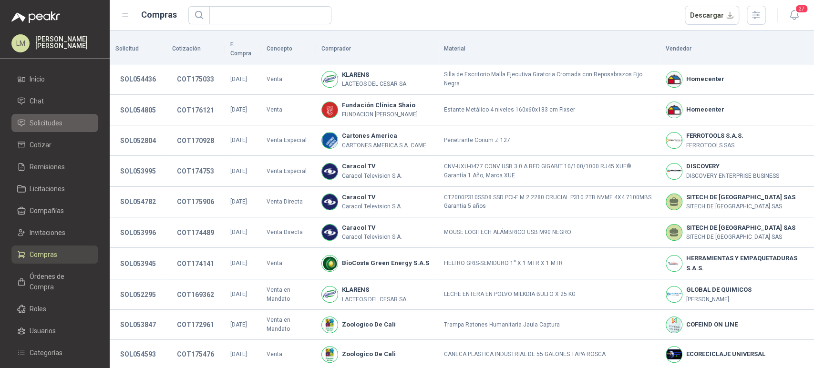
click at [43, 126] on span "Solicitudes" at bounding box center [46, 123] width 33 height 10
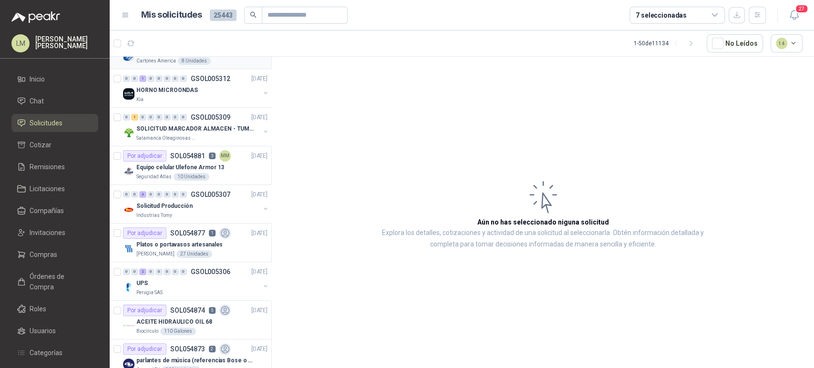
scroll to position [108, 0]
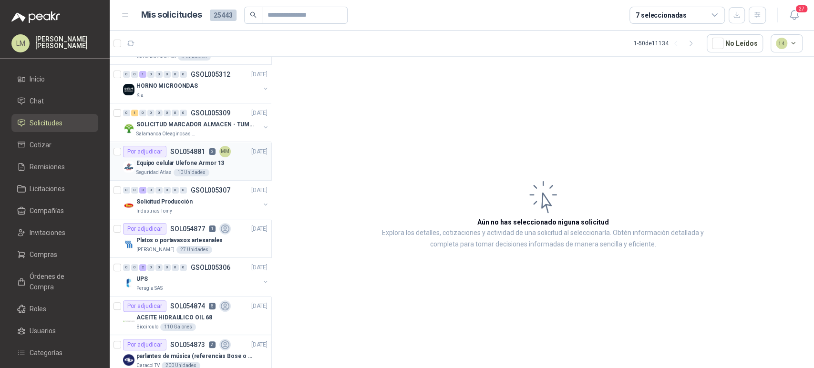
click at [196, 157] on div "Equipo celular Ulefone Armor 13" at bounding box center [201, 162] width 131 height 11
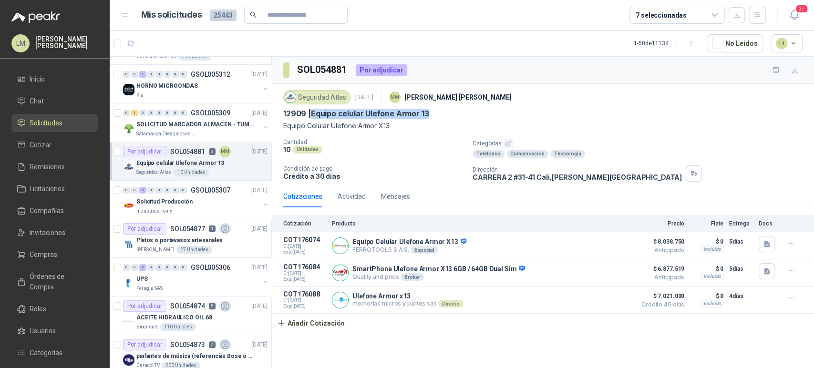
drag, startPoint x: 436, startPoint y: 113, endPoint x: 312, endPoint y: 114, distance: 123.5
click at [312, 114] on div "12909 | Equipo celular Ulefone Armor 13" at bounding box center [542, 114] width 519 height 10
copy p "Equipo celular Ulefone Armor 13"
click at [40, 257] on span "Compras" at bounding box center [44, 254] width 28 height 10
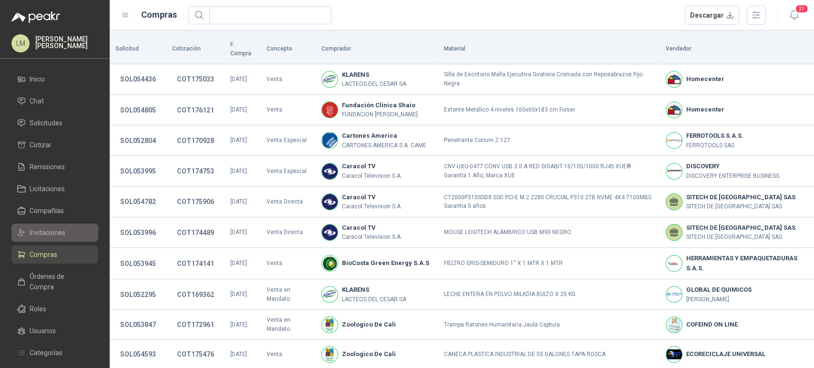
click at [48, 239] on link "Invitaciones" at bounding box center [54, 233] width 87 height 18
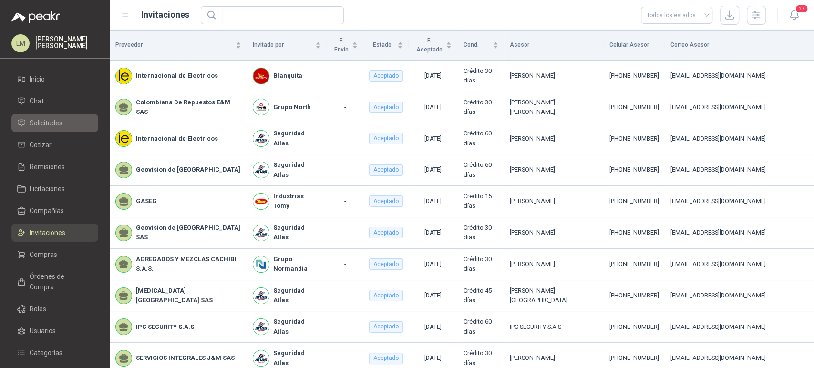
click at [53, 127] on span "Solicitudes" at bounding box center [46, 123] width 33 height 10
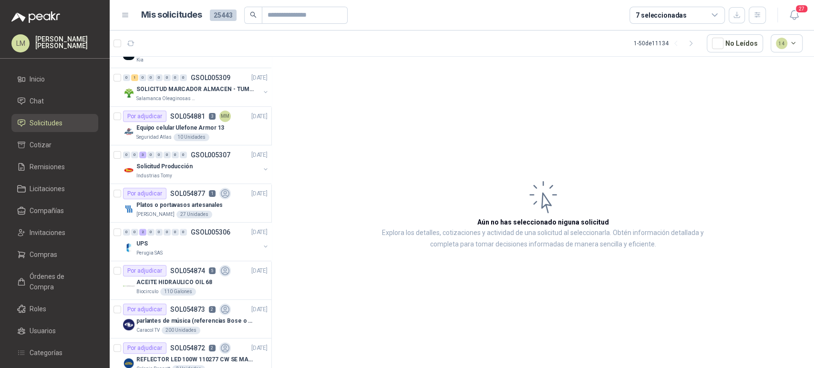
scroll to position [142, 0]
click at [262, 169] on button "button" at bounding box center [266, 170] width 8 height 8
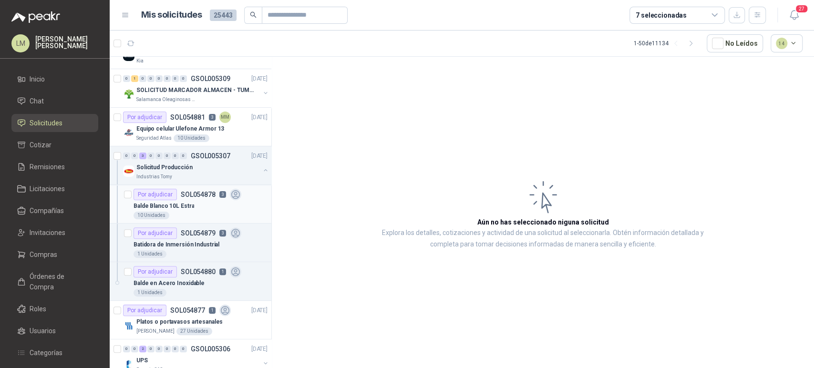
click at [200, 205] on div "Balde Blanco 10L Estra" at bounding box center [200, 205] width 134 height 11
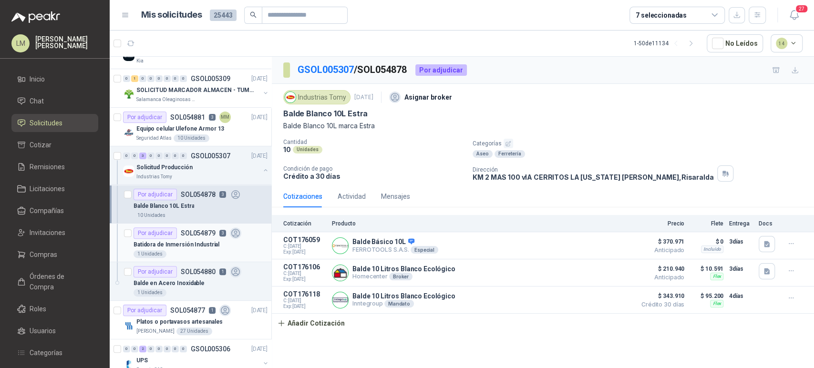
click at [191, 241] on p "Batidora de Inmersión Industrial" at bounding box center [176, 244] width 86 height 9
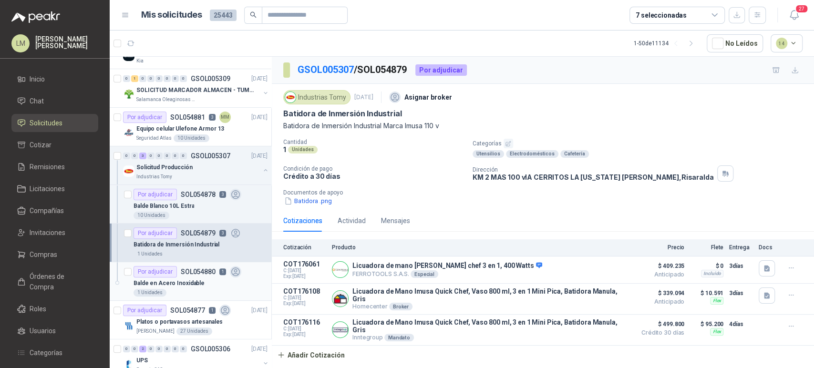
click at [193, 279] on p "Balde en Acero Inoxidable" at bounding box center [168, 283] width 71 height 9
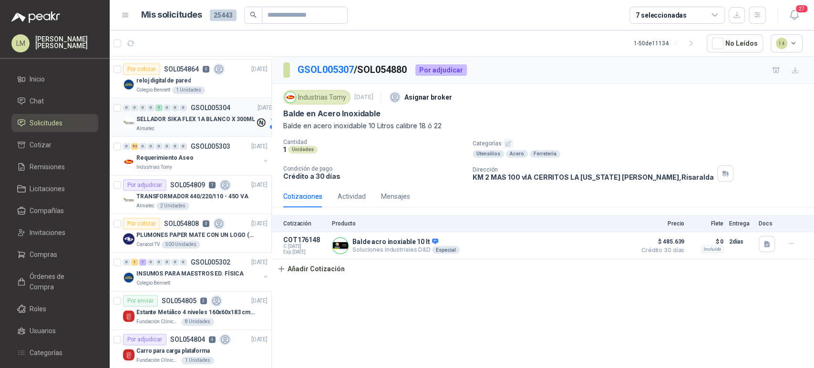
scroll to position [713, 0]
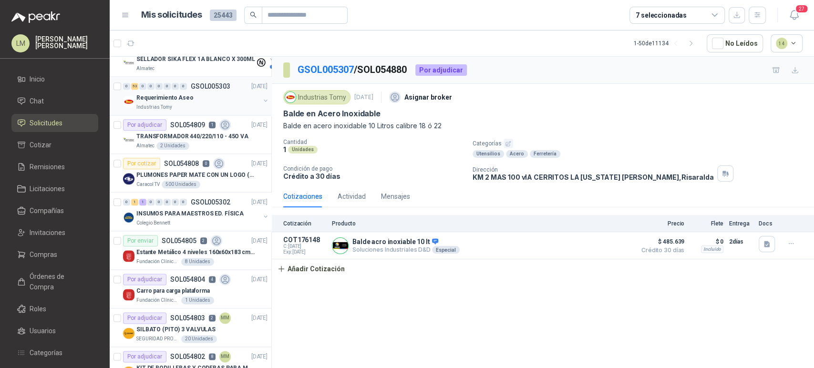
click at [185, 113] on div "0 53 0 0 0 0 0 0 GSOL005303 [DATE] Requerimiento Aseo Industrias Tomy" at bounding box center [191, 96] width 162 height 39
click at [173, 92] on div "Requerimiento Aseo" at bounding box center [197, 97] width 123 height 11
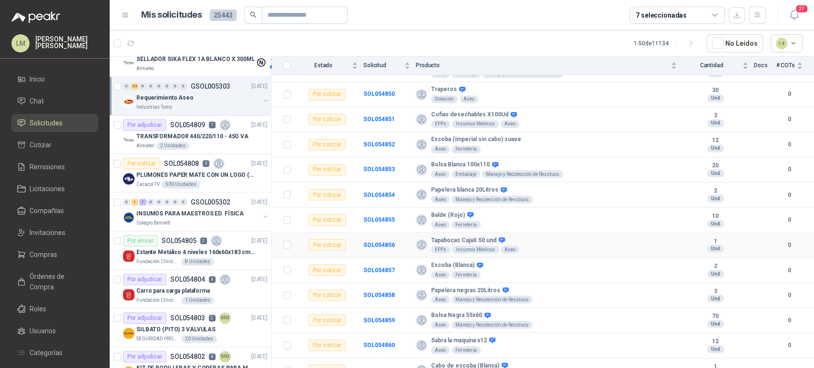
scroll to position [1138, 0]
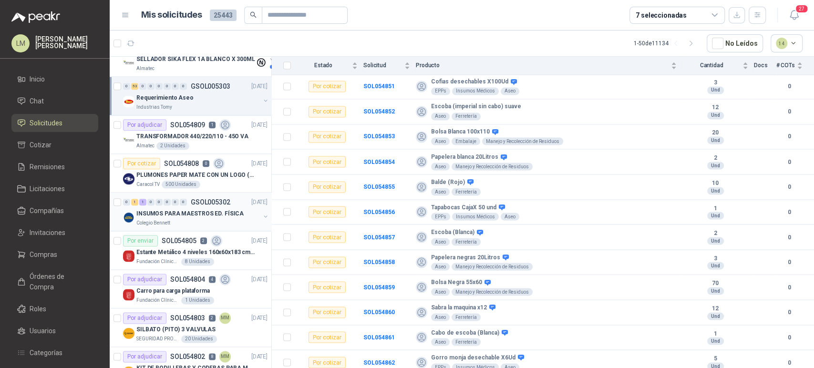
click at [262, 214] on button "button" at bounding box center [266, 217] width 8 height 8
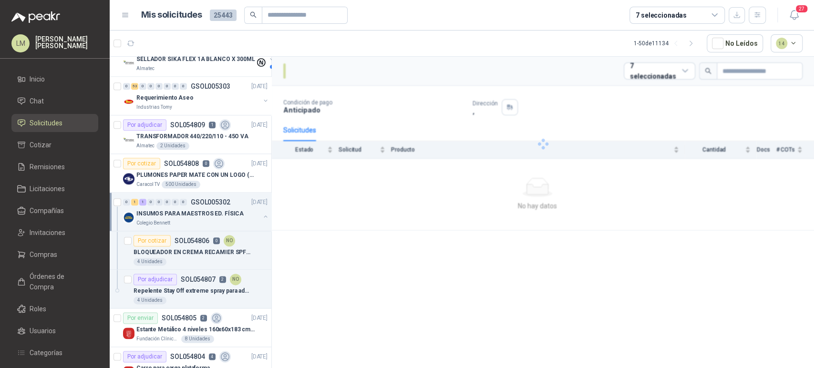
click at [262, 214] on button "button" at bounding box center [266, 217] width 8 height 8
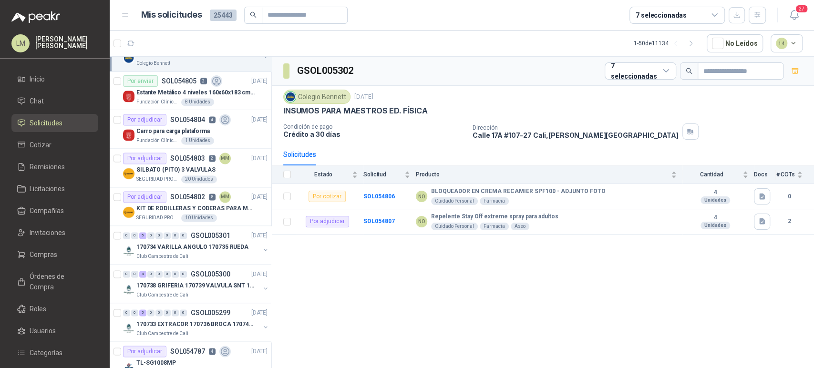
scroll to position [879, 0]
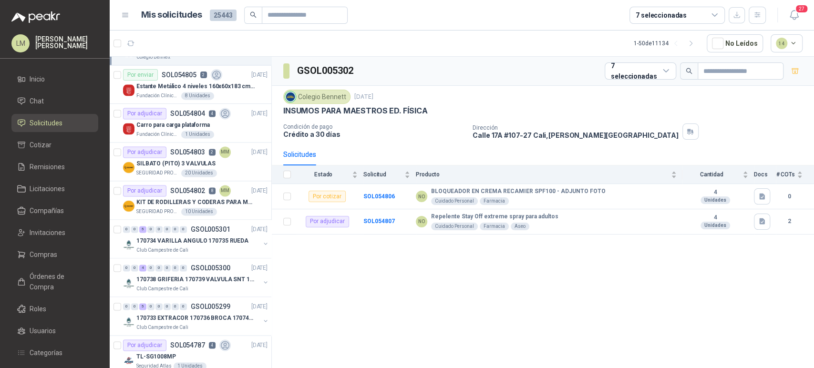
click at [177, 187] on p "SOL054802" at bounding box center [187, 190] width 35 height 7
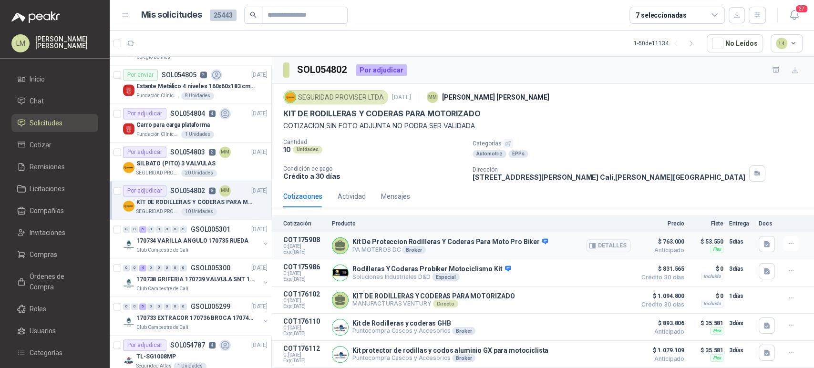
scroll to position [99, 0]
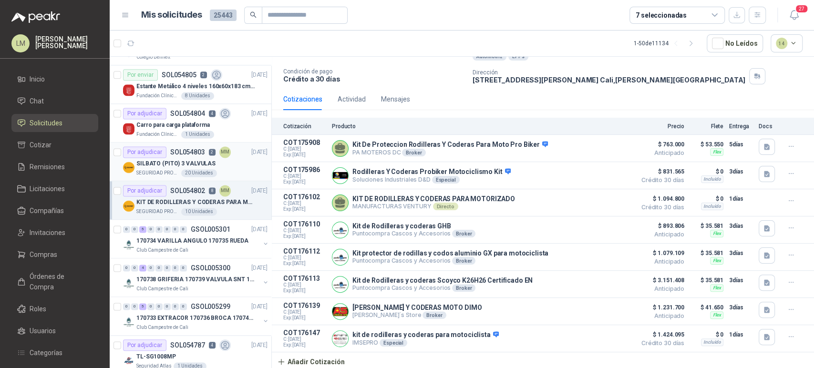
click at [195, 171] on div "20 Unidades" at bounding box center [199, 173] width 36 height 8
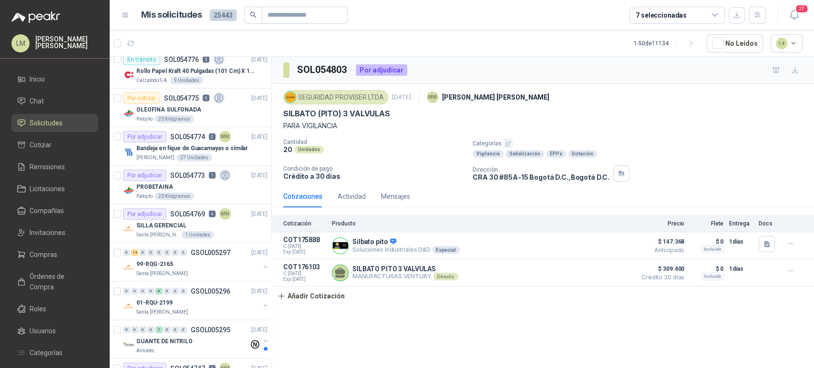
scroll to position [1474, 0]
click at [201, 143] on p "Bandeja en fique de Guacamayas o similar" at bounding box center [192, 147] width 112 height 9
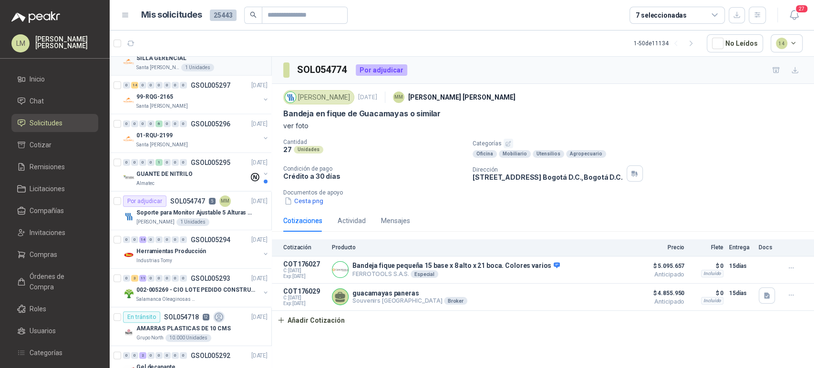
scroll to position [1641, 0]
click at [663, 18] on div "7 seleccionadas" at bounding box center [660, 15] width 51 height 10
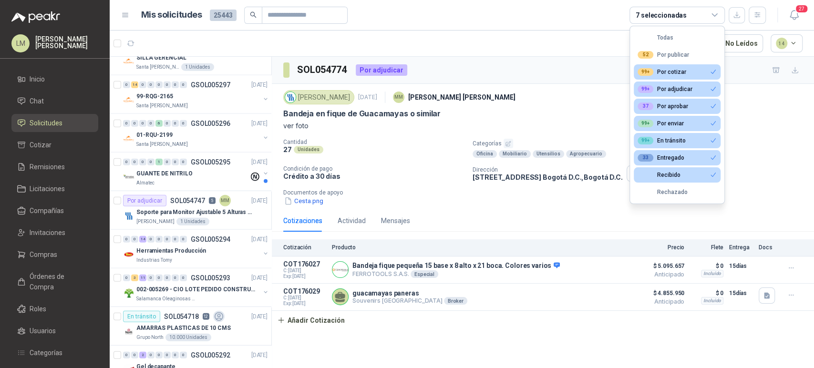
click at [663, 18] on div "7 seleccionadas" at bounding box center [660, 15] width 51 height 10
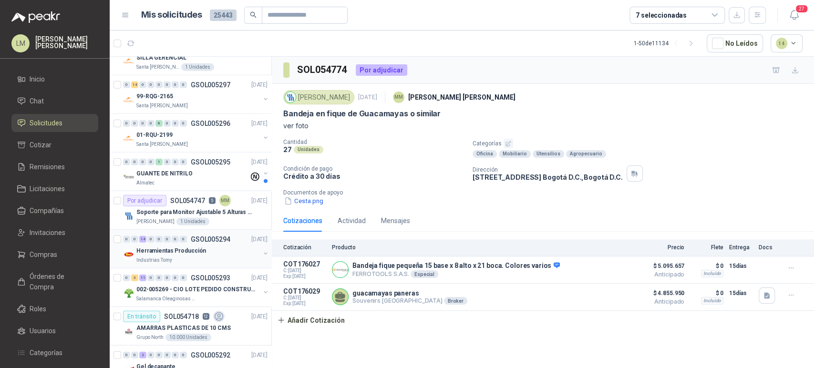
click at [191, 252] on p "Herramientas Producción" at bounding box center [171, 250] width 70 height 9
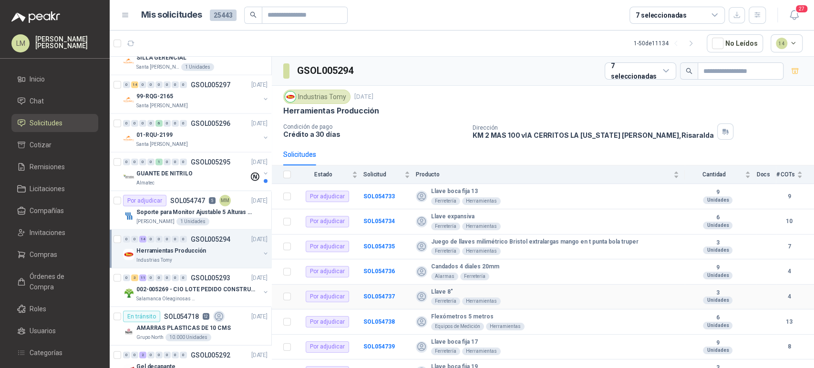
scroll to position [162, 0]
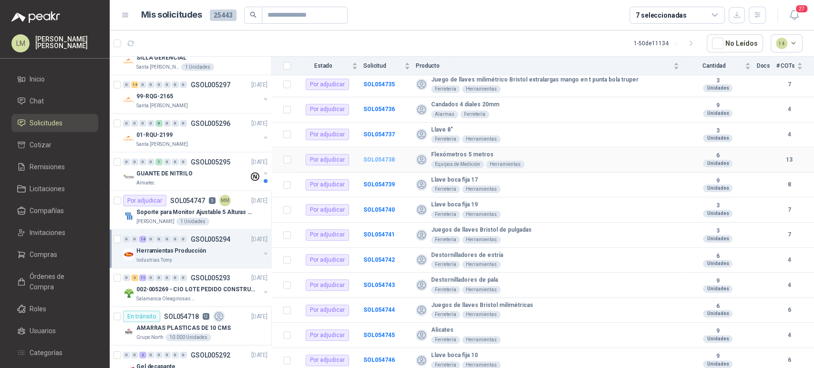
click at [387, 157] on b "SOL054738" at bounding box center [378, 159] width 31 height 7
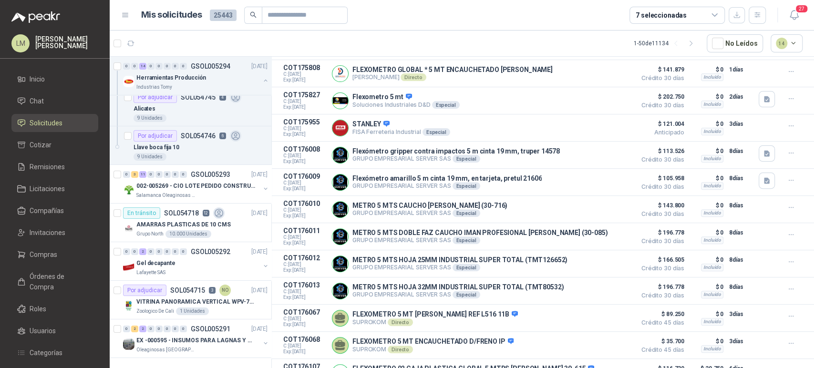
scroll to position [2287, 0]
click at [177, 250] on div "0 0 2 0 0 0 0 0 GSOL005292 03/09/25" at bounding box center [196, 251] width 146 height 11
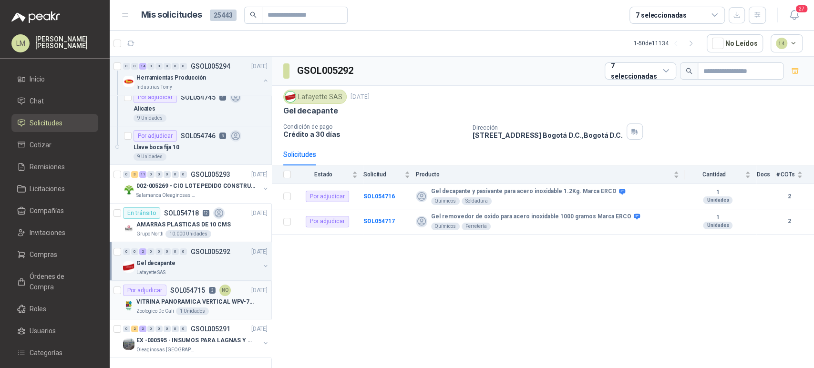
click at [179, 297] on p "VITRINA PANORAMICA VERTICAL WPV-700FA" at bounding box center [195, 301] width 119 height 9
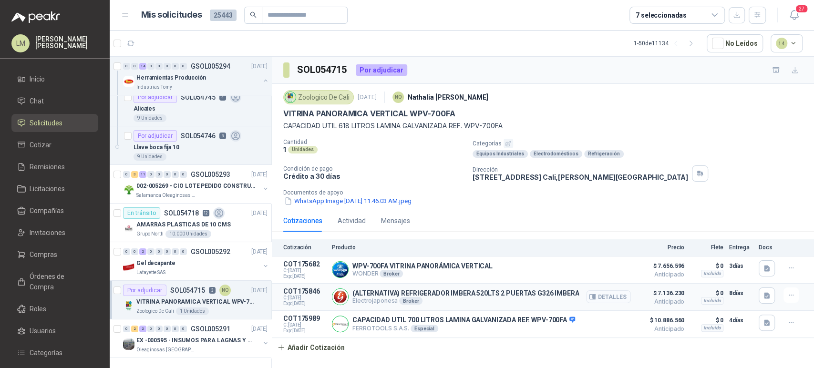
click at [600, 296] on button "Detalles" at bounding box center [608, 296] width 45 height 13
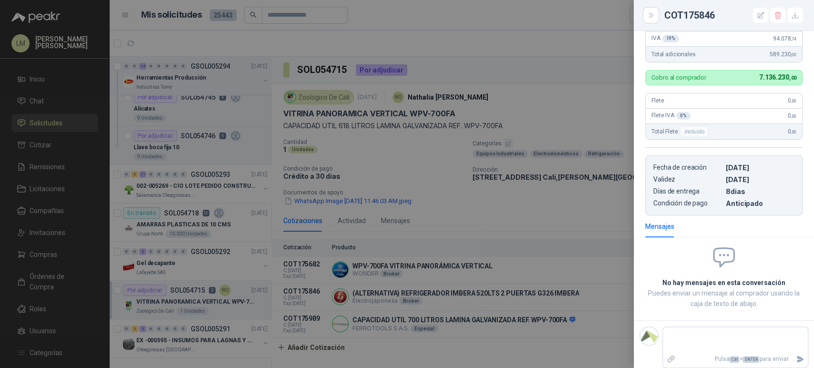
scroll to position [268, 0]
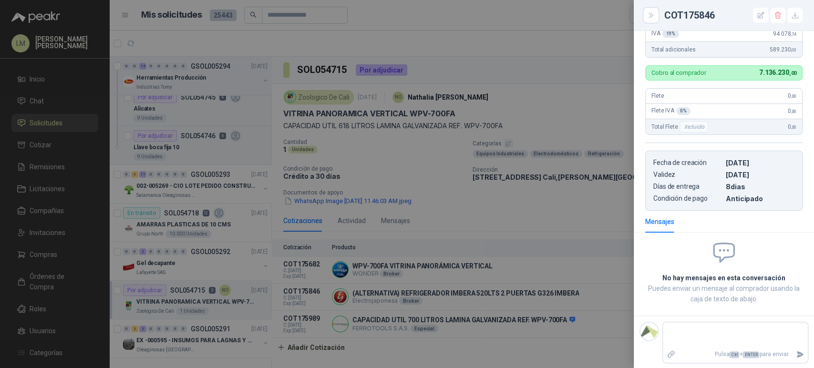
click at [517, 283] on div at bounding box center [407, 184] width 814 height 368
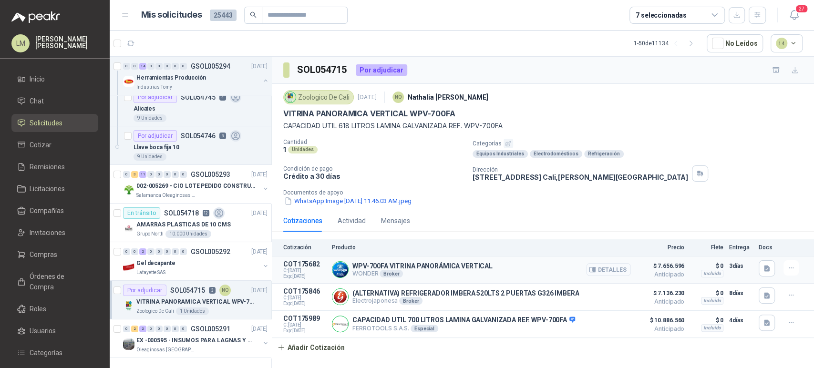
click at [620, 266] on button "Detalles" at bounding box center [608, 269] width 45 height 13
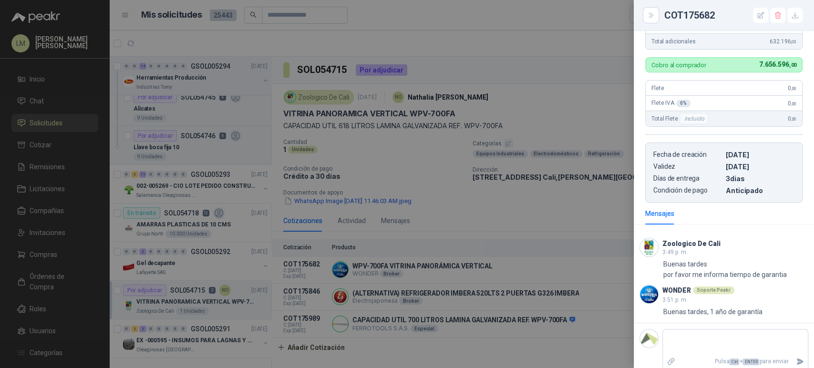
scroll to position [293, 0]
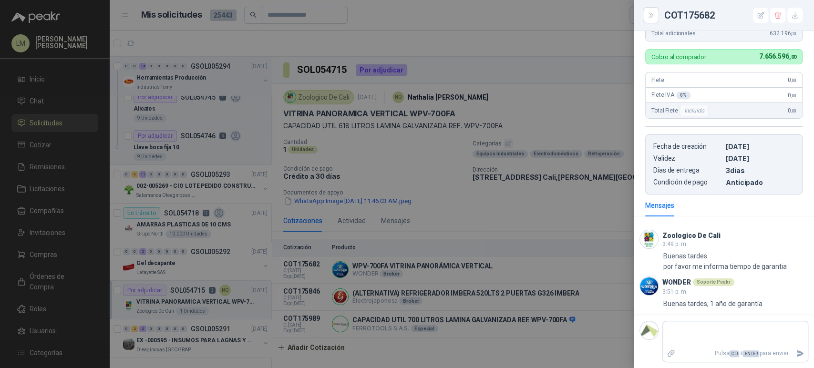
click at [475, 214] on div at bounding box center [407, 184] width 814 height 368
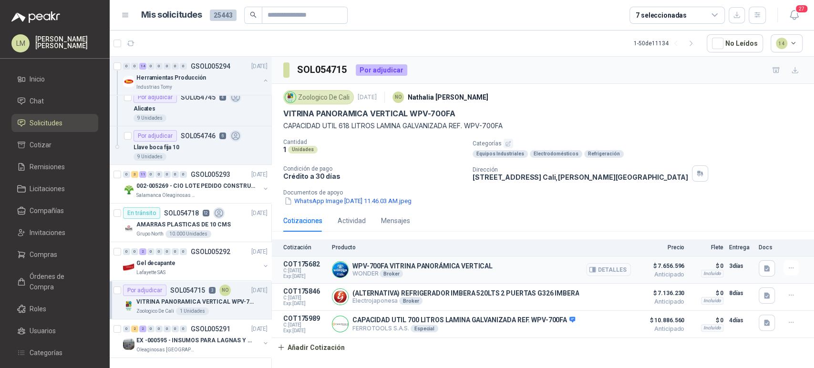
click at [587, 267] on button "Detalles" at bounding box center [608, 269] width 45 height 13
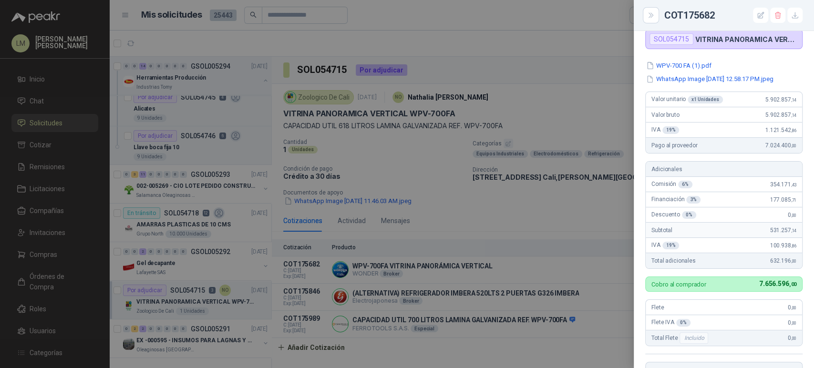
scroll to position [58, 0]
click at [494, 199] on div at bounding box center [407, 184] width 814 height 368
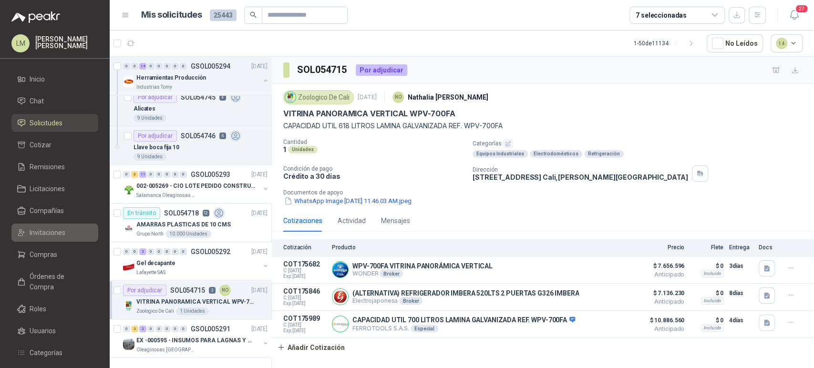
click at [40, 228] on span "Invitaciones" at bounding box center [48, 232] width 36 height 10
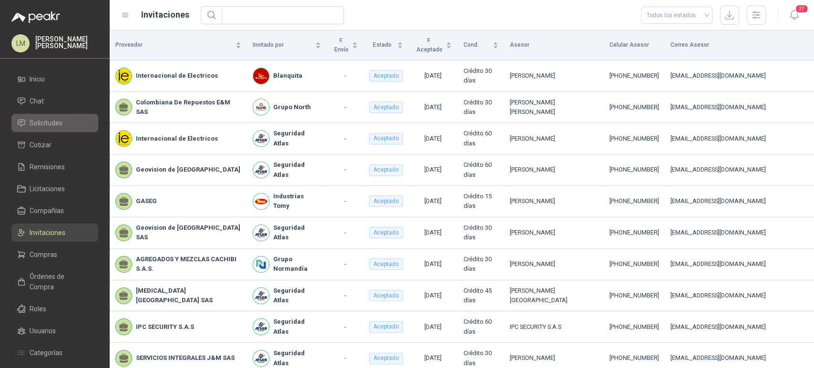
click at [49, 123] on span "Solicitudes" at bounding box center [46, 123] width 33 height 10
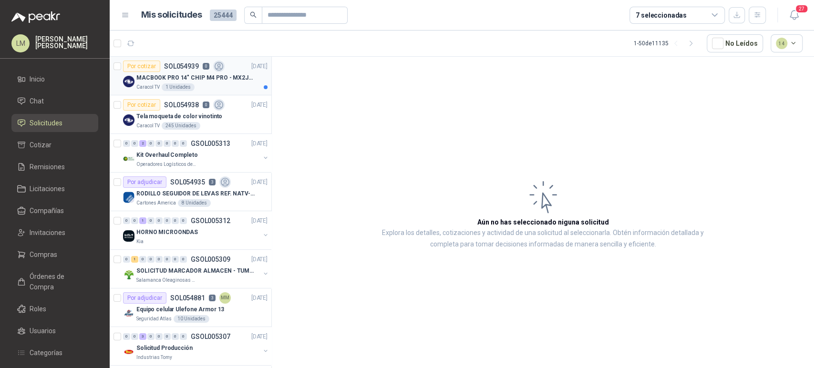
click at [197, 87] on div "Caracol TV 1 Unidades" at bounding box center [201, 87] width 131 height 8
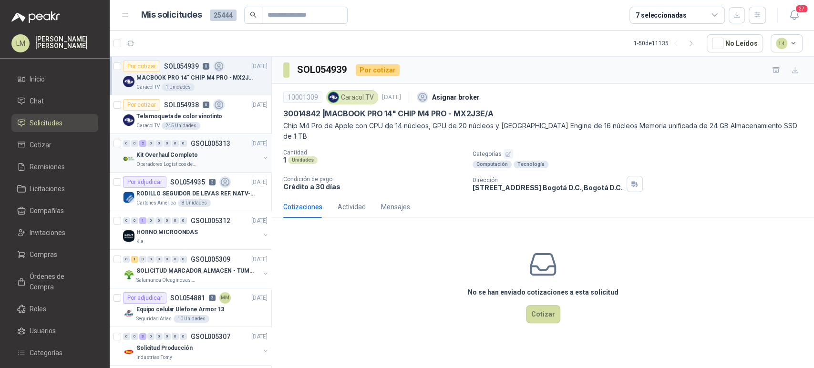
click at [186, 161] on p "Operadores Logísticos del Caribe" at bounding box center [166, 165] width 60 height 8
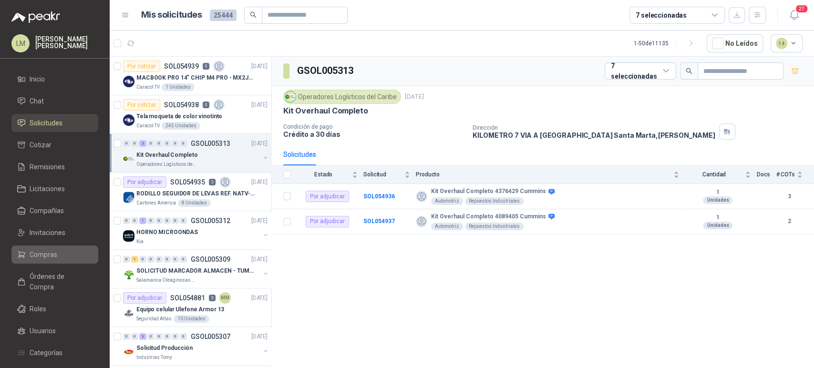
click at [51, 253] on span "Compras" at bounding box center [44, 254] width 28 height 10
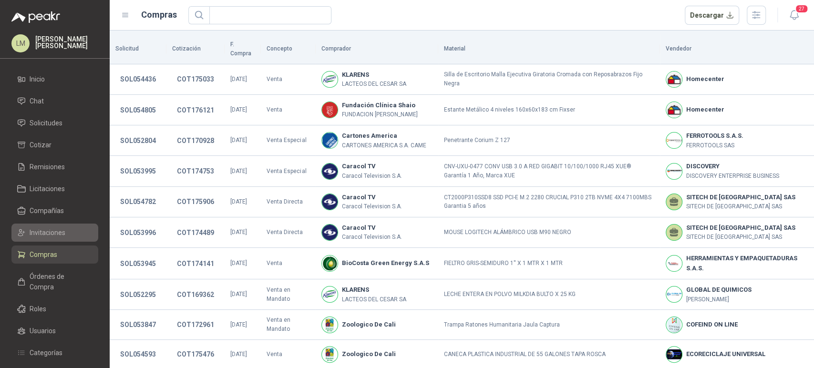
click at [52, 228] on span "Invitaciones" at bounding box center [48, 232] width 36 height 10
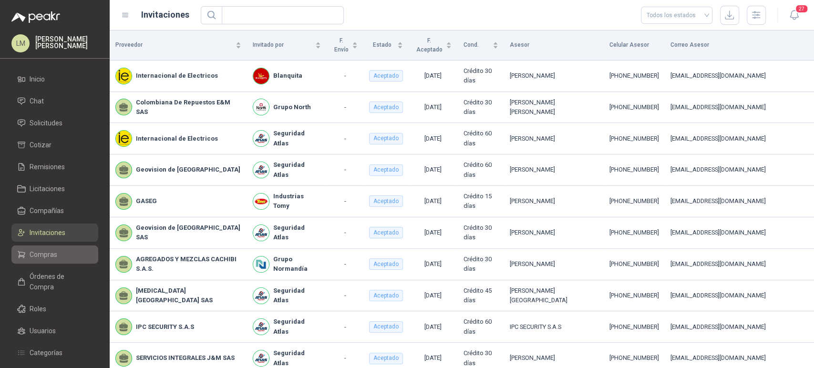
click at [50, 252] on span "Compras" at bounding box center [44, 254] width 28 height 10
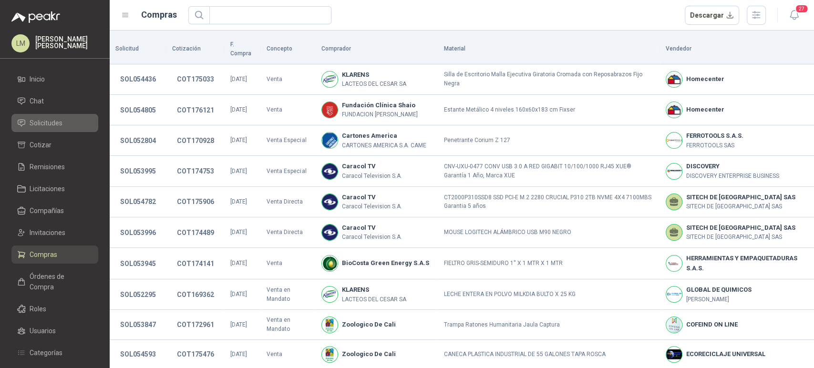
click at [48, 122] on span "Solicitudes" at bounding box center [46, 123] width 33 height 10
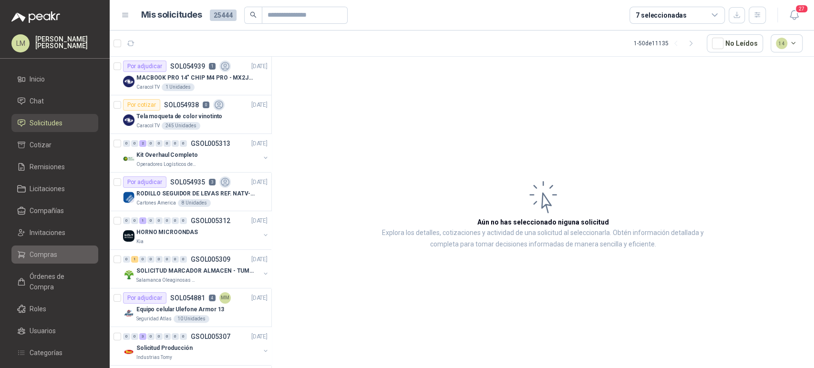
click at [34, 253] on span "Compras" at bounding box center [44, 254] width 28 height 10
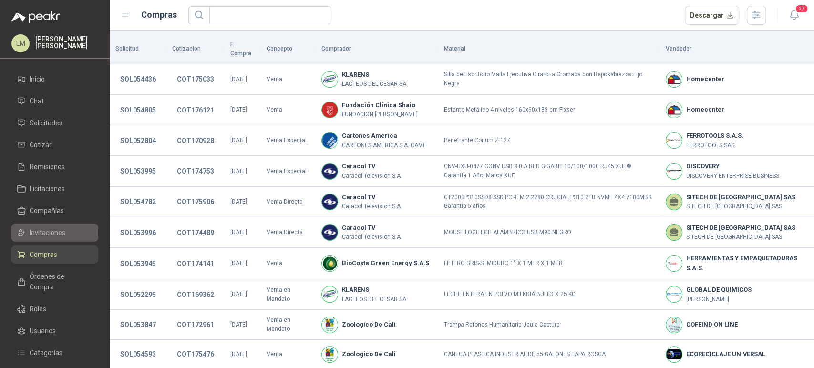
click at [48, 230] on span "Invitaciones" at bounding box center [48, 232] width 36 height 10
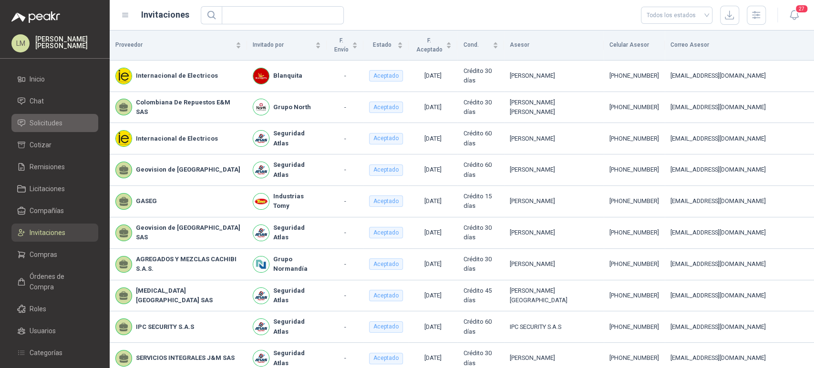
click at [56, 122] on span "Solicitudes" at bounding box center [46, 123] width 33 height 10
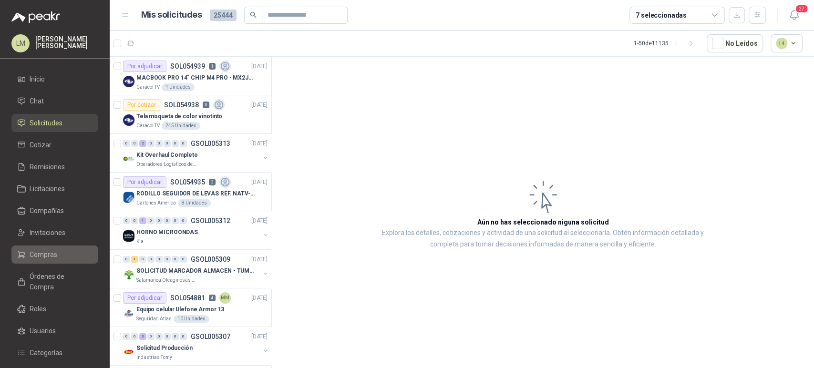
click at [43, 258] on span "Compras" at bounding box center [44, 254] width 28 height 10
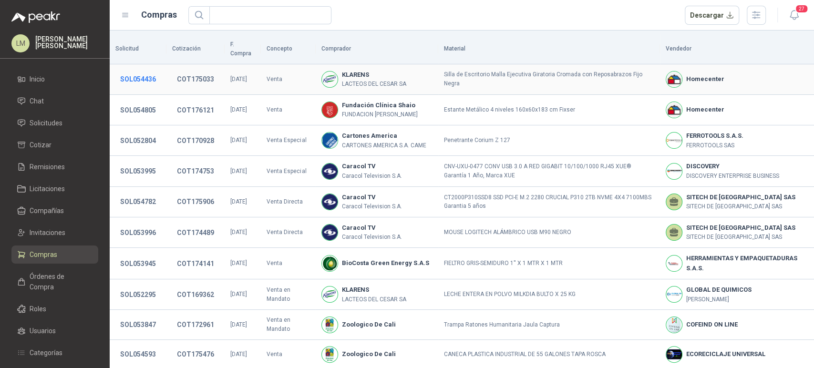
click at [127, 73] on button "SOL054436" at bounding box center [137, 79] width 45 height 17
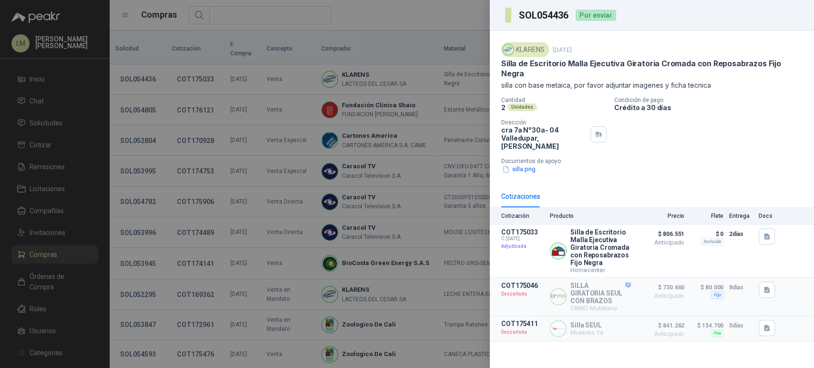
click at [143, 73] on div at bounding box center [407, 184] width 814 height 368
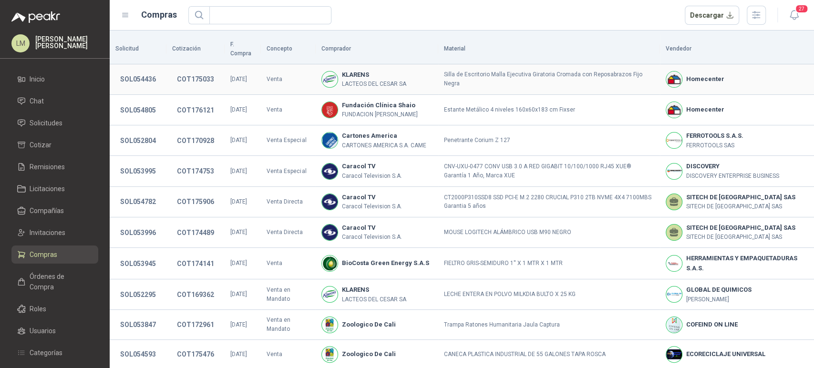
click at [194, 74] on button "COT175033" at bounding box center [195, 79] width 47 height 17
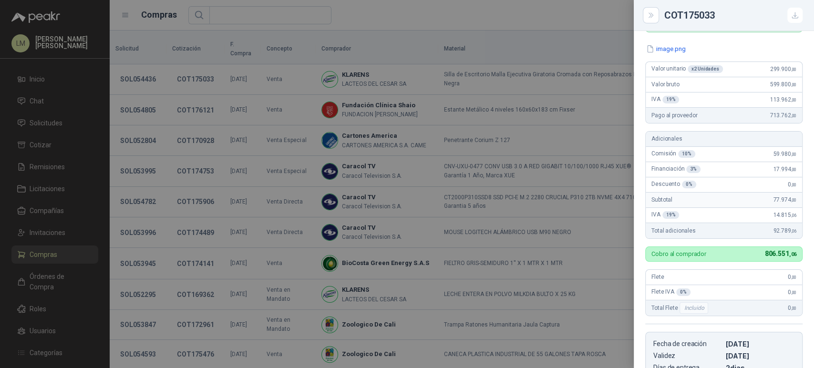
scroll to position [86, 0]
click at [34, 112] on div at bounding box center [407, 184] width 814 height 368
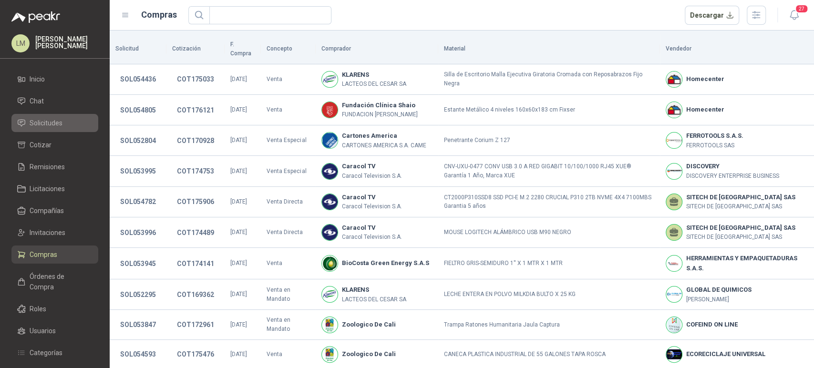
click at [42, 122] on span "Solicitudes" at bounding box center [46, 123] width 33 height 10
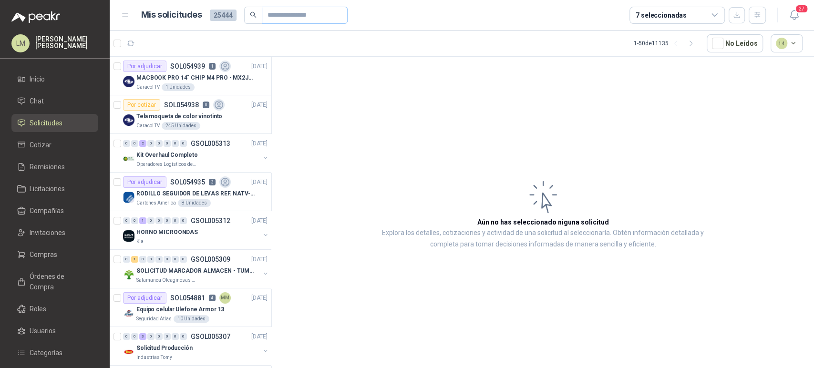
click at [263, 10] on span at bounding box center [305, 15] width 86 height 17
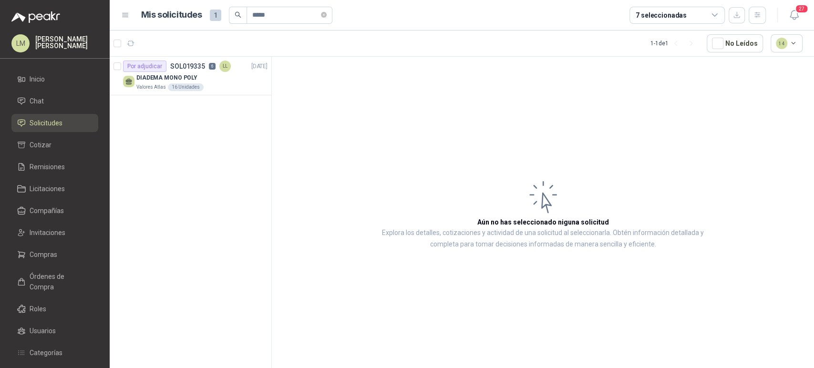
click at [199, 54] on article "1 - 1 de 1 No Leídos 14" at bounding box center [462, 44] width 704 height 26
click at [189, 73] on p "DIADEMA MONO POLY" at bounding box center [166, 77] width 61 height 9
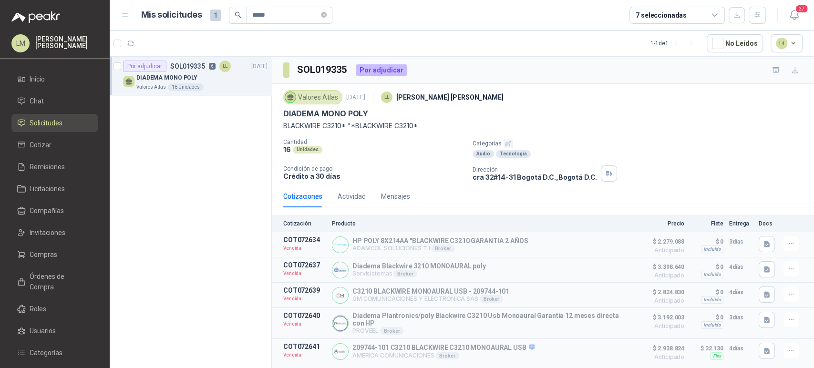
scroll to position [39, 0]
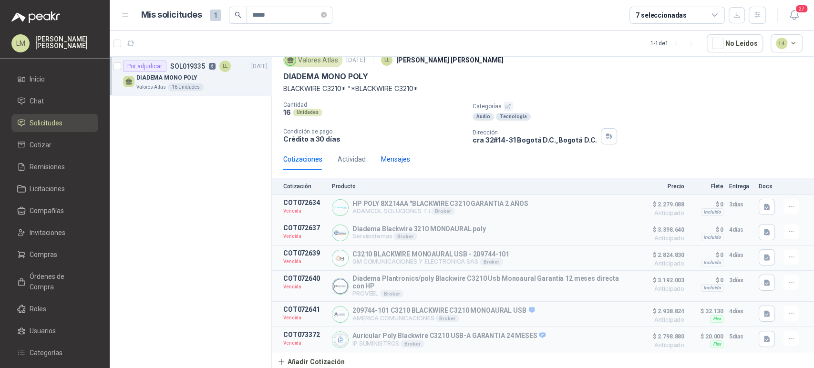
click at [395, 154] on div "Mensajes" at bounding box center [395, 159] width 29 height 10
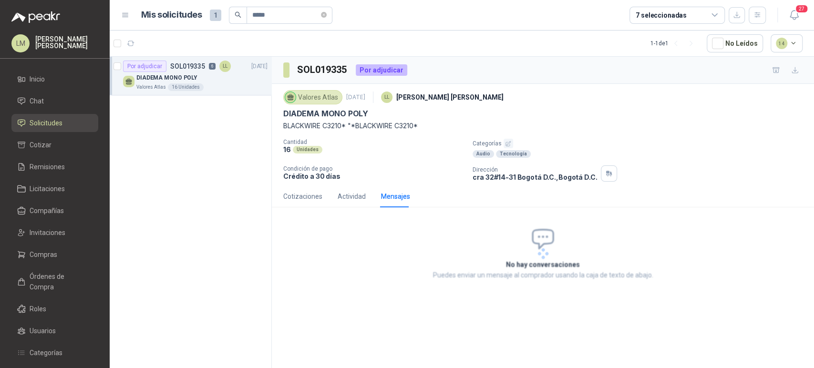
scroll to position [0, 0]
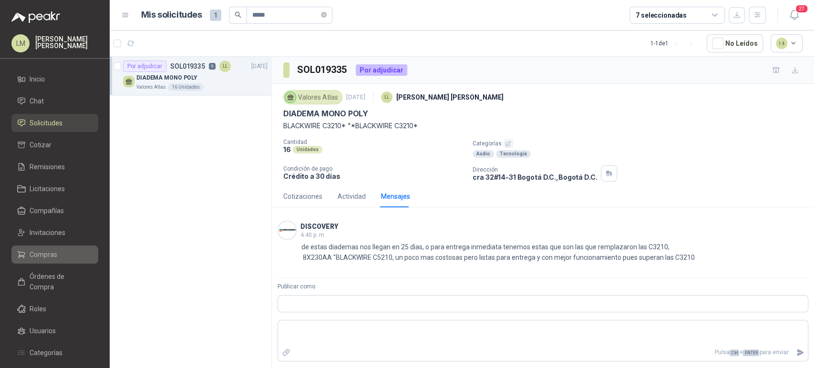
click at [40, 256] on span "Compras" at bounding box center [44, 254] width 28 height 10
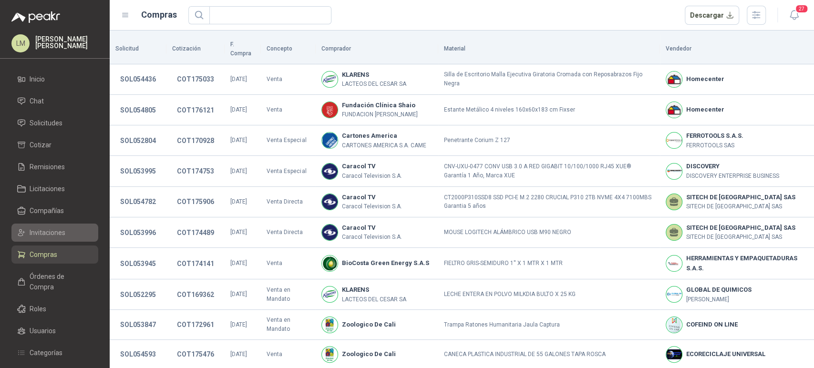
click at [48, 229] on span "Invitaciones" at bounding box center [48, 232] width 36 height 10
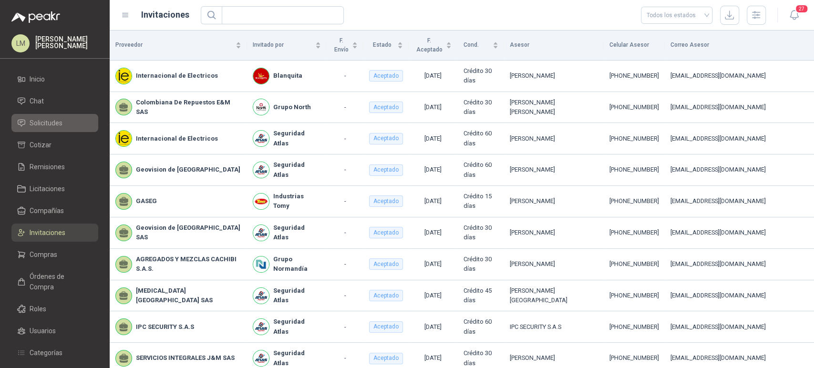
click at [56, 121] on span "Solicitudes" at bounding box center [46, 123] width 33 height 10
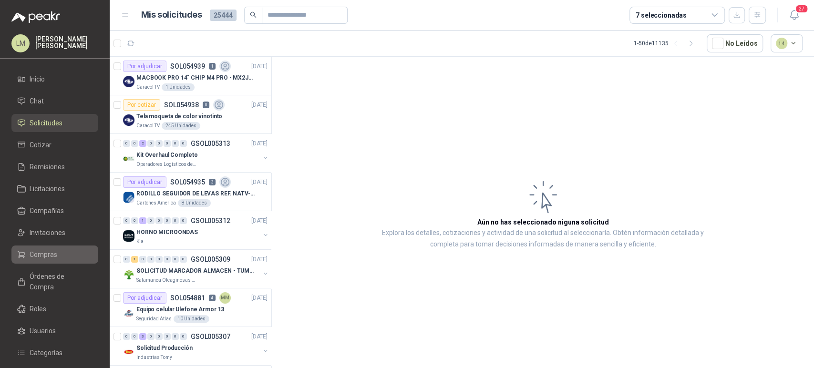
click at [44, 259] on span "Compras" at bounding box center [44, 254] width 28 height 10
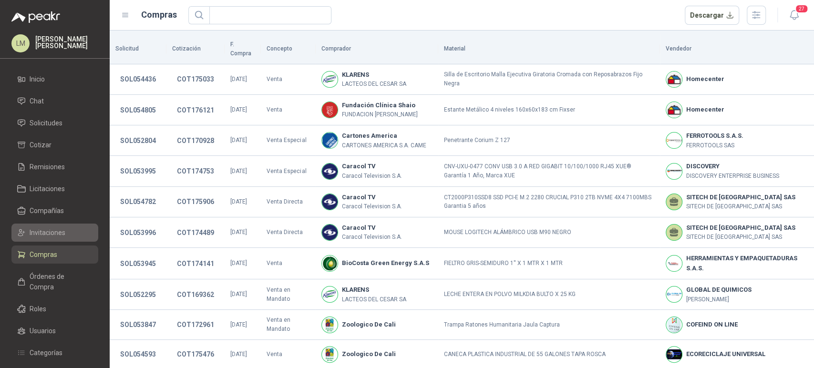
click at [50, 232] on span "Invitaciones" at bounding box center [48, 232] width 36 height 10
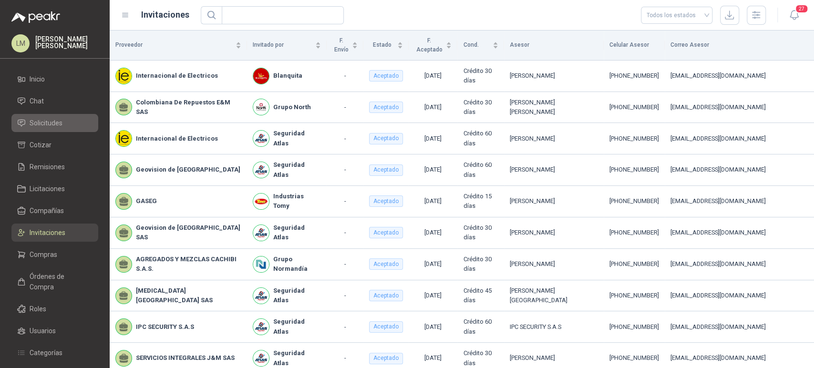
click at [54, 121] on span "Solicitudes" at bounding box center [46, 123] width 33 height 10
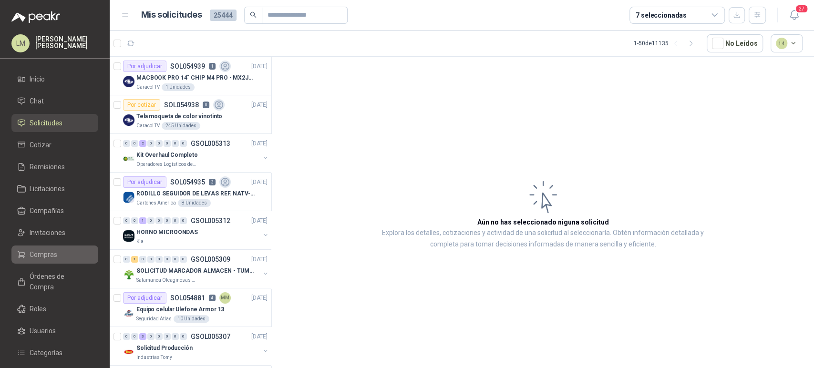
click at [52, 250] on span "Compras" at bounding box center [44, 254] width 28 height 10
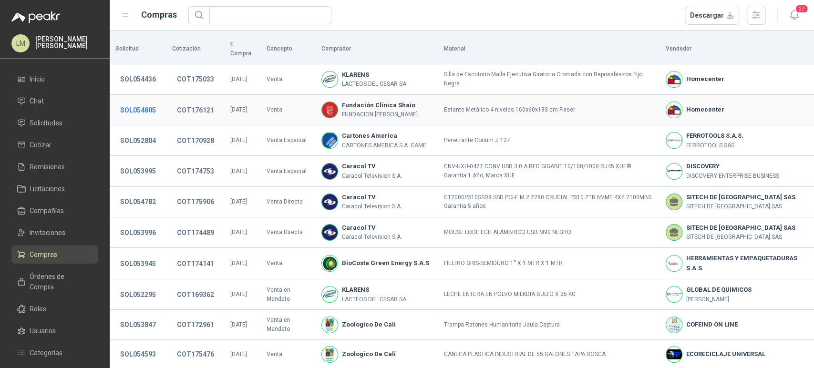
click at [129, 102] on button "SOL054805" at bounding box center [137, 110] width 45 height 17
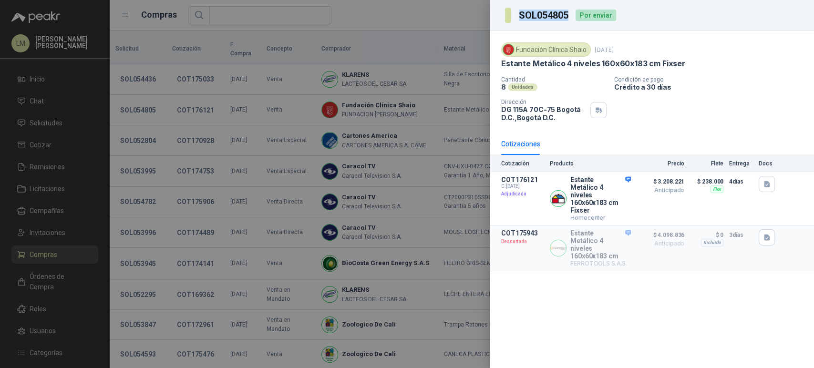
drag, startPoint x: 519, startPoint y: 15, endPoint x: 570, endPoint y: 12, distance: 51.6
click at [570, 12] on div "SOL054805 Por enviar" at bounding box center [560, 15] width 111 height 15
copy h3 "SOL054805"
click at [121, 174] on div at bounding box center [407, 184] width 814 height 368
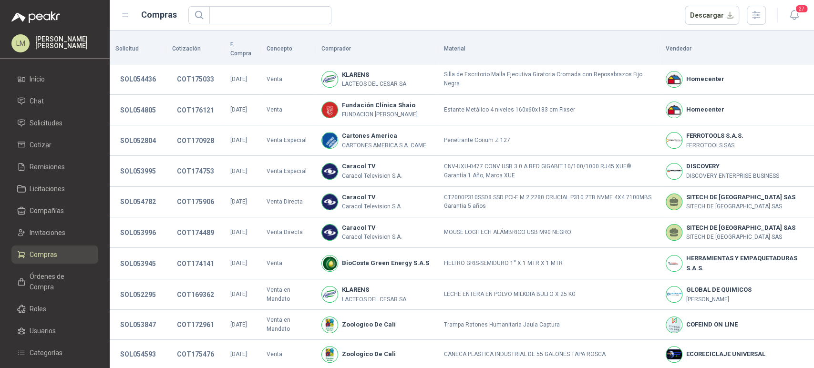
click at [39, 251] on span "Compras" at bounding box center [44, 254] width 28 height 10
click at [42, 119] on span "Solicitudes" at bounding box center [46, 123] width 33 height 10
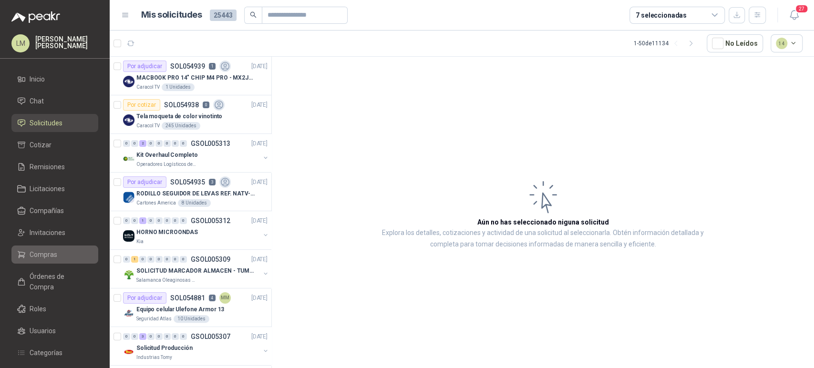
click at [51, 256] on span "Compras" at bounding box center [44, 254] width 28 height 10
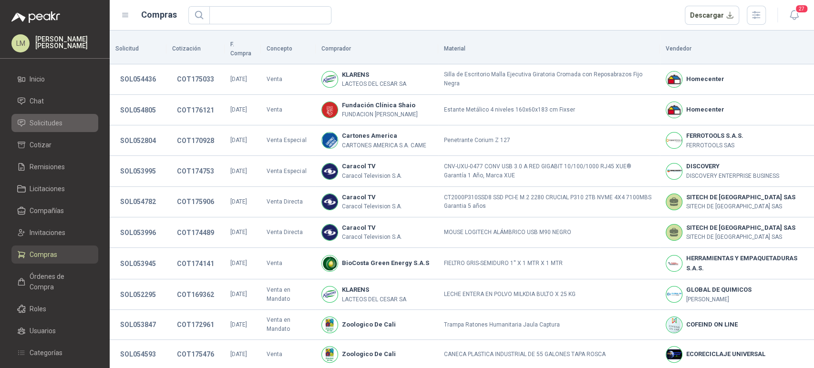
click at [48, 122] on span "Solicitudes" at bounding box center [46, 123] width 33 height 10
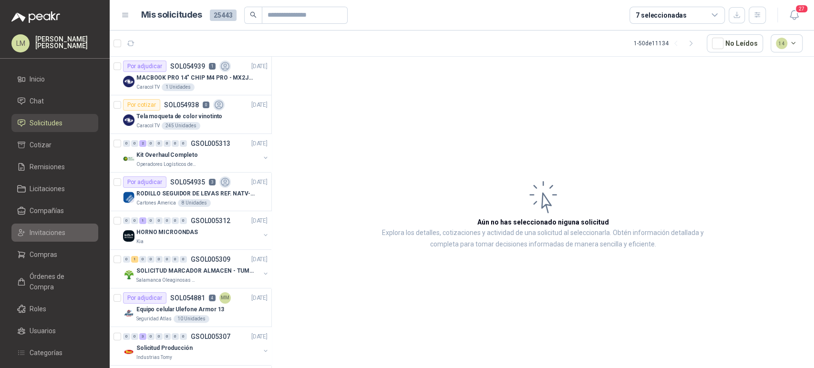
click at [49, 228] on span "Invitaciones" at bounding box center [48, 232] width 36 height 10
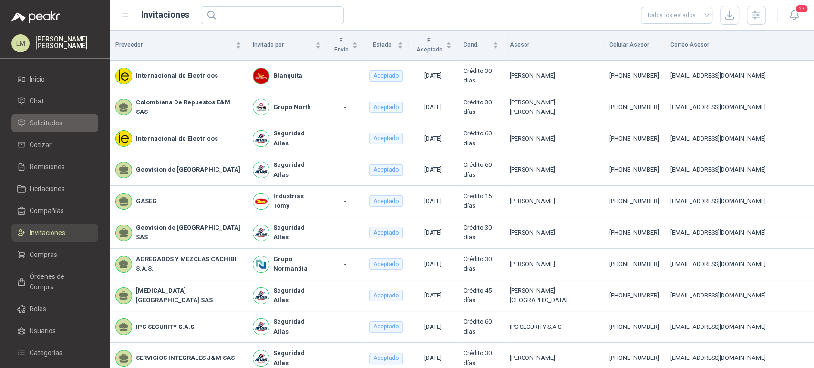
click at [55, 121] on span "Solicitudes" at bounding box center [46, 123] width 33 height 10
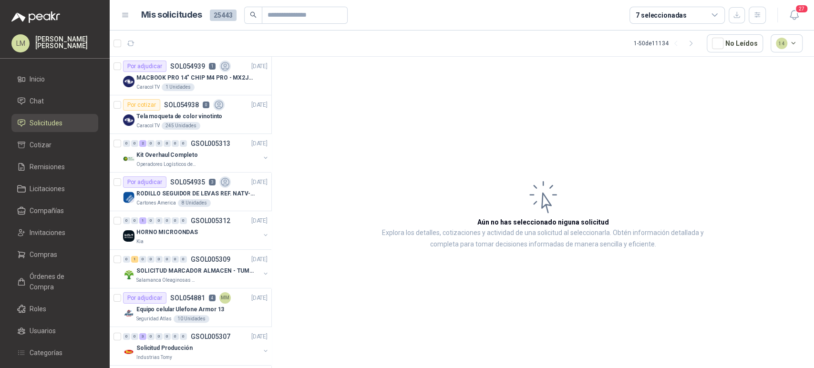
click at [429, 146] on article "Aún no has seleccionado niguna solicitud Explora los detalles, cotizaciones y a…" at bounding box center [543, 214] width 542 height 315
click at [40, 249] on span "Compras" at bounding box center [44, 254] width 28 height 10
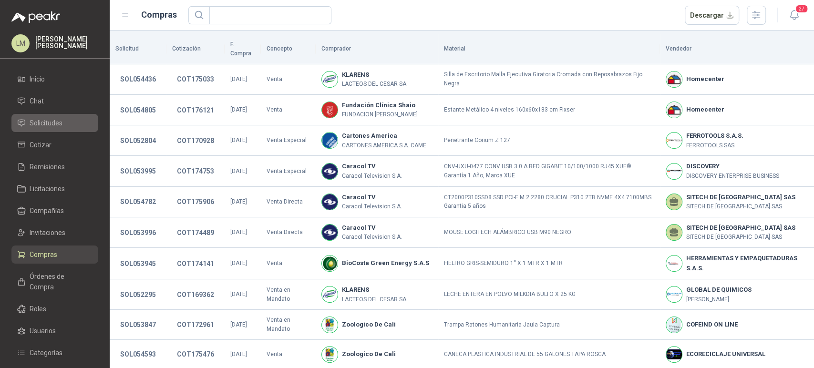
click at [48, 125] on span "Solicitudes" at bounding box center [46, 123] width 33 height 10
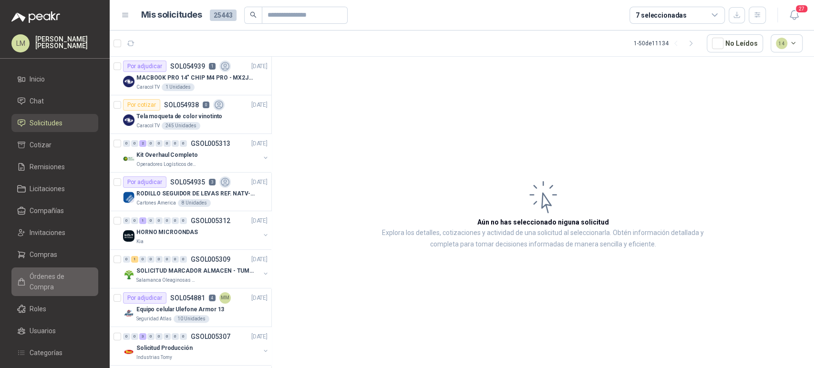
click at [43, 281] on link "Órdenes de Compra" at bounding box center [54, 281] width 87 height 29
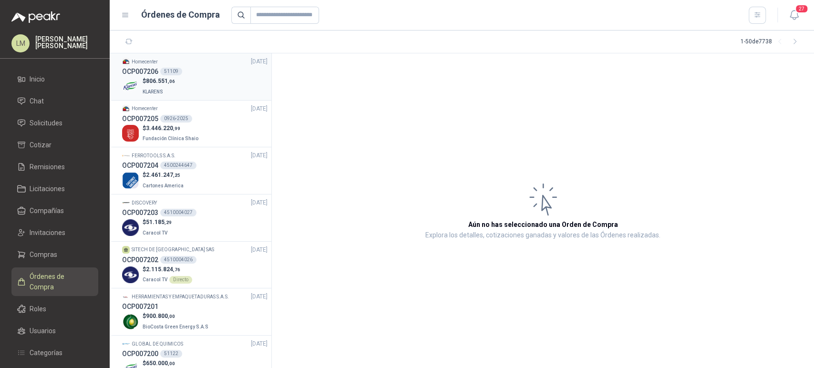
click at [184, 77] on div "$ 806.551 ,06 KLARENS" at bounding box center [194, 87] width 145 height 20
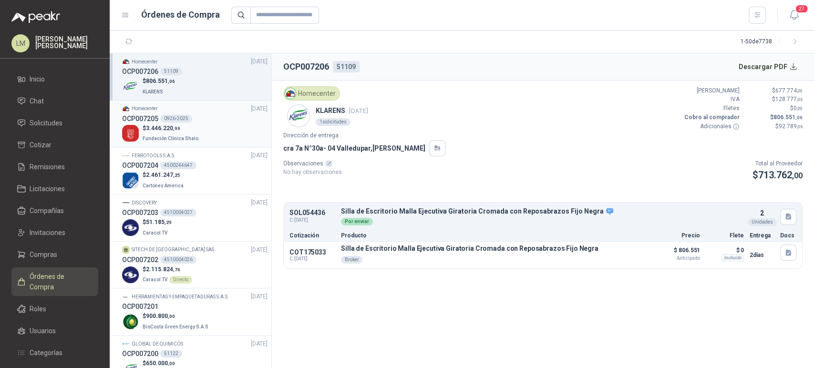
click at [170, 124] on p "$ 3.446.220 ,99" at bounding box center [172, 128] width 58 height 9
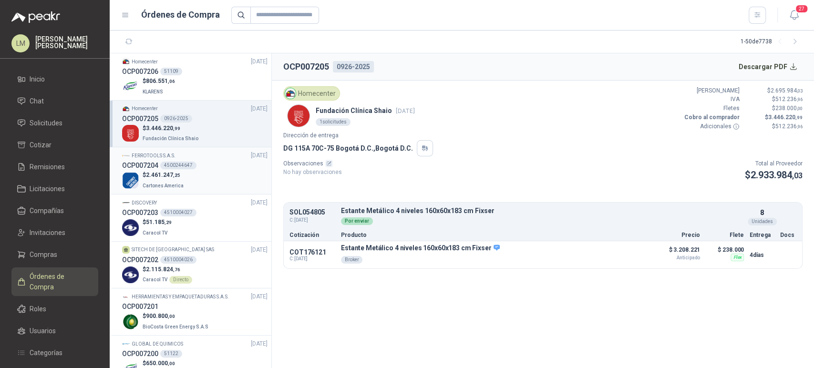
click at [169, 164] on div "4500244647" at bounding box center [178, 166] width 36 height 8
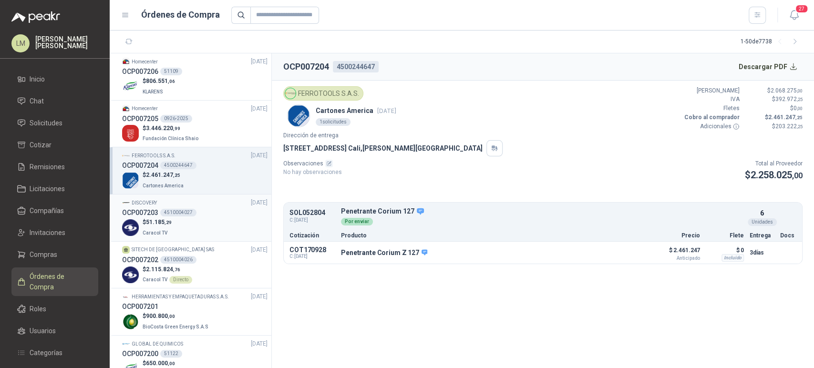
click at [170, 214] on div "4510004027" at bounding box center [178, 213] width 36 height 8
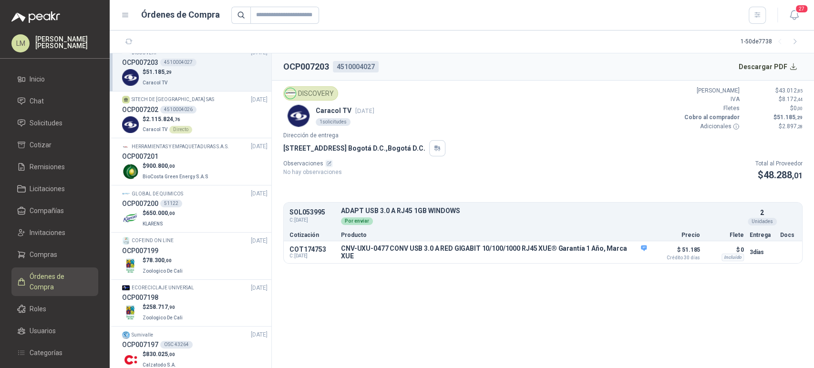
scroll to position [152, 0]
click at [181, 179] on p "BioCosta Green Energy S.A.S" at bounding box center [177, 174] width 68 height 10
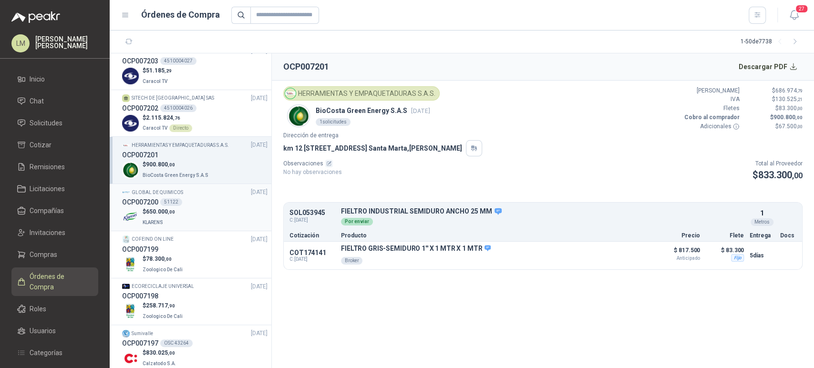
click at [179, 202] on div "51122" at bounding box center [171, 202] width 22 height 8
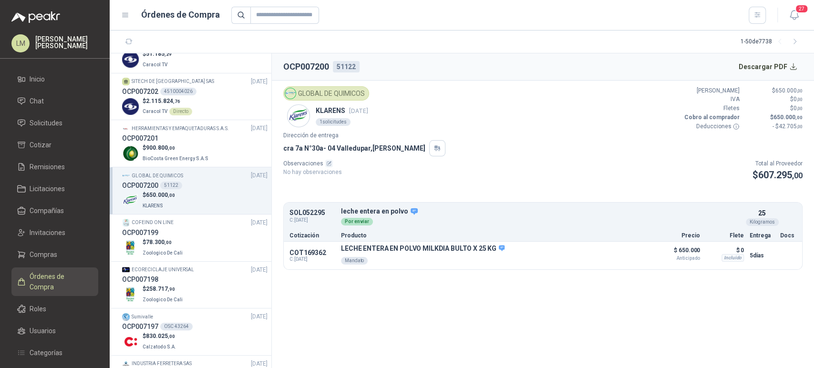
scroll to position [194, 0]
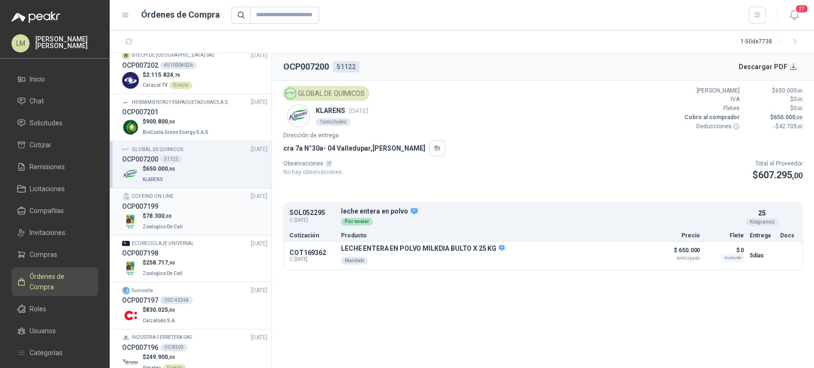
click at [169, 214] on span ",00" at bounding box center [167, 216] width 7 height 5
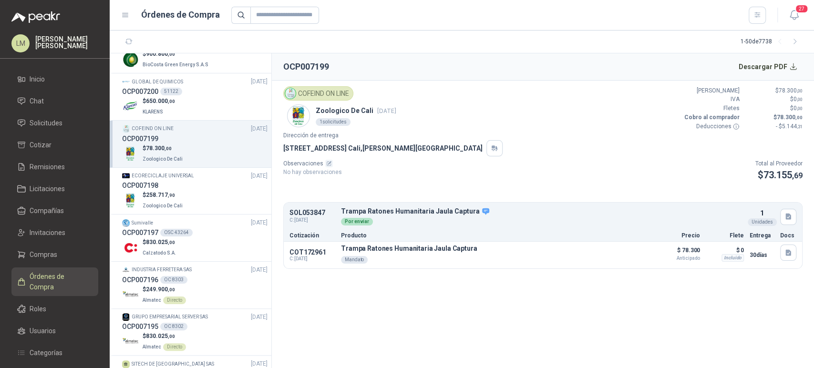
scroll to position [264, 0]
click at [191, 195] on div "$ 258.717 ,90 Zoologico De Cali" at bounding box center [194, 199] width 145 height 20
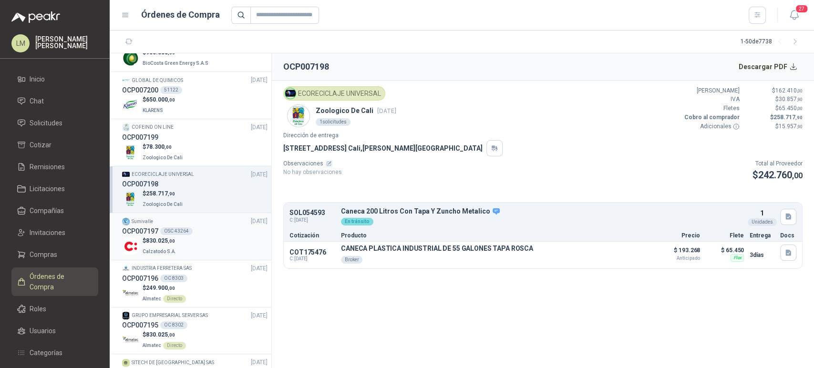
click at [181, 237] on div "$ 830.025 ,00 Calzatodo S.A." at bounding box center [194, 246] width 145 height 20
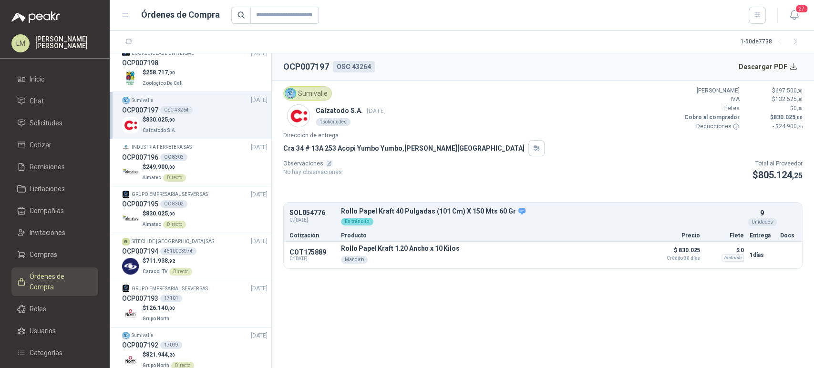
scroll to position [424, 0]
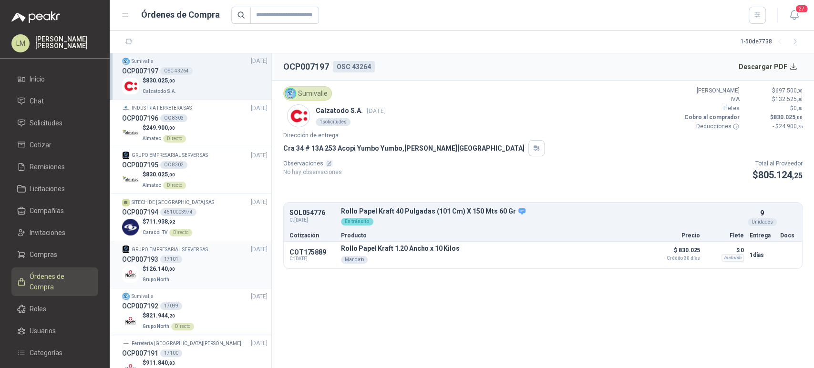
click at [180, 265] on div "$ 126.140 ,00 Grupo North" at bounding box center [194, 275] width 145 height 20
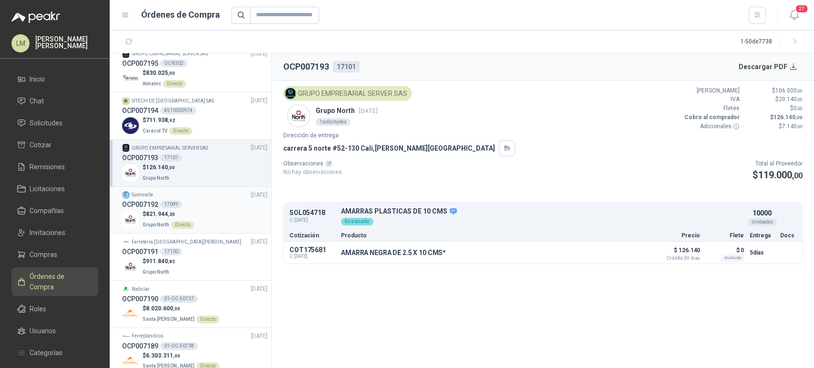
scroll to position [527, 0]
click at [189, 239] on p "Ferretería [GEOGRAPHIC_DATA][PERSON_NAME]" at bounding box center [187, 240] width 110 height 8
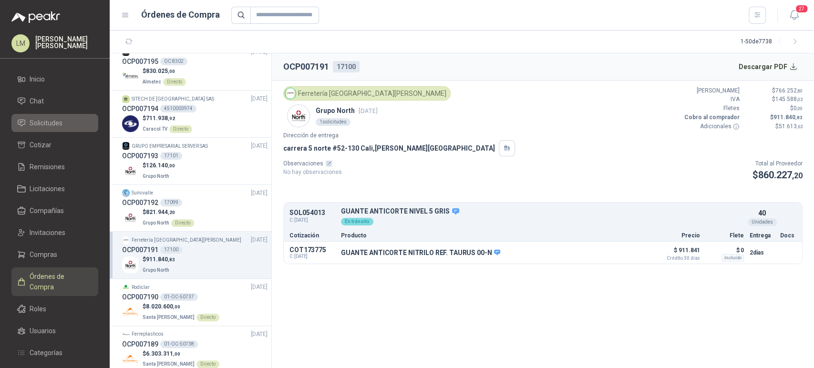
click at [51, 117] on link "Solicitudes" at bounding box center [54, 123] width 87 height 18
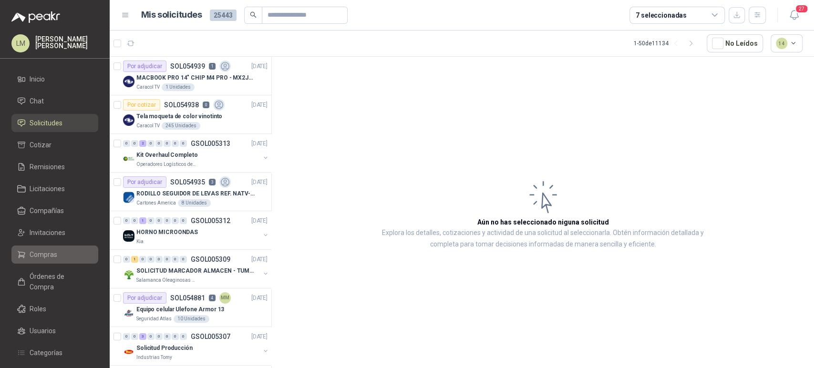
click at [33, 262] on link "Compras" at bounding box center [54, 254] width 87 height 18
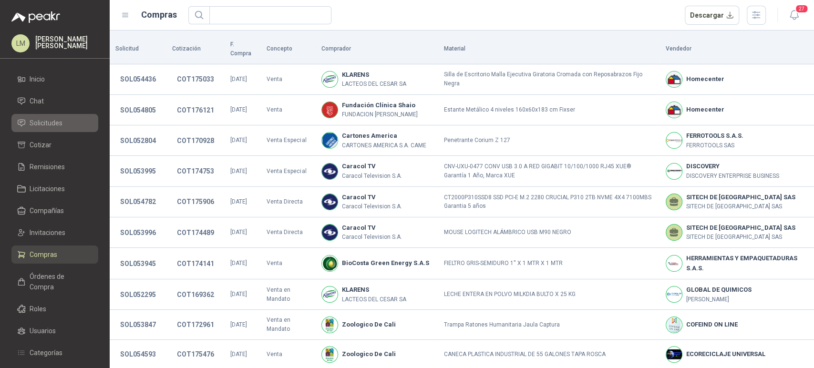
click at [61, 120] on span "Solicitudes" at bounding box center [46, 123] width 33 height 10
